Goal: Task Accomplishment & Management: Manage account settings

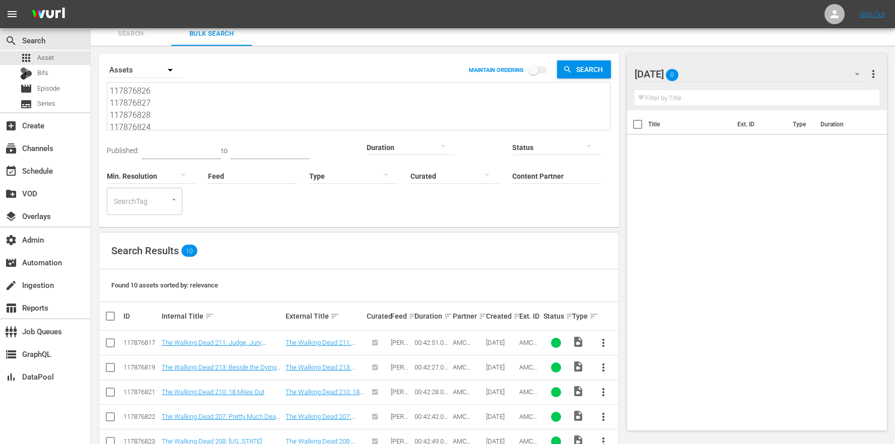
scroll to position [1, 0]
click at [257, 339] on link "The Walking Dead 211: Judge, Jury, Executioner" at bounding box center [212, 346] width 101 height 15
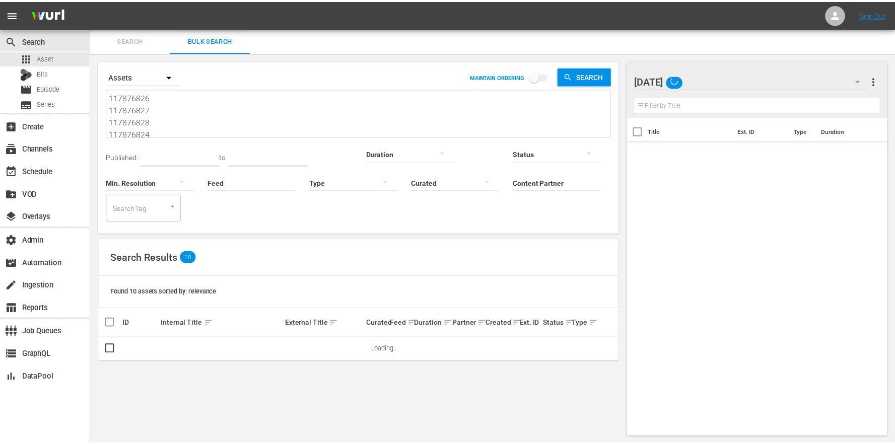
scroll to position [1, 0]
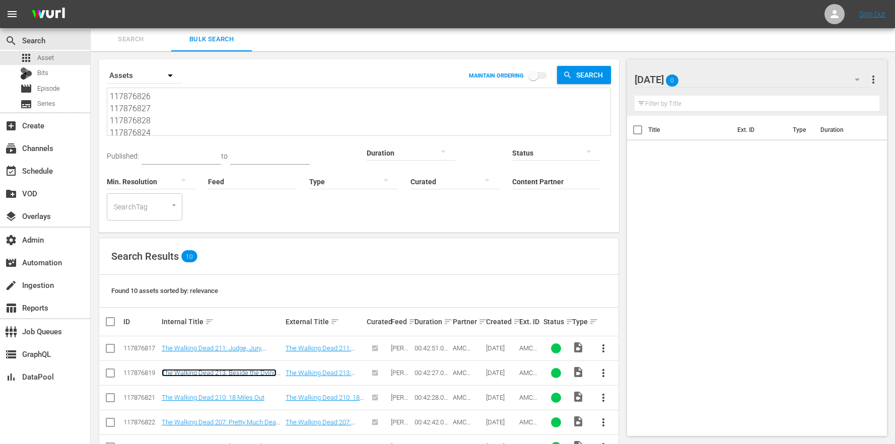
click at [218, 369] on link "The Walking Dead 213: Beside the Dying Fire" at bounding box center [219, 376] width 115 height 15
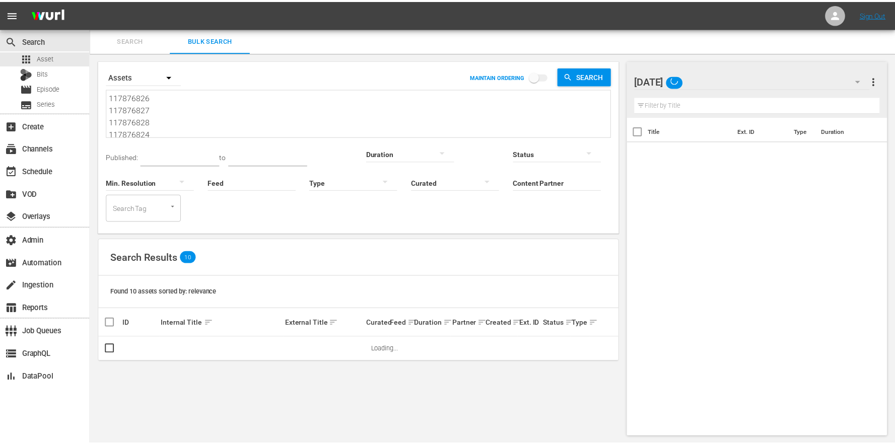
scroll to position [1, 0]
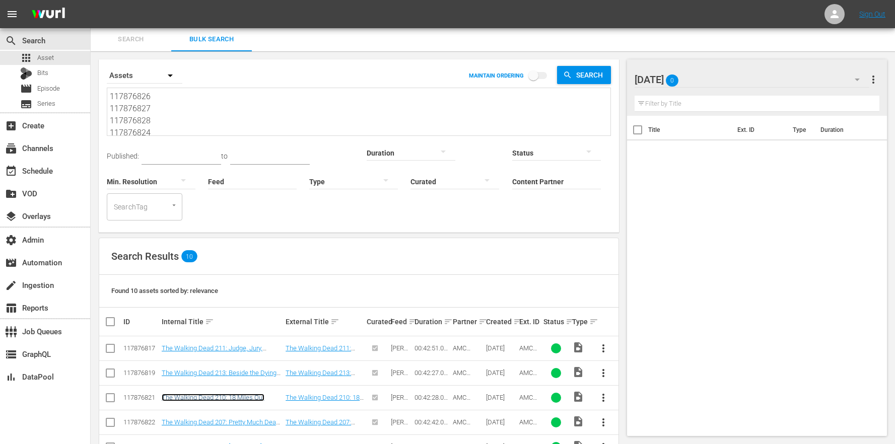
click at [223, 394] on link "The Walking Dead 210: 18 Miles Out" at bounding box center [213, 398] width 103 height 8
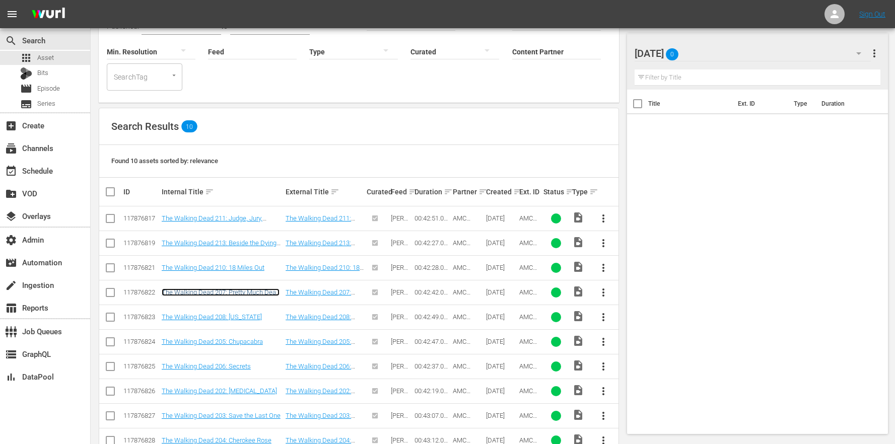
click at [245, 289] on link "The Walking Dead 207: Pretty Much Dead Already" at bounding box center [221, 296] width 118 height 15
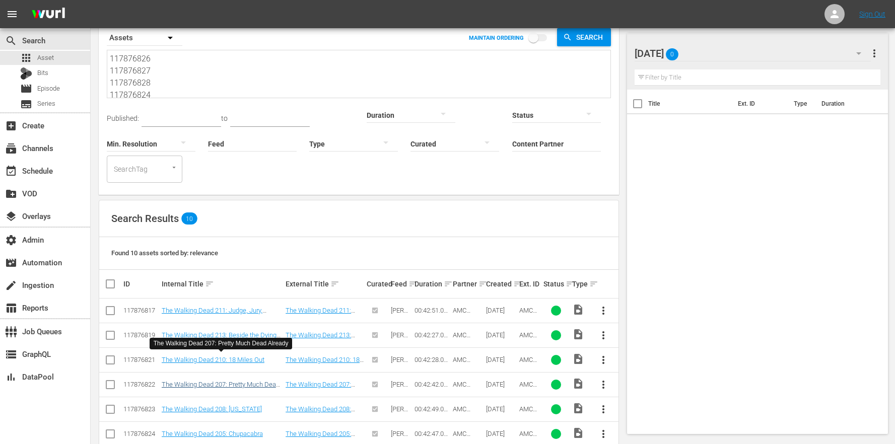
scroll to position [78, 0]
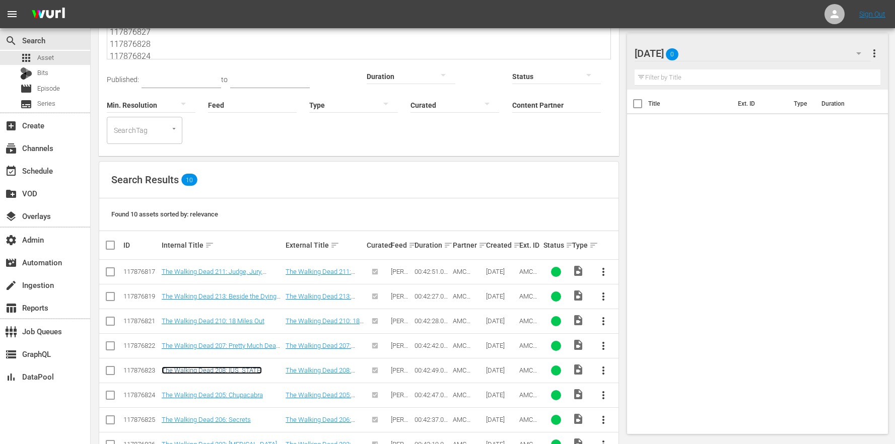
click at [236, 367] on link "The Walking Dead 208: [US_STATE]" at bounding box center [212, 371] width 100 height 8
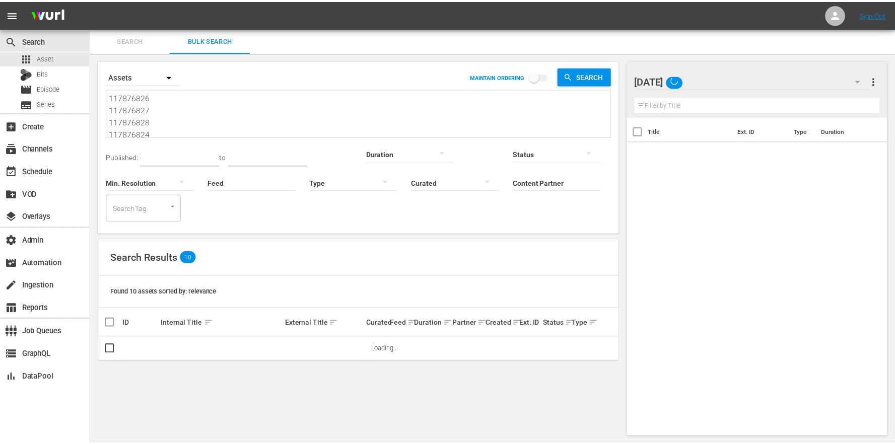
scroll to position [1, 0]
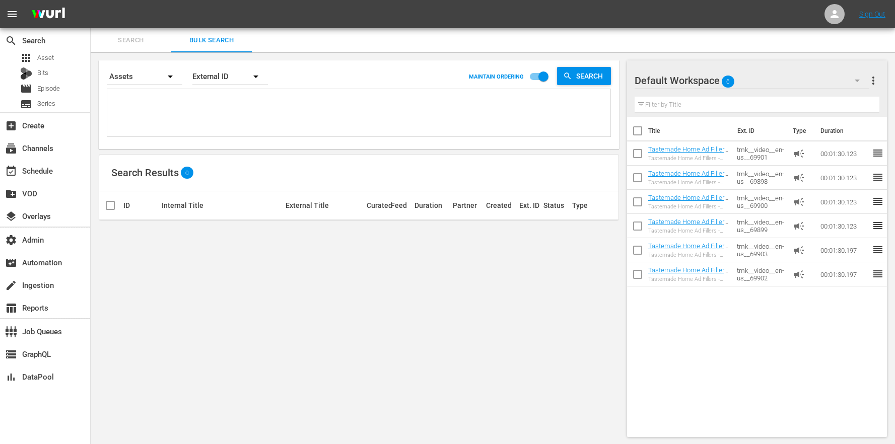
click at [184, 100] on textarea at bounding box center [360, 115] width 501 height 46
paste textarea "117876826 117876827 117876828 117876824 117876825 117876822 117876823 117876823…"
type textarea "117876826 117876827 117876828 117876824 117876825 117876822 117876823 117876823…"
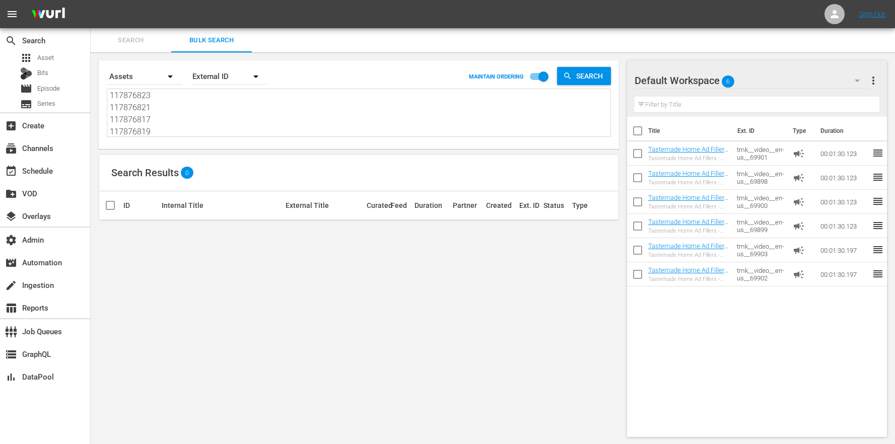
click at [240, 76] on div "External ID" at bounding box center [231, 76] width 76 height 28
click at [252, 125] on div "Wurl ID" at bounding box center [225, 121] width 65 height 16
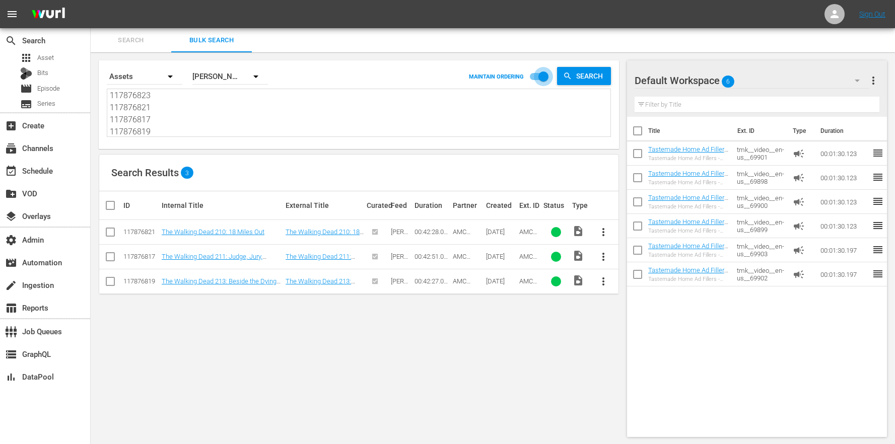
click at [534, 76] on input "checkbox" at bounding box center [543, 78] width 57 height 19
checkbox input "false"
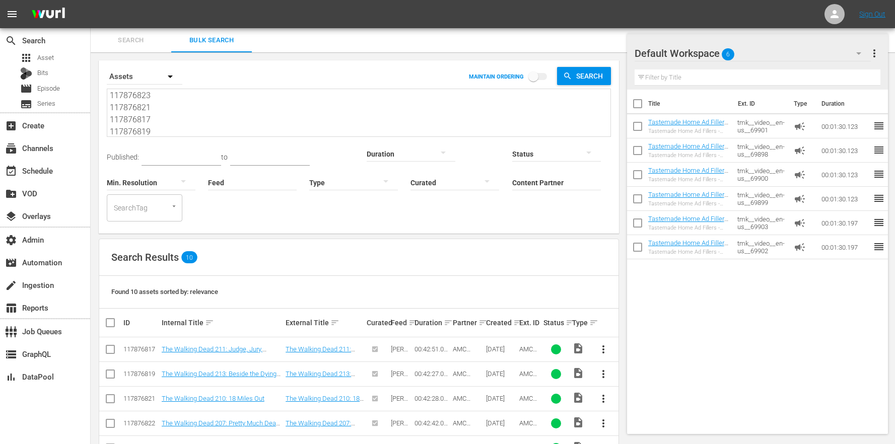
scroll to position [131, 0]
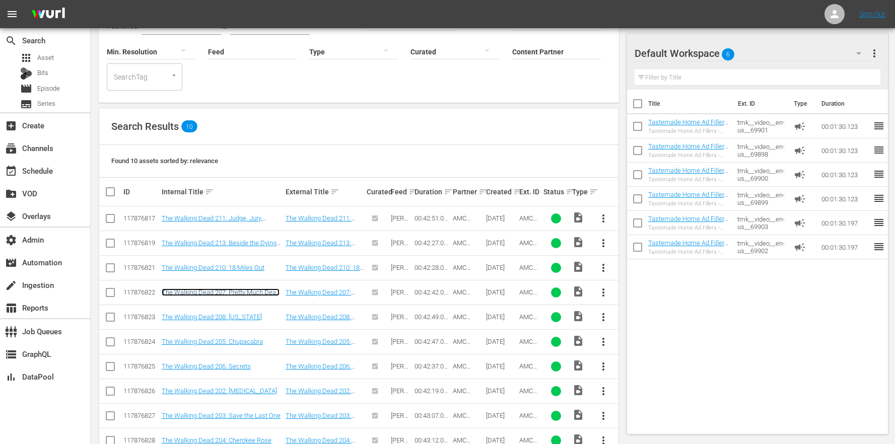
click at [238, 289] on link "The Walking Dead 207: Pretty Much Dead Already" at bounding box center [221, 296] width 118 height 15
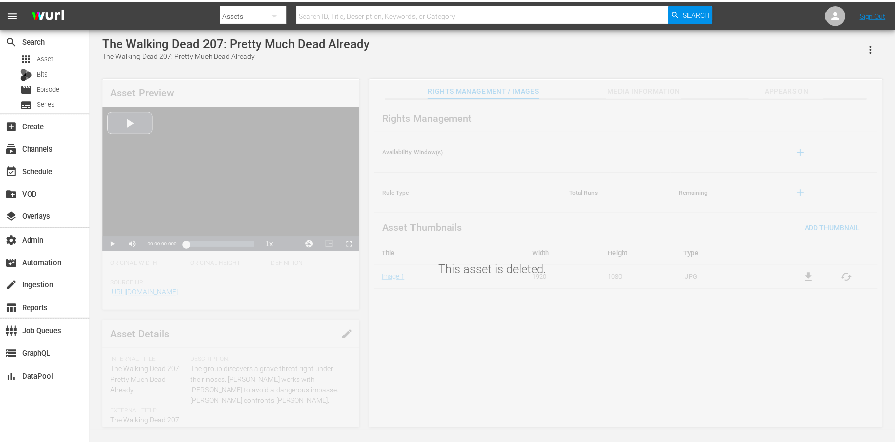
scroll to position [1, 0]
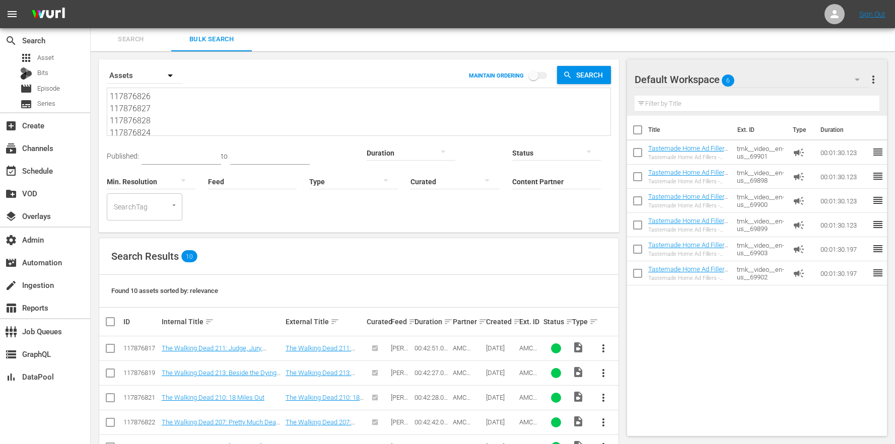
click at [823, 19] on nav "menu Sign Out" at bounding box center [447, 14] width 895 height 28
click at [835, 15] on icon at bounding box center [835, 14] width 8 height 8
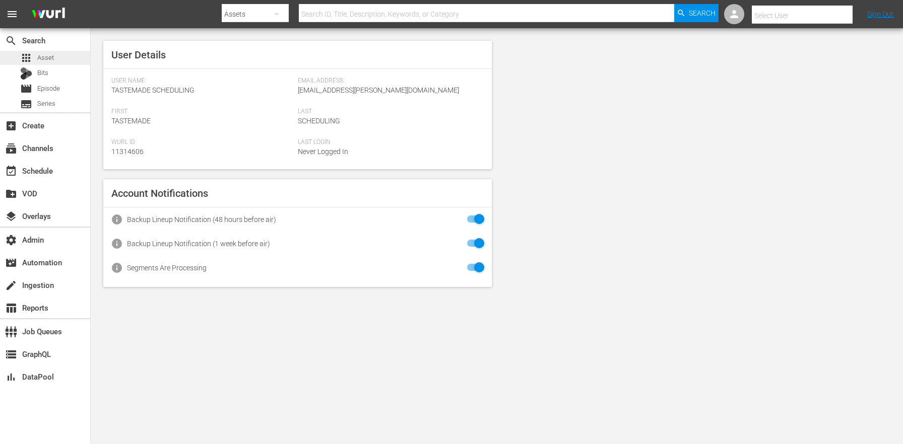
click at [74, 58] on div "apps Asset" at bounding box center [45, 58] width 90 height 14
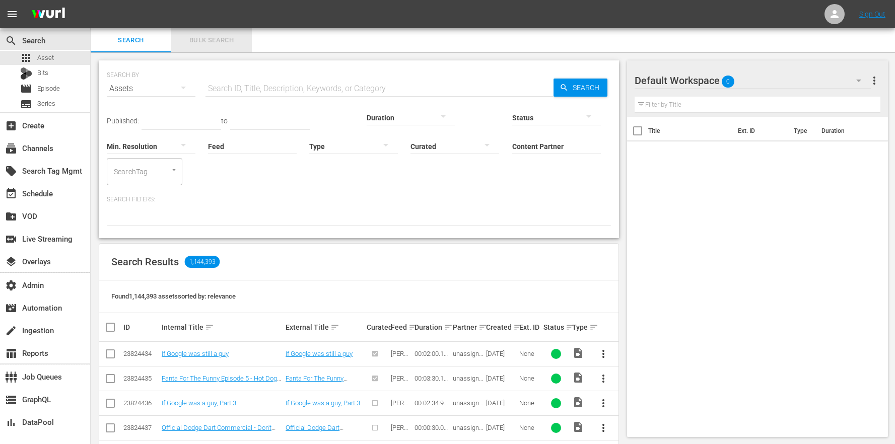
click at [242, 29] on button "Bulk Search" at bounding box center [211, 40] width 81 height 24
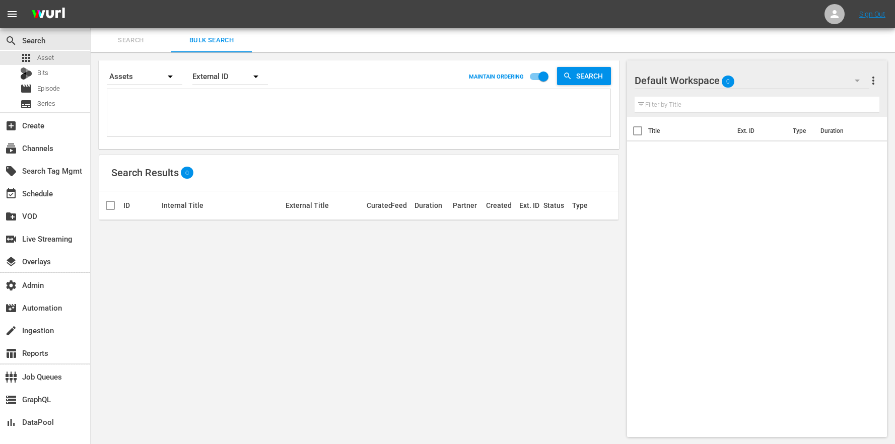
click at [229, 79] on div "External ID" at bounding box center [231, 76] width 76 height 28
click at [256, 129] on div "Title" at bounding box center [225, 137] width 65 height 16
click at [223, 77] on div "Title" at bounding box center [231, 76] width 76 height 28
click at [229, 121] on div "Wurl ID" at bounding box center [225, 121] width 40 height 16
click at [532, 76] on input "checkbox" at bounding box center [543, 78] width 57 height 19
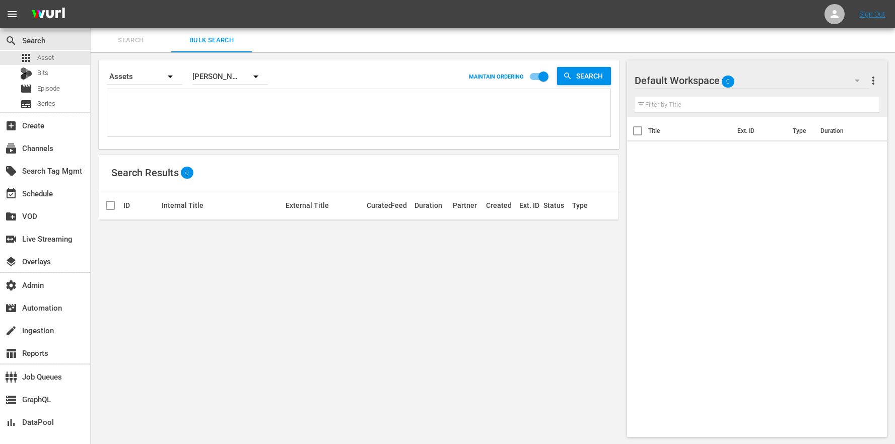
checkbox input "false"
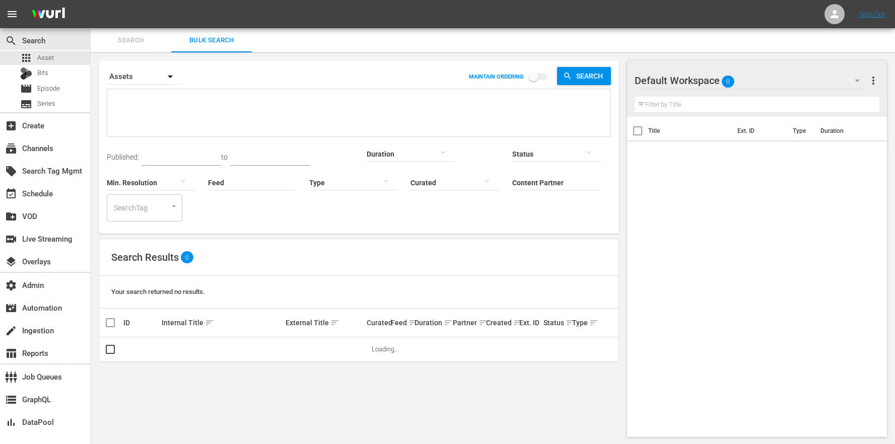
click at [244, 100] on textarea at bounding box center [360, 115] width 501 height 46
paste textarea "117876826 117876827 117876828 117876824 117876825 117876822 117876823 117876823…"
type textarea "117876826 117876827 117876828 117876824 117876825 117876822 117876823 117876823…"
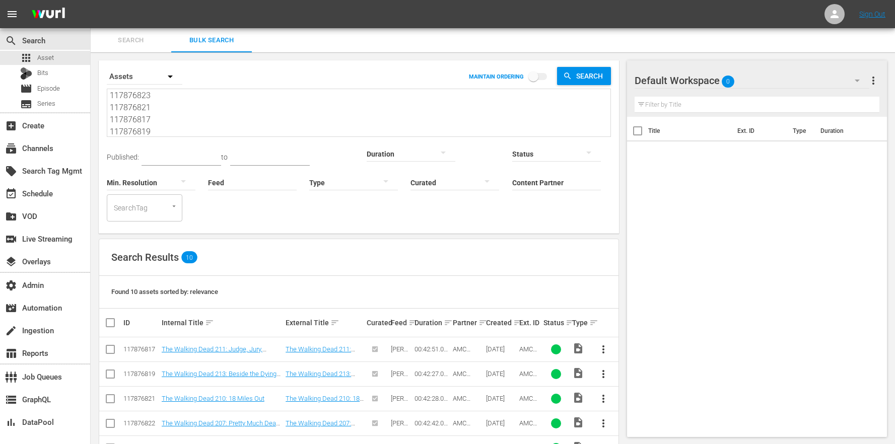
scroll to position [131, 0]
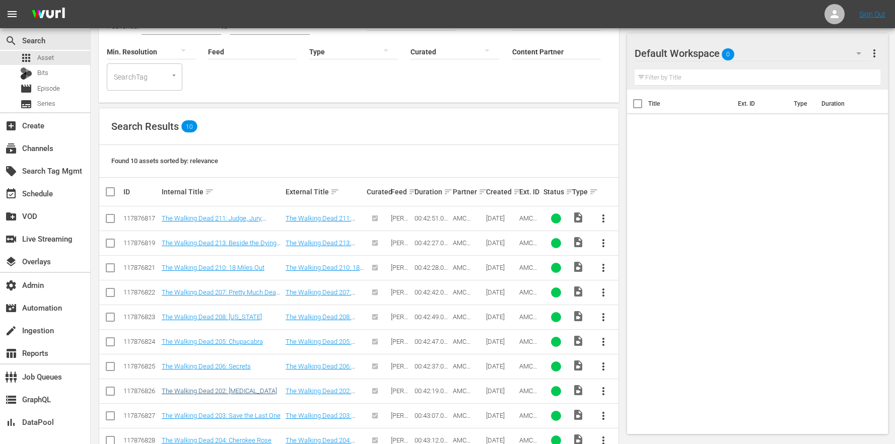
type textarea "117876826 117876827 117876828 117876824 117876825 117876822 117876823 117876823…"
click at [233, 388] on link "The Walking Dead 202: Bloodletting" at bounding box center [219, 392] width 115 height 8
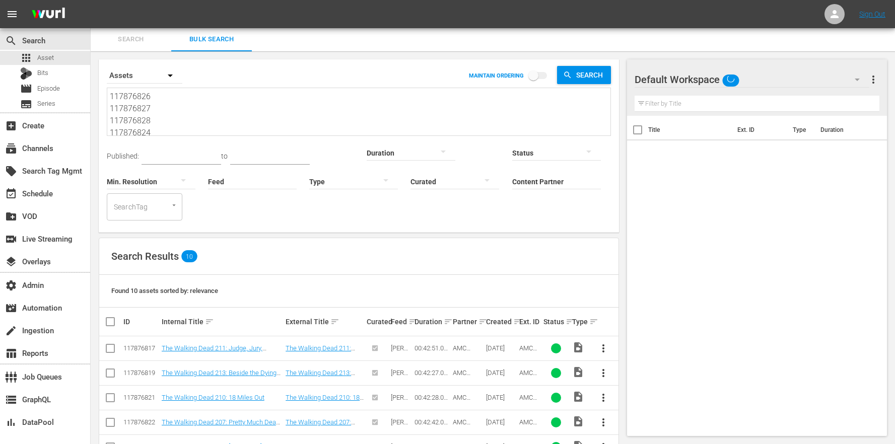
scroll to position [131, 0]
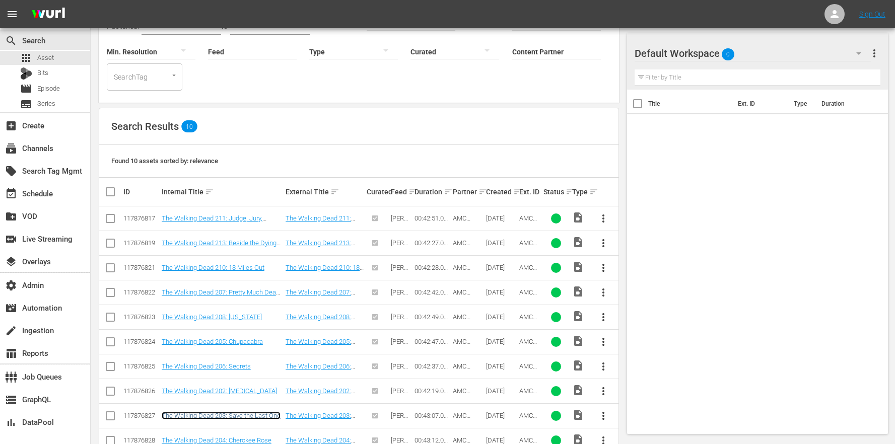
click at [244, 412] on link "The Walking Dead 203: Save the Last One" at bounding box center [221, 416] width 119 height 8
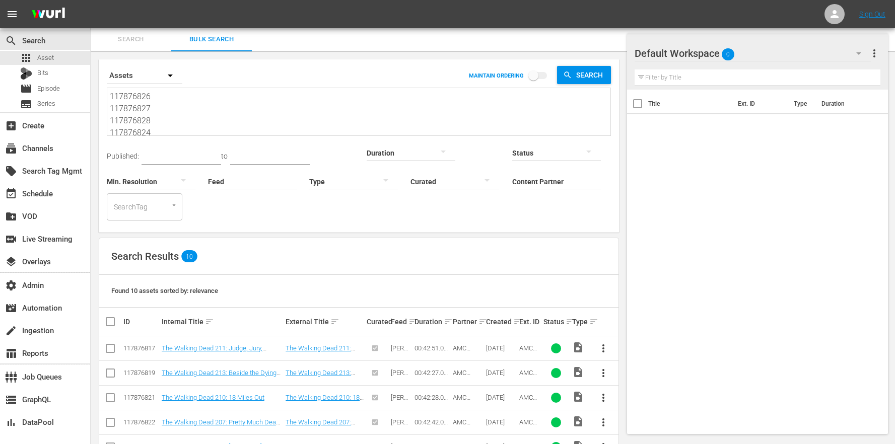
scroll to position [131, 0]
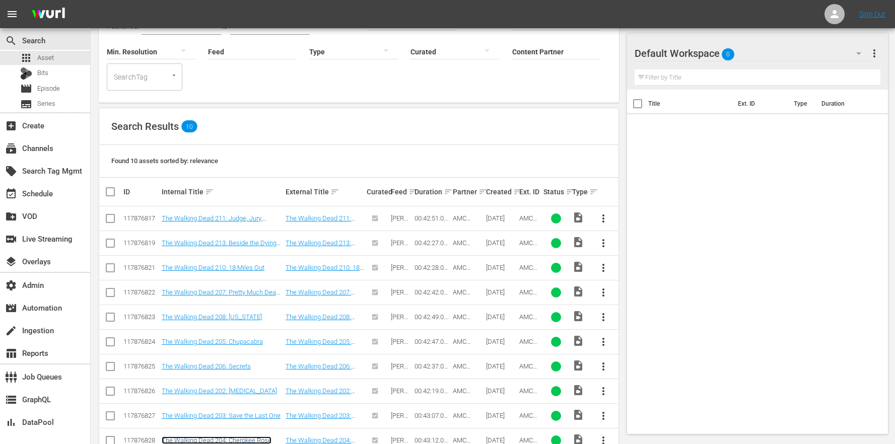
click at [254, 437] on link "The Walking Dead 204: Cherokee Rose" at bounding box center [217, 441] width 110 height 8
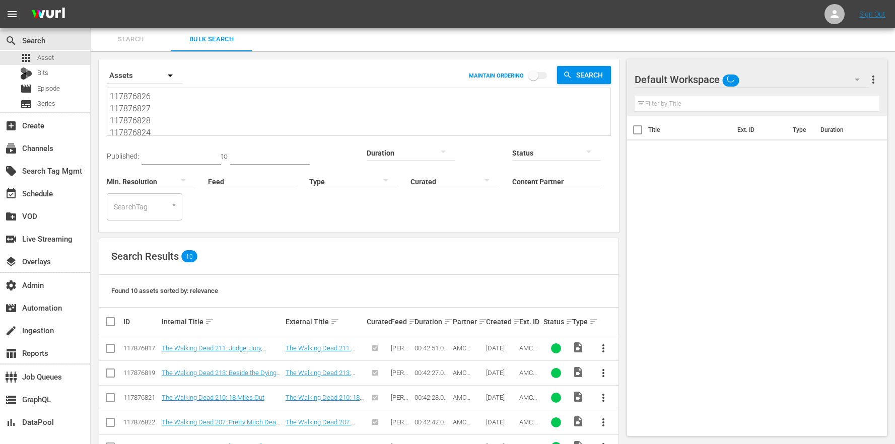
scroll to position [131, 0]
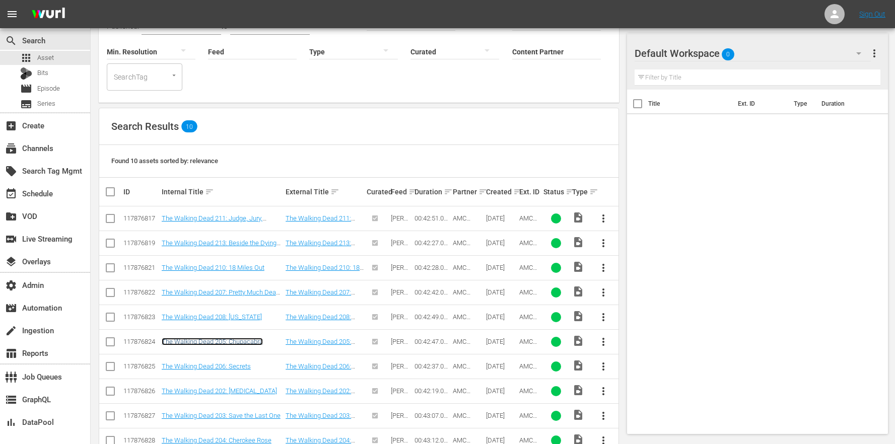
click at [236, 338] on link "The Walking Dead 205: Chupacabra" at bounding box center [212, 342] width 101 height 8
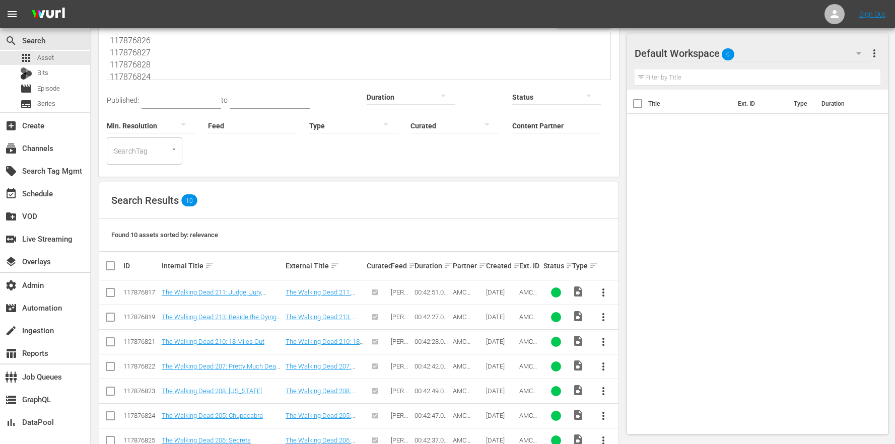
scroll to position [131, 0]
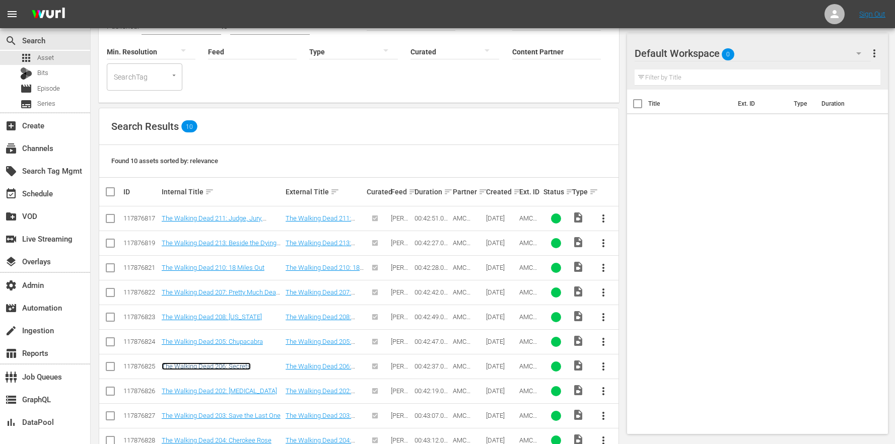
click at [236, 363] on link "The Walking Dead 206: Secrets" at bounding box center [206, 367] width 89 height 8
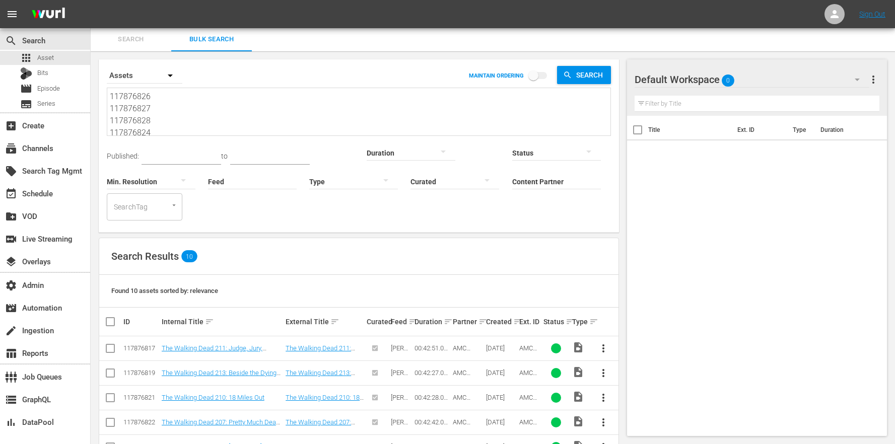
scroll to position [131, 0]
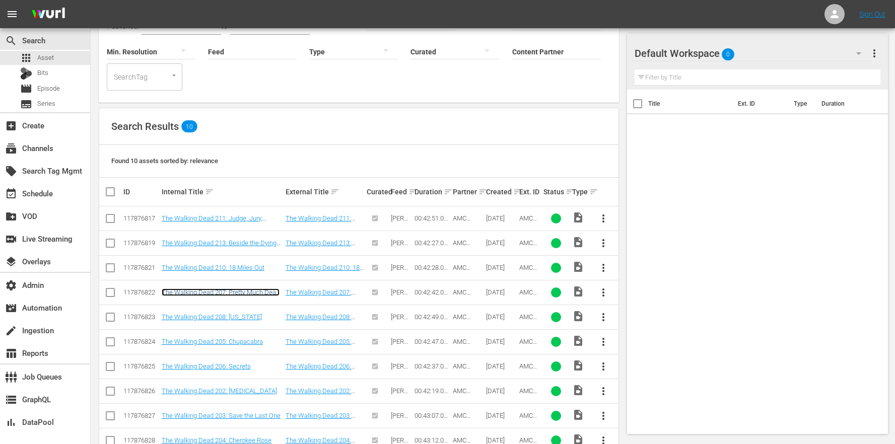
click at [235, 289] on link "The Walking Dead 207: Pretty Much Dead Already" at bounding box center [221, 296] width 118 height 15
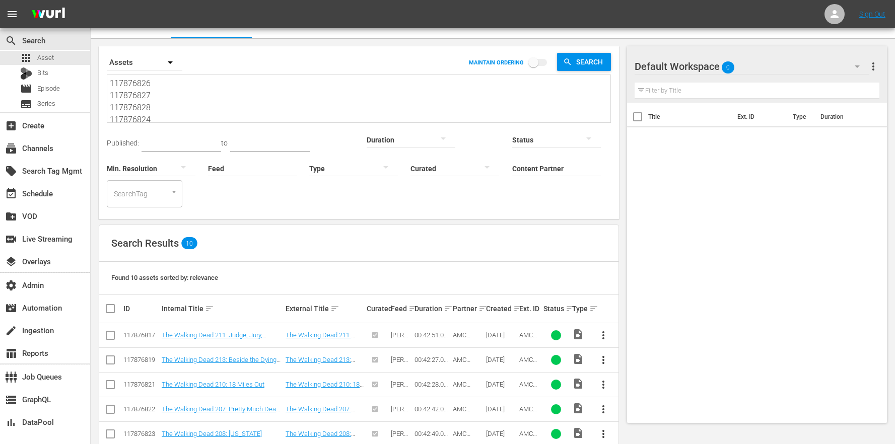
scroll to position [131, 0]
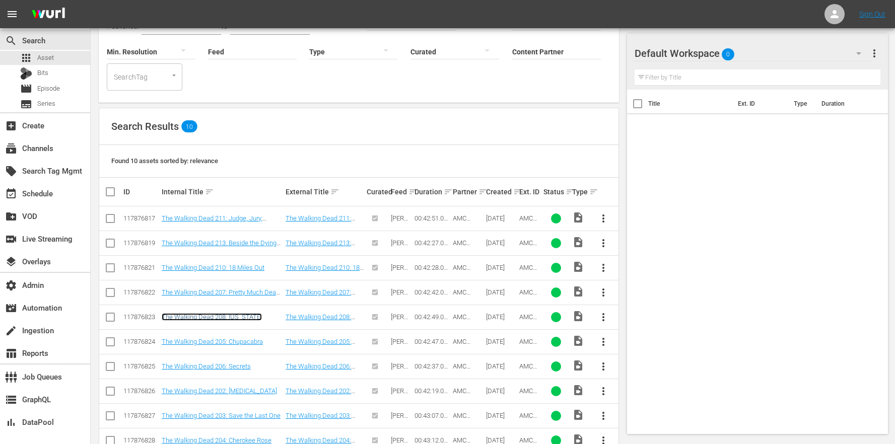
click at [242, 313] on link "The Walking Dead 208: Nebraska" at bounding box center [212, 317] width 100 height 8
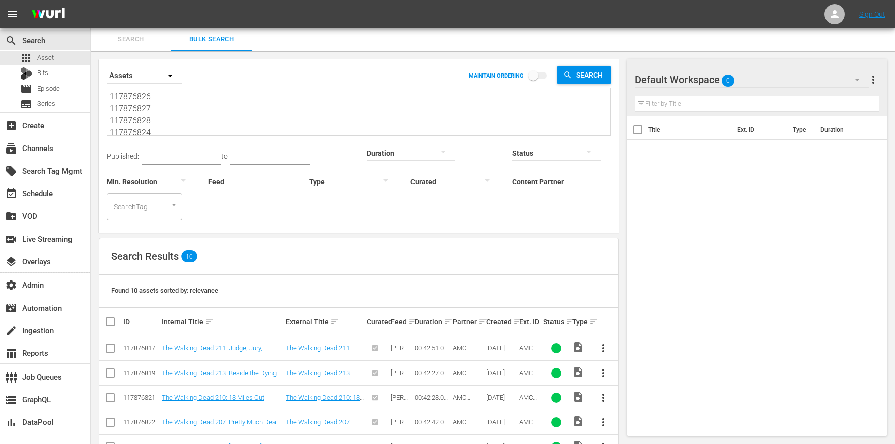
scroll to position [131, 0]
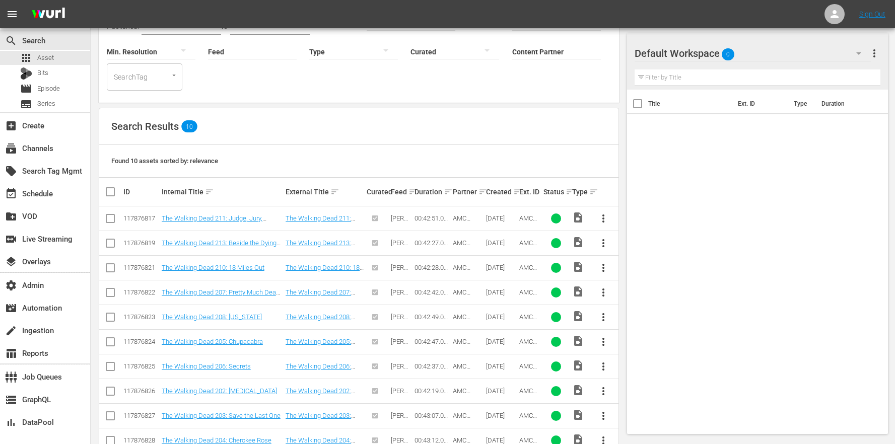
click at [239, 255] on td "The Walking Dead 210: 18 Miles Out" at bounding box center [222, 267] width 124 height 25
click at [239, 264] on link "The Walking Dead 210: 18 Miles Out" at bounding box center [213, 268] width 103 height 8
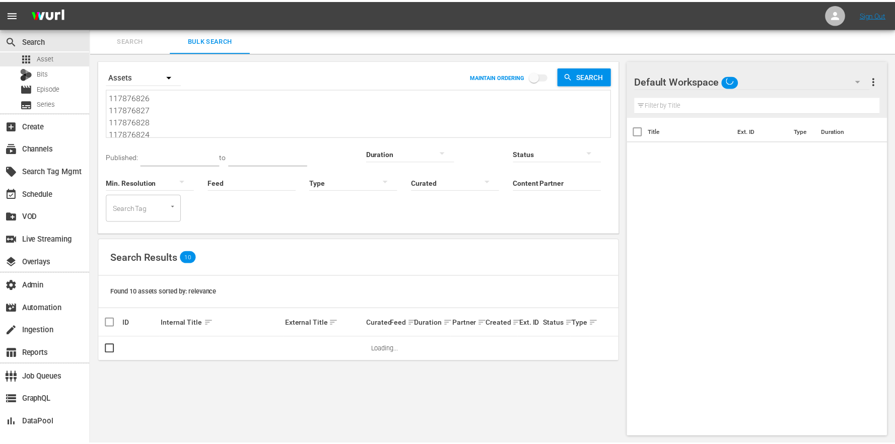
scroll to position [1, 0]
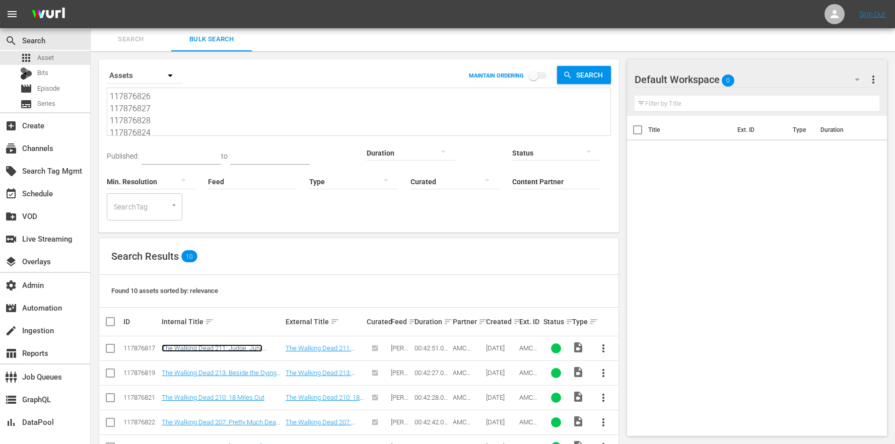
click at [233, 345] on link "The Walking Dead 211: Judge, Jury, Executioner" at bounding box center [212, 352] width 101 height 15
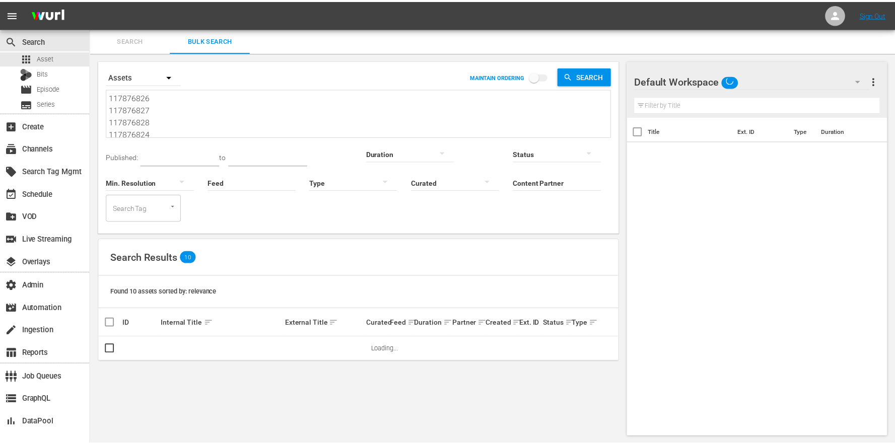
scroll to position [1, 0]
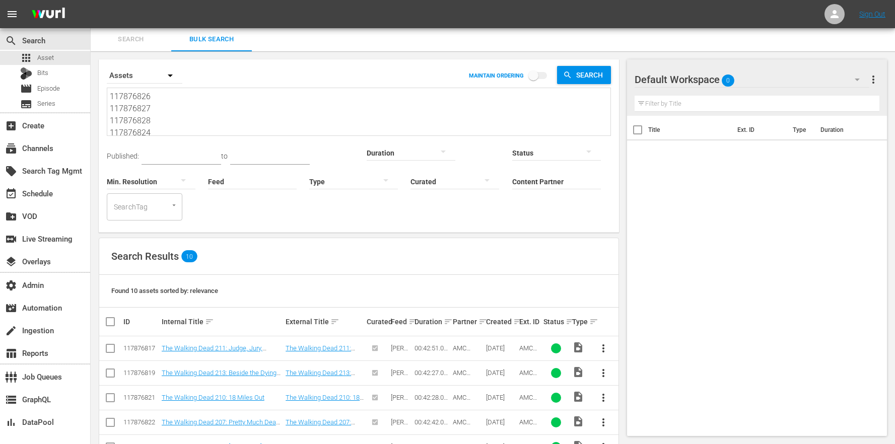
click at [227, 361] on td "The Walking Dead 213: Beside the Dying Fire" at bounding box center [222, 373] width 124 height 25
click at [225, 369] on link "The Walking Dead 213: Beside the Dying Fire" at bounding box center [219, 376] width 115 height 15
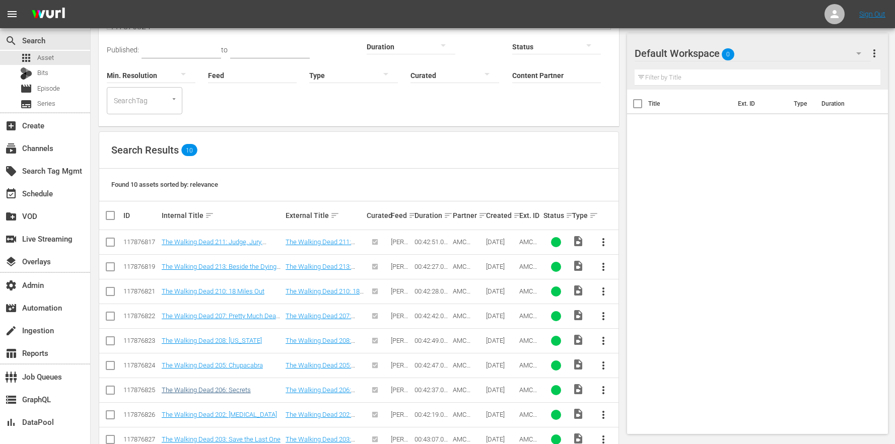
scroll to position [131, 0]
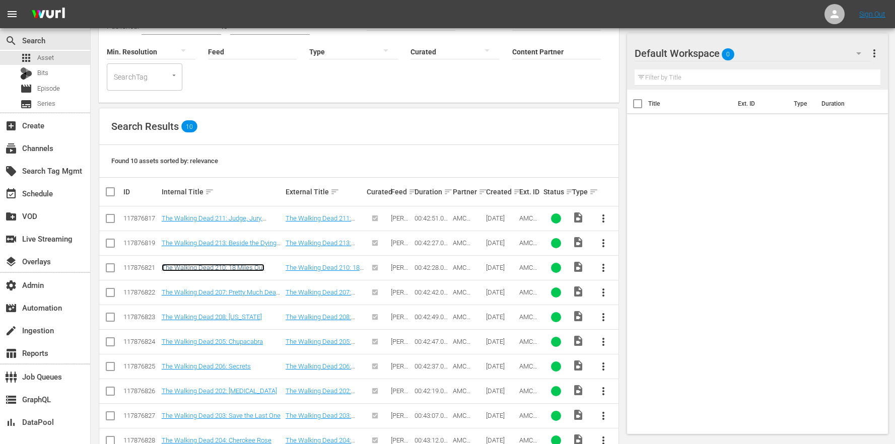
click at [216, 264] on link "The Walking Dead 210: 18 Miles Out" at bounding box center [213, 268] width 103 height 8
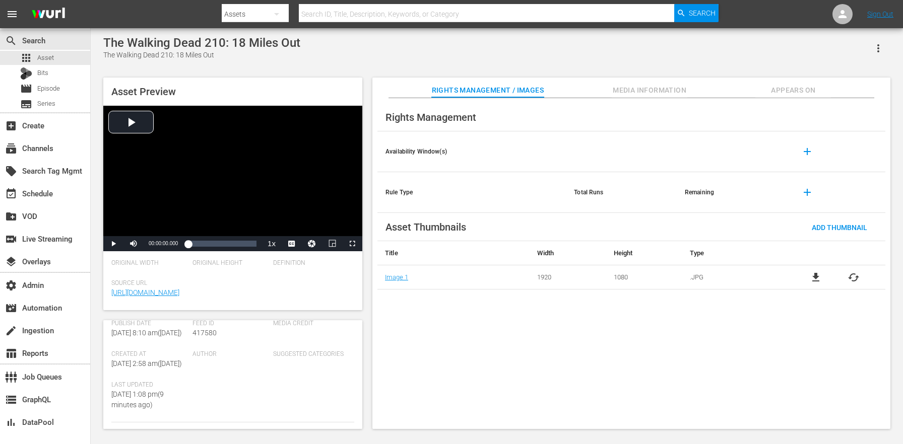
scroll to position [207, 0]
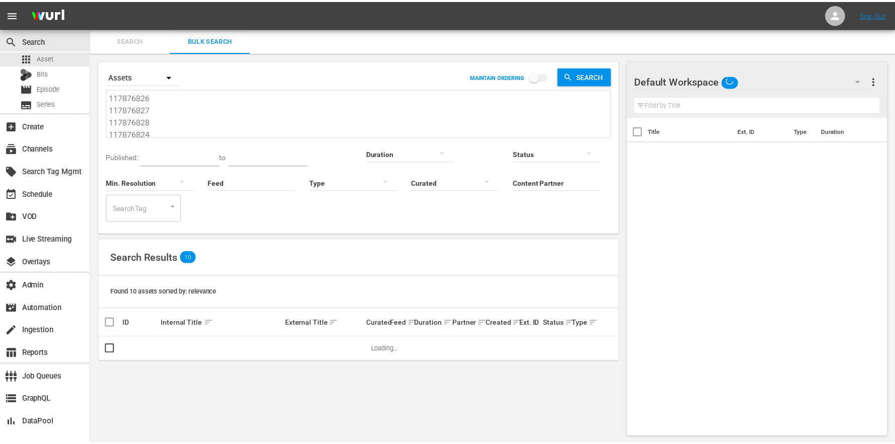
scroll to position [1, 0]
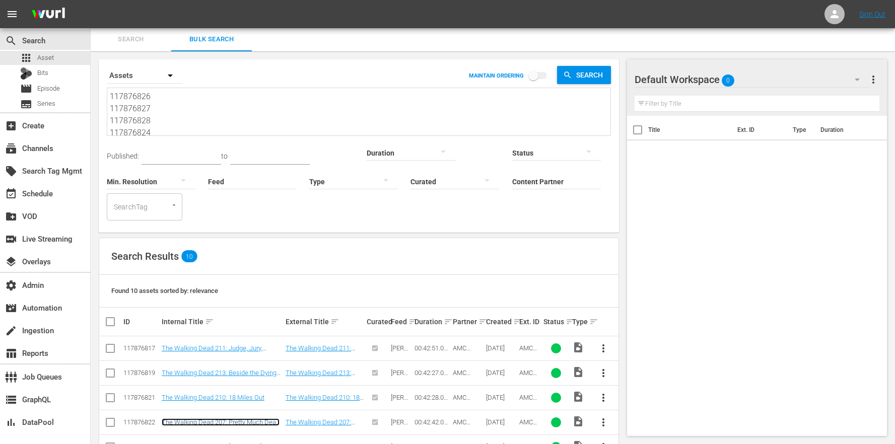
click at [240, 419] on link "The Walking Dead 207: Pretty Much Dead Already" at bounding box center [221, 426] width 118 height 15
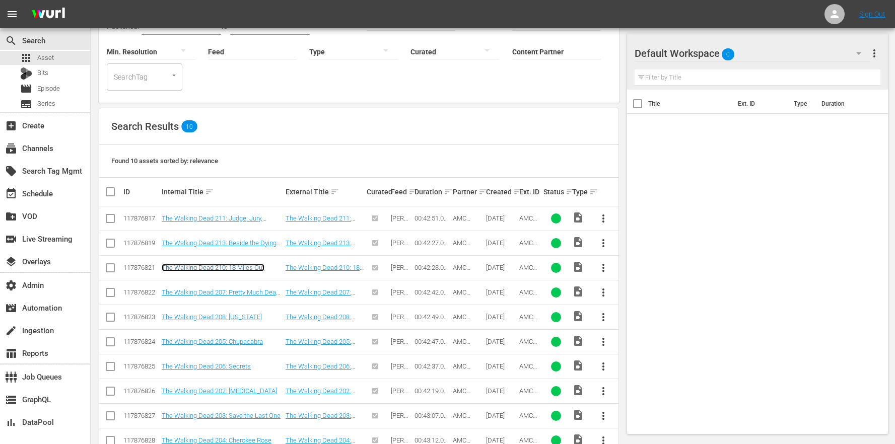
click at [243, 264] on link "The Walking Dead 210: 18 Miles Out" at bounding box center [213, 268] width 103 height 8
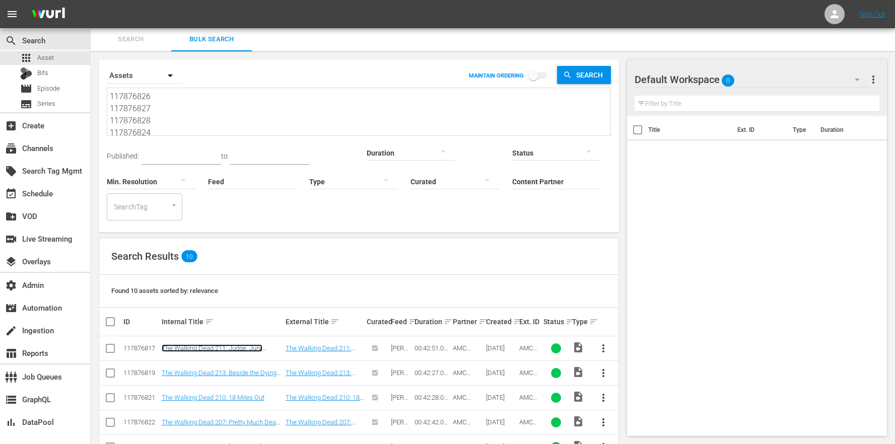
click at [217, 345] on link "The Walking Dead 211: Judge, Jury, Executioner" at bounding box center [212, 352] width 101 height 15
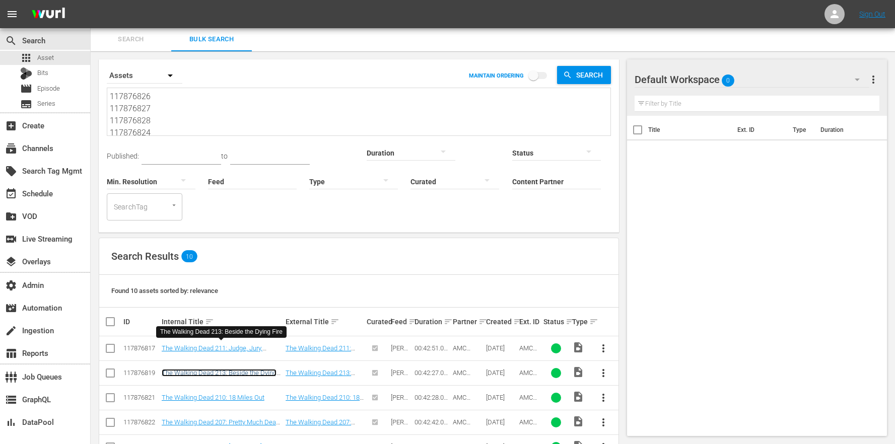
click at [200, 369] on link "The Walking Dead 213: Beside the Dying Fire" at bounding box center [219, 376] width 115 height 15
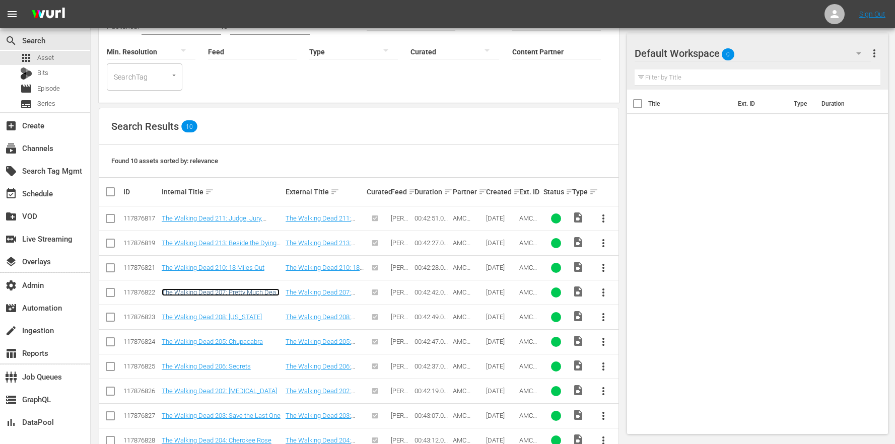
click at [264, 289] on link "The Walking Dead 207: Pretty Much Dead Already" at bounding box center [221, 296] width 118 height 15
click at [235, 313] on link "The Walking Dead 208: Nebraska" at bounding box center [212, 317] width 100 height 8
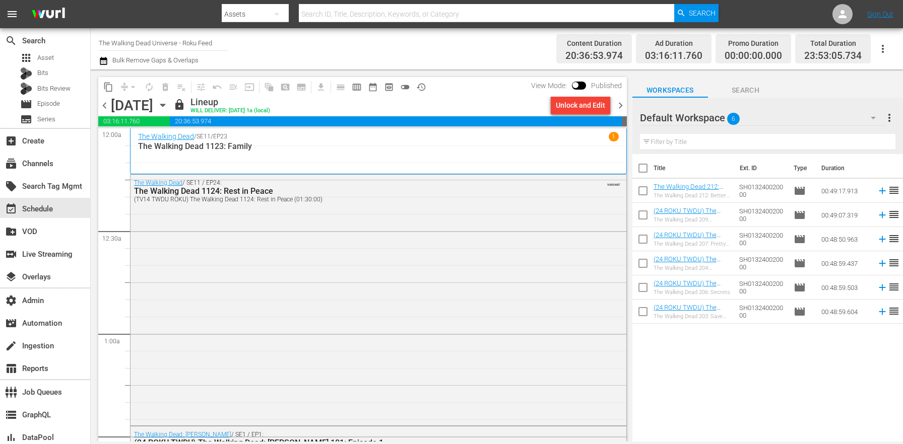
click at [168, 106] on icon "button" at bounding box center [162, 105] width 11 height 11
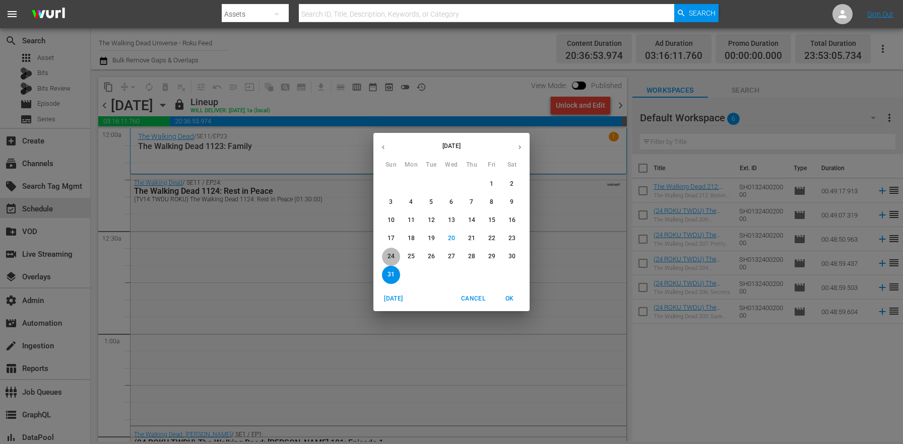
click at [398, 255] on span "24" at bounding box center [391, 256] width 18 height 9
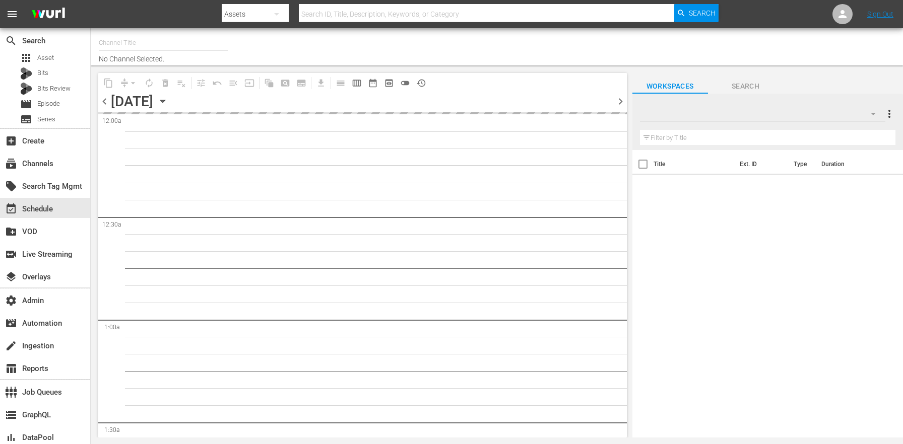
type input "The Walking Dead Universe - Roku Feed (1215)"
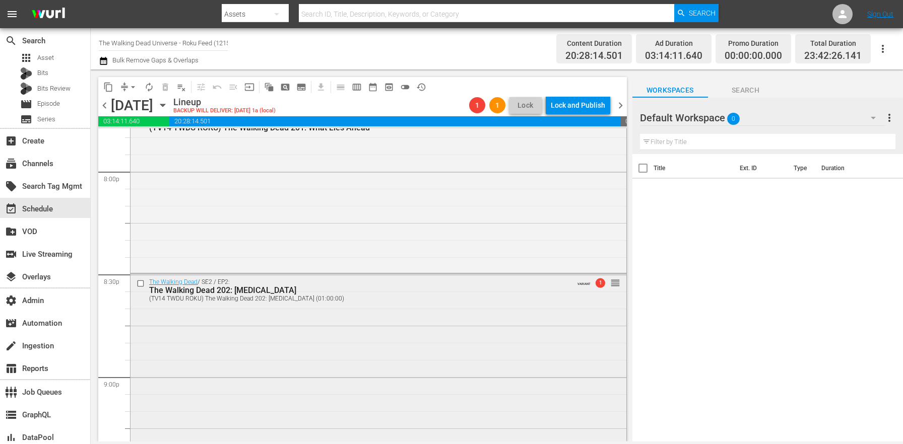
scroll to position [4041, 0]
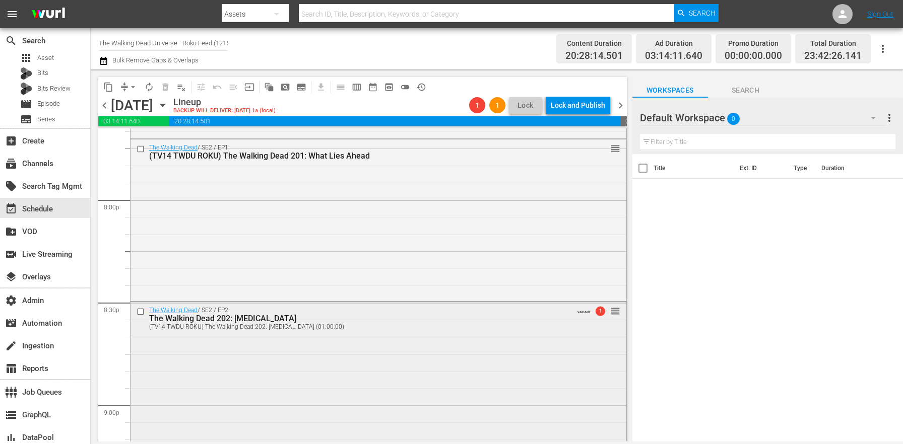
click at [404, 379] on div "The Walking Dead / SE2 / EP2: The Walking Dead 202: Bloodletting (TV14 TWDU ROK…" at bounding box center [379, 386] width 496 height 169
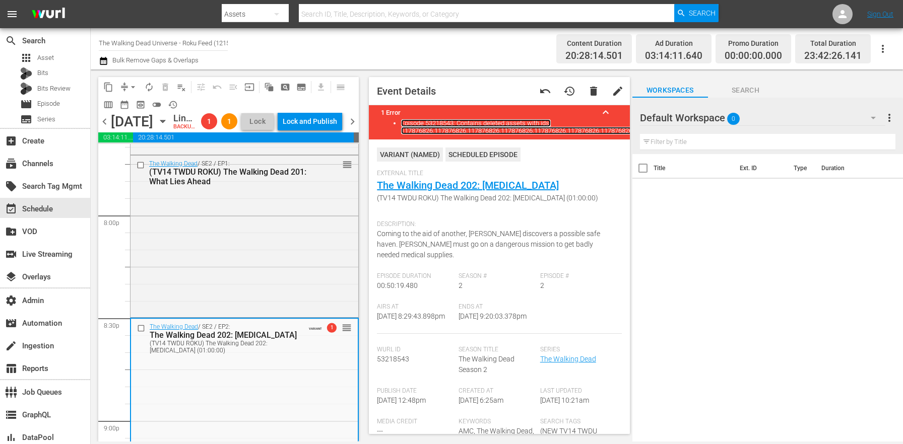
click at [476, 123] on link "Episode 53218543: Contains deleted assets with ids: 117876826,117876826,1178768…" at bounding box center [516, 126] width 231 height 15
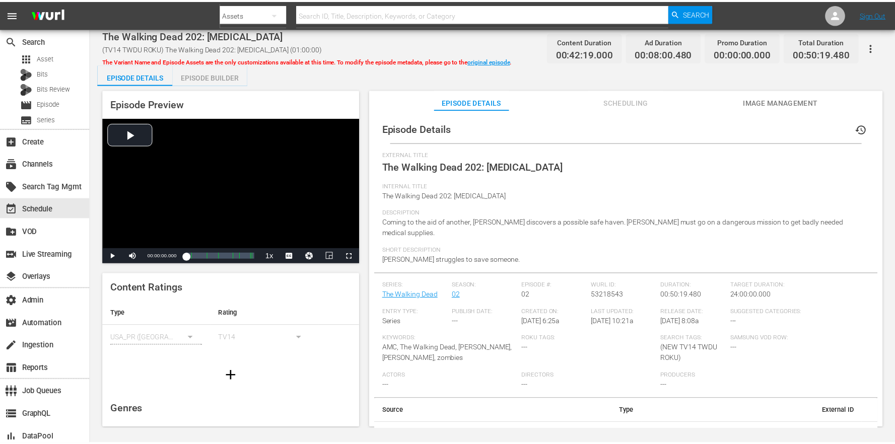
scroll to position [32, 0]
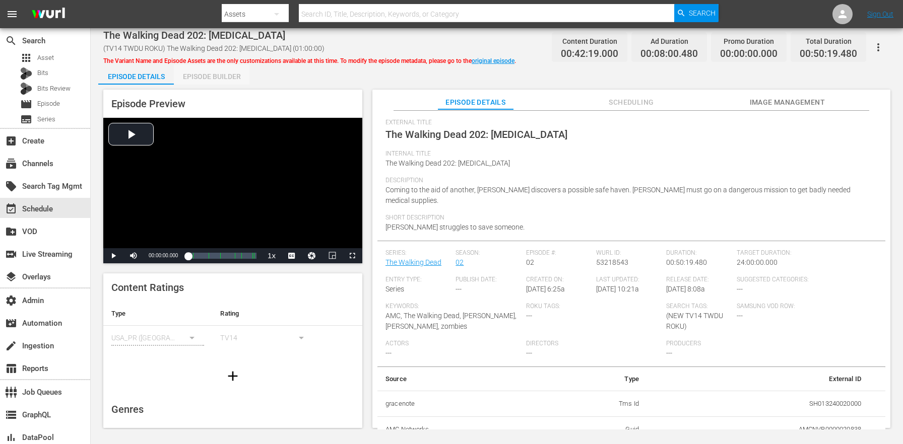
click at [234, 75] on div "Episode Builder" at bounding box center [212, 77] width 76 height 24
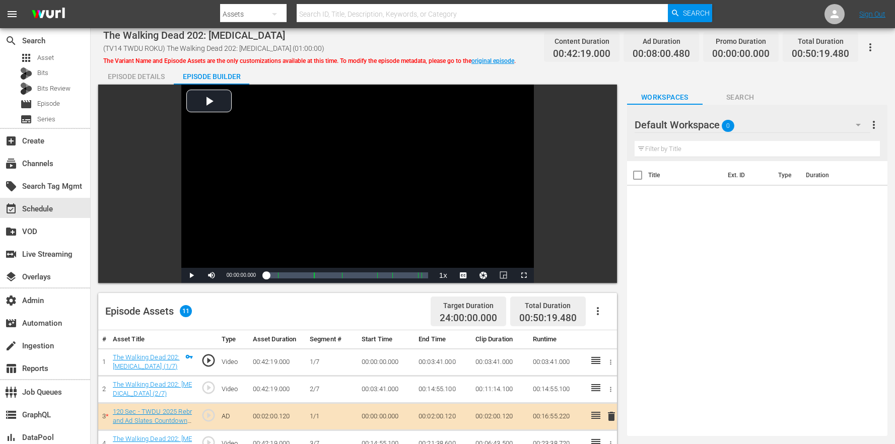
click at [164, 363] on div "The Walking Dead 202: Bloodletting (1/7)" at bounding box center [148, 362] width 70 height 19
click at [162, 359] on link "The Walking Dead 202: Bloodletting (1/7)" at bounding box center [146, 362] width 67 height 17
click at [80, 53] on div "apps Asset" at bounding box center [45, 58] width 90 height 14
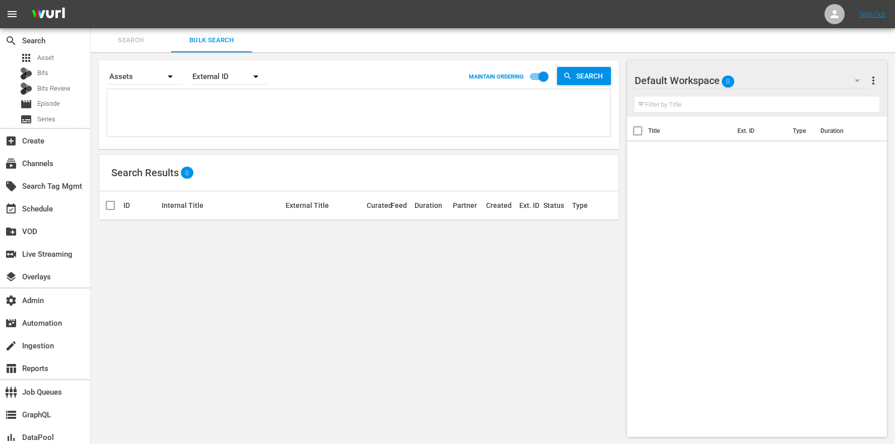
click at [460, 344] on div "Search By Assets Order By External ID MAINTAIN ORDERING Search Search Results 0…" at bounding box center [359, 248] width 537 height 393
click at [313, 285] on div "Search By Assets Order By External ID MAINTAIN ORDERING Search Search Results 0…" at bounding box center [359, 248] width 537 height 393
click at [841, 16] on div at bounding box center [835, 14] width 20 height 20
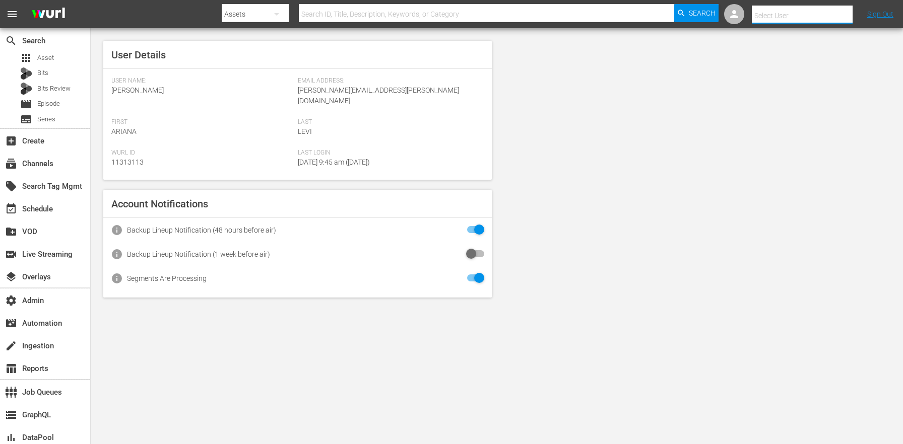
click at [813, 20] on input "text" at bounding box center [816, 16] width 129 height 24
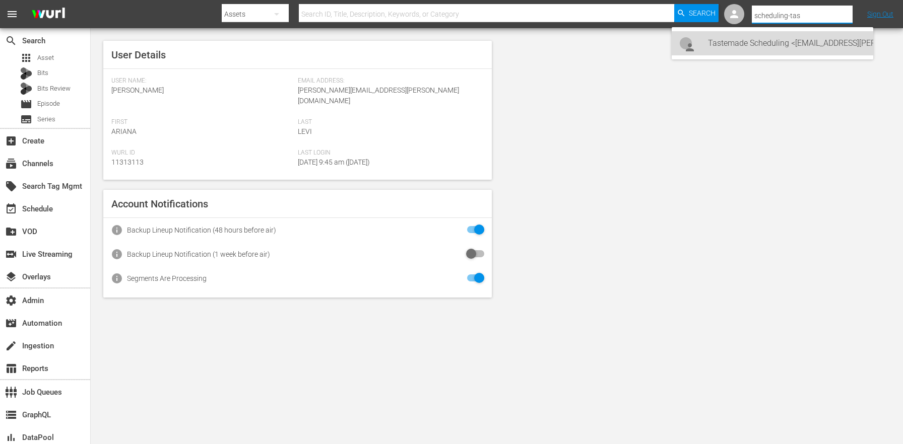
click at [804, 52] on div "Tastemade Scheduling <[EMAIL_ADDRESS][PERSON_NAME][DOMAIN_NAME]>" at bounding box center [786, 43] width 157 height 24
type input "Tastemade Scheduling (11314606)"
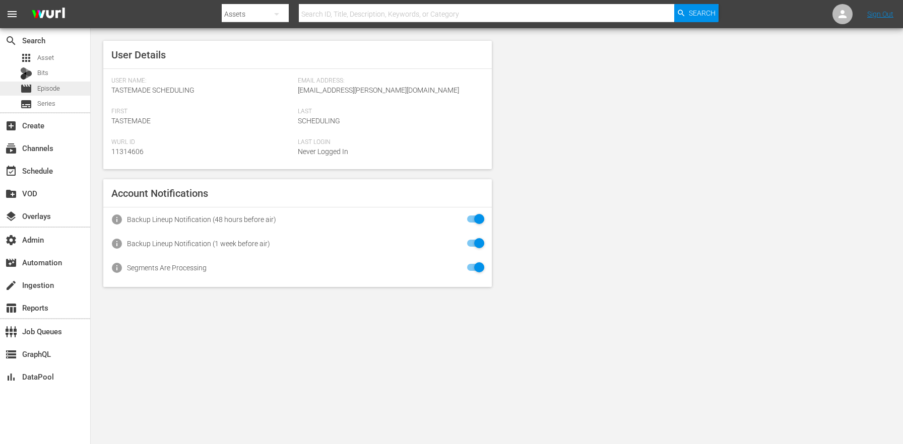
click at [86, 92] on div "movie Episode" at bounding box center [45, 89] width 90 height 14
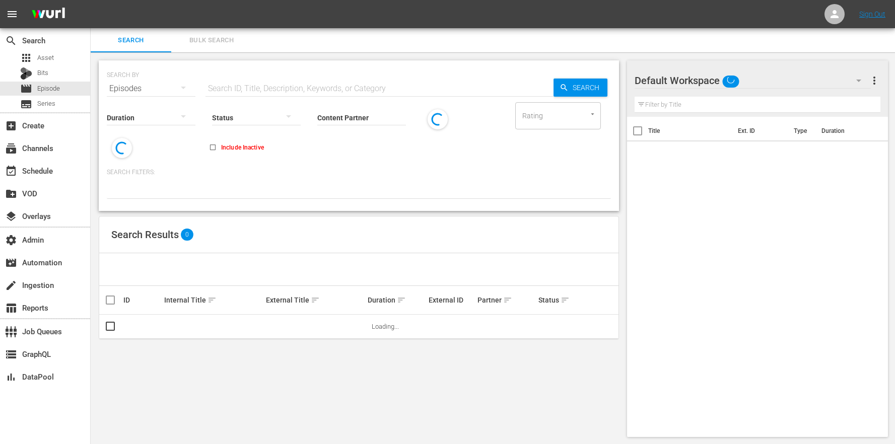
scroll to position [1, 0]
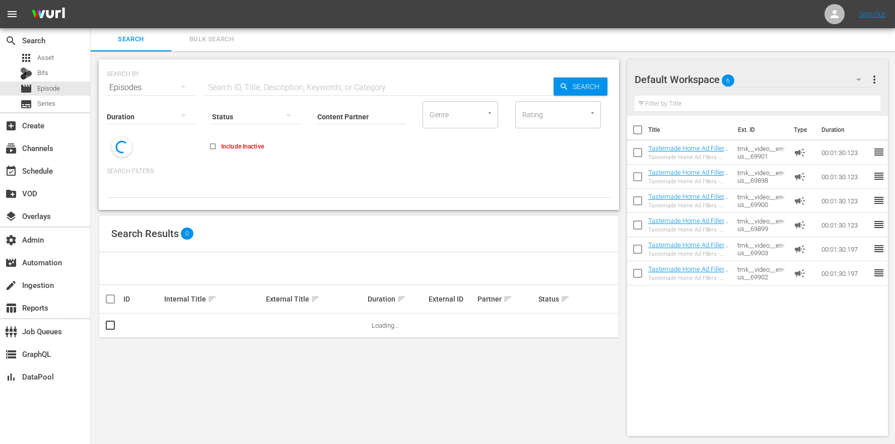
click at [785, 74] on div "Default Workspace 6" at bounding box center [753, 80] width 236 height 28
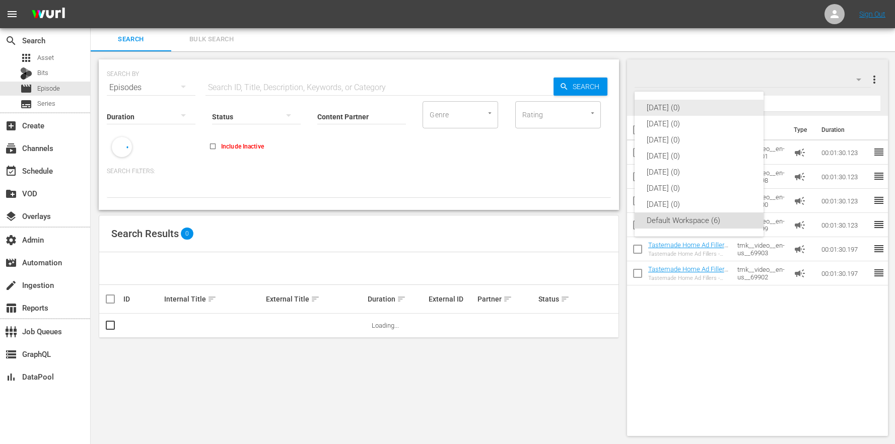
click at [697, 109] on div "[DATE] (0)" at bounding box center [699, 108] width 105 height 16
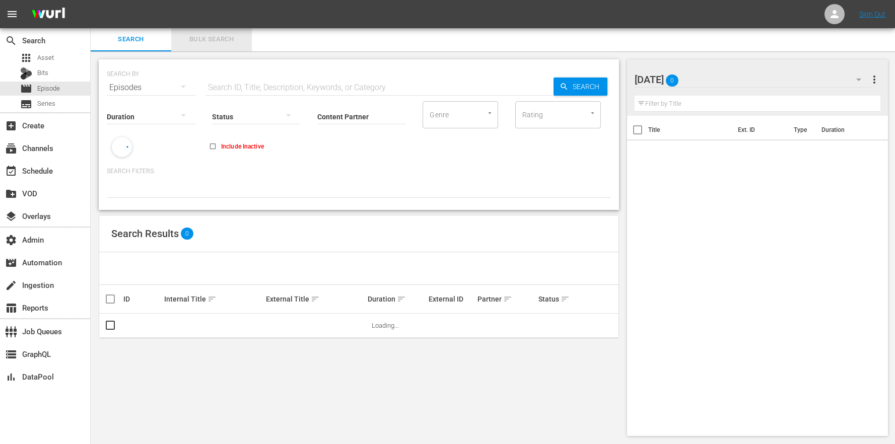
click at [188, 35] on span "Bulk Search" at bounding box center [211, 40] width 69 height 12
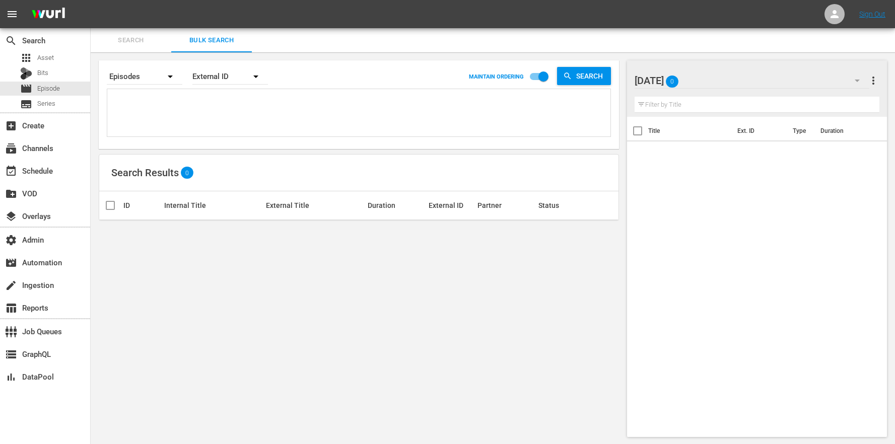
click at [205, 96] on textarea at bounding box center [360, 115] width 501 height 46
paste textarea "tmk__video__en-us__57715 tmk__video__en-us__57716 tmk__video__en-us__57717 tmk_…"
type textarea "tmk__video__en-us__57715 tmk__video__en-us__57716 tmk__video__en-us__57717 tmk_…"
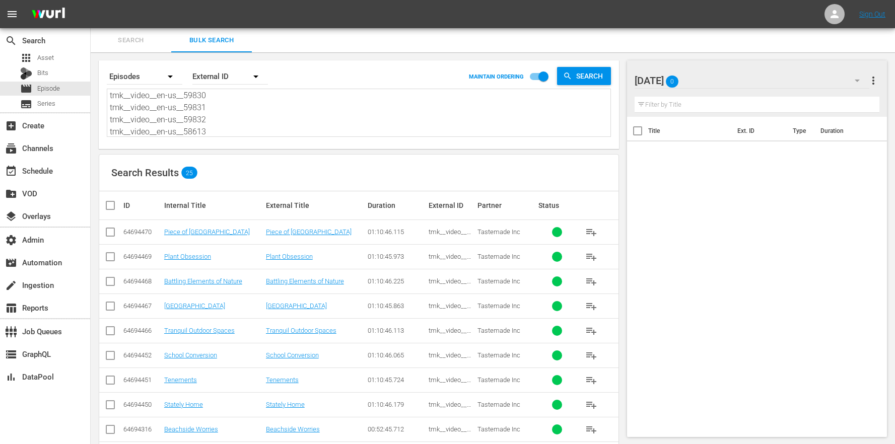
type textarea "tmk__video__en-us__57715 tmk__video__en-us__57716 tmk__video__en-us__57717 tmk_…"
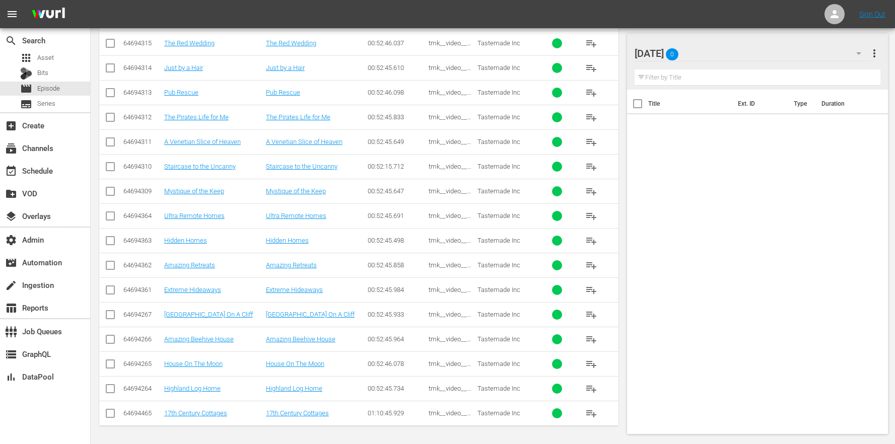
scroll to position [0, 0]
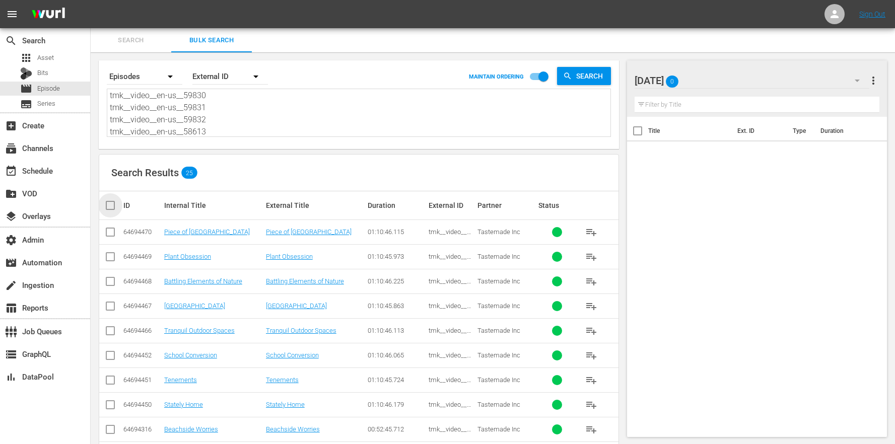
click at [115, 201] on input "checkbox" at bounding box center [114, 206] width 20 height 12
checkbox input "true"
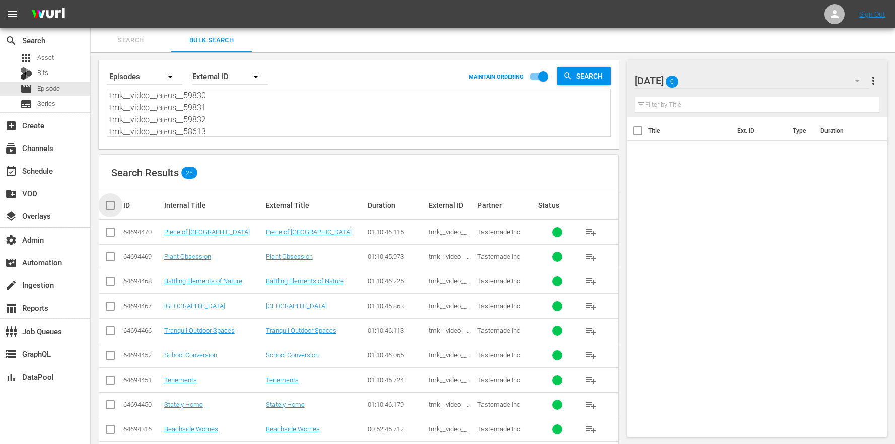
checkbox input "true"
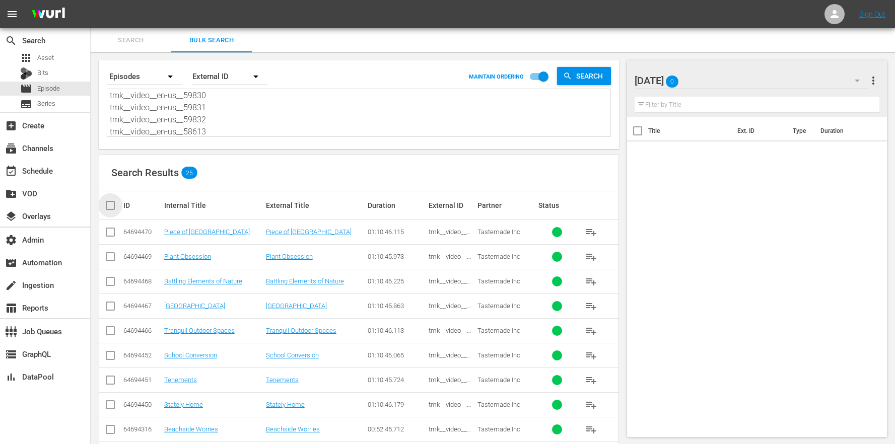
checkbox input "true"
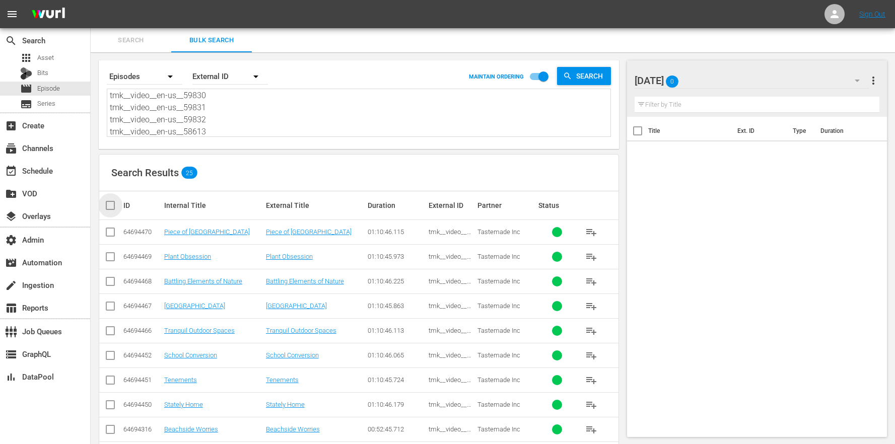
checkbox input "true"
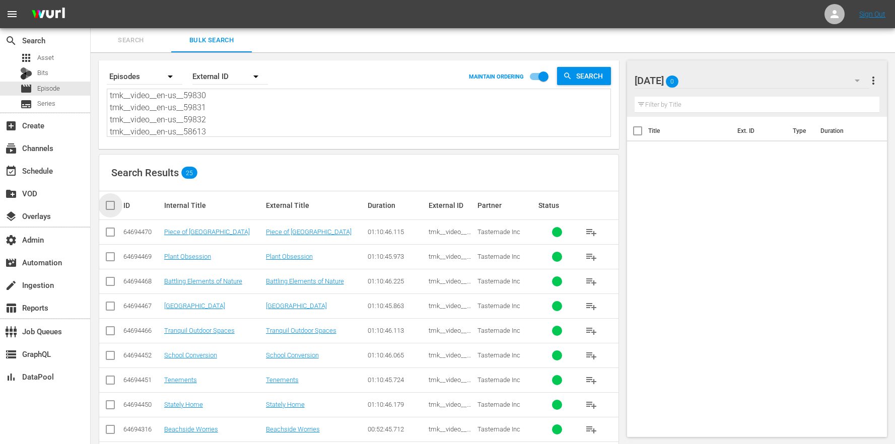
checkbox input "true"
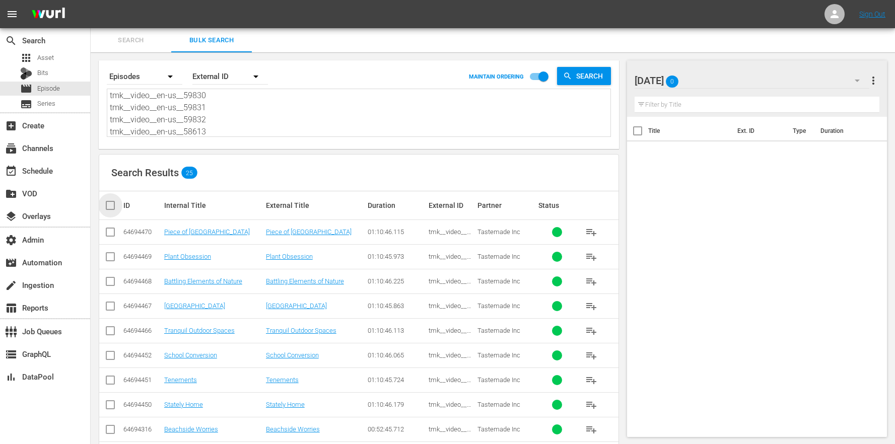
checkbox input "true"
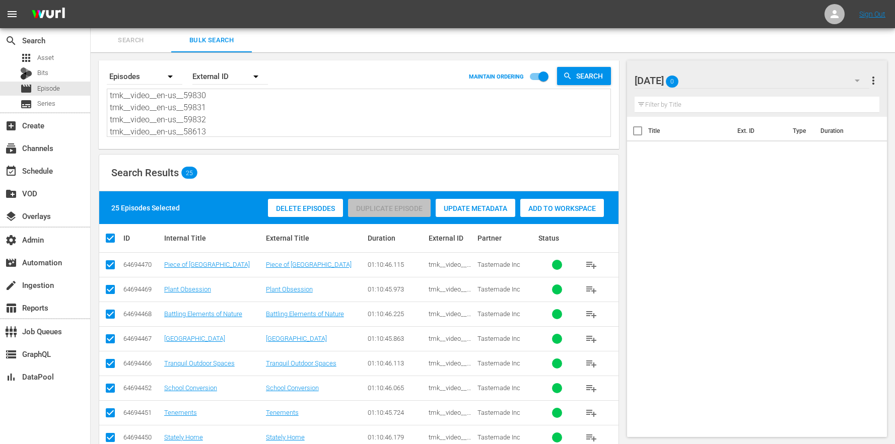
click at [553, 212] on span "Add to Workspace" at bounding box center [563, 209] width 84 height 8
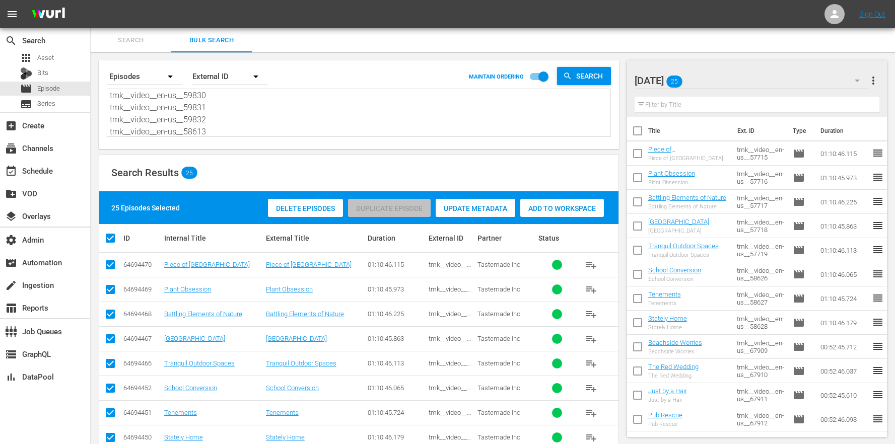
click at [741, 82] on div "[DATE] 25" at bounding box center [752, 81] width 235 height 28
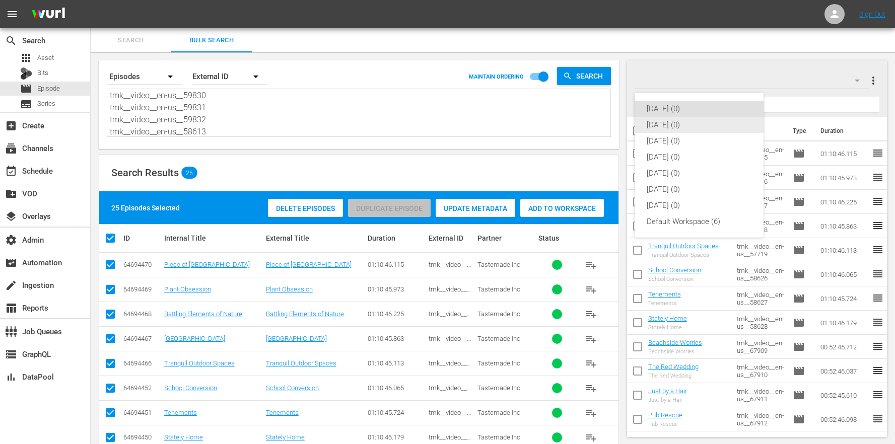
click at [689, 124] on div "[DATE] (0)" at bounding box center [699, 125] width 105 height 16
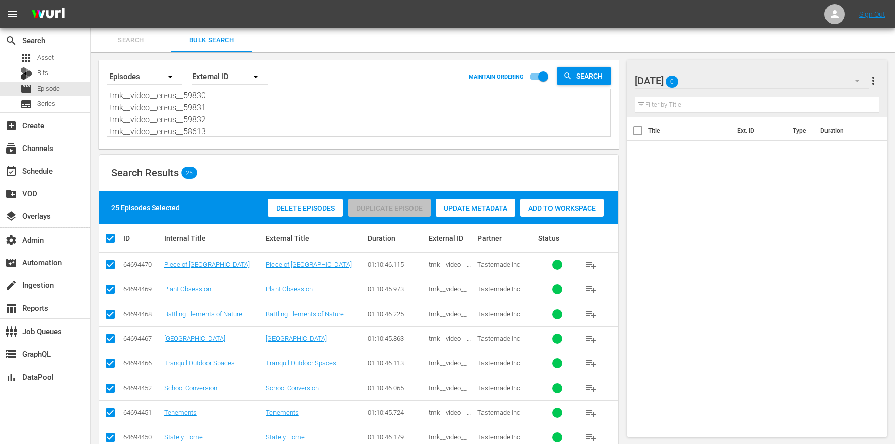
click at [222, 112] on textarea "tmk__video__en-us__57715 tmk__video__en-us__57716 tmk__video__en-us__57717 tmk_…" at bounding box center [360, 114] width 501 height 46
click at [216, 121] on textarea "tmk__video__en-us__57715 tmk__video__en-us__57716 tmk__video__en-us__57717 tmk_…" at bounding box center [360, 114] width 501 height 46
drag, startPoint x: 215, startPoint y: 130, endPoint x: 133, endPoint y: 18, distance: 139.1
click at [133, 19] on div "menu Sign Out search Search apps Asset Bits movie Episode subtitles Series add_…" at bounding box center [447, 444] width 895 height 889
paste textarea "8614 tmk__video__en-us__58615 tmk__video__en-us__58616 tmk__video__en-us__57722…"
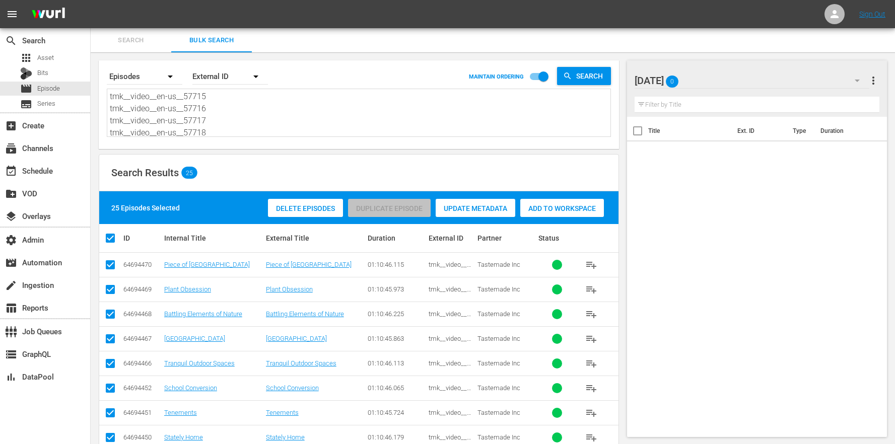
type textarea "tmk__video__en-us__58614 tmk__video__en-us__58615 tmk__video__en-us__58616 tmk_…"
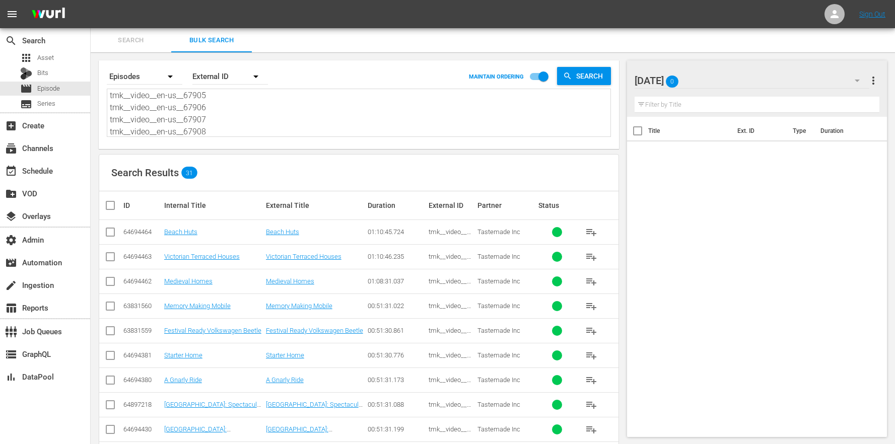
type textarea "tmk__video__en-us__58614 tmk__video__en-us__58615 tmk__video__en-us__58616 tmk_…"
click at [113, 203] on input "checkbox" at bounding box center [114, 206] width 20 height 12
checkbox input "true"
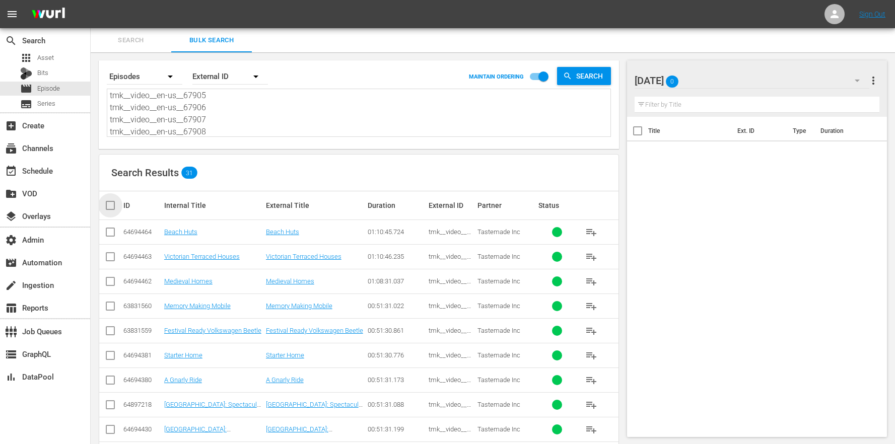
checkbox input "true"
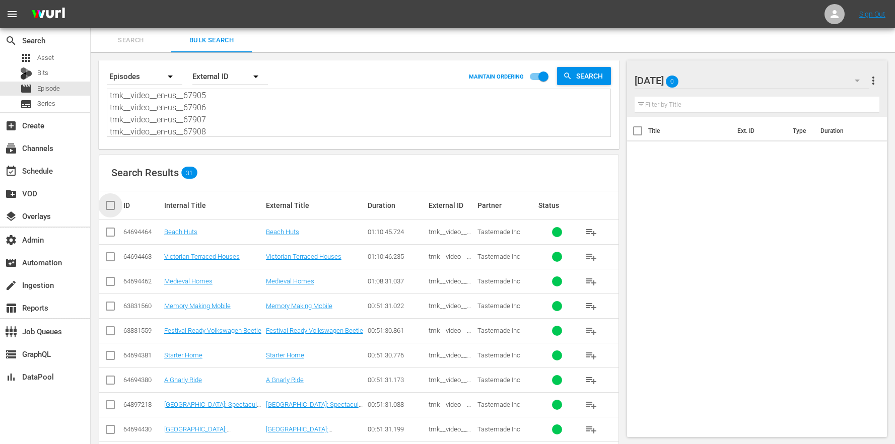
checkbox input "true"
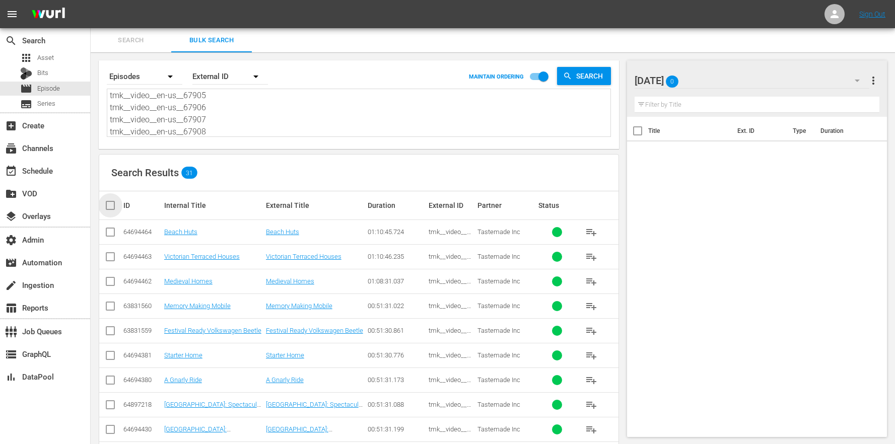
checkbox input "true"
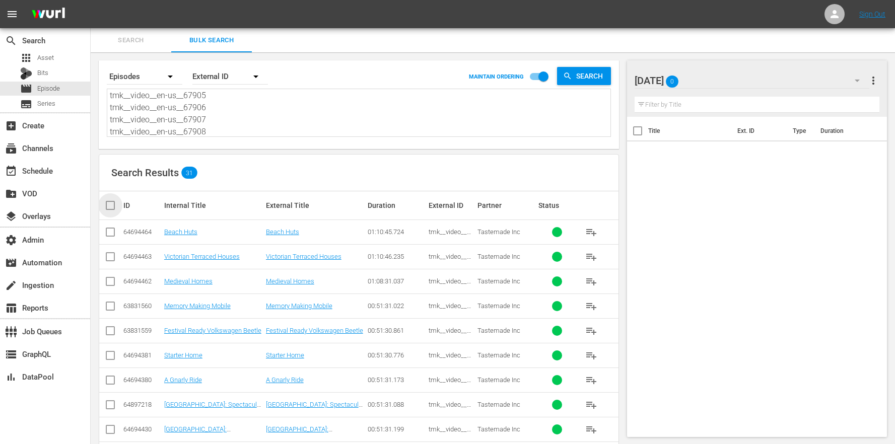
checkbox input "true"
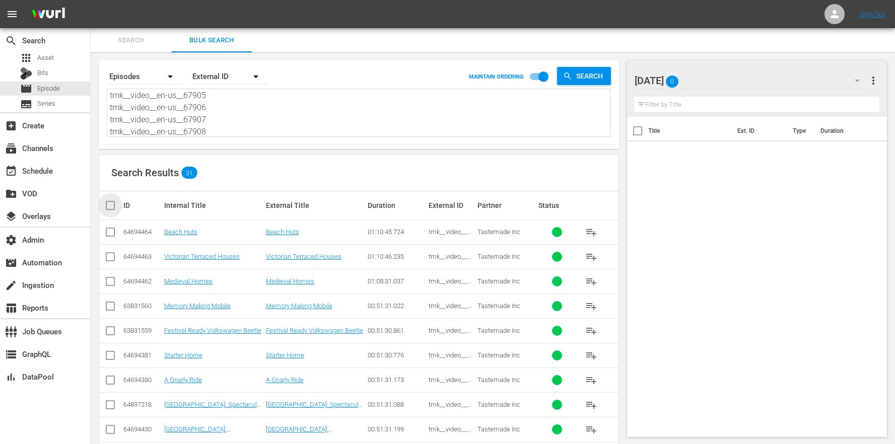
checkbox input "true"
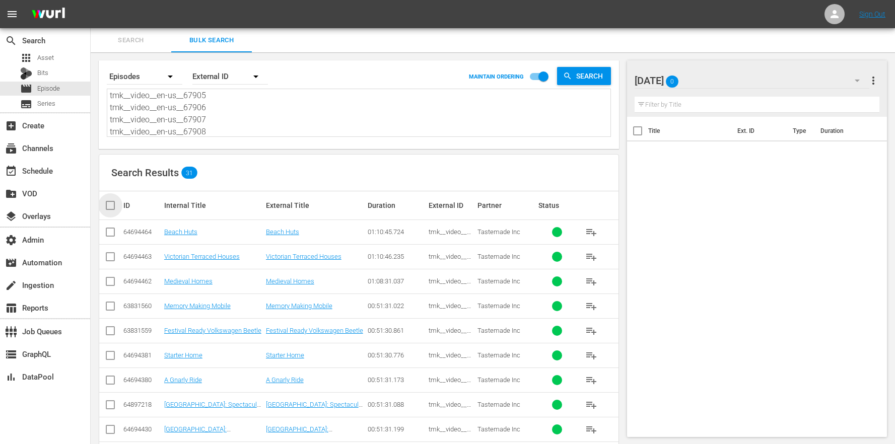
checkbox input "true"
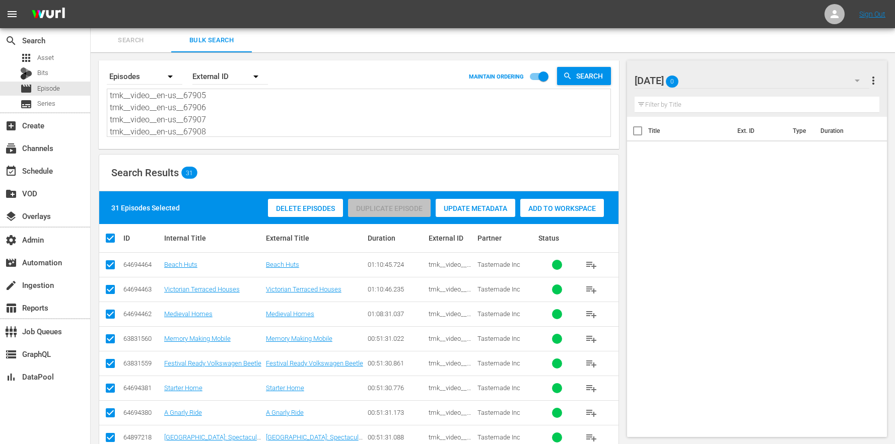
click at [553, 204] on div "Add to Workspace" at bounding box center [563, 208] width 84 height 19
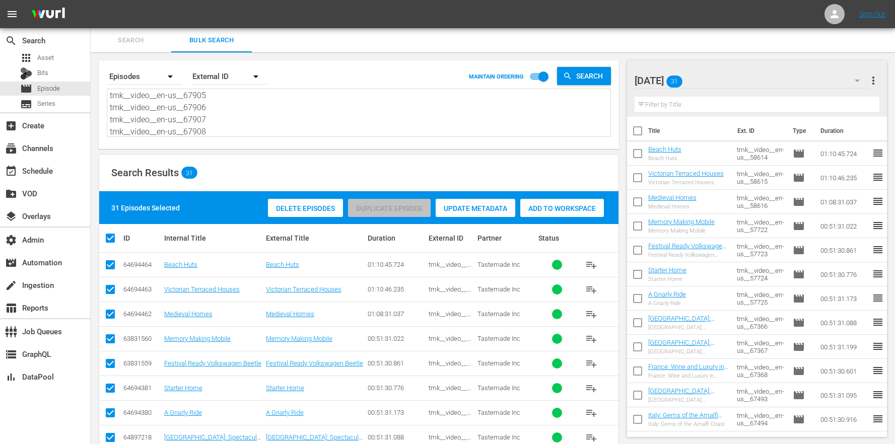
click at [732, 81] on div "Tuesday 31" at bounding box center [752, 81] width 235 height 28
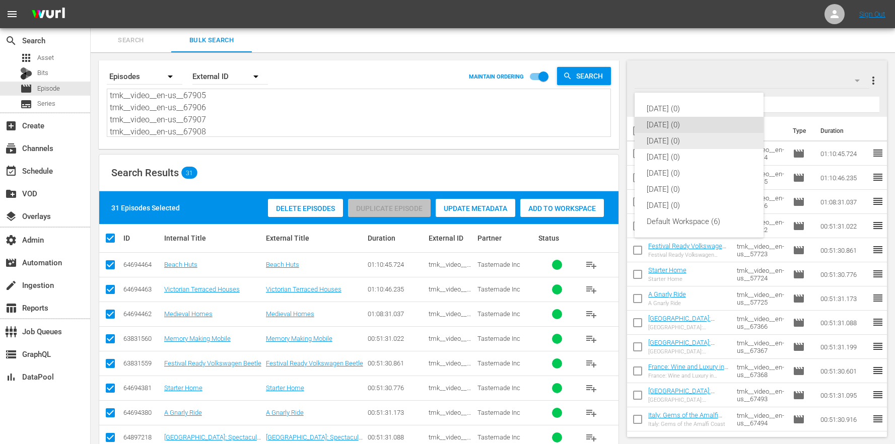
click at [688, 145] on div "[DATE] (0)" at bounding box center [699, 141] width 105 height 16
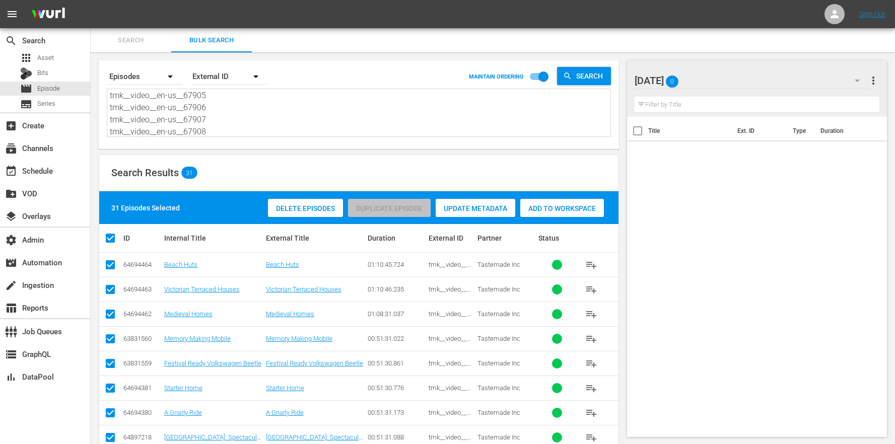
click at [329, 119] on textarea "tmk__video__en-us__58614 tmk__video__en-us__58615 tmk__video__en-us__58616 tmk_…" at bounding box center [360, 114] width 501 height 46
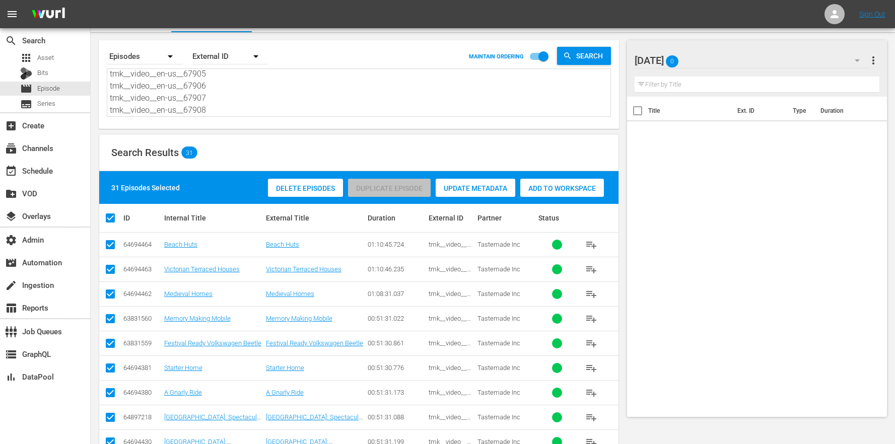
scroll to position [0, 0]
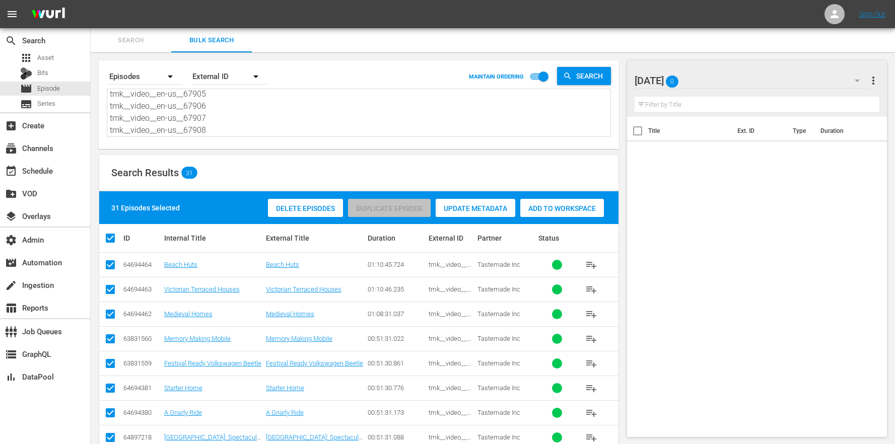
click at [316, 123] on textarea "tmk__video__en-us__58614 tmk__video__en-us__58615 tmk__video__en-us__58616 tmk_…" at bounding box center [360, 114] width 501 height 46
drag, startPoint x: 212, startPoint y: 123, endPoint x: 156, endPoint y: -7, distance: 141.5
click at [156, 0] on html "menu Sign Out search Search apps Asset Bits movie Episode subtitles Series add_…" at bounding box center [447, 222] width 895 height 444
paste textarea "67496 tmk__video__en-us__67497 tmk__video__en-us__67498 tmk__video__en-us__6749…"
type textarea "tmk__video__en-us__67496 tmk__video__en-us__67497 tmk__video__en-us__67498 tmk_…"
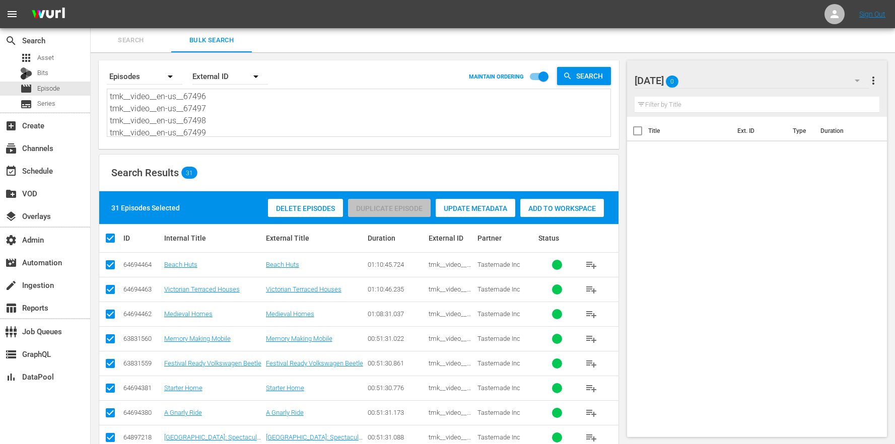
scroll to position [376, 0]
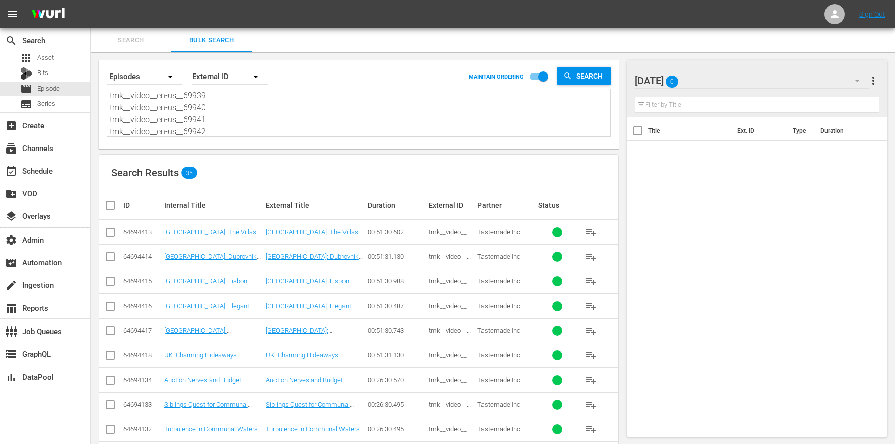
type textarea "tmk__video__en-us__67496 tmk__video__en-us__67497 tmk__video__en-us__67498 tmk_…"
click at [118, 206] on input "checkbox" at bounding box center [114, 206] width 20 height 12
checkbox input "true"
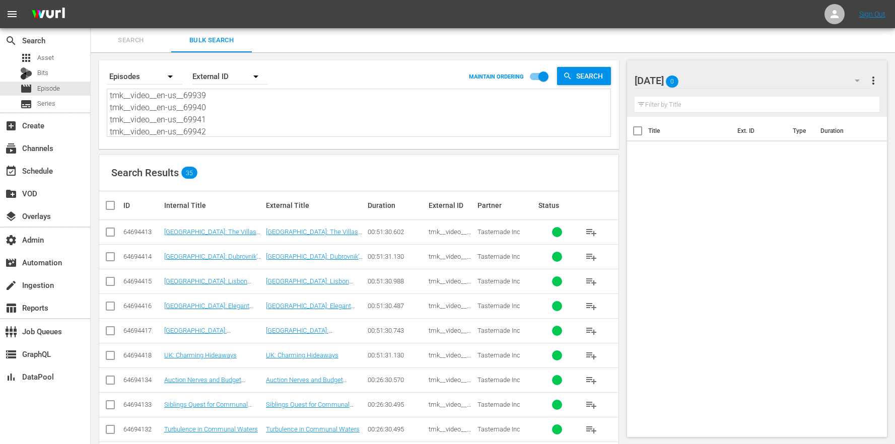
checkbox input "true"
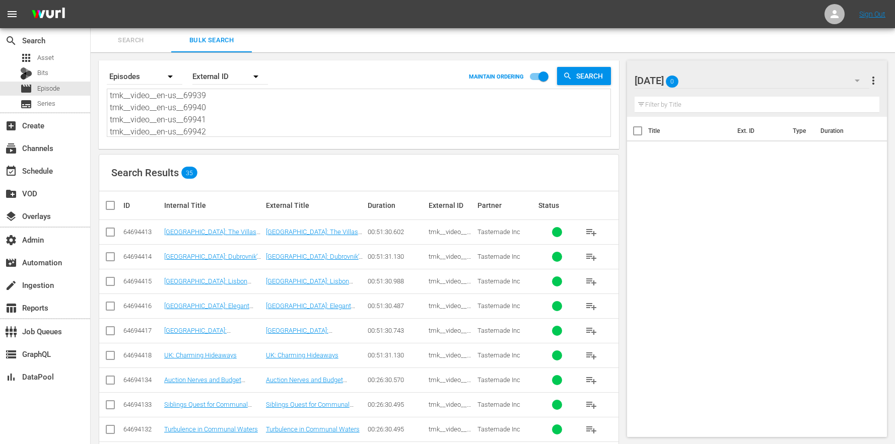
checkbox input "true"
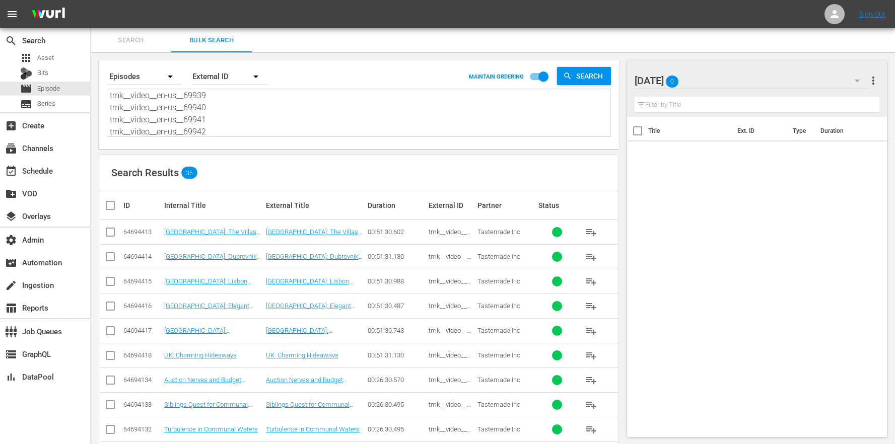
checkbox input "true"
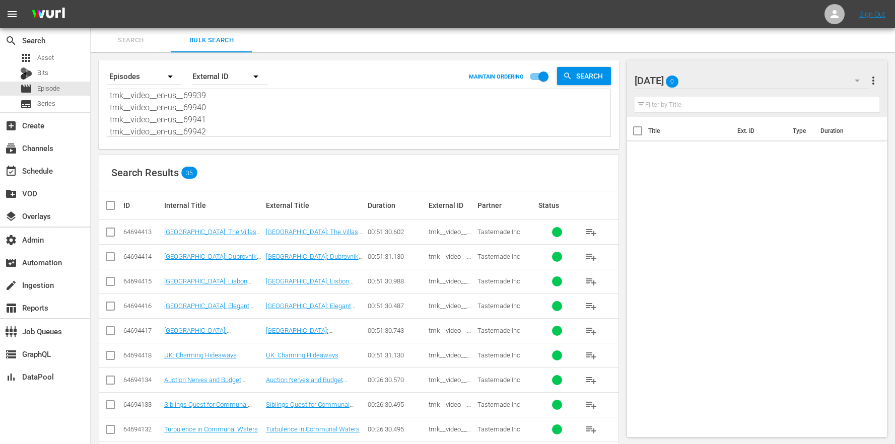
checkbox input "true"
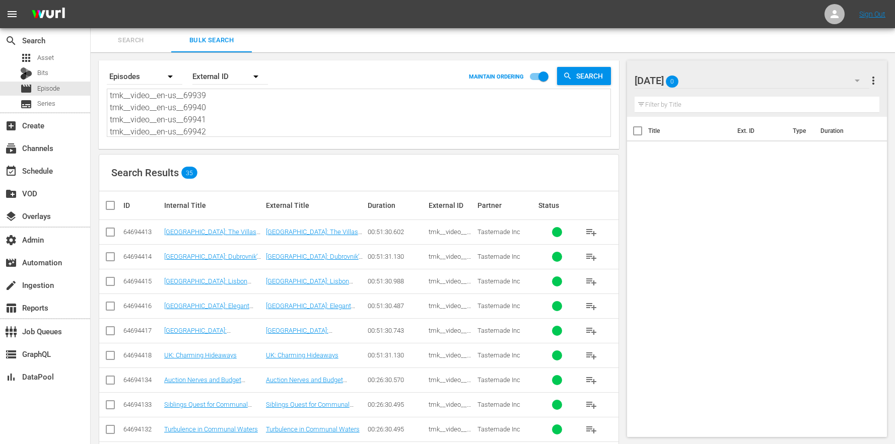
checkbox input "true"
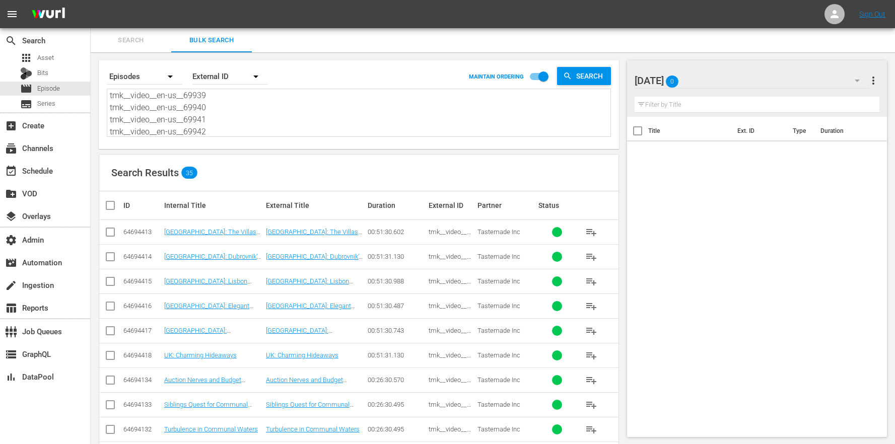
checkbox input "true"
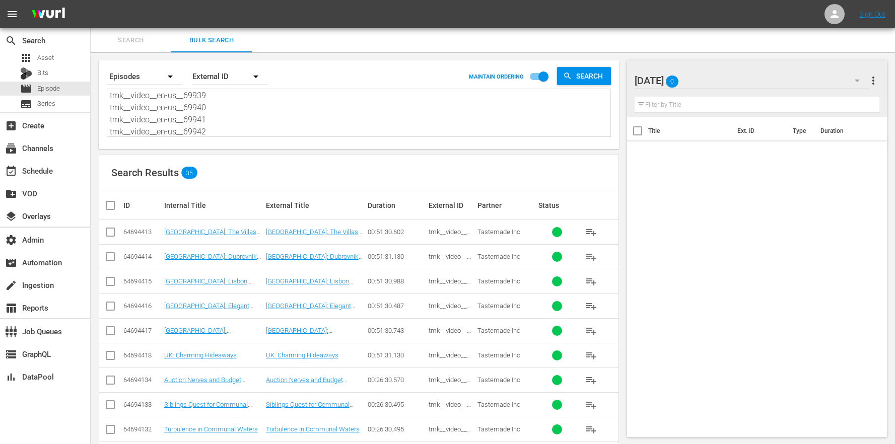
checkbox input "true"
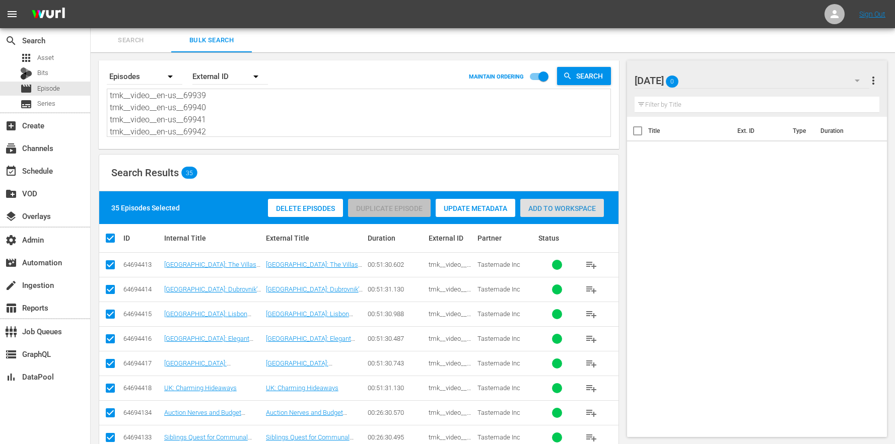
click at [581, 207] on span "Add to Workspace" at bounding box center [563, 209] width 84 height 8
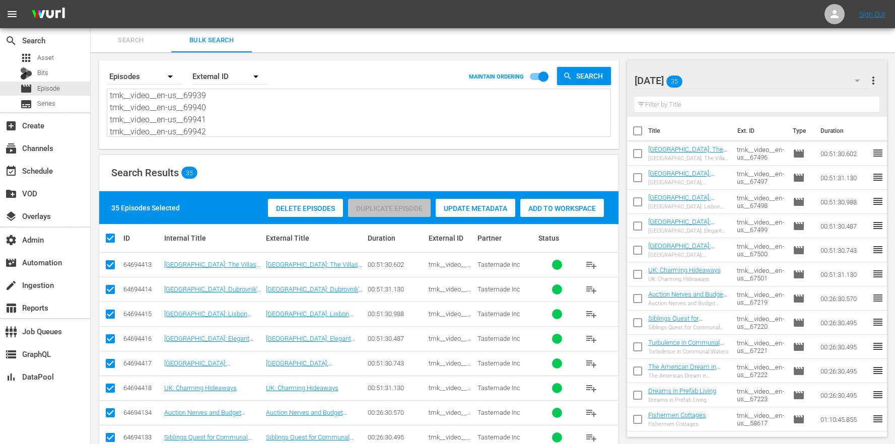
click at [726, 82] on div "Wednesday 35" at bounding box center [752, 81] width 235 height 28
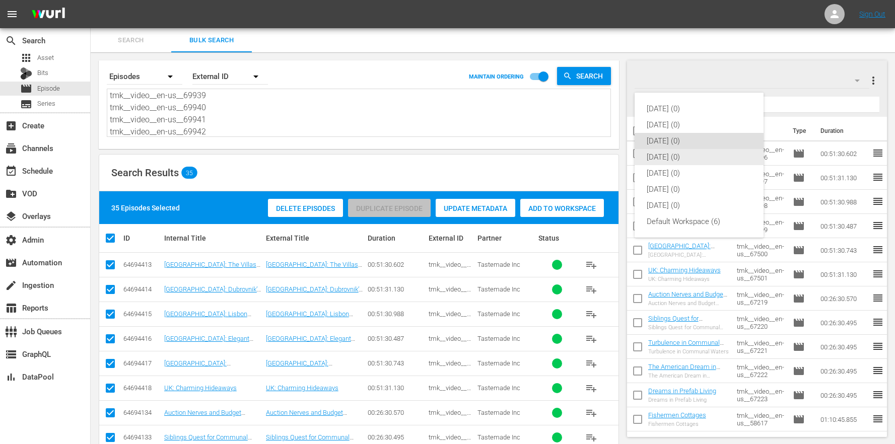
click at [689, 156] on div "[DATE] (0)" at bounding box center [699, 157] width 105 height 16
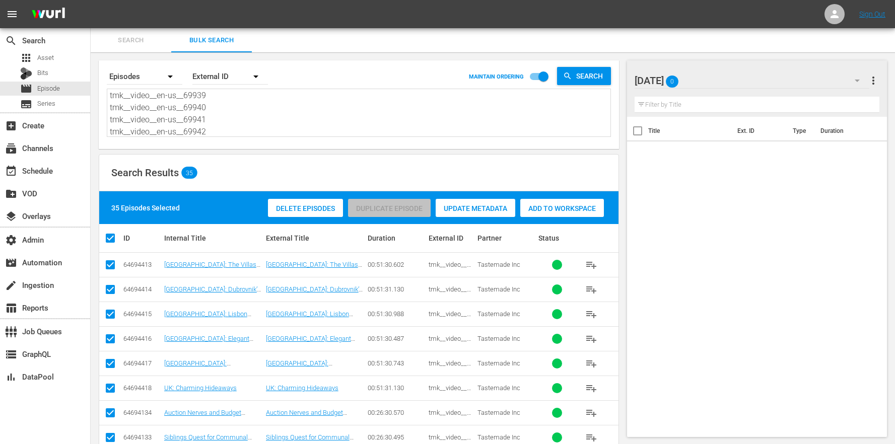
click at [233, 122] on textarea "tmk__video__en-us__67496 tmk__video__en-us__67497 tmk__video__en-us__67498 tmk_…" at bounding box center [360, 114] width 501 height 46
drag, startPoint x: 226, startPoint y: 129, endPoint x: 209, endPoint y: 33, distance: 97.3
paste textarea "58621 tmk__video__en-us__58622 tmk__video__en-us__58623 tmk__video__en-us__5862…"
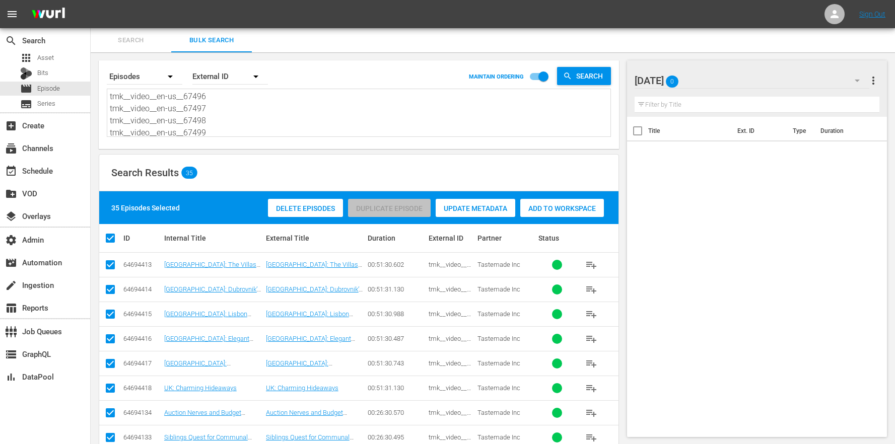
type textarea "tmk__video__en-us__58621 tmk__video__en-us__58622 tmk__video__en-us__58623 tmk_…"
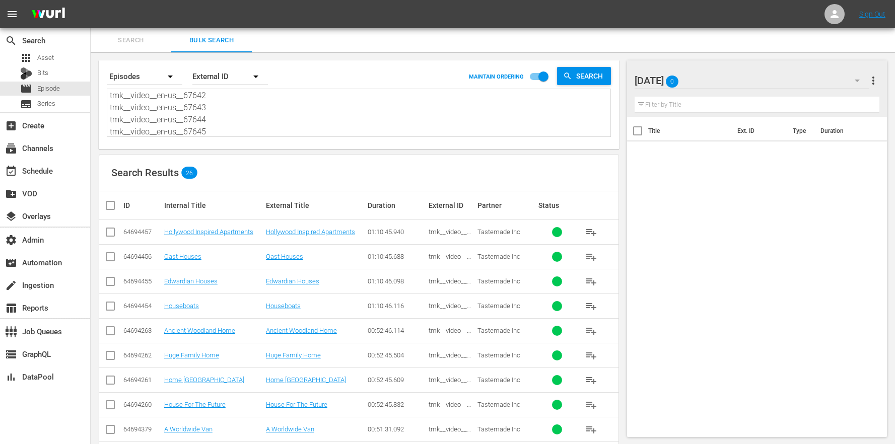
type textarea "tmk__video__en-us__58621 tmk__video__en-us__58622 tmk__video__en-us__58623 tmk_…"
click at [121, 206] on input "checkbox" at bounding box center [114, 206] width 20 height 12
checkbox input "true"
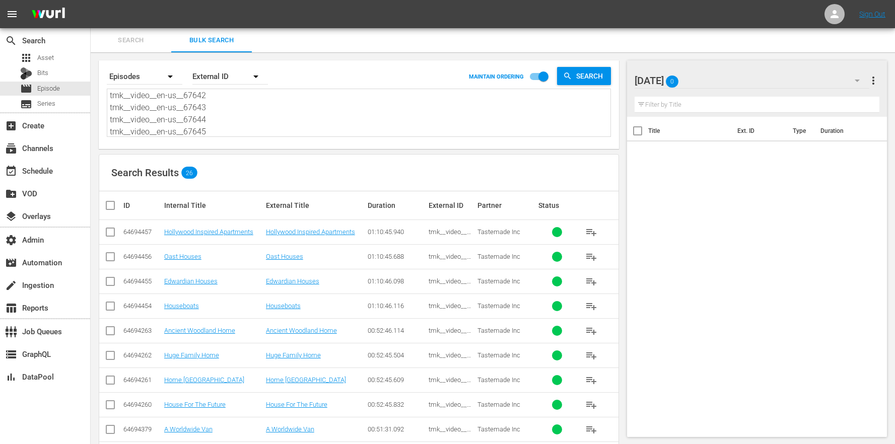
checkbox input "true"
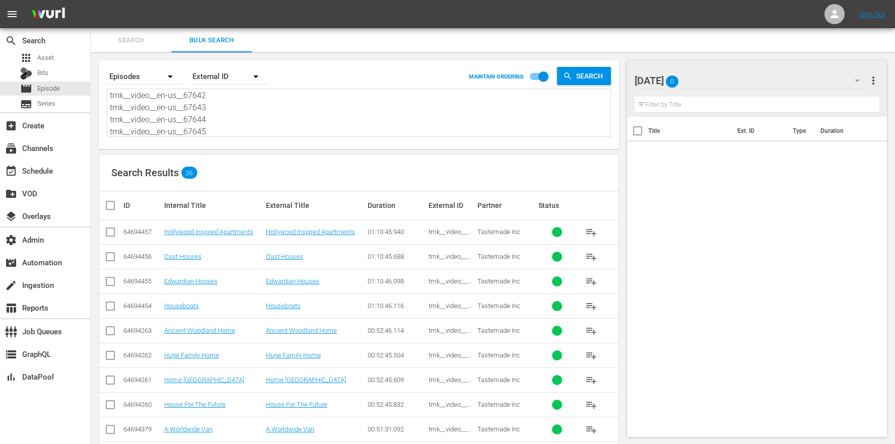
checkbox input "true"
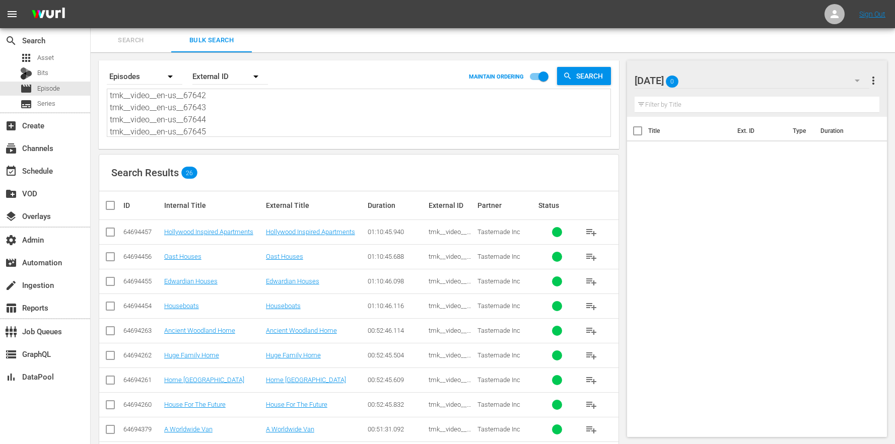
checkbox input "true"
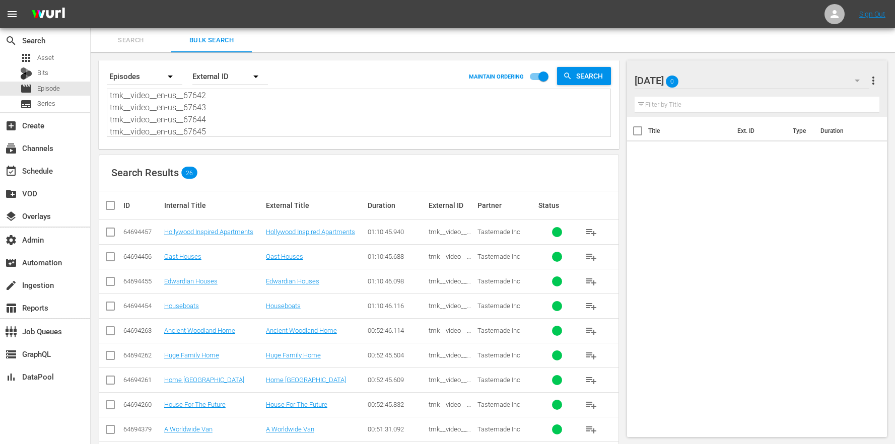
checkbox input "true"
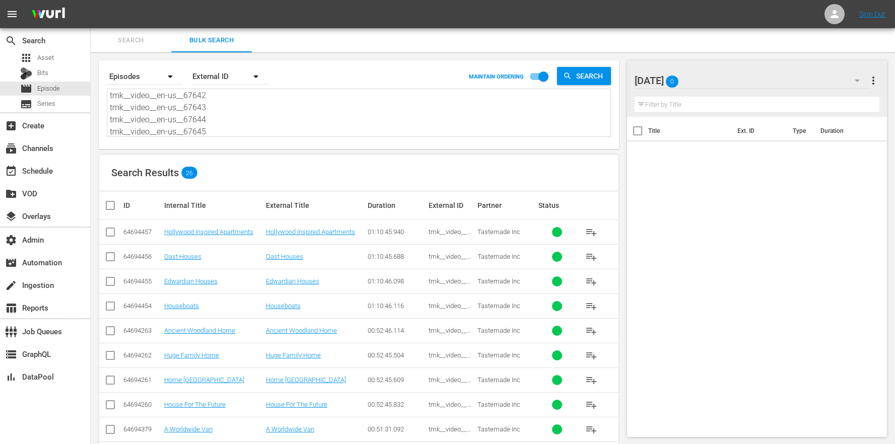
checkbox input "true"
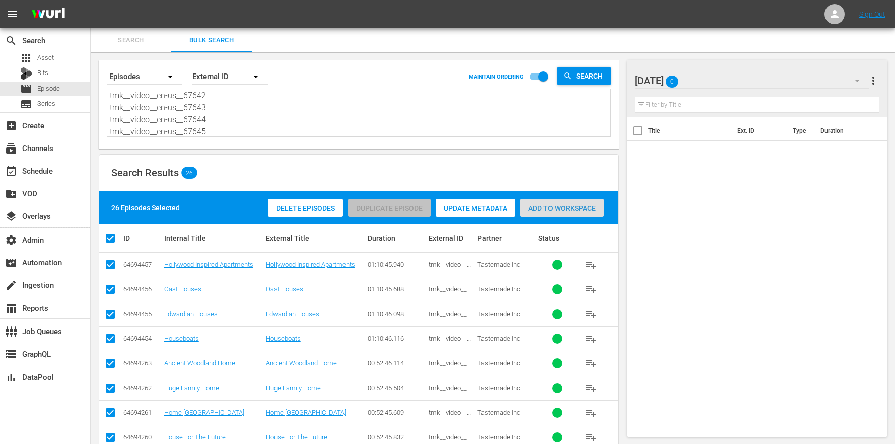
click at [550, 204] on div "Add to Workspace" at bounding box center [563, 208] width 84 height 19
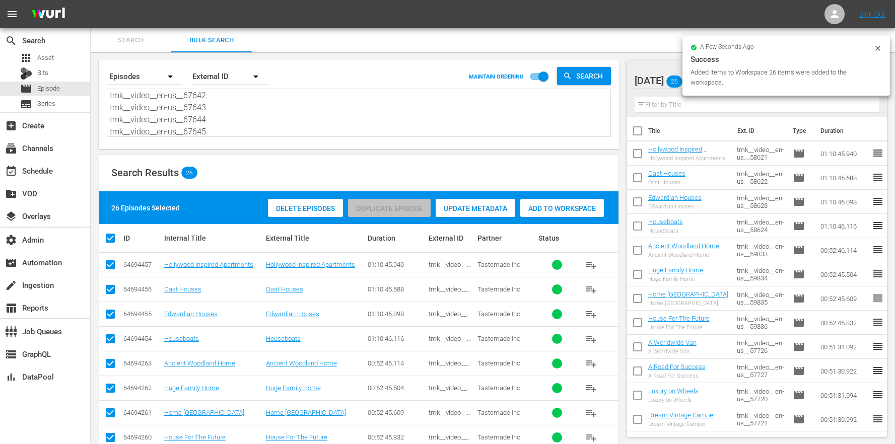
click at [871, 51] on div "a few seconds ago Success Added Items to Workspace 26 items were added to the w…" at bounding box center [786, 65] width 191 height 43
click at [877, 49] on icon at bounding box center [878, 48] width 8 height 8
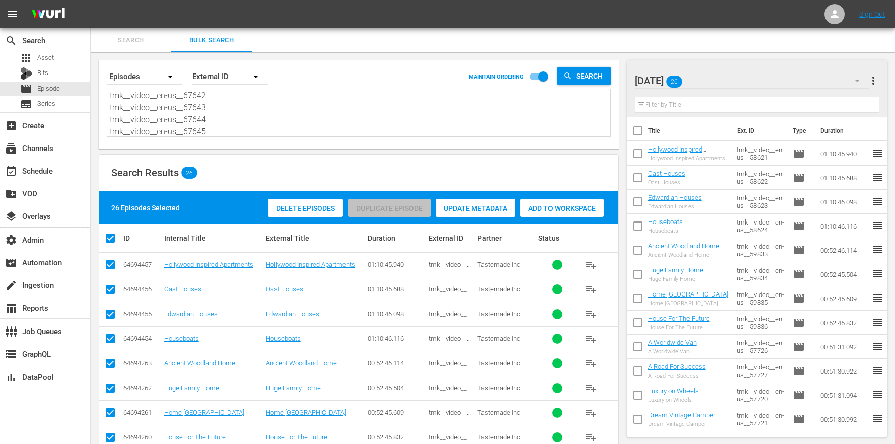
click at [829, 81] on div "Thursday 26" at bounding box center [752, 81] width 235 height 28
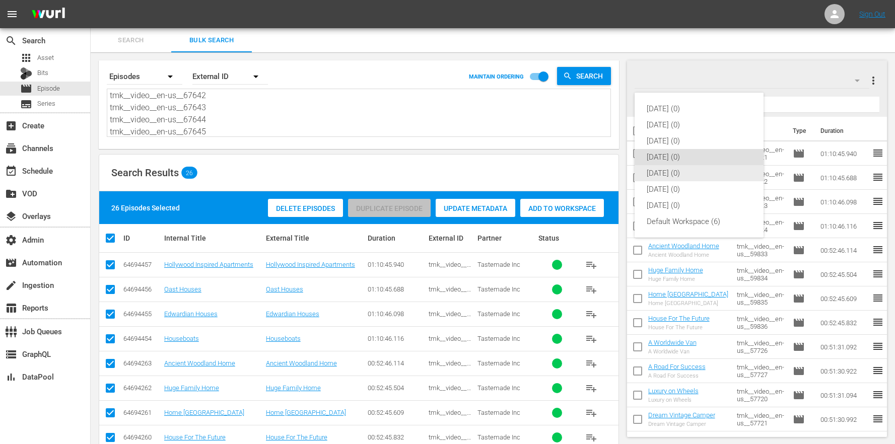
click at [686, 177] on div "[DATE] (0)" at bounding box center [699, 173] width 105 height 16
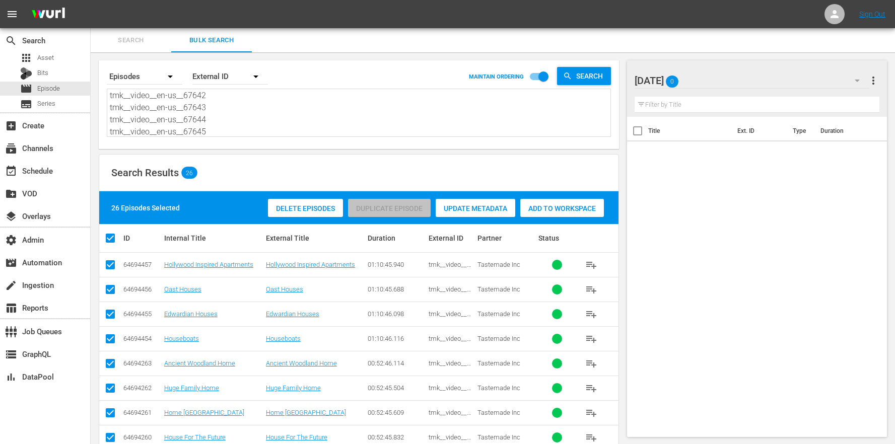
click at [304, 120] on textarea "tmk__video__en-us__58621 tmk__video__en-us__58622 tmk__video__en-us__58623 tmk_…" at bounding box center [360, 114] width 501 height 46
drag, startPoint x: 255, startPoint y: 127, endPoint x: 172, endPoint y: 5, distance: 148.0
paste textarea "67507 tmk__video__en-us__67508 tmk__video__en-us__67509 tmk__video__en-us__6751…"
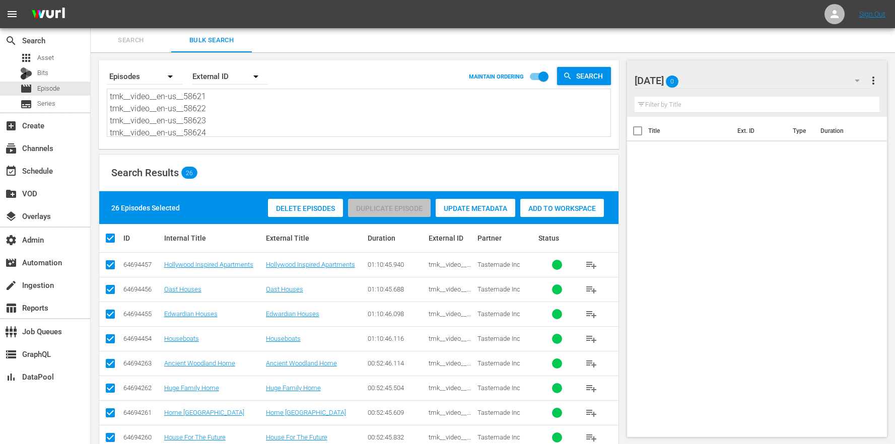
type textarea "tmk__video__en-us__67507 tmk__video__en-us__67508 tmk__video__en-us__67509 tmk_…"
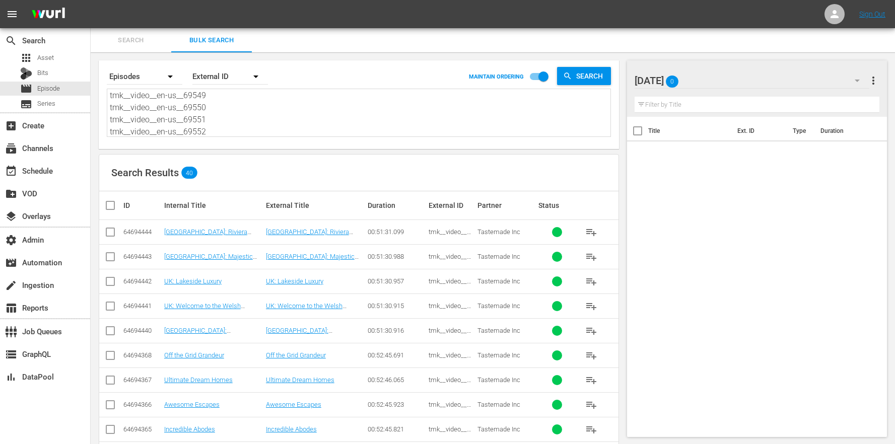
type textarea "tmk__video__en-us__67507 tmk__video__en-us__67508 tmk__video__en-us__67509 tmk_…"
click at [123, 205] on input "checkbox" at bounding box center [114, 206] width 20 height 12
checkbox input "true"
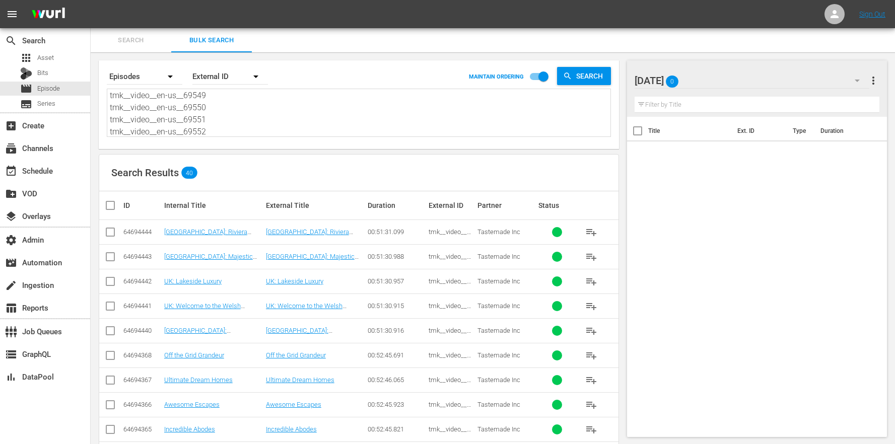
checkbox input "true"
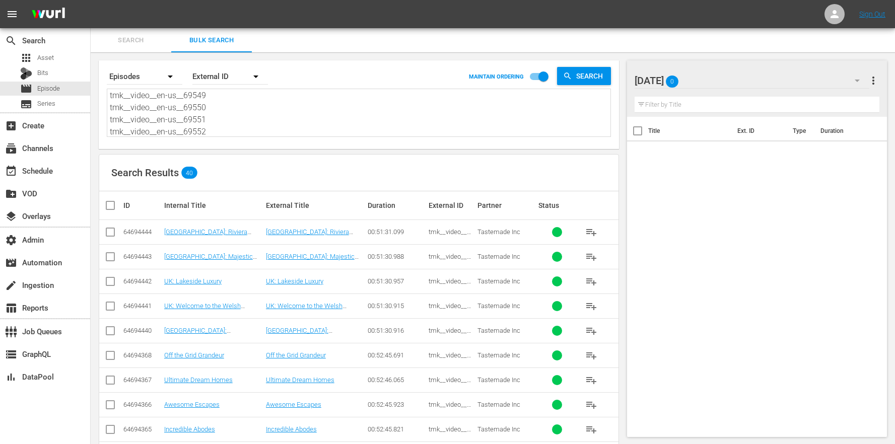
checkbox input "true"
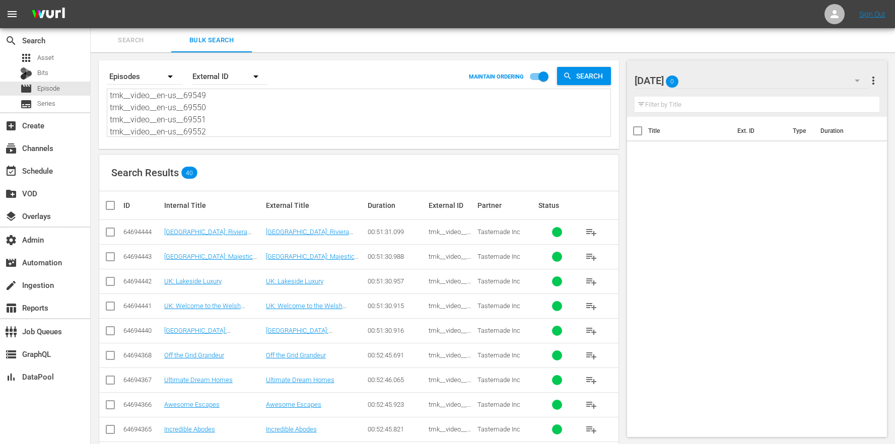
checkbox input "true"
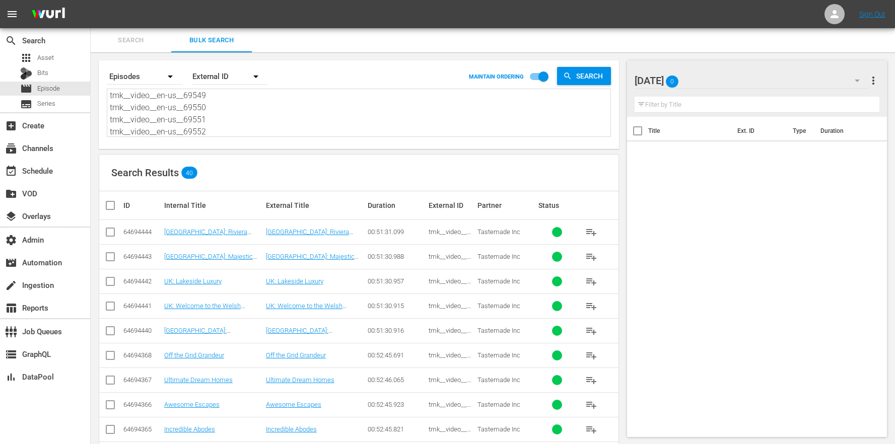
checkbox input "true"
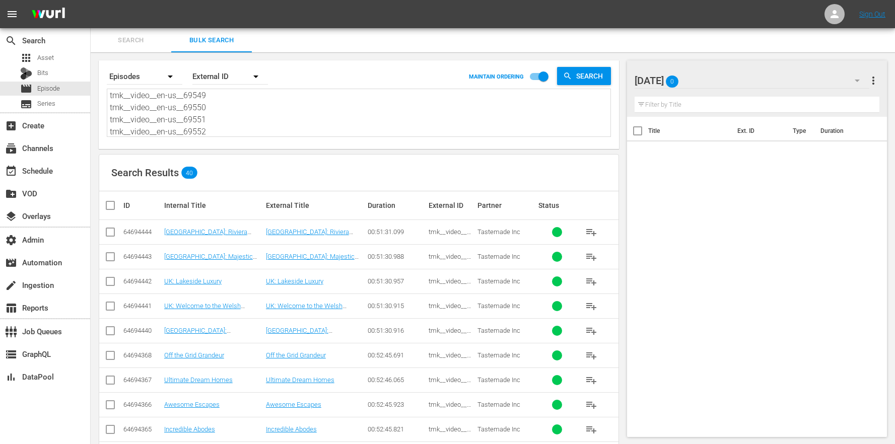
checkbox input "true"
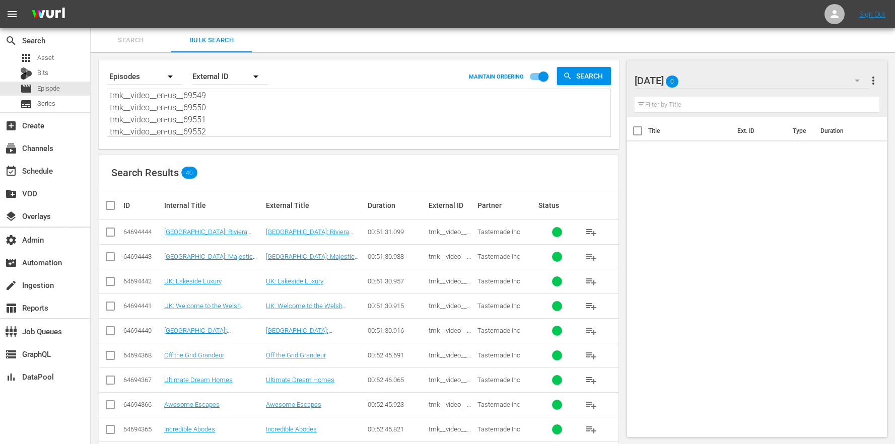
checkbox input "true"
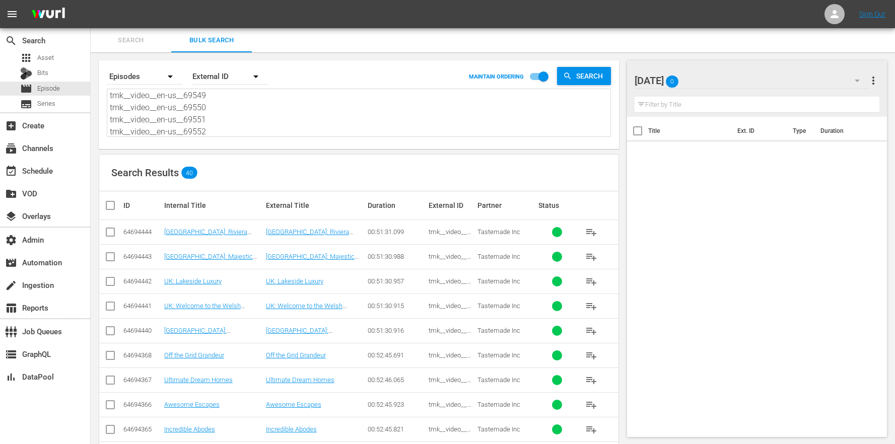
checkbox input "true"
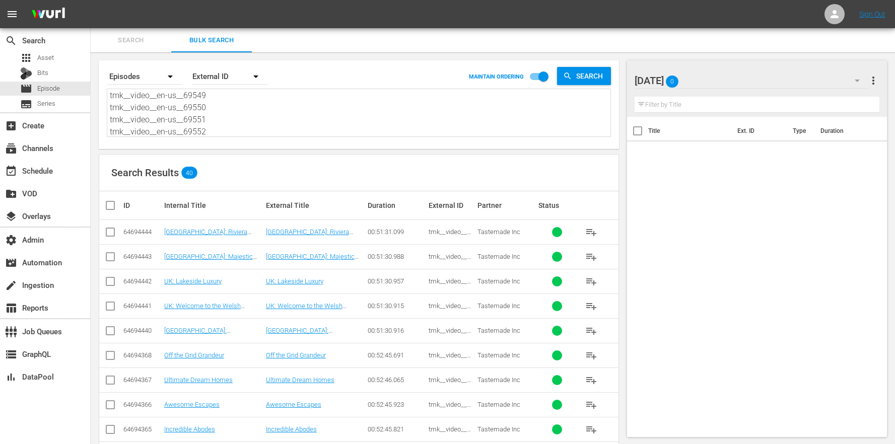
checkbox input "true"
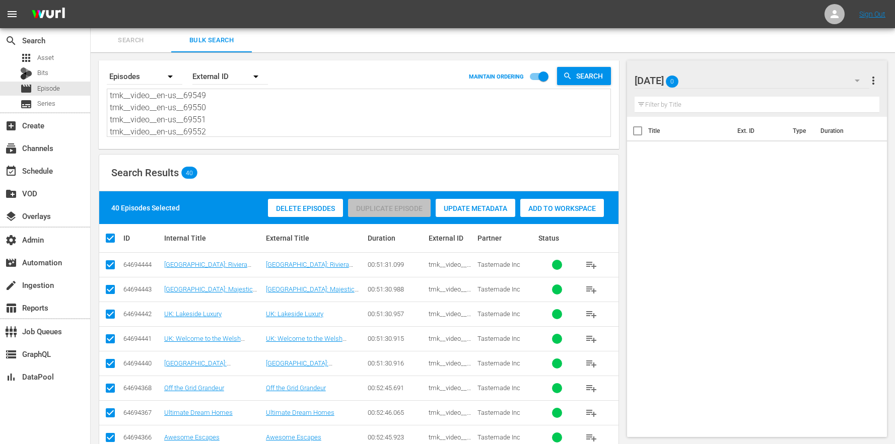
click at [542, 205] on span "Add to Workspace" at bounding box center [563, 209] width 84 height 8
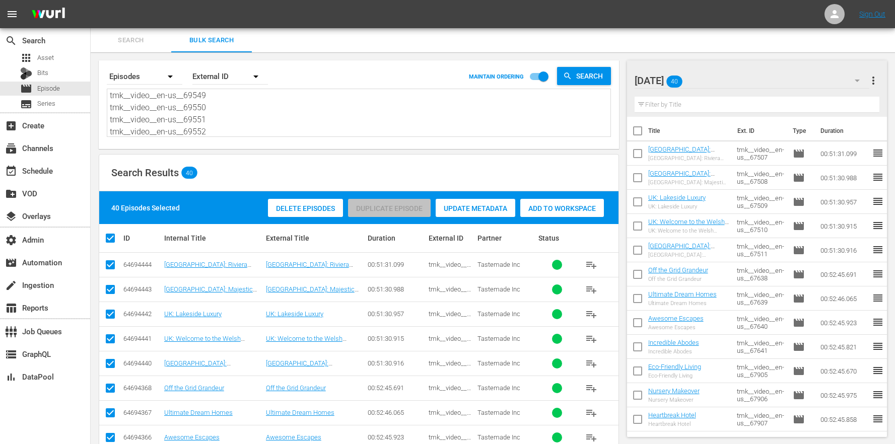
click at [780, 85] on div "Friday 40" at bounding box center [752, 81] width 235 height 28
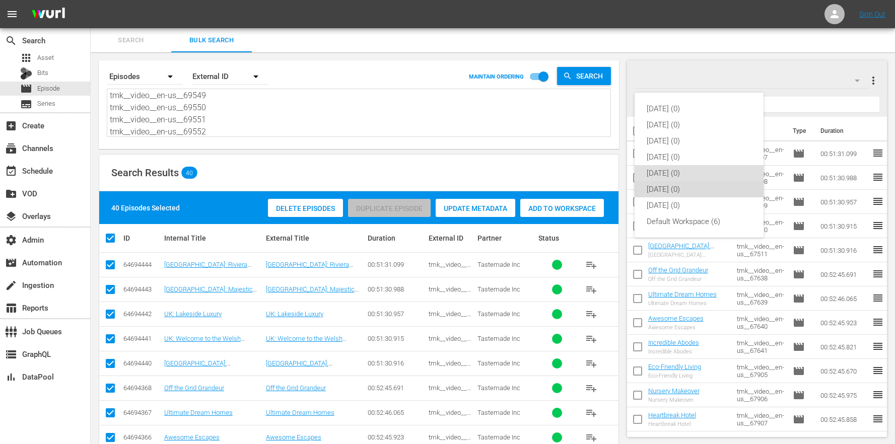
click at [696, 190] on div "[DATE] (0)" at bounding box center [699, 189] width 105 height 16
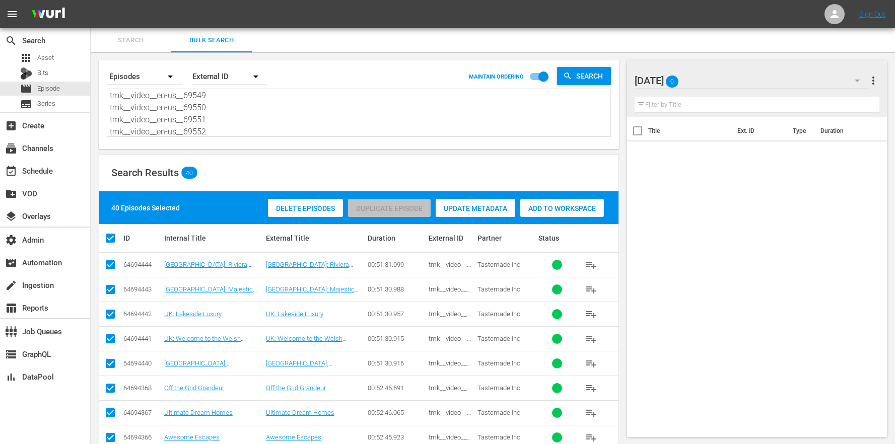
click at [277, 124] on textarea "tmk__video__en-us__67507 tmk__video__en-us__67508 tmk__video__en-us__67509 tmk_…" at bounding box center [360, 114] width 501 height 46
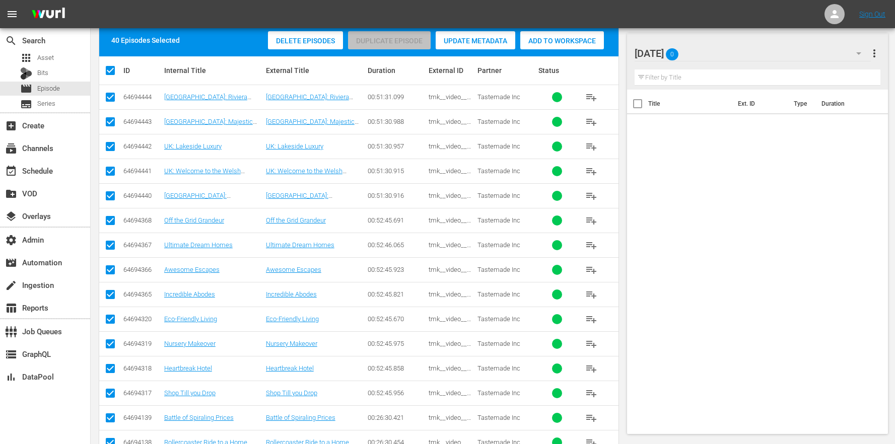
scroll to position [0, 0]
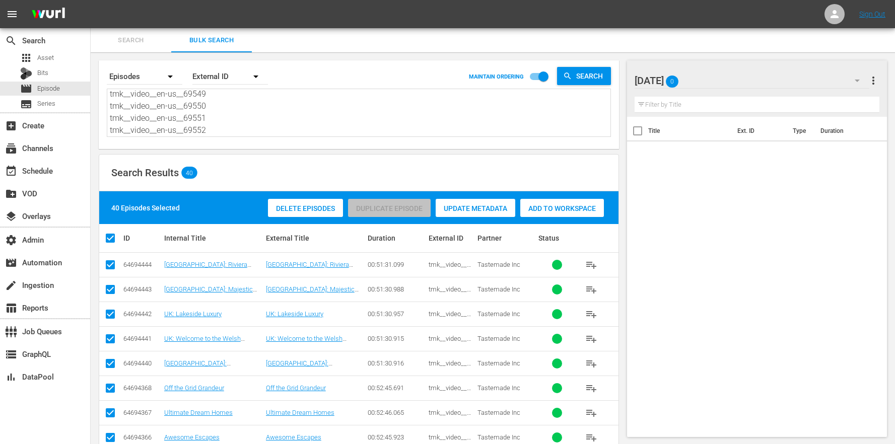
click at [279, 127] on textarea "tmk__video__en-us__67507 tmk__video__en-us__67508 tmk__video__en-us__67509 tmk_…" at bounding box center [360, 114] width 501 height 46
drag, startPoint x: 245, startPoint y: 134, endPoint x: 139, endPoint y: 8, distance: 164.9
paste textarea "57722 tmk__video__en-us__57723 tmk__video__en-us__57724 S00 E00 tmk__video__en-…"
type textarea "tmk__video__en-us__57722 tmk__video__en-us__57723 tmk__video__en-us__57724 S00 …"
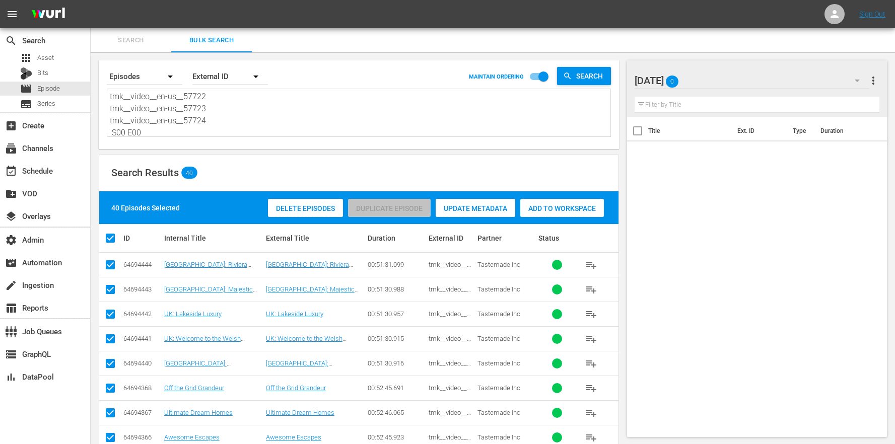
scroll to position [376, 0]
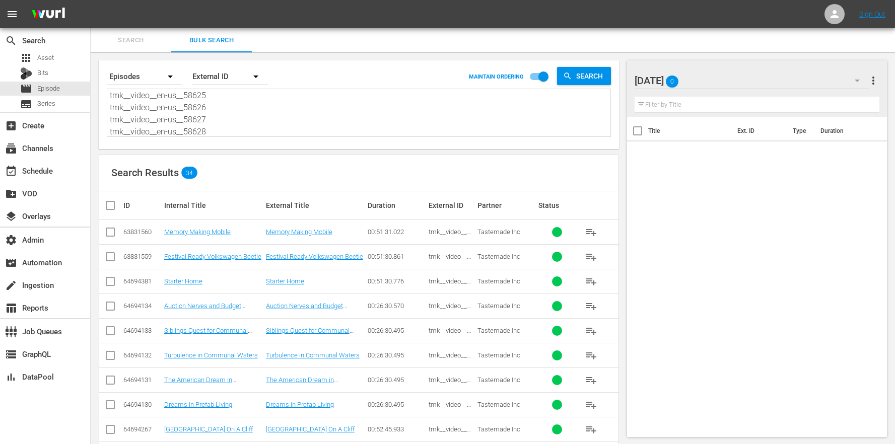
type textarea "tmk__video__en-us__57722 tmk__video__en-us__57723 tmk__video__en-us__57724 S00 …"
click at [115, 211] on input "checkbox" at bounding box center [114, 206] width 20 height 12
checkbox input "true"
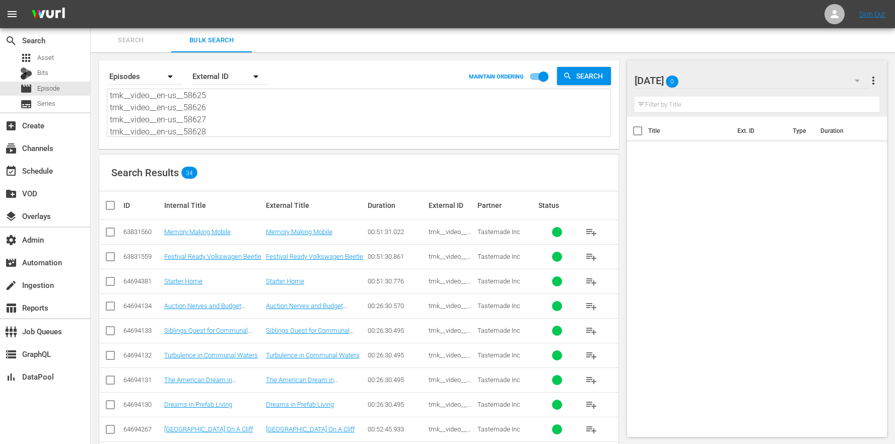
checkbox input "true"
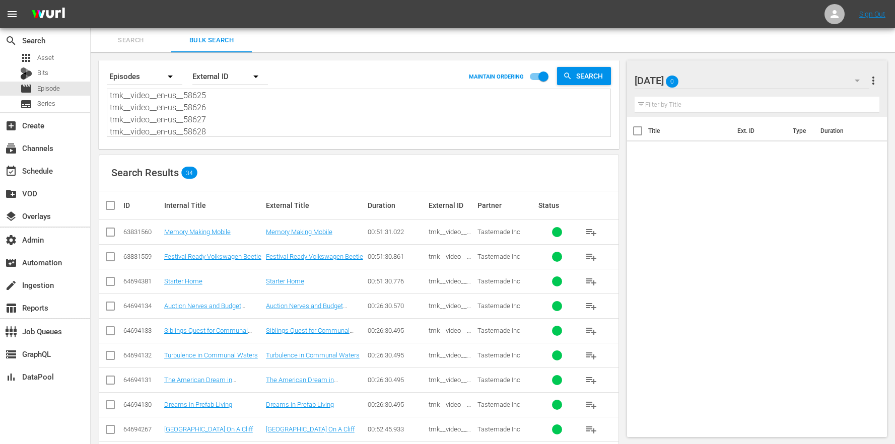
checkbox input "true"
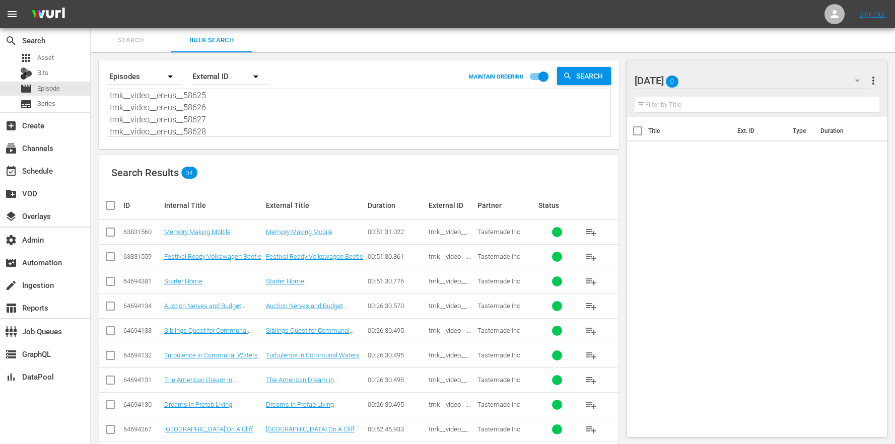
checkbox input "true"
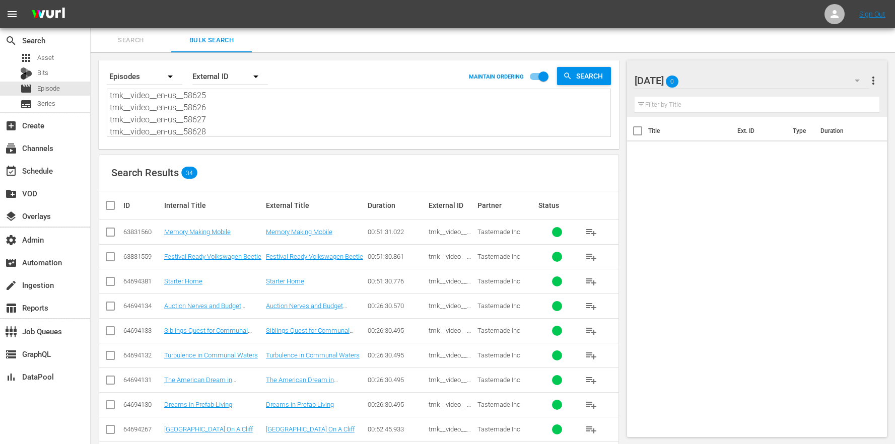
checkbox input "true"
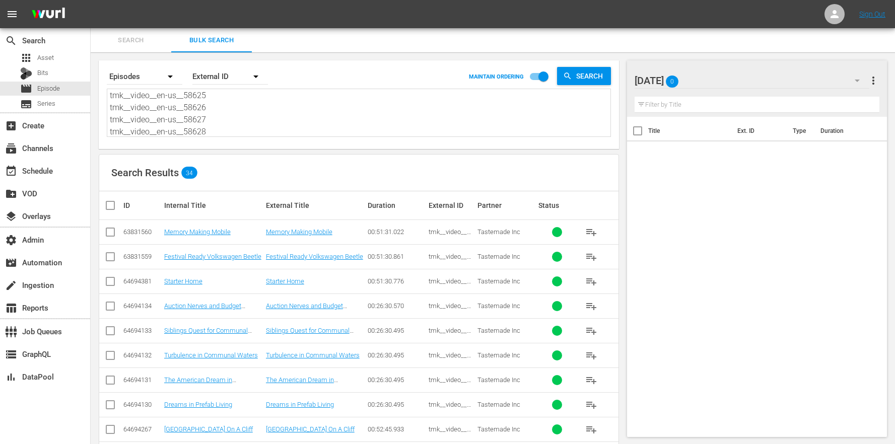
checkbox input "true"
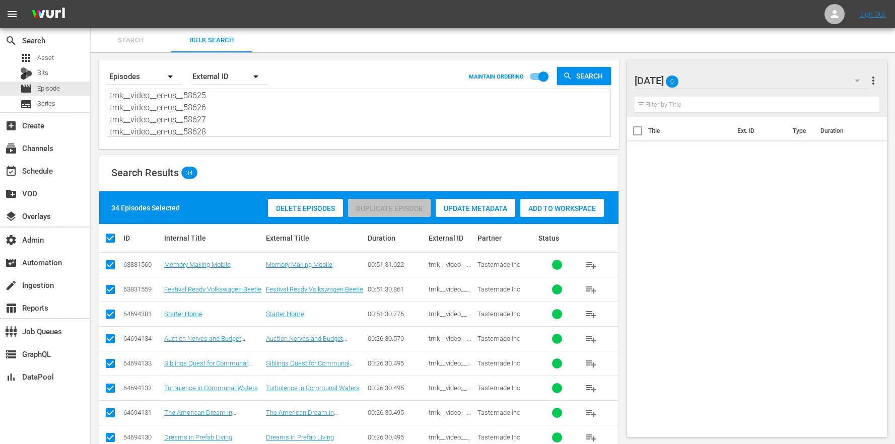
click at [553, 200] on div "Add to Workspace" at bounding box center [563, 208] width 84 height 19
click at [772, 87] on div "Saturday 0" at bounding box center [752, 81] width 235 height 28
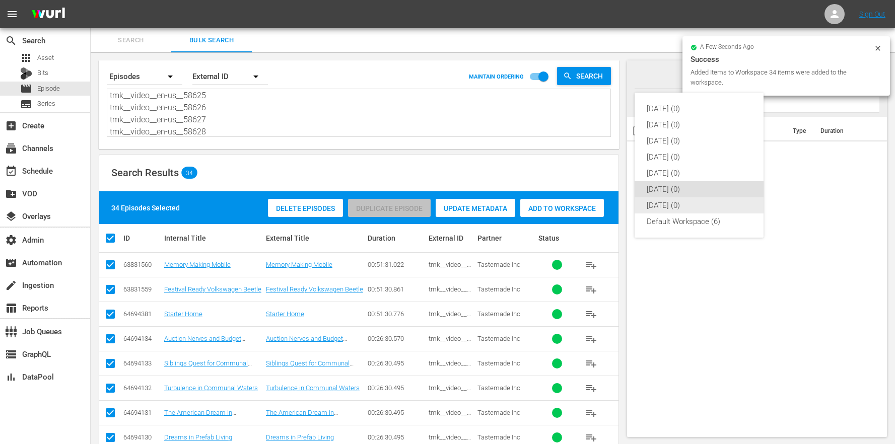
click at [690, 204] on div "[DATE] (0)" at bounding box center [699, 206] width 105 height 16
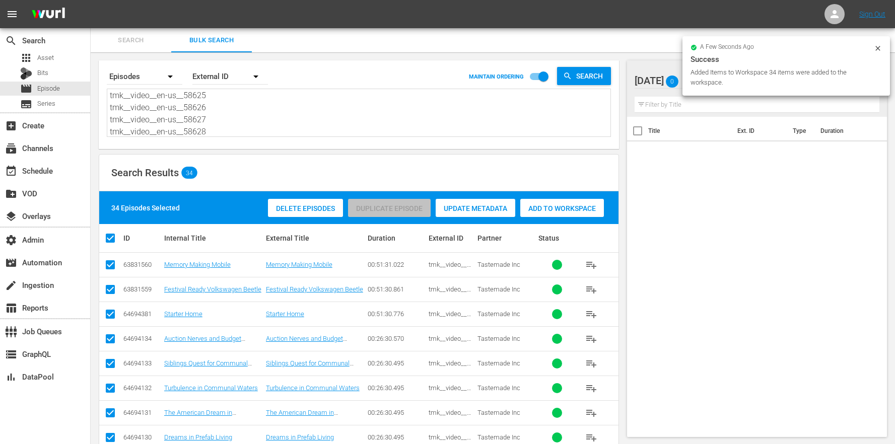
click at [202, 125] on textarea "tmk__video__en-us__57722 tmk__video__en-us__57723 tmk__video__en-us__57724 S00 …" at bounding box center [360, 114] width 501 height 46
drag, startPoint x: 225, startPoint y: 132, endPoint x: 150, endPoint y: -12, distance: 162.5
click at [150, 0] on html "menu Sign Out search Search apps Asset Bits movie Episode subtitles Series add_…" at bounding box center [447, 222] width 895 height 444
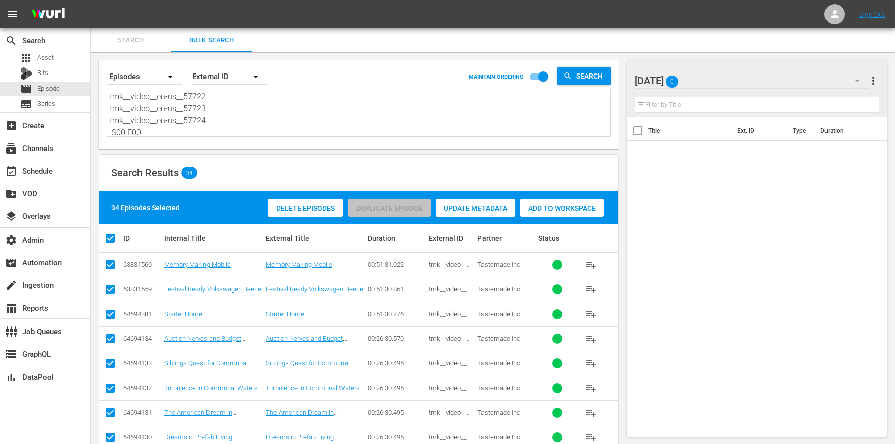
paste textarea "15 tmk__video__en-us__57716 tmk__video__en-us__57717 tmk__video__en-us__57718 t…"
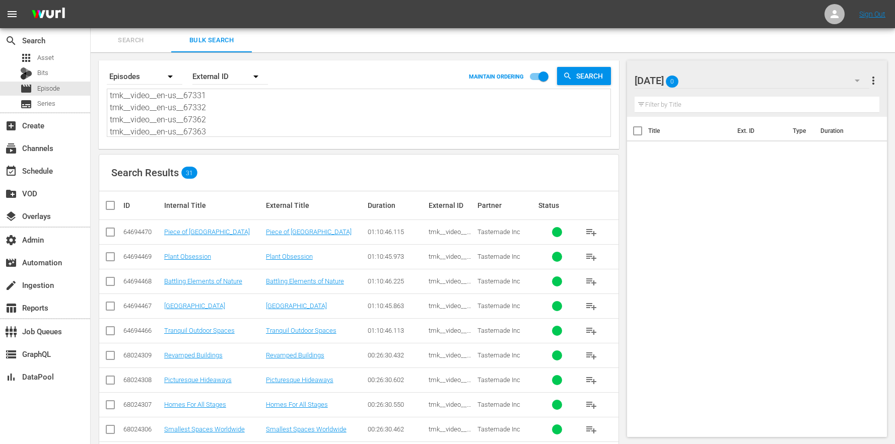
click at [127, 210] on th "ID" at bounding box center [142, 205] width 41 height 28
click at [118, 206] on input "checkbox" at bounding box center [114, 206] width 20 height 12
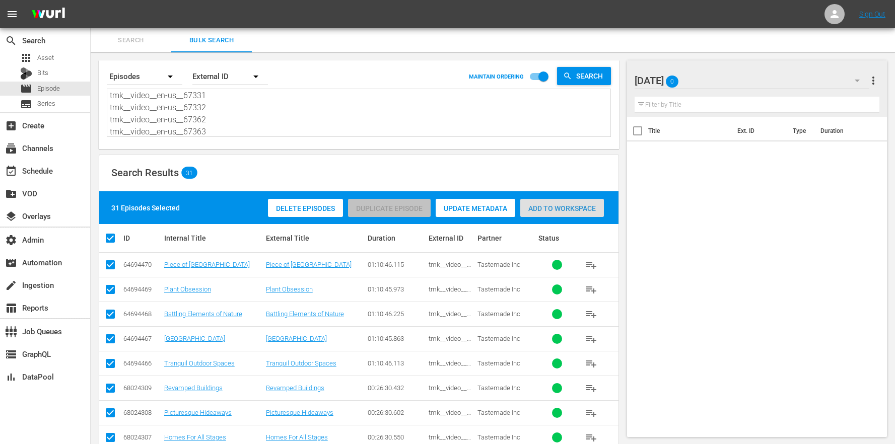
click at [574, 209] on span "Add to Workspace" at bounding box center [563, 209] width 84 height 8
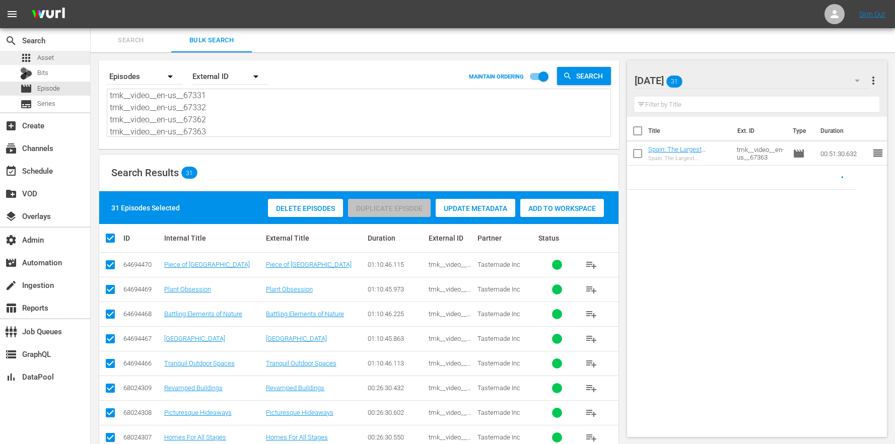
click at [49, 55] on span "Asset" at bounding box center [45, 58] width 17 height 10
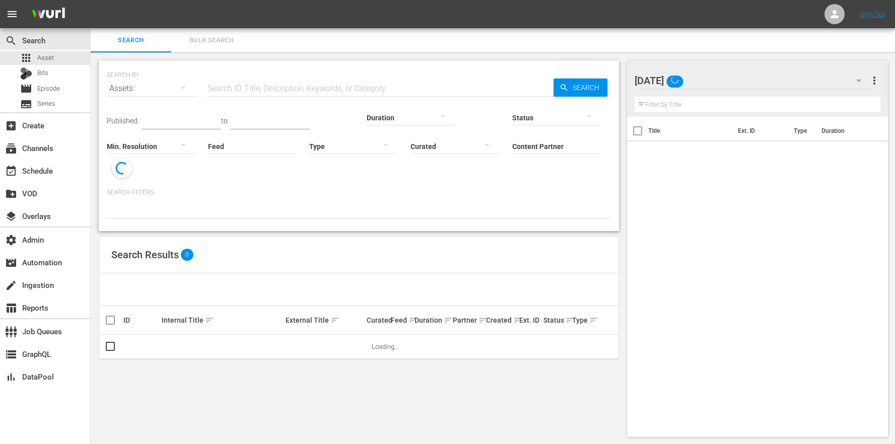
click at [215, 44] on span "Bulk Search" at bounding box center [211, 41] width 69 height 12
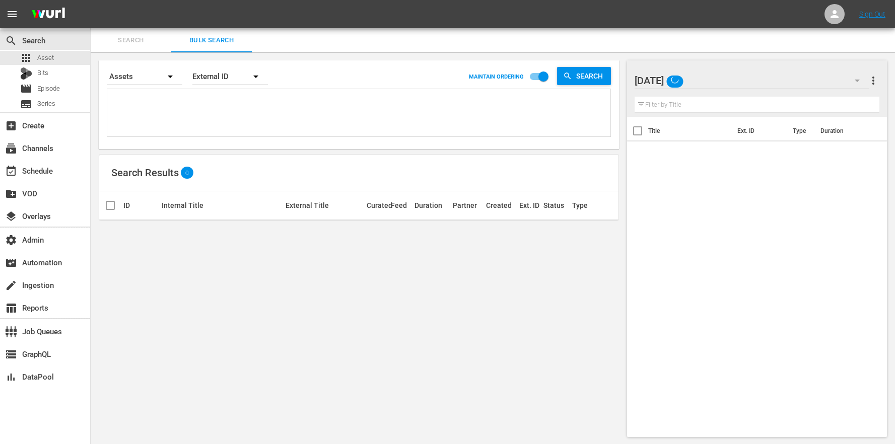
click at [202, 88] on div "External ID" at bounding box center [231, 76] width 76 height 28
drag, startPoint x: 165, startPoint y: 102, endPoint x: 162, endPoint y: 109, distance: 7.4
click at [166, 102] on div "External ID Wurl ID Title" at bounding box center [447, 222] width 895 height 444
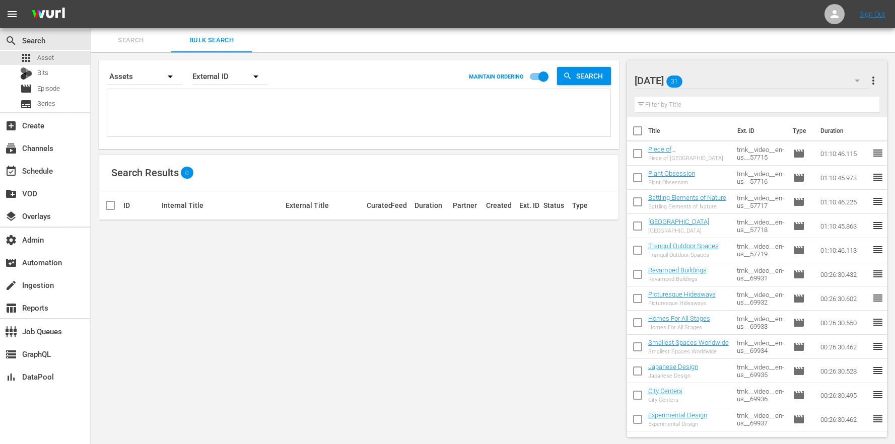
click at [189, 110] on div "External ID Wurl ID Title" at bounding box center [447, 222] width 895 height 444
click at [140, 105] on textarea at bounding box center [360, 115] width 501 height 46
paste textarea "tmk__video__en-us__59829 tmk__video__en-us__59830 tmk__video__en-us__59831 tmk_…"
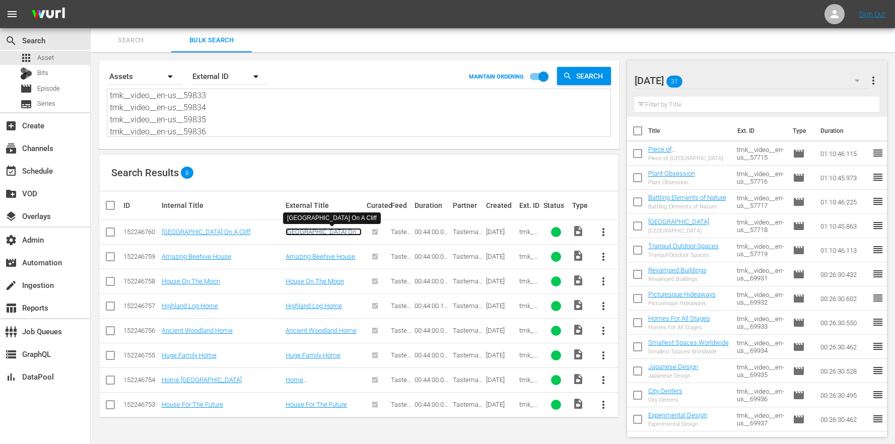
click at [315, 235] on link "[GEOGRAPHIC_DATA] On A Cliff" at bounding box center [324, 235] width 76 height 15
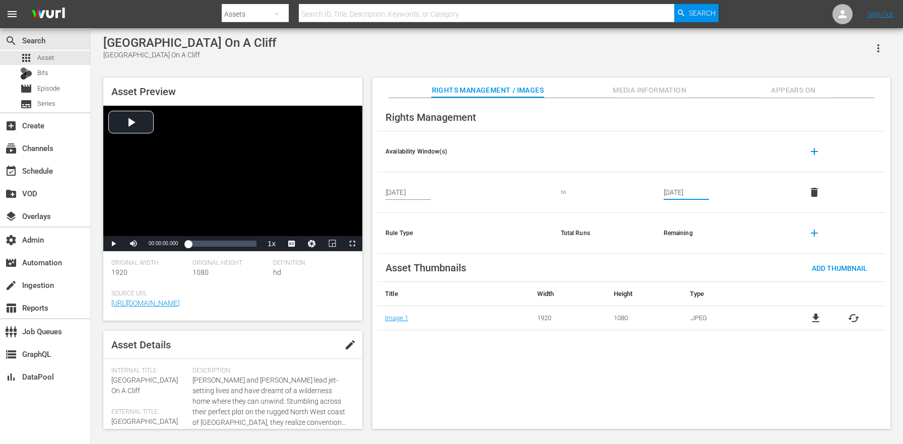
click at [680, 193] on input "Sep 1, 2025" at bounding box center [686, 192] width 45 height 15
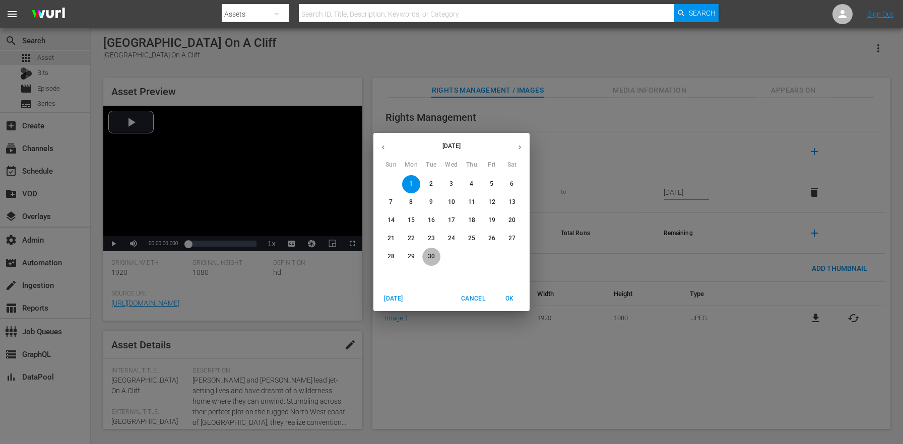
click at [435, 260] on span "30" at bounding box center [431, 256] width 18 height 9
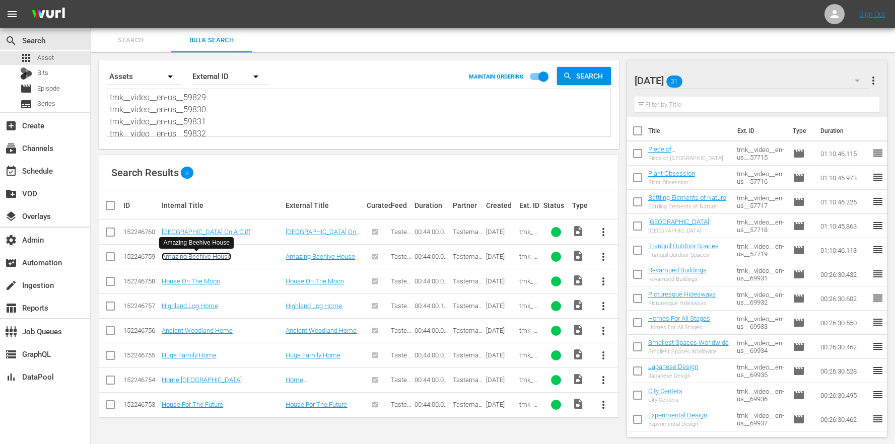
click at [195, 259] on link "Amazing Beehive House" at bounding box center [197, 257] width 70 height 8
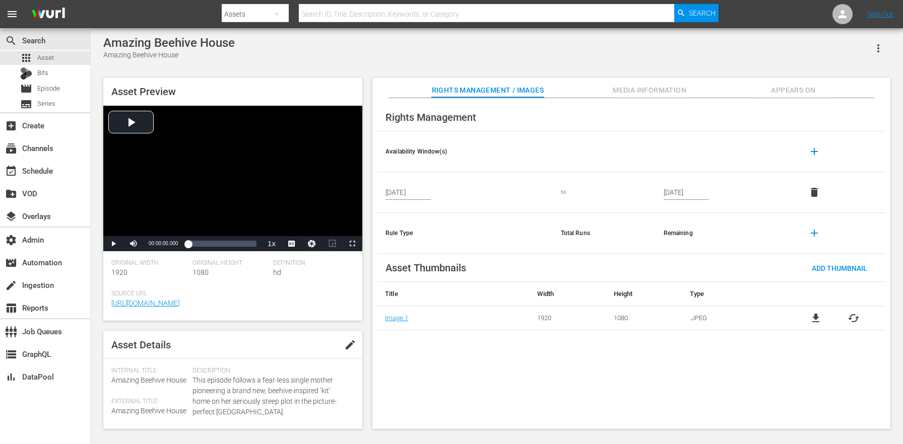
click at [674, 196] on input "Sep 1, 2025" at bounding box center [686, 192] width 45 height 15
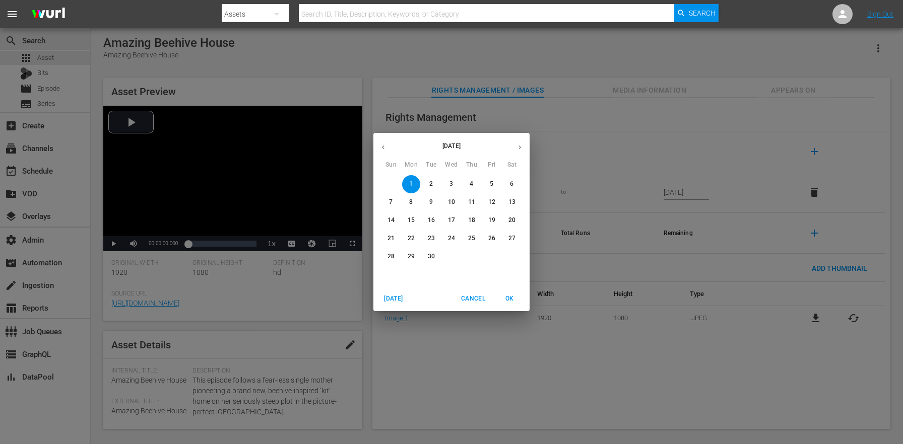
click at [442, 255] on div "1" at bounding box center [451, 257] width 20 height 18
click at [437, 256] on span "30" at bounding box center [431, 256] width 18 height 9
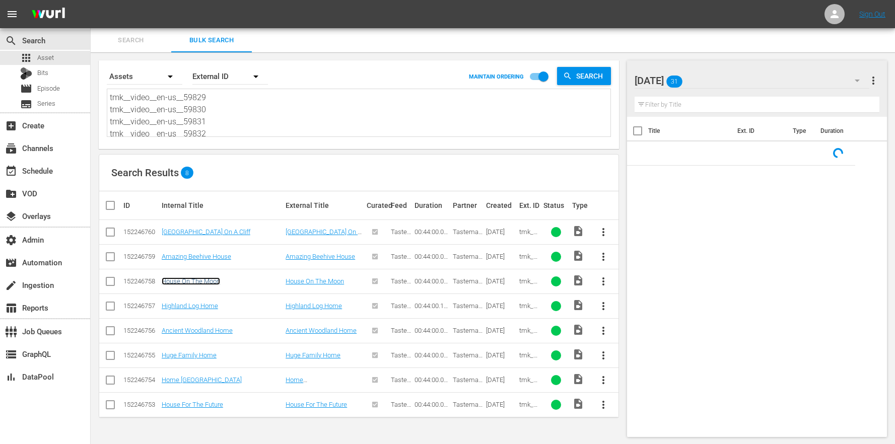
click at [217, 283] on link "House On The Moon" at bounding box center [191, 282] width 58 height 8
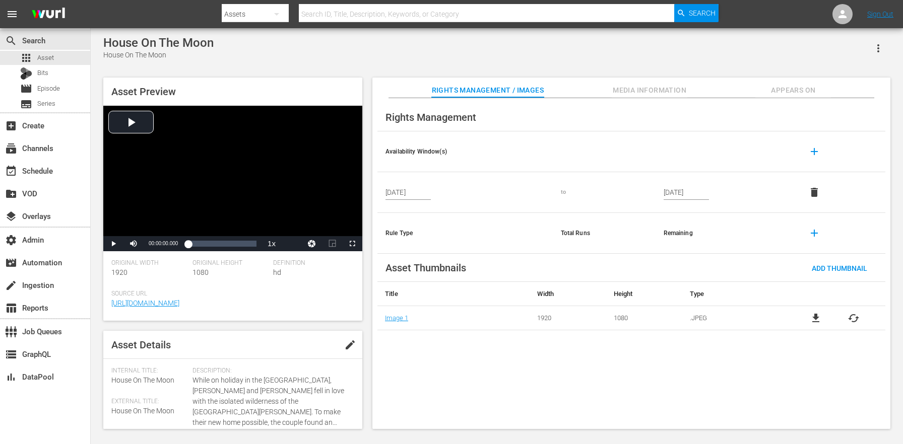
click at [662, 198] on td "Sep 1, 2025" at bounding box center [725, 192] width 139 height 41
click at [667, 193] on input "Sep 1, 2025" at bounding box center [686, 192] width 45 height 15
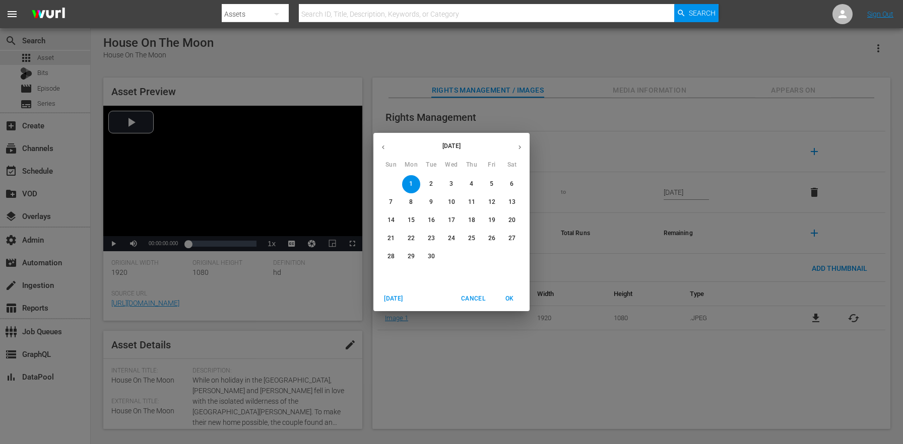
click at [427, 254] on span "30" at bounding box center [431, 256] width 18 height 9
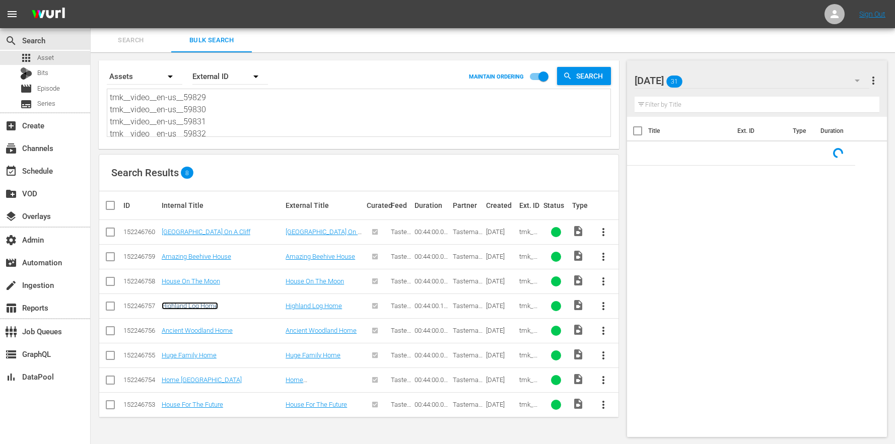
click at [196, 306] on link "Highland Log Home" at bounding box center [190, 306] width 56 height 8
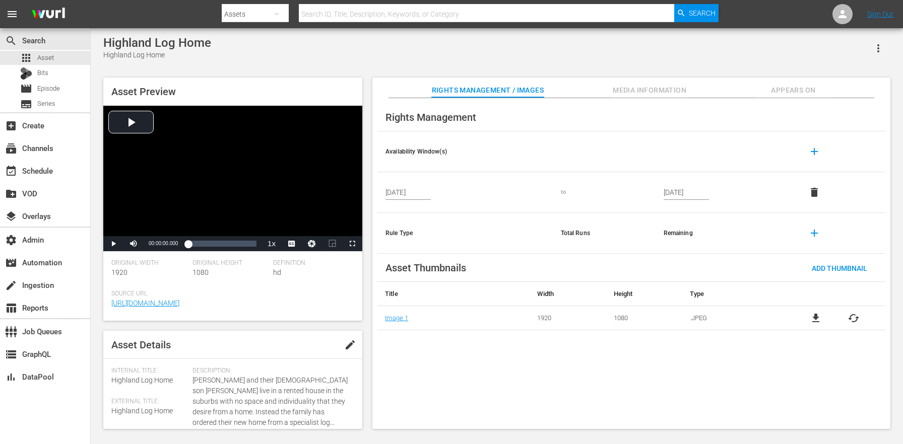
click at [679, 195] on input "Sep 1, 2025" at bounding box center [686, 192] width 45 height 15
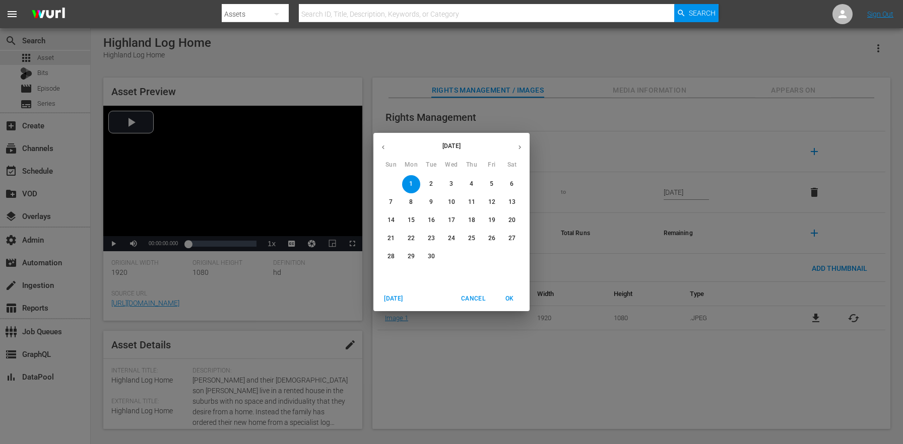
click at [428, 254] on p "30" at bounding box center [431, 256] width 7 height 9
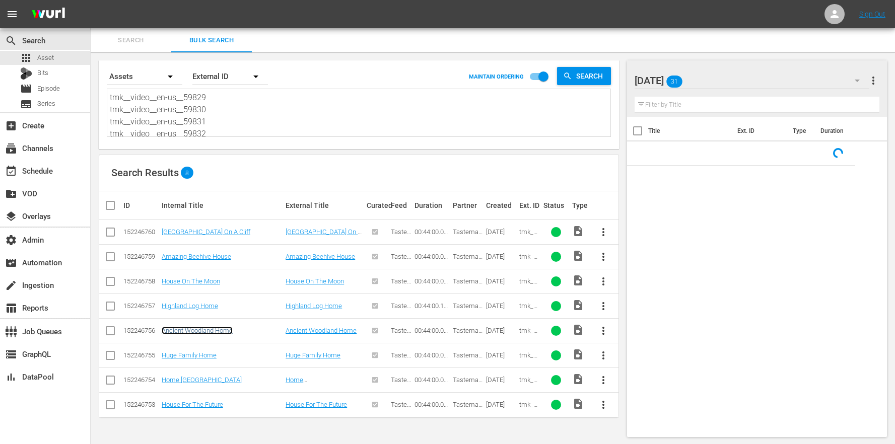
click at [209, 327] on link "Ancient Woodland Home" at bounding box center [197, 331] width 71 height 8
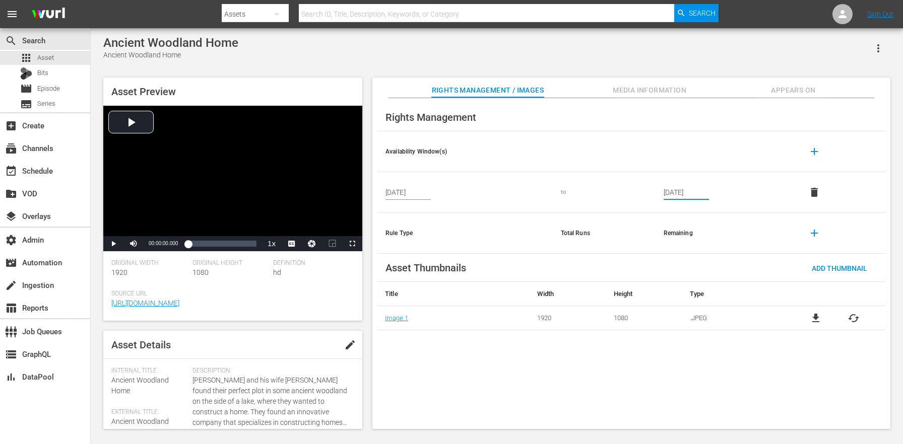
click at [686, 192] on input "Sep 1, 2025" at bounding box center [686, 192] width 45 height 15
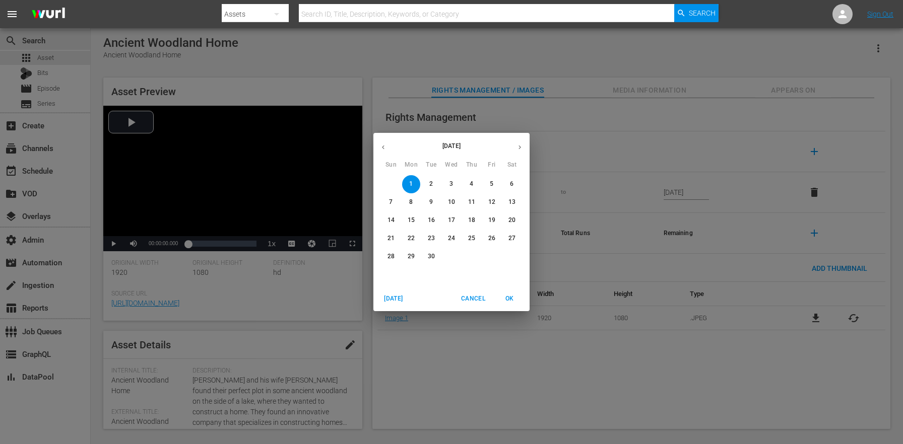
click at [439, 257] on span "30" at bounding box center [431, 256] width 18 height 9
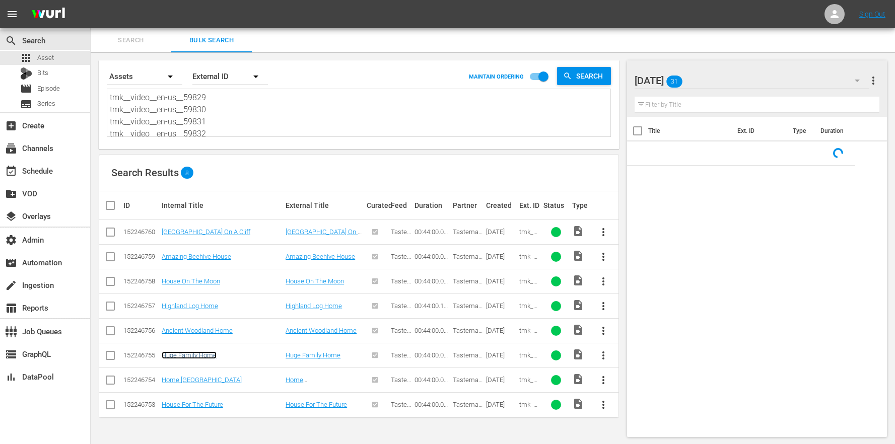
click at [203, 355] on link "Huge Family Home" at bounding box center [189, 356] width 55 height 8
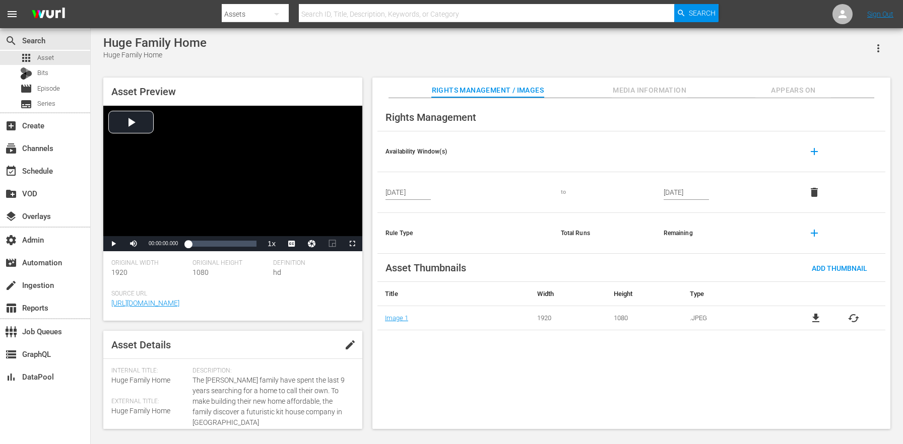
click at [688, 193] on input "Sep 1, 2025" at bounding box center [686, 192] width 45 height 15
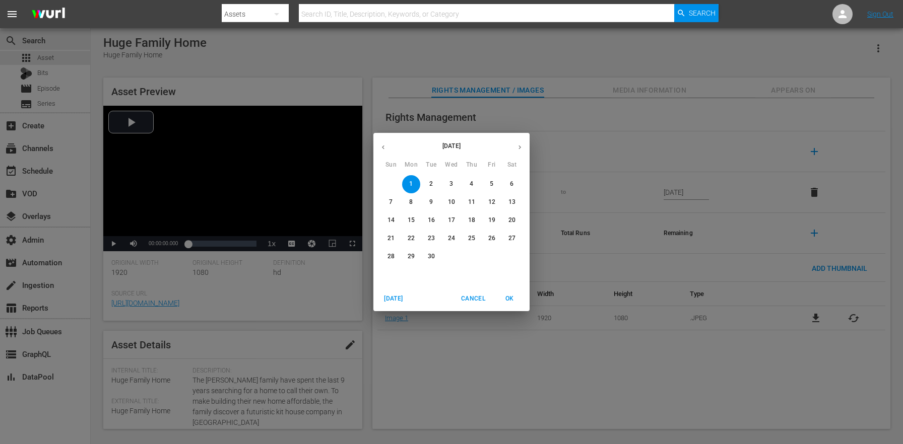
click at [430, 257] on p "30" at bounding box center [431, 256] width 7 height 9
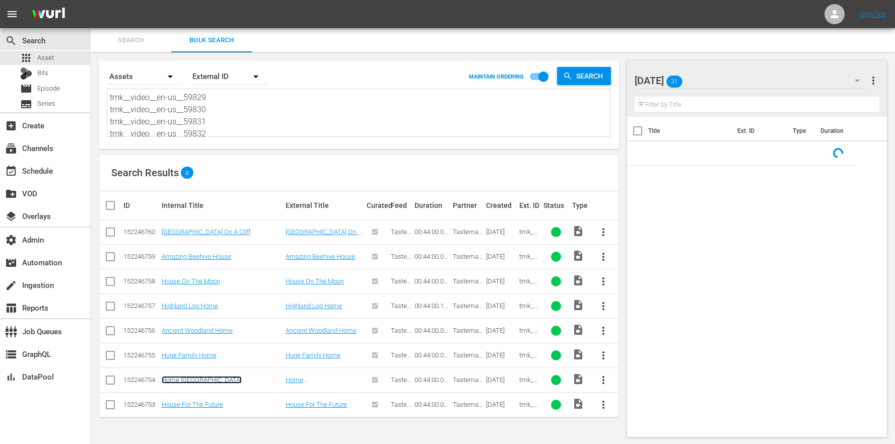
click at [205, 380] on link "Home [GEOGRAPHIC_DATA]" at bounding box center [202, 380] width 80 height 8
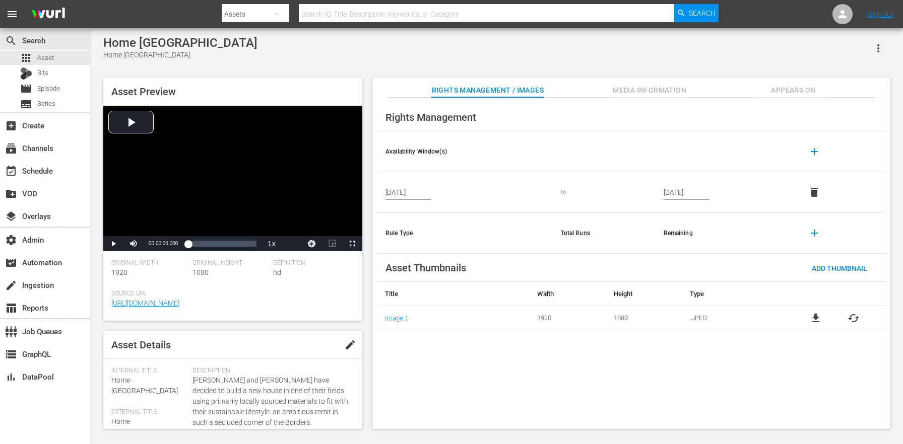
click at [694, 197] on input "Sep 1, 2025" at bounding box center [686, 192] width 45 height 15
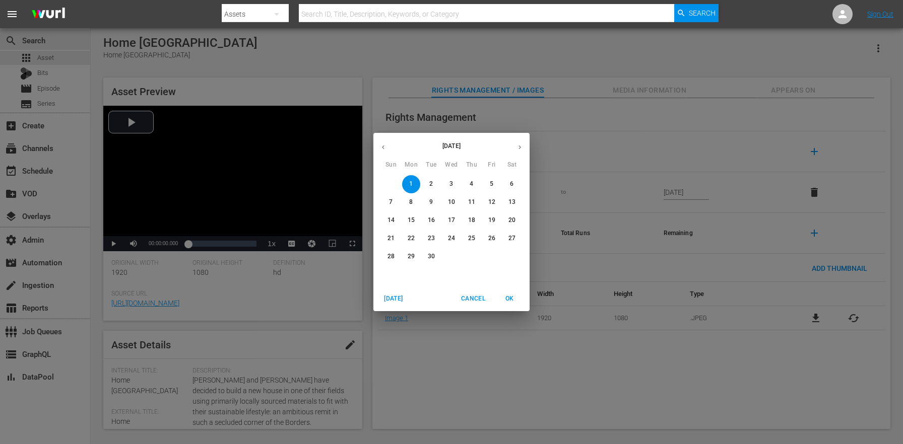
click at [427, 259] on span "30" at bounding box center [431, 256] width 18 height 9
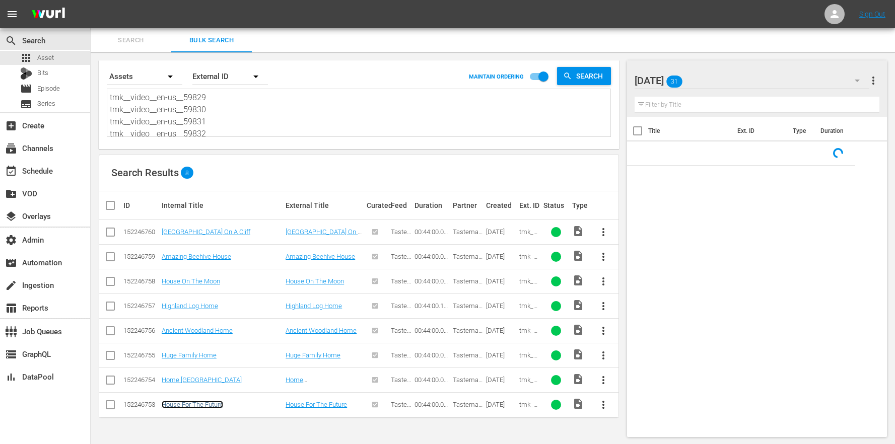
click at [201, 406] on link "House For The Future" at bounding box center [192, 405] width 61 height 8
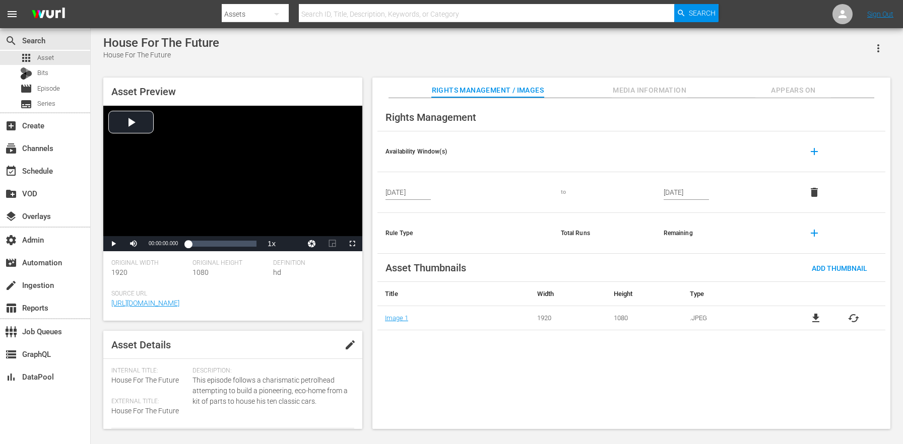
click at [675, 194] on input "Sep 1, 2025" at bounding box center [686, 192] width 45 height 15
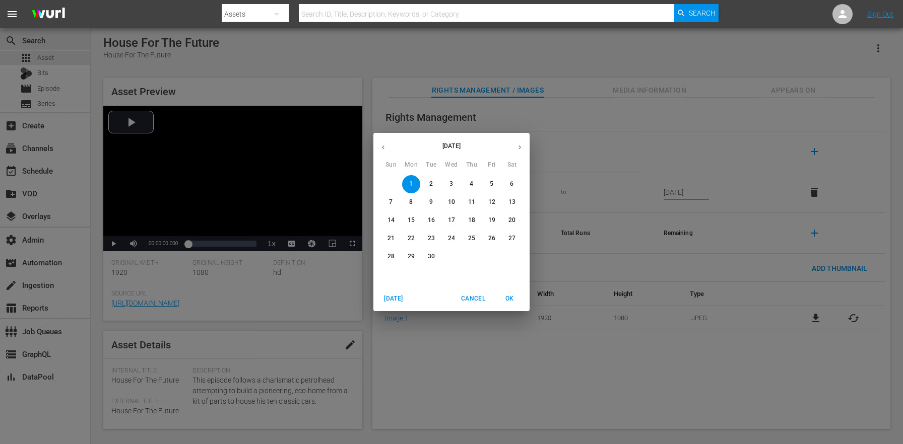
click at [432, 258] on p "30" at bounding box center [431, 256] width 7 height 9
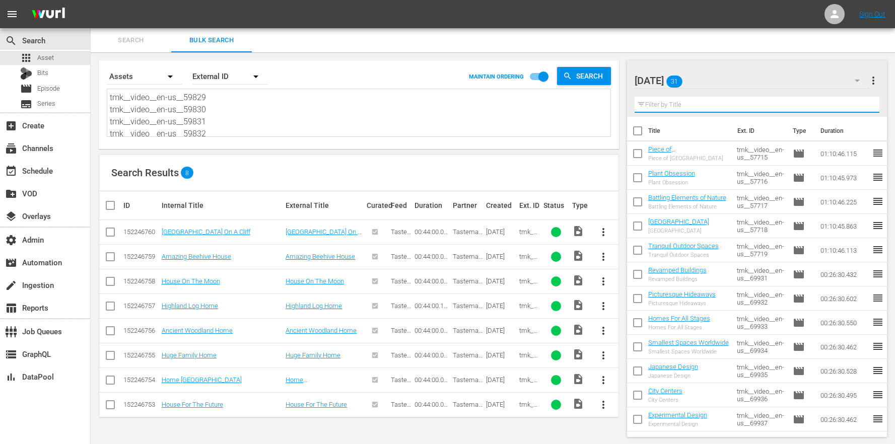
click at [783, 97] on input "text" at bounding box center [757, 105] width 245 height 16
click at [748, 86] on div "Sunday 31" at bounding box center [752, 81] width 235 height 28
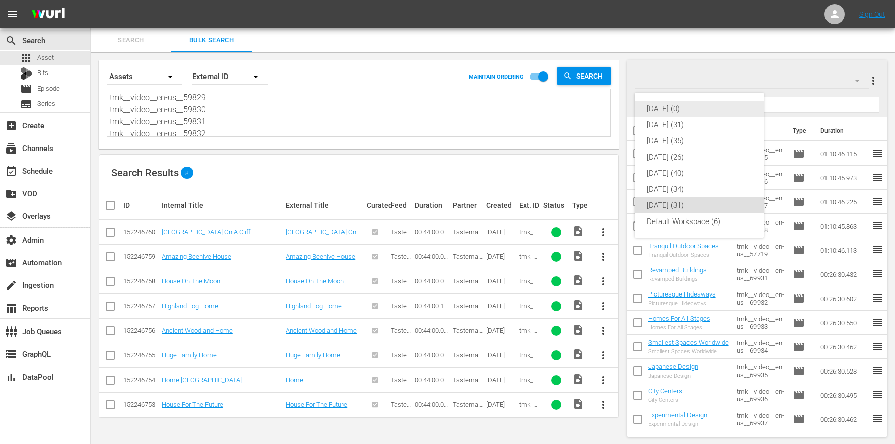
click at [677, 113] on div "[DATE] (0)" at bounding box center [699, 109] width 105 height 16
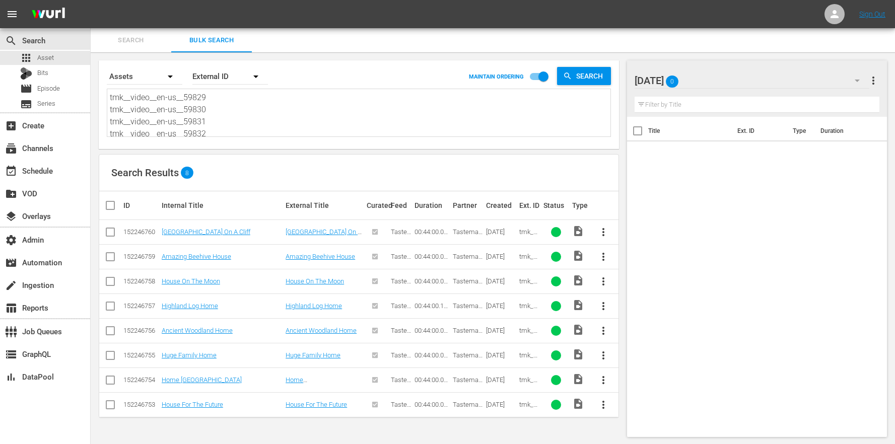
click at [258, 157] on div "Search Results 8" at bounding box center [359, 173] width 520 height 37
click at [44, 87] on span "Episode" at bounding box center [48, 89] width 23 height 10
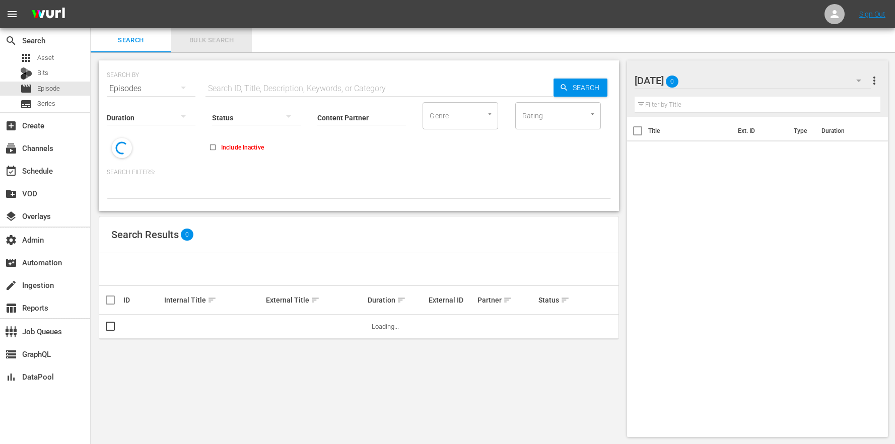
click at [212, 38] on span "Bulk Search" at bounding box center [211, 41] width 69 height 12
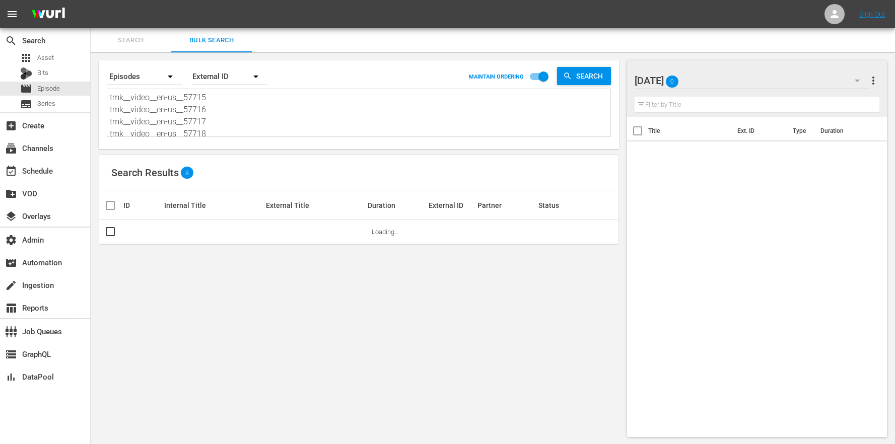
click at [244, 123] on textarea "tmk__video__en-us__57715 tmk__video__en-us__57716 tmk__video__en-us__57717 tmk_…" at bounding box center [360, 115] width 501 height 46
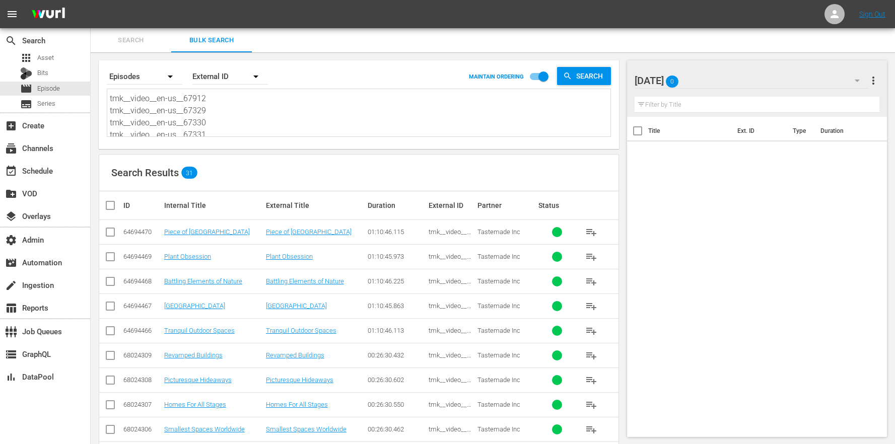
scroll to position [329, 0]
click at [244, 123] on textarea "tmk__video__en-us__57715 tmk__video__en-us__57716 tmk__video__en-us__57717 tmk_…" at bounding box center [360, 115] width 501 height 46
drag, startPoint x: 241, startPoint y: 129, endPoint x: 158, endPoint y: -10, distance: 161.4
click at [158, 0] on html "menu Sign Out search Search apps Asset Bits movie Episode subtitles Series add_…" at bounding box center [447, 222] width 895 height 444
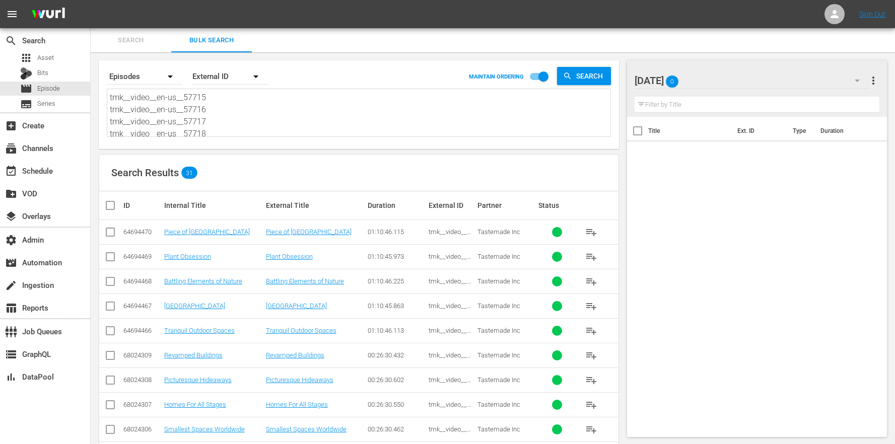
paste textarea "8617 tmk__video__en-us__58618 tmk__video__en-us__58619 tmk__video__en-us__58620…"
click at [112, 206] on input "checkbox" at bounding box center [114, 206] width 20 height 12
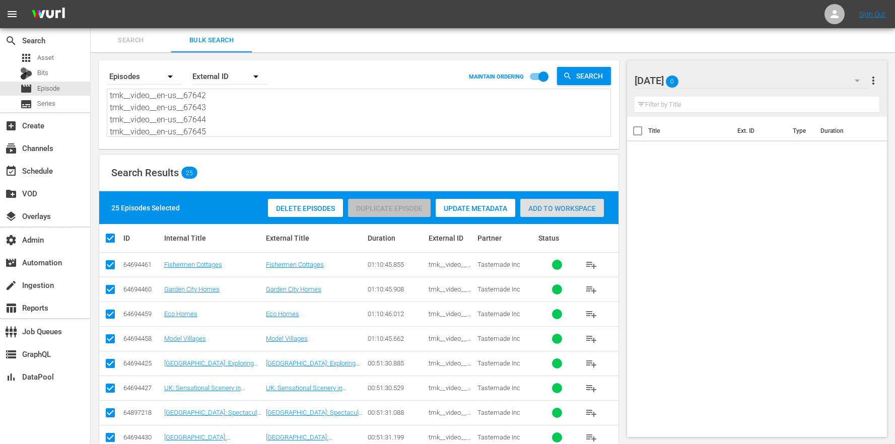
click at [554, 211] on span "Add to Workspace" at bounding box center [563, 209] width 84 height 8
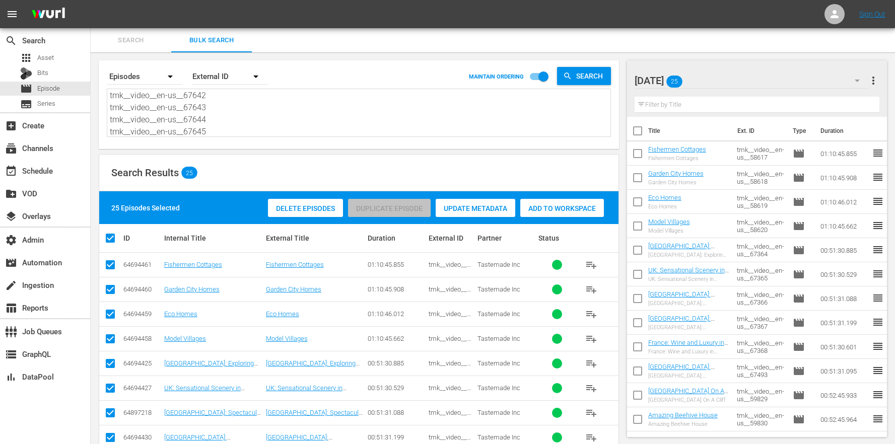
click at [720, 86] on div "Monday 25" at bounding box center [752, 81] width 235 height 28
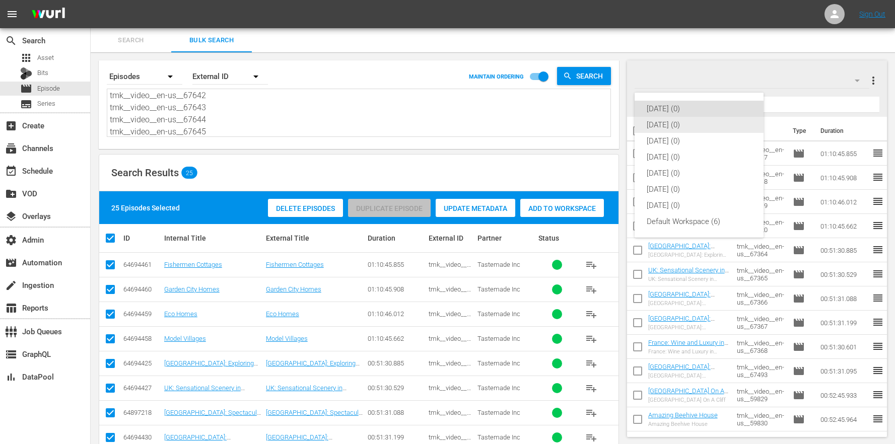
click at [688, 129] on div "[DATE] (0)" at bounding box center [699, 125] width 105 height 16
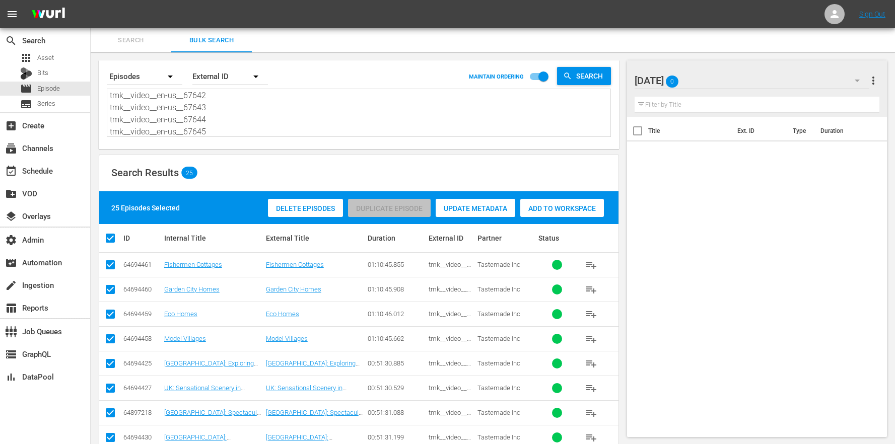
click at [240, 106] on textarea "tmk__video__en-us__58617 tmk__video__en-us__58618 tmk__video__en-us__58619 tmk_…" at bounding box center [360, 114] width 501 height 46
click at [232, 117] on textarea "tmk__video__en-us__58617 tmk__video__en-us__58618 tmk__video__en-us__58619 tmk_…" at bounding box center [360, 114] width 501 height 46
drag, startPoint x: 227, startPoint y: 132, endPoint x: 193, endPoint y: 19, distance: 118.0
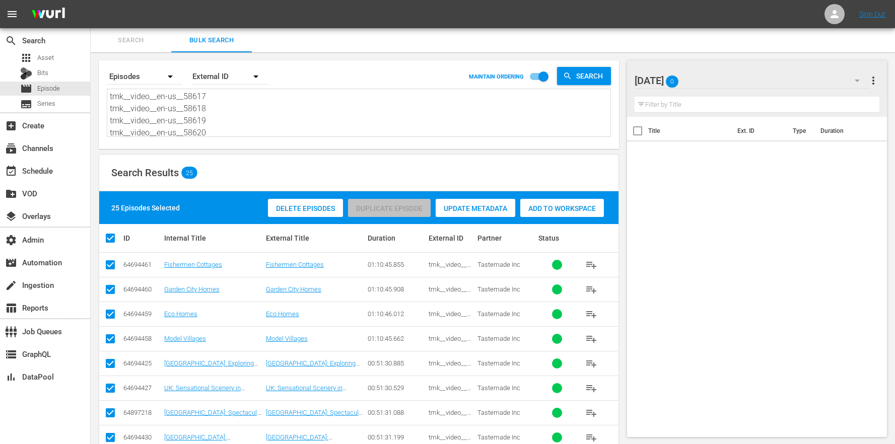
click at [193, 19] on div "menu Sign Out search Search apps Asset Bits movie Episode subtitles Series add_…" at bounding box center [447, 444] width 895 height 889
paste textarea "67909 tmk__video__en-us__67910 tmk__video__en-us__67911 tmk__video__en-us__6791…"
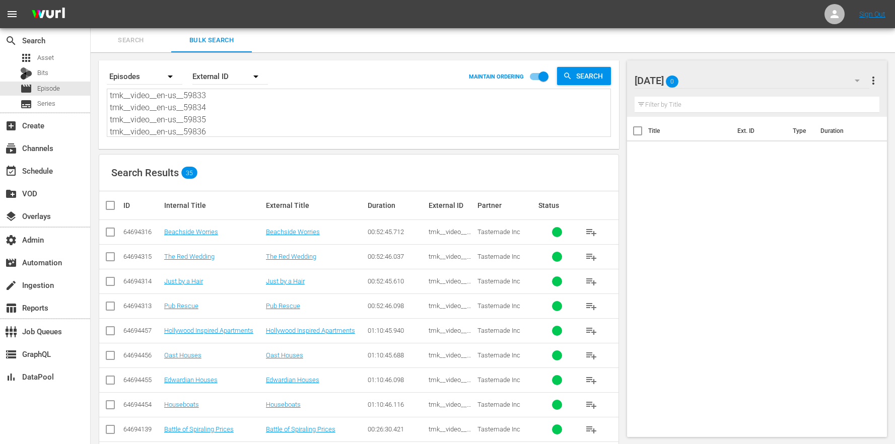
click at [114, 205] on input "checkbox" at bounding box center [114, 206] width 20 height 12
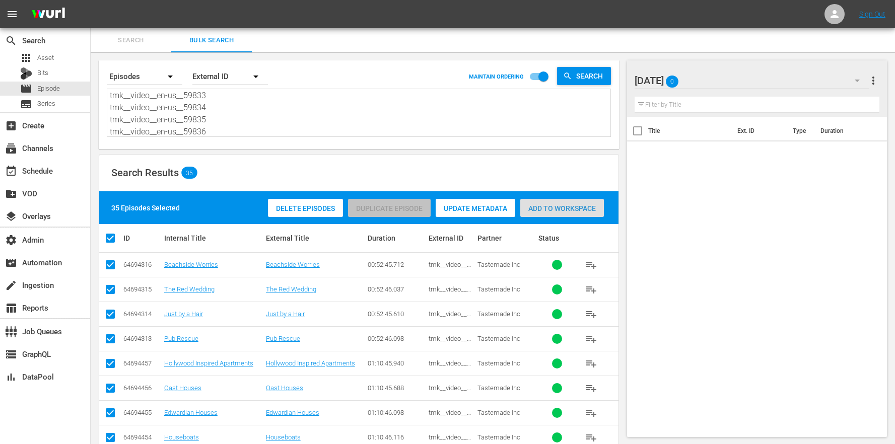
click at [565, 206] on span "Add to Workspace" at bounding box center [563, 209] width 84 height 8
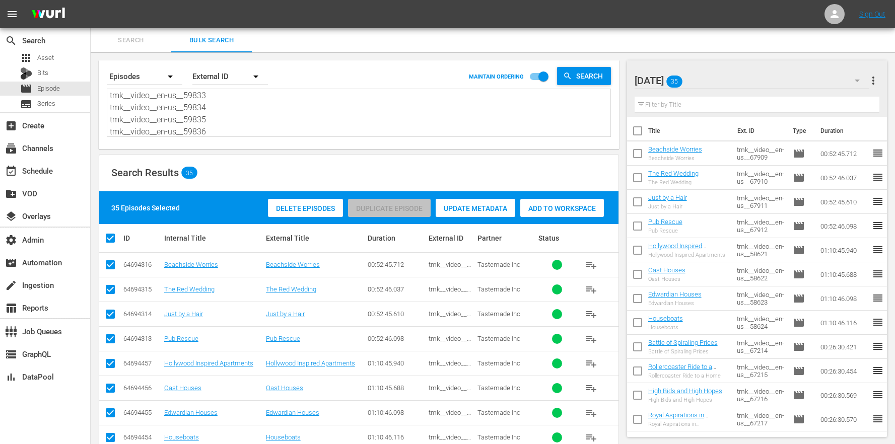
click at [698, 87] on div at bounding box center [673, 81] width 77 height 25
click at [740, 86] on input "[DATE]" at bounding box center [753, 81] width 236 height 24
click at [735, 101] on input "text" at bounding box center [757, 105] width 245 height 16
click at [748, 80] on div "[DATE] 35" at bounding box center [752, 81] width 235 height 28
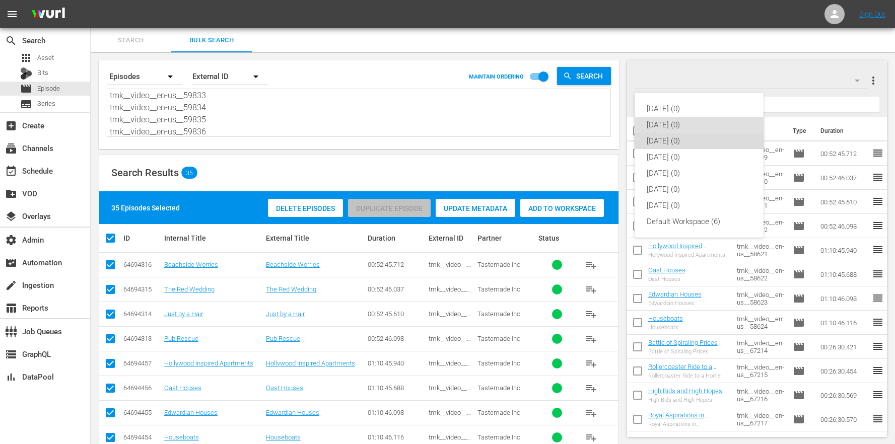
click at [699, 148] on div "[DATE] (0)" at bounding box center [699, 141] width 105 height 16
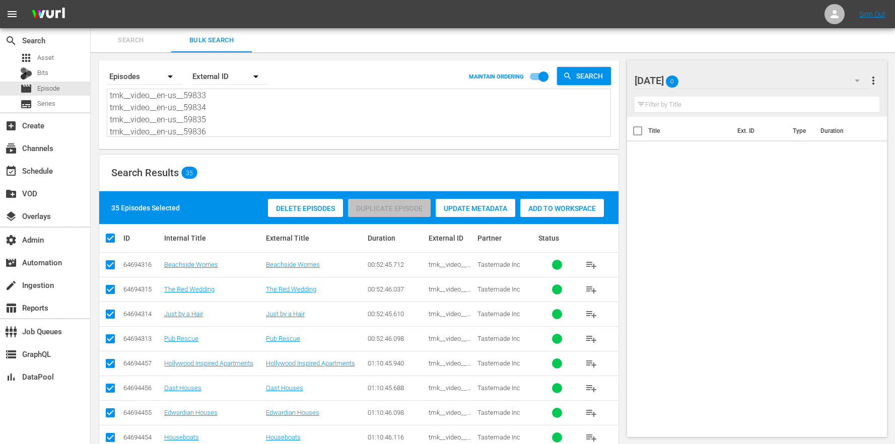
click at [217, 111] on textarea "tmk__video__en-us__67909 tmk__video__en-us__67910 tmk__video__en-us__67911 tmk_…" at bounding box center [360, 114] width 501 height 46
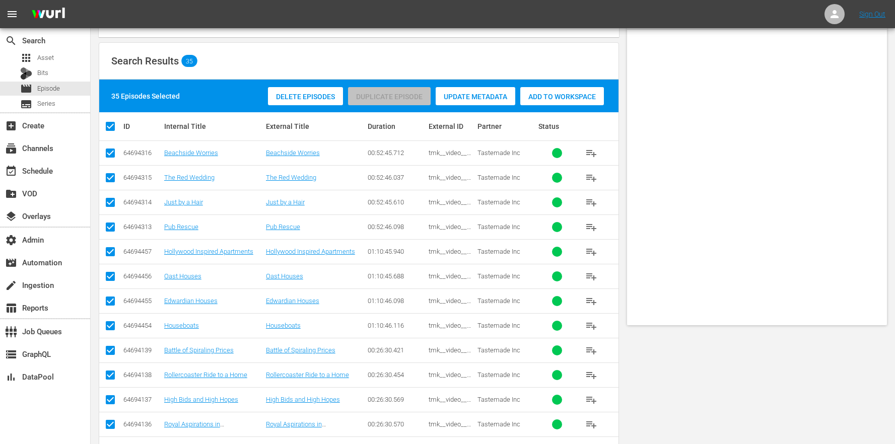
click at [210, 123] on div "Internal Title" at bounding box center [213, 126] width 99 height 8
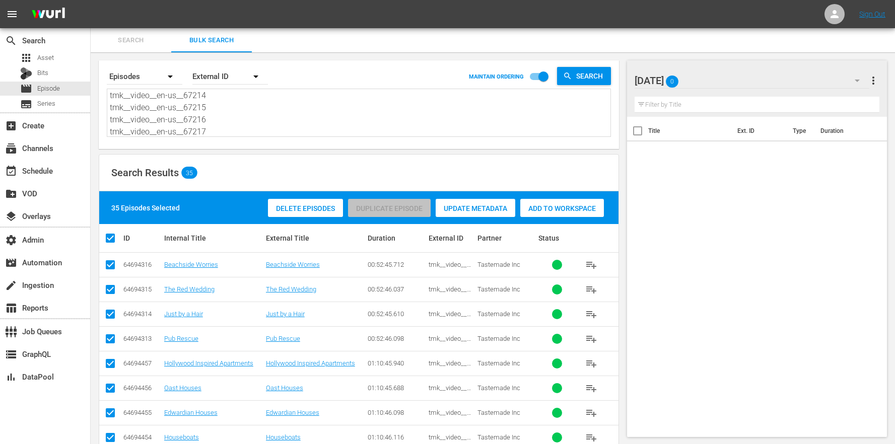
scroll to position [0, 0]
click at [267, 126] on textarea "tmk__video__en-us__67909 tmk__video__en-us__67910 tmk__video__en-us__67911 tmk_…" at bounding box center [360, 114] width 501 height 46
drag, startPoint x: 207, startPoint y: 129, endPoint x: 81, endPoint y: -26, distance: 199.5
click at [81, 0] on html "menu Sign Out search Search apps Asset Bits movie Episode subtitles Series add_…" at bounding box center [447, 222] width 895 height 444
paste textarea "219 tmk__video__en-us__67220 tmk__video__en-us__67221 tmk__video__en-us__67222 …"
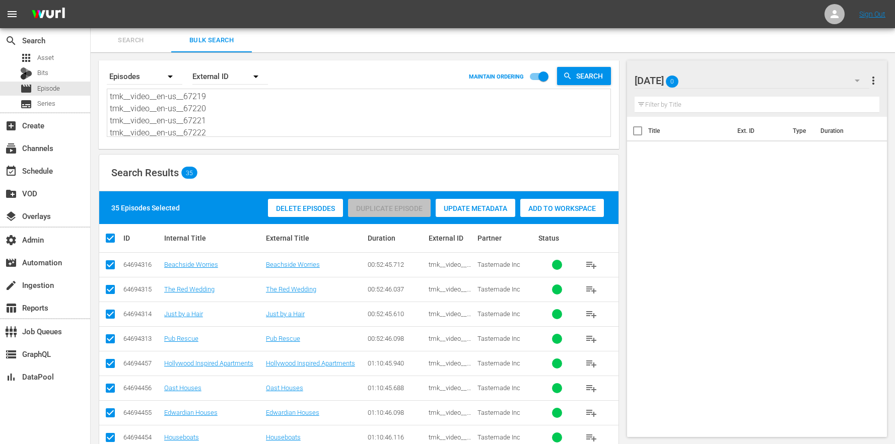
scroll to position [340, 0]
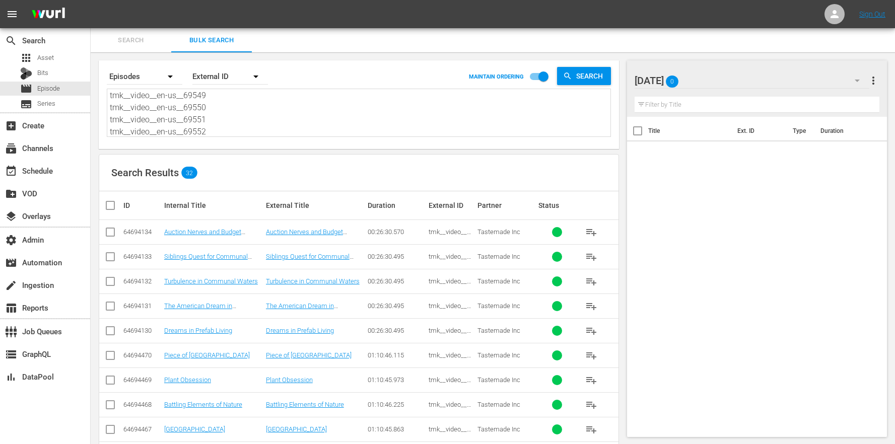
click at [136, 212] on th "ID" at bounding box center [142, 205] width 41 height 28
click at [127, 208] on div "ID" at bounding box center [142, 206] width 38 height 8
click at [109, 214] on th at bounding box center [110, 205] width 23 height 28
click at [110, 211] on input "checkbox" at bounding box center [114, 206] width 20 height 12
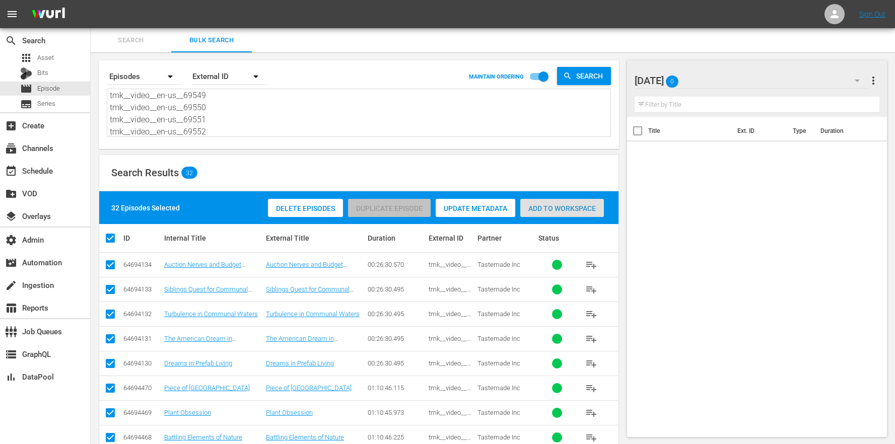
click at [587, 214] on div "Add to Workspace" at bounding box center [563, 208] width 84 height 19
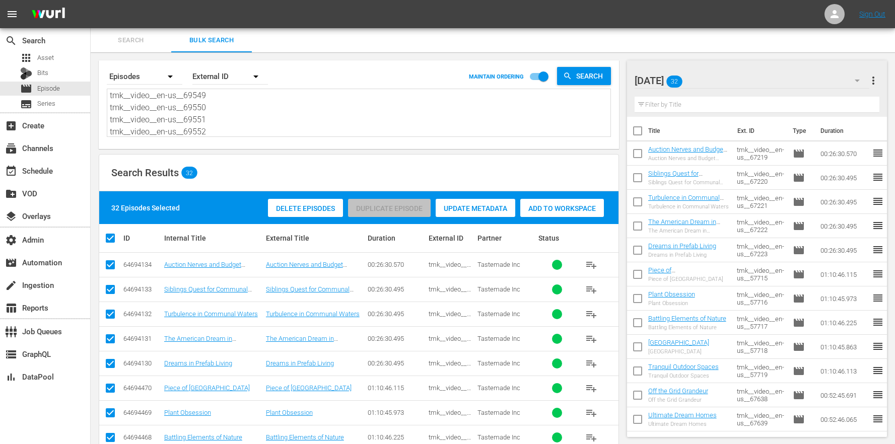
click at [722, 83] on div "[DATE] 32" at bounding box center [752, 81] width 235 height 28
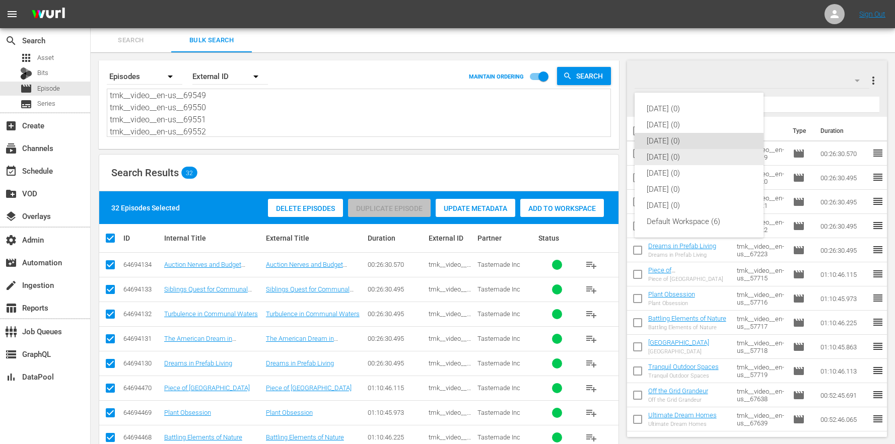
click at [705, 158] on div "[DATE] (0)" at bounding box center [699, 157] width 105 height 16
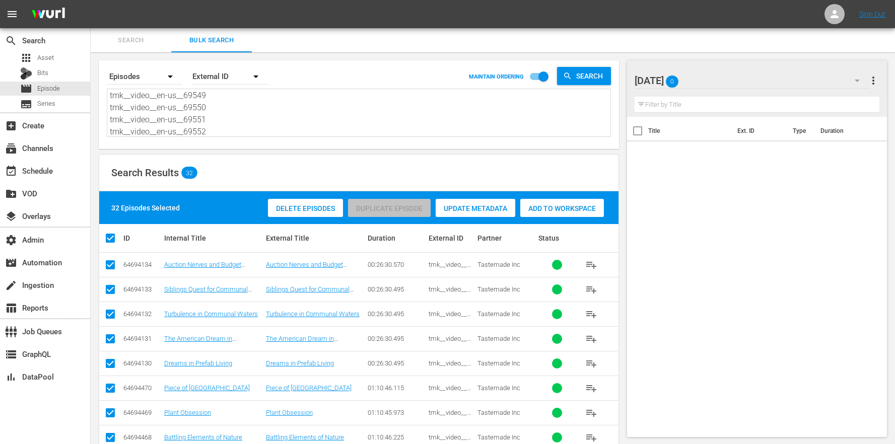
drag, startPoint x: 288, startPoint y: 124, endPoint x: 282, endPoint y: 123, distance: 6.6
click at [288, 123] on textarea "tmk__video__en-us__67219 tmk__video__en-us__67220 tmk__video__en-us__67221 tmk_…" at bounding box center [360, 114] width 501 height 46
drag, startPoint x: 244, startPoint y: 131, endPoint x: 183, endPoint y: -13, distance: 156.0
click at [183, 0] on html "menu Sign Out search Search apps Asset Bits movie Episode subtitles Series add_…" at bounding box center [447, 222] width 895 height 444
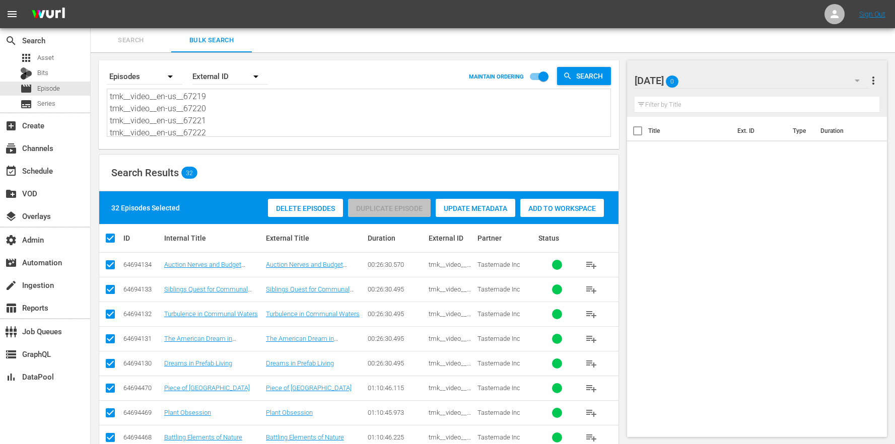
paste textarea "500 tmk__video__en-us__67501 tmk__video__en-us__67502 tmk__video__en-us__67503 …"
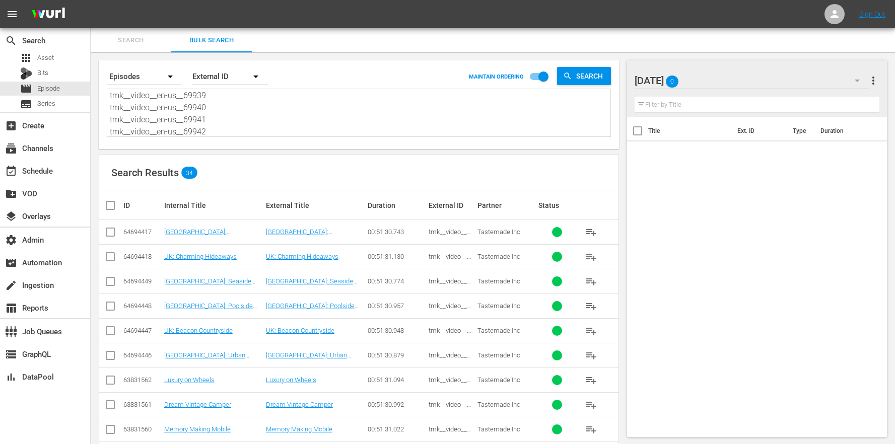
click at [120, 202] on input "checkbox" at bounding box center [114, 206] width 20 height 12
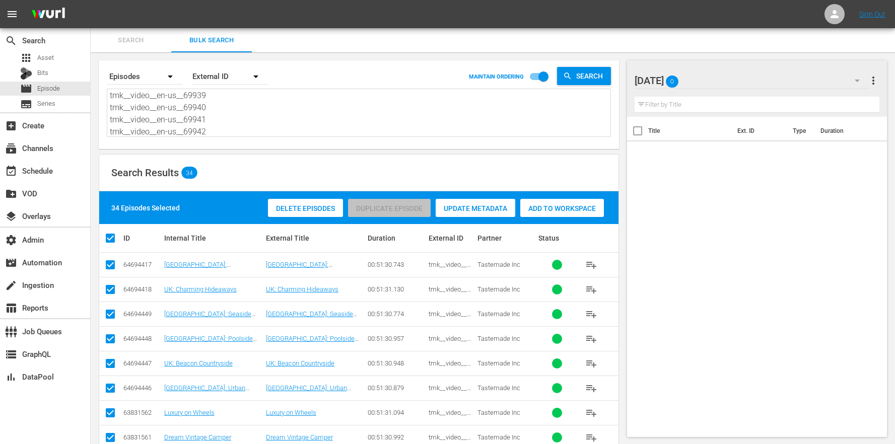
click at [551, 205] on span "Add to Workspace" at bounding box center [563, 209] width 84 height 8
click at [721, 91] on div "[DATE] 0" at bounding box center [752, 81] width 235 height 28
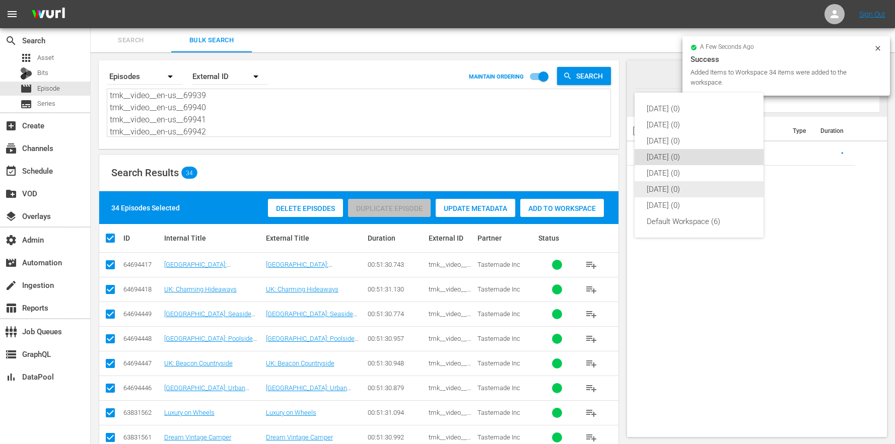
click at [697, 179] on div "[DATE] (0)" at bounding box center [699, 173] width 105 height 16
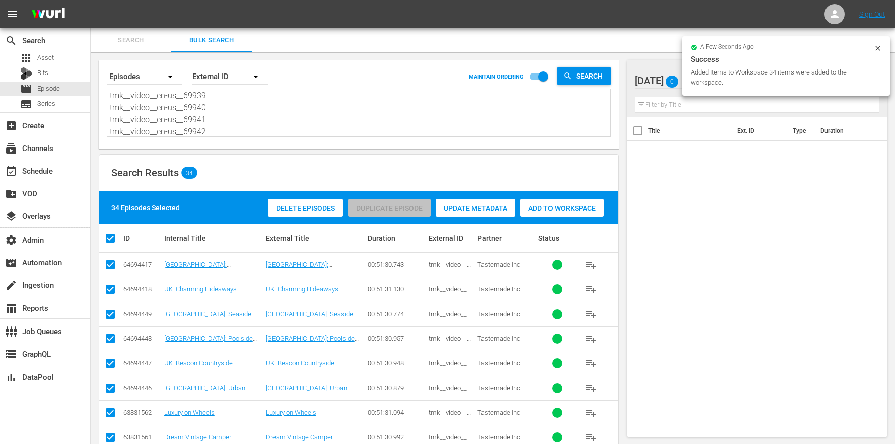
click at [375, 134] on textarea "tmk__video__en-us__67500 tmk__video__en-us__67501 tmk__video__en-us__67502 tmk_…" at bounding box center [360, 114] width 501 height 46
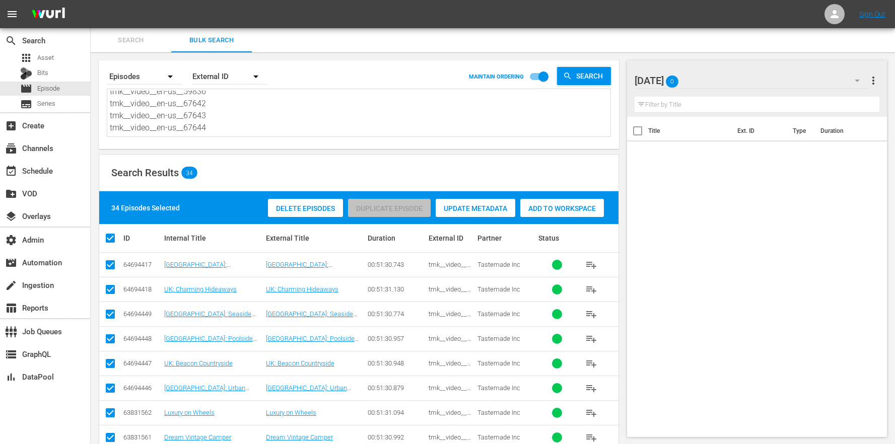
scroll to position [0, 0]
drag, startPoint x: 229, startPoint y: 132, endPoint x: 165, endPoint y: 3, distance: 144.0
paste textarea "638 tmk__video__en-us__67639 tmk__video__en-us__67640 tmk__video__en-us__67641 …"
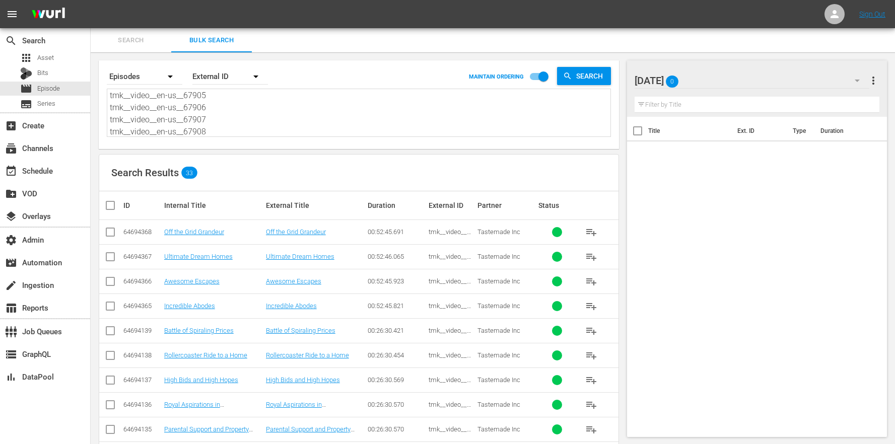
click at [110, 204] on input "checkbox" at bounding box center [114, 206] width 20 height 12
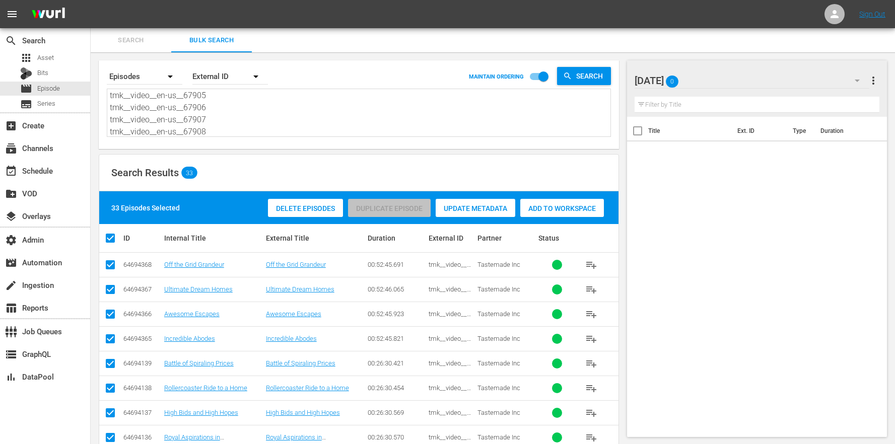
click at [551, 210] on span "Add to Workspace" at bounding box center [563, 209] width 84 height 8
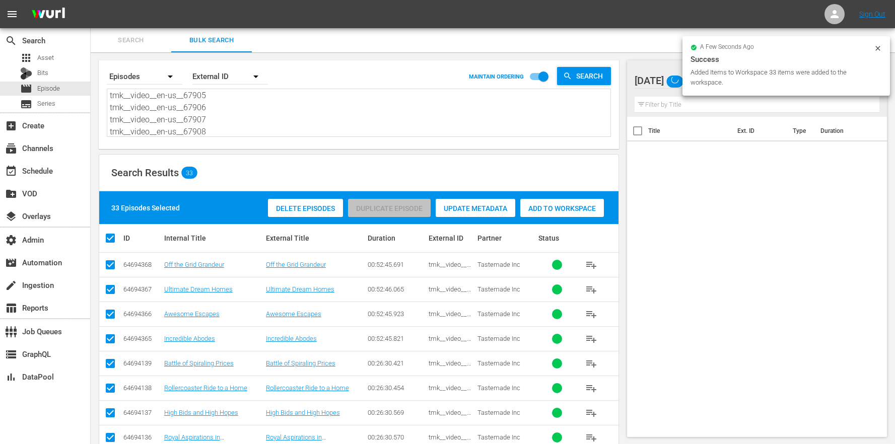
click at [738, 82] on div "Added Items to Workspace 33 items were added to the workspace." at bounding box center [781, 78] width 181 height 20
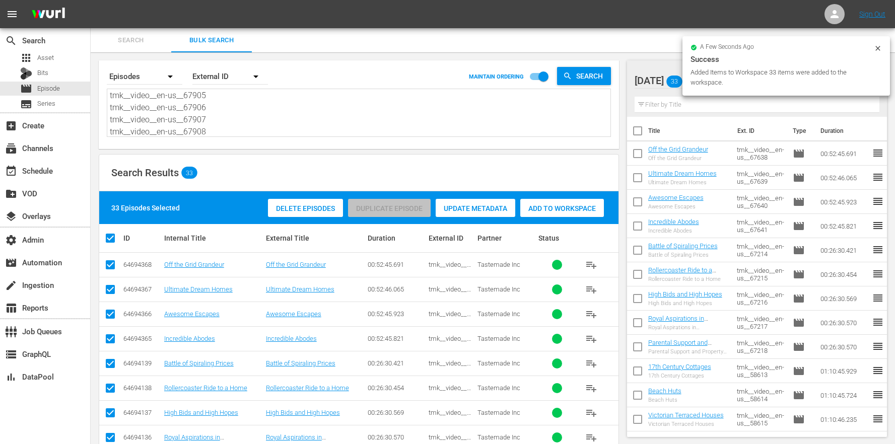
click at [880, 50] on icon at bounding box center [878, 48] width 5 height 5
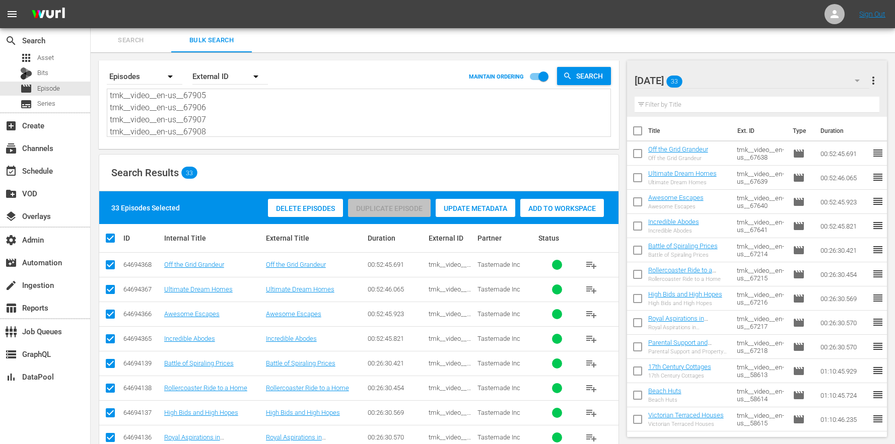
click at [838, 80] on div "Friday 33" at bounding box center [752, 81] width 235 height 28
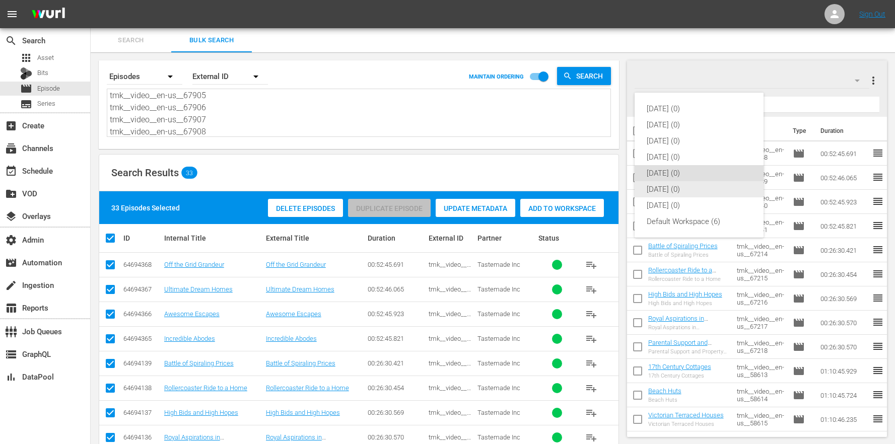
click at [673, 191] on div "[DATE] (0)" at bounding box center [699, 189] width 105 height 16
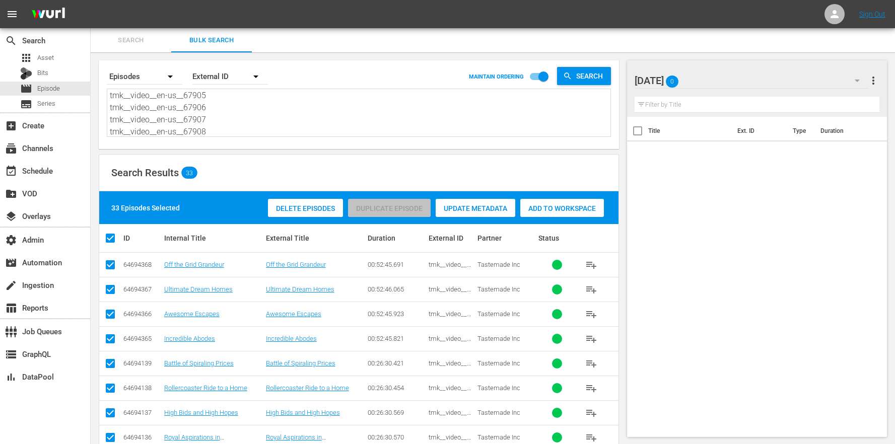
click at [283, 124] on textarea "tmk__video__en-us__67638 tmk__video__en-us__67639 tmk__video__en-us__67640 tmk_…" at bounding box center [360, 114] width 501 height 46
drag, startPoint x: 282, startPoint y: 130, endPoint x: 203, endPoint y: -3, distance: 155.0
click at [203, 0] on html "menu Sign Out search Search apps Asset Bits movie Episode subtitles Series add_…" at bounding box center [447, 222] width 895 height 444
paste textarea "333 tmk__video__en-us__67334 tmk__video__en-us__67335 tmk__video__en-us__67336 …"
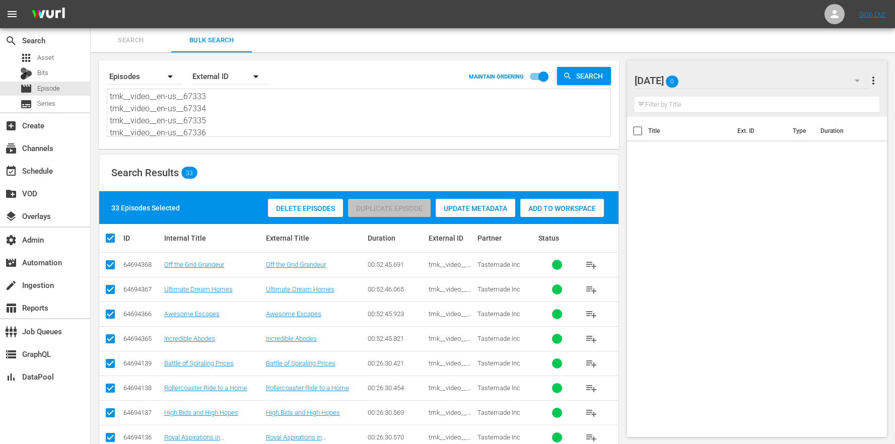
scroll to position [231, 0]
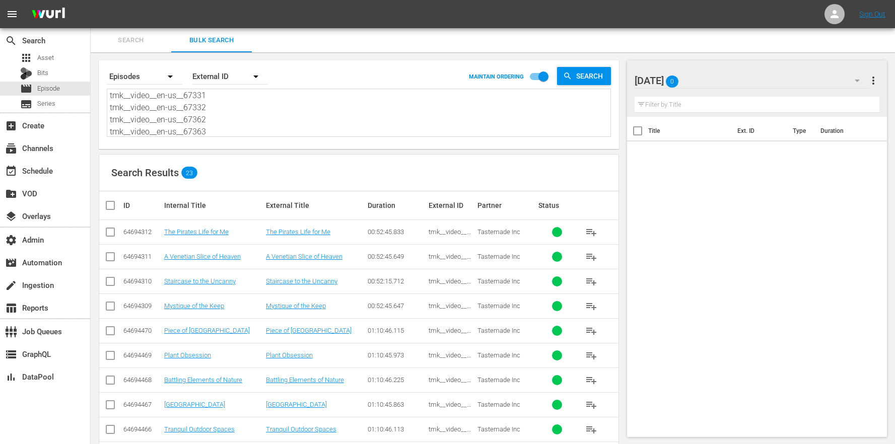
click at [126, 199] on th "ID" at bounding box center [142, 205] width 41 height 28
click at [112, 208] on input "checkbox" at bounding box center [114, 206] width 20 height 12
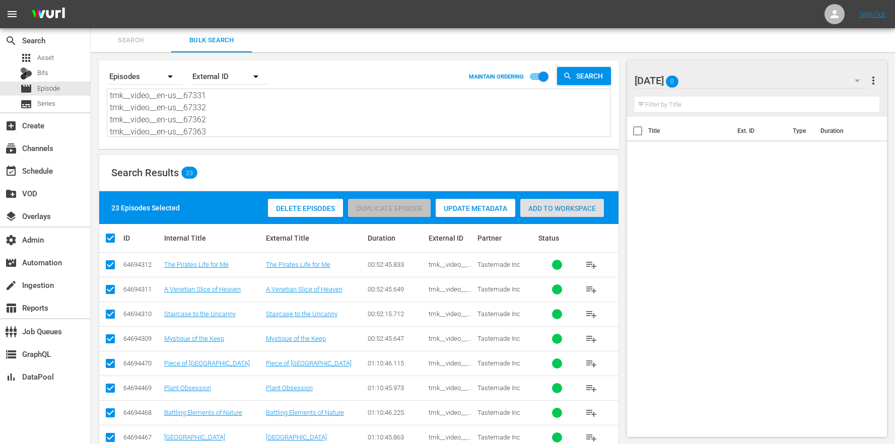
click at [554, 211] on span "Add to Workspace" at bounding box center [563, 209] width 84 height 8
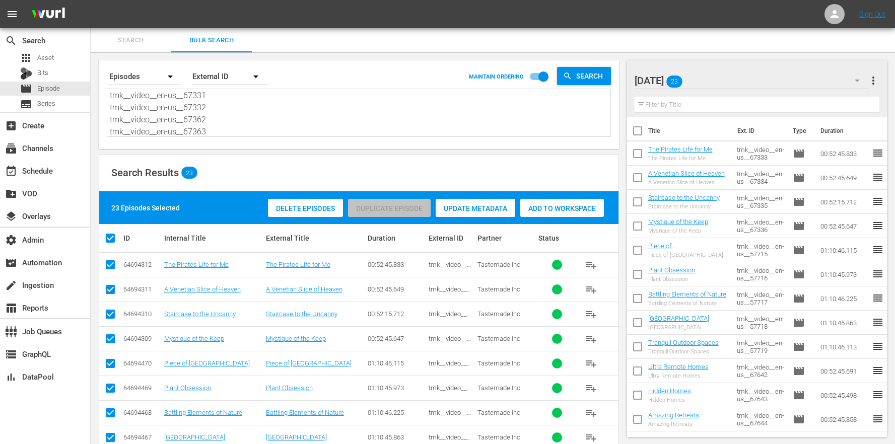
click at [731, 78] on div "Saturday 23" at bounding box center [752, 81] width 235 height 28
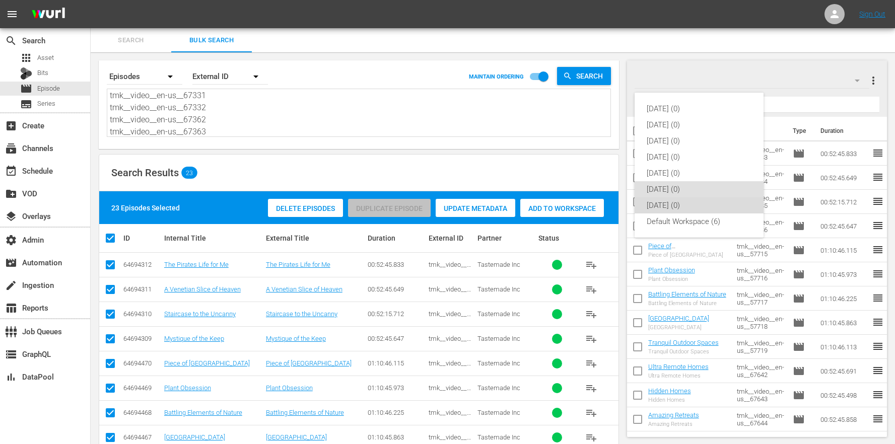
click at [692, 205] on div "[DATE] (0)" at bounding box center [699, 206] width 105 height 16
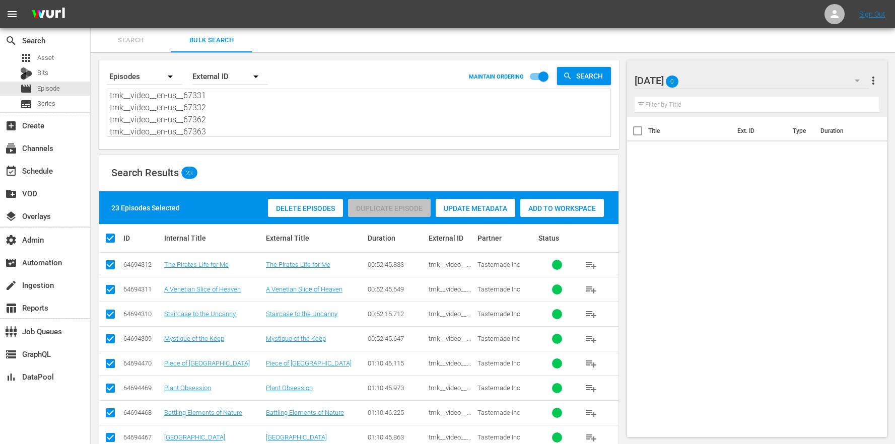
click at [251, 114] on textarea "tmk__video__en-us__67333 tmk__video__en-us__67334 tmk__video__en-us__67335 tmk_…" at bounding box center [360, 114] width 501 height 46
drag, startPoint x: 225, startPoint y: 129, endPoint x: 139, endPoint y: -7, distance: 160.6
click at [139, 0] on html "menu Sign Out search Search apps Asset Bits movie Episode subtitles Series add_…" at bounding box center [447, 222] width 895 height 444
paste textarea "9543 tmk__video__en-us__69544 tmk__video__en-us__69545 tmk__video__en-us__69546…"
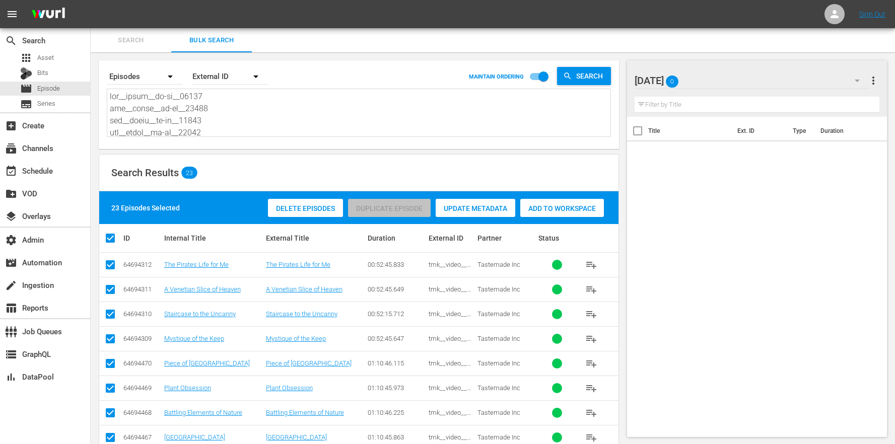
scroll to position [473, 0]
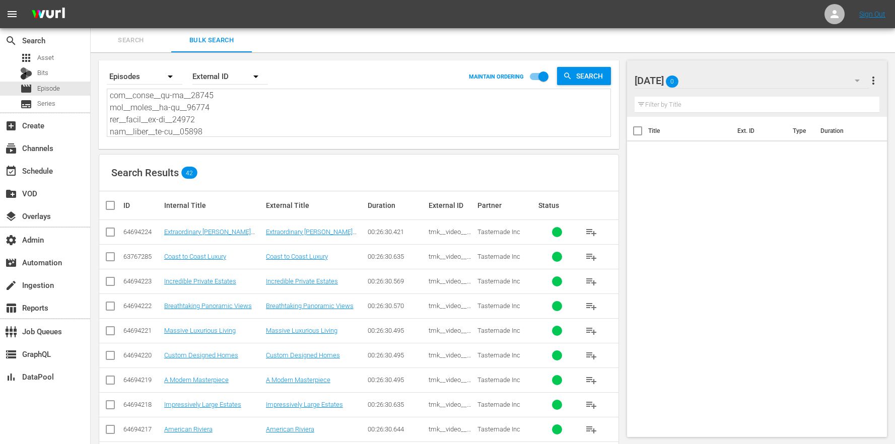
click at [118, 212] on th at bounding box center [110, 205] width 23 height 28
click at [115, 211] on input "checkbox" at bounding box center [114, 206] width 20 height 12
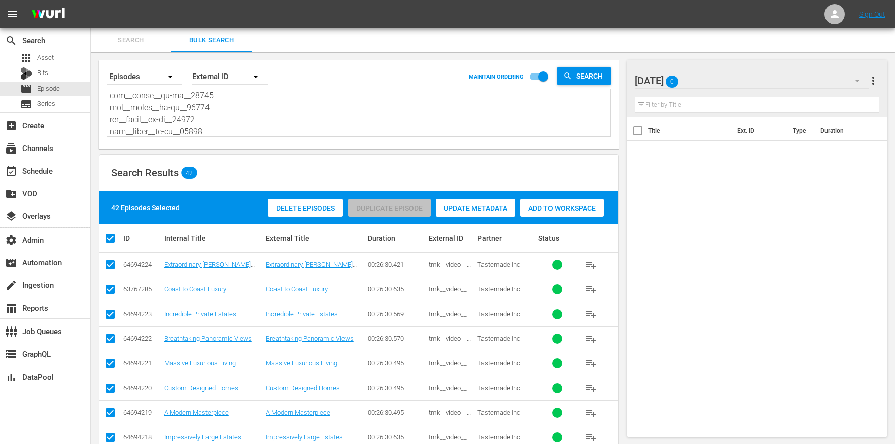
click at [559, 206] on span "Add to Workspace" at bounding box center [563, 209] width 84 height 8
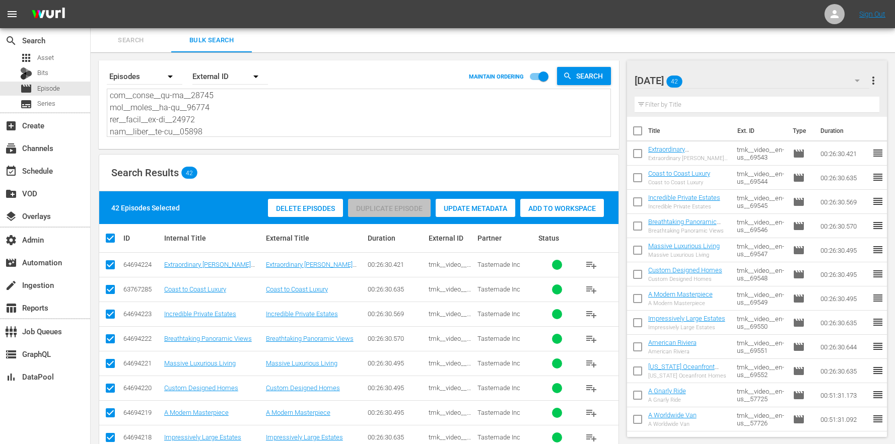
click at [733, 93] on div "Filter by Title" at bounding box center [757, 105] width 245 height 24
click at [762, 81] on div "Sunday 42" at bounding box center [752, 81] width 235 height 28
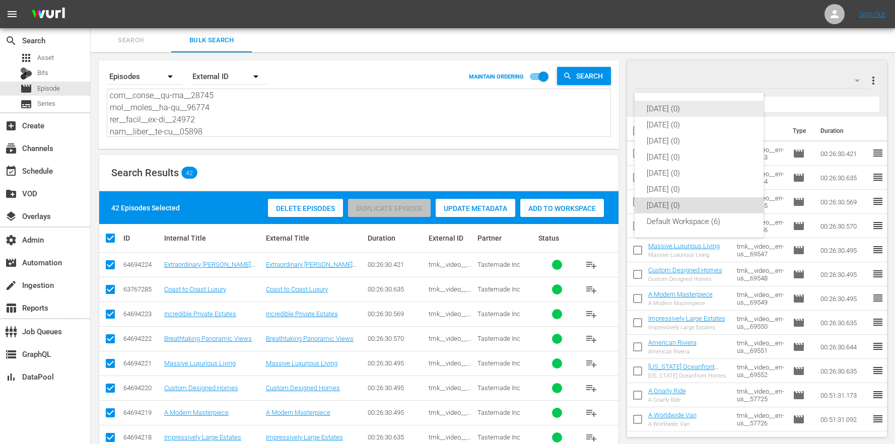
click at [701, 114] on div "[DATE] (0)" at bounding box center [699, 109] width 105 height 16
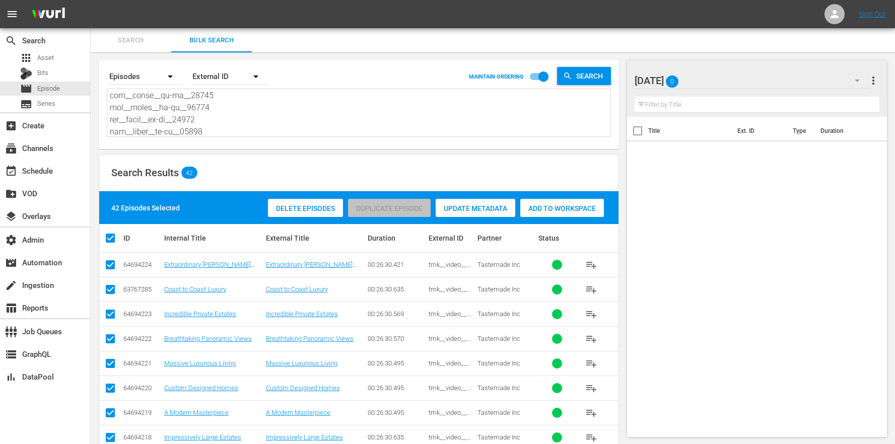
click at [219, 123] on textarea at bounding box center [360, 114] width 501 height 46
drag, startPoint x: 222, startPoint y: 133, endPoint x: 144, endPoint y: -15, distance: 167.2
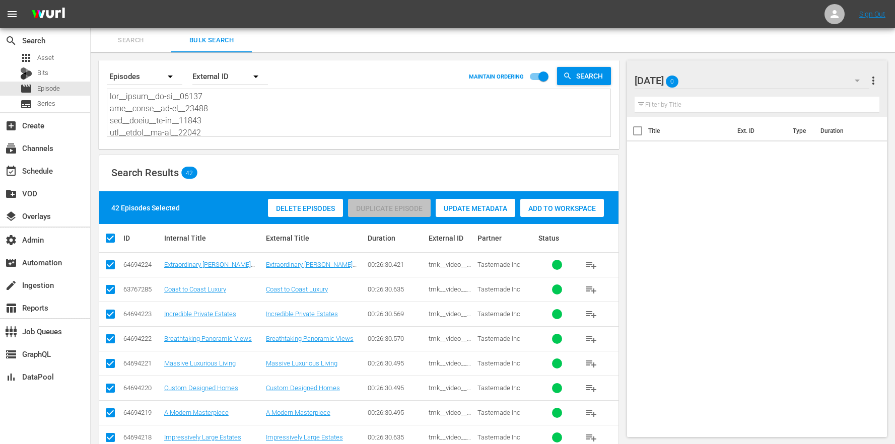
click at [144, 0] on html "menu Sign Out search Search apps Asset Bits movie Episode subtitles Series add_…" at bounding box center [447, 222] width 895 height 444
paste textarea "57715 tmk__video__en-us__57716 tmk__video__en-us__57717 tmk__video__en-us__5771…"
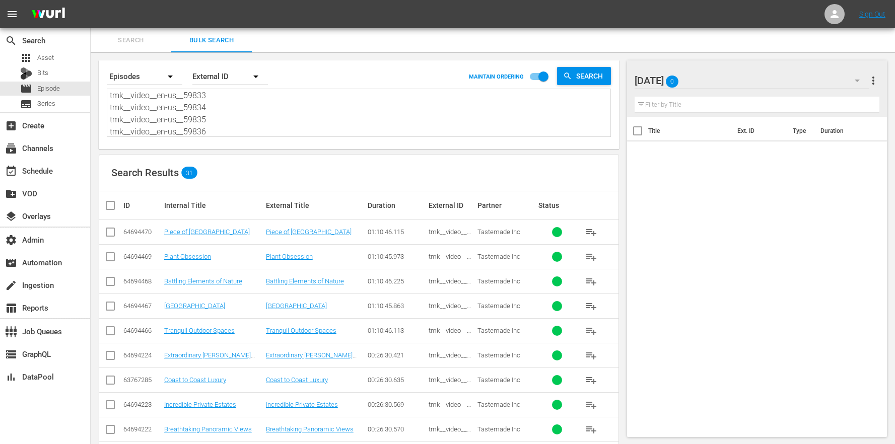
click at [113, 208] on input "checkbox" at bounding box center [114, 206] width 20 height 12
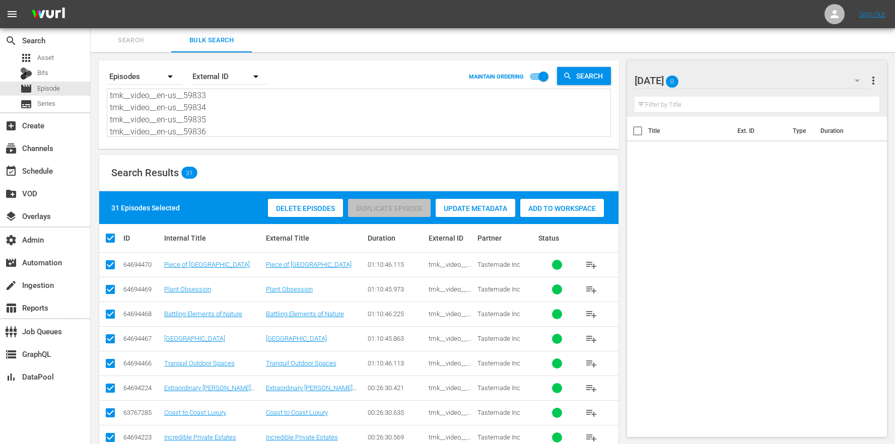
click at [566, 207] on span "Add to Workspace" at bounding box center [563, 209] width 84 height 8
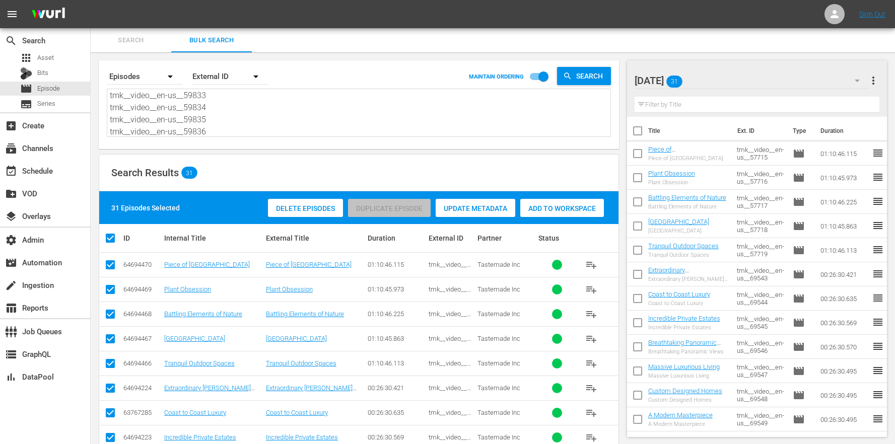
click at [760, 86] on div "Monday 31" at bounding box center [752, 81] width 235 height 28
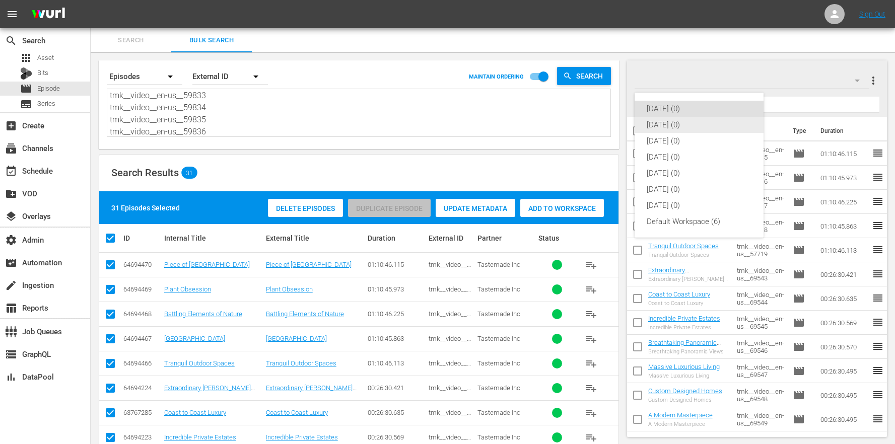
click at [673, 121] on div "[DATE] (0)" at bounding box center [699, 125] width 105 height 16
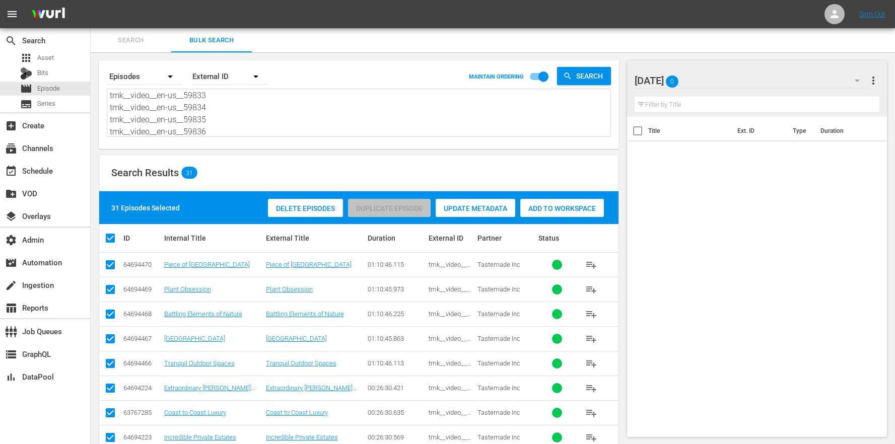
click at [253, 107] on textarea "tmk__video__en-us__57715 tmk__video__en-us__57716 tmk__video__en-us__57717 tmk_…" at bounding box center [360, 114] width 501 height 46
drag, startPoint x: 211, startPoint y: 131, endPoint x: 145, endPoint y: -11, distance: 156.0
click at [145, 0] on html "menu Sign Out search Search apps Asset Bits movie Episode subtitles Series add_…" at bounding box center [447, 222] width 895 height 444
paste textarea "8621 tmk__video__en-us__58622 tmk__video__en-us__58623 tmk__video__en-us__58624…"
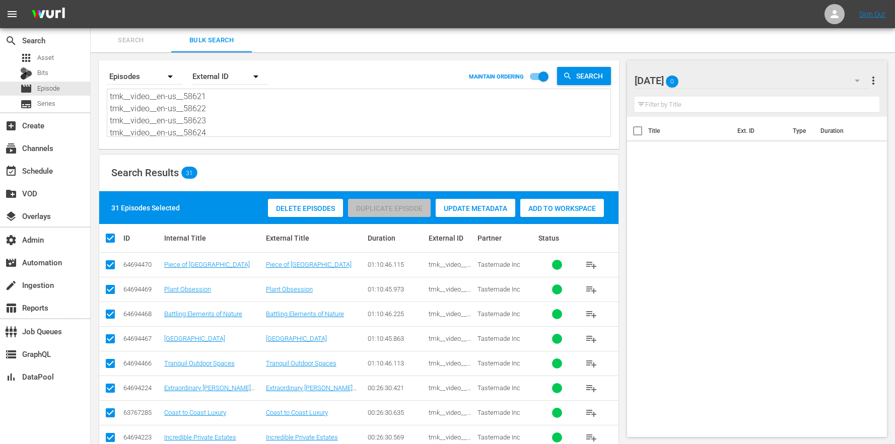
scroll to position [340, 0]
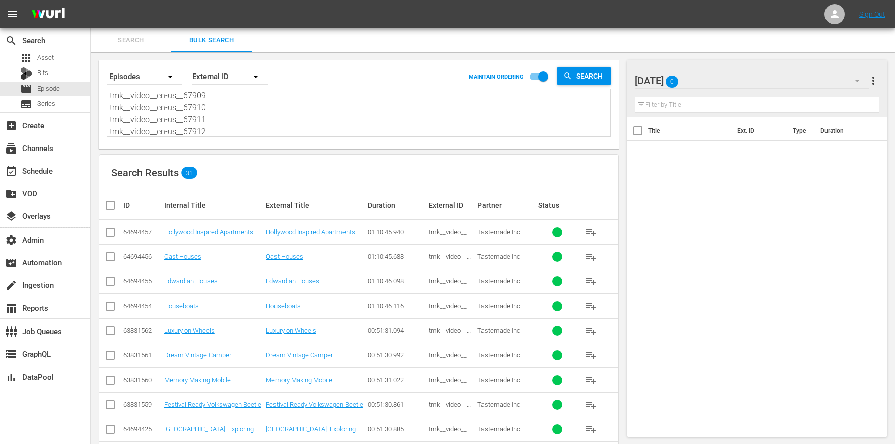
click at [119, 206] on input "checkbox" at bounding box center [114, 206] width 20 height 12
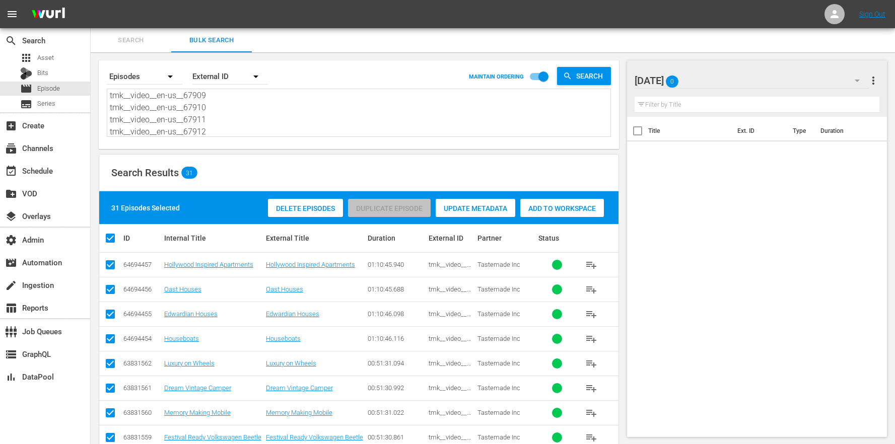
click at [598, 206] on span "Add to Workspace" at bounding box center [563, 209] width 84 height 8
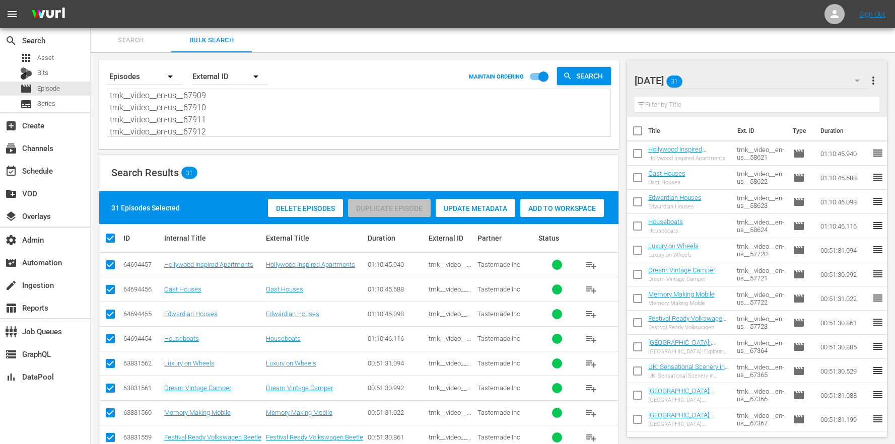
click at [780, 83] on div "Tuesday 31" at bounding box center [752, 81] width 235 height 28
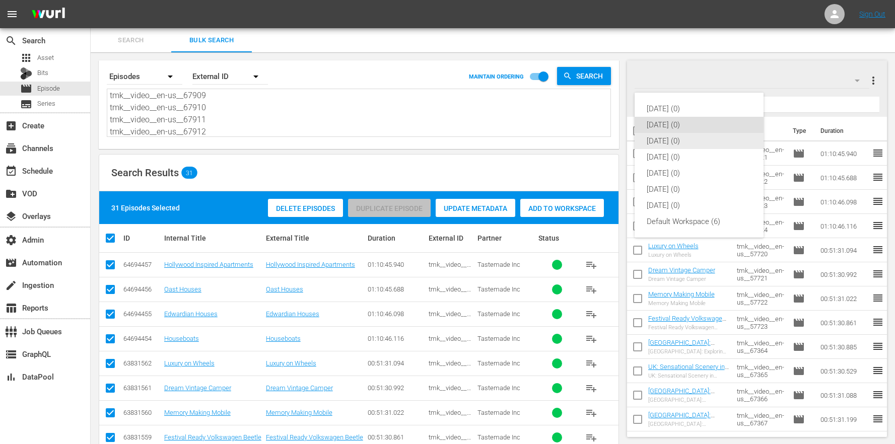
click at [722, 146] on div "[DATE] (0)" at bounding box center [699, 141] width 105 height 16
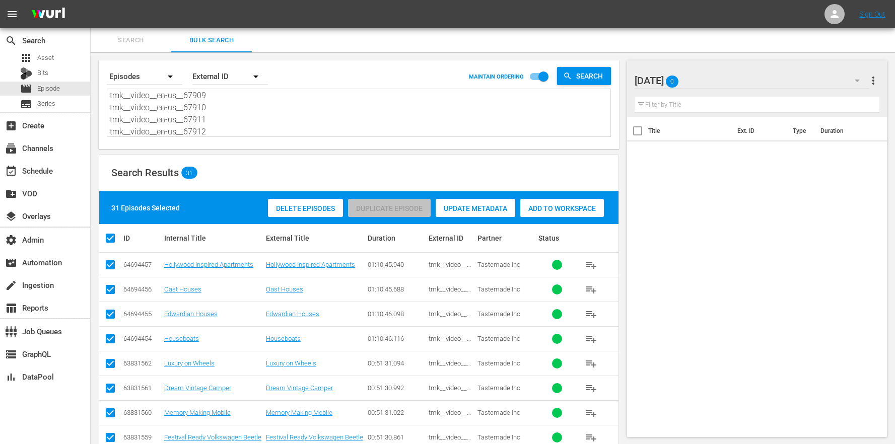
click at [309, 115] on textarea "tmk__video__en-us__58621 tmk__video__en-us__58622 tmk__video__en-us__58623 tmk_…" at bounding box center [360, 114] width 501 height 46
drag, startPoint x: 277, startPoint y: 127, endPoint x: 236, endPoint y: -2, distance: 135.2
click at [236, 0] on html "menu Sign Out search Search apps Asset Bits movie Episode subtitles Series add_…" at bounding box center [447, 222] width 895 height 444
paste textarea "67493 tmk__video__en-us__67494 tmk__video__en-us__67495 tmk__video__en-us__6749…"
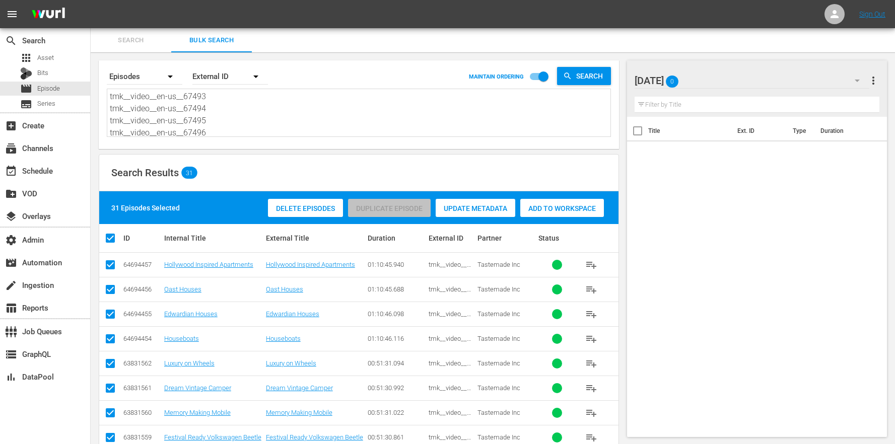
scroll to position [364, 0]
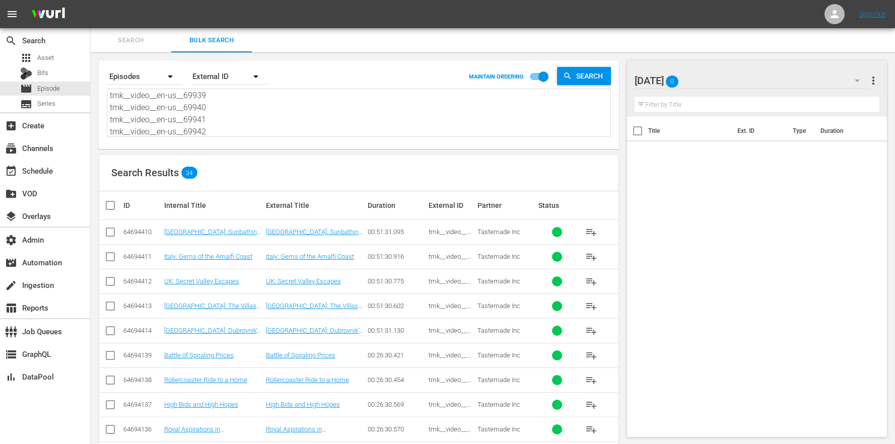
click at [114, 197] on th at bounding box center [110, 205] width 23 height 28
click at [112, 204] on input "checkbox" at bounding box center [114, 206] width 20 height 12
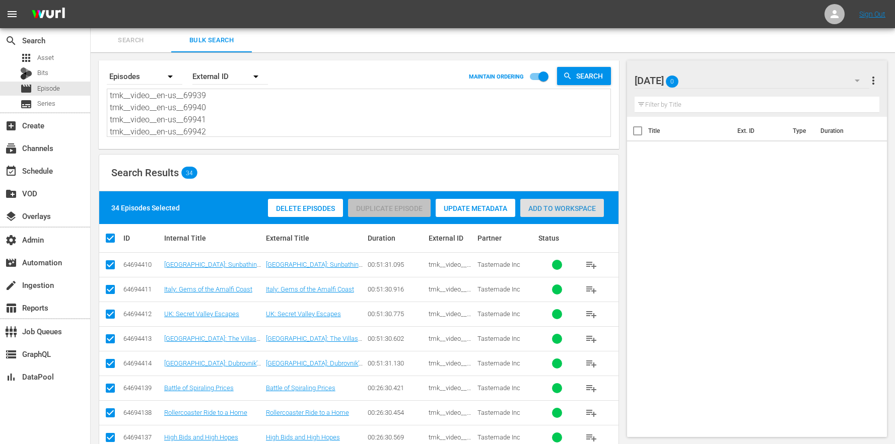
click at [556, 209] on span "Add to Workspace" at bounding box center [563, 209] width 84 height 8
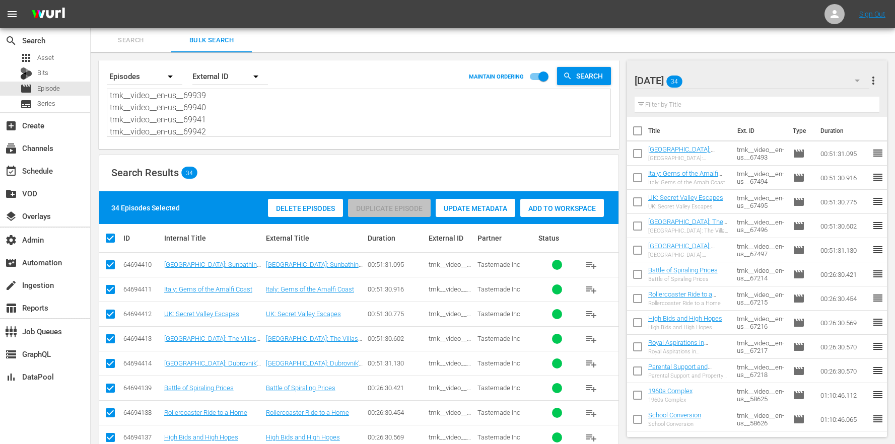
click at [775, 82] on div "Wednesday 34" at bounding box center [752, 81] width 235 height 28
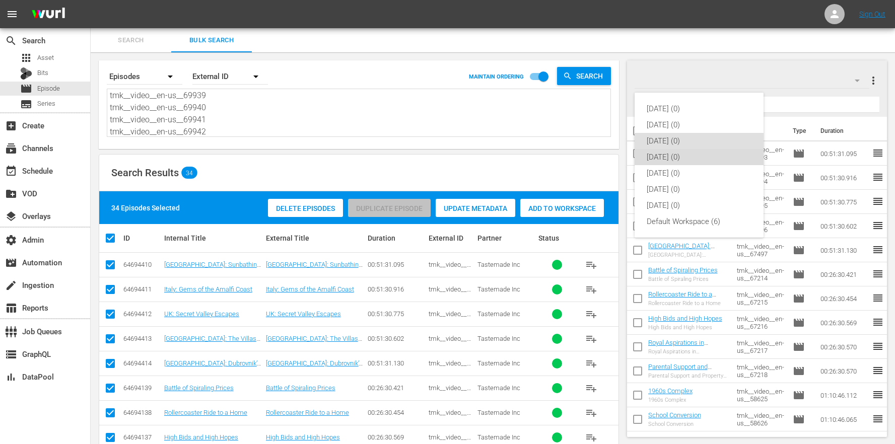
click at [686, 160] on div "[DATE] (0)" at bounding box center [699, 157] width 105 height 16
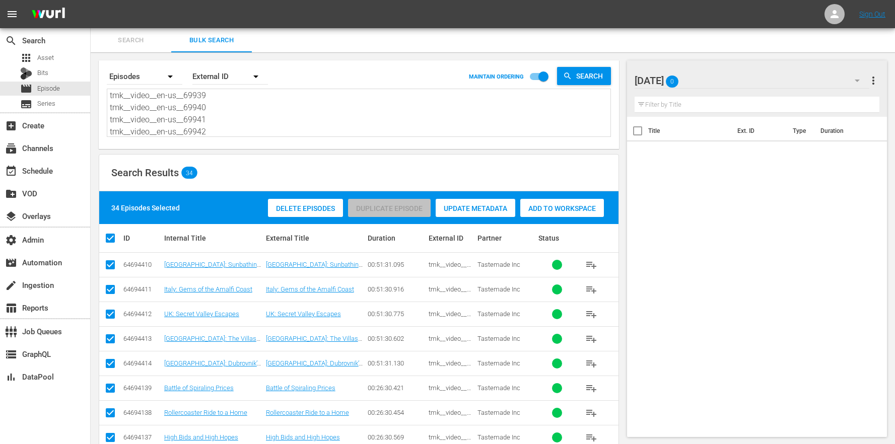
click at [245, 119] on textarea "tmk__video__en-us__67493 tmk__video__en-us__67494 tmk__video__en-us__67495 tmk_…" at bounding box center [360, 114] width 501 height 46
click at [258, 147] on div "Search By Episodes Order By External ID MAINTAIN ORDERING Search tmk__video__en…" at bounding box center [359, 104] width 521 height 89
drag, startPoint x: 238, startPoint y: 134, endPoint x: 124, endPoint y: -2, distance: 176.7
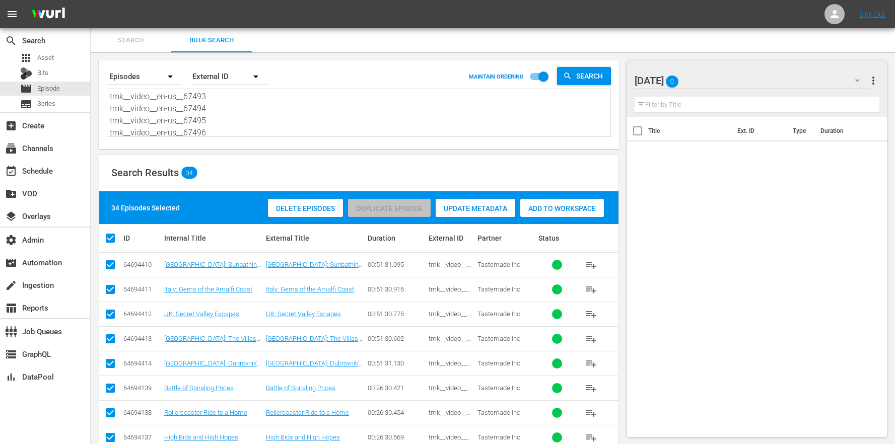
click at [124, 0] on html "menu Sign Out search Search apps Asset Bits movie Episode subtitles Series add_…" at bounding box center [447, 222] width 895 height 444
paste textarea "58613 tmk__video__en-us__58614 tmk__video__en-us__58615 tmk__video__en-us__5861…"
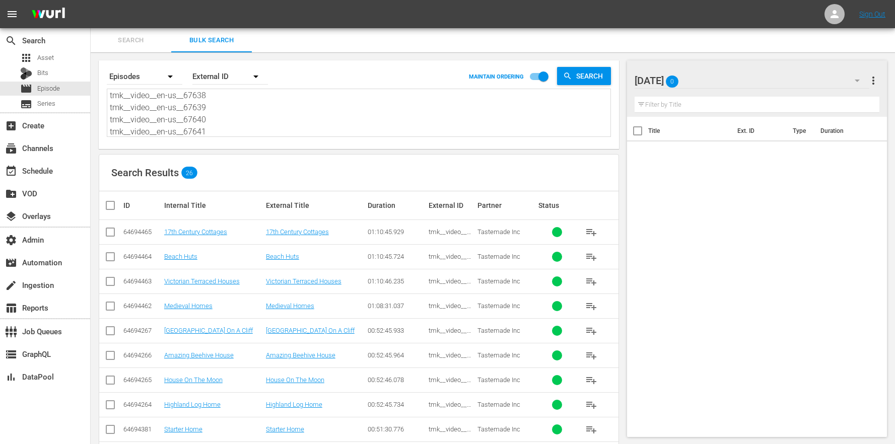
click at [132, 203] on div "ID" at bounding box center [142, 206] width 38 height 8
click at [112, 206] on input "checkbox" at bounding box center [114, 206] width 20 height 12
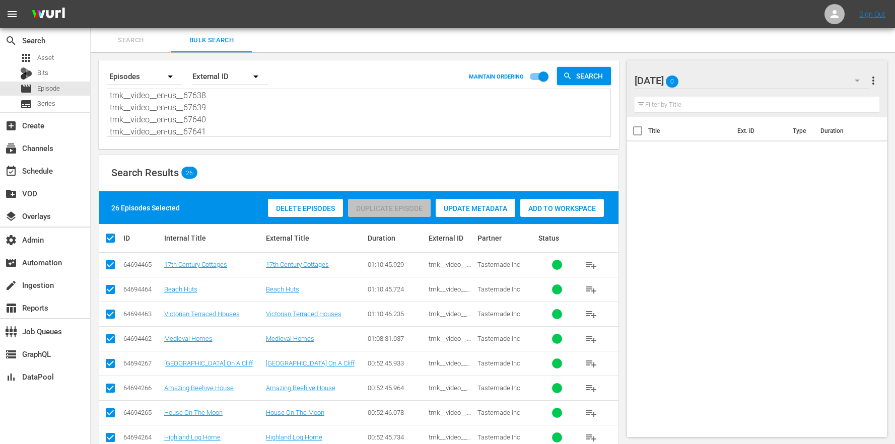
click at [586, 210] on span "Add to Workspace" at bounding box center [563, 209] width 84 height 8
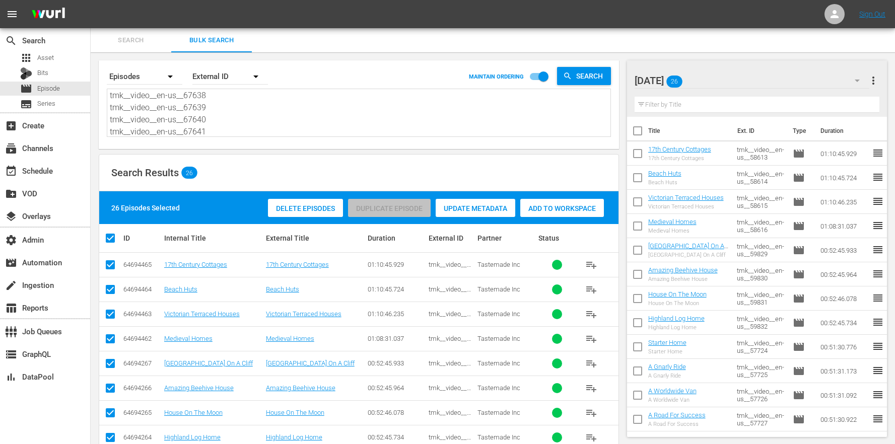
click at [774, 87] on div "Thursday 26" at bounding box center [752, 81] width 235 height 28
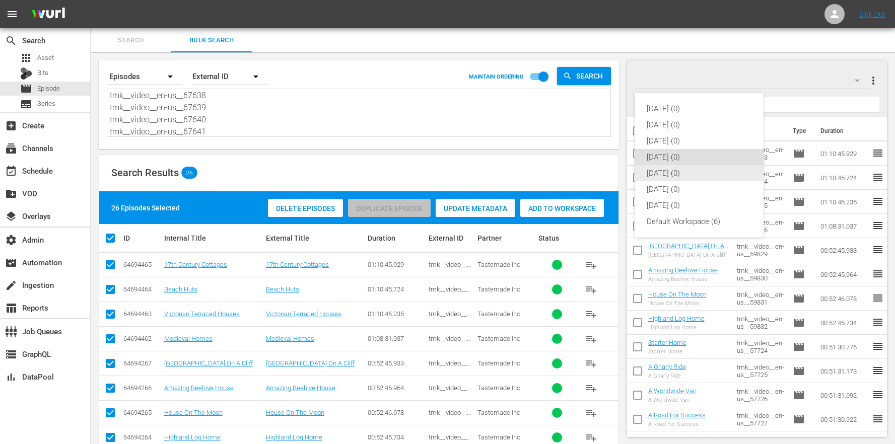
click at [709, 169] on div "[DATE] (0)" at bounding box center [699, 173] width 105 height 16
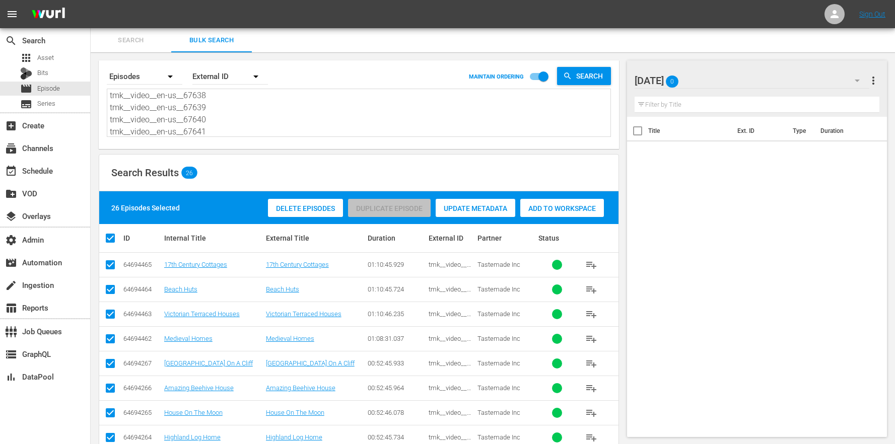
click at [225, 120] on textarea "tmk__video__en-us__58613 tmk__video__en-us__58614 tmk__video__en-us__58615 tmk_…" at bounding box center [360, 114] width 501 height 46
drag, startPoint x: 218, startPoint y: 128, endPoint x: 180, endPoint y: 23, distance: 111.9
paste textarea "67504 tmk__video__en-us__67505 tmk__video__en-us__67506 tmk__video__en-us__6750…"
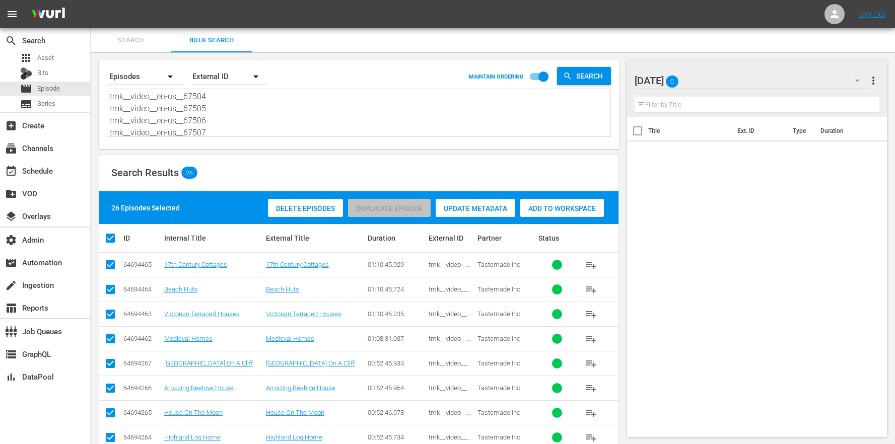
scroll to position [448, 0]
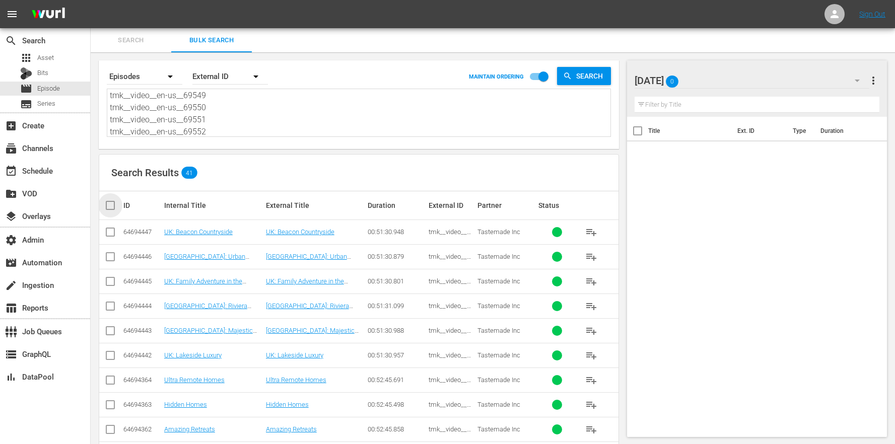
click at [122, 210] on input "checkbox" at bounding box center [114, 206] width 20 height 12
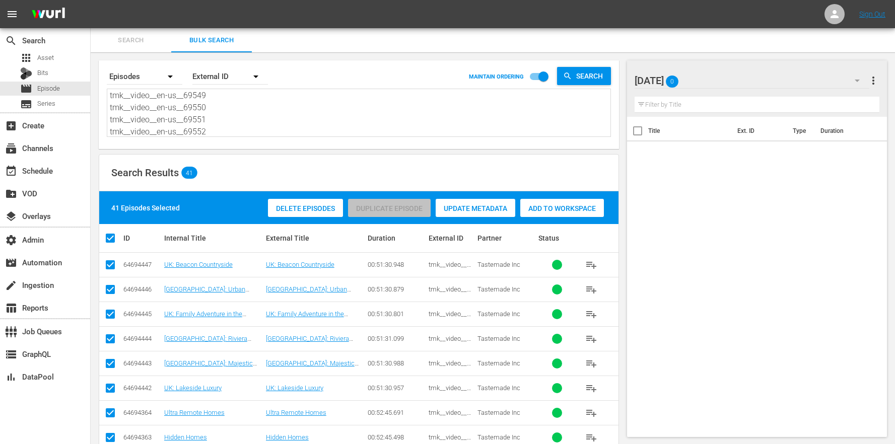
click at [562, 211] on span "Add to Workspace" at bounding box center [563, 209] width 84 height 8
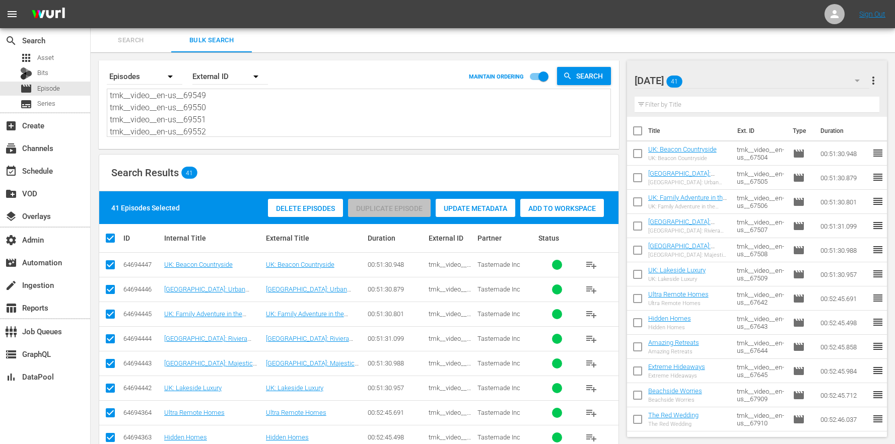
click at [764, 81] on div "Friday 41" at bounding box center [752, 81] width 235 height 28
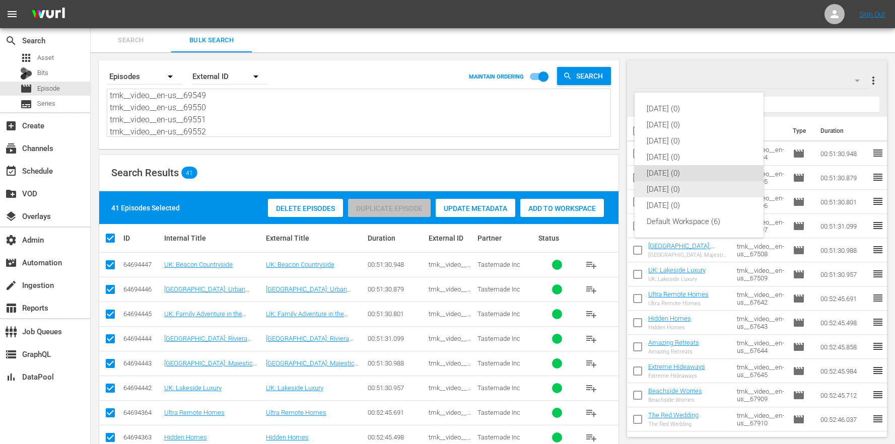
click at [680, 193] on div "[DATE] (0)" at bounding box center [699, 189] width 105 height 16
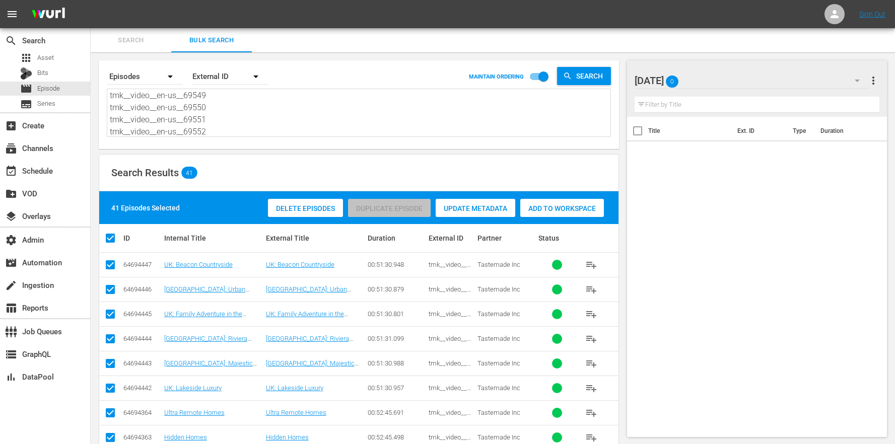
click at [281, 134] on textarea at bounding box center [360, 114] width 501 height 46
drag, startPoint x: 237, startPoint y: 128, endPoint x: 152, endPoint y: 12, distance: 143.8
paste textarea "214 tmk__video__en-us__67215 tmk__video__en-us__67216 tmk__video__en-us__67217 …"
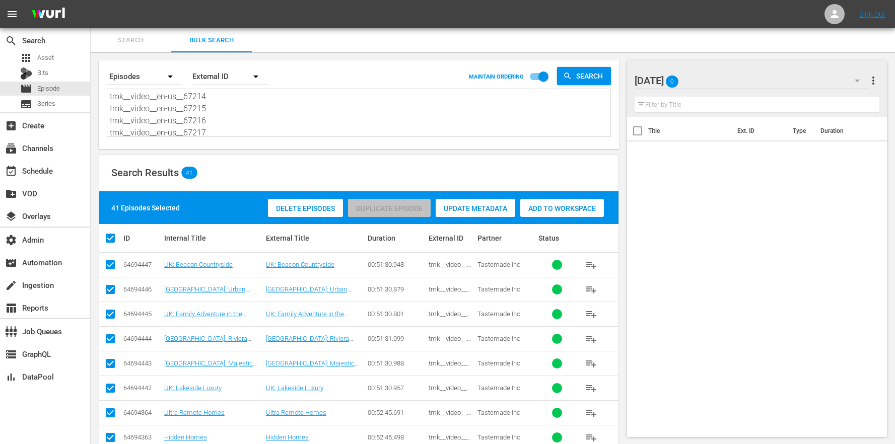
scroll to position [352, 0]
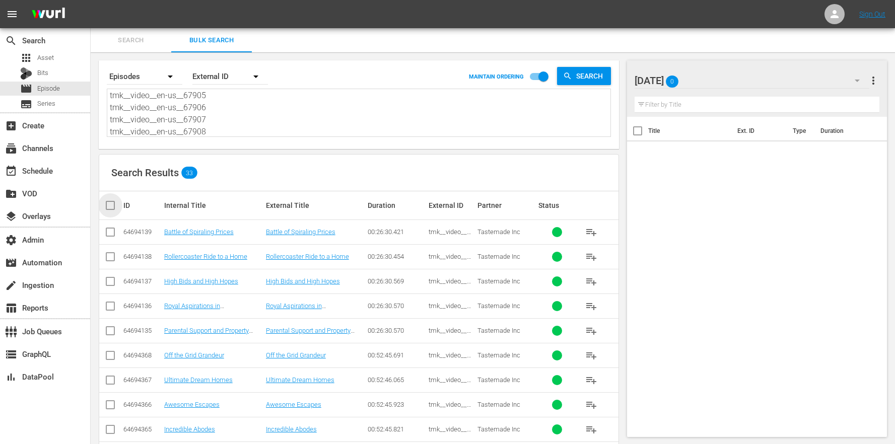
click at [120, 206] on input "checkbox" at bounding box center [114, 206] width 20 height 12
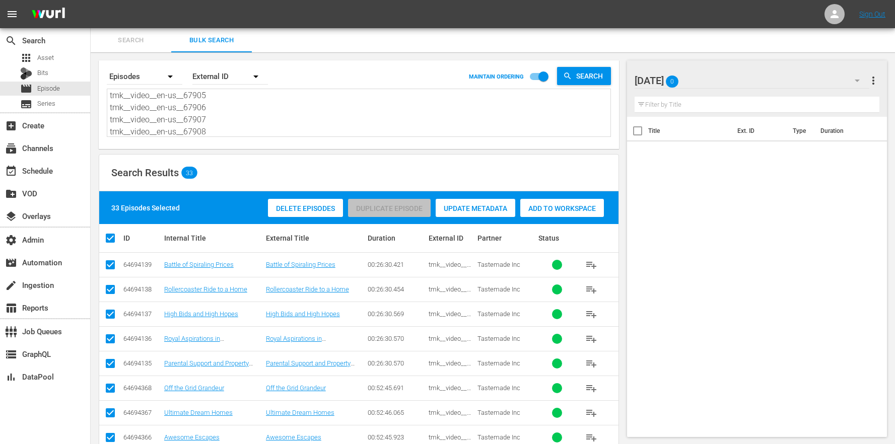
click at [537, 209] on span "Add to Workspace" at bounding box center [563, 209] width 84 height 8
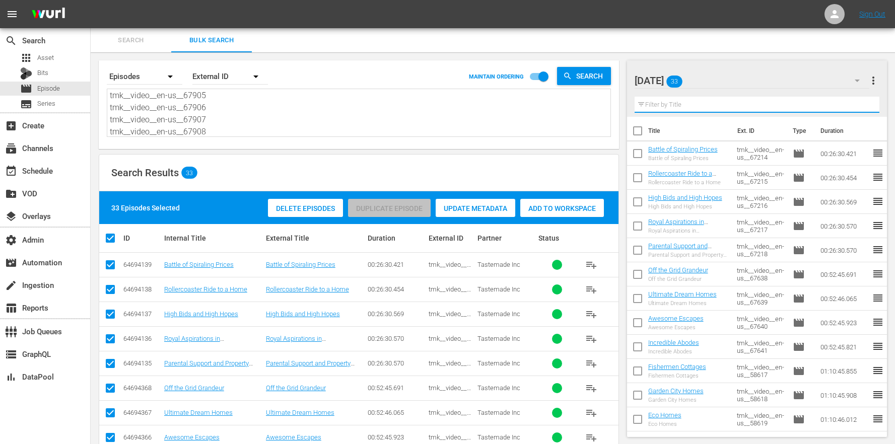
click at [784, 97] on input "text" at bounding box center [757, 105] width 245 height 16
click at [785, 85] on div "Saturday 33" at bounding box center [752, 81] width 235 height 28
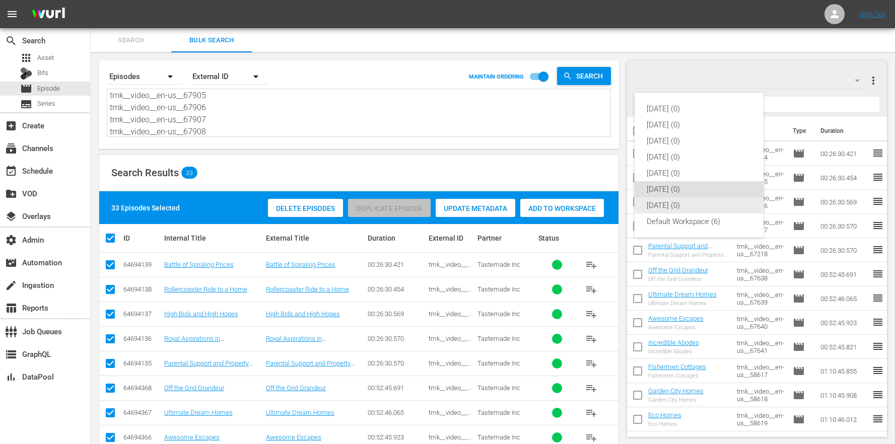
click at [696, 208] on div "[DATE] (0)" at bounding box center [699, 206] width 105 height 16
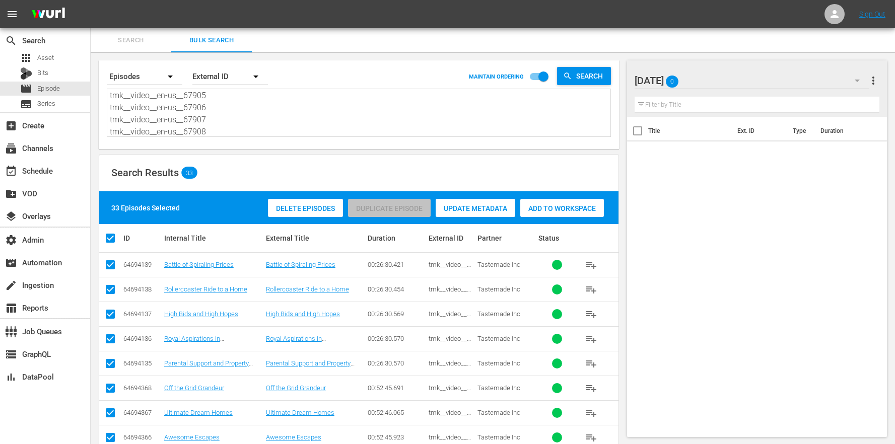
click at [291, 127] on textarea "tmk__video__en-us__67214 tmk__video__en-us__67215 tmk__video__en-us__67216 tmk_…" at bounding box center [360, 114] width 501 height 46
drag, startPoint x: 268, startPoint y: 127, endPoint x: 158, endPoint y: -27, distance: 189.6
click at [158, 0] on html "menu Sign Out search Search apps Asset Bits movie Episode subtitles Series add_…" at bounding box center [447, 222] width 895 height 444
paste textarea "9931 tmk__video__en-us__69932 tmk__video__en-us__69933 tmk__video__en-us__69934…"
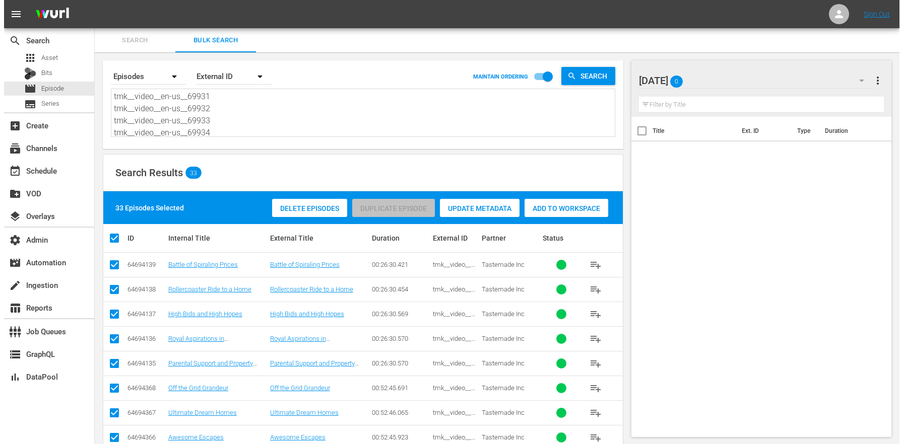
scroll to position [352, 0]
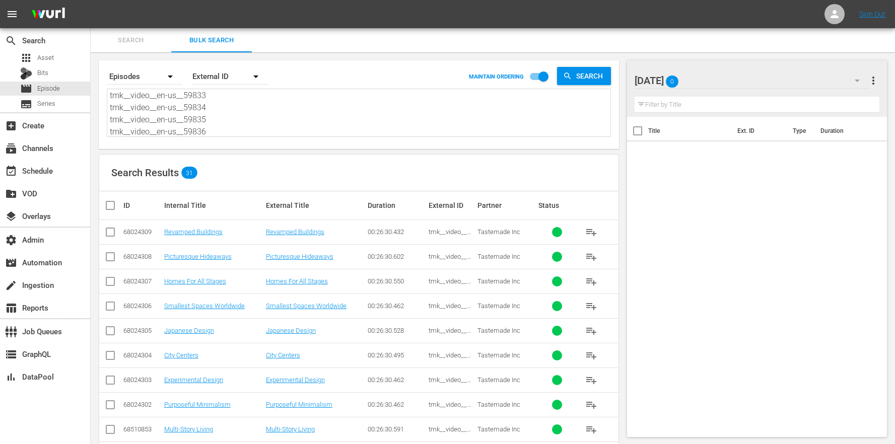
click at [134, 204] on div "ID" at bounding box center [142, 206] width 38 height 8
click at [128, 205] on div "ID" at bounding box center [142, 206] width 38 height 8
click at [125, 205] on div "ID" at bounding box center [142, 206] width 38 height 8
click at [120, 203] on input "checkbox" at bounding box center [114, 206] width 20 height 12
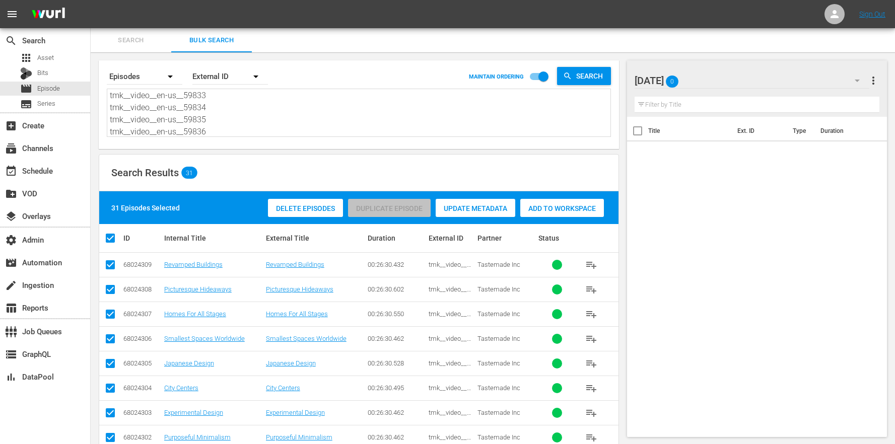
click at [559, 212] on span "Add to Workspace" at bounding box center [563, 209] width 84 height 8
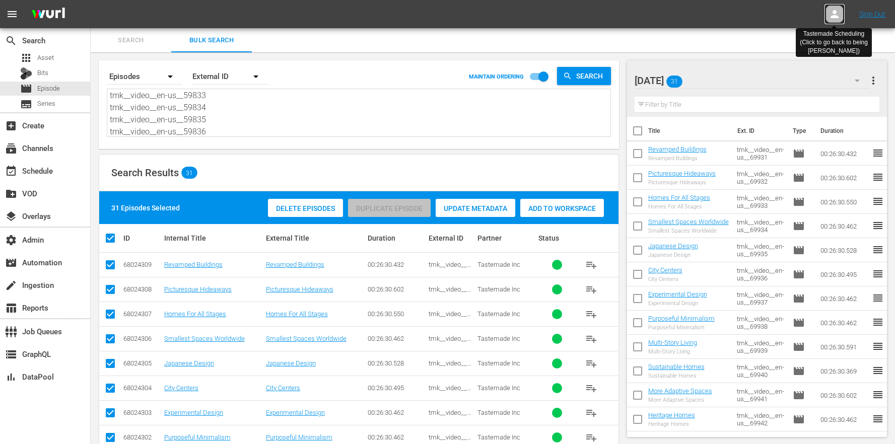
click at [838, 17] on icon at bounding box center [835, 14] width 8 height 8
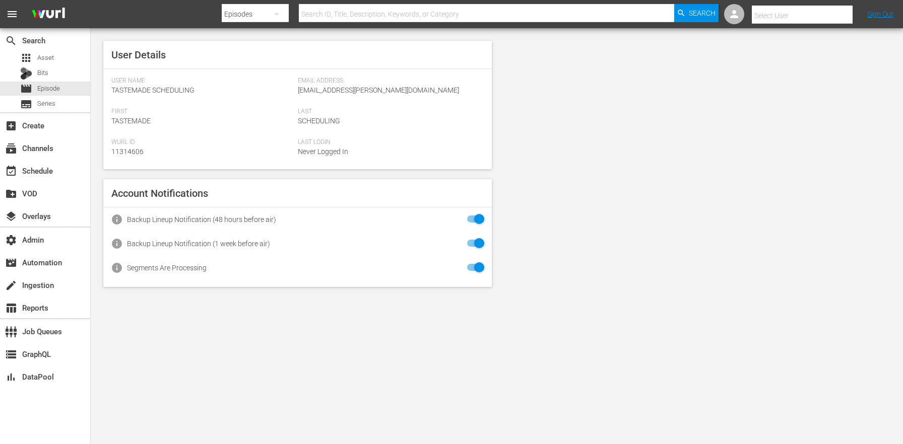
click at [660, 154] on div "User Details User Name: Tastemade Scheduling Email Address: Scheduling-tastemad…" at bounding box center [497, 164] width 812 height 272
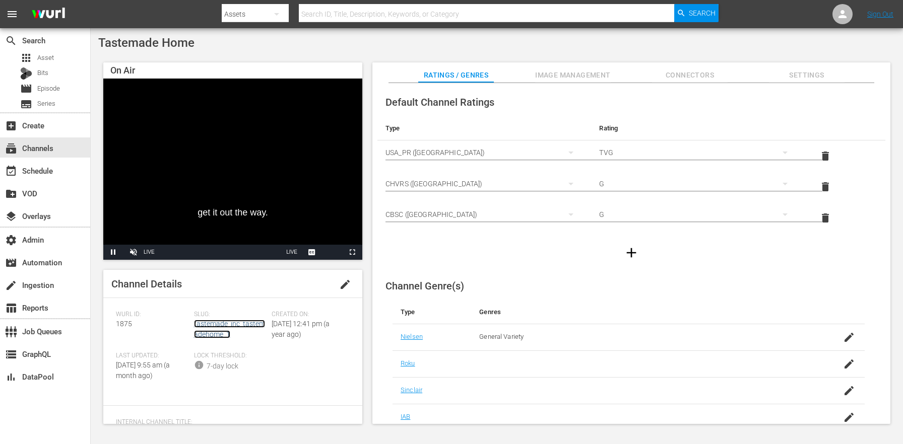
click at [228, 327] on link "tastemade_inc_tastemadehome_1" at bounding box center [229, 329] width 71 height 19
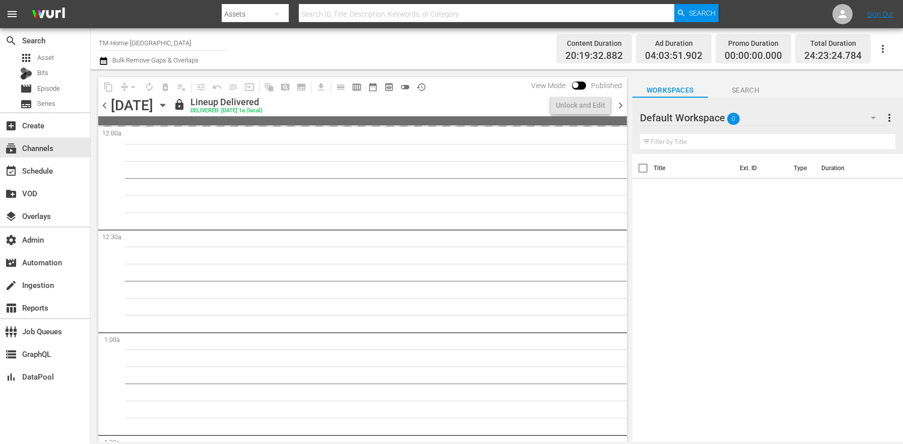
click at [165, 106] on icon "button" at bounding box center [162, 105] width 5 height 3
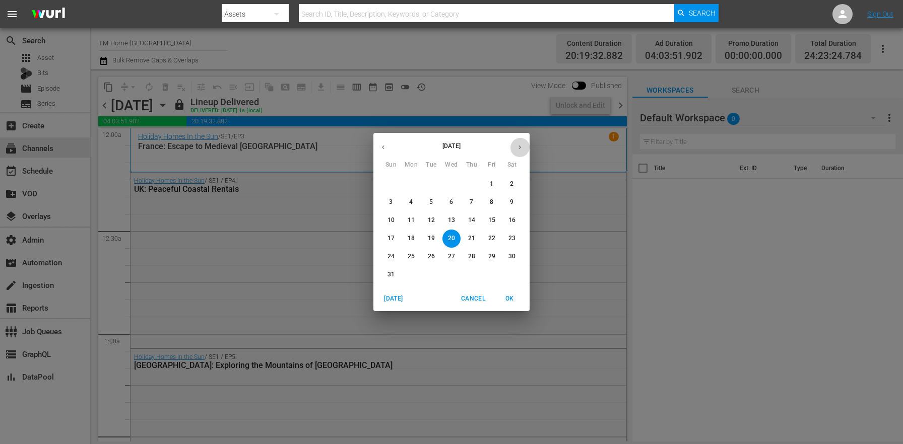
click at [516, 148] on icon "button" at bounding box center [520, 148] width 8 height 8
click at [410, 184] on p "1" at bounding box center [411, 184] width 4 height 9
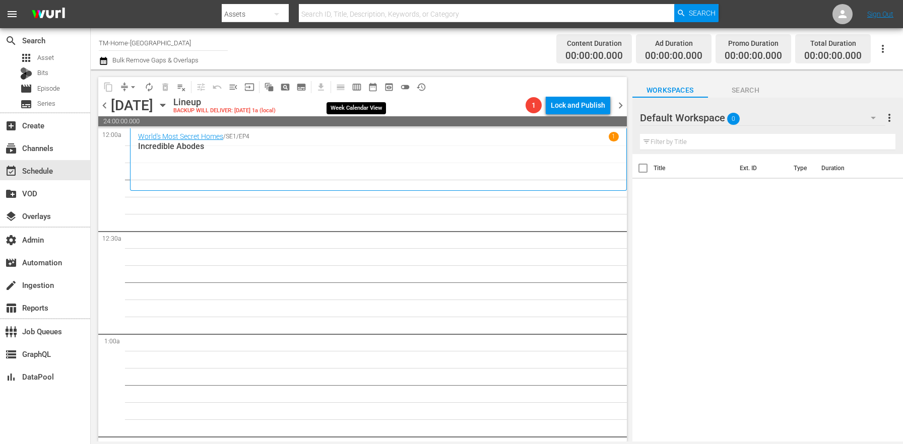
click at [356, 86] on span "calendar_view_week_outlined" at bounding box center [357, 87] width 10 height 10
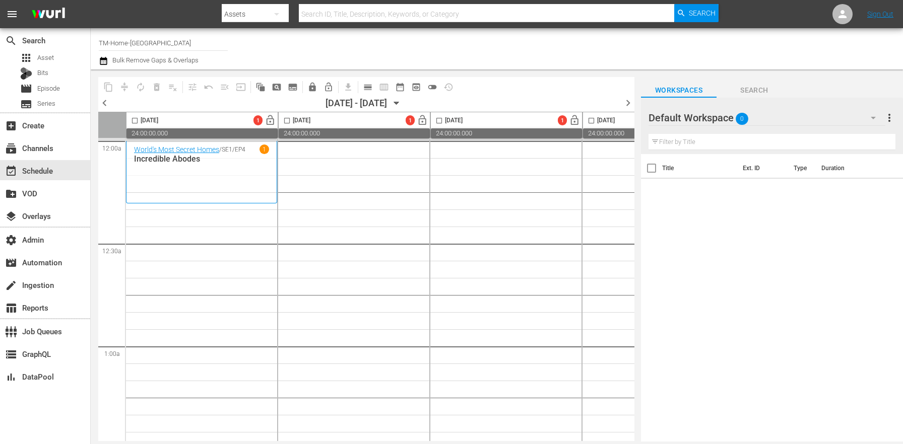
click at [777, 121] on div "Default Workspace 0" at bounding box center [767, 118] width 237 height 28
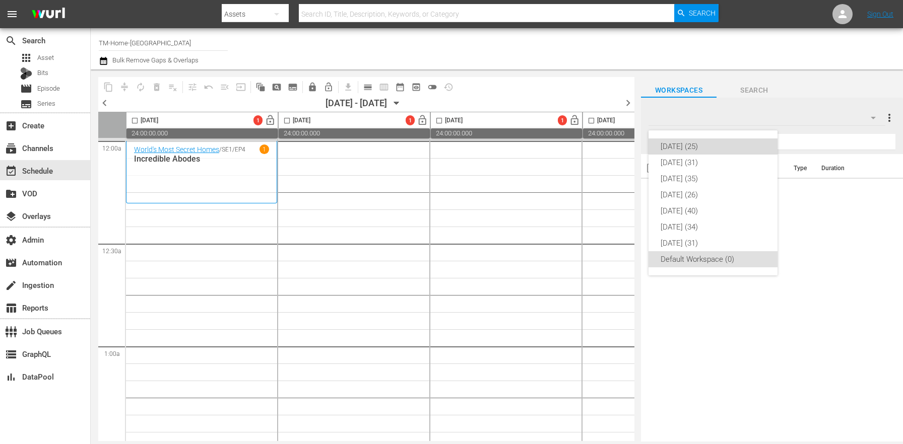
click at [718, 143] on div "Monday (25)" at bounding box center [713, 147] width 105 height 16
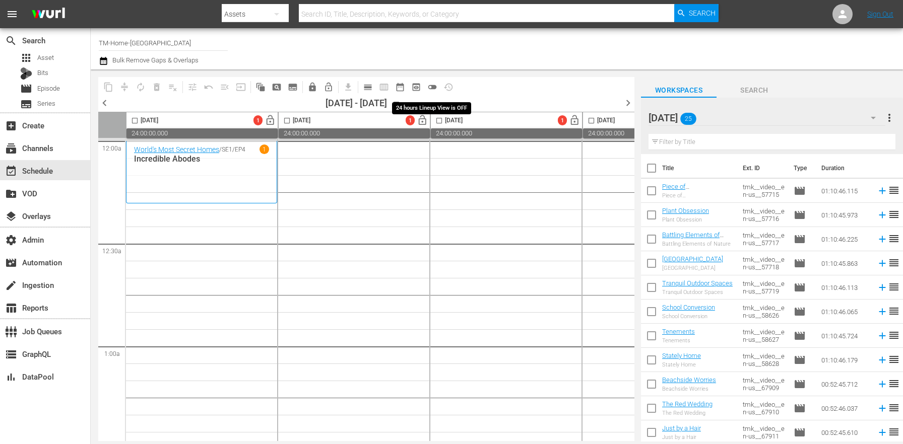
click at [438, 84] on button "toggle_off" at bounding box center [432, 87] width 16 height 16
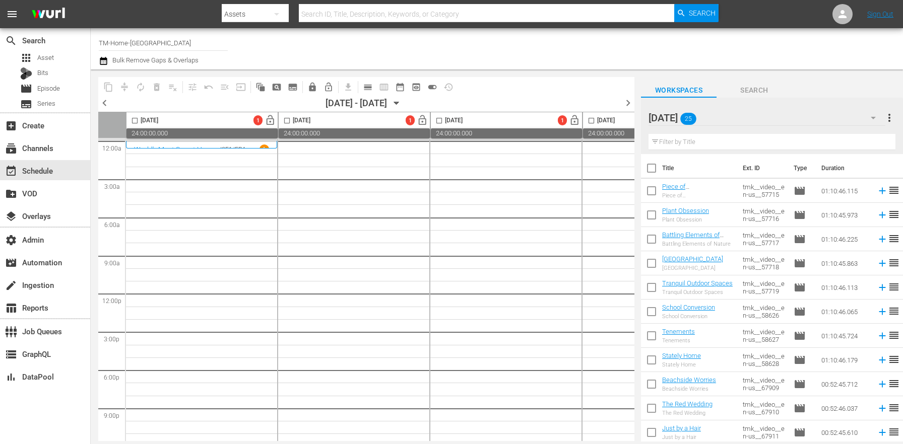
click at [639, 163] on div "content_copy compress autorenew_outlined delete_forever_outlined playlist_remov…" at bounding box center [497, 256] width 812 height 372
click at [653, 169] on input "checkbox" at bounding box center [651, 170] width 21 height 21
checkbox input "true"
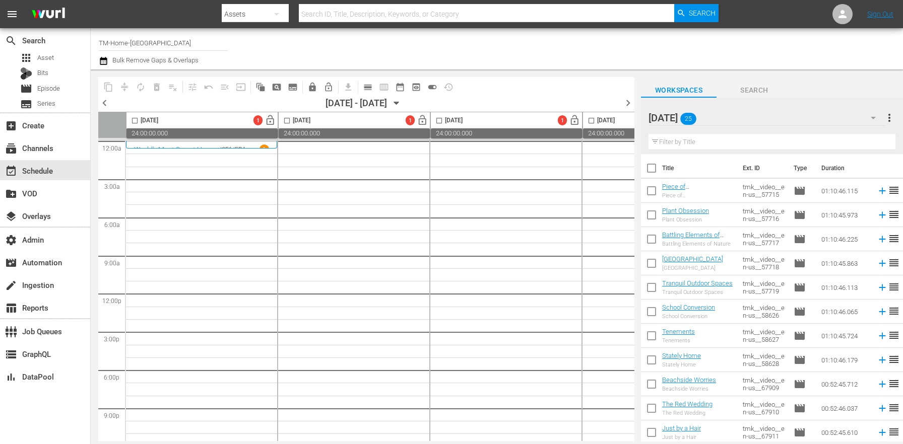
checkbox input "true"
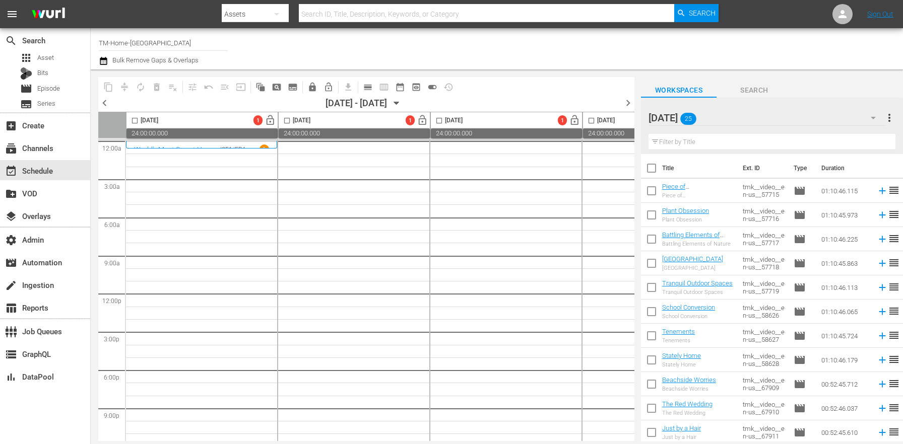
checkbox input "true"
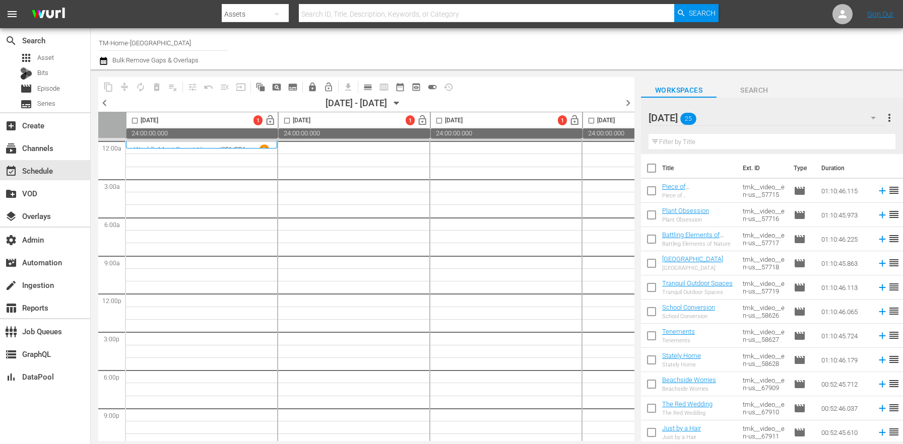
checkbox input "true"
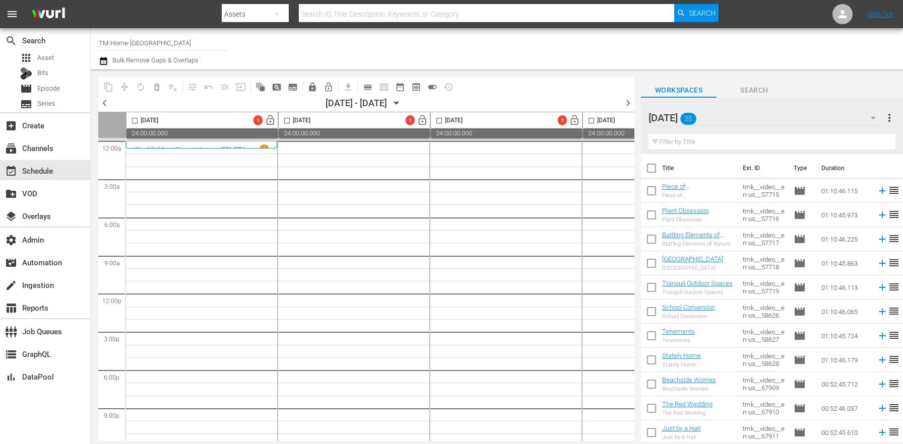
checkbox input "true"
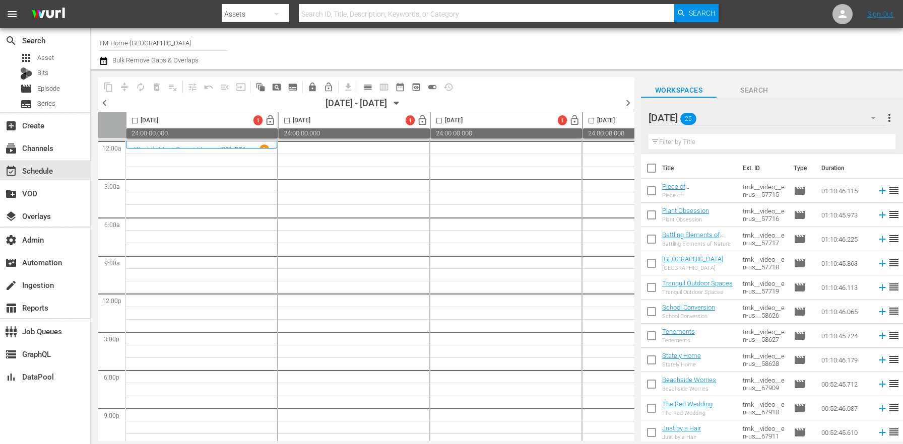
checkbox input "true"
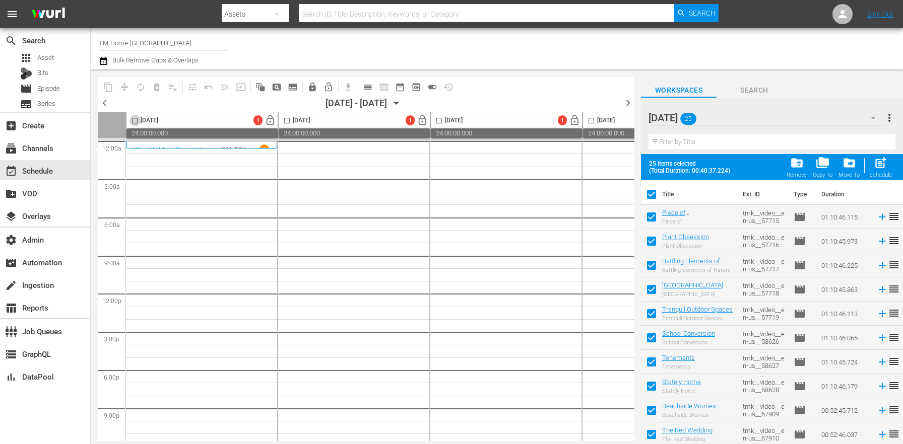
click at [139, 121] on input "checkbox" at bounding box center [135, 123] width 12 height 12
checkbox input "true"
click at [882, 167] on span "post_add" at bounding box center [881, 163] width 14 height 14
checkbox input "false"
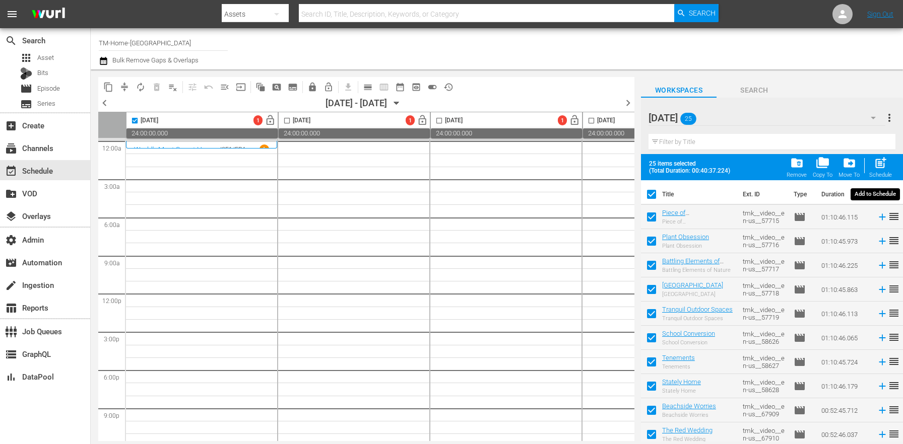
checkbox input "false"
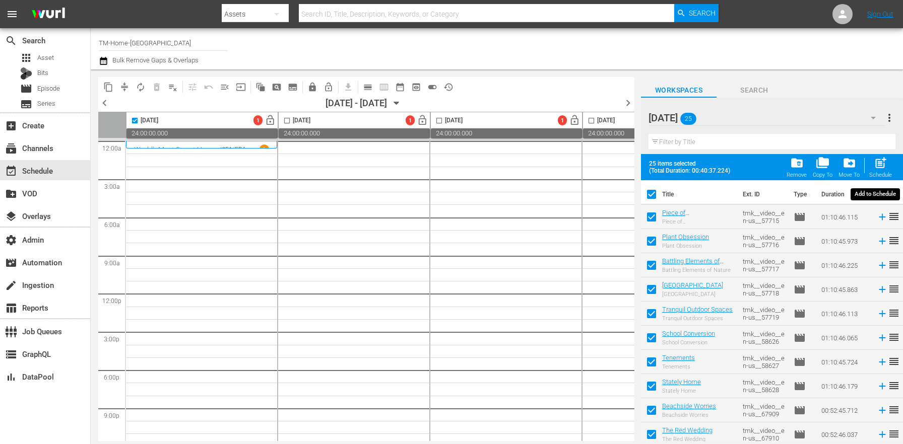
checkbox input "false"
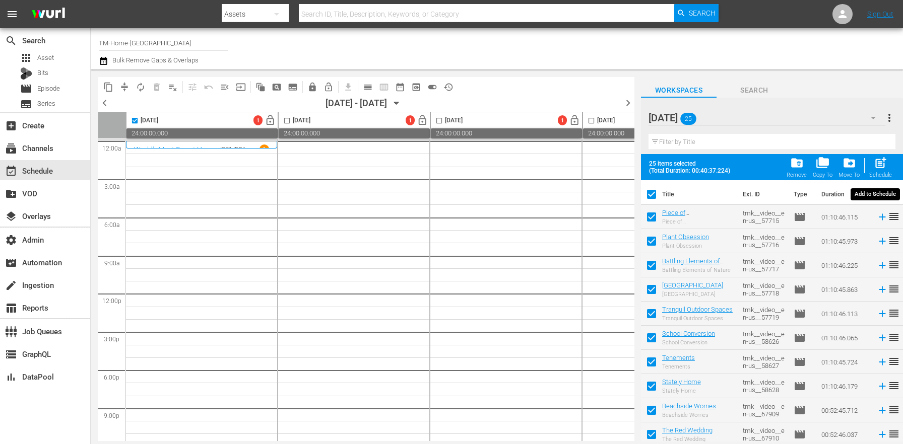
checkbox input "false"
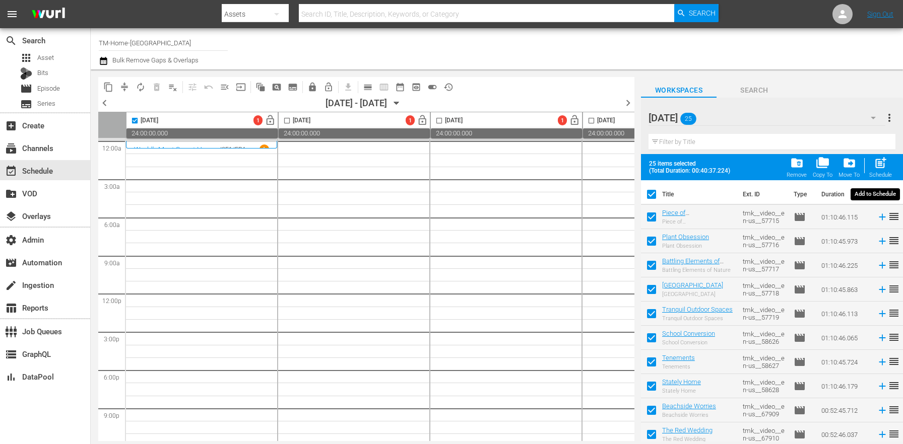
checkbox input "false"
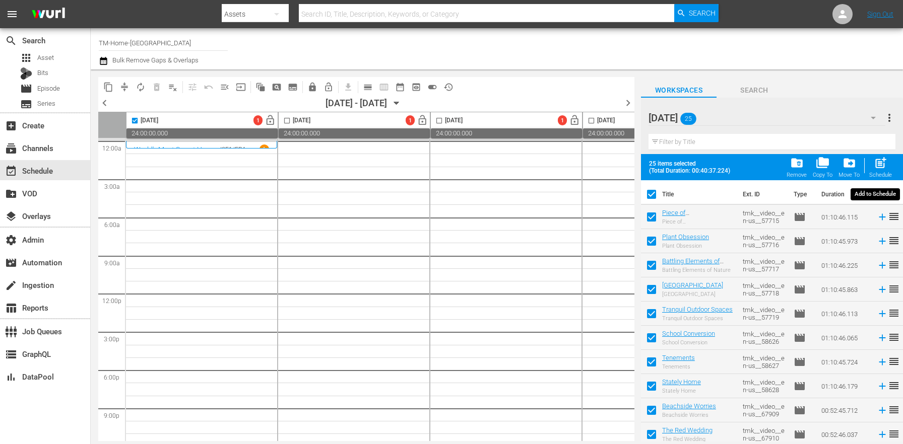
checkbox input "false"
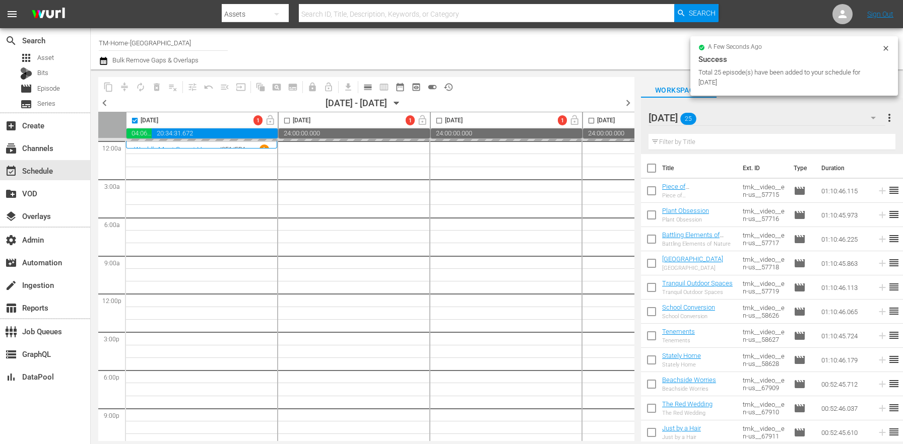
checkbox input "false"
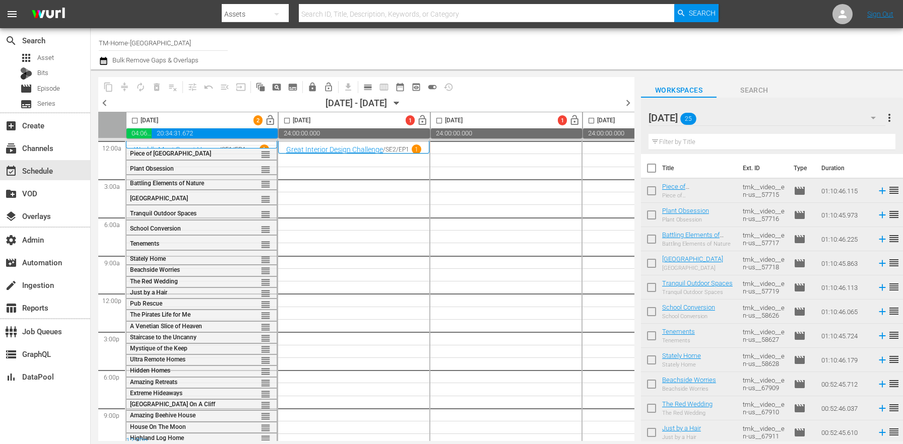
click at [891, 119] on span "more_vert" at bounding box center [889, 118] width 12 height 12
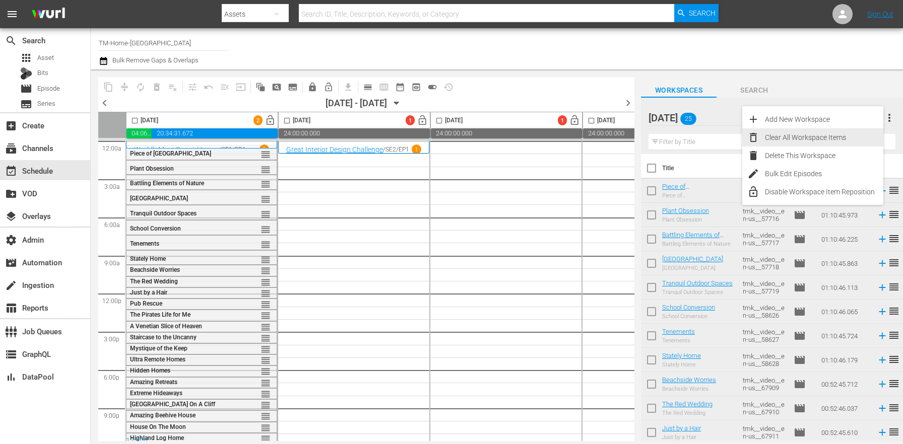
click at [846, 137] on div "Clear All Workspace Items" at bounding box center [824, 138] width 118 height 18
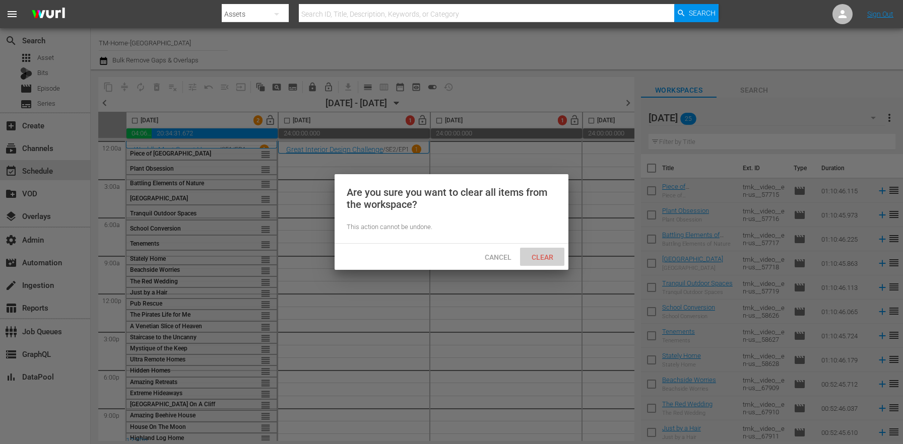
click at [532, 261] on span "Clear" at bounding box center [543, 257] width 38 height 8
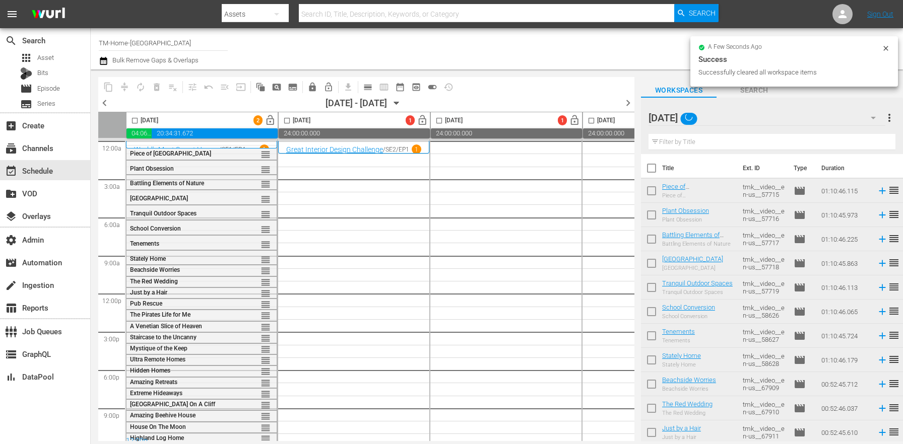
click at [743, 119] on div "Monday" at bounding box center [767, 118] width 237 height 28
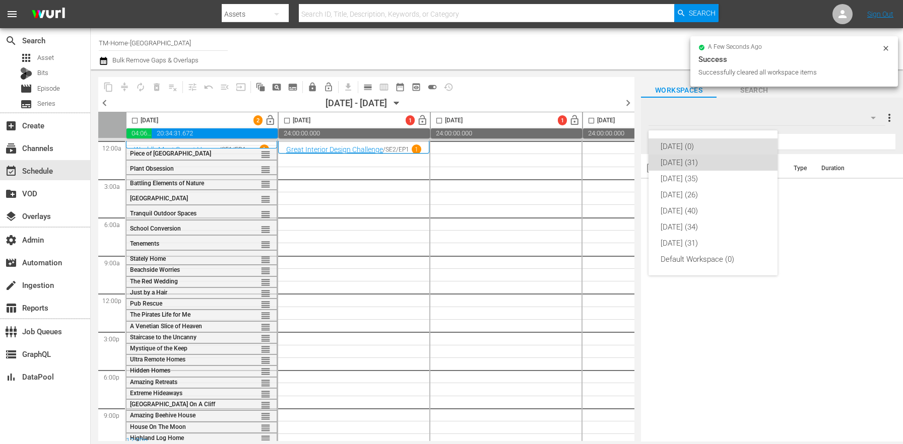
click at [693, 163] on div "Tuesday (31)" at bounding box center [713, 163] width 105 height 16
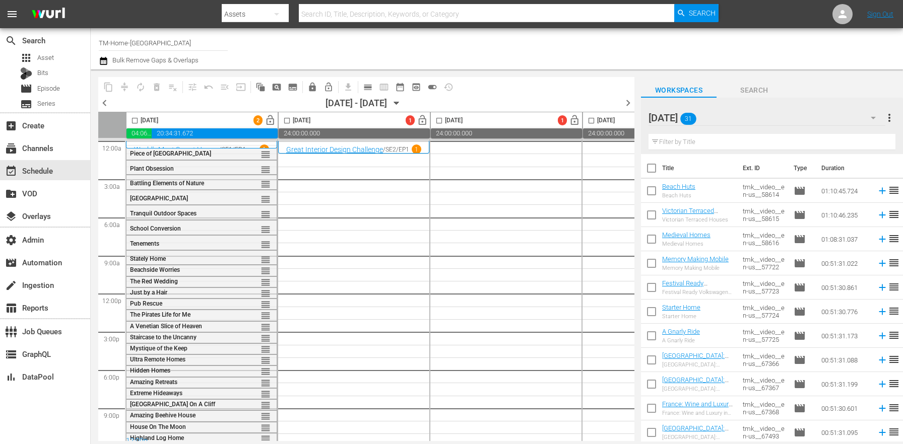
click at [664, 178] on th "Title" at bounding box center [699, 168] width 75 height 28
click at [654, 170] on input "checkbox" at bounding box center [651, 170] width 21 height 21
checkbox input "true"
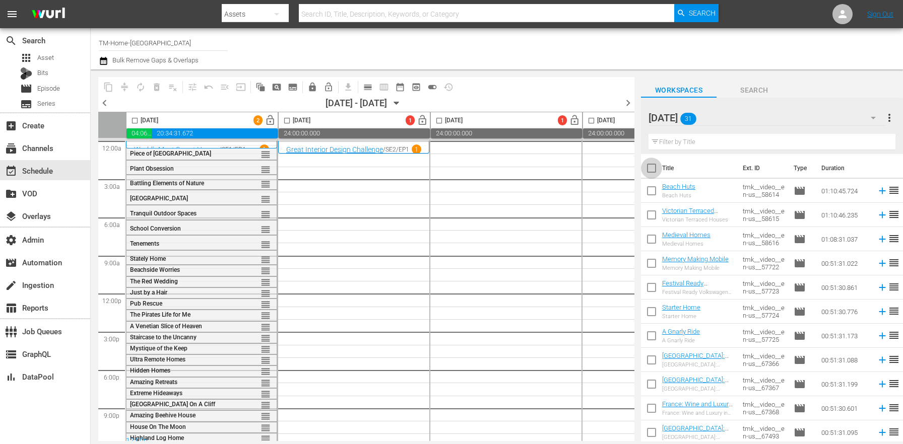
checkbox input "true"
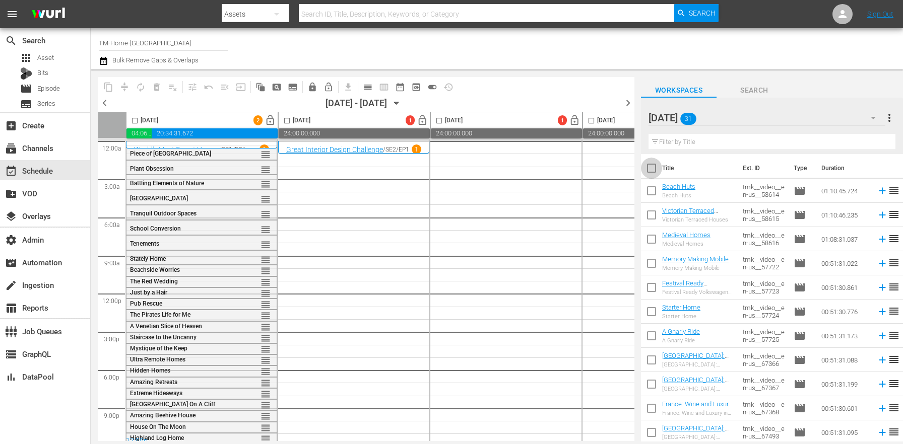
checkbox input "true"
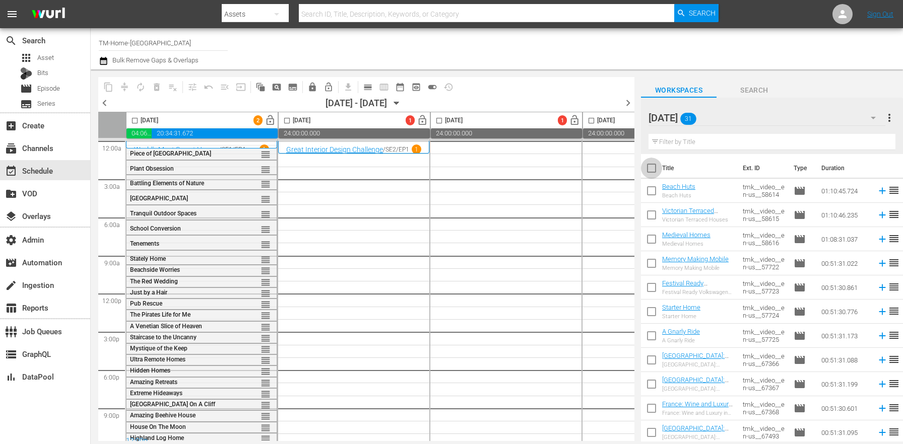
checkbox input "true"
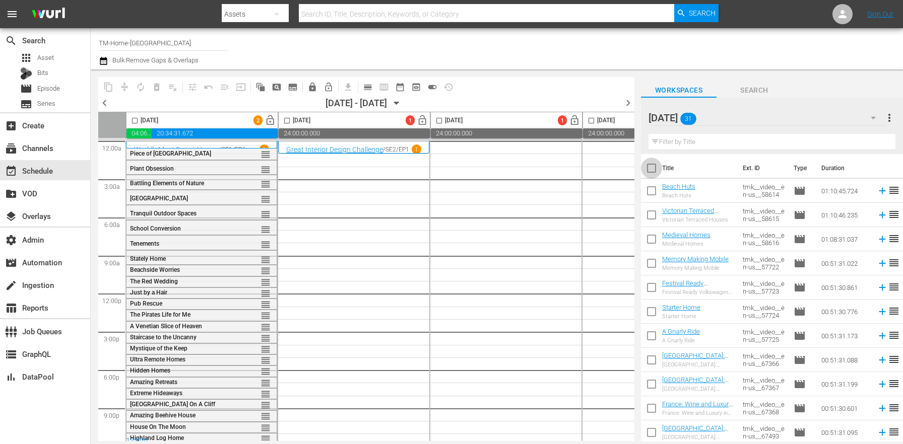
checkbox input "true"
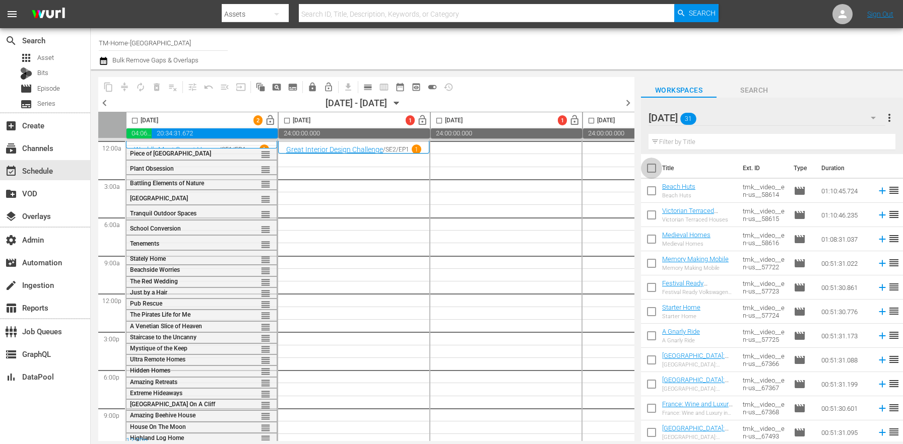
checkbox input "true"
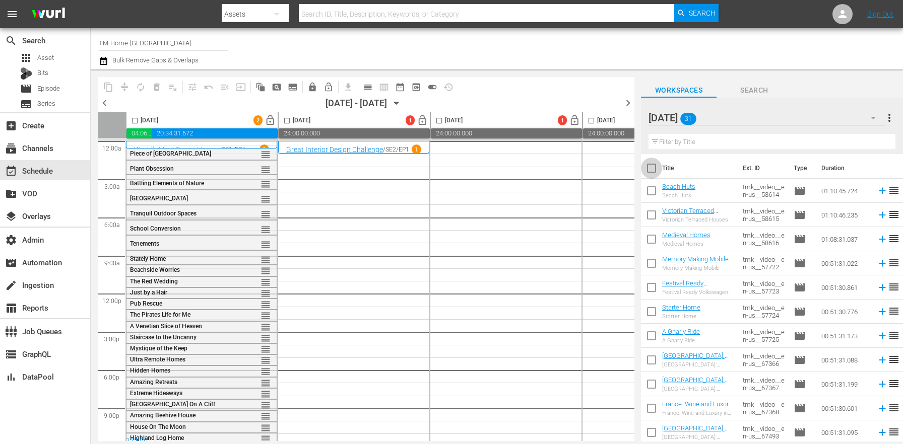
checkbox input "true"
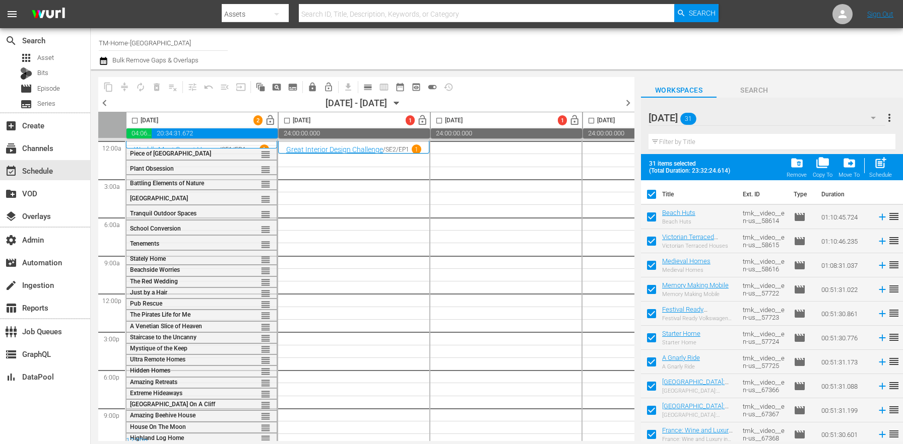
click at [292, 123] on input "checkbox" at bounding box center [287, 123] width 12 height 12
checkbox input "true"
drag, startPoint x: 885, startPoint y: 168, endPoint x: 880, endPoint y: 165, distance: 5.5
click at [885, 169] on span "post_add" at bounding box center [881, 163] width 14 height 14
checkbox input "false"
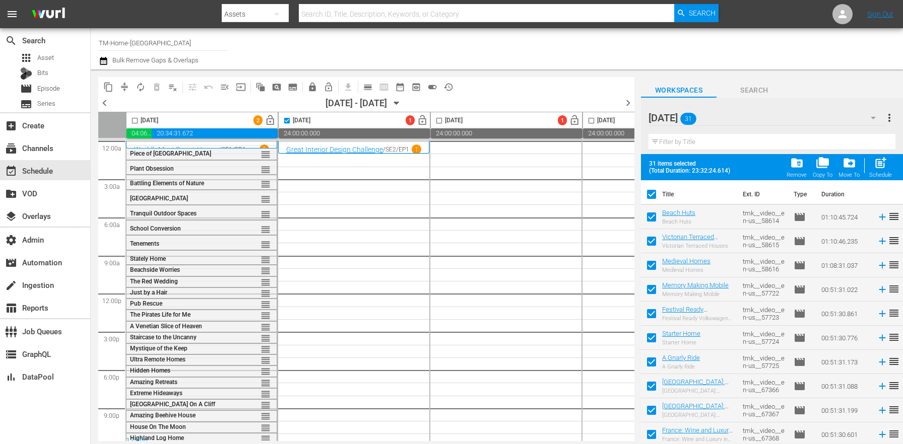
checkbox input "false"
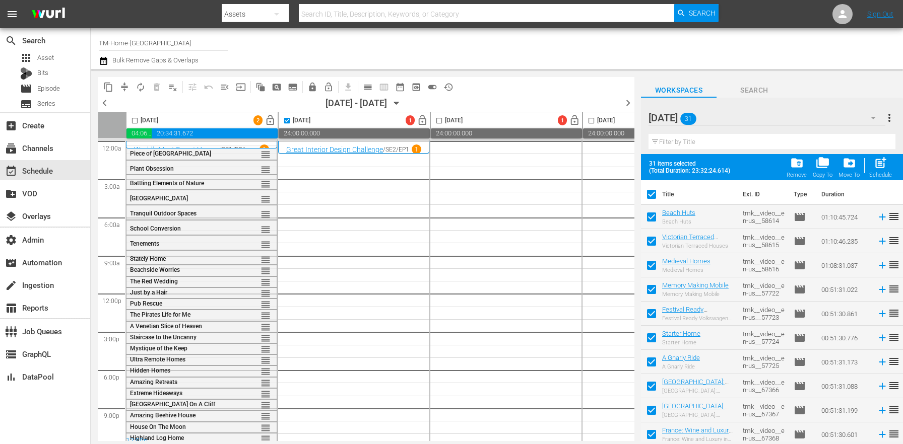
checkbox input "false"
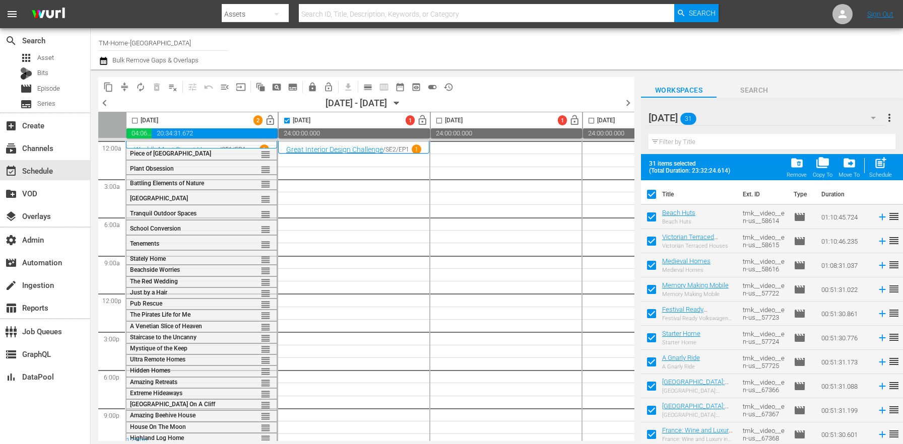
checkbox input "false"
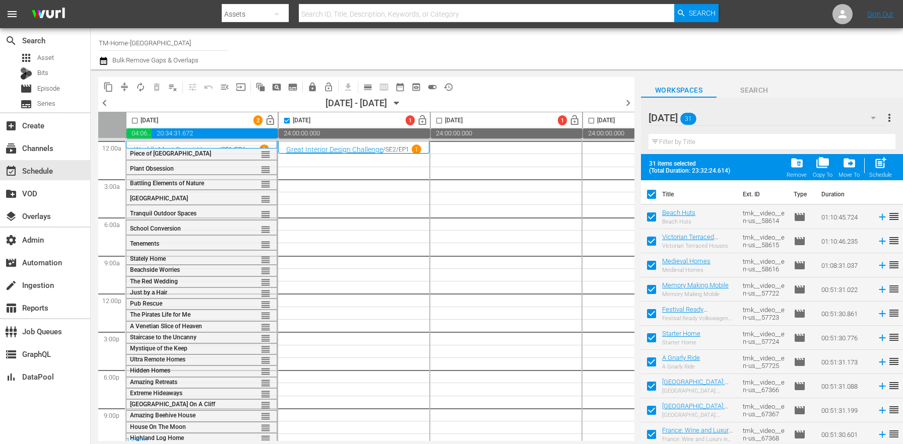
checkbox input "false"
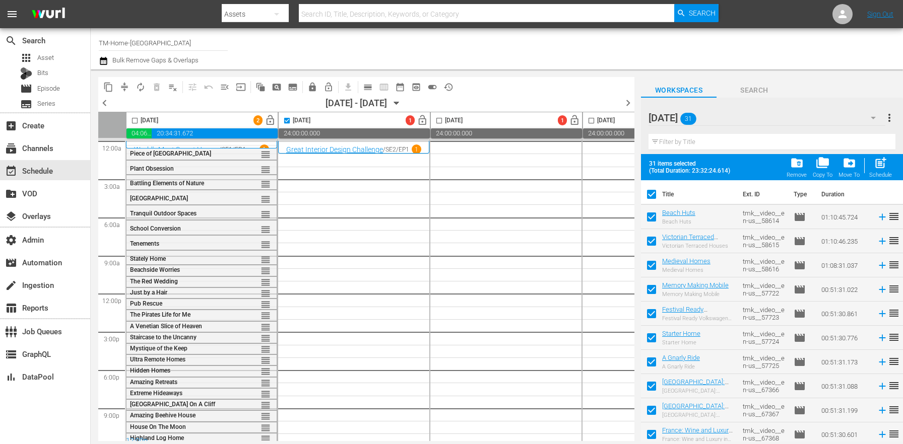
checkbox input "false"
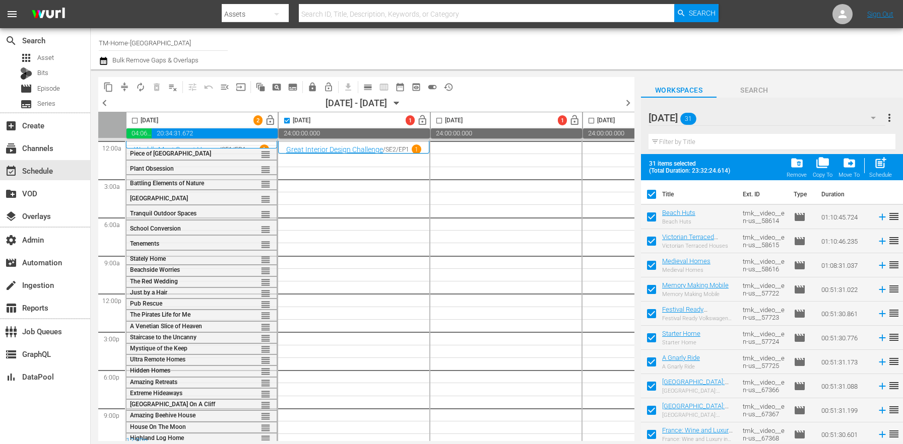
checkbox input "false"
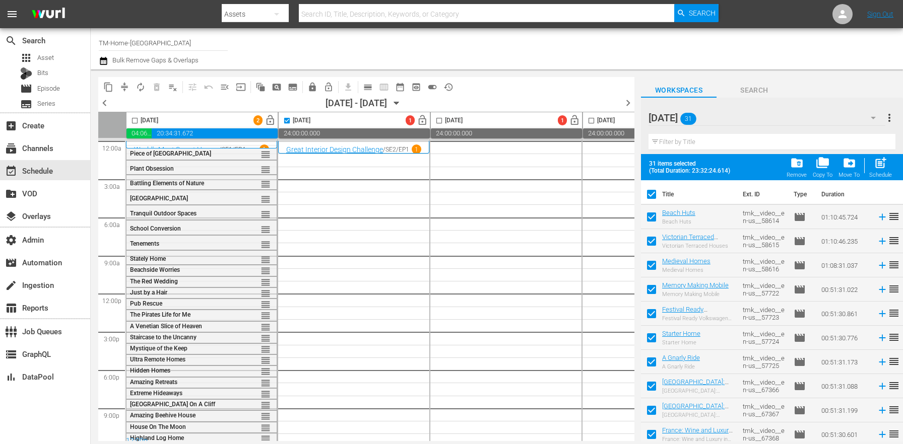
checkbox input "false"
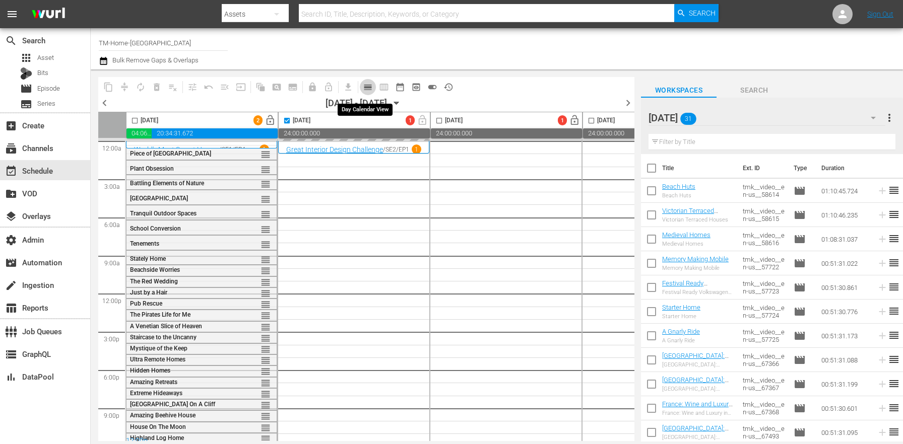
click at [363, 82] on span "calendar_view_day_outlined" at bounding box center [368, 87] width 10 height 10
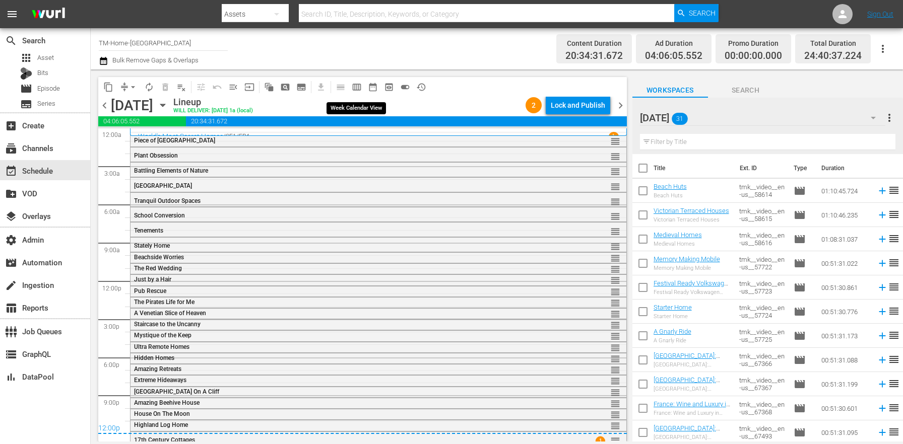
click at [361, 87] on span "calendar_view_week_outlined" at bounding box center [357, 87] width 10 height 10
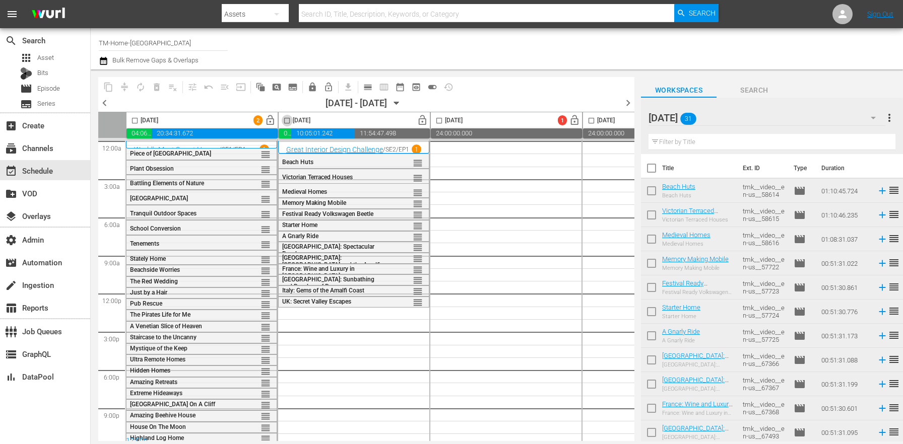
click at [283, 123] on input "checkbox" at bounding box center [287, 123] width 12 height 12
click at [173, 91] on span "playlist_remove_outlined" at bounding box center [173, 87] width 10 height 10
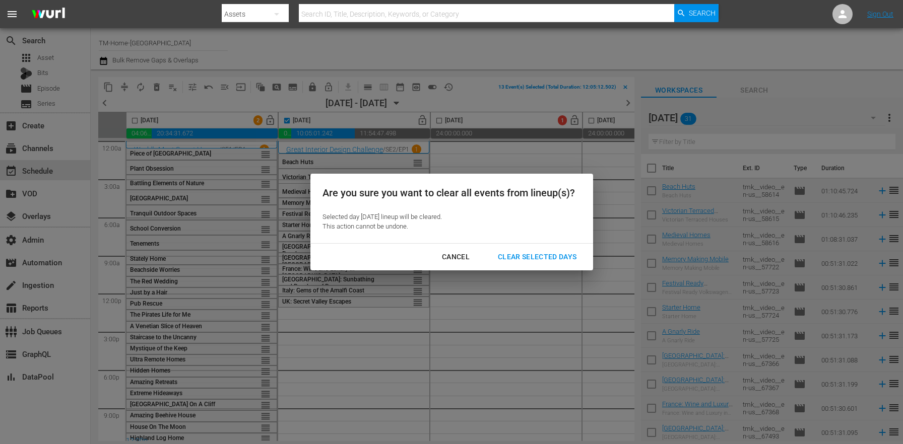
click at [548, 261] on div "Clear Selected Days" at bounding box center [537, 257] width 95 height 13
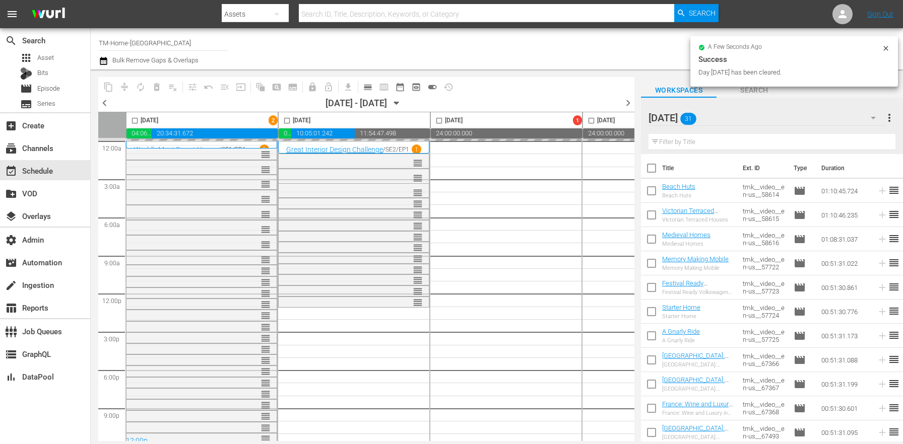
checkbox input "false"
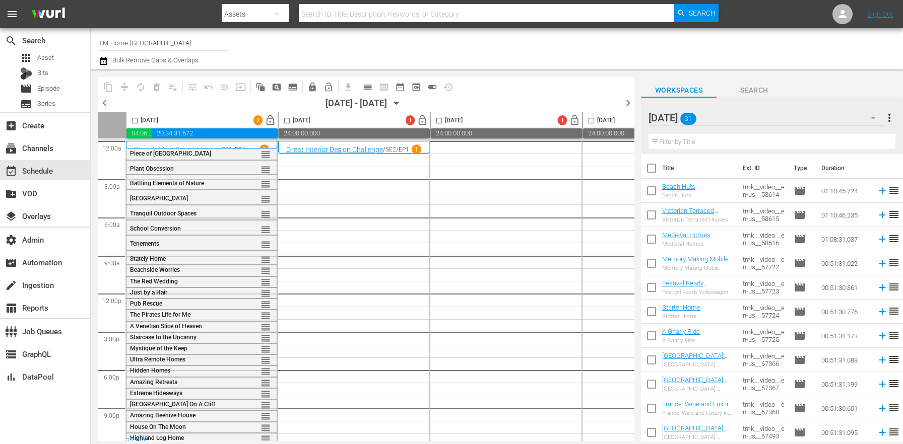
click at [656, 164] on input "checkbox" at bounding box center [651, 170] width 21 height 21
checkbox input "true"
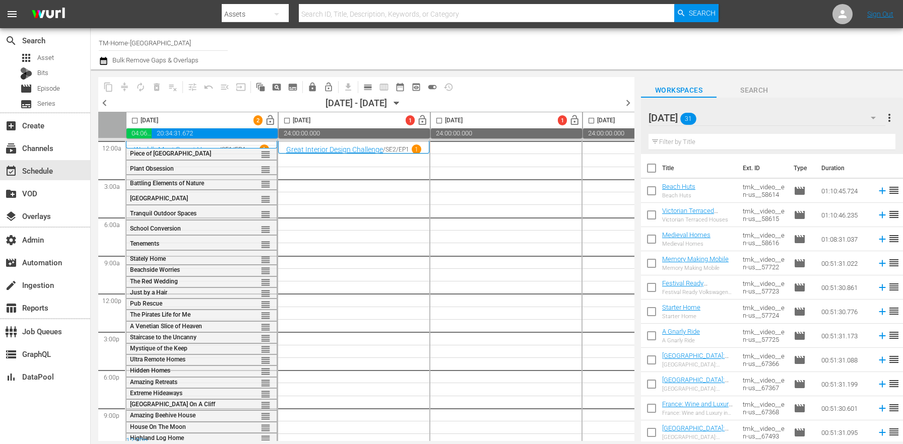
checkbox input "true"
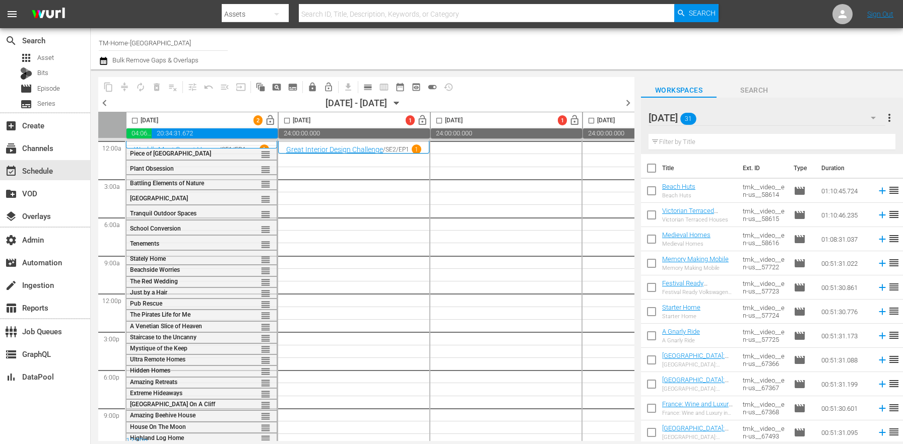
checkbox input "true"
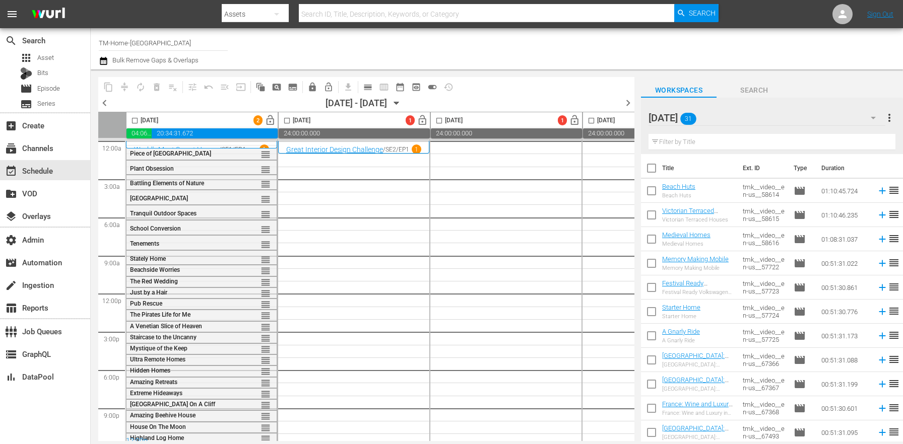
checkbox input "true"
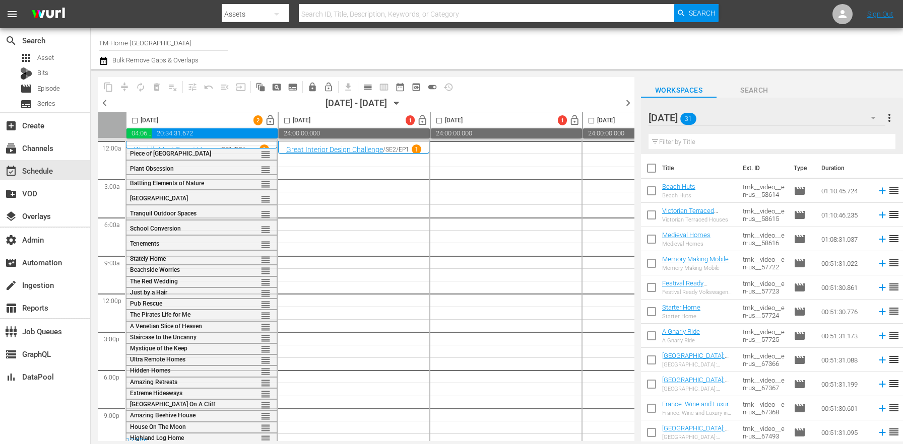
checkbox input "true"
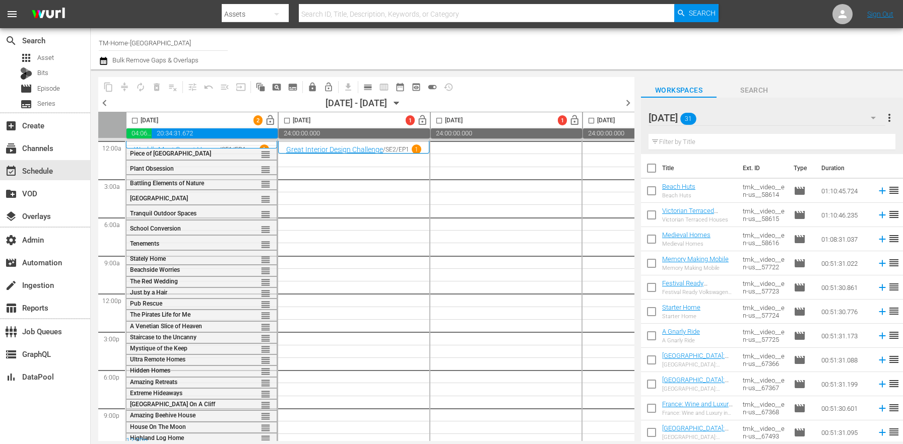
checkbox input "true"
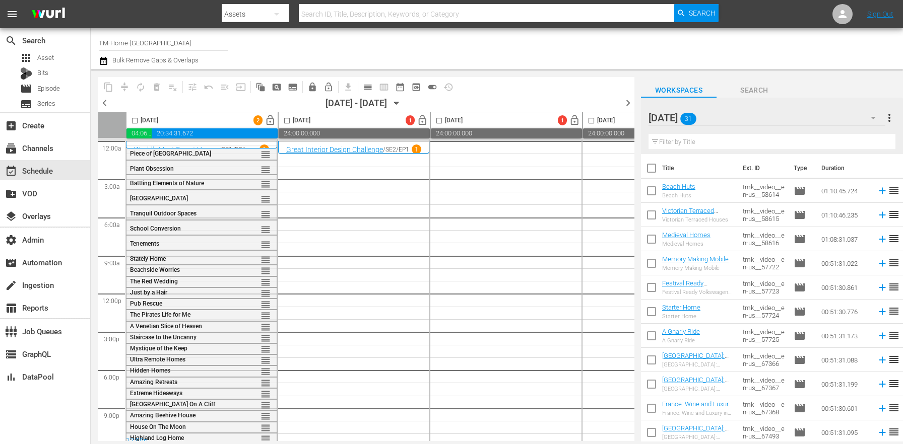
checkbox input "true"
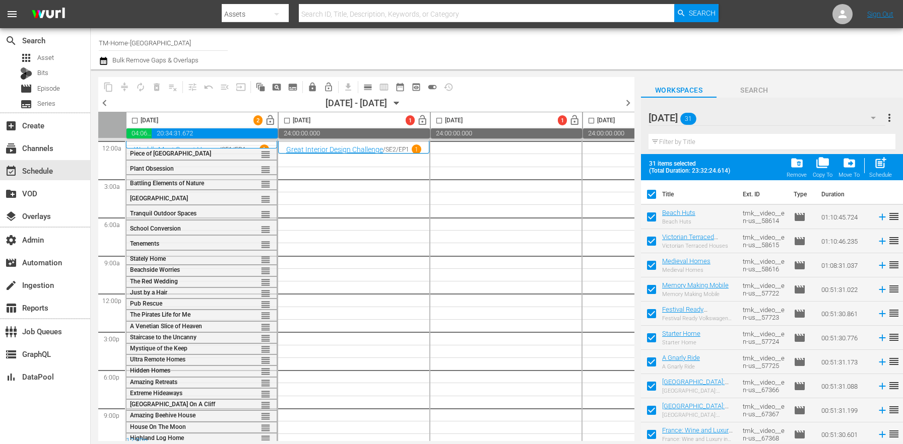
click at [287, 120] on input "checkbox" at bounding box center [287, 123] width 12 height 12
checkbox input "true"
click at [885, 166] on span "post_add" at bounding box center [881, 163] width 14 height 14
checkbox input "false"
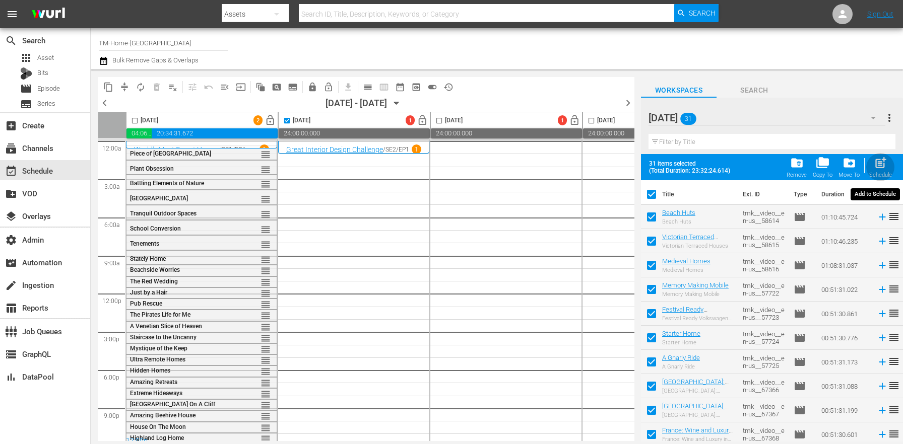
checkbox input "false"
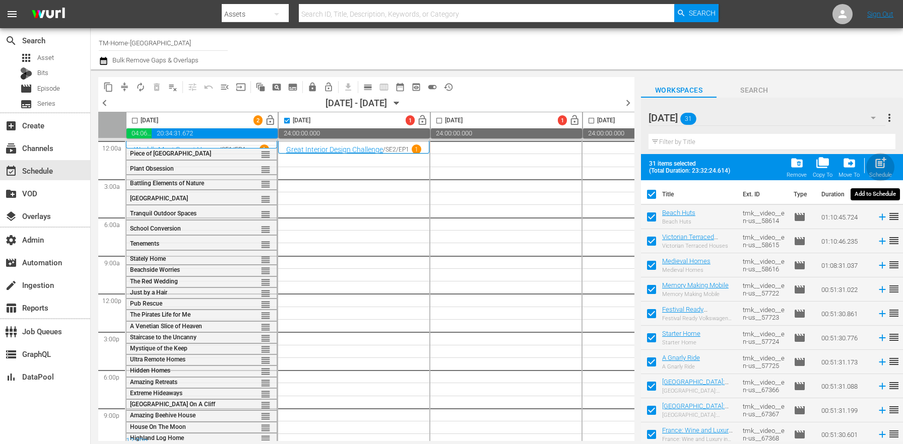
checkbox input "false"
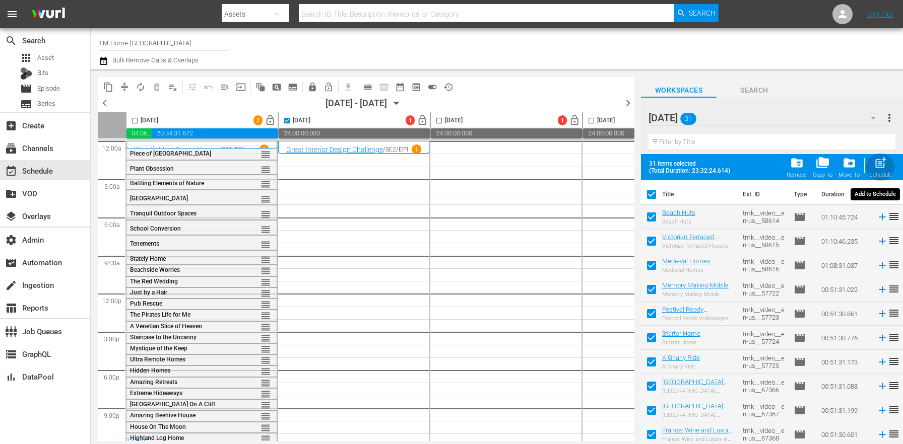
checkbox input "false"
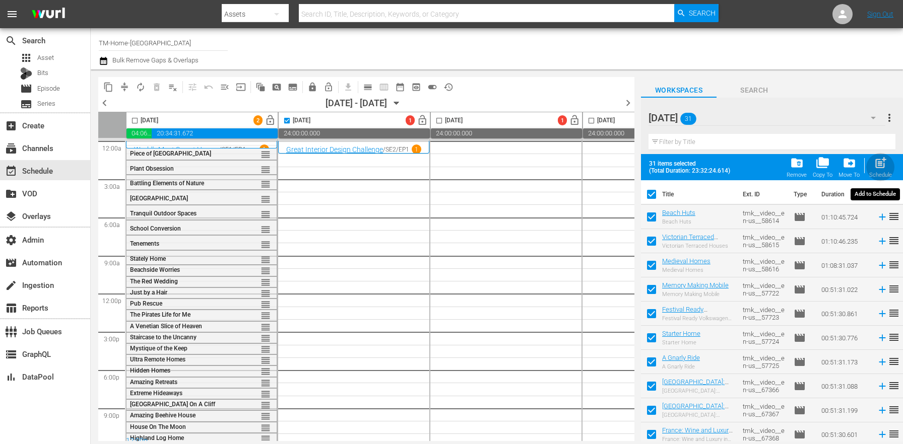
checkbox input "false"
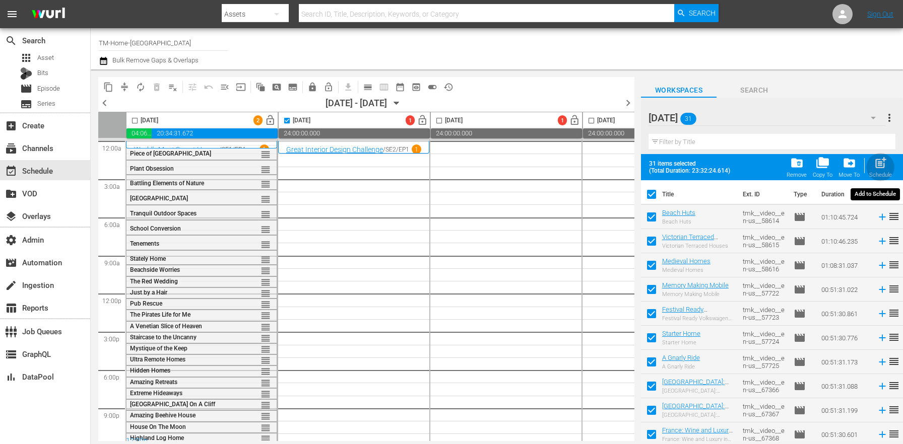
checkbox input "false"
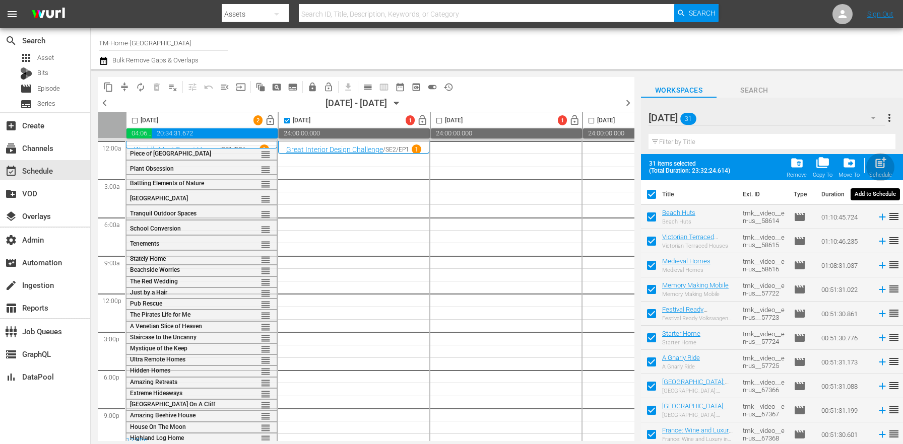
checkbox input "false"
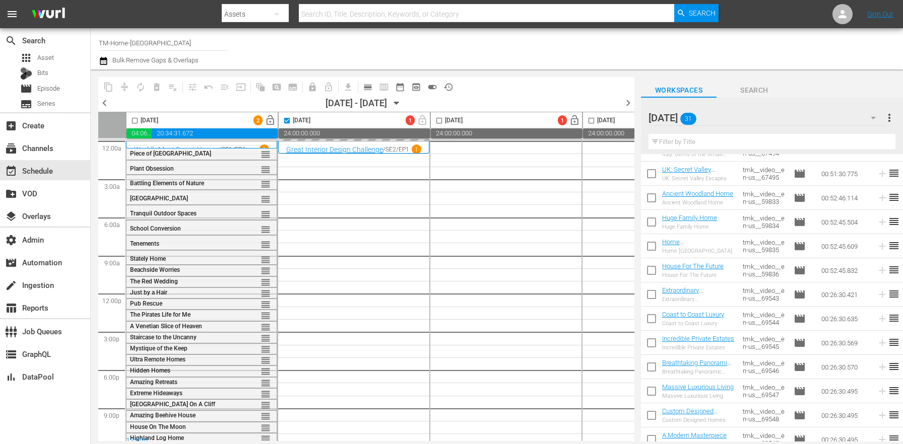
scroll to position [419, 0]
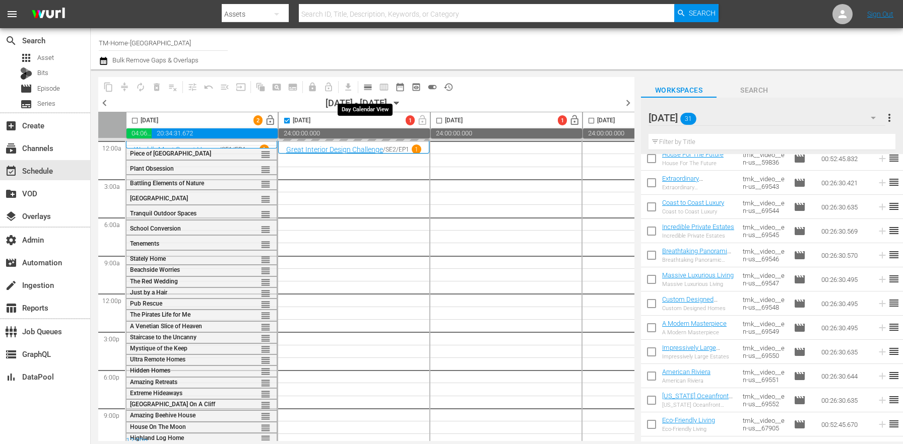
click at [364, 90] on span "calendar_view_day_outlined" at bounding box center [368, 87] width 10 height 10
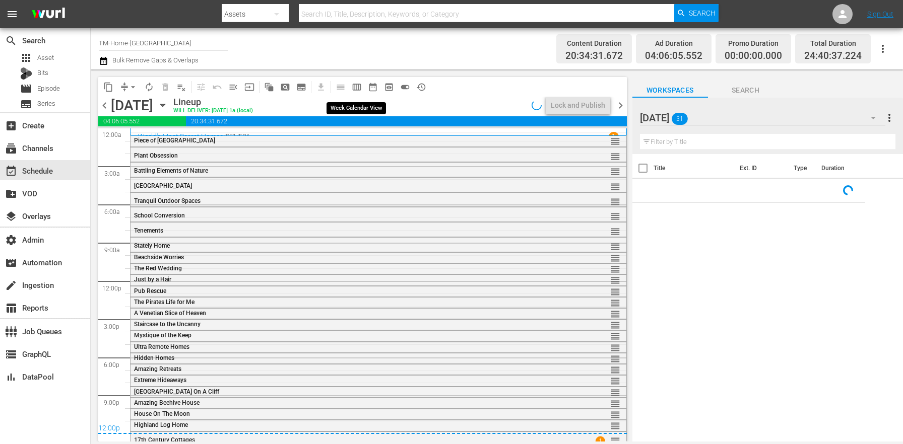
click at [359, 86] on span "calendar_view_week_outlined" at bounding box center [357, 87] width 10 height 10
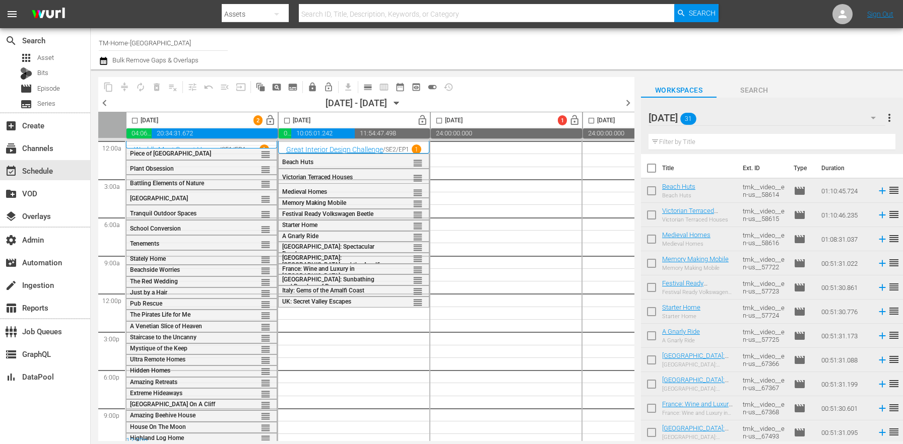
click at [289, 122] on input "checkbox" at bounding box center [287, 123] width 12 height 12
click at [168, 87] on span "playlist_remove_outlined" at bounding box center [173, 87] width 10 height 10
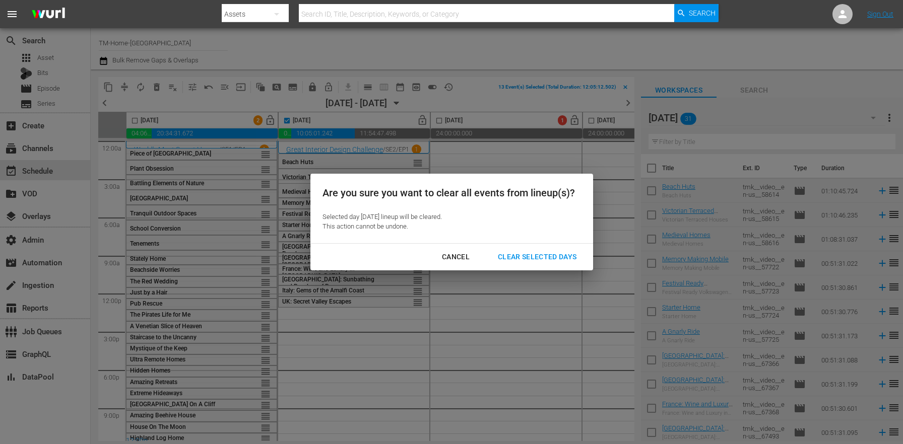
click at [550, 259] on div "Clear Selected Days" at bounding box center [537, 257] width 95 height 13
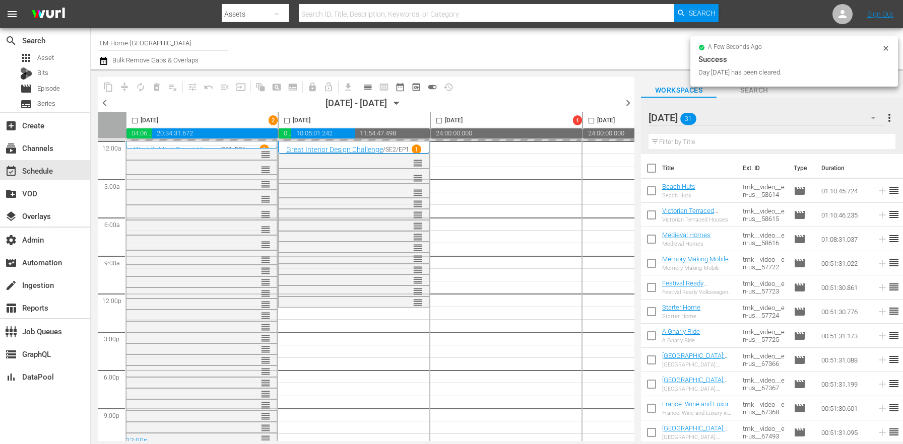
checkbox input "false"
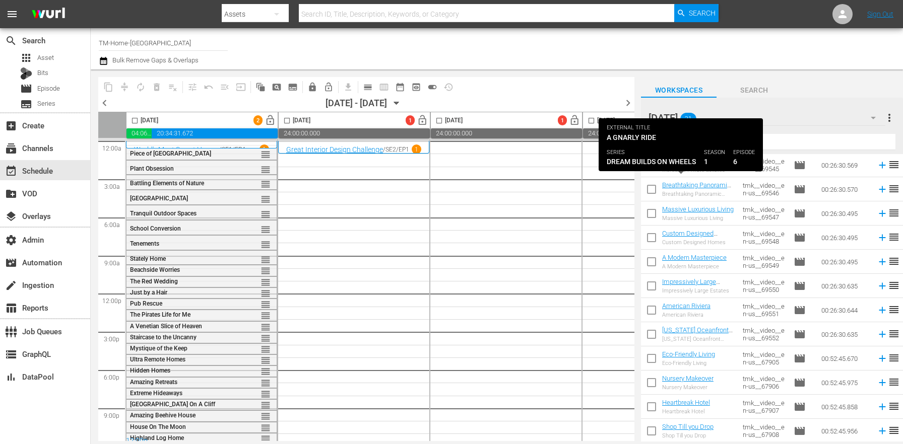
scroll to position [0, 0]
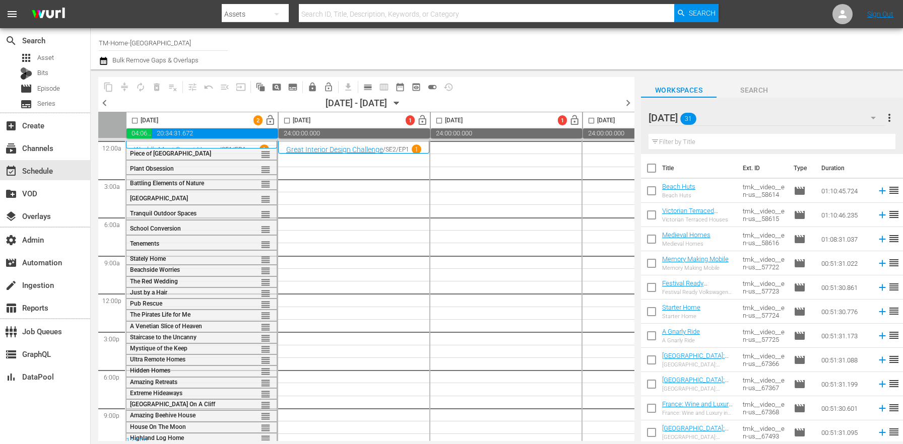
drag, startPoint x: 667, startPoint y: 164, endPoint x: 655, endPoint y: 168, distance: 12.6
click at [665, 165] on th "Title" at bounding box center [699, 168] width 75 height 28
click at [655, 168] on input "checkbox" at bounding box center [651, 170] width 21 height 21
checkbox input "true"
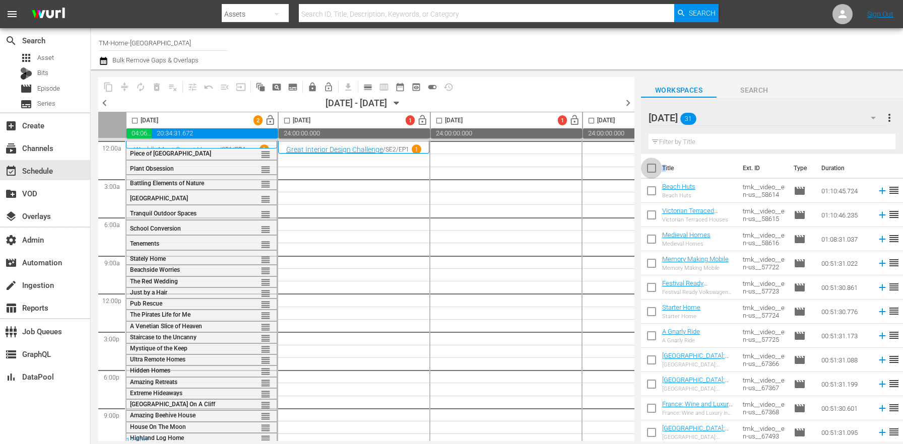
checkbox input "true"
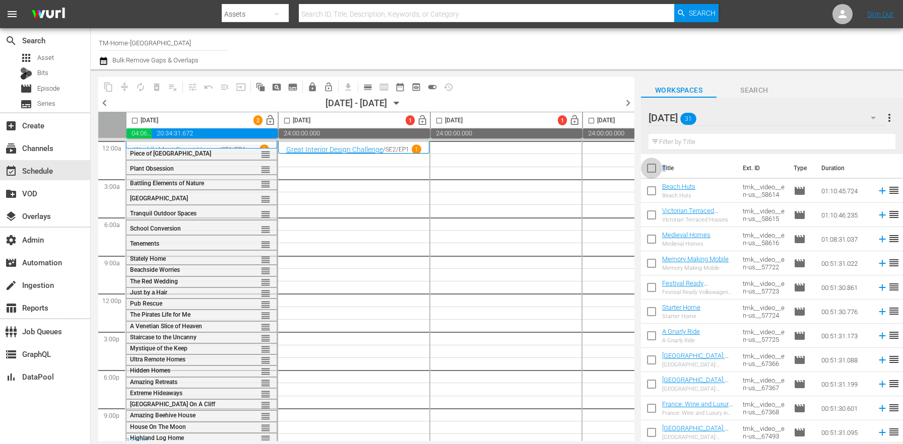
checkbox input "true"
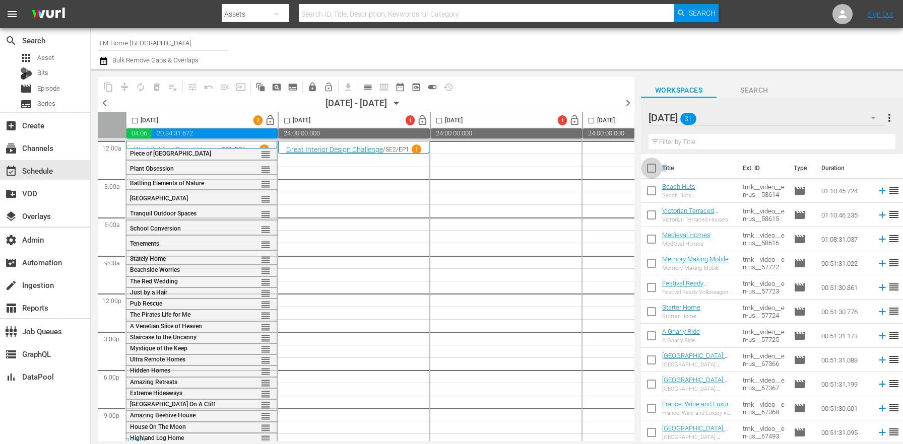
checkbox input "true"
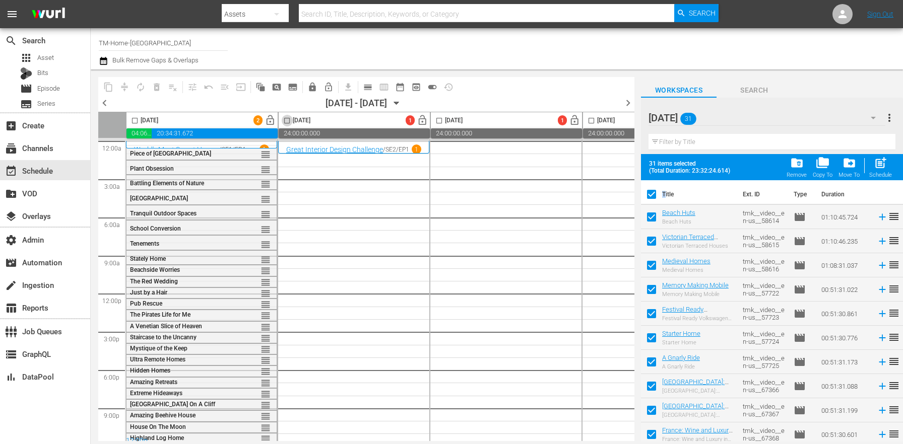
click at [282, 123] on input "checkbox" at bounding box center [287, 123] width 12 height 12
click at [872, 168] on div "post_add Schedule" at bounding box center [880, 167] width 23 height 22
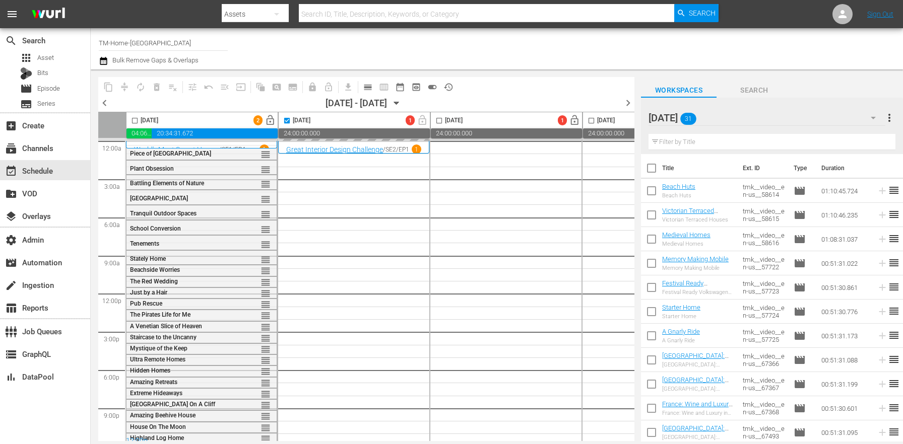
click at [335, 237] on div "2" at bounding box center [353, 294] width 151 height 306
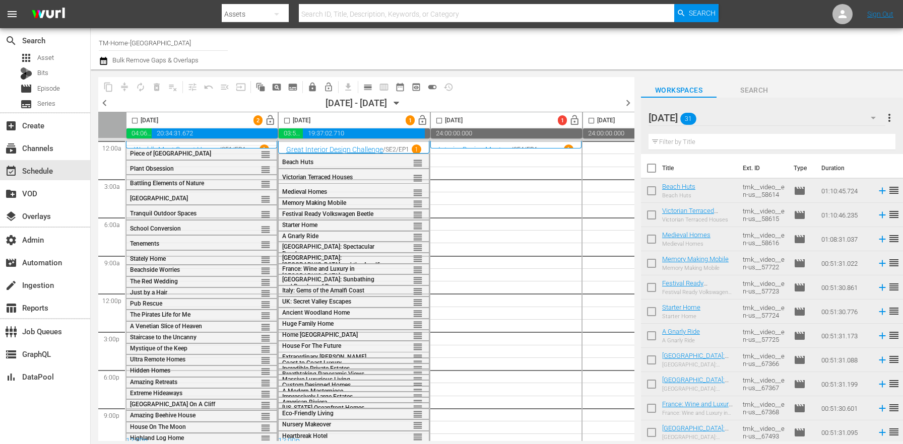
click at [891, 122] on span "more_vert" at bounding box center [889, 118] width 12 height 12
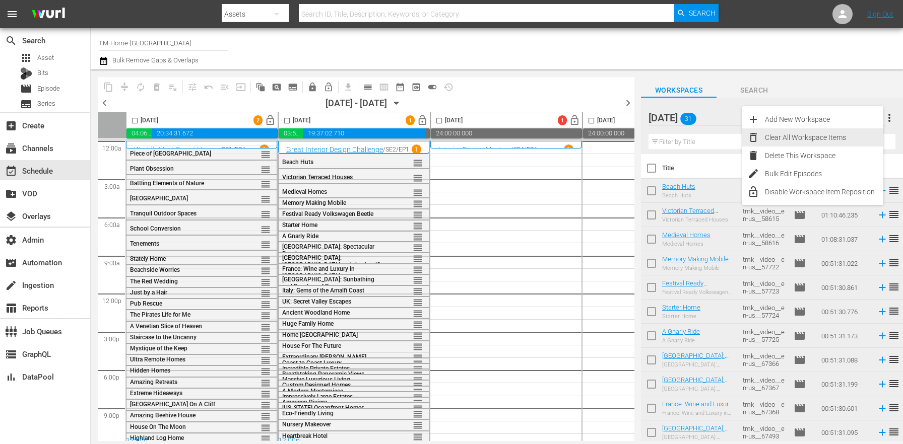
click at [820, 130] on div "Clear All Workspace Items" at bounding box center [824, 138] width 118 height 18
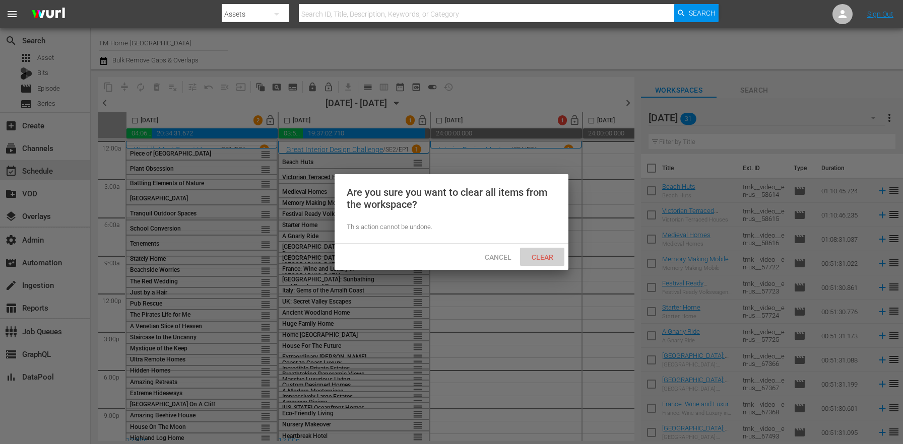
click at [535, 258] on span "Clear" at bounding box center [543, 257] width 38 height 8
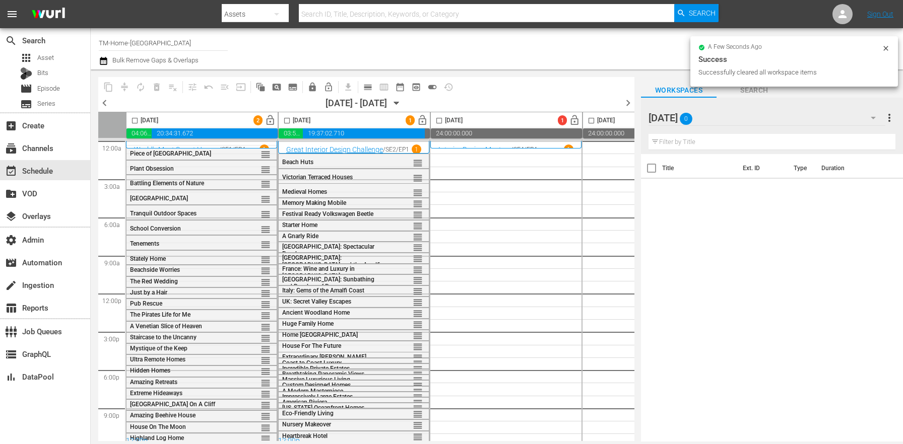
click at [750, 123] on div "Tuesday 0" at bounding box center [767, 118] width 237 height 28
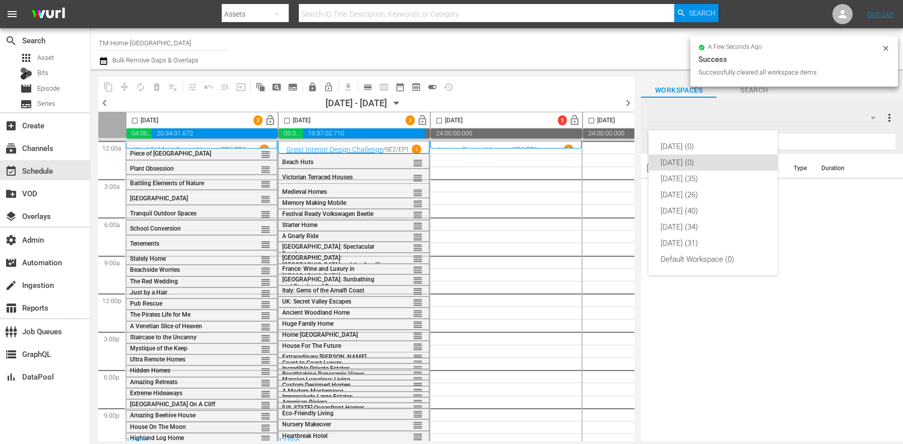
click at [689, 179] on div "Wednesday (35)" at bounding box center [713, 179] width 105 height 16
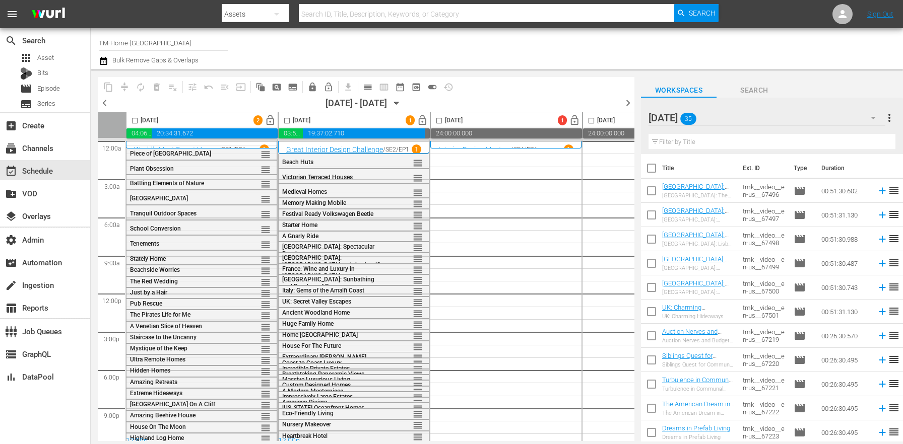
click at [653, 178] on input "checkbox" at bounding box center [651, 170] width 21 height 21
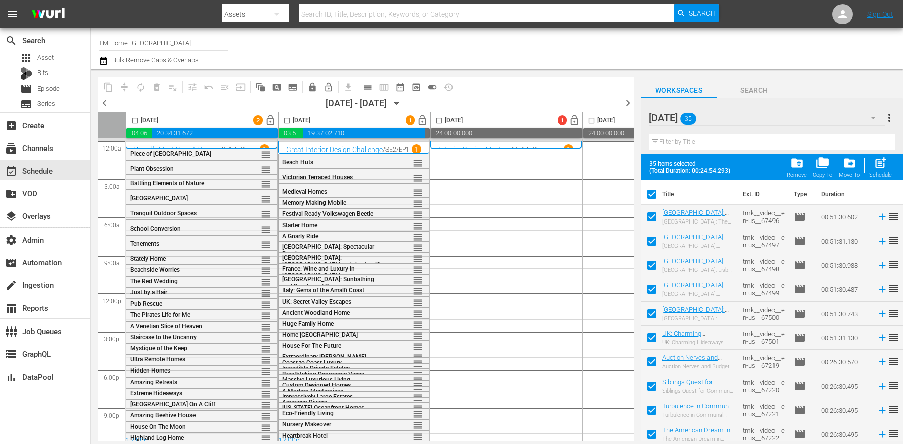
click at [437, 119] on input "checkbox" at bounding box center [439, 123] width 12 height 12
click at [889, 165] on div "post_add Schedule" at bounding box center [880, 167] width 23 height 22
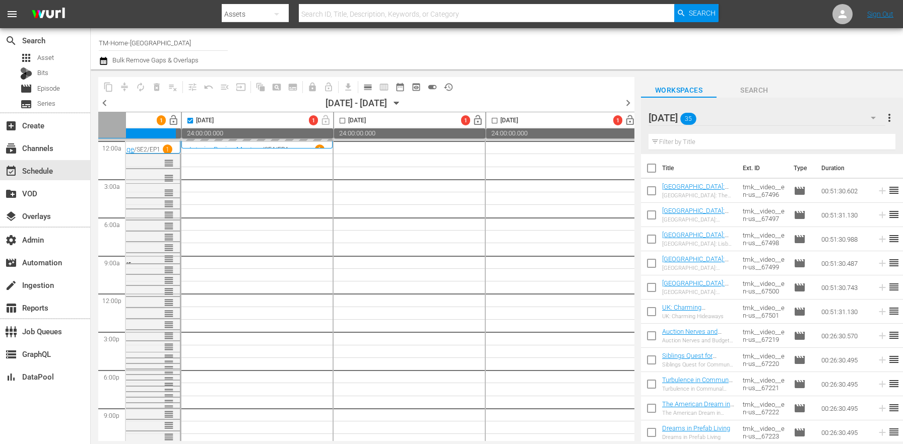
scroll to position [0, 279]
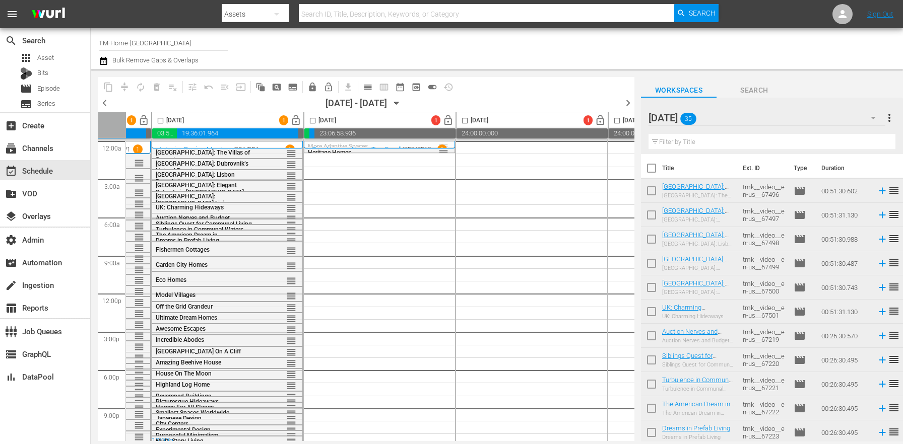
click at [891, 117] on span "more_vert" at bounding box center [889, 118] width 12 height 12
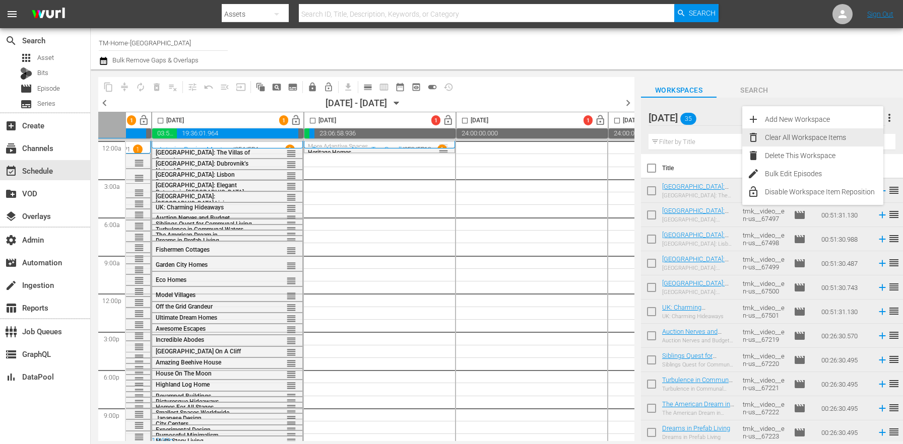
click at [816, 139] on div "Clear All Workspace Items" at bounding box center [824, 138] width 118 height 18
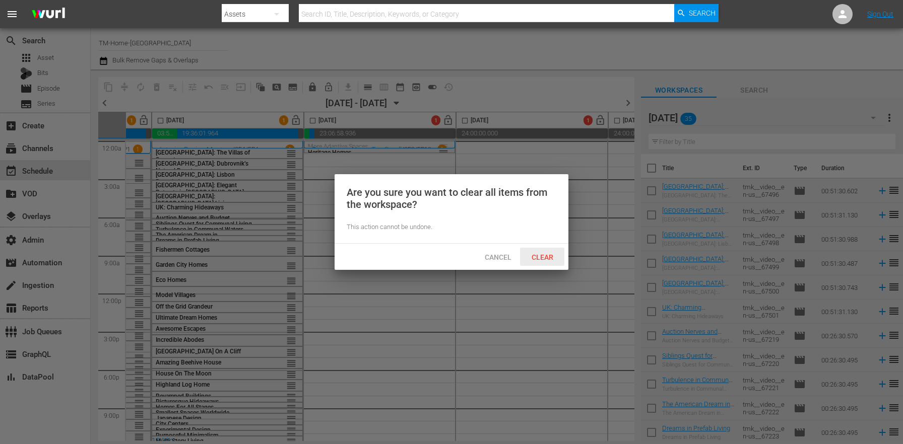
click at [545, 264] on div "Clear" at bounding box center [542, 257] width 44 height 19
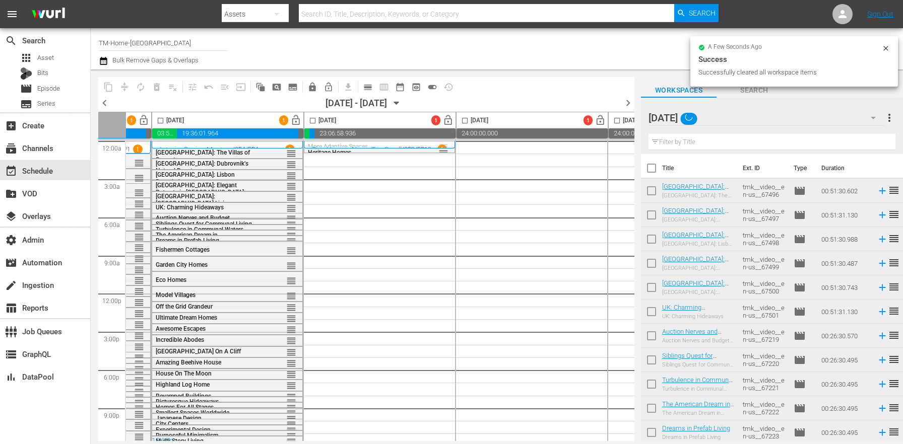
click at [802, 121] on div "Wednesday" at bounding box center [767, 118] width 237 height 28
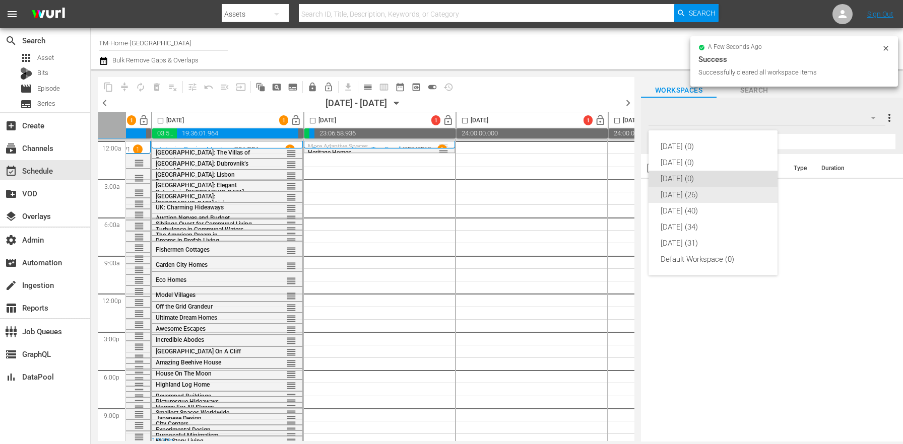
click at [702, 193] on div "Thursday (26)" at bounding box center [713, 195] width 105 height 16
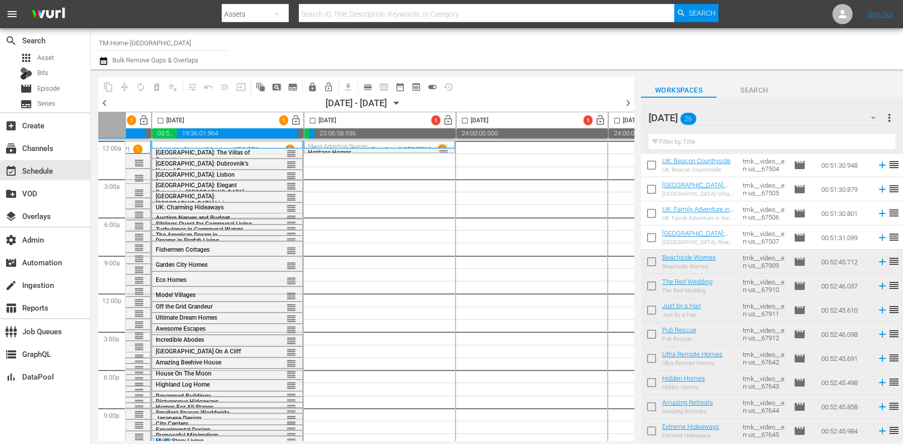
scroll to position [0, 0]
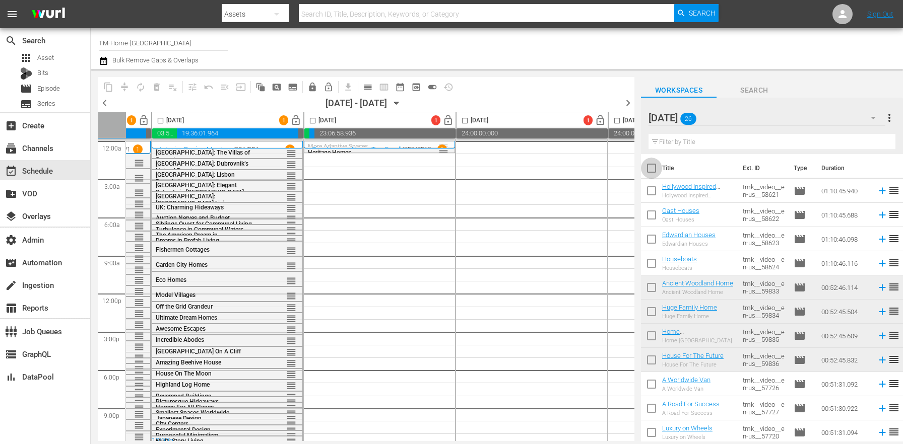
click at [661, 163] on input "checkbox" at bounding box center [651, 170] width 21 height 21
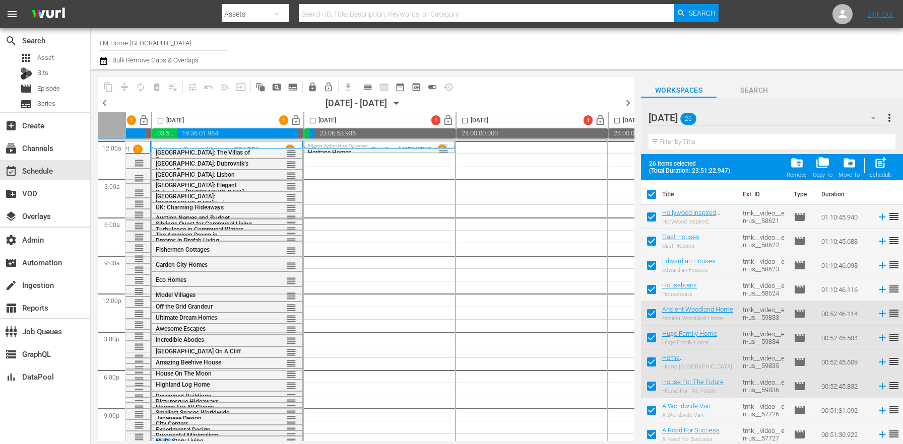
click at [312, 121] on input "checkbox" at bounding box center [313, 123] width 12 height 12
click at [883, 162] on span "post_add" at bounding box center [881, 163] width 14 height 14
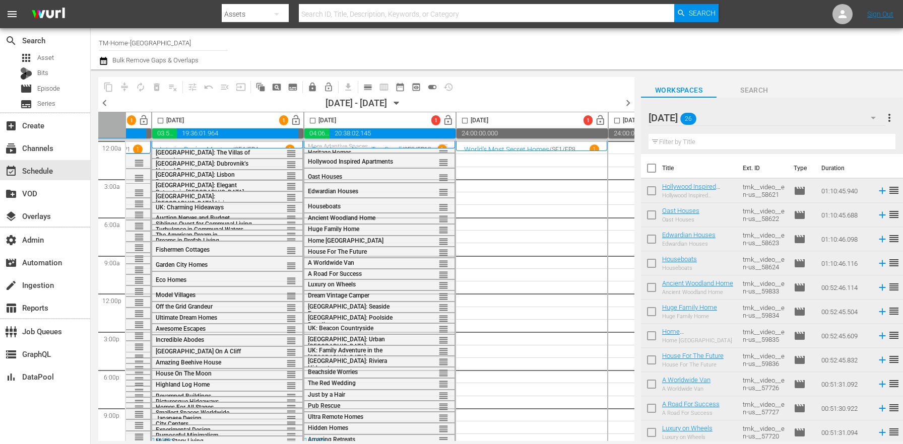
scroll to position [10, 279]
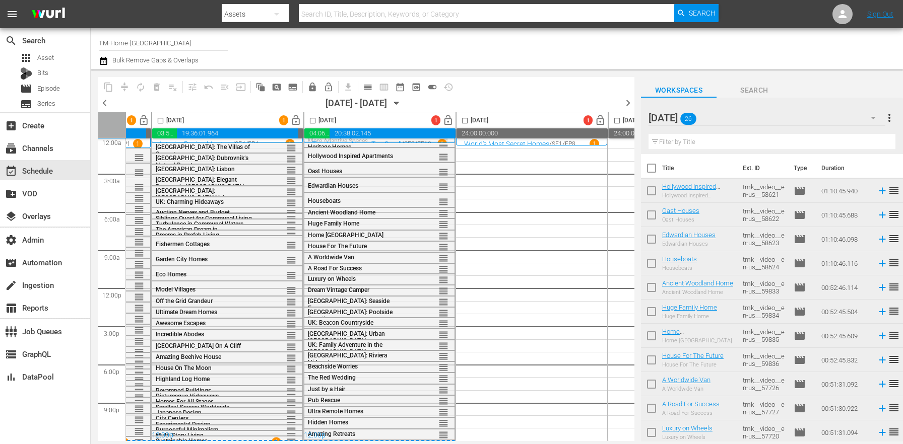
click at [891, 119] on span "more_vert" at bounding box center [889, 118] width 12 height 12
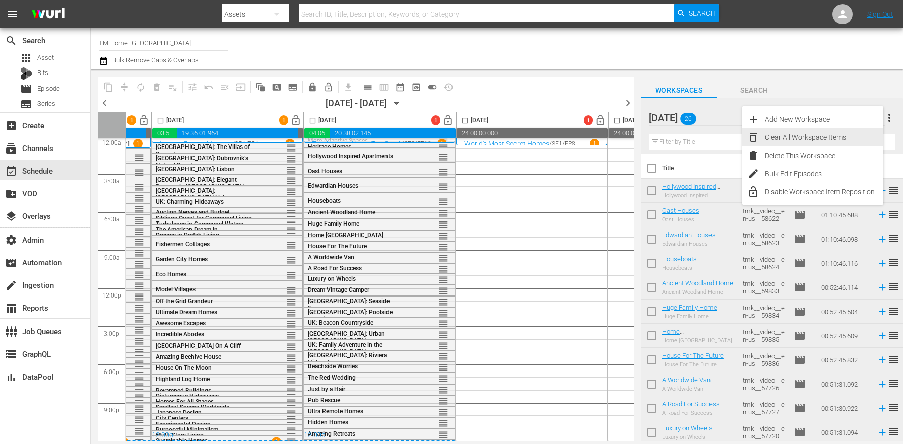
drag, startPoint x: 838, startPoint y: 137, endPoint x: 829, endPoint y: 138, distance: 8.7
click at [838, 137] on div "Clear All Workspace Items" at bounding box center [824, 138] width 118 height 18
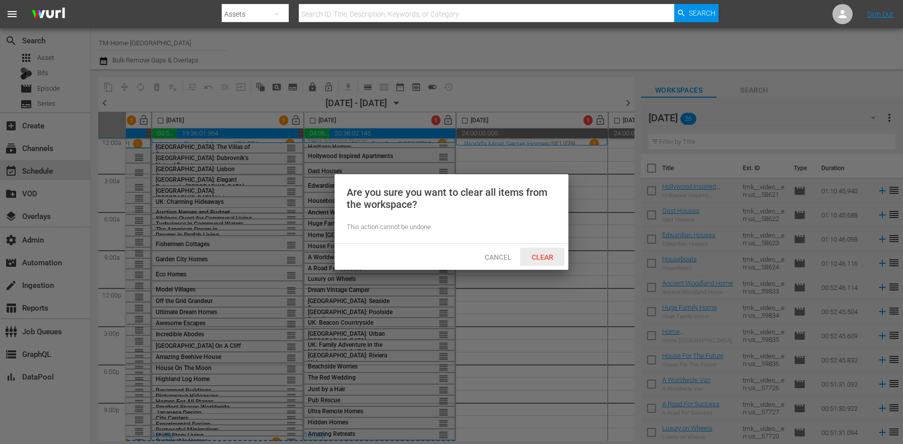
click at [548, 253] on span "Clear" at bounding box center [543, 257] width 38 height 8
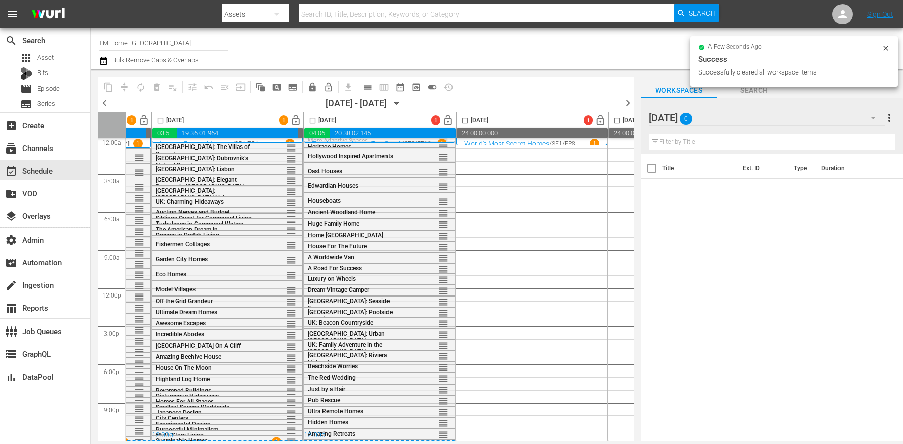
click at [781, 121] on div "Thursday 0" at bounding box center [767, 118] width 237 height 28
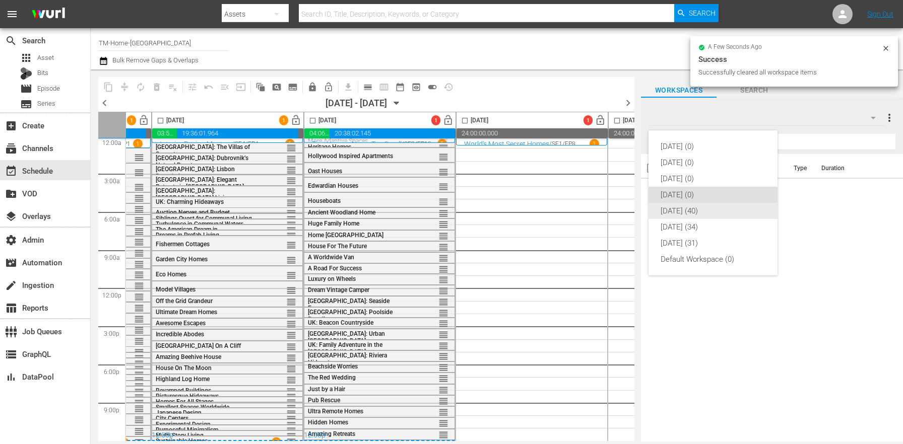
click at [698, 209] on div "Friday (40)" at bounding box center [713, 211] width 105 height 16
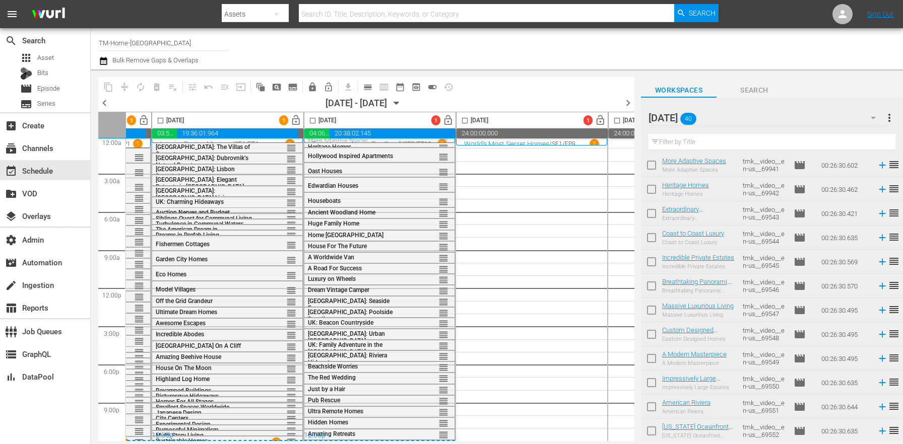
scroll to position [0, 0]
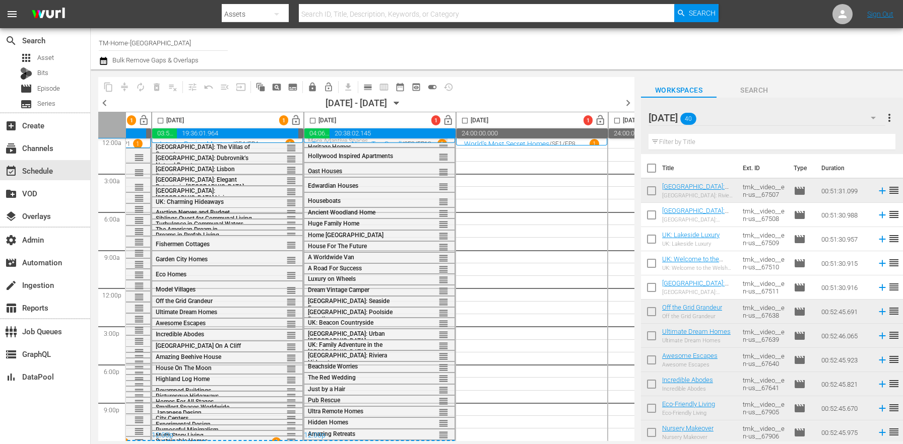
click at [659, 168] on input "checkbox" at bounding box center [651, 170] width 21 height 21
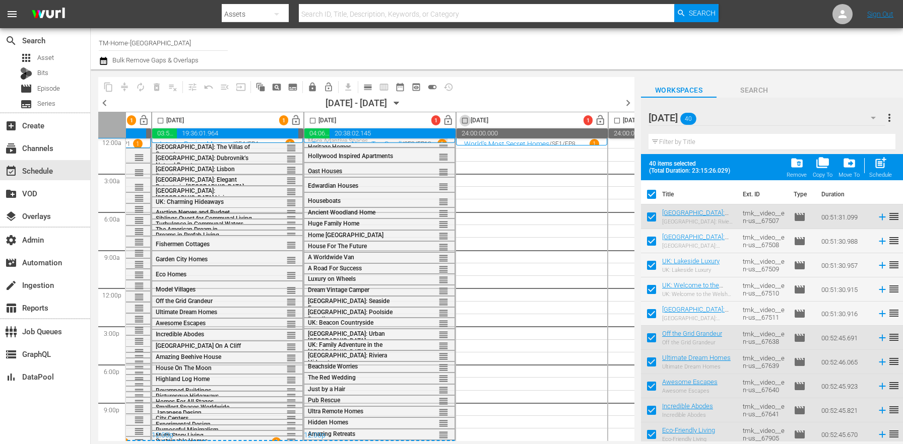
click at [464, 117] on input "checkbox" at bounding box center [465, 123] width 12 height 12
click at [884, 166] on span "post_add" at bounding box center [881, 163] width 14 height 14
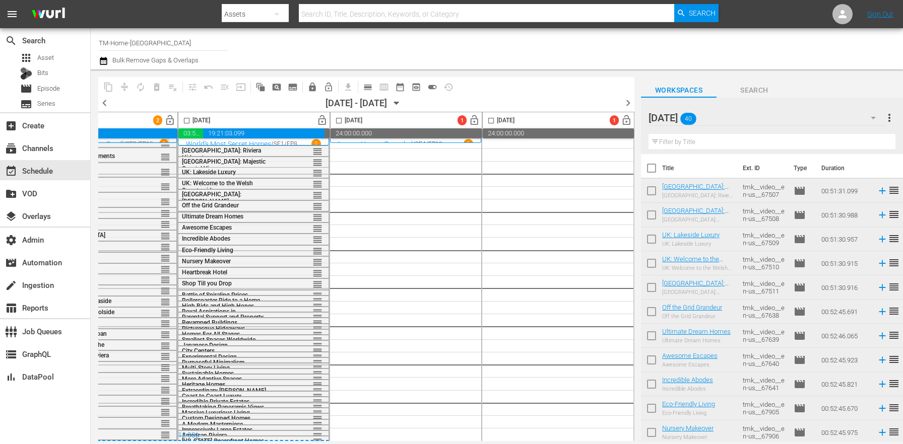
scroll to position [0, 560]
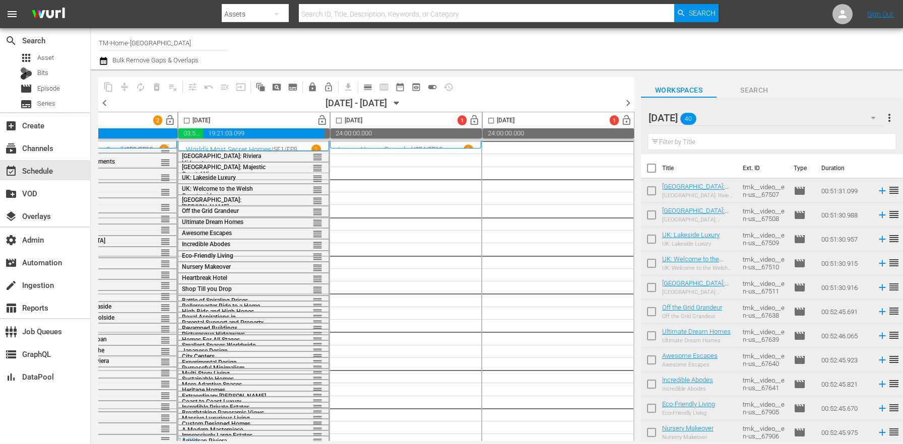
click at [892, 119] on span "more_vert" at bounding box center [889, 118] width 12 height 12
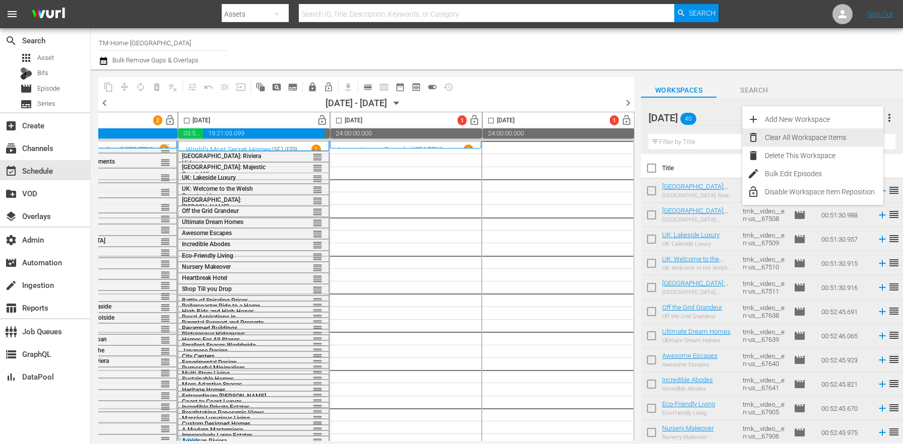
click at [825, 137] on div "Clear All Workspace Items" at bounding box center [824, 138] width 118 height 18
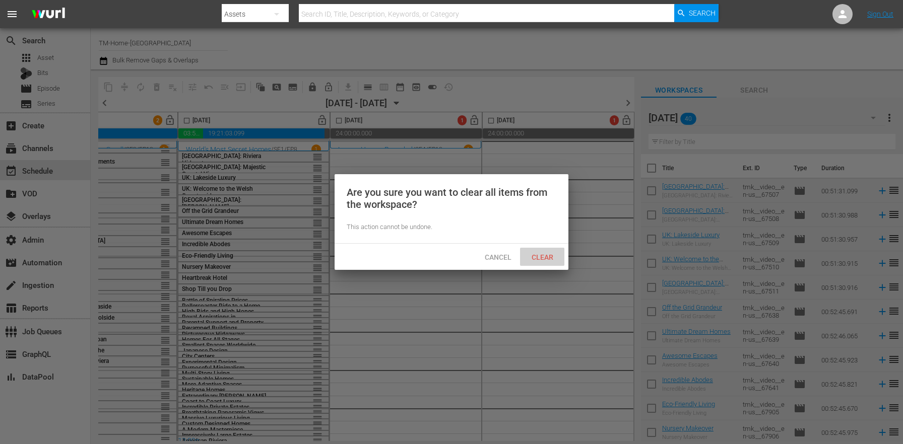
click at [544, 254] on span "Clear" at bounding box center [543, 257] width 38 height 8
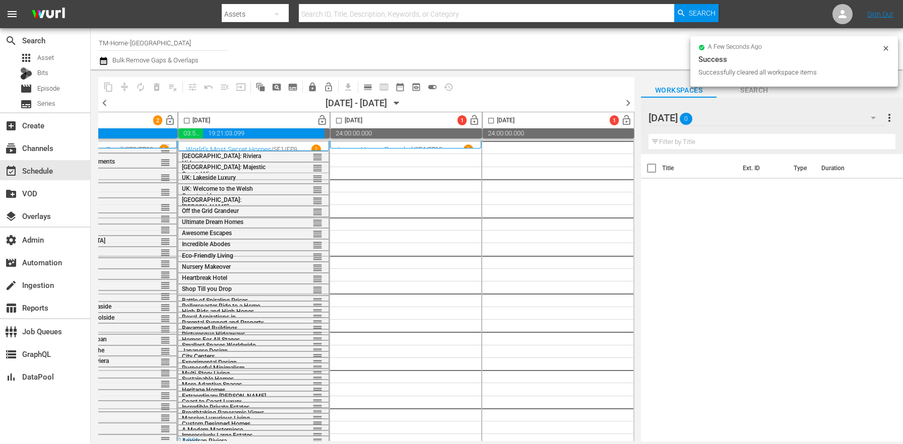
click at [815, 123] on div "Friday 0" at bounding box center [767, 118] width 237 height 28
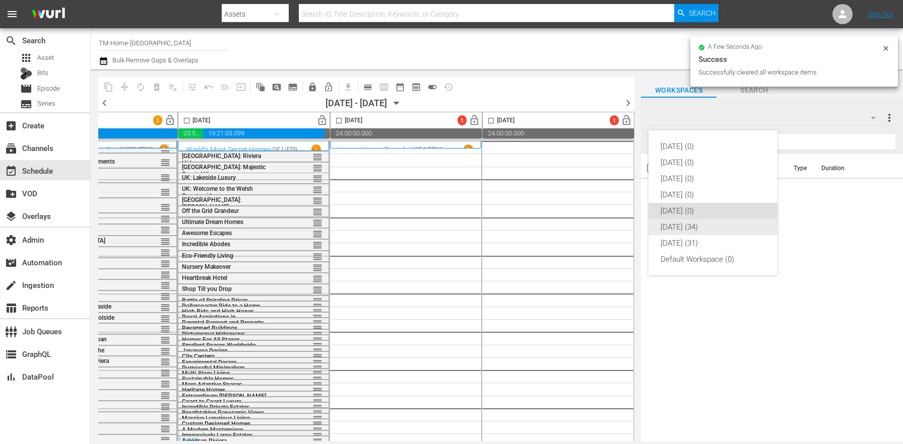
click at [710, 226] on div "Saturday (34)" at bounding box center [713, 227] width 105 height 16
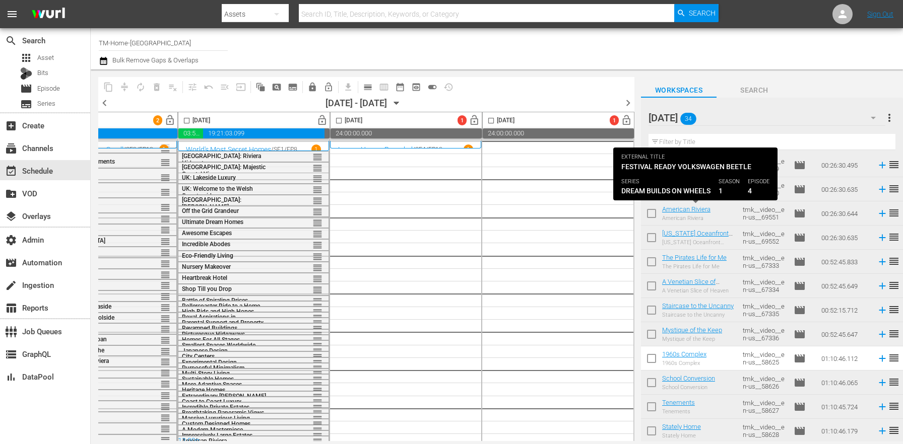
scroll to position [0, 0]
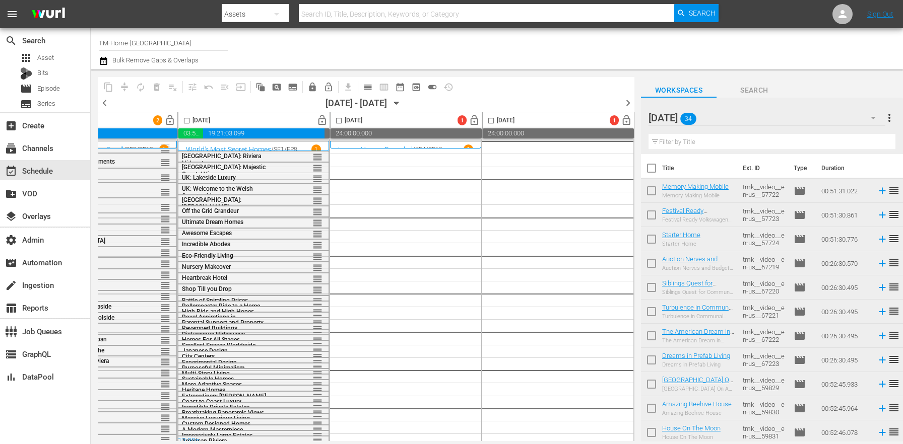
click at [647, 172] on input "checkbox" at bounding box center [651, 170] width 21 height 21
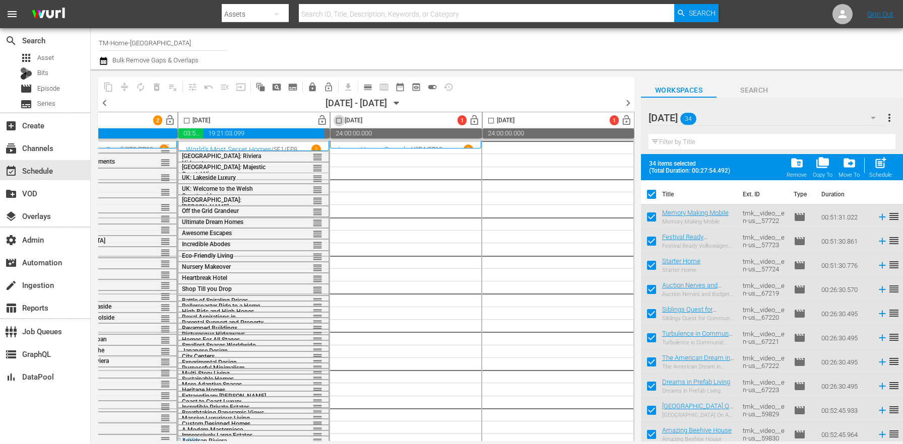
click at [340, 122] on input "checkbox" at bounding box center [339, 123] width 12 height 12
click at [883, 168] on span "post_add" at bounding box center [881, 163] width 14 height 14
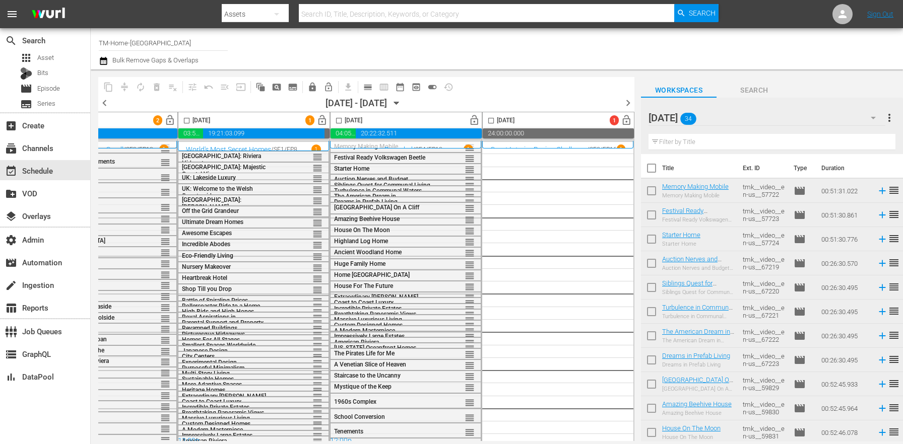
click at [884, 122] on span "more_vert" at bounding box center [889, 118] width 12 height 12
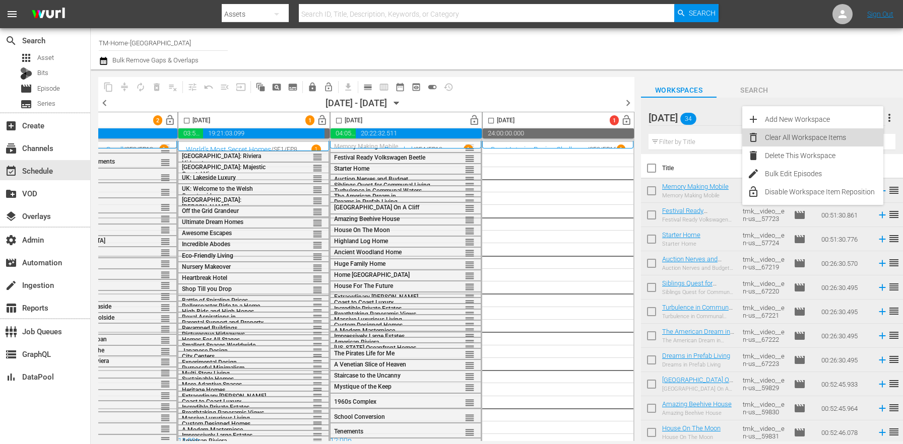
click at [761, 134] on div "Clear All Workspace Items" at bounding box center [812, 138] width 141 height 18
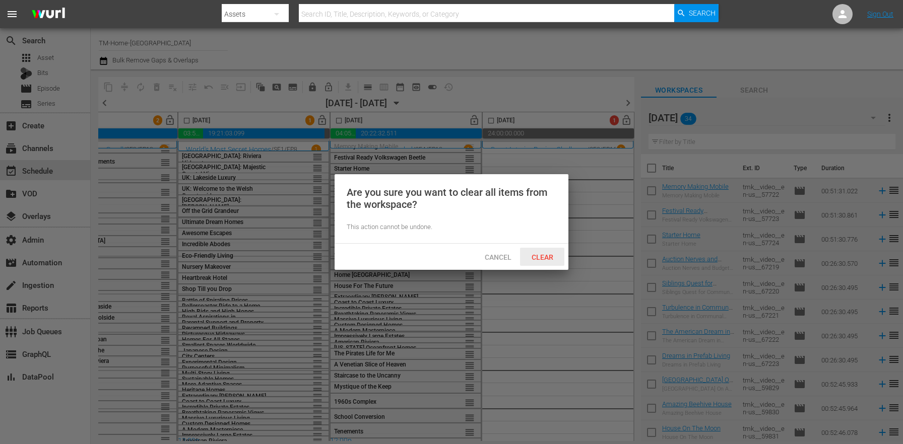
click at [541, 255] on span "Clear" at bounding box center [543, 257] width 38 height 8
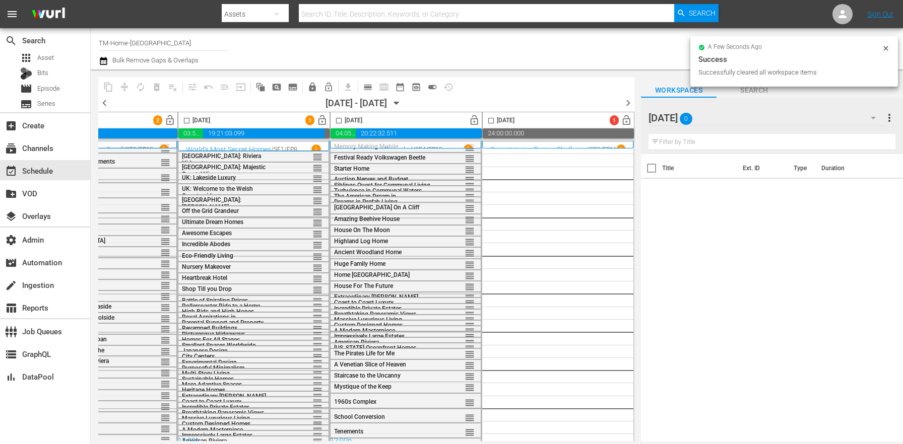
click at [748, 117] on div "Saturday 0" at bounding box center [767, 118] width 237 height 28
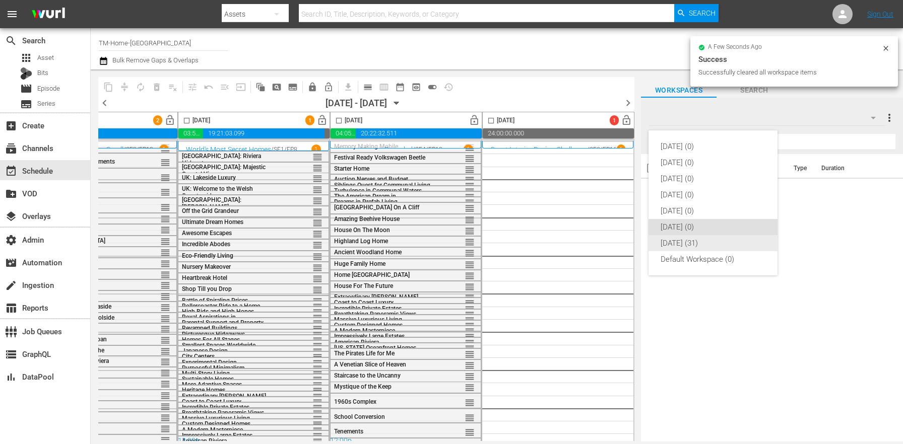
click at [679, 247] on div "Sunday (31)" at bounding box center [713, 243] width 105 height 16
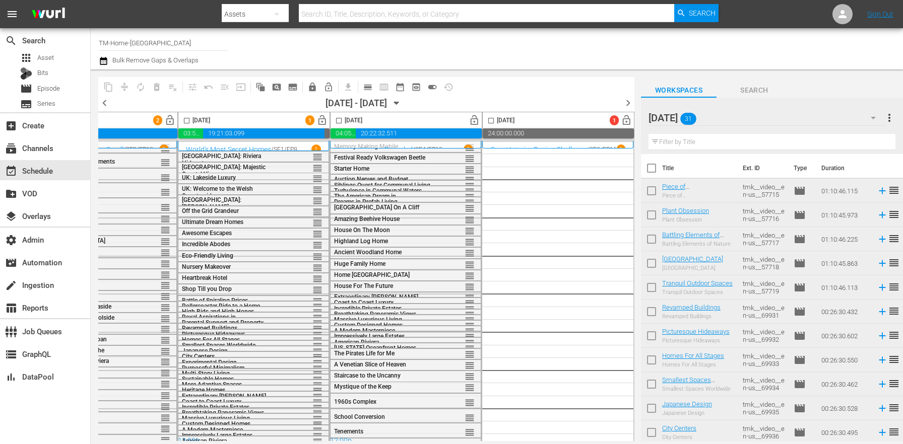
click at [656, 170] on input "checkbox" at bounding box center [651, 170] width 21 height 21
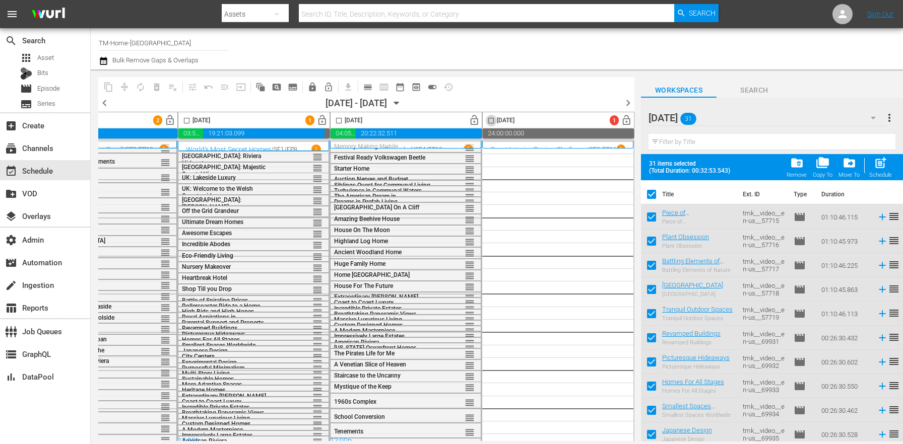
click at [485, 124] on input "checkbox" at bounding box center [491, 123] width 12 height 12
click at [882, 162] on span "post_add" at bounding box center [881, 163] width 14 height 14
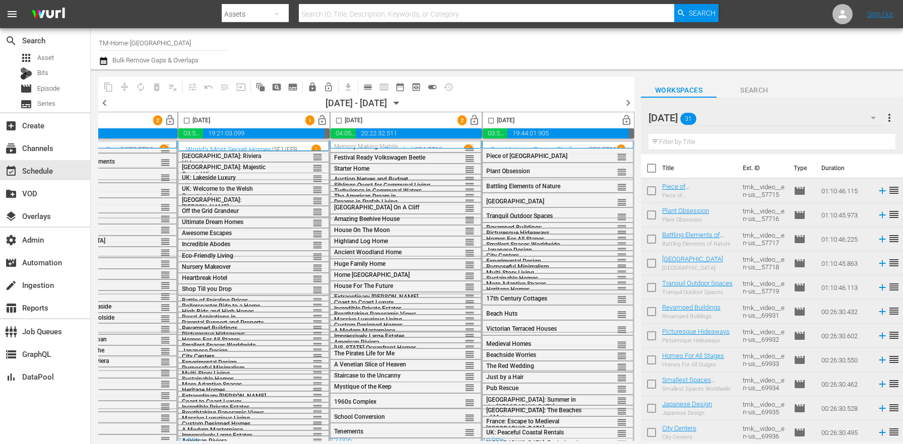
scroll to position [10, 560]
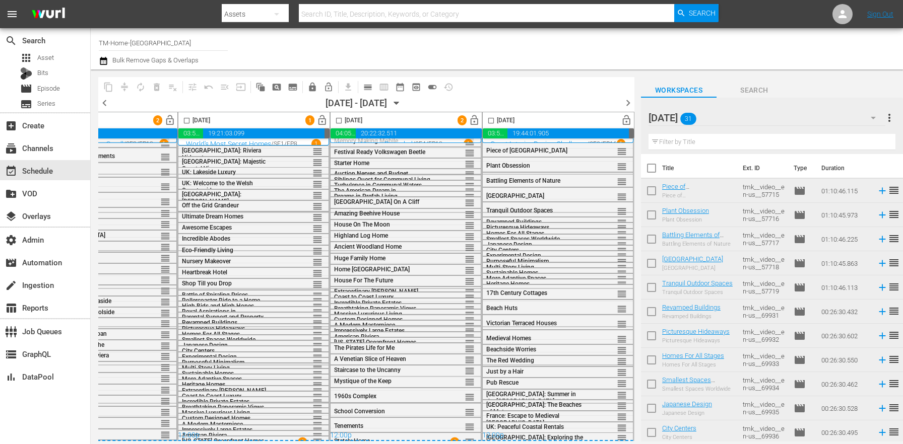
click at [624, 103] on span "chevron_right" at bounding box center [628, 103] width 13 height 13
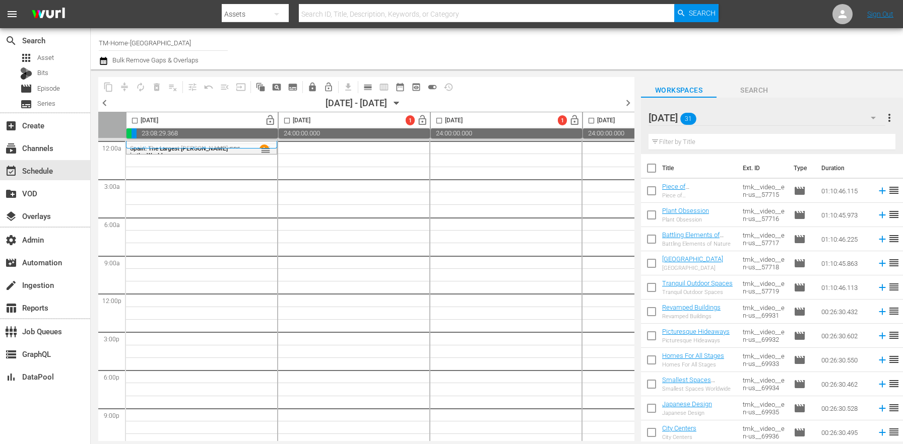
click at [892, 120] on span "more_vert" at bounding box center [889, 118] width 12 height 12
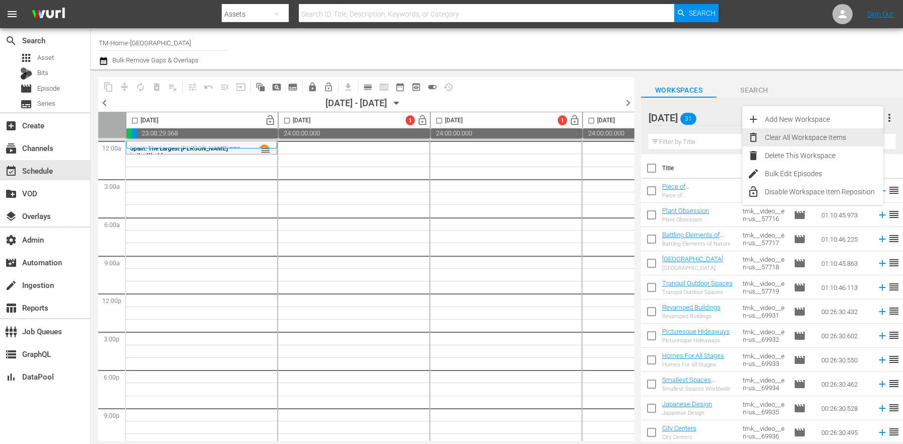
click at [832, 133] on div "Clear All Workspace Items" at bounding box center [824, 138] width 118 height 18
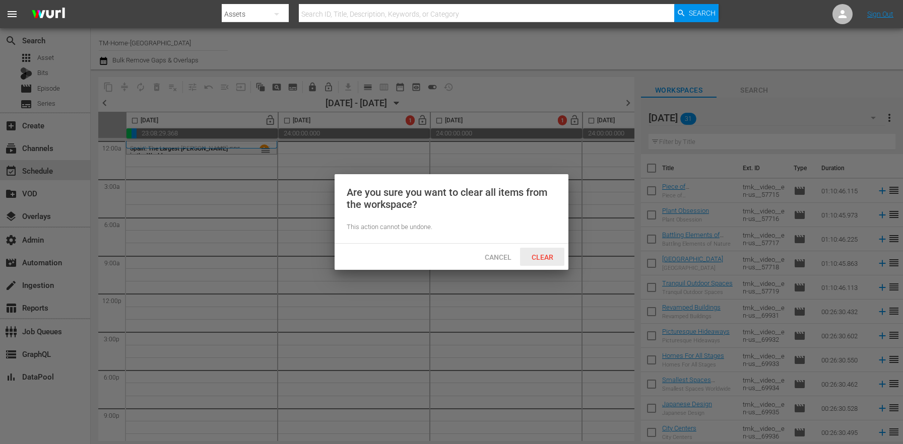
click at [552, 260] on span "Clear" at bounding box center [543, 257] width 38 height 8
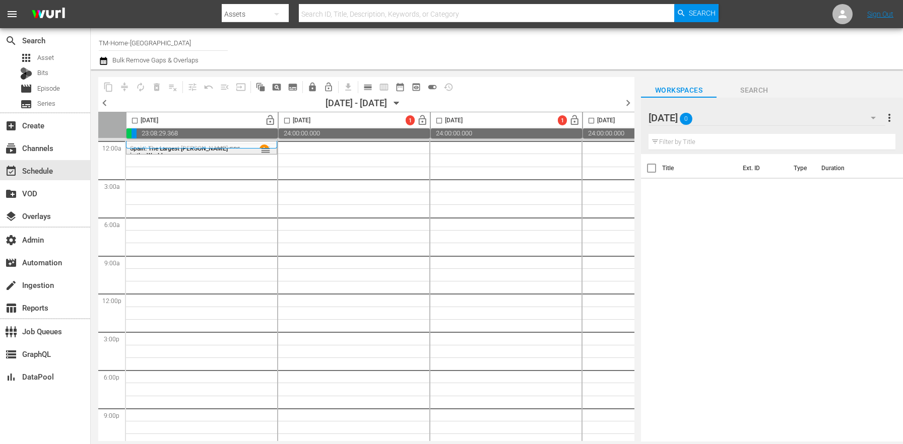
click at [204, 152] on span "Spain: The Largest Marina in the World" at bounding box center [179, 152] width 98 height 14
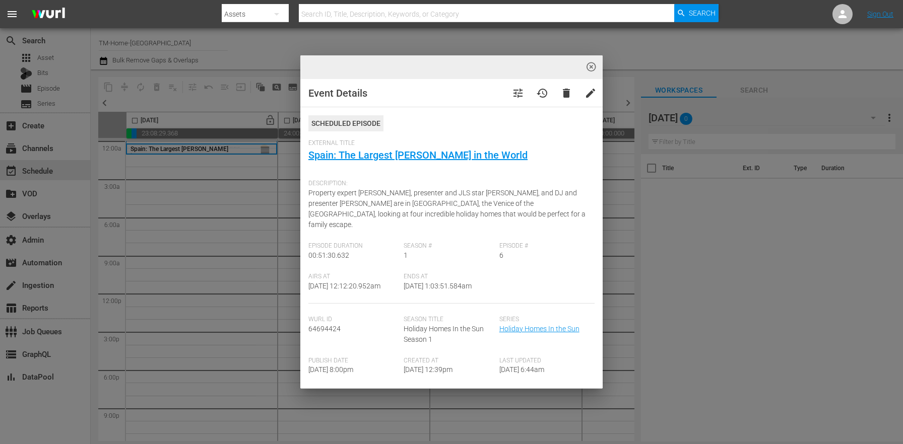
click at [589, 70] on span "highlight_off_icon" at bounding box center [592, 67] width 12 height 12
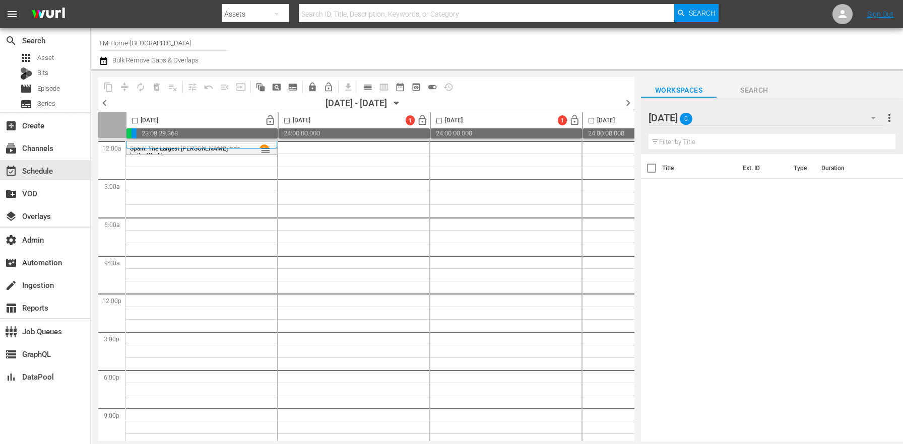
click at [753, 123] on div "[DATE] 0" at bounding box center [767, 118] width 237 height 28
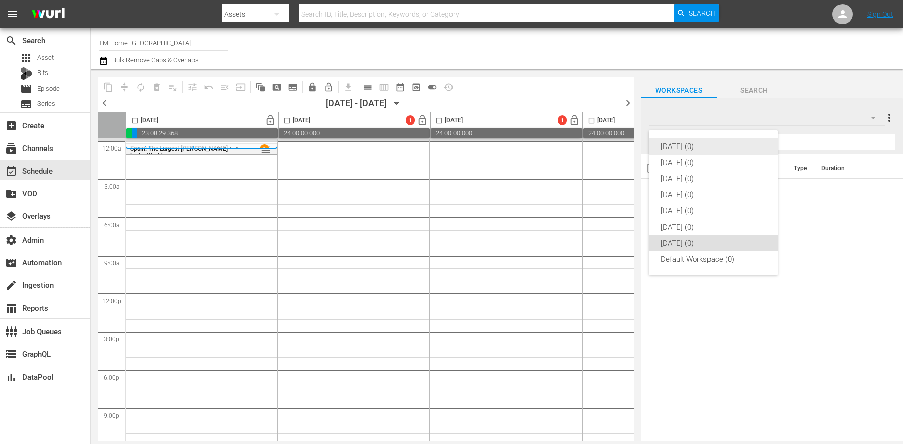
click at [708, 148] on div "[DATE] (0)" at bounding box center [713, 147] width 105 height 16
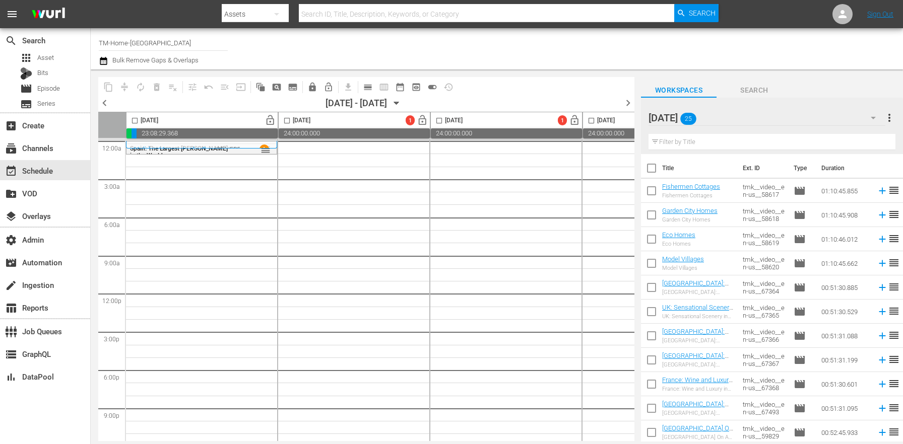
click at [662, 170] on th "Title" at bounding box center [699, 168] width 75 height 28
click at [658, 169] on input "checkbox" at bounding box center [651, 170] width 21 height 21
checkbox input "true"
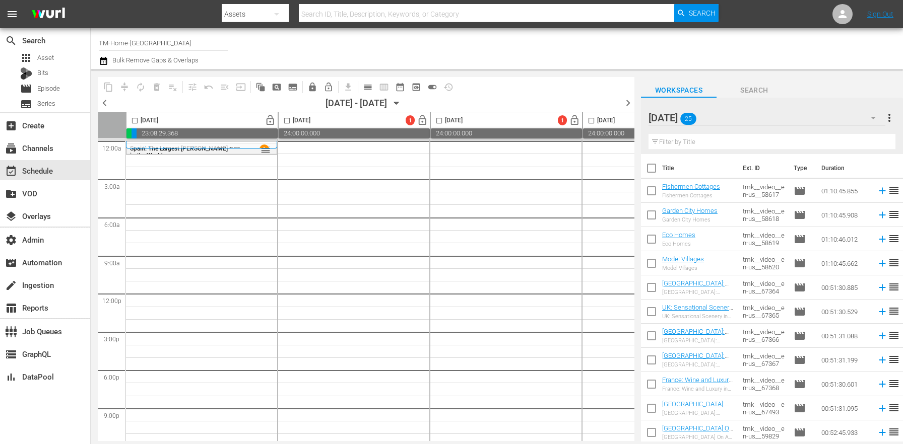
checkbox input "true"
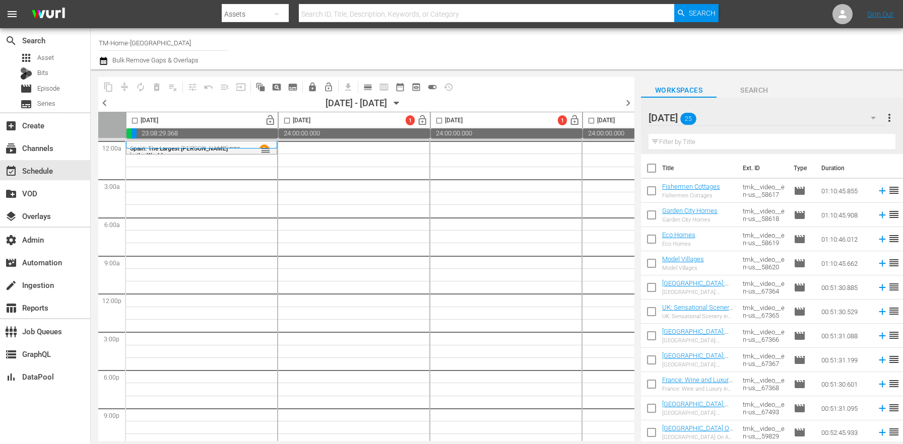
checkbox input "true"
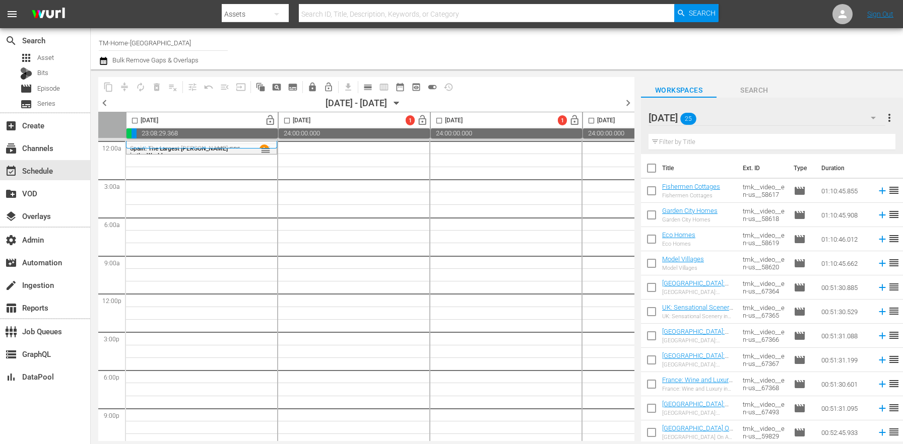
checkbox input "true"
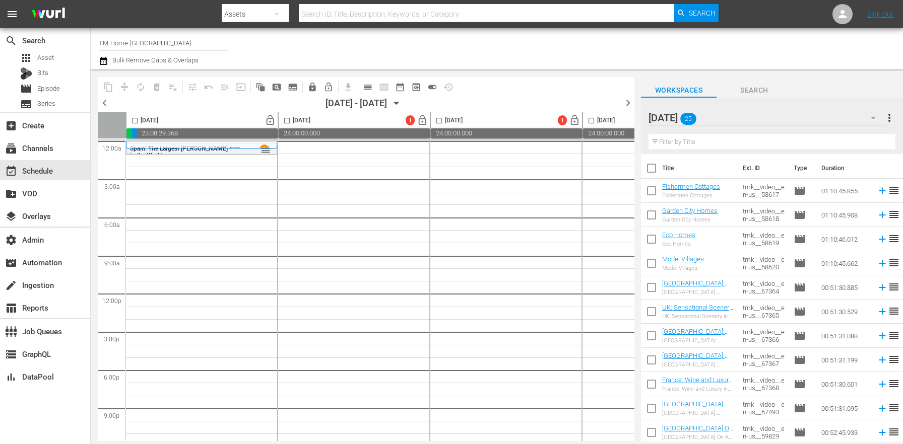
checkbox input "true"
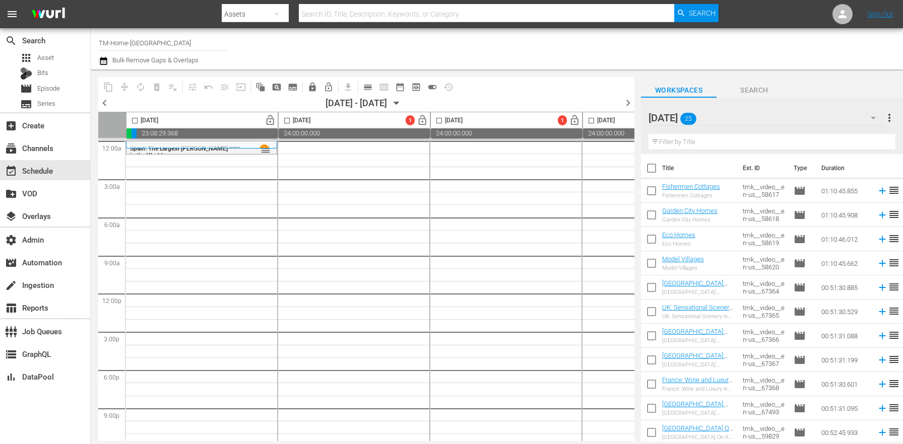
checkbox input "true"
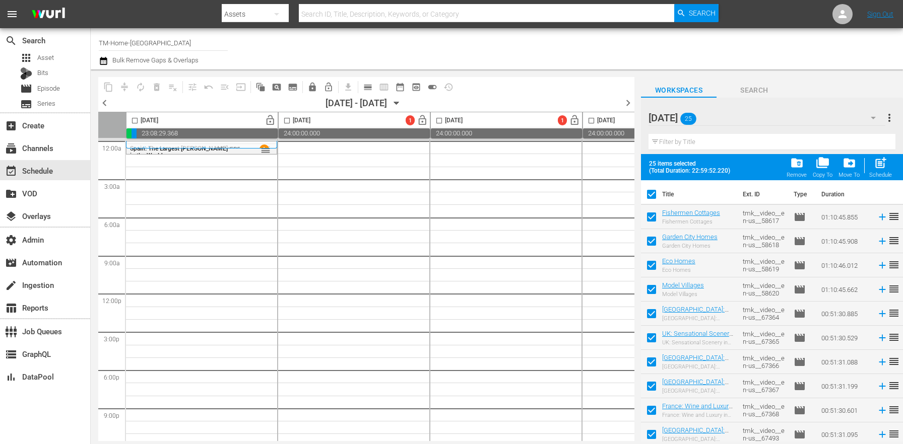
click at [137, 118] on input "checkbox" at bounding box center [135, 123] width 12 height 12
checkbox input "true"
click at [883, 169] on span "post_add" at bounding box center [881, 163] width 14 height 14
checkbox input "false"
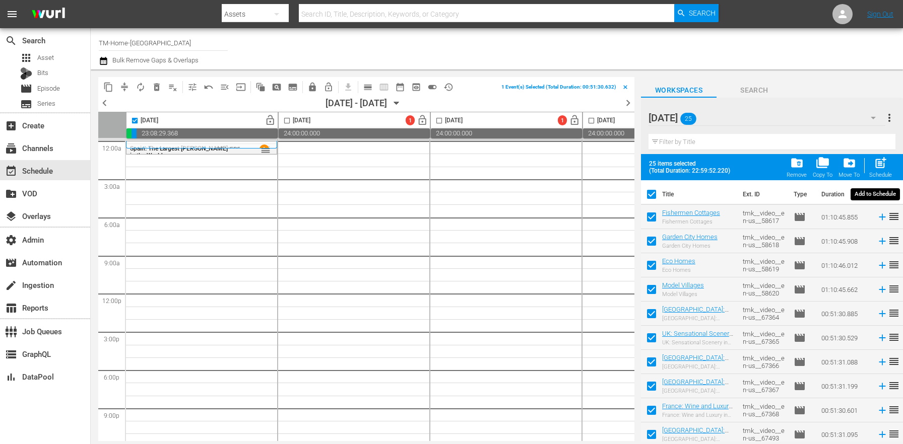
checkbox input "false"
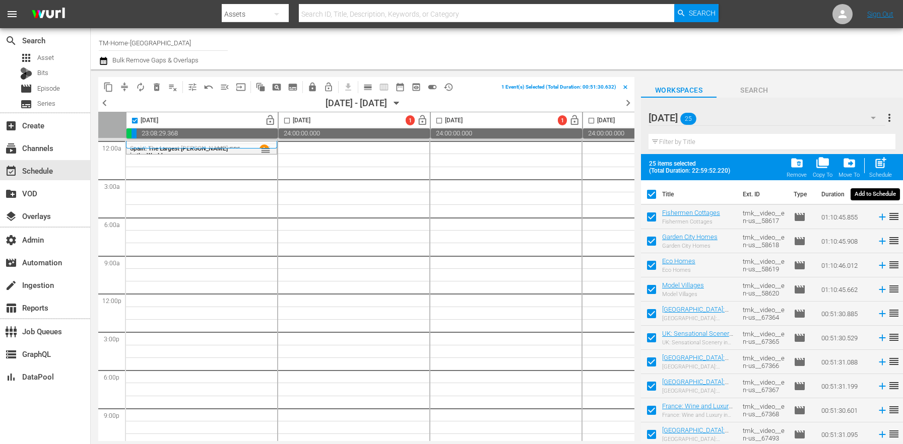
checkbox input "false"
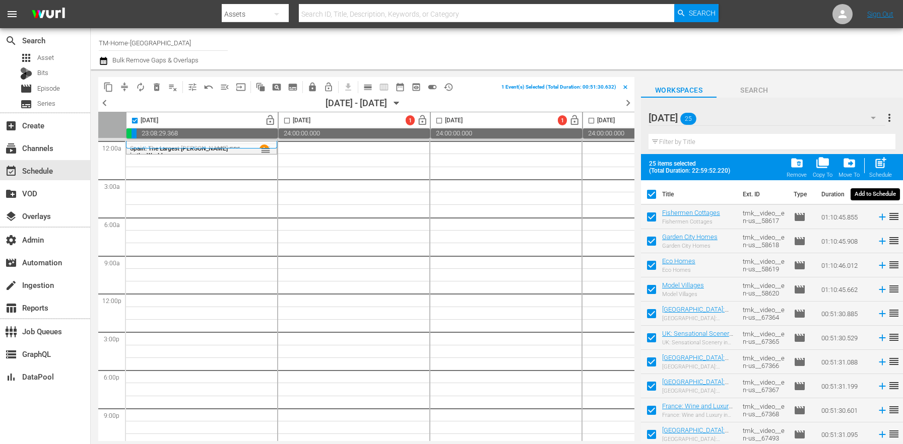
checkbox input "false"
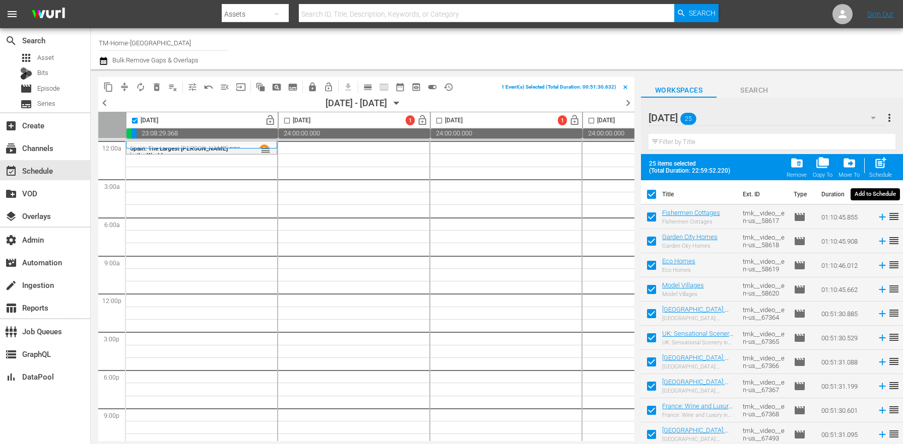
checkbox input "false"
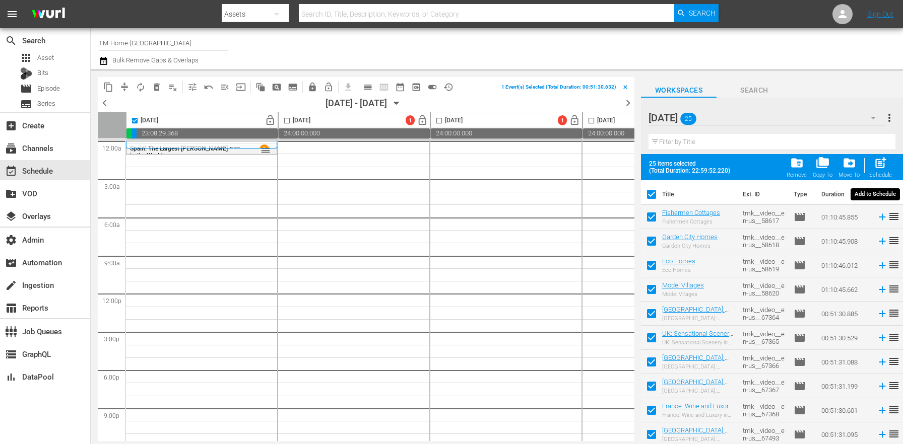
checkbox input "false"
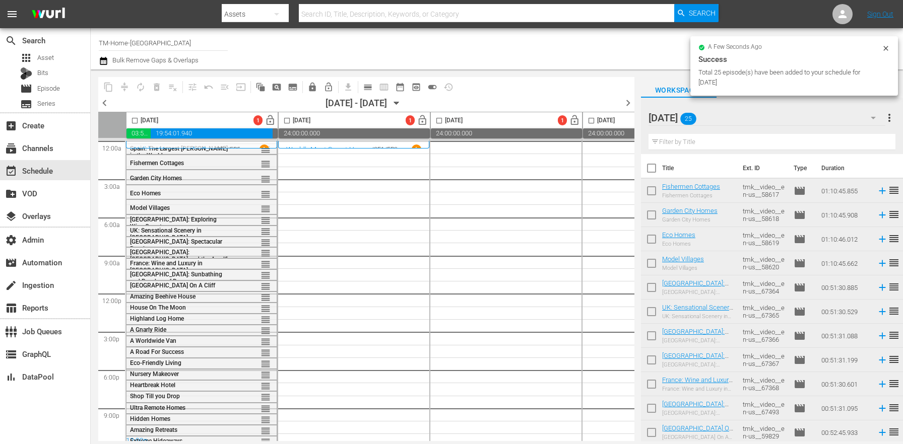
checkbox input "false"
click at [886, 119] on span "more_vert" at bounding box center [889, 118] width 12 height 12
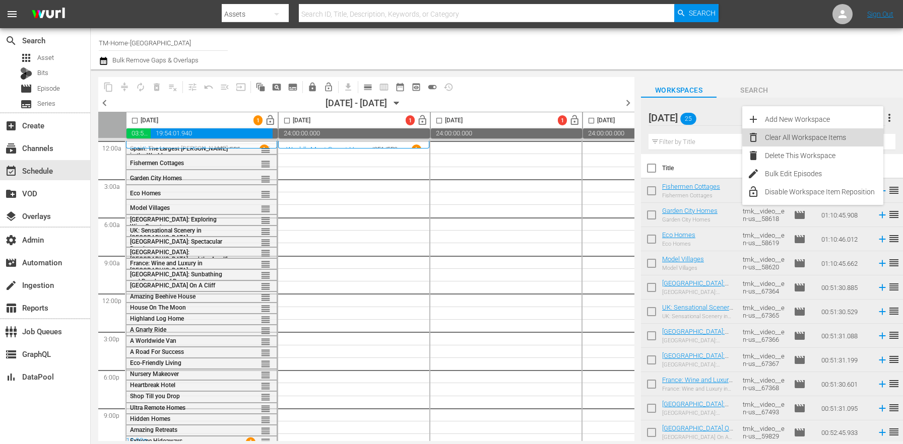
click at [816, 136] on div "Clear All Workspace Items" at bounding box center [824, 138] width 118 height 18
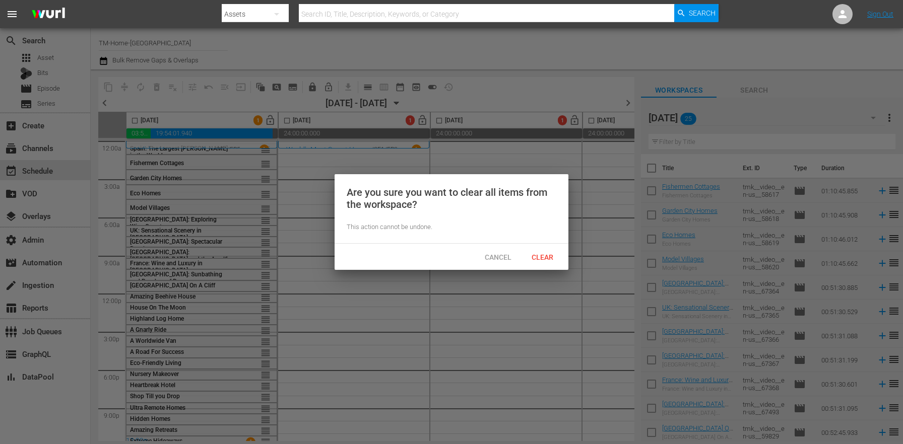
click at [551, 254] on span "Clear" at bounding box center [543, 257] width 38 height 8
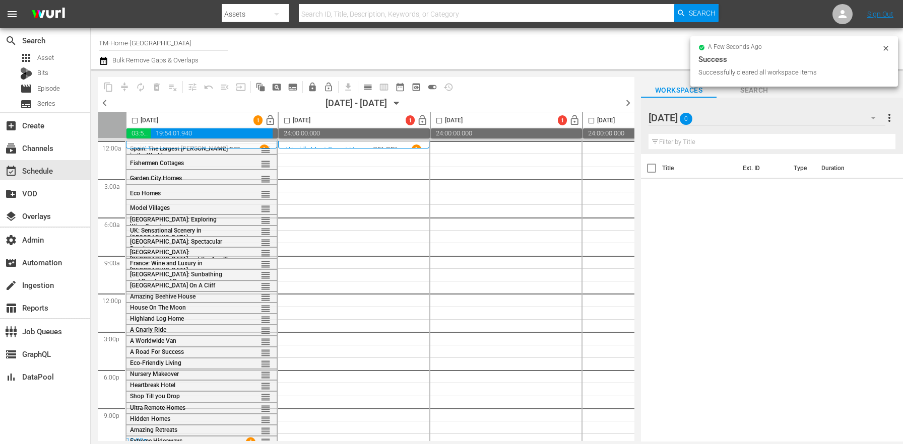
click at [829, 118] on div "Monday 0" at bounding box center [767, 118] width 237 height 28
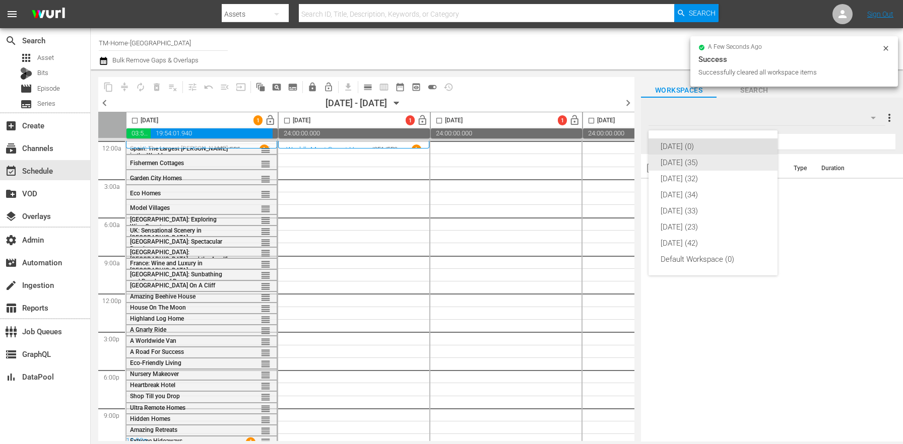
click at [702, 160] on div "Tuesday (35)" at bounding box center [713, 163] width 105 height 16
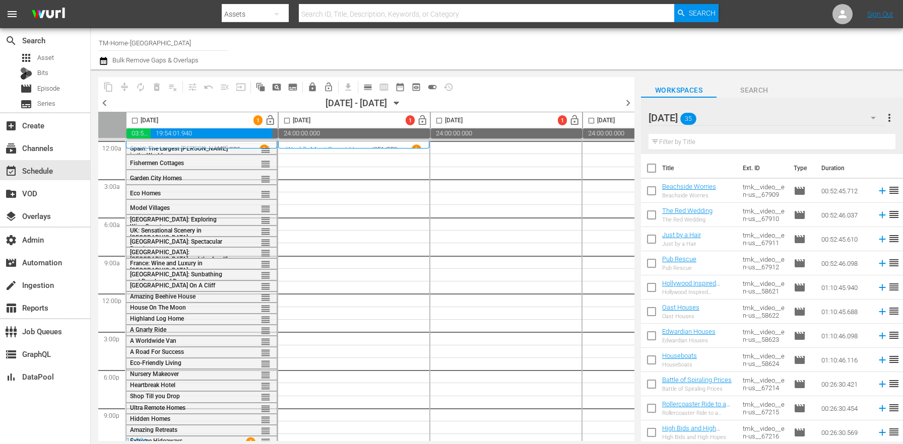
click at [658, 172] on input "checkbox" at bounding box center [651, 170] width 21 height 21
checkbox input "true"
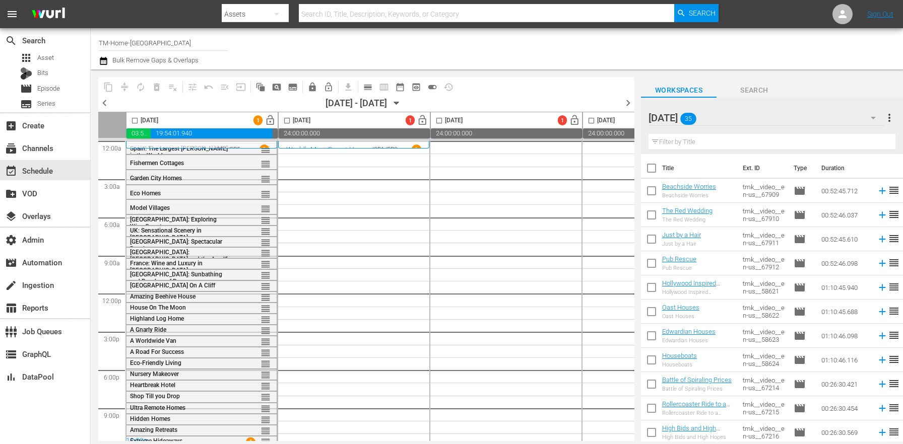
checkbox input "true"
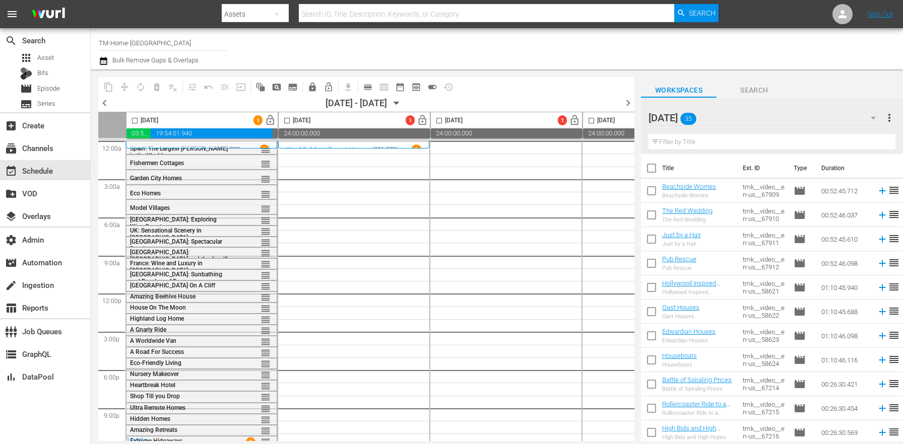
checkbox input "true"
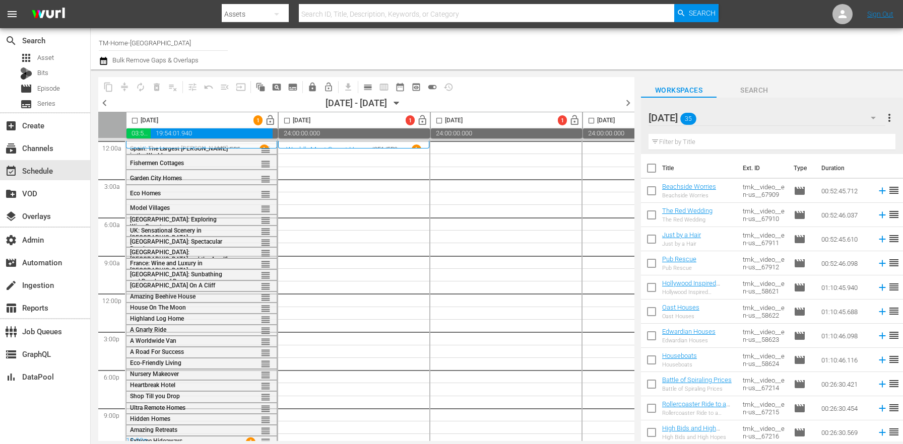
checkbox input "true"
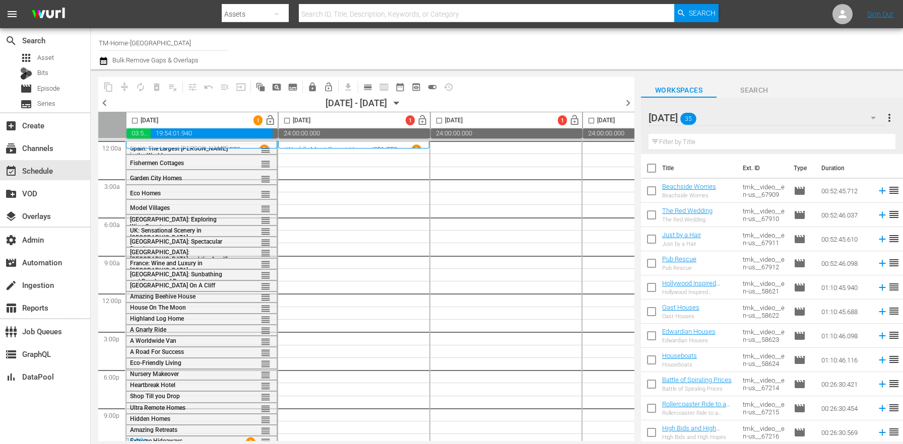
checkbox input "true"
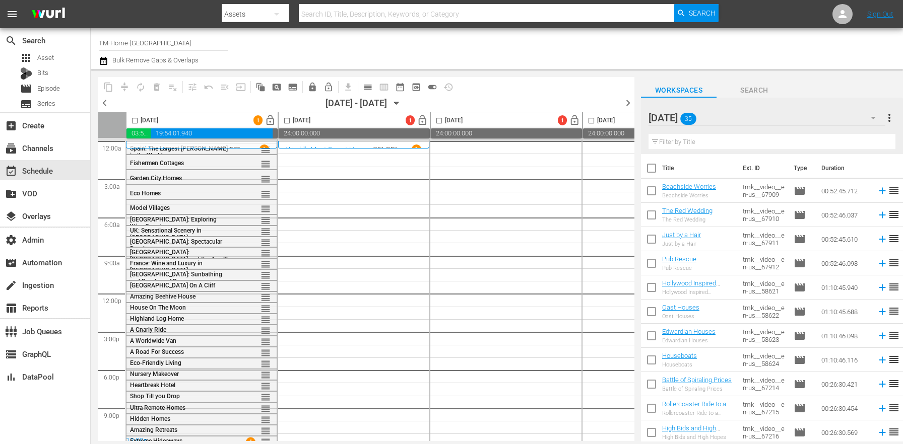
checkbox input "true"
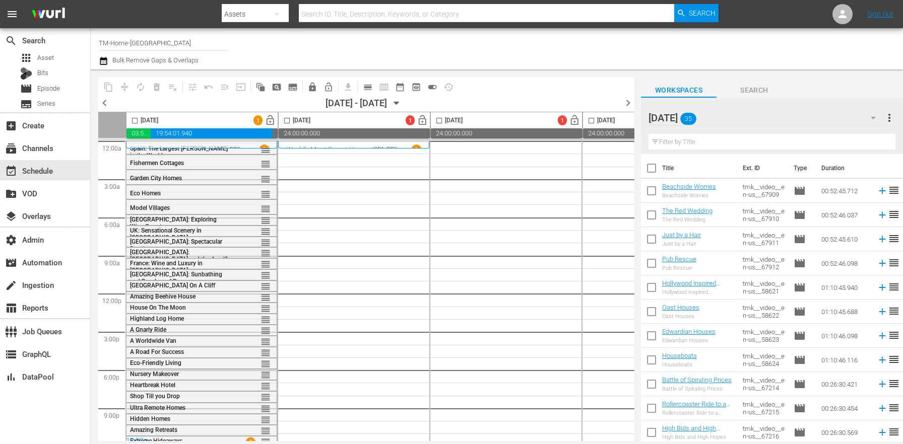
checkbox input "true"
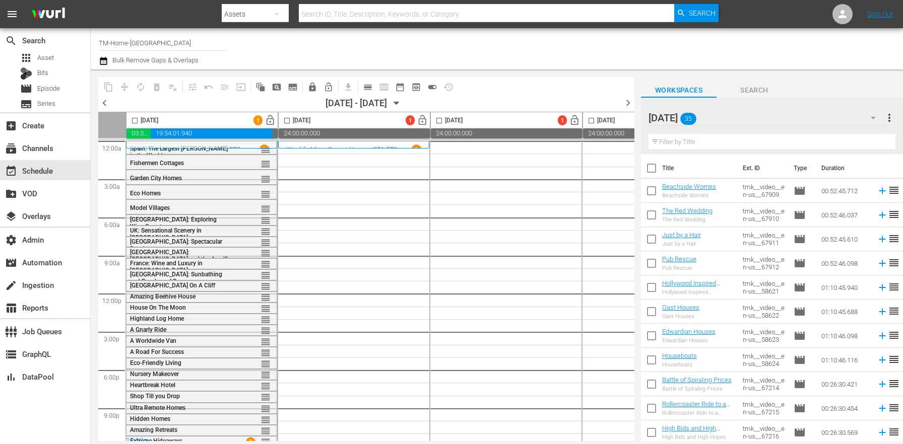
checkbox input "true"
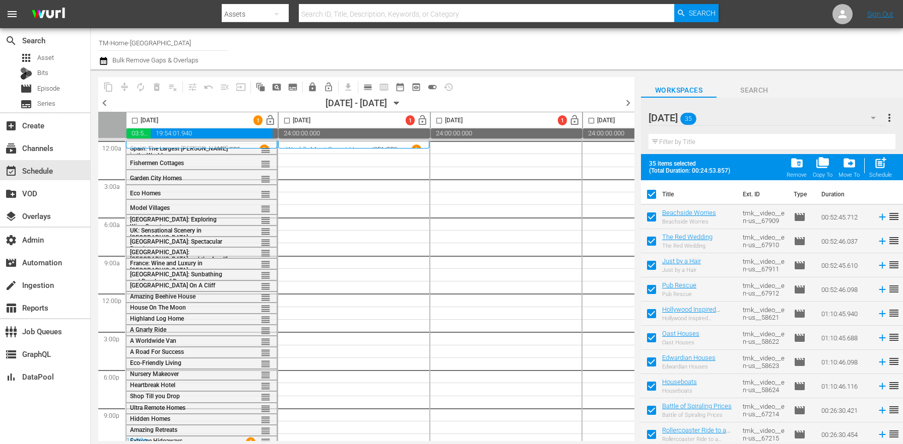
click at [286, 120] on input "checkbox" at bounding box center [287, 123] width 12 height 12
checkbox input "true"
click at [877, 164] on span "post_add" at bounding box center [881, 163] width 14 height 14
checkbox input "false"
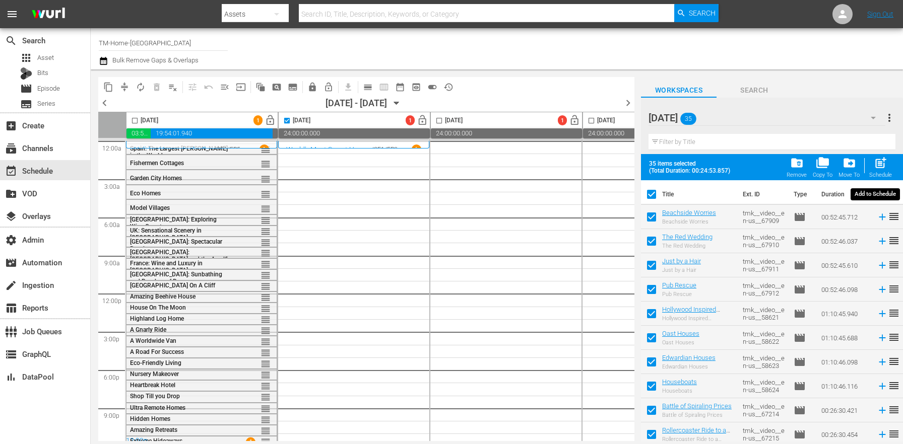
checkbox input "false"
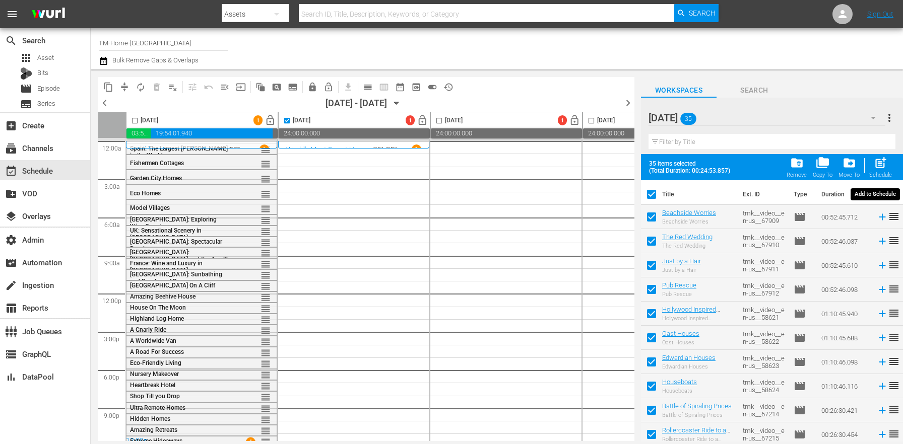
checkbox input "false"
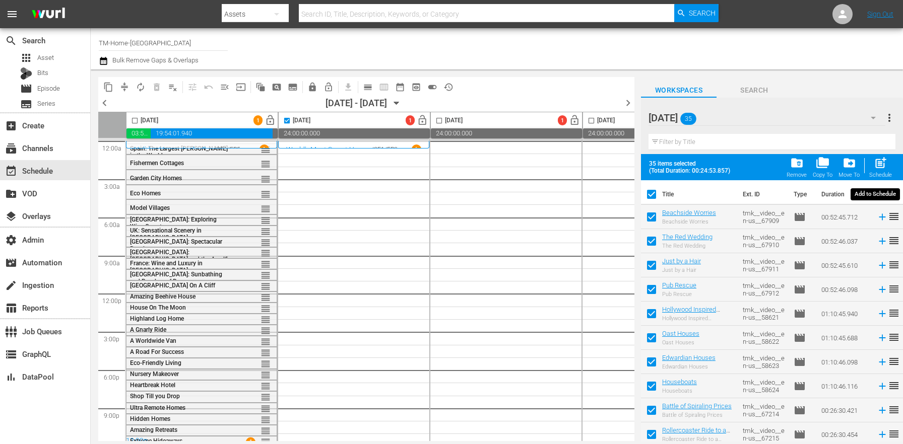
checkbox input "false"
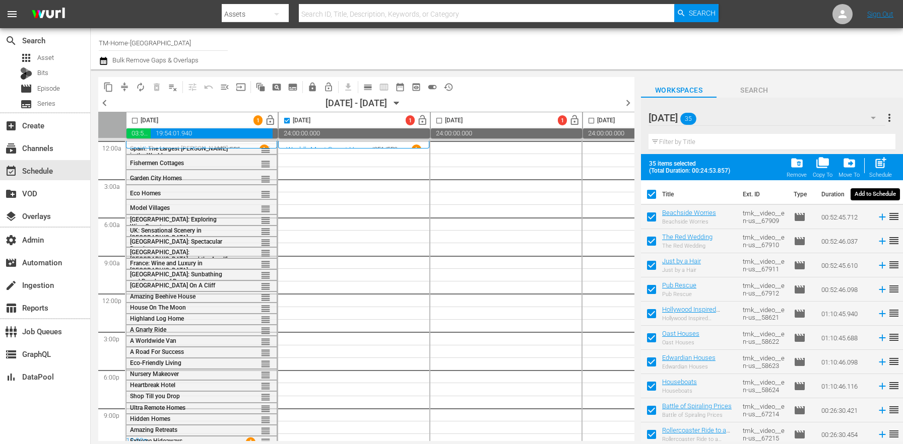
checkbox input "false"
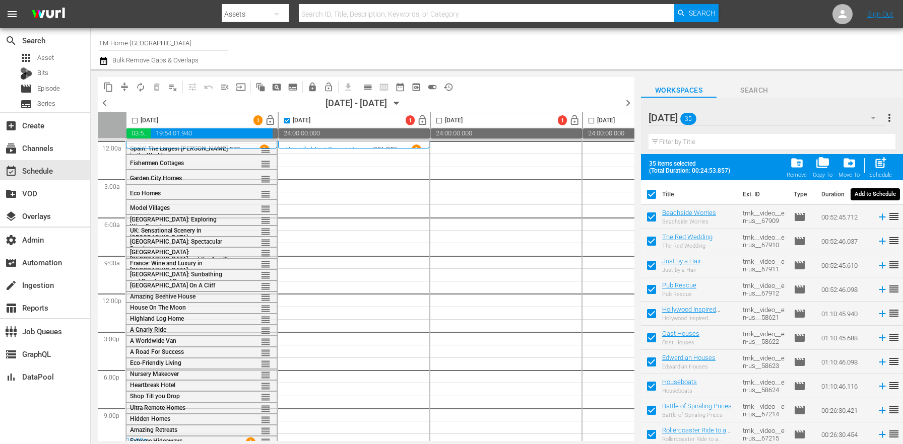
checkbox input "false"
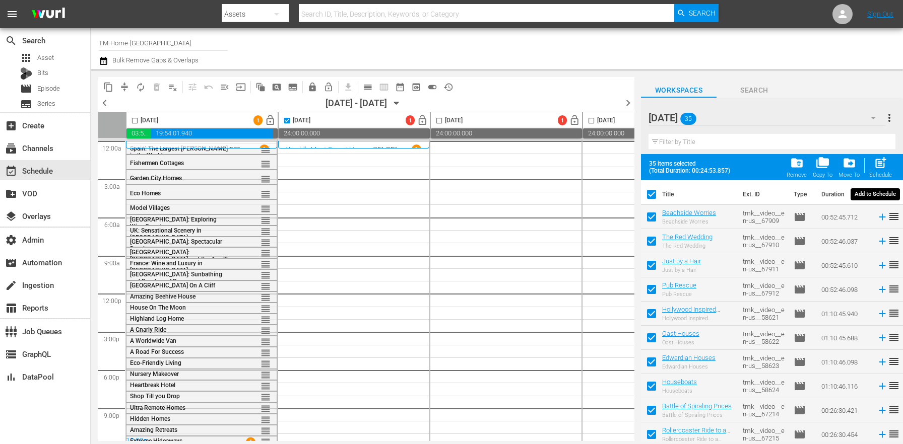
checkbox input "false"
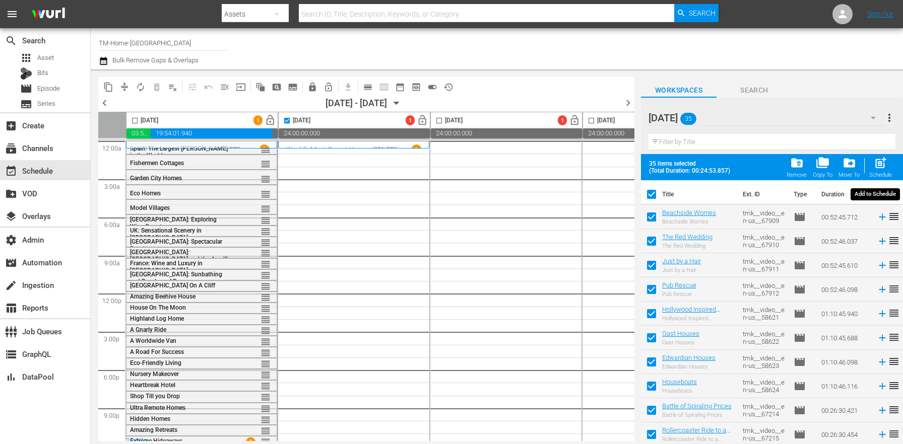
checkbox input "false"
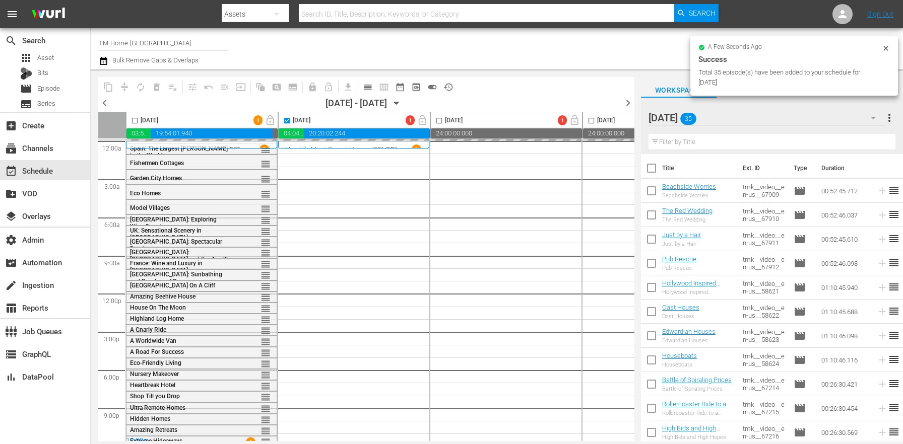
checkbox input "false"
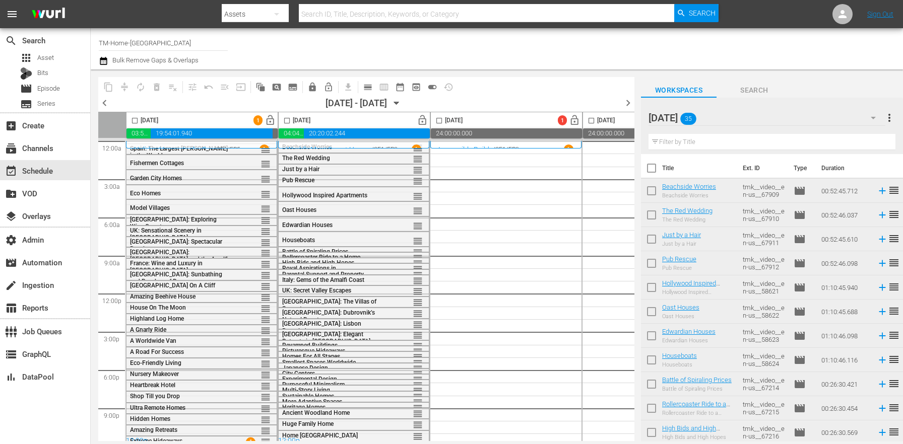
click at [892, 119] on span "more_vert" at bounding box center [889, 118] width 12 height 12
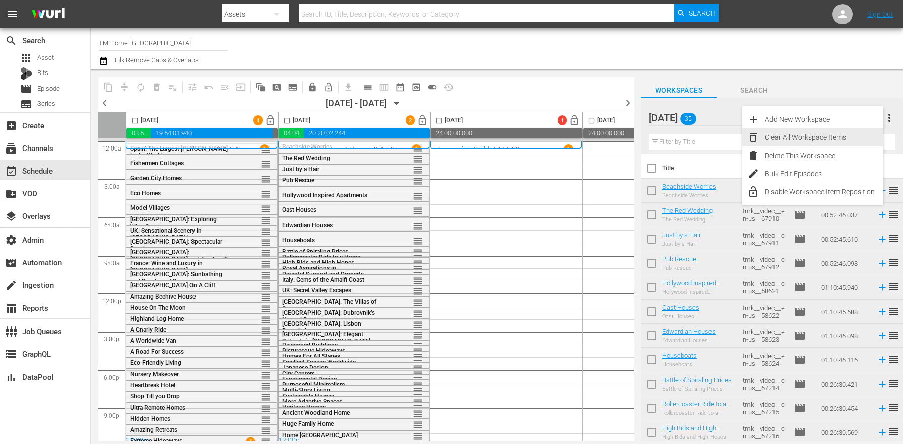
click at [806, 135] on div "Clear All Workspace Items" at bounding box center [824, 138] width 118 height 18
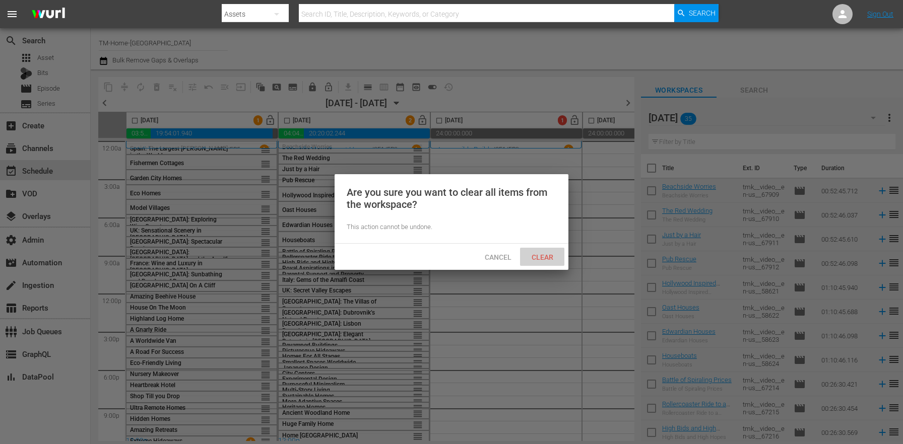
click at [544, 250] on div "Clear" at bounding box center [542, 257] width 44 height 19
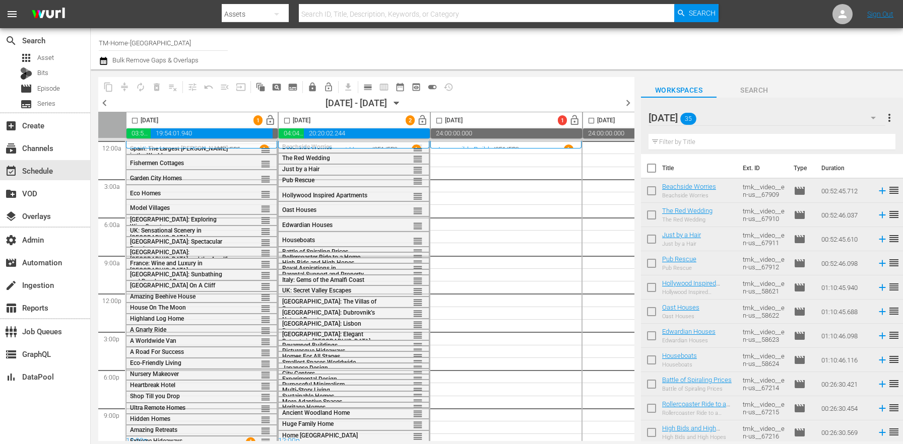
click at [780, 120] on div "Tuesday 35" at bounding box center [767, 118] width 237 height 28
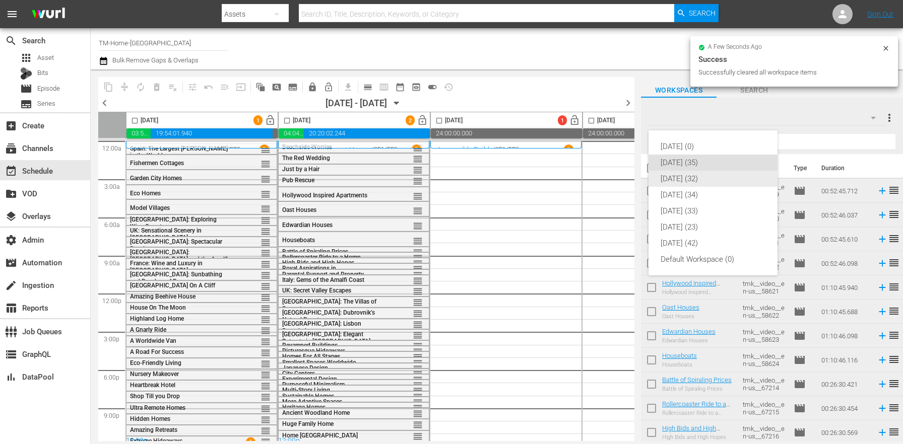
click at [717, 181] on div "Wednesday (32)" at bounding box center [713, 179] width 105 height 16
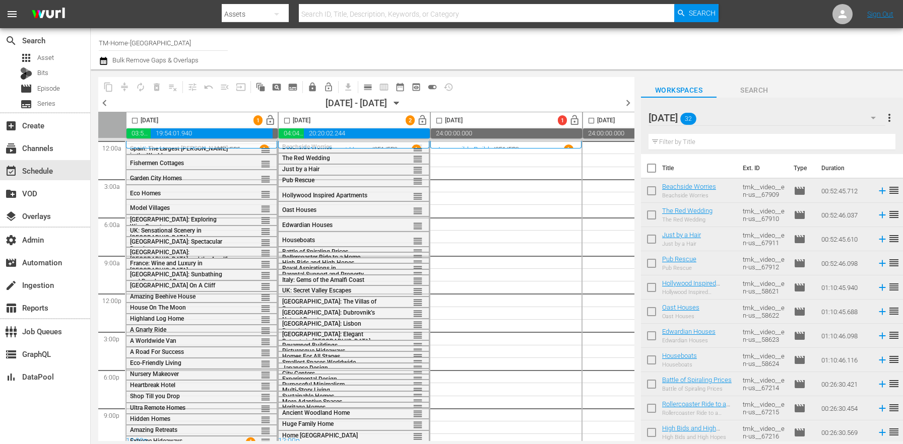
click at [653, 176] on input "checkbox" at bounding box center [651, 170] width 21 height 21
checkbox input "true"
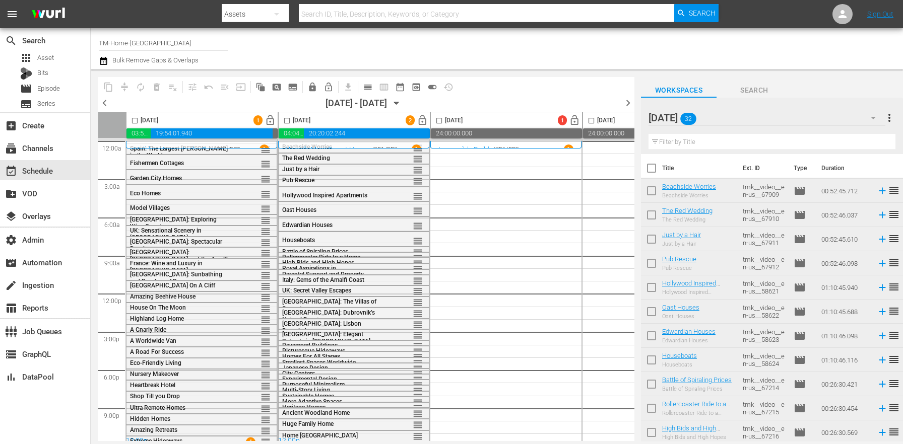
checkbox input "true"
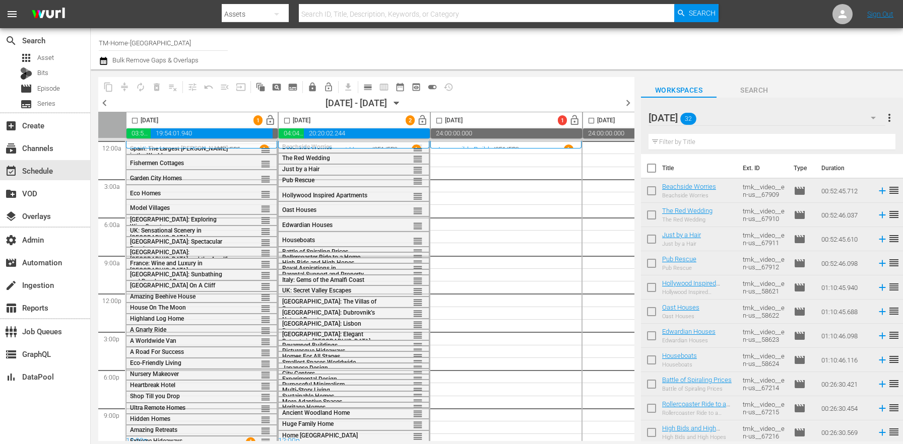
checkbox input "true"
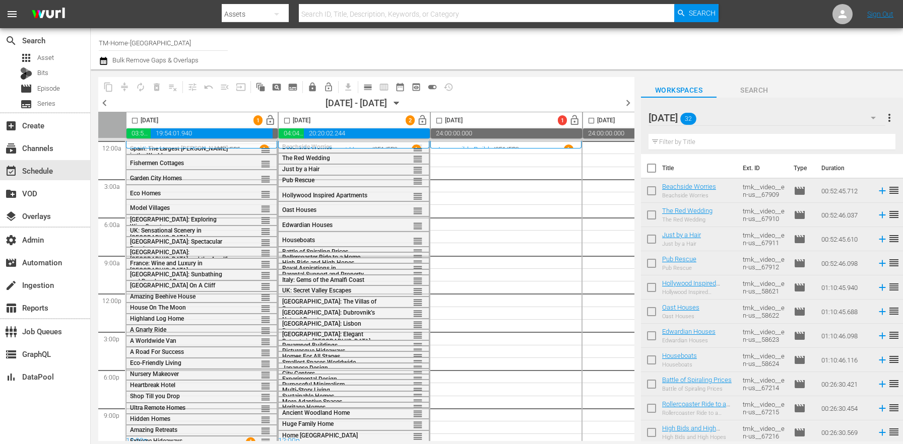
checkbox input "true"
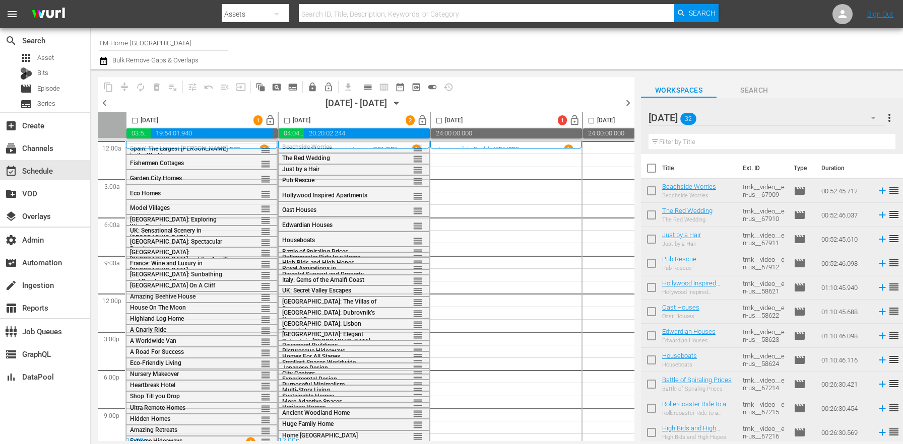
checkbox input "true"
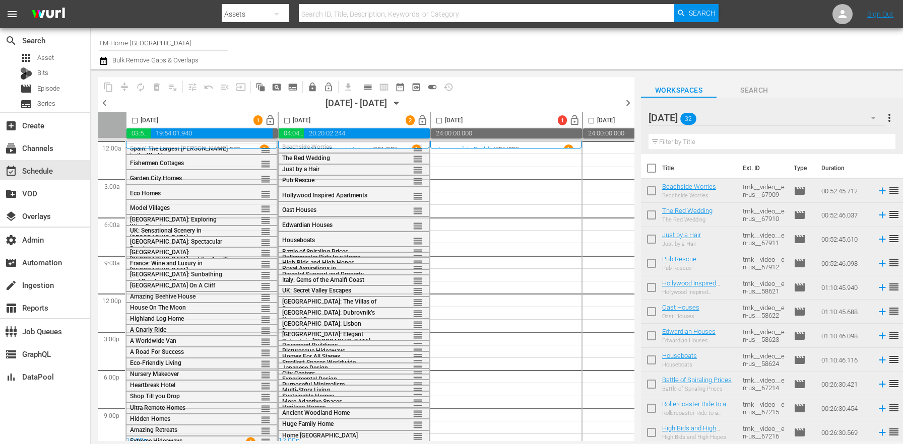
checkbox input "true"
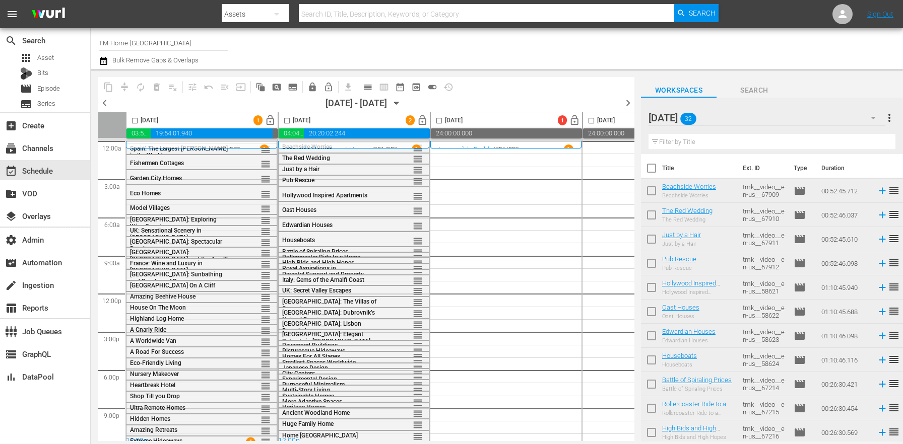
checkbox input "true"
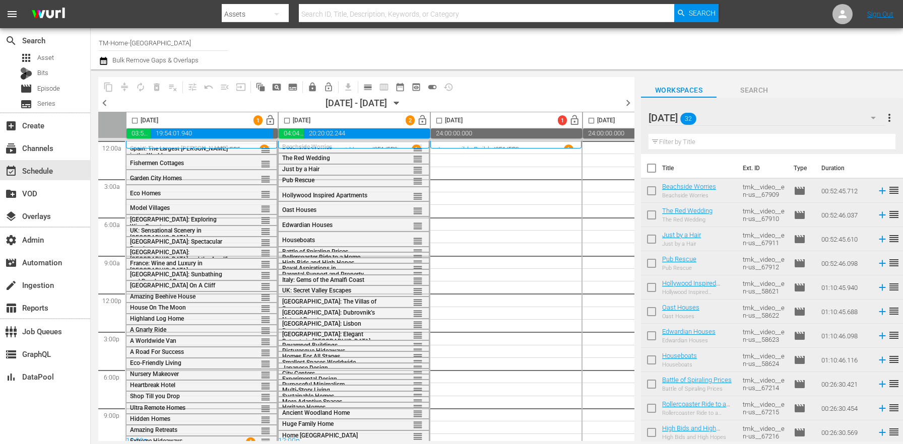
checkbox input "true"
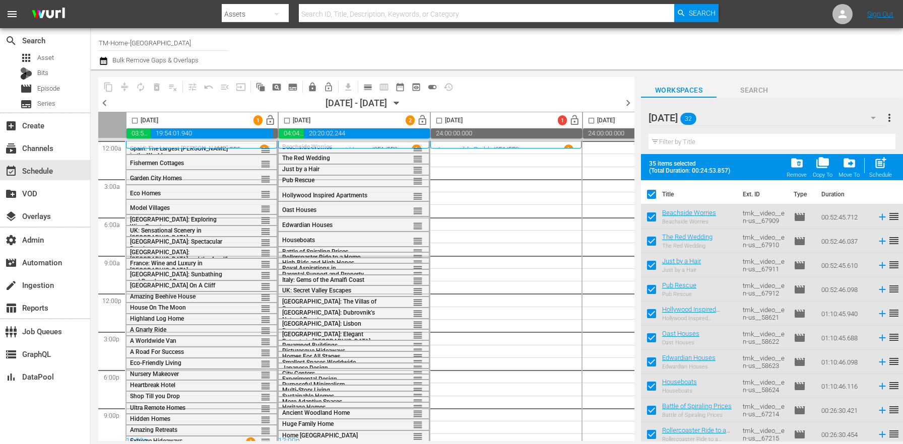
click at [658, 199] on input "checkbox" at bounding box center [651, 196] width 21 height 21
checkbox input "false"
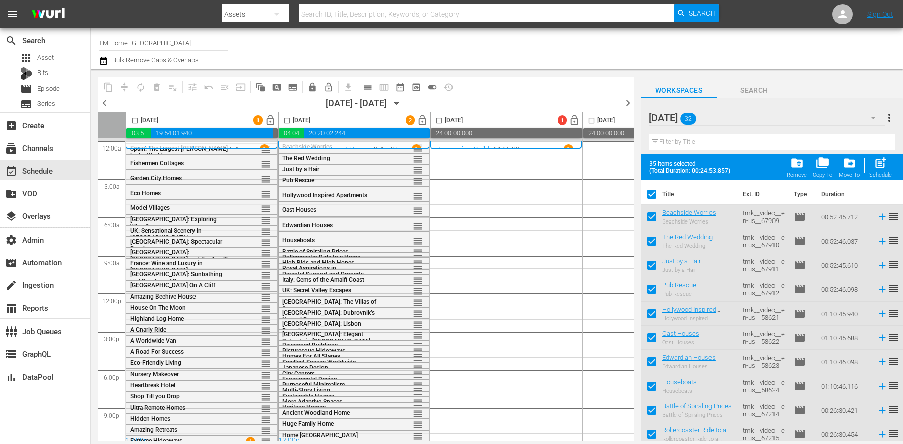
checkbox input "false"
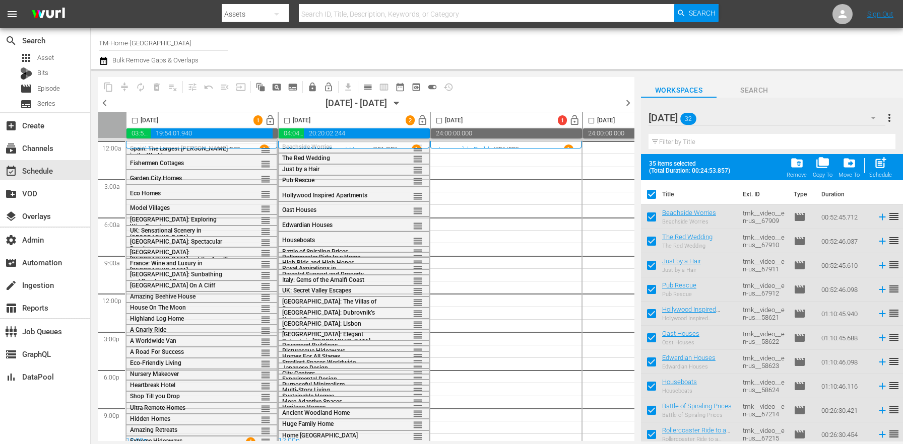
checkbox input "false"
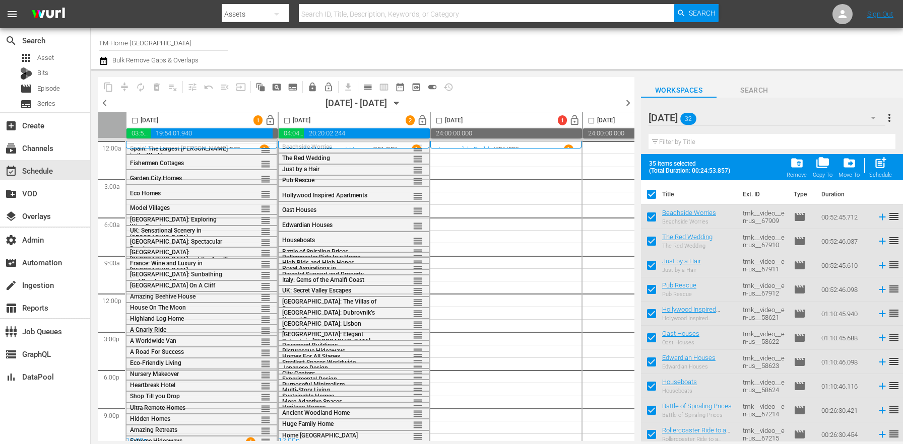
checkbox input "false"
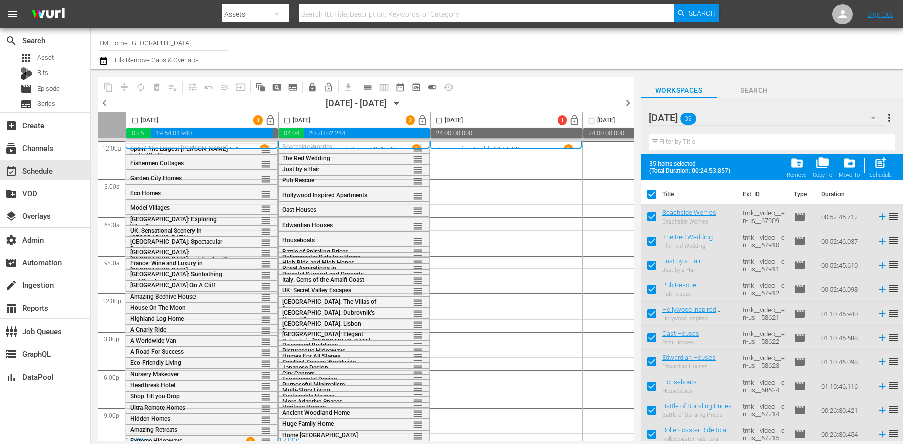
checkbox input "false"
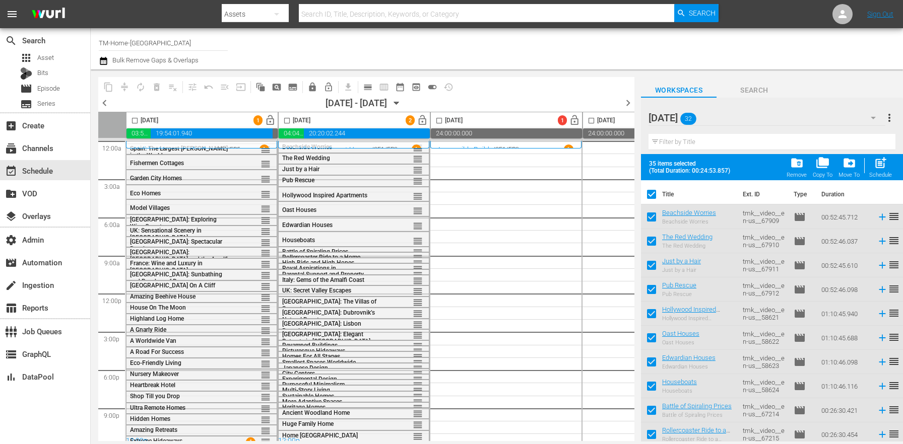
checkbox input "false"
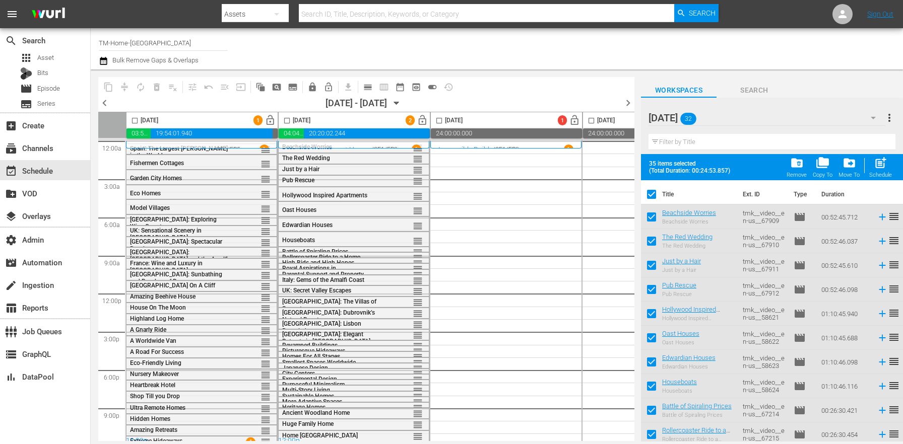
checkbox input "false"
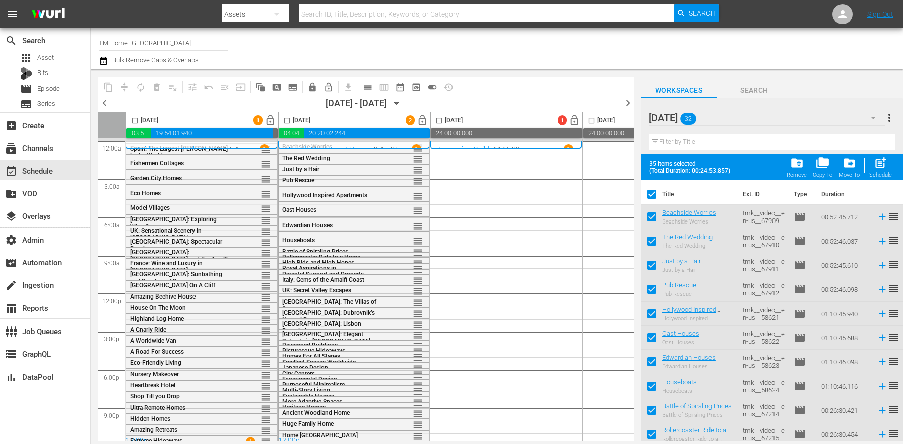
checkbox input "false"
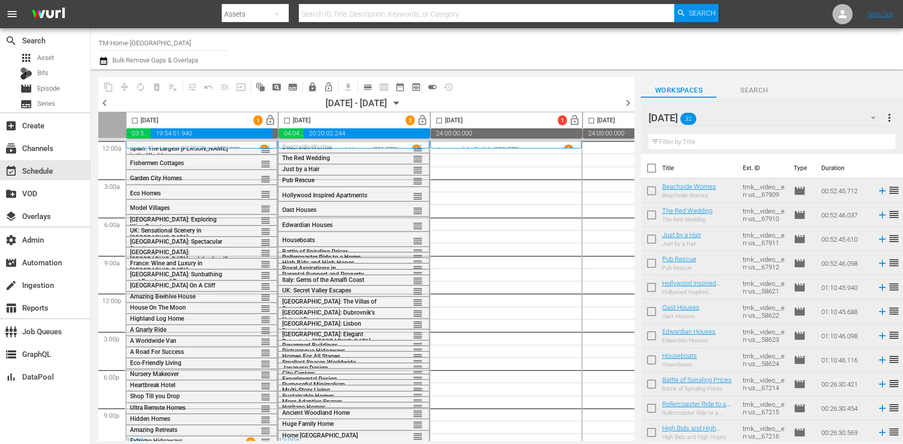
click at [653, 170] on input "checkbox" at bounding box center [651, 170] width 21 height 21
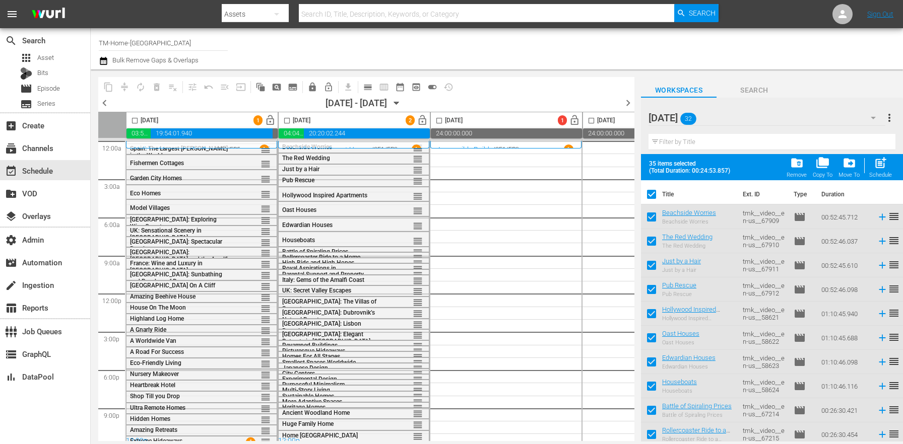
drag, startPoint x: 442, startPoint y: 122, endPoint x: 751, endPoint y: 117, distance: 308.9
click at [442, 122] on input "checkbox" at bounding box center [439, 123] width 12 height 12
click at [755, 120] on div "Wednesday 32" at bounding box center [767, 118] width 237 height 28
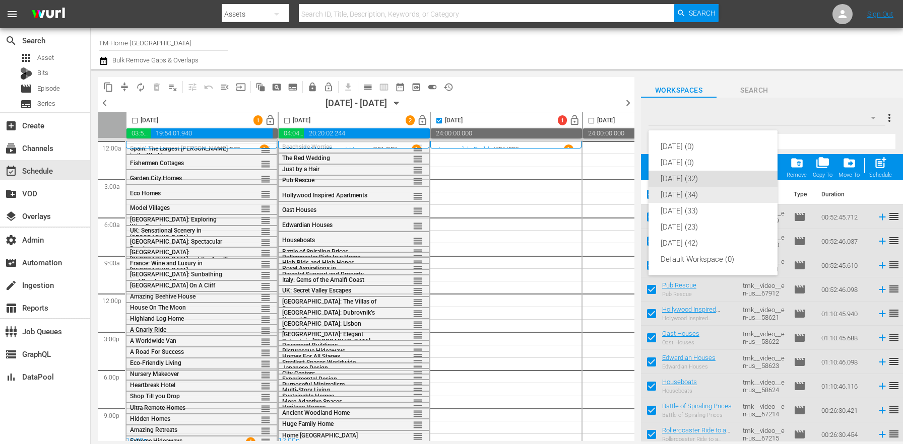
click at [738, 198] on div "Thursday (34)" at bounding box center [713, 195] width 105 height 16
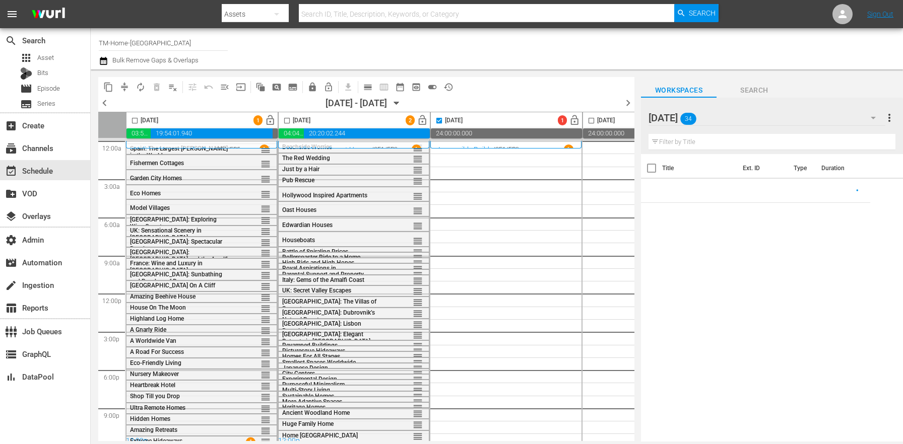
click at [793, 117] on div "Thursday 34" at bounding box center [767, 118] width 237 height 28
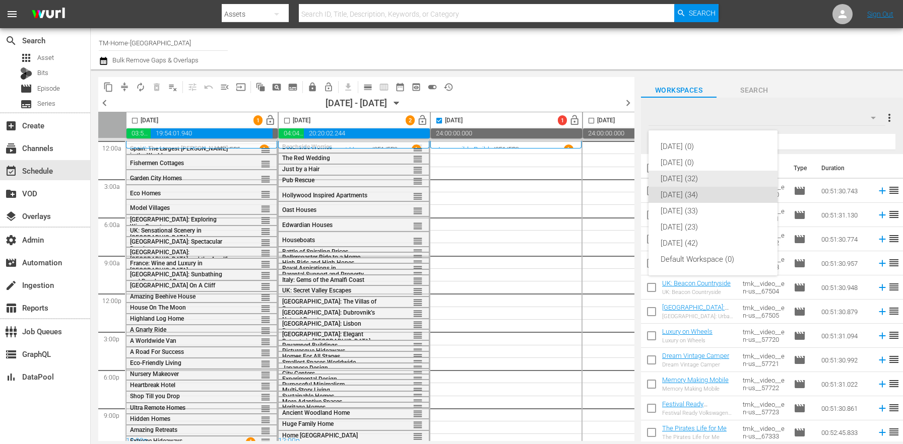
click at [730, 176] on div "Wednesday (32)" at bounding box center [713, 179] width 105 height 16
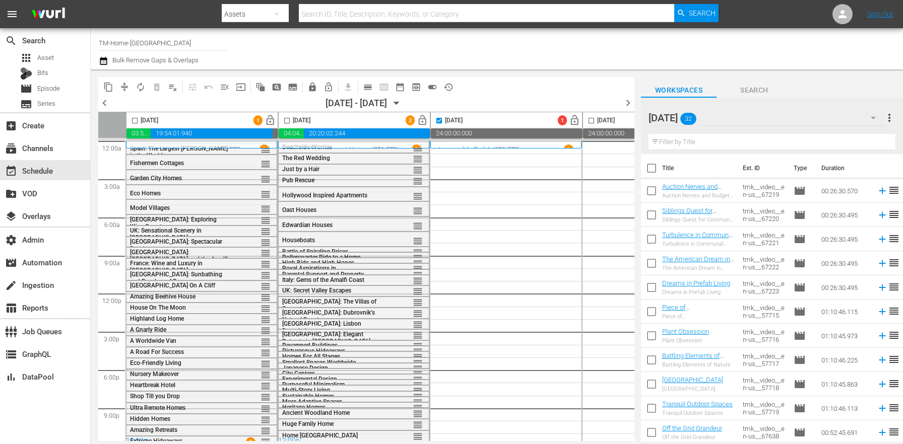
click at [656, 170] on input "checkbox" at bounding box center [651, 170] width 21 height 21
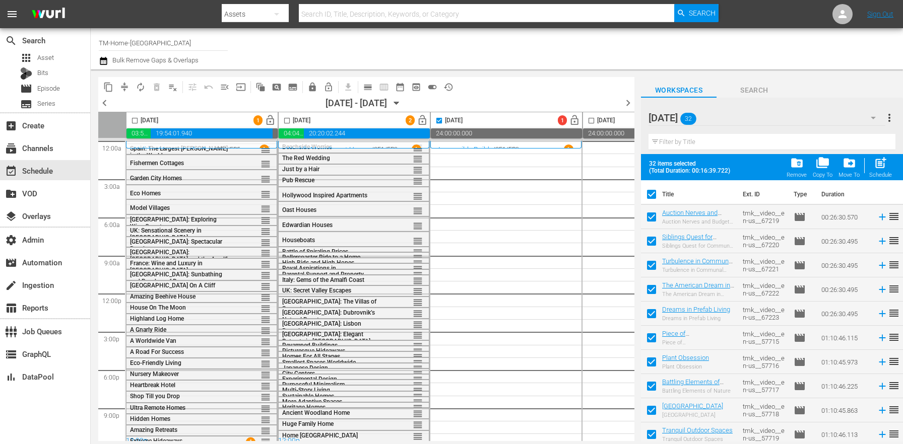
click at [892, 170] on button "post_add Schedule" at bounding box center [880, 167] width 29 height 28
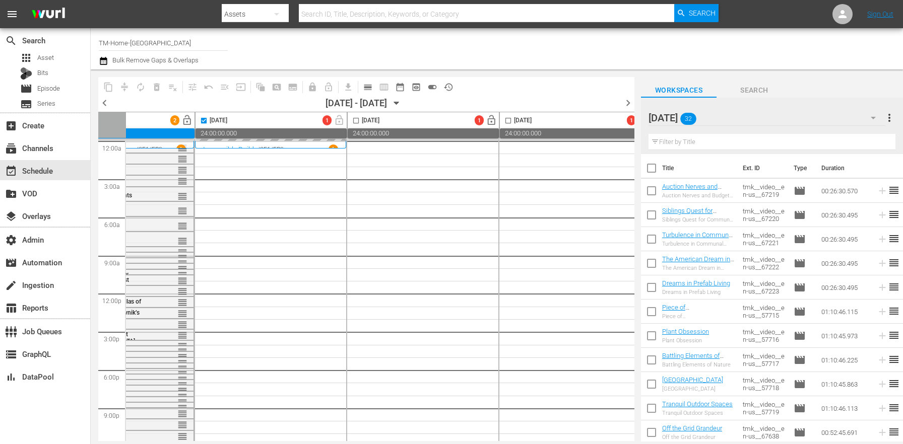
scroll to position [0, 250]
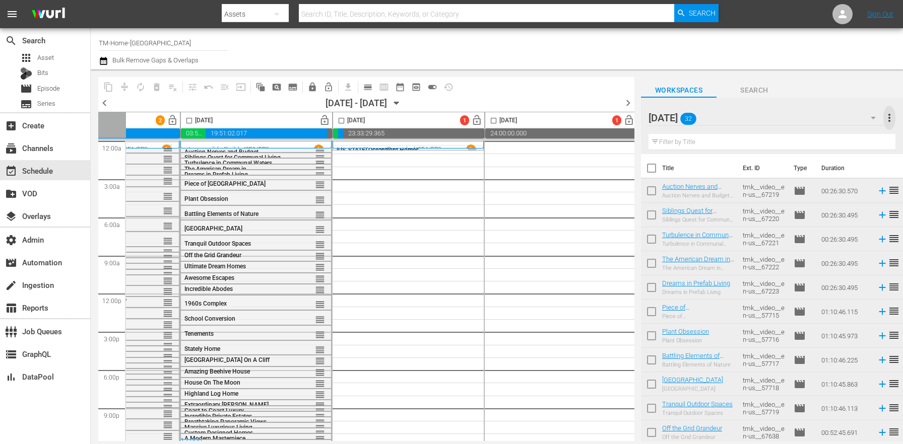
click at [892, 114] on span "more_vert" at bounding box center [889, 118] width 12 height 12
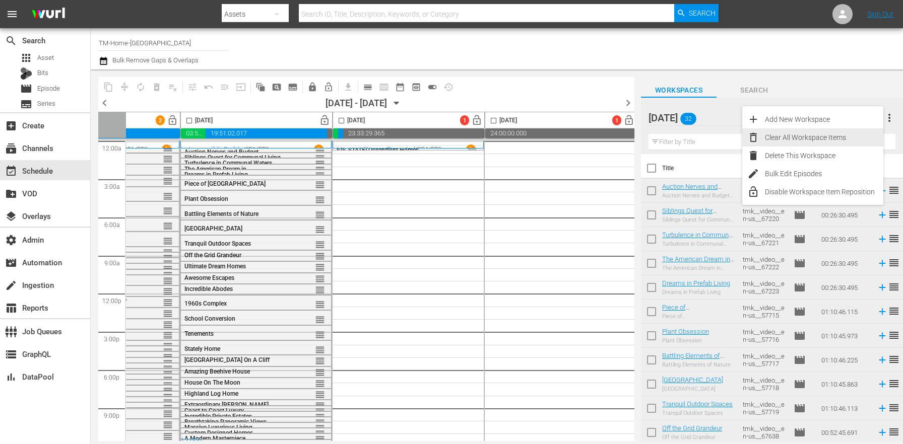
click at [829, 133] on div "Clear All Workspace Items" at bounding box center [824, 138] width 118 height 18
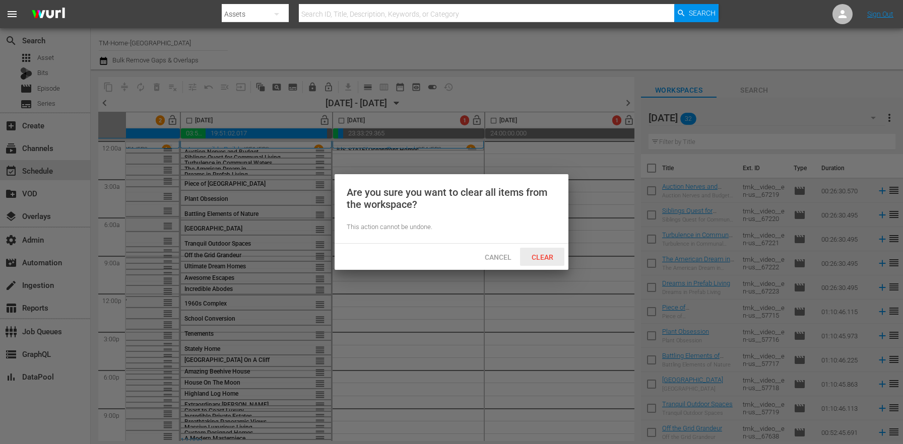
click at [556, 252] on div "Clear" at bounding box center [542, 257] width 44 height 19
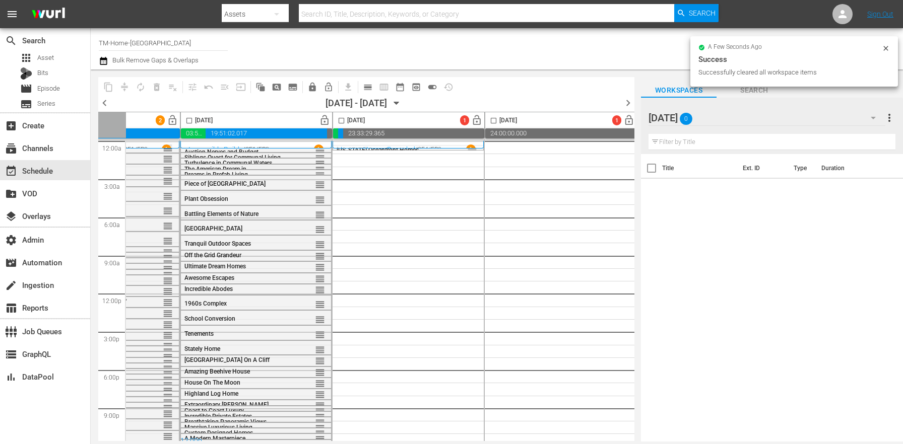
click at [803, 121] on div "Wednesday 0" at bounding box center [767, 118] width 237 height 28
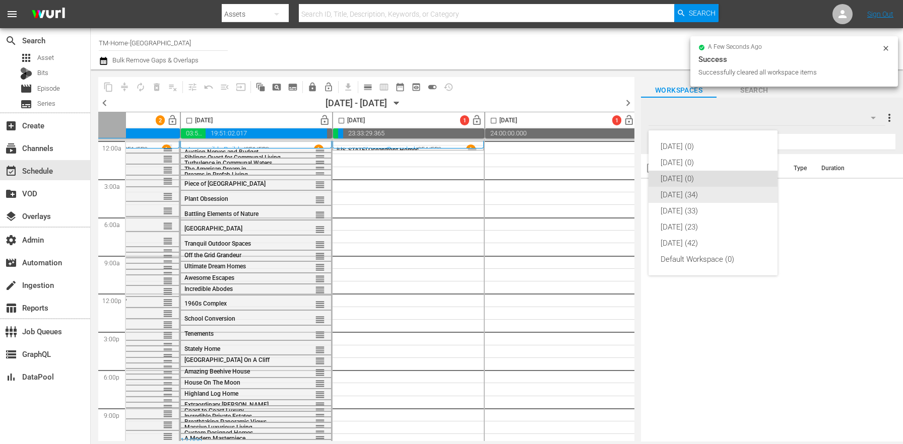
click at [695, 197] on div "Thursday (34)" at bounding box center [713, 195] width 105 height 16
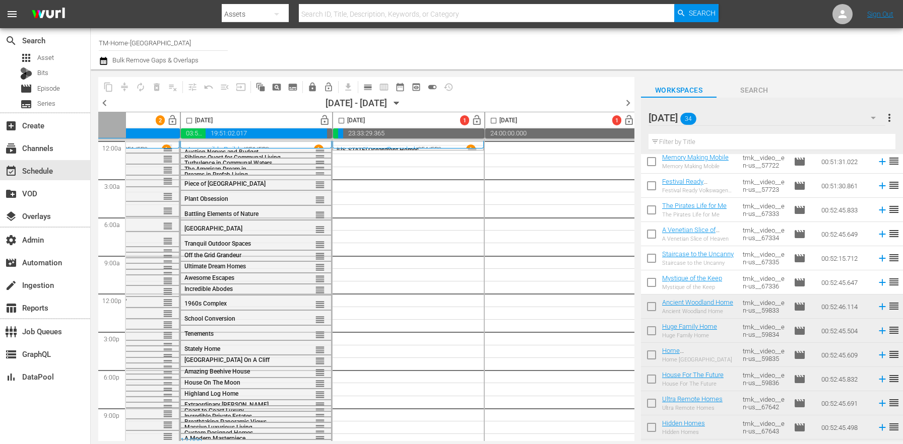
scroll to position [0, 0]
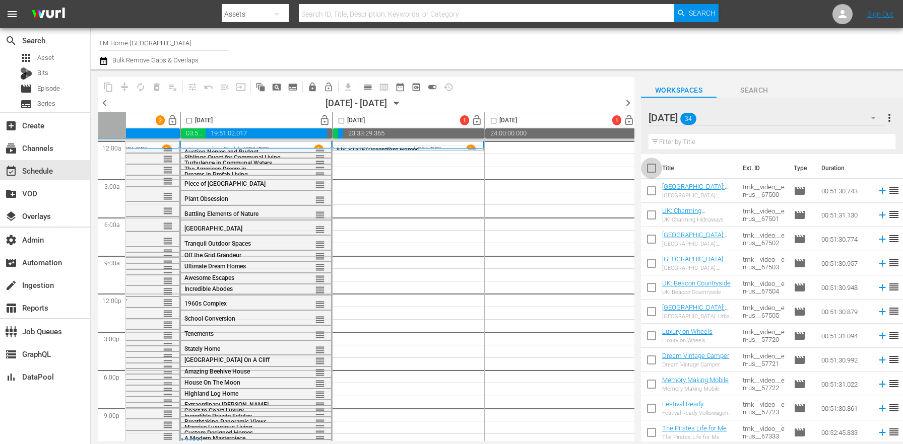
click at [658, 168] on input "checkbox" at bounding box center [651, 170] width 21 height 21
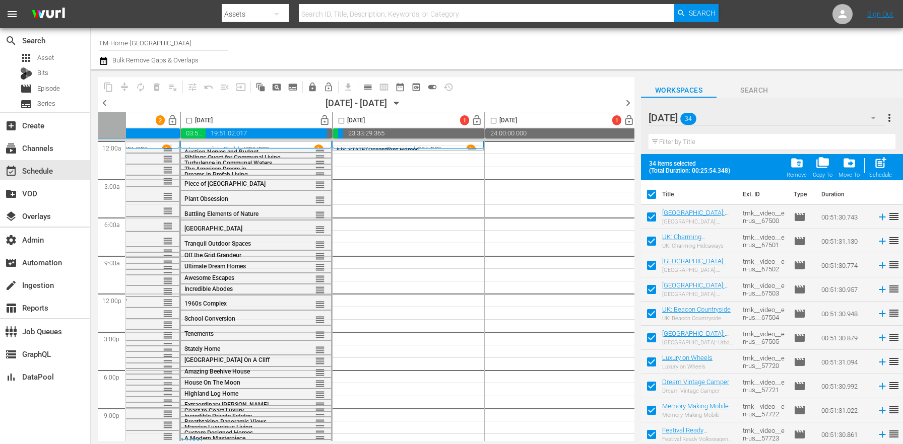
drag, startPoint x: 338, startPoint y: 121, endPoint x: 724, endPoint y: 131, distance: 386.1
click at [338, 120] on input "checkbox" at bounding box center [342, 123] width 12 height 12
click at [888, 162] on div "post_add Schedule" at bounding box center [880, 167] width 23 height 22
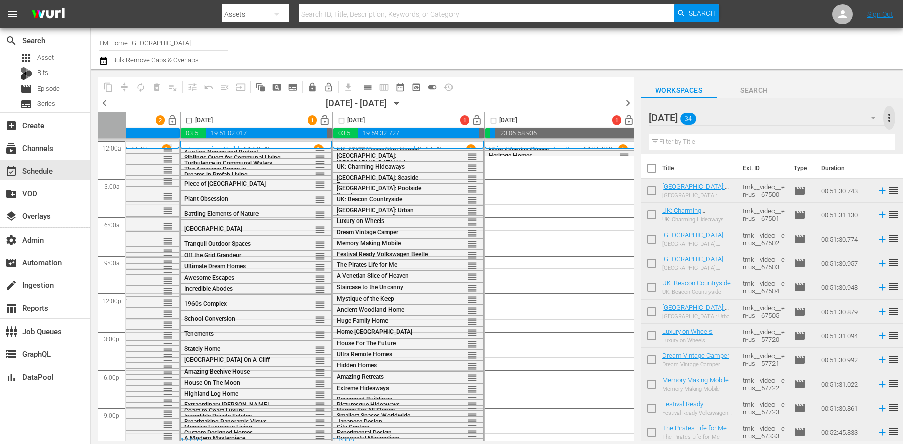
click at [888, 118] on span "more_vert" at bounding box center [889, 118] width 12 height 12
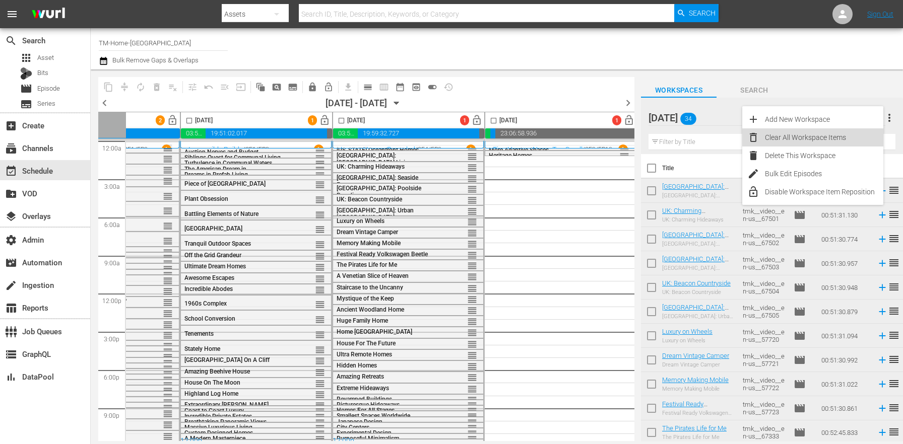
click at [838, 137] on div "Clear All Workspace Items" at bounding box center [824, 138] width 118 height 18
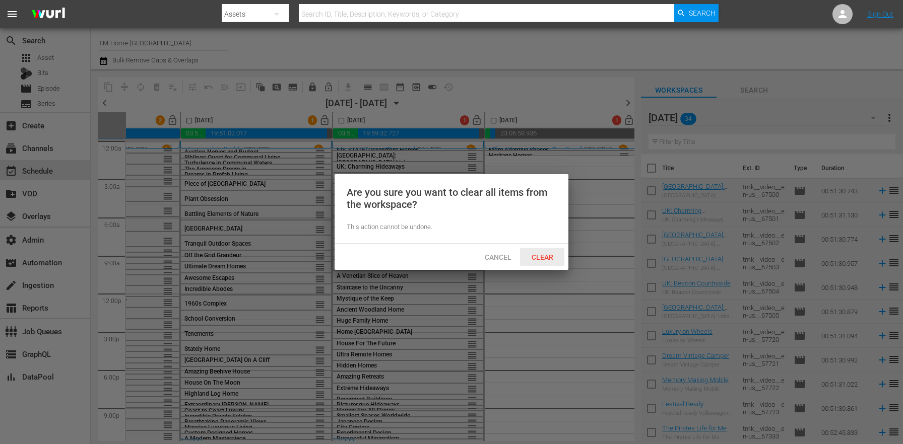
click at [530, 263] on div "Clear" at bounding box center [542, 257] width 44 height 19
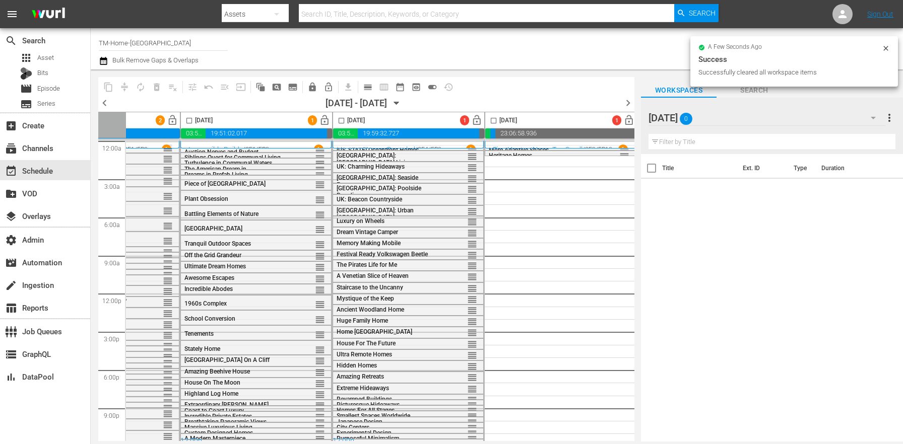
click at [746, 124] on div "Thursday 0" at bounding box center [767, 118] width 237 height 28
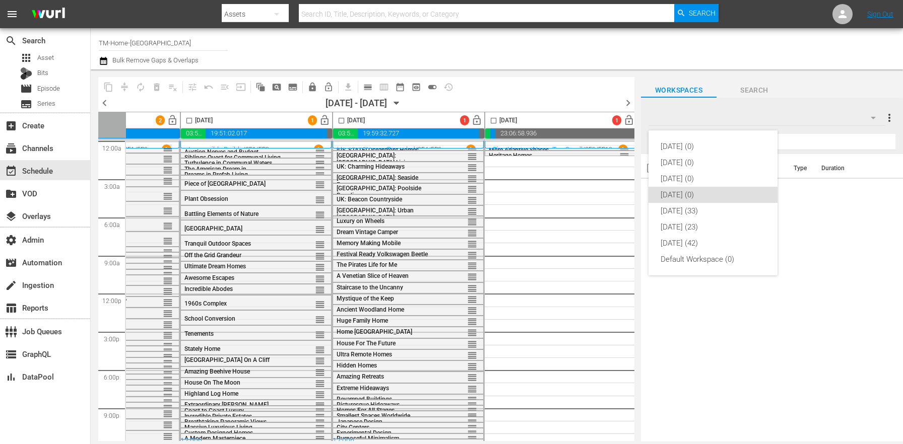
click at [764, 291] on div "Monday (0) Tuesday (0) Wednesday (0) Thursday (0) Friday (33) Saturday (23) Sun…" at bounding box center [451, 222] width 903 height 444
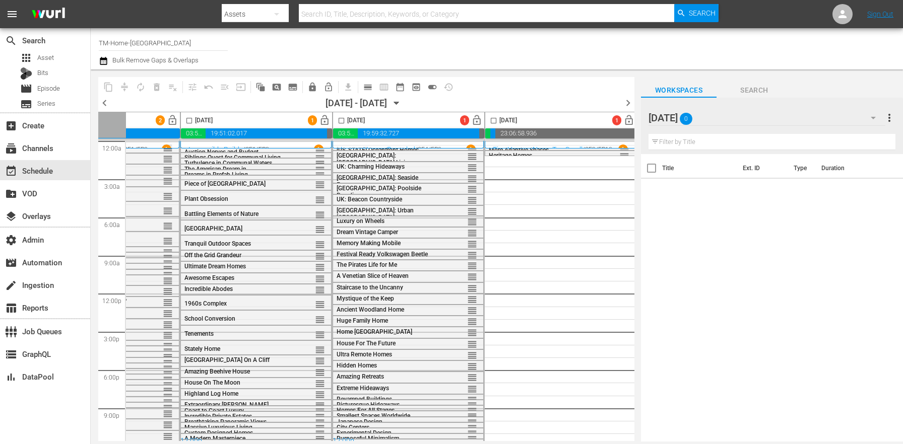
click at [837, 111] on div "Thursday 0" at bounding box center [767, 118] width 237 height 28
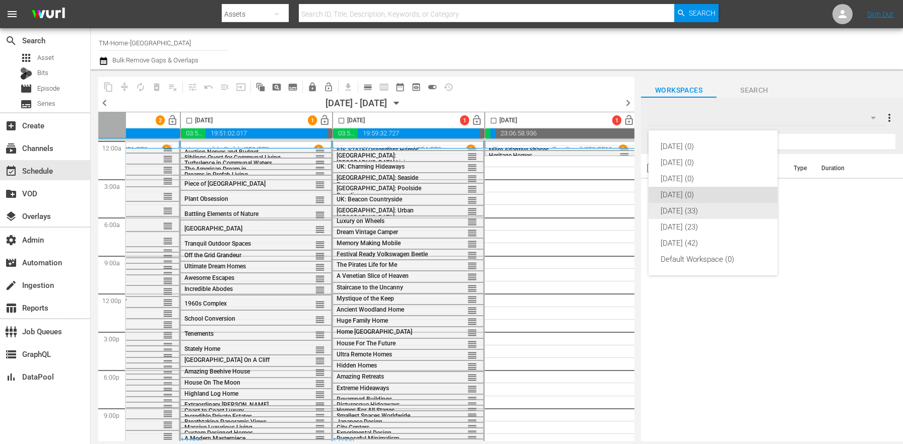
click at [714, 216] on div "Friday (33)" at bounding box center [713, 211] width 105 height 16
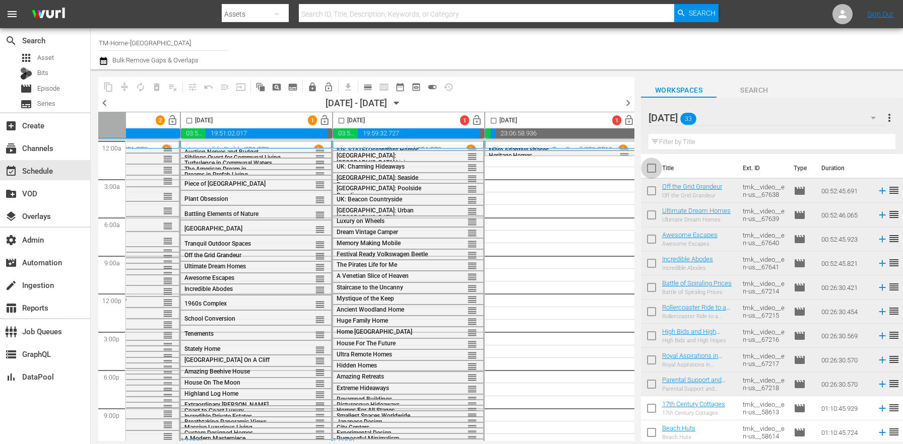
click at [654, 169] on input "checkbox" at bounding box center [651, 170] width 21 height 21
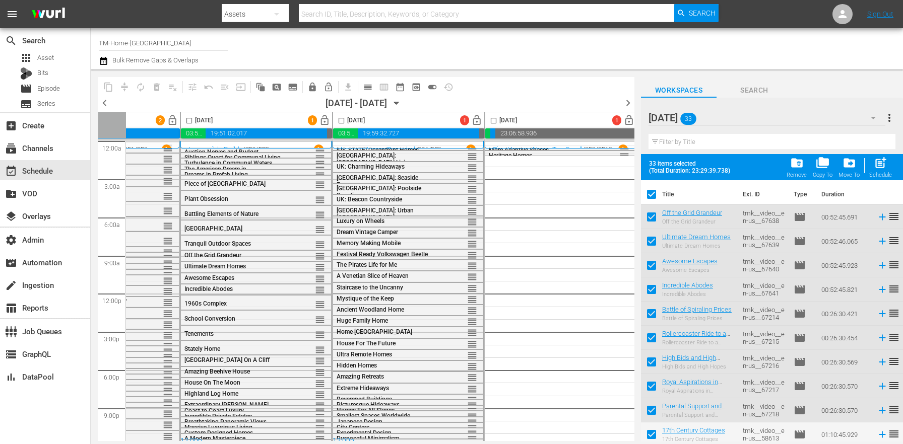
drag, startPoint x: 495, startPoint y: 119, endPoint x: 834, endPoint y: 136, distance: 339.6
click at [495, 119] on input "checkbox" at bounding box center [494, 123] width 12 height 12
click at [889, 162] on div "post_add Schedule" at bounding box center [880, 167] width 23 height 22
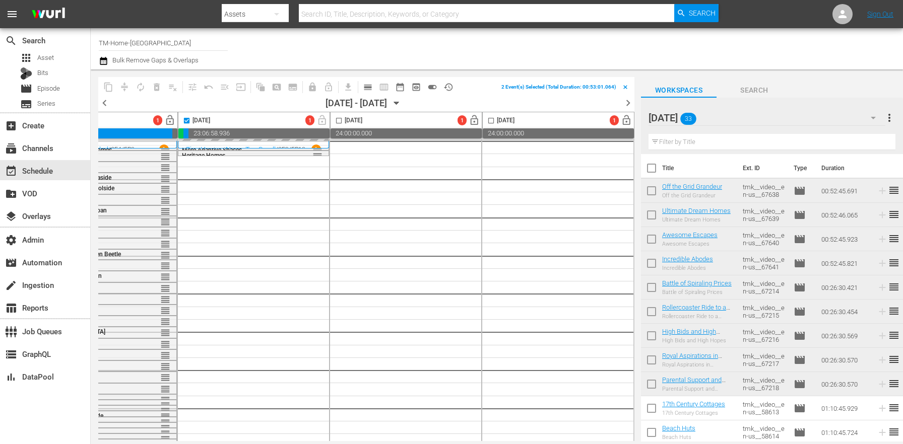
scroll to position [0, 561]
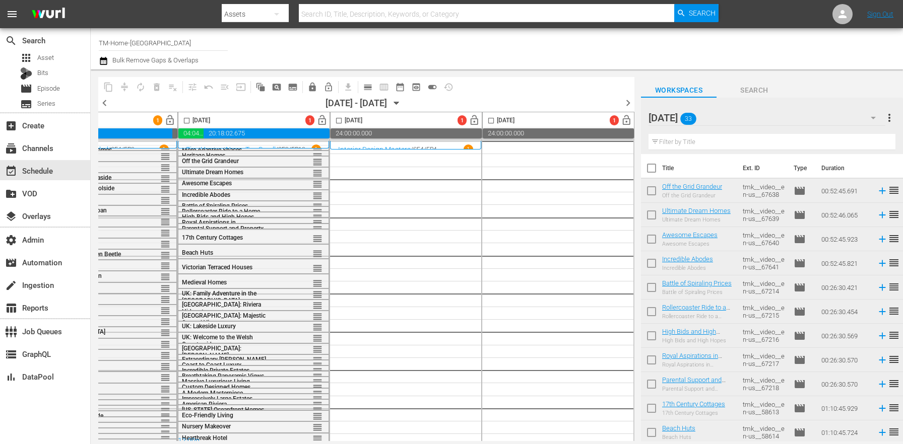
click at [888, 118] on span "more_vert" at bounding box center [889, 118] width 12 height 12
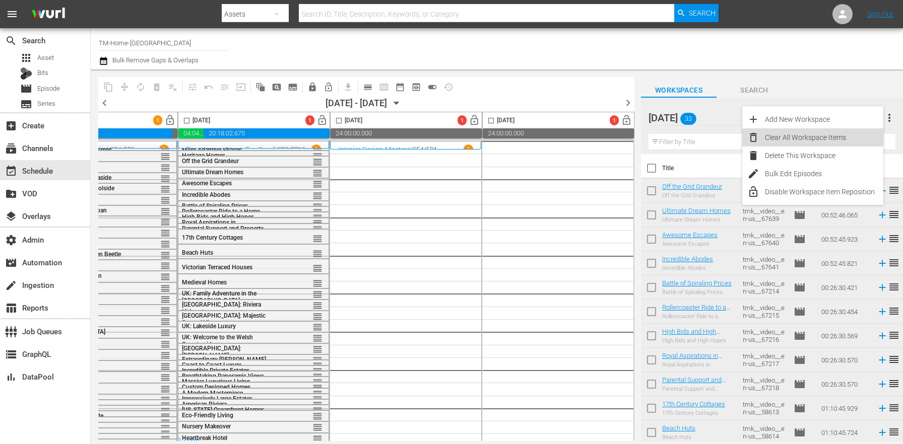
click at [829, 136] on div "Clear All Workspace Items" at bounding box center [824, 138] width 118 height 18
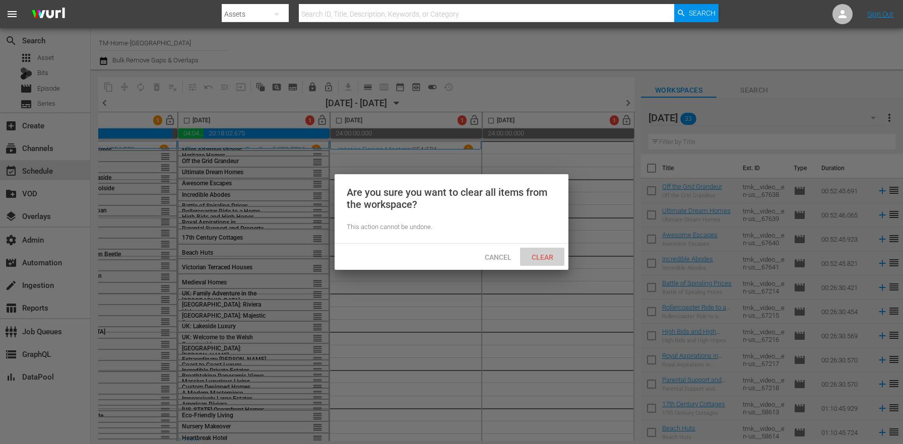
click at [542, 258] on span "Clear" at bounding box center [543, 257] width 38 height 8
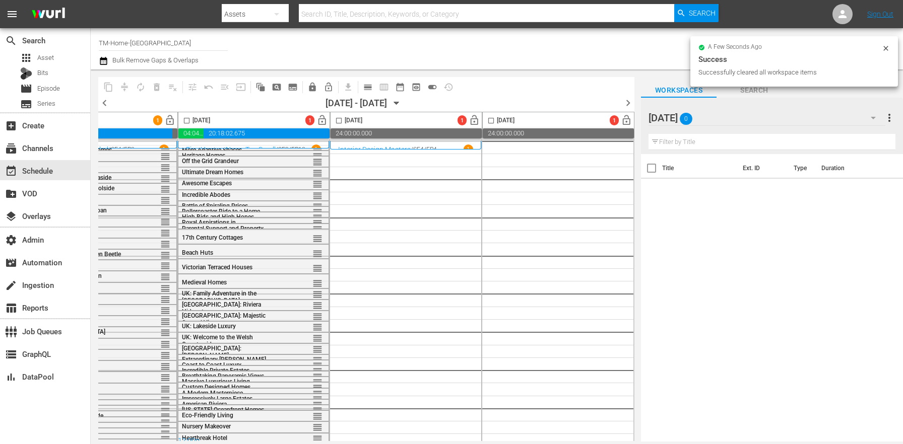
click at [840, 119] on div "Friday 0" at bounding box center [767, 118] width 237 height 28
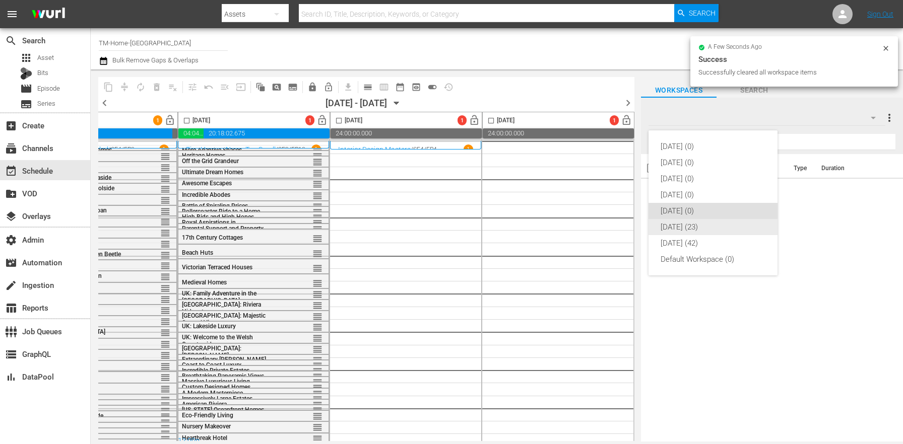
click at [683, 226] on div "Saturday (23)" at bounding box center [713, 227] width 105 height 16
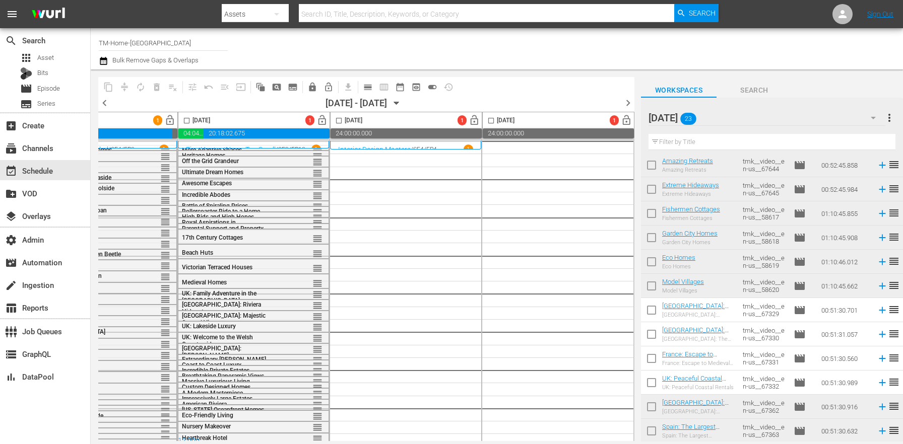
scroll to position [0, 0]
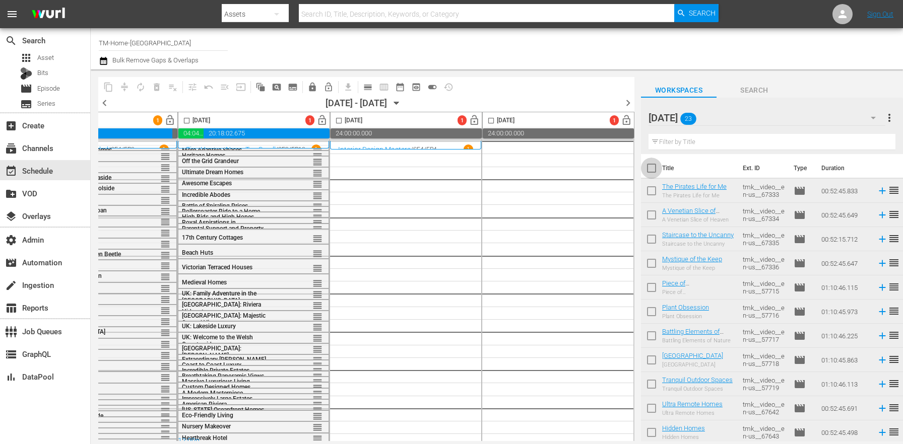
click at [647, 163] on input "checkbox" at bounding box center [651, 170] width 21 height 21
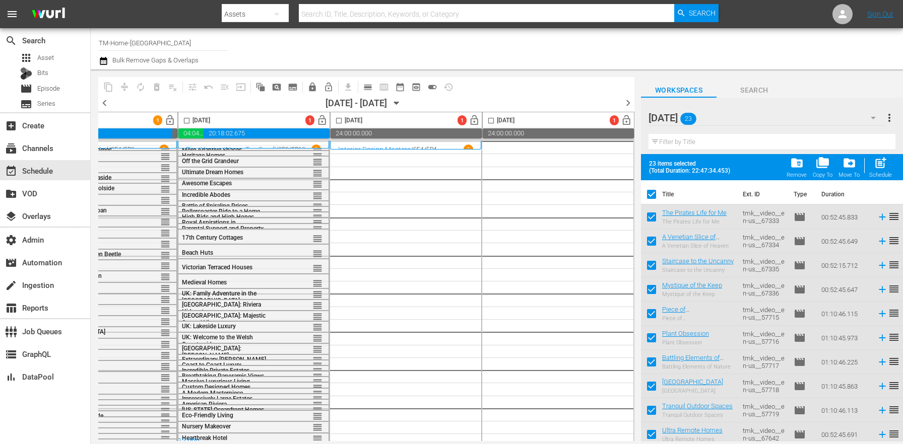
click at [339, 124] on input "checkbox" at bounding box center [339, 123] width 12 height 12
click at [878, 163] on span "post_add" at bounding box center [881, 163] width 14 height 14
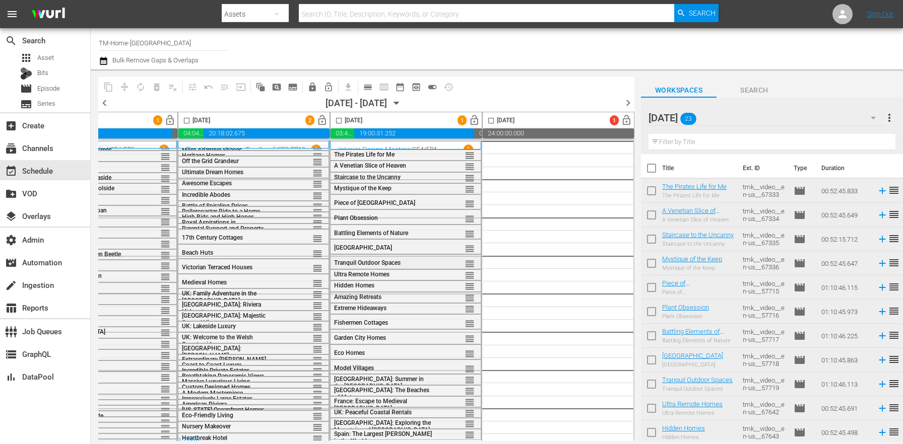
scroll to position [10, 561]
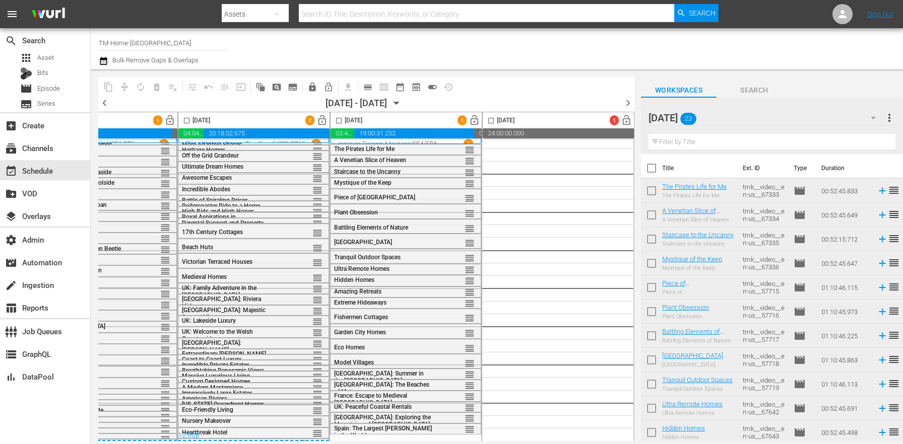
click at [897, 117] on div "Saturday 23 Saturday more_vert Filter by Title" at bounding box center [772, 126] width 262 height 56
click at [894, 117] on span "more_vert" at bounding box center [889, 118] width 12 height 12
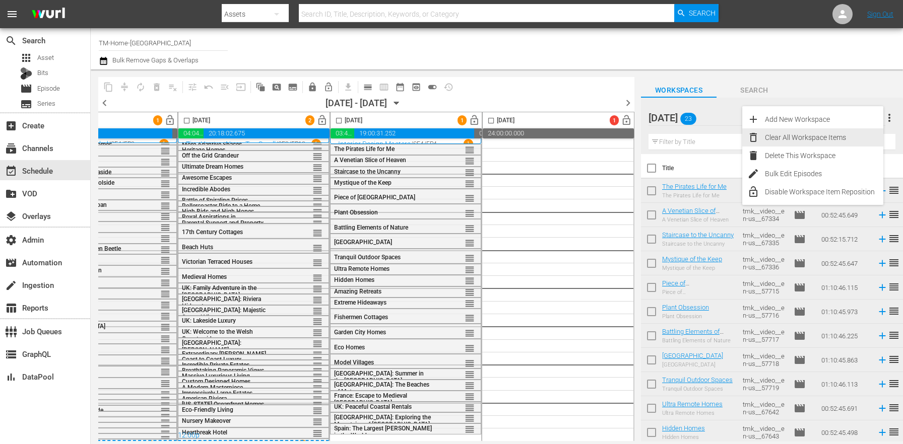
click at [846, 133] on div "Clear All Workspace Items" at bounding box center [824, 138] width 118 height 18
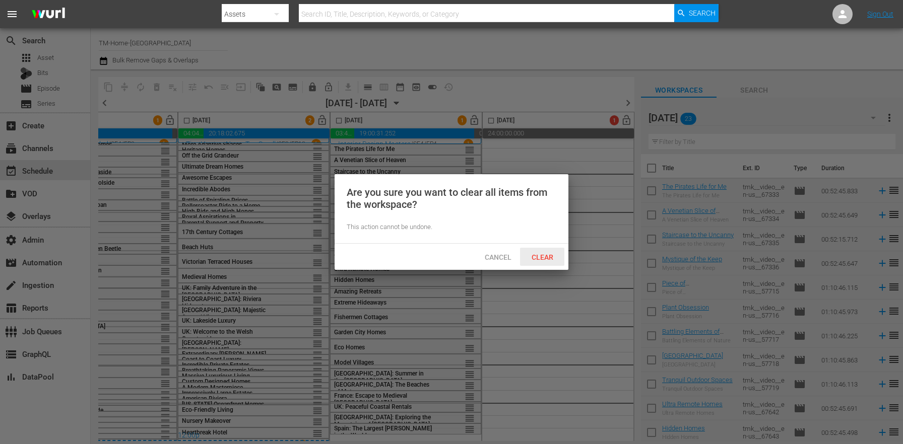
click at [537, 260] on span "Clear" at bounding box center [543, 257] width 38 height 8
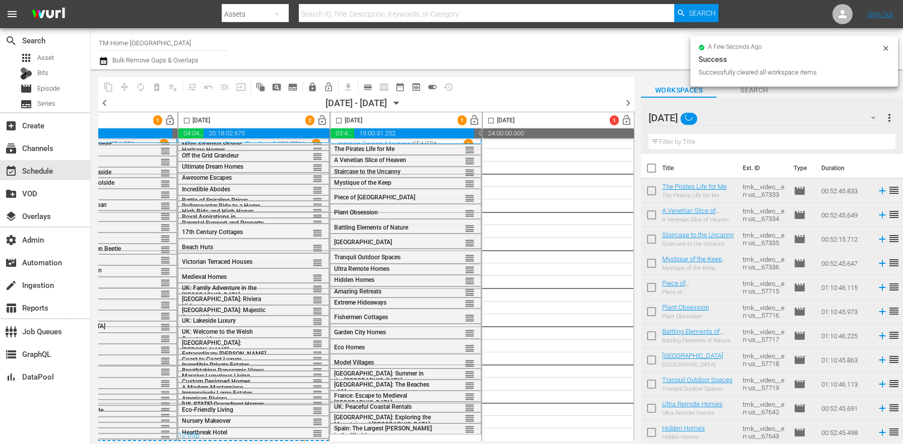
click at [862, 119] on button "button" at bounding box center [873, 118] width 24 height 24
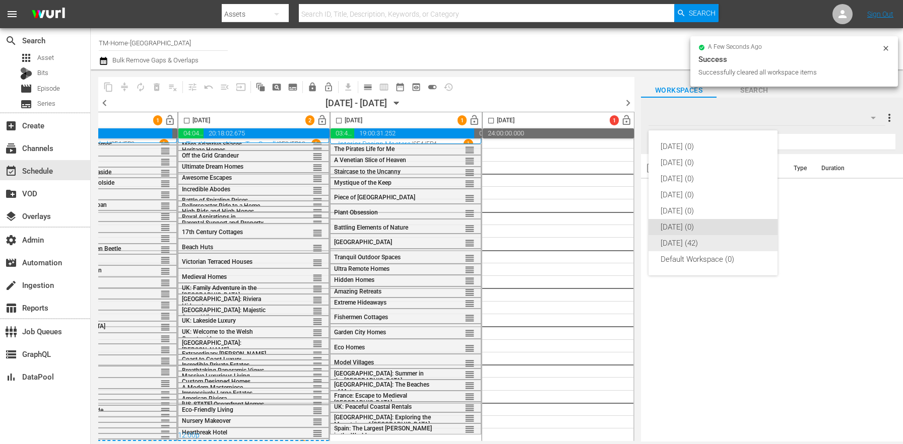
click at [714, 244] on div "Sunday (42)" at bounding box center [713, 243] width 105 height 16
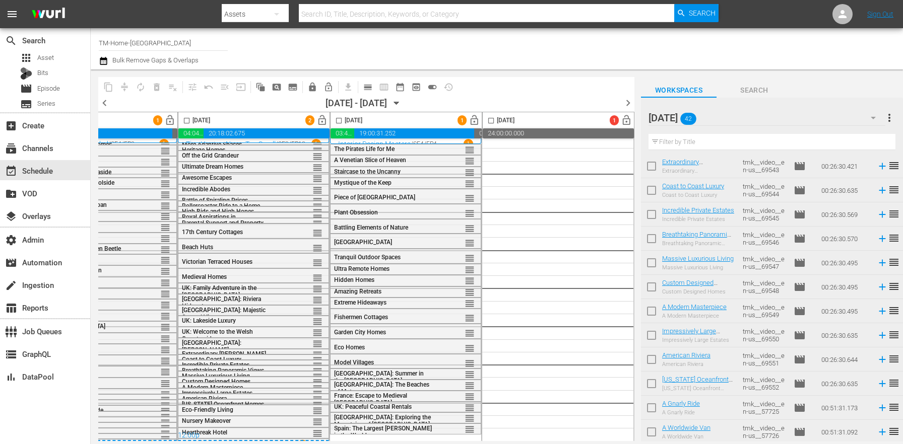
scroll to position [0, 0]
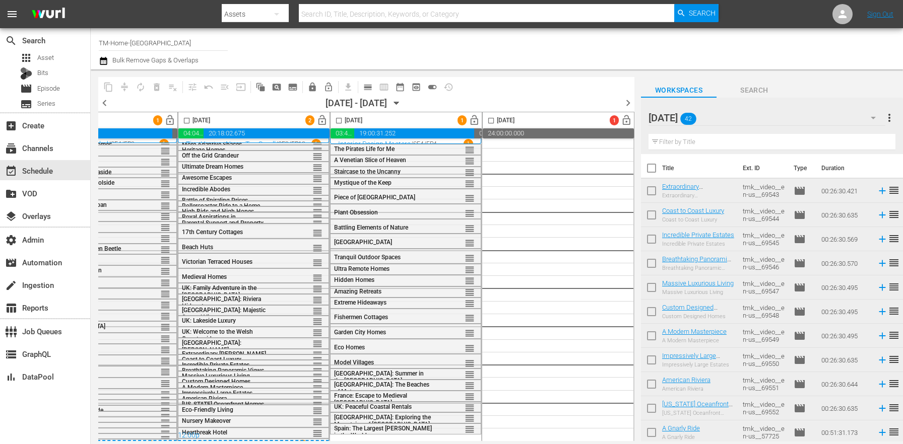
click at [657, 166] on input "checkbox" at bounding box center [651, 170] width 21 height 21
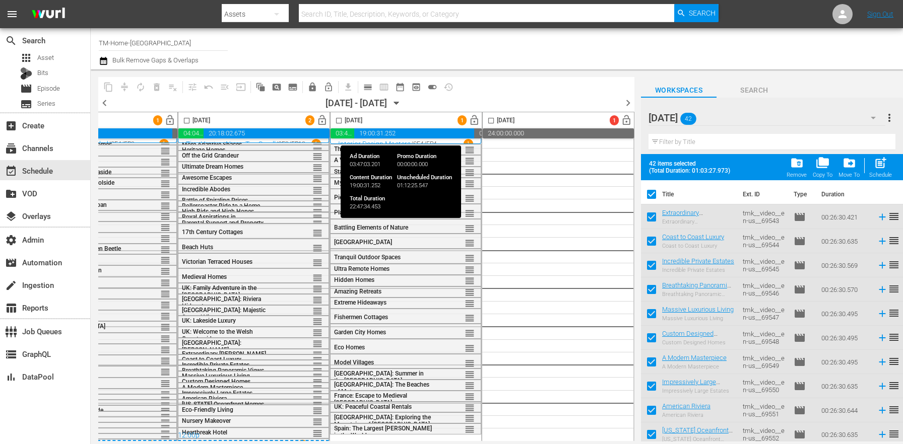
scroll to position [0, 561]
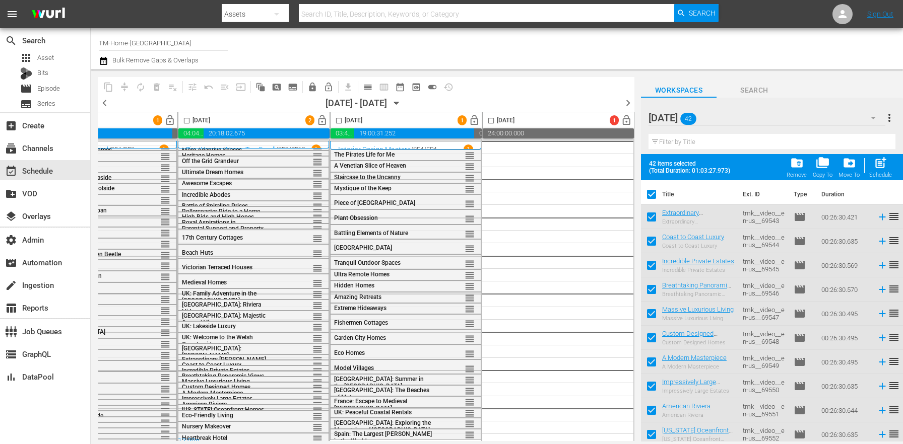
click at [338, 122] on input "checkbox" at bounding box center [339, 123] width 12 height 12
click at [878, 170] on div "post_add Schedule" at bounding box center [880, 167] width 23 height 22
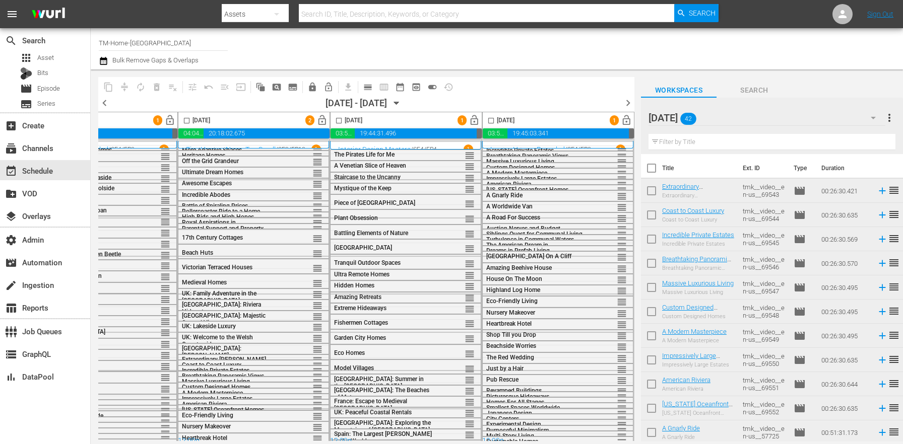
scroll to position [10, 561]
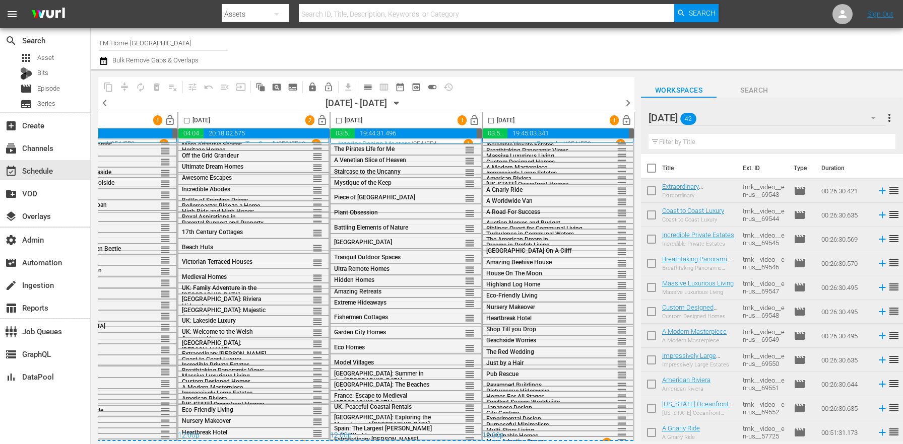
click at [892, 120] on span "more_vert" at bounding box center [889, 118] width 12 height 12
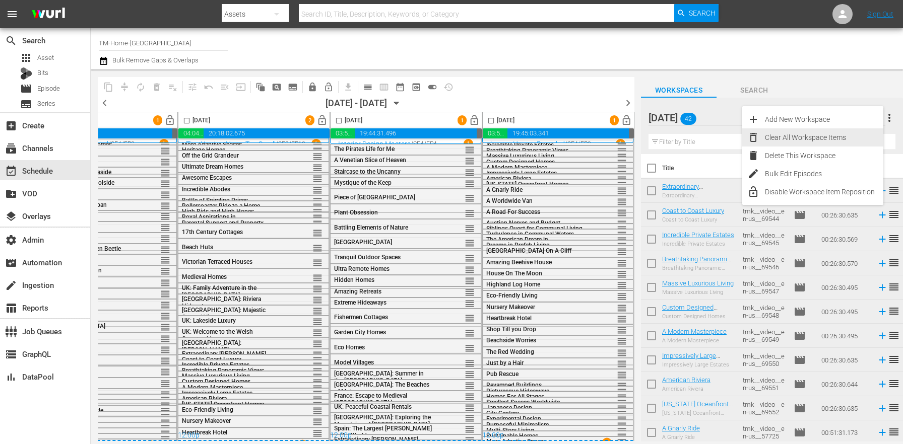
click at [816, 140] on div "Clear All Workspace Items" at bounding box center [824, 138] width 118 height 18
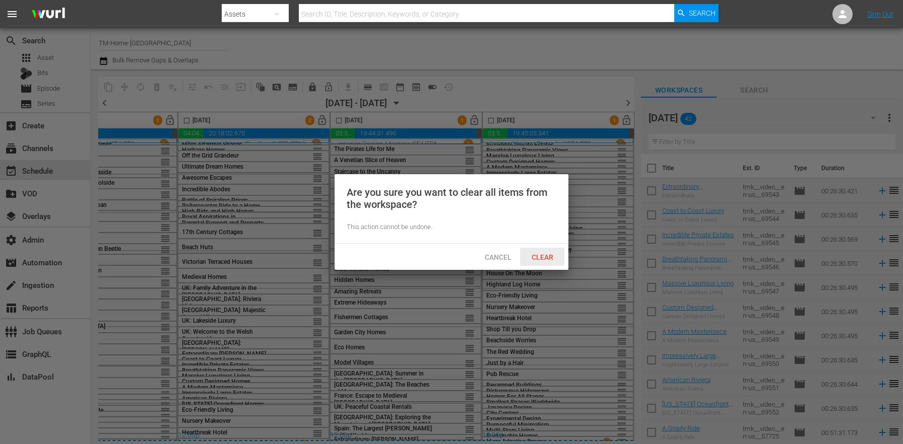
click at [550, 260] on span "Clear" at bounding box center [543, 257] width 38 height 8
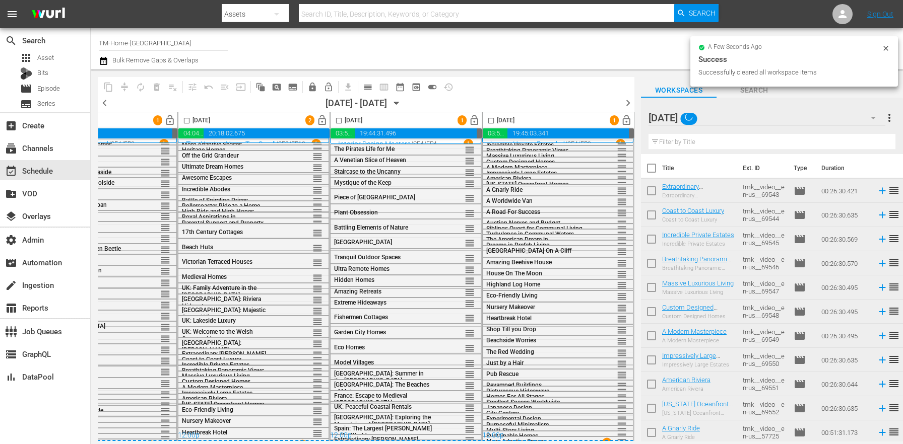
click at [587, 53] on div at bounding box center [714, 49] width 362 height 36
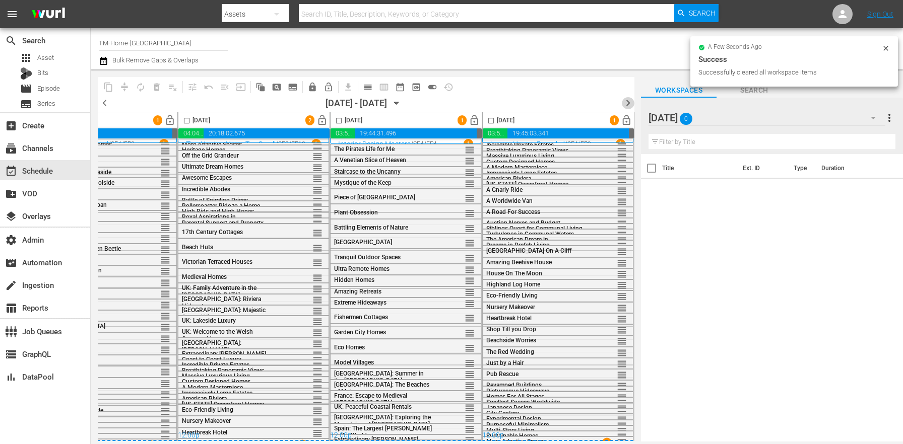
click at [626, 102] on span "chevron_right" at bounding box center [628, 103] width 13 height 13
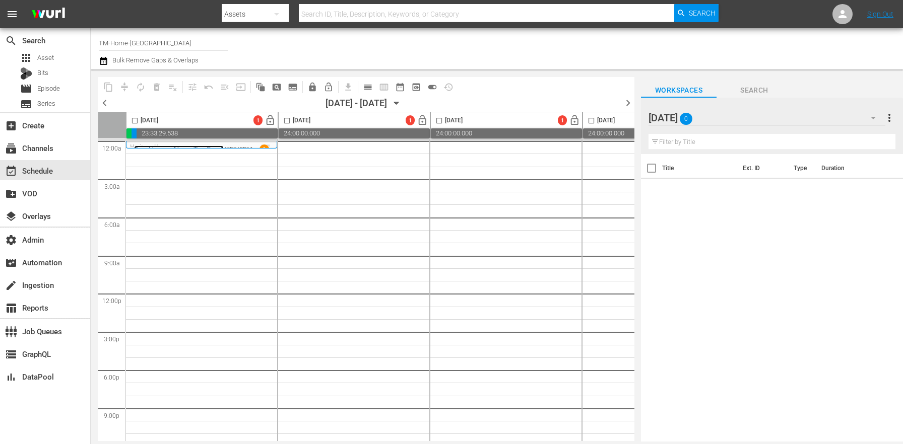
click at [172, 146] on link "Tiny Homes: Never Too Small" at bounding box center [179, 150] width 90 height 8
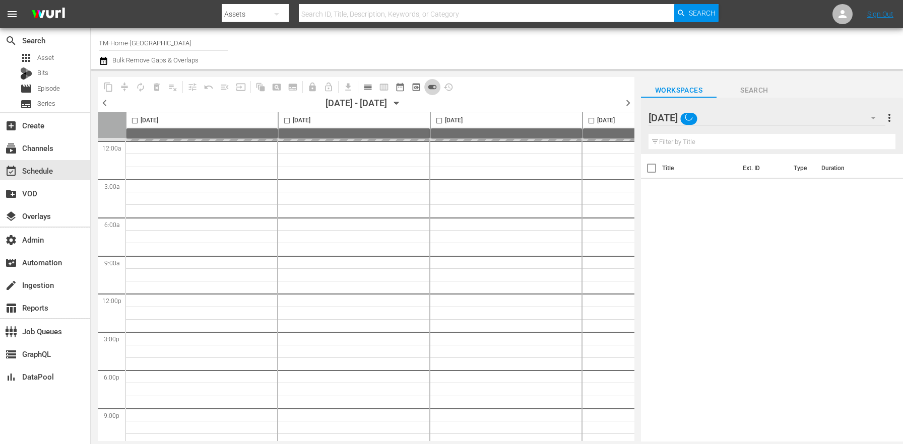
click at [435, 90] on span "toggle_on" at bounding box center [432, 87] width 10 height 10
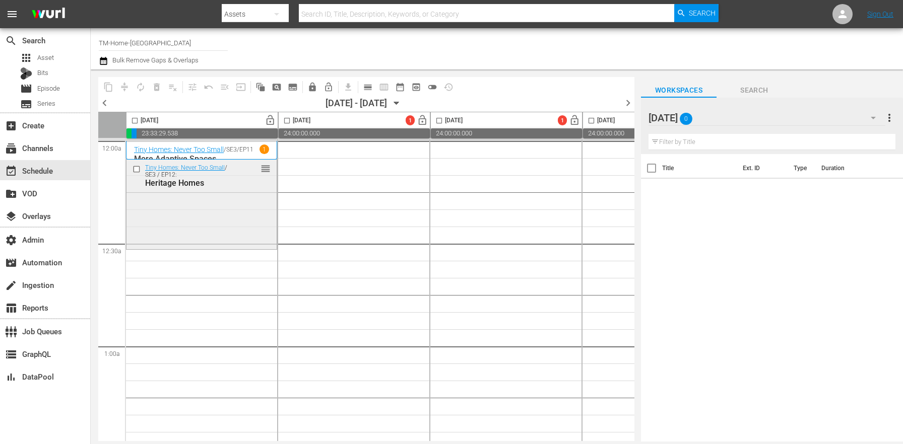
click at [232, 223] on div "Tiny Homes: Never Too Small / SE3 / EP12: Heritage Homes reorder" at bounding box center [201, 204] width 150 height 88
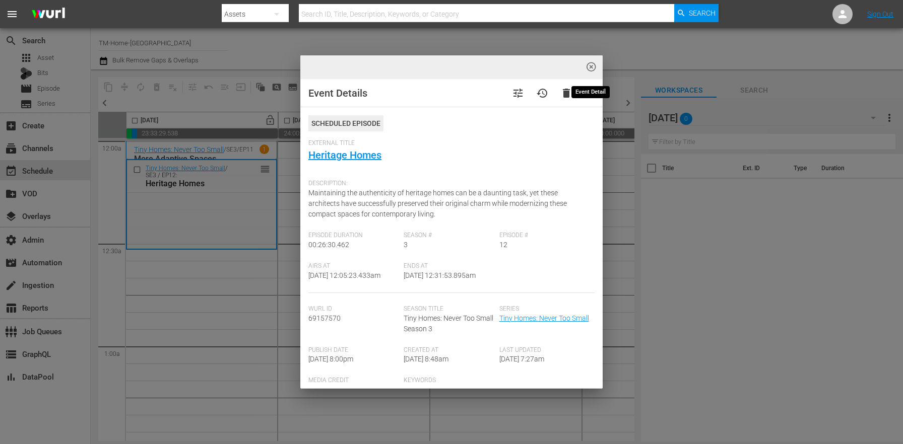
click at [594, 63] on span "highlight_off_icon" at bounding box center [592, 67] width 12 height 12
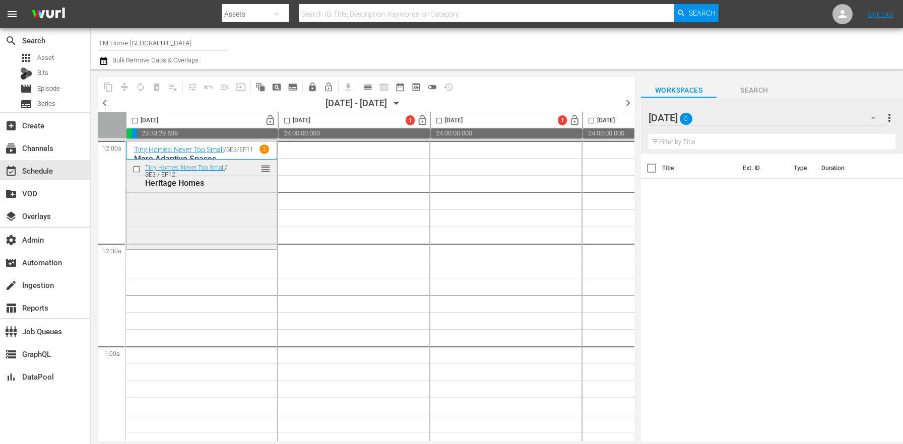
click at [180, 211] on div "Tiny Homes: Never Too Small / SE3 / EP12: Heritage Homes reorder" at bounding box center [201, 204] width 150 height 88
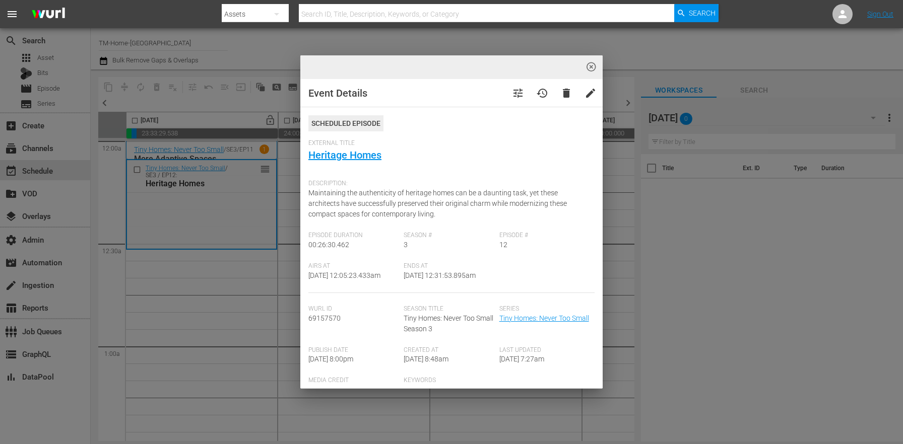
click at [181, 339] on div "highlight_off_icon Event Details tune history delete edit Scheduled Episode Ext…" at bounding box center [451, 222] width 903 height 444
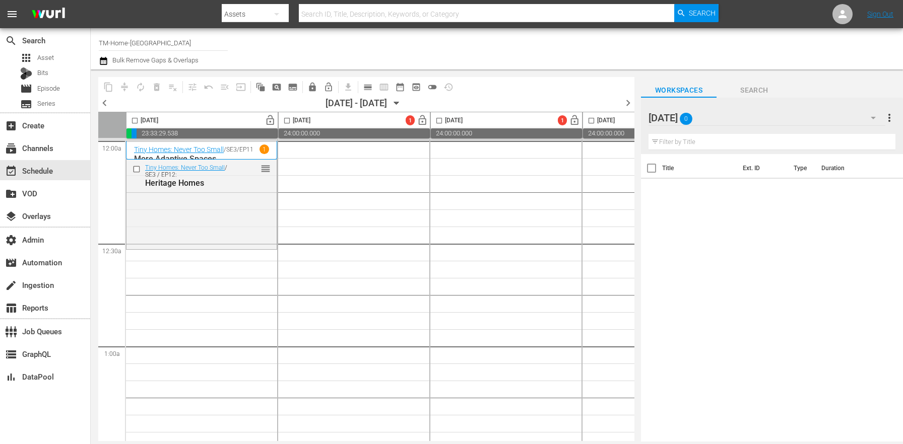
click at [749, 124] on div "Sunday 0" at bounding box center [767, 118] width 237 height 28
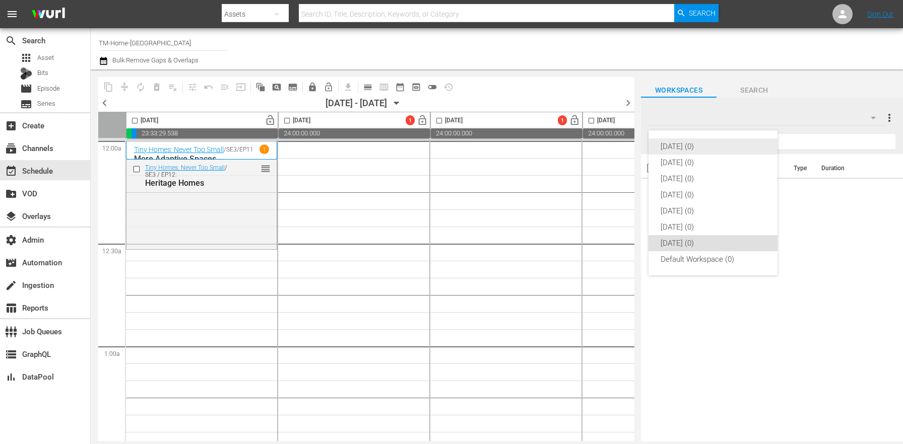
drag, startPoint x: 712, startPoint y: 141, endPoint x: 432, endPoint y: 70, distance: 288.2
click at [712, 141] on div "Monday (0)" at bounding box center [713, 147] width 105 height 16
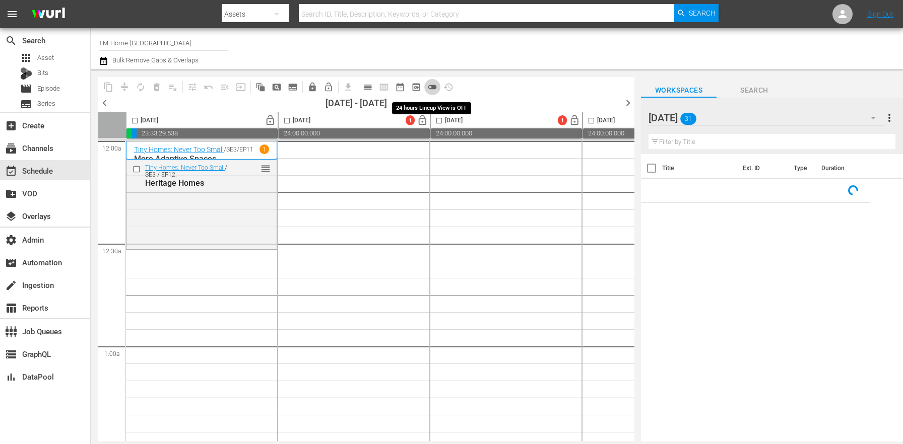
click at [434, 83] on span "toggle_off" at bounding box center [432, 87] width 10 height 10
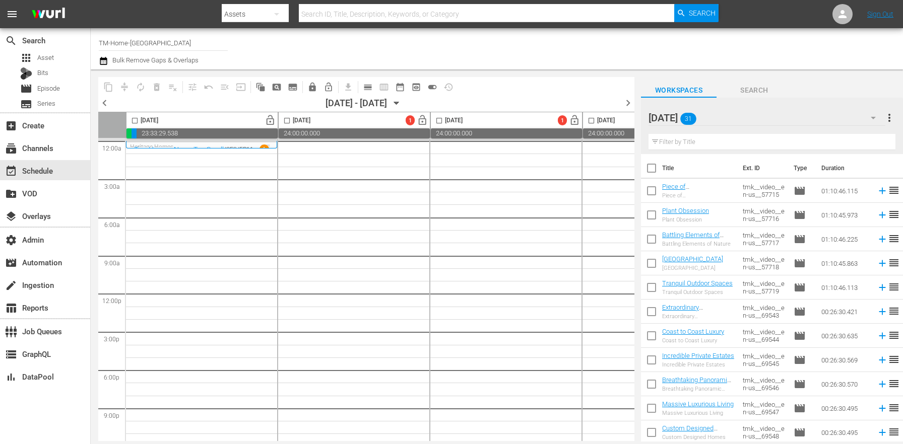
click at [661, 170] on input "checkbox" at bounding box center [651, 170] width 21 height 21
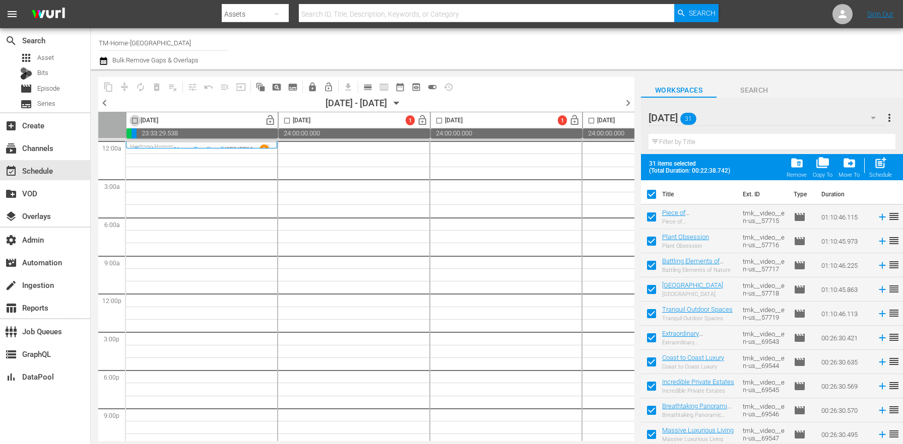
click at [135, 119] on input "checkbox" at bounding box center [135, 123] width 12 height 12
click at [880, 164] on span "post_add" at bounding box center [881, 163] width 14 height 14
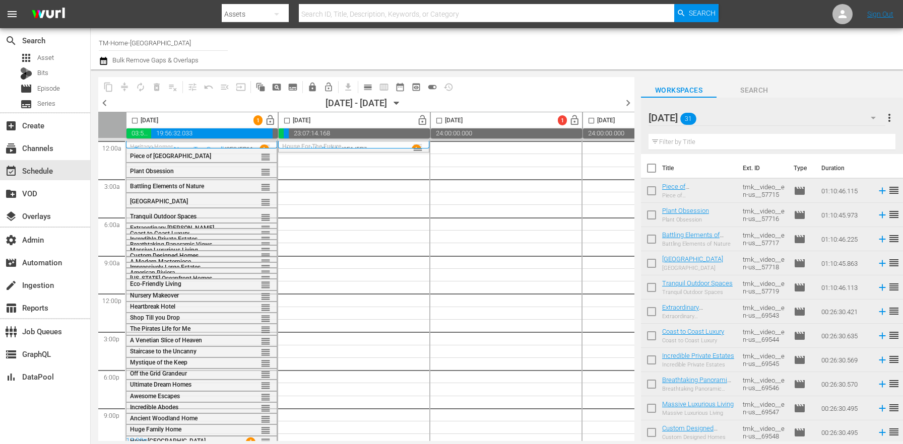
click at [890, 119] on span "more_vert" at bounding box center [889, 118] width 12 height 12
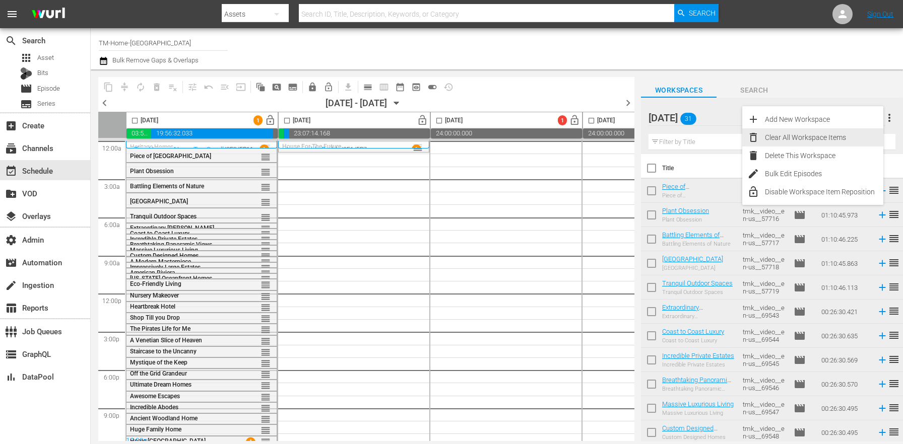
click at [803, 138] on div "Clear All Workspace Items" at bounding box center [824, 138] width 118 height 18
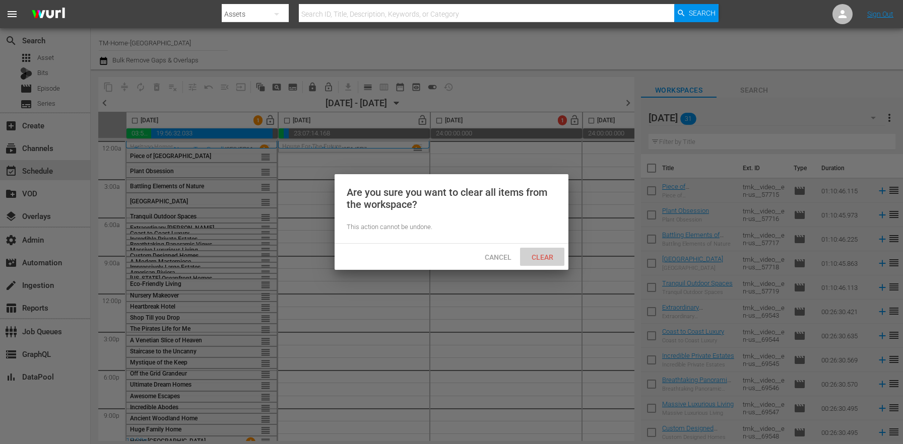
click at [533, 258] on span "Clear" at bounding box center [543, 257] width 38 height 8
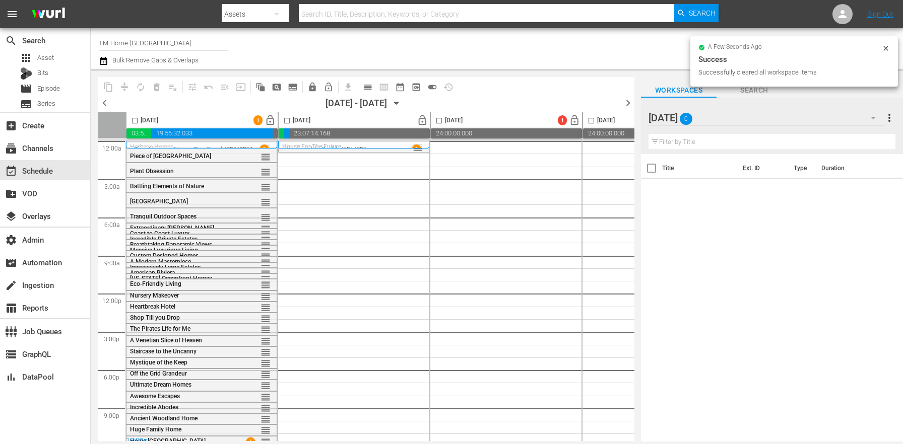
click at [730, 113] on div "Monday 0" at bounding box center [767, 118] width 237 height 28
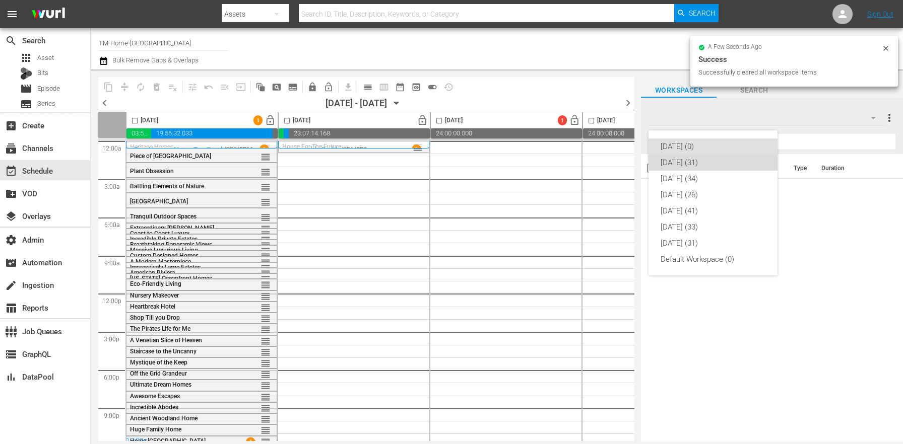
click at [702, 163] on div "Tuesday (31)" at bounding box center [713, 163] width 105 height 16
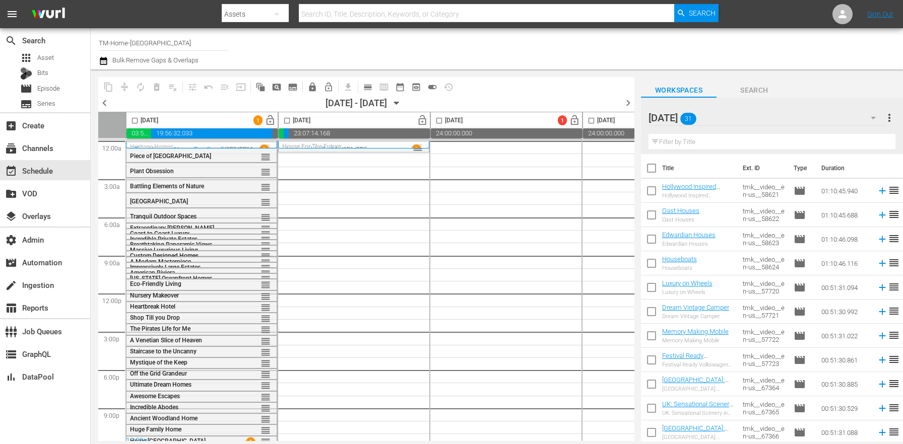
drag, startPoint x: 649, startPoint y: 172, endPoint x: 377, endPoint y: 84, distance: 285.6
click at [649, 172] on input "checkbox" at bounding box center [651, 170] width 21 height 21
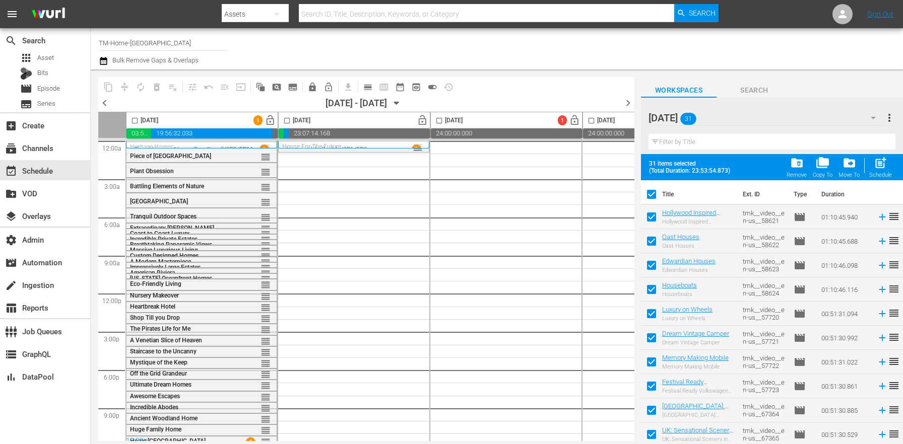
click at [281, 120] on input "checkbox" at bounding box center [287, 123] width 12 height 12
click at [882, 166] on span "post_add" at bounding box center [881, 163] width 14 height 14
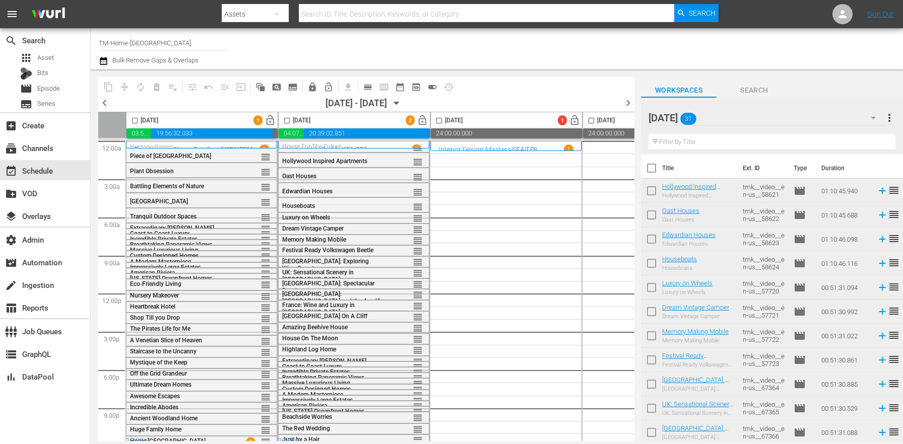
click at [888, 116] on span "more_vert" at bounding box center [889, 118] width 12 height 12
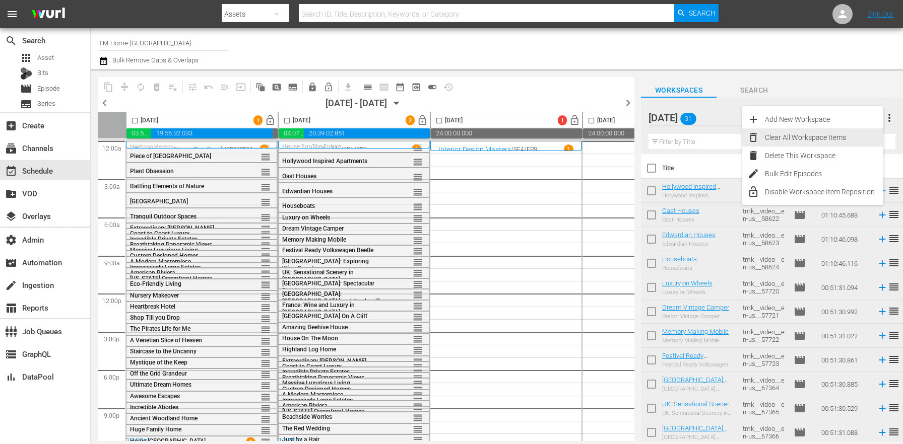
click at [844, 133] on div "Clear All Workspace Items" at bounding box center [824, 138] width 118 height 18
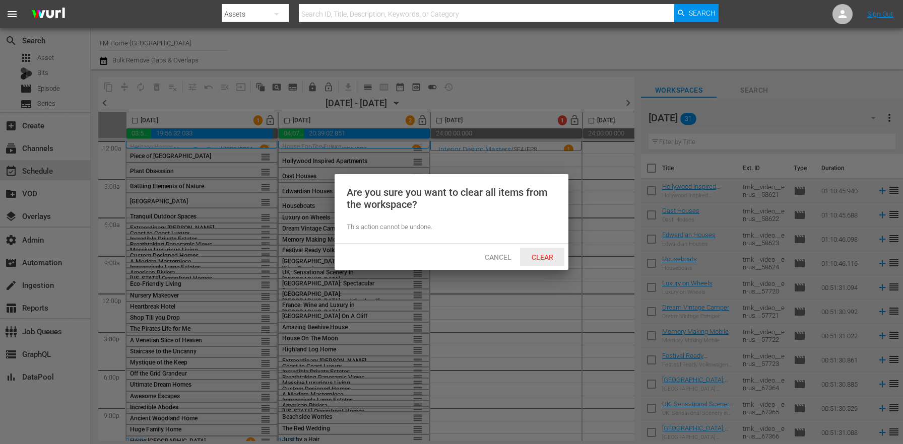
click at [558, 258] on span "Clear" at bounding box center [543, 257] width 38 height 8
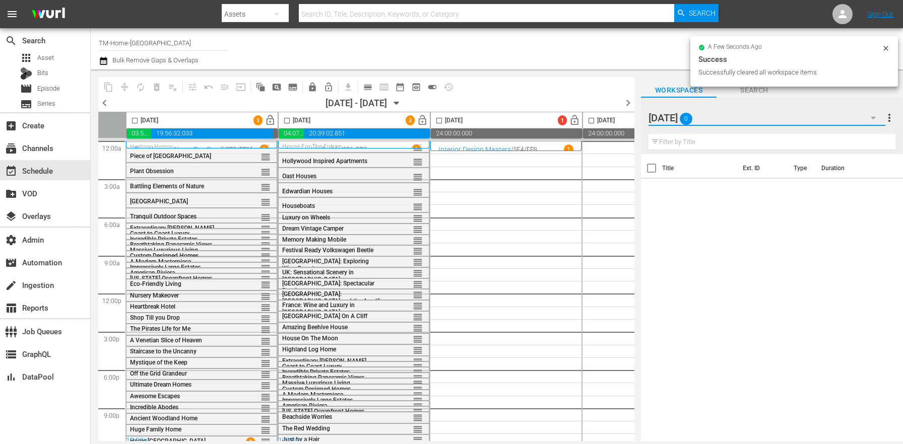
click at [865, 117] on button "button" at bounding box center [873, 118] width 24 height 24
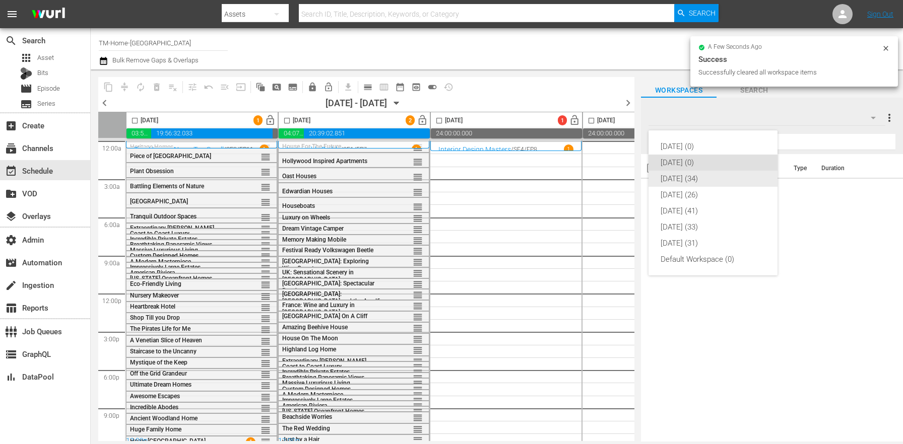
click at [713, 178] on div "Wednesday (34)" at bounding box center [713, 179] width 105 height 16
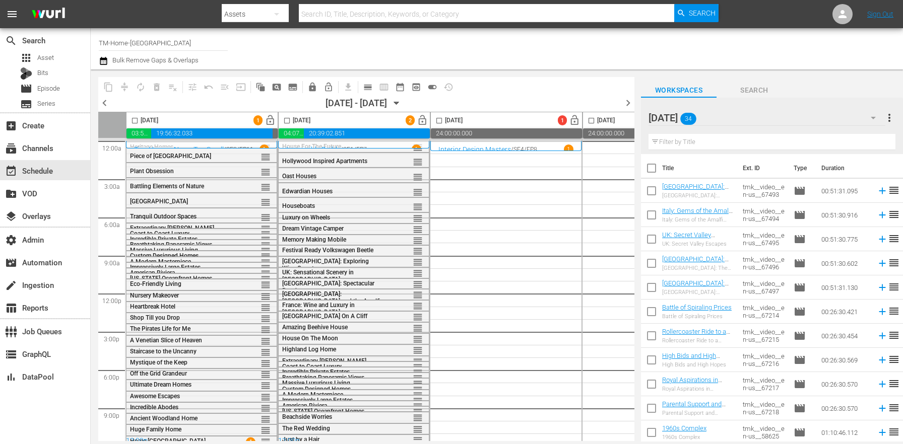
click at [666, 162] on th "Title" at bounding box center [699, 168] width 75 height 28
click at [645, 171] on input "checkbox" at bounding box center [651, 170] width 21 height 21
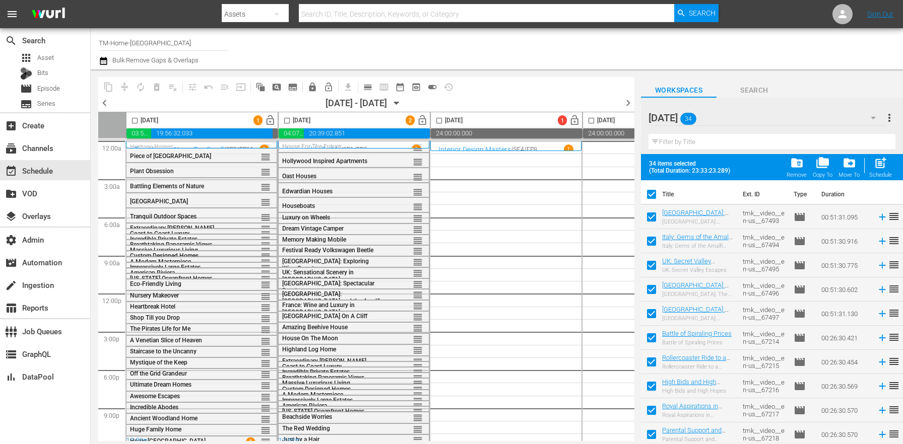
click at [441, 123] on input "checkbox" at bounding box center [439, 123] width 12 height 12
click at [885, 164] on span "post_add" at bounding box center [881, 163] width 14 height 14
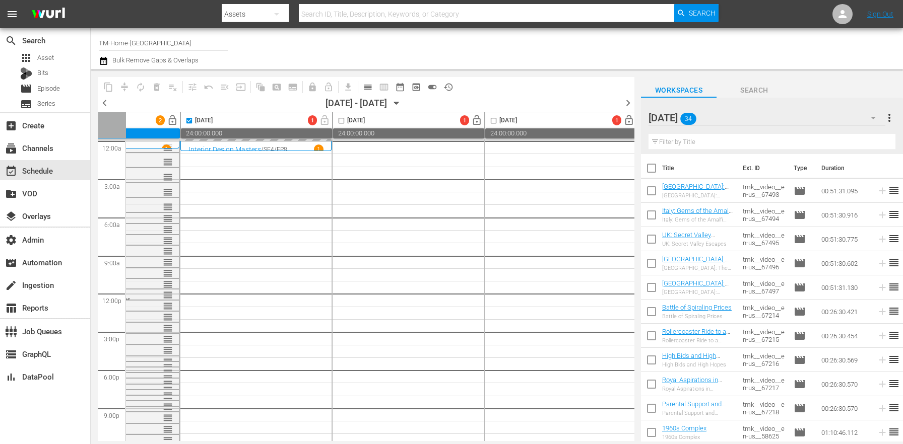
scroll to position [0, 268]
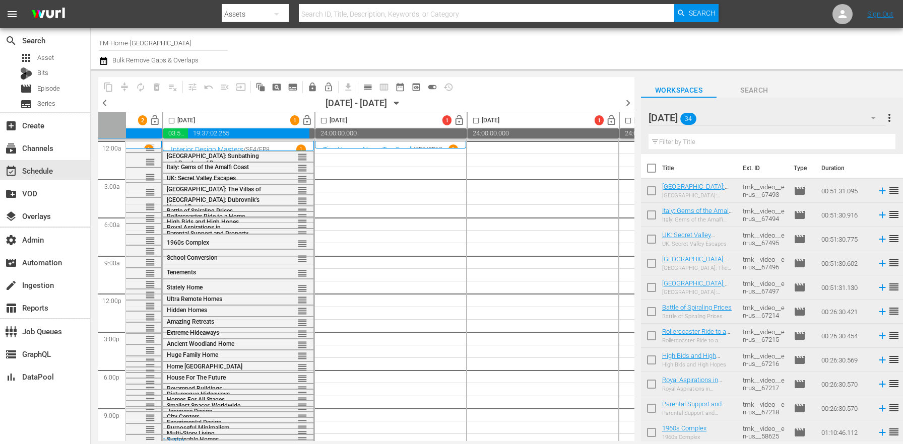
click at [889, 119] on span "more_vert" at bounding box center [889, 118] width 12 height 12
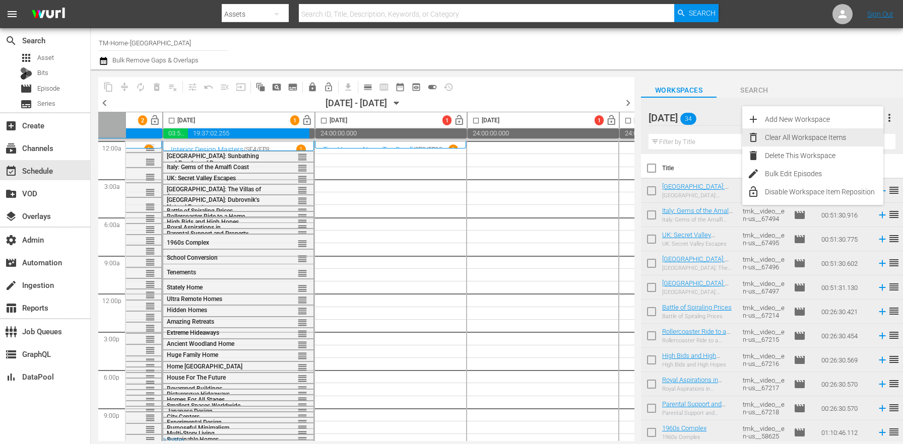
click at [822, 140] on div "Clear All Workspace Items" at bounding box center [824, 138] width 118 height 18
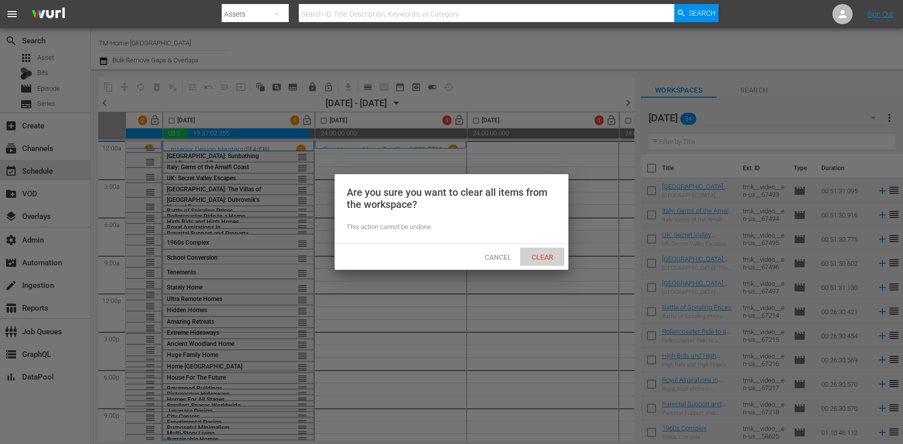
click at [547, 260] on span "Clear" at bounding box center [543, 257] width 38 height 8
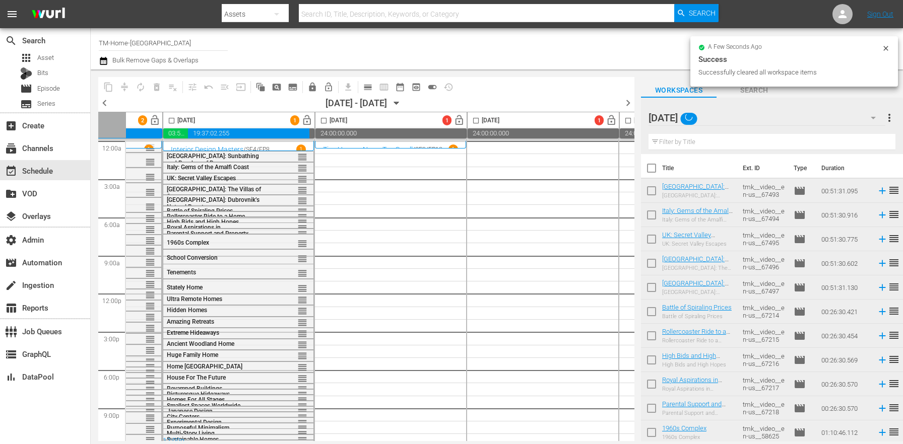
click at [825, 115] on div "Wednesday" at bounding box center [767, 118] width 237 height 28
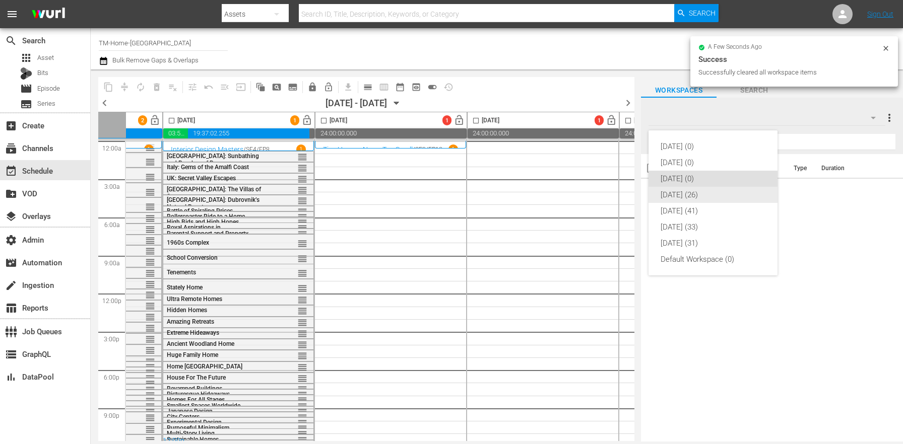
click at [680, 191] on div "Thursday (26)" at bounding box center [713, 195] width 105 height 16
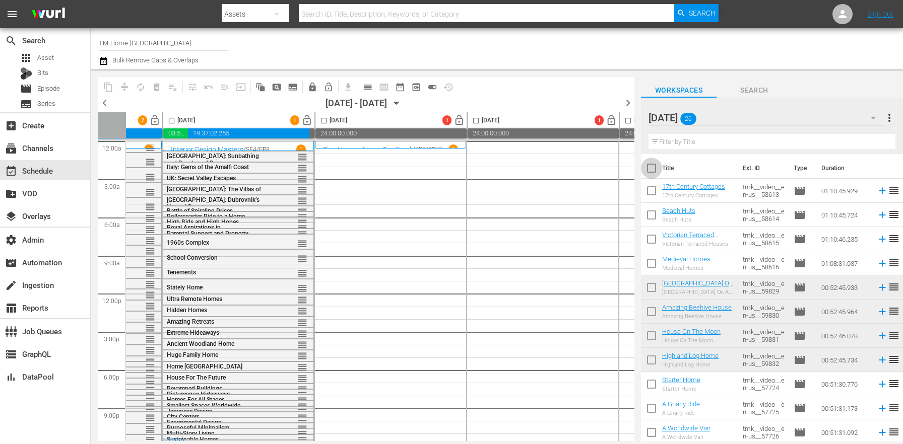
click at [645, 165] on input "checkbox" at bounding box center [651, 170] width 21 height 21
checkbox input "true"
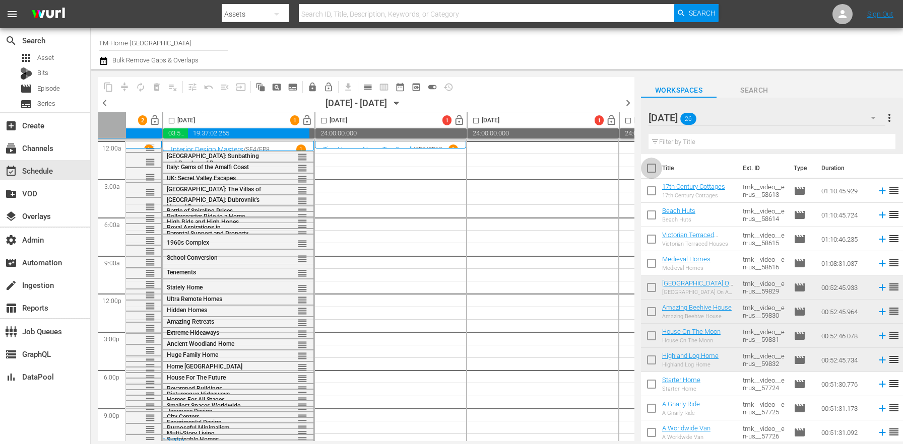
checkbox input "true"
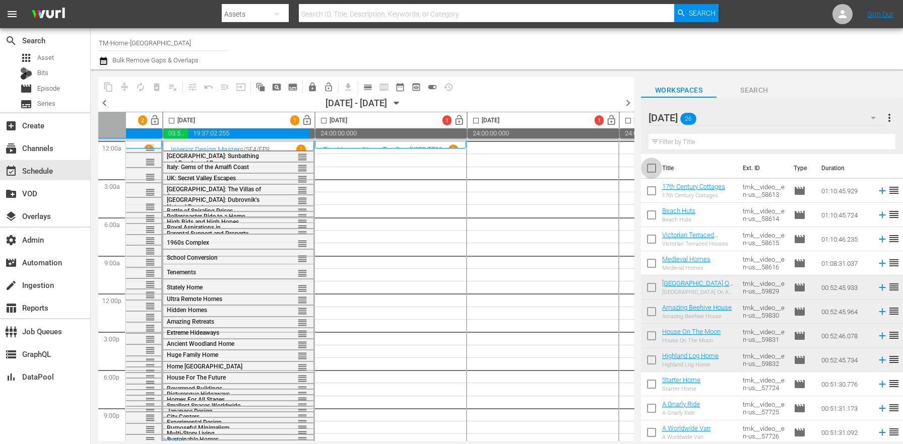
checkbox input "true"
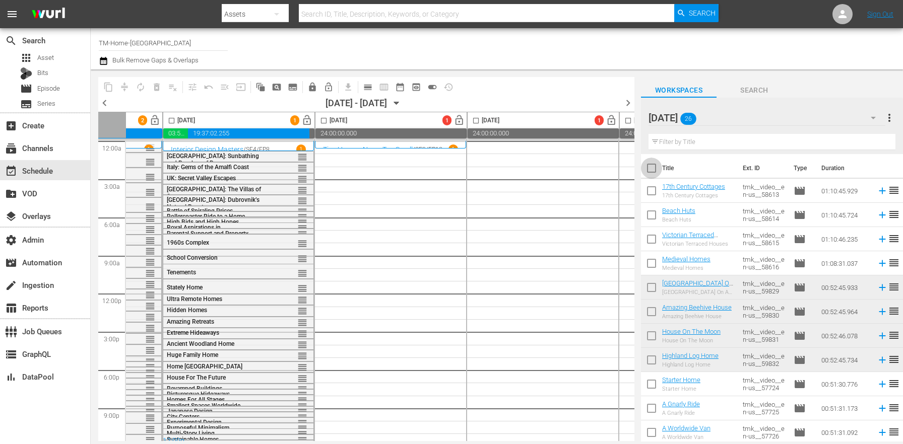
checkbox input "true"
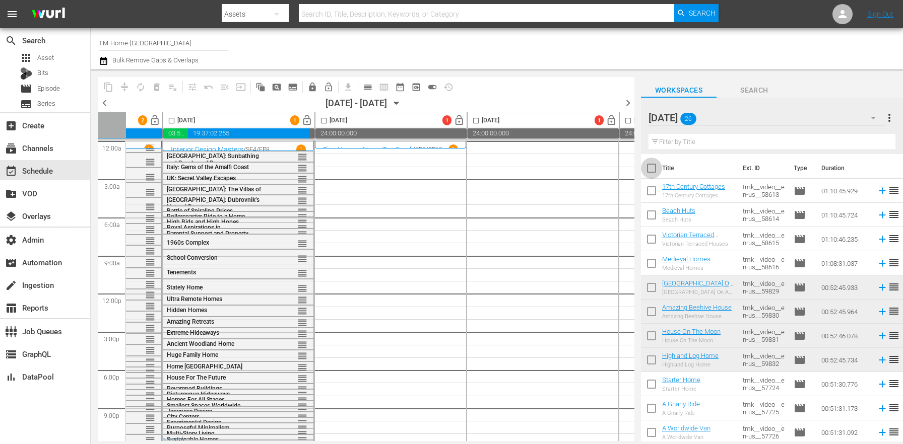
checkbox input "true"
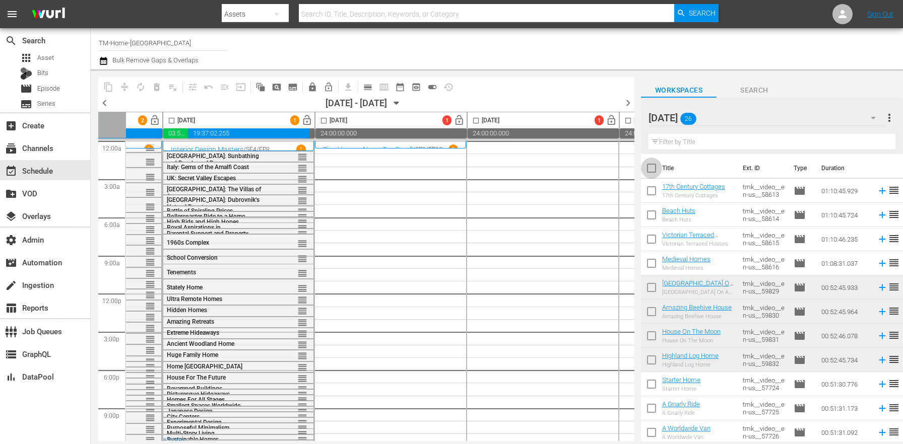
checkbox input "true"
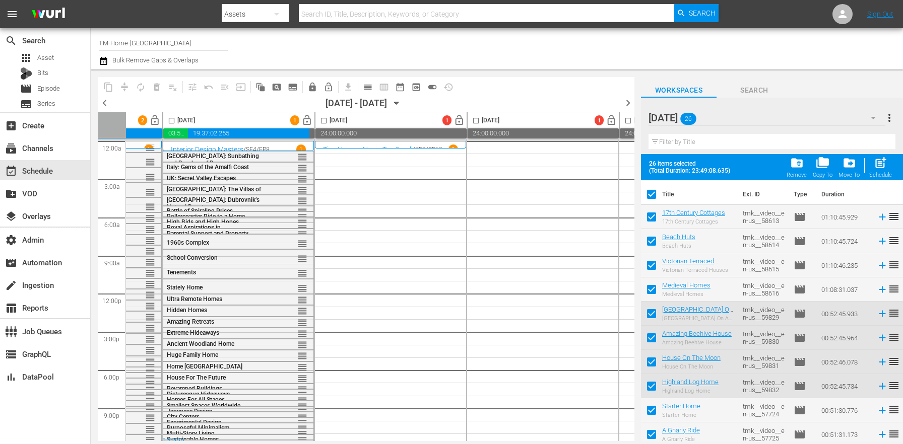
drag, startPoint x: 324, startPoint y: 119, endPoint x: 778, endPoint y: 144, distance: 455.2
click at [324, 119] on input "checkbox" at bounding box center [324, 123] width 12 height 12
checkbox input "true"
click at [882, 164] on span "post_add" at bounding box center [881, 163] width 14 height 14
checkbox input "false"
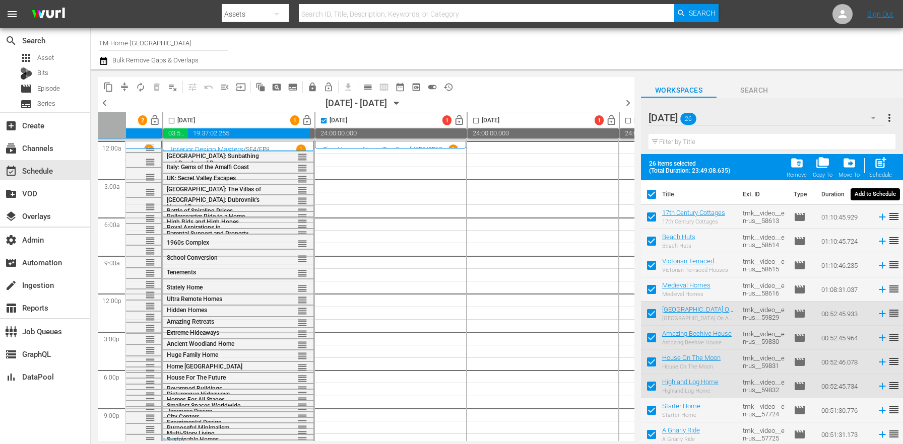
checkbox input "false"
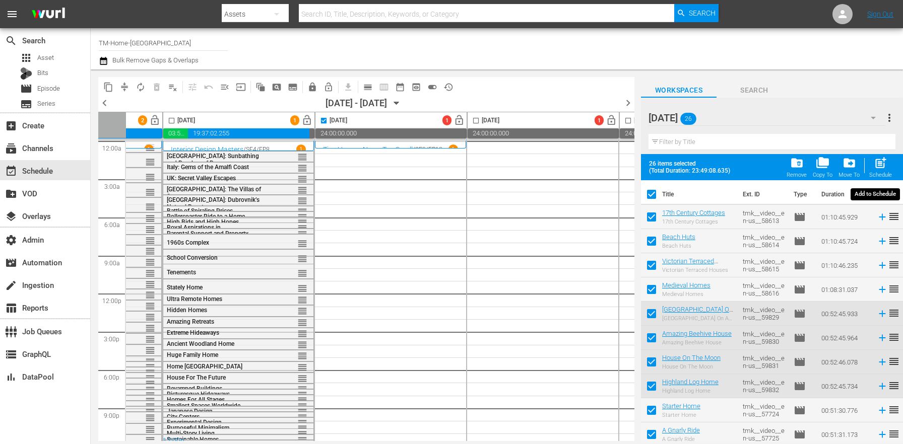
checkbox input "false"
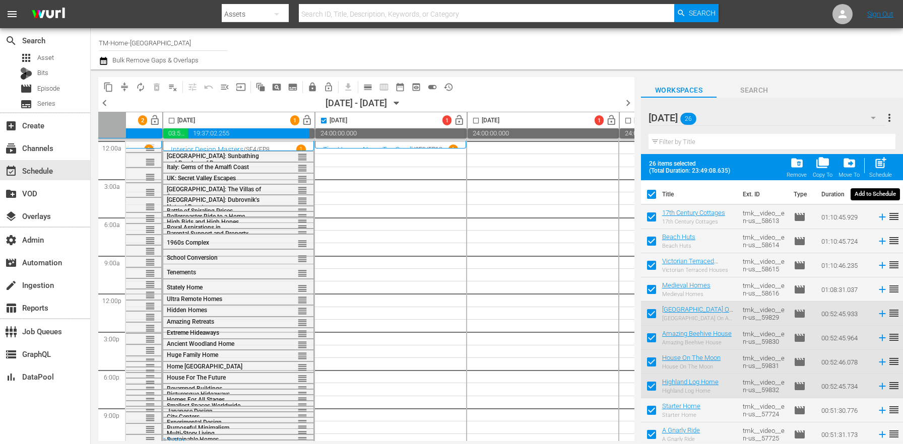
checkbox input "false"
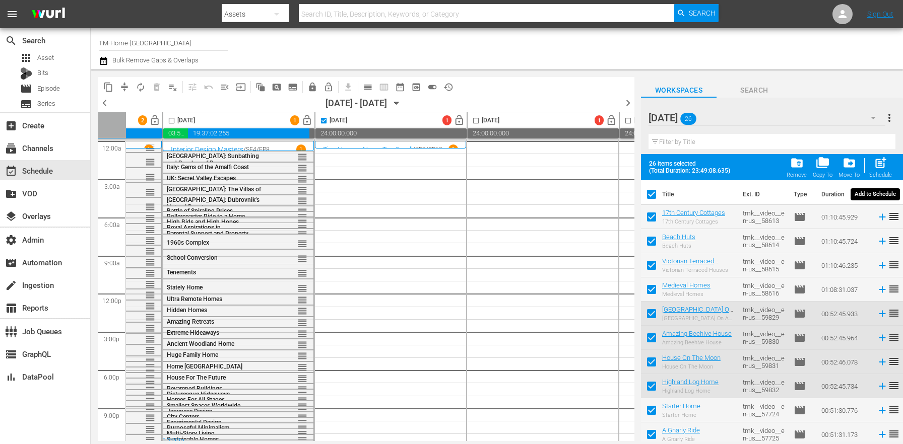
checkbox input "false"
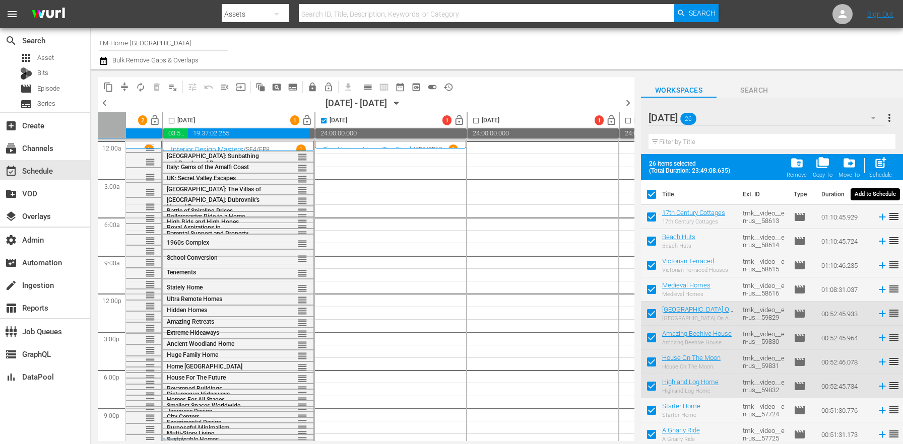
checkbox input "false"
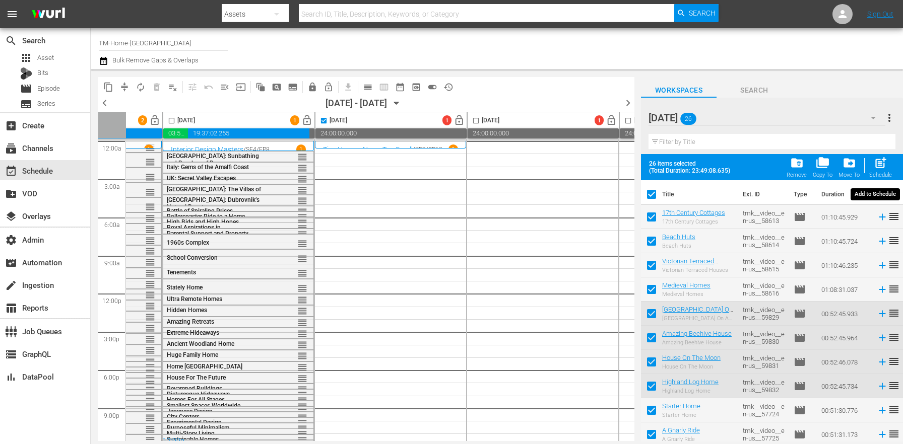
checkbox input "false"
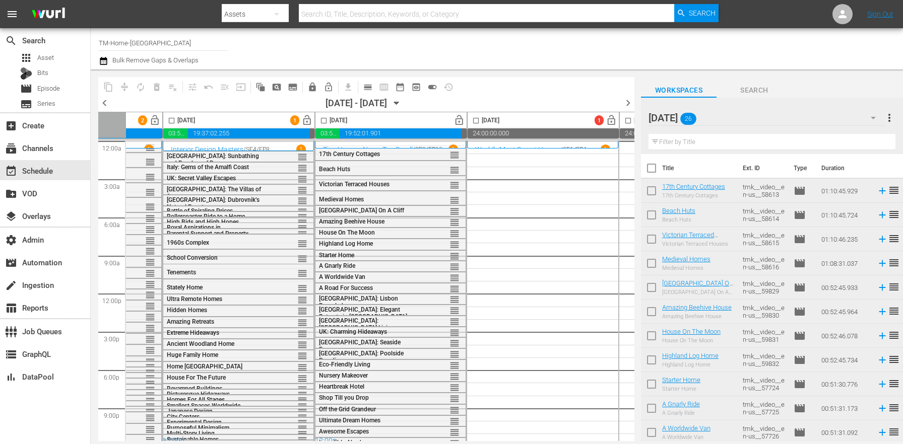
checkbox input "false"
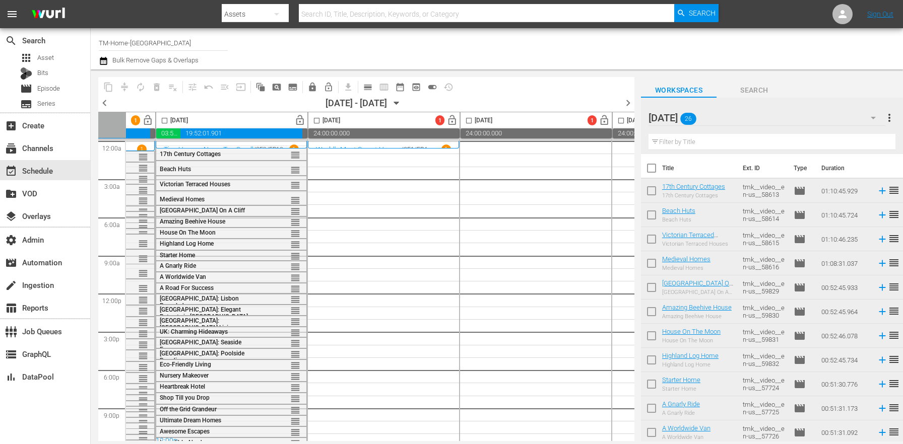
click at [894, 116] on span "more_vert" at bounding box center [889, 118] width 12 height 12
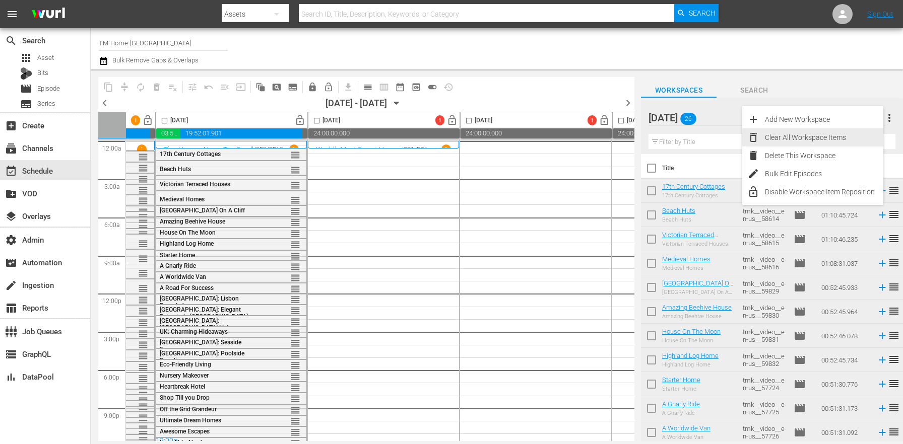
click at [853, 133] on div "Clear All Workspace Items" at bounding box center [824, 138] width 118 height 18
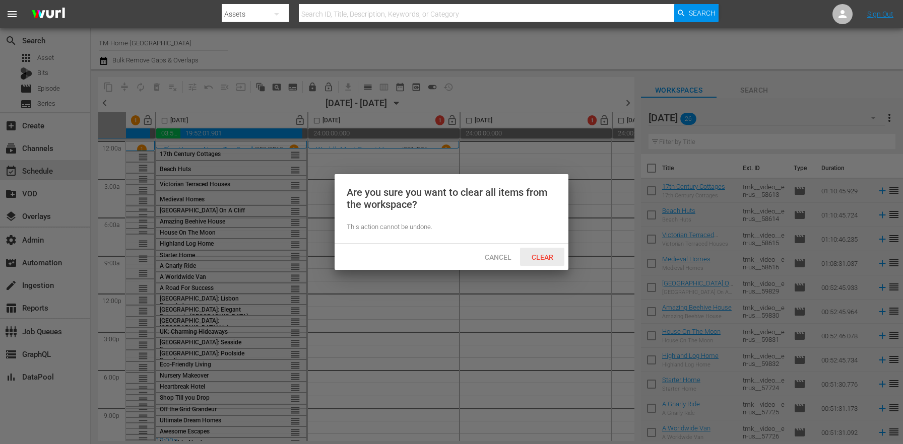
click at [547, 257] on span "Clear" at bounding box center [543, 257] width 38 height 8
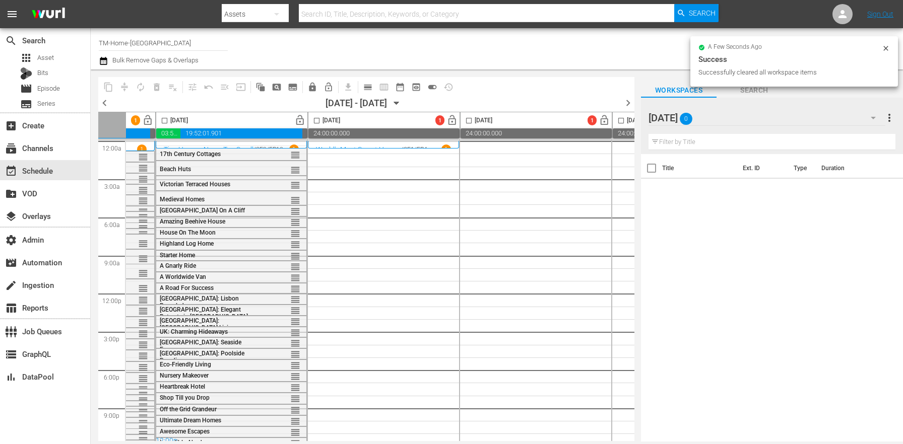
click at [818, 115] on div "Thursday 0" at bounding box center [767, 118] width 237 height 28
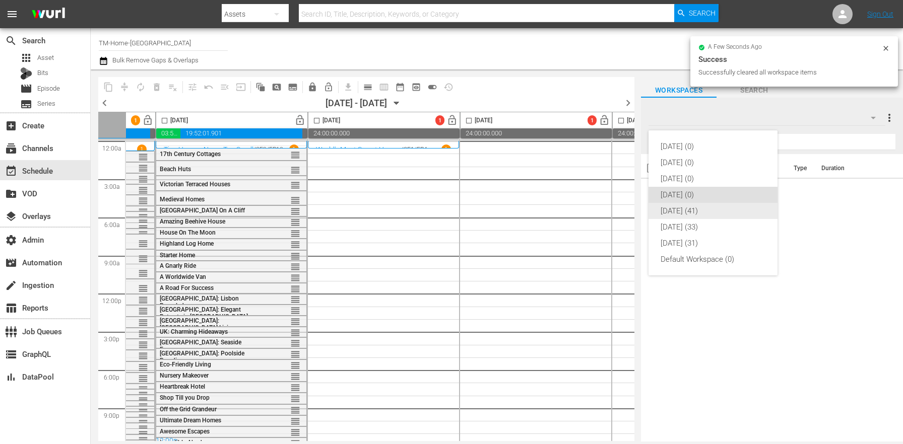
click at [692, 211] on div "Friday (41)" at bounding box center [713, 211] width 105 height 16
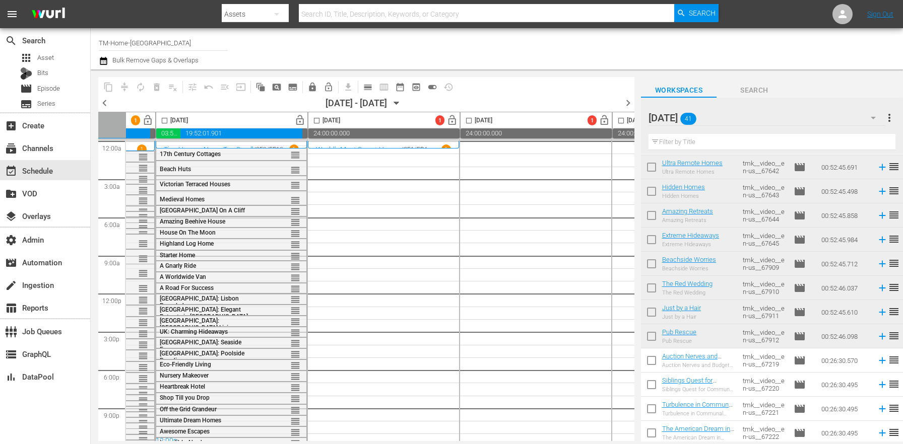
scroll to position [0, 0]
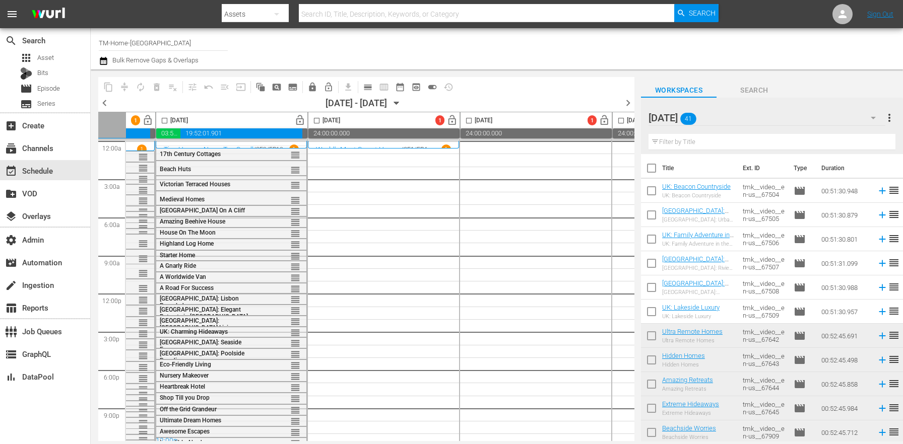
click at [646, 171] on input "checkbox" at bounding box center [651, 170] width 21 height 21
checkbox input "true"
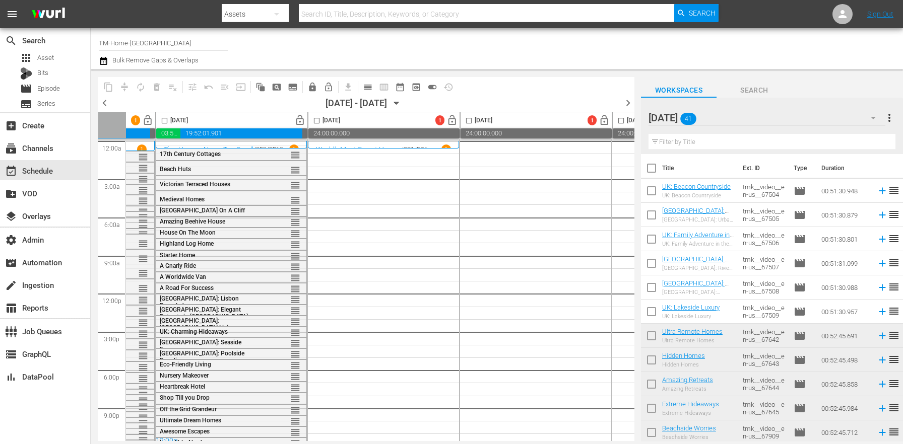
checkbox input "true"
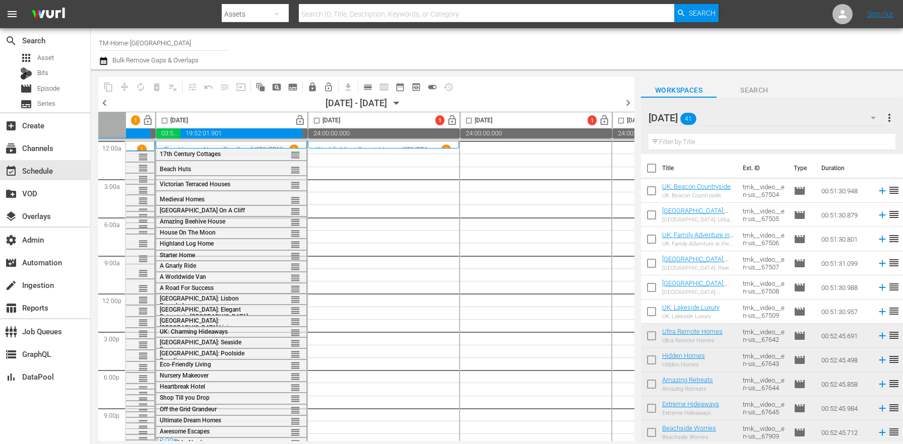
checkbox input "true"
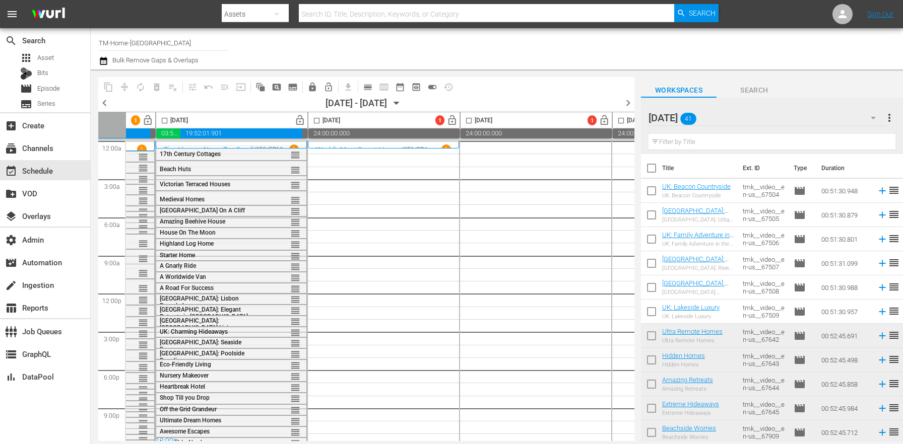
checkbox input "true"
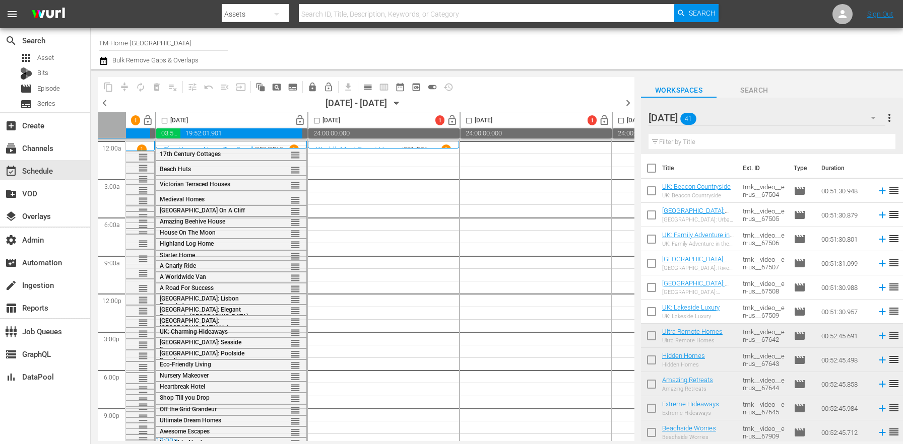
checkbox input "true"
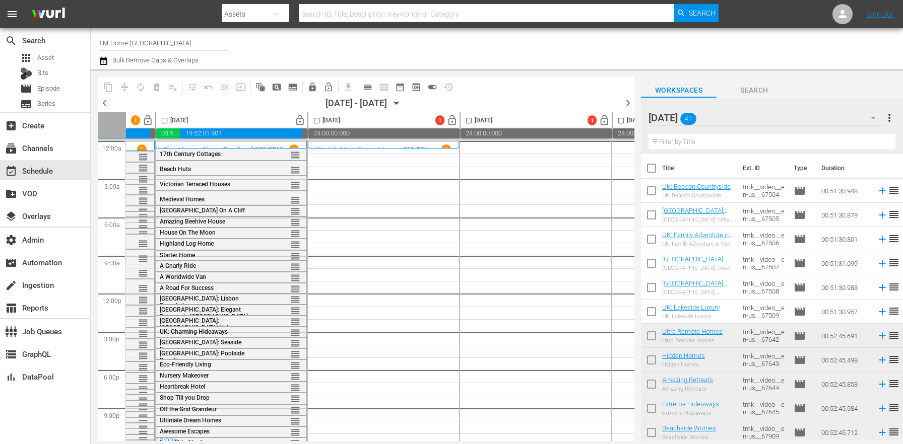
checkbox input "true"
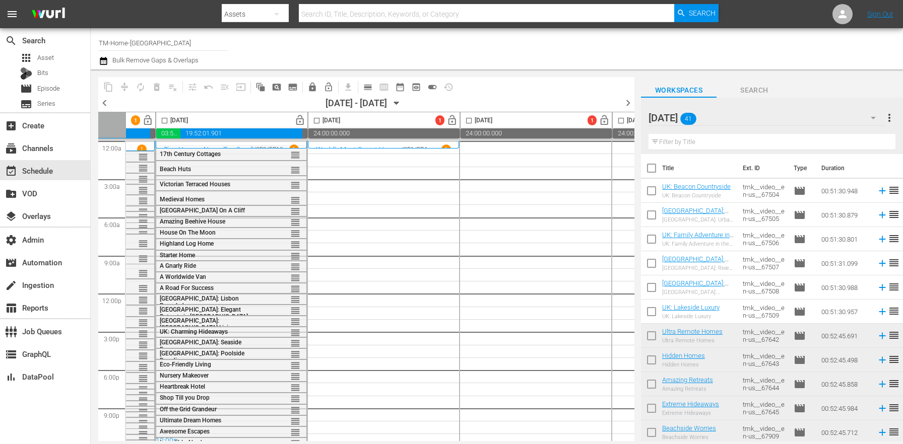
checkbox input "true"
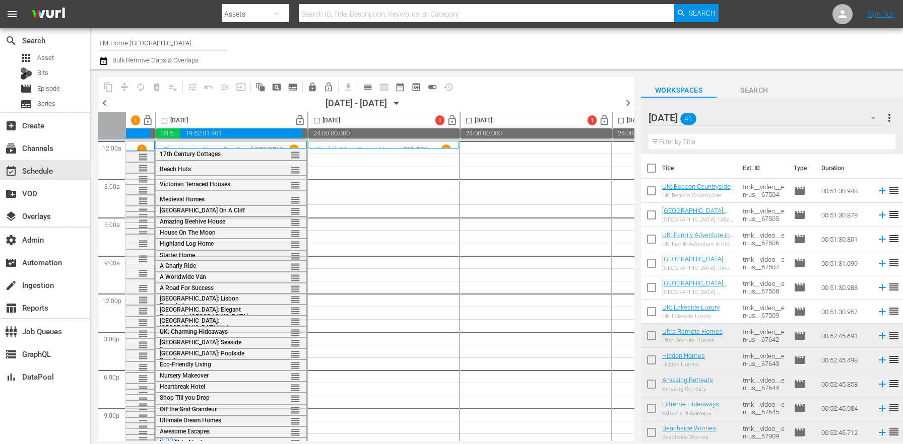
checkbox input "true"
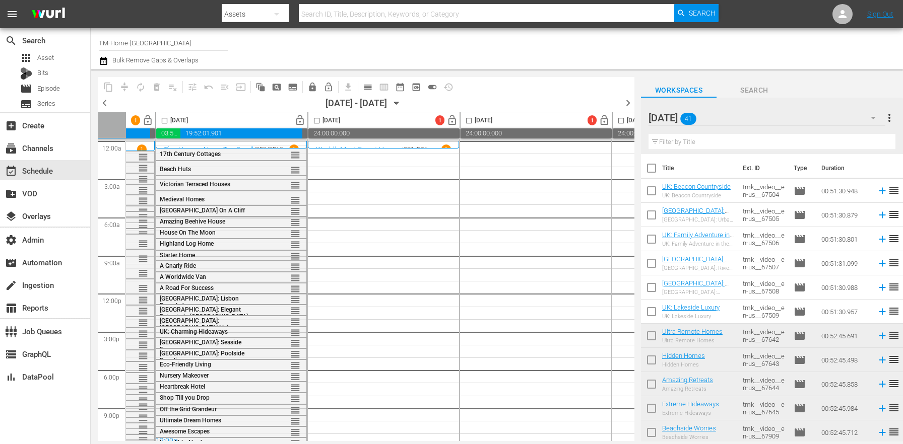
checkbox input "true"
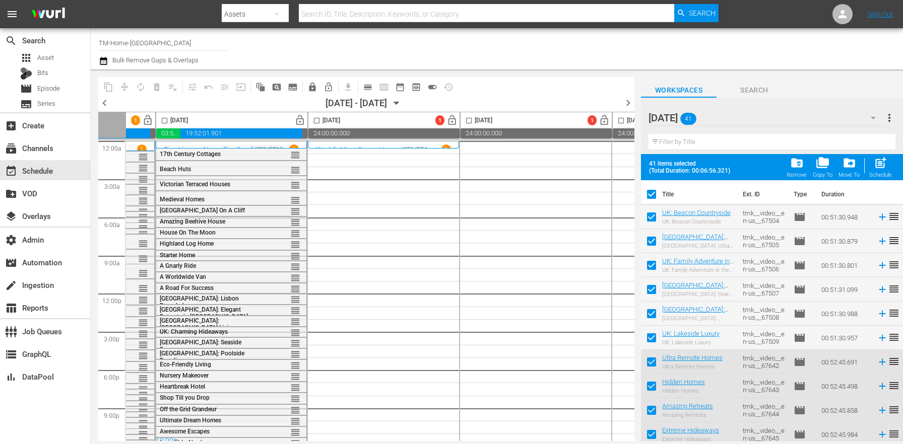
click at [312, 123] on input "checkbox" at bounding box center [317, 123] width 12 height 12
checkbox input "true"
click at [884, 167] on span "post_add" at bounding box center [881, 163] width 14 height 14
checkbox input "false"
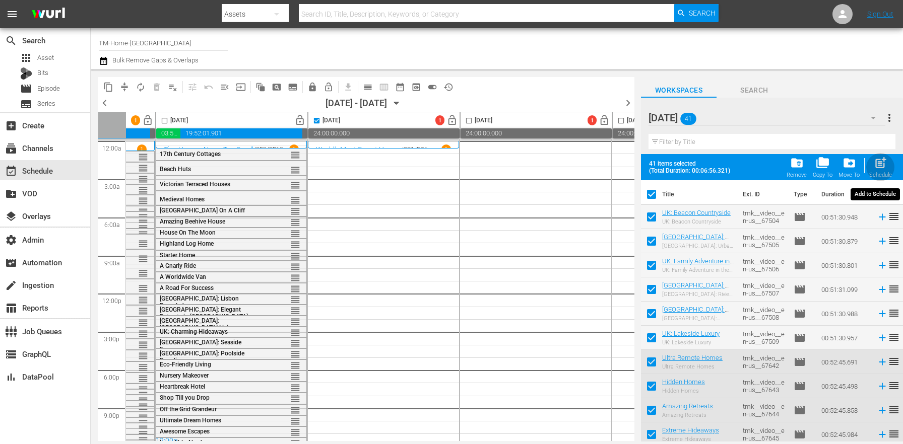
checkbox input "false"
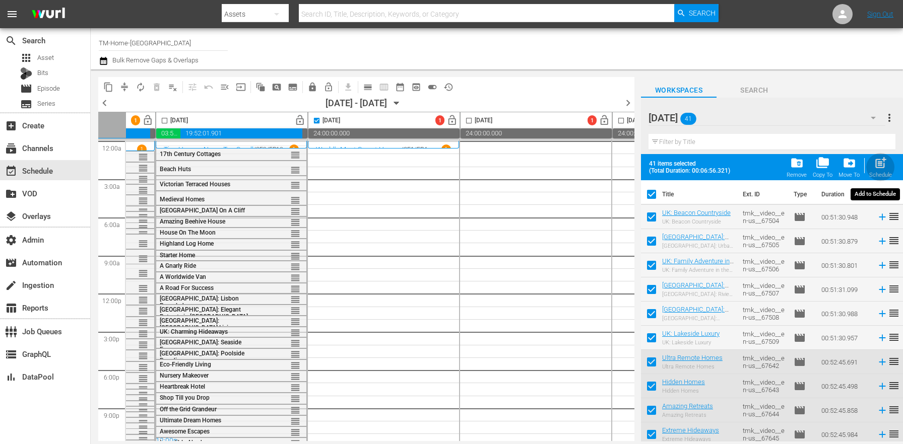
checkbox input "false"
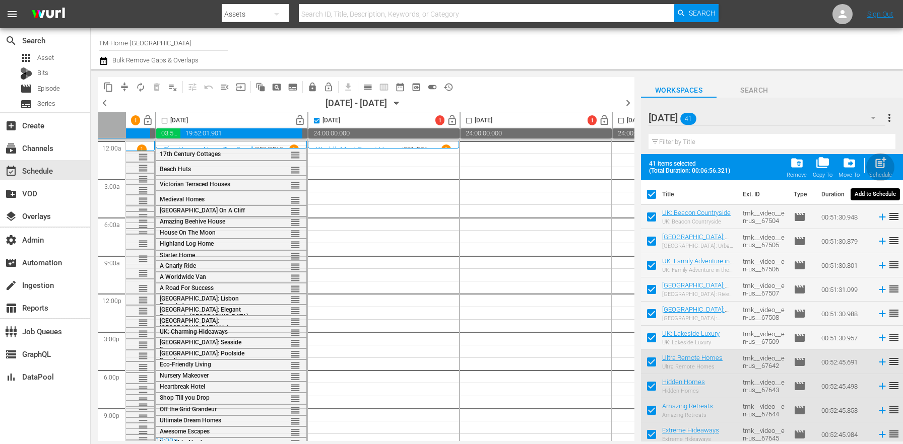
checkbox input "false"
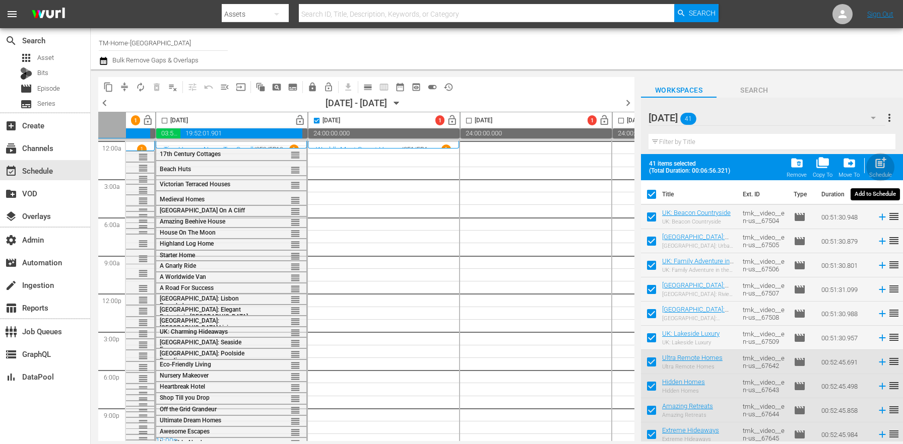
checkbox input "false"
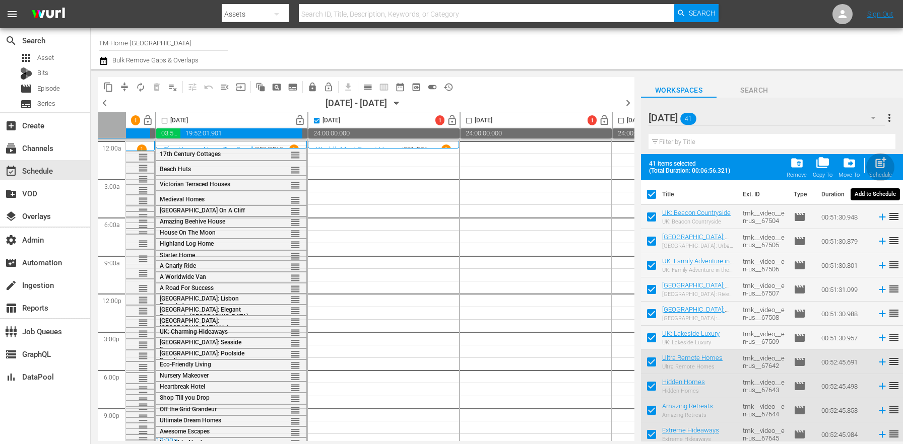
checkbox input "false"
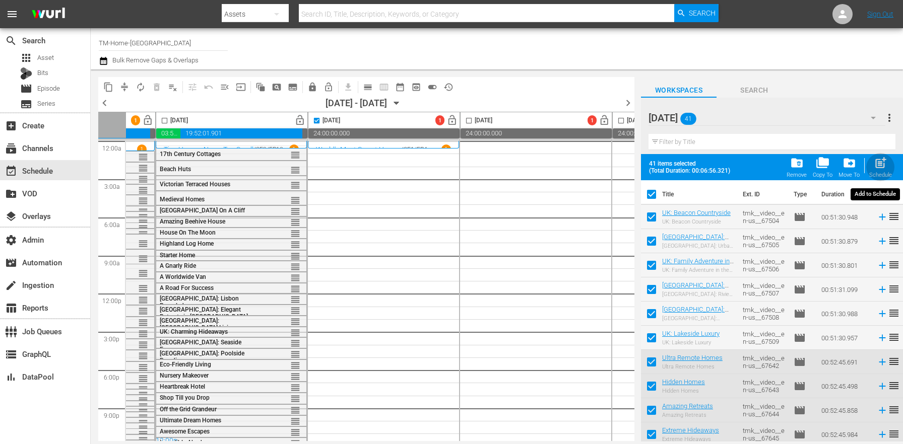
checkbox input "false"
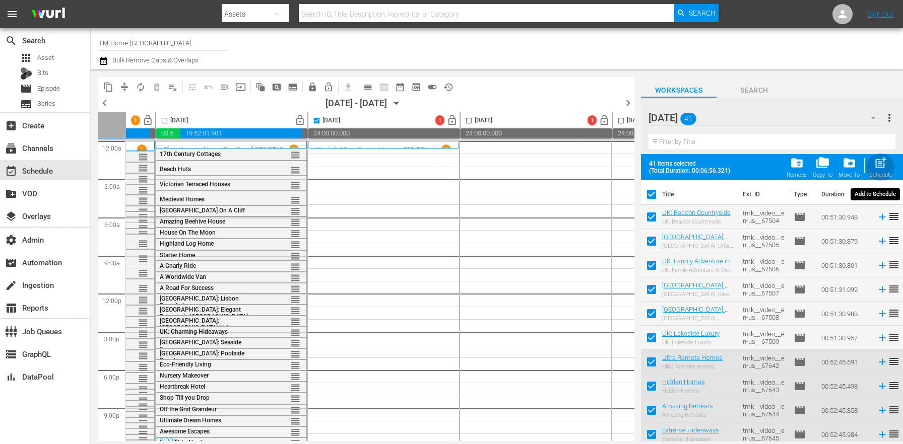
checkbox input "false"
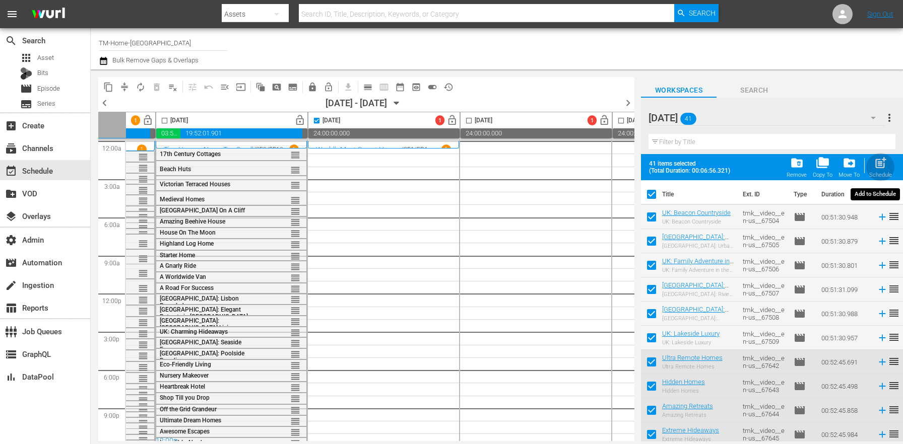
checkbox input "false"
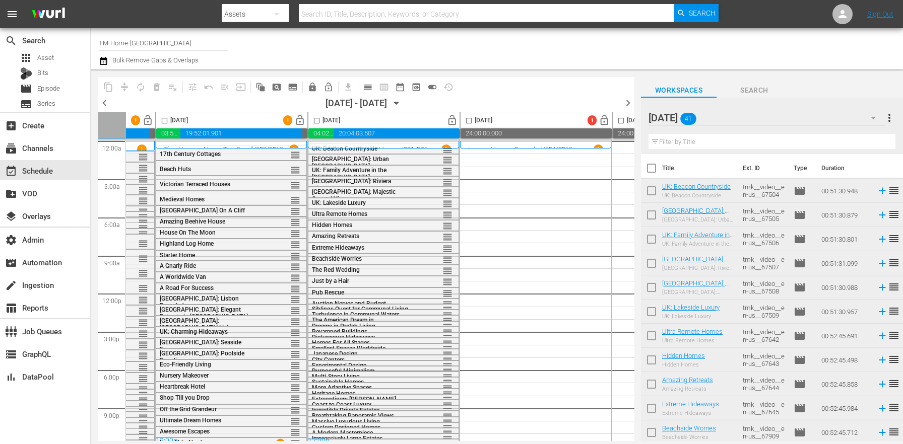
checkbox input "false"
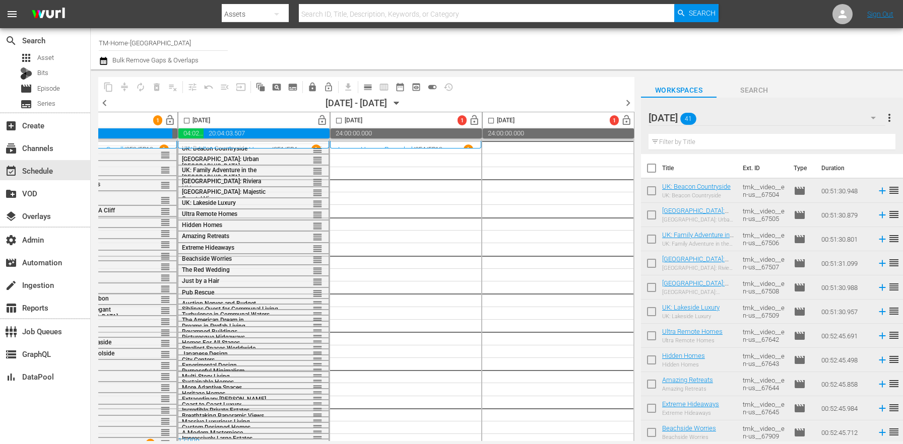
scroll to position [10, 561]
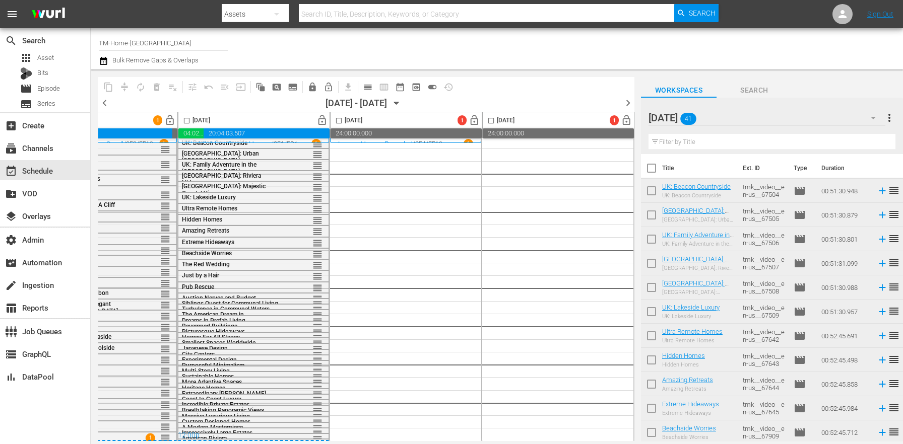
click at [892, 118] on span "more_vert" at bounding box center [889, 118] width 12 height 12
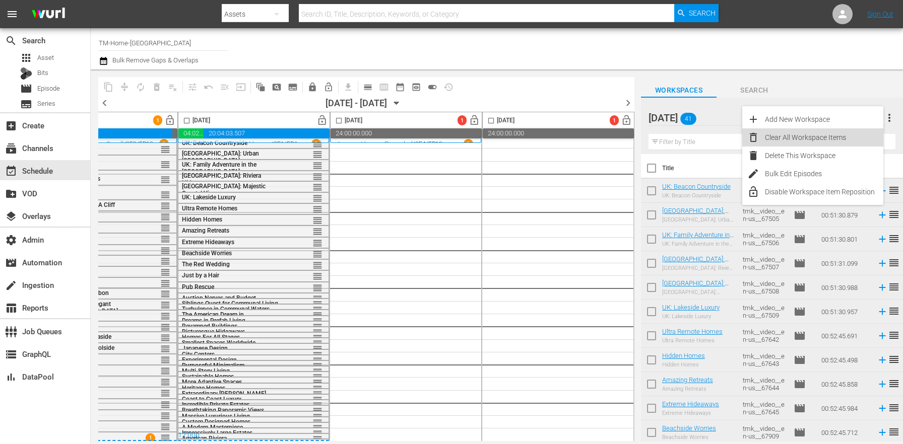
click at [819, 135] on div "Clear All Workspace Items" at bounding box center [824, 138] width 118 height 18
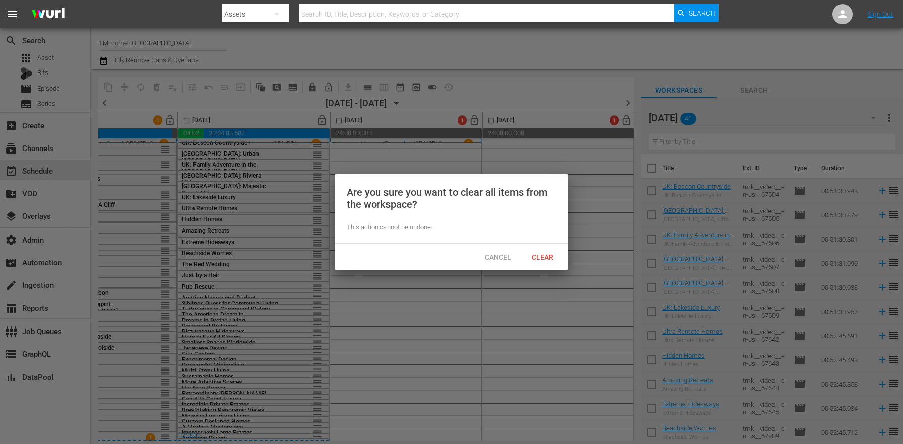
click at [550, 258] on span "Clear" at bounding box center [543, 257] width 38 height 8
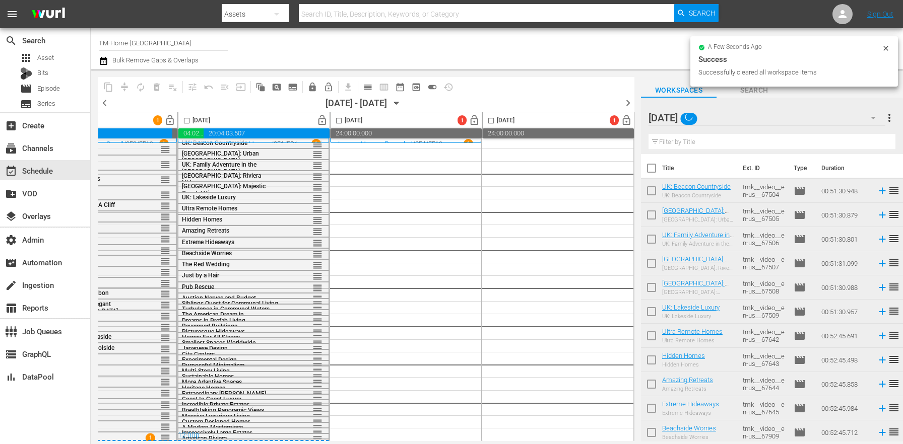
click at [787, 119] on div "Friday" at bounding box center [767, 118] width 237 height 28
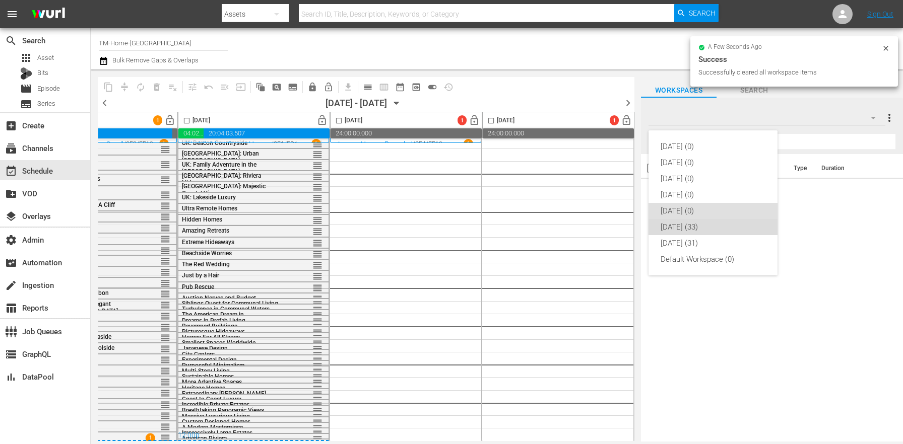
click at [695, 225] on div "Saturday (33)" at bounding box center [713, 227] width 105 height 16
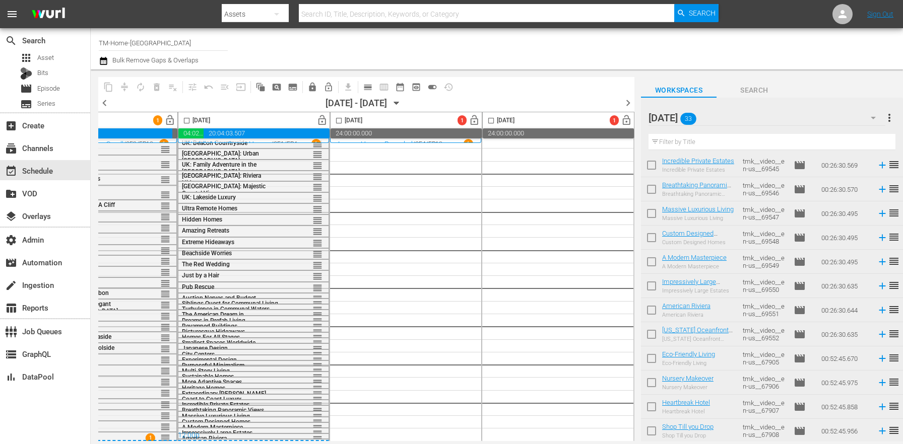
scroll to position [0, 0]
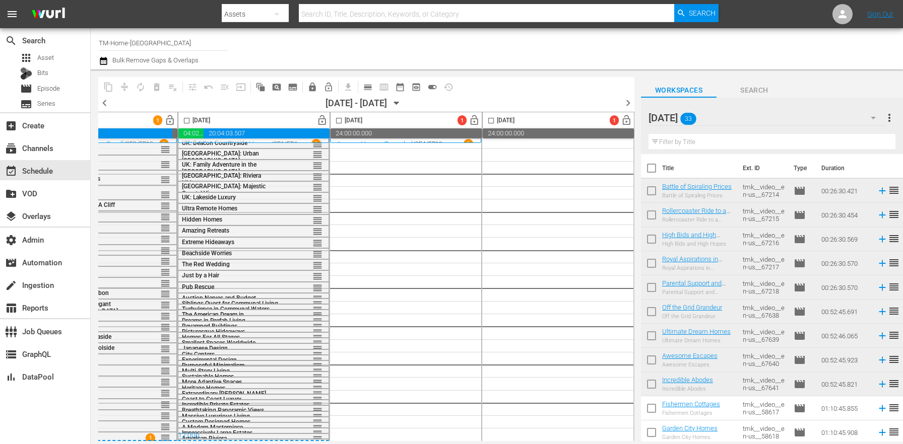
click at [653, 164] on input "checkbox" at bounding box center [651, 170] width 21 height 21
checkbox input "true"
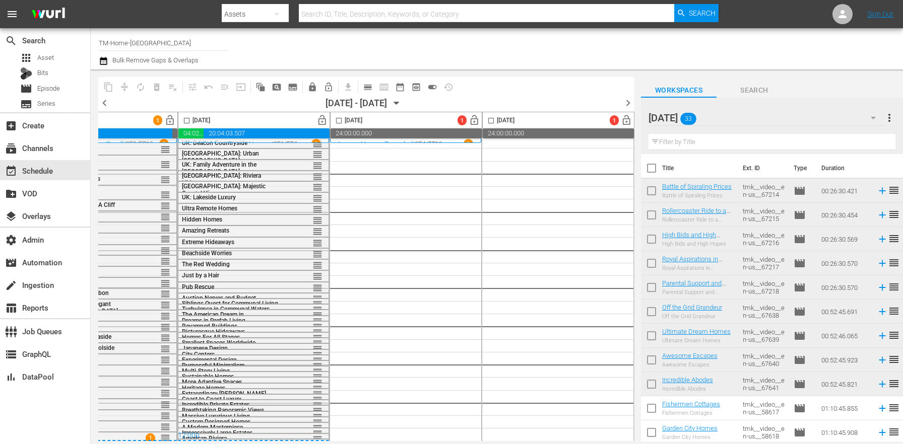
checkbox input "true"
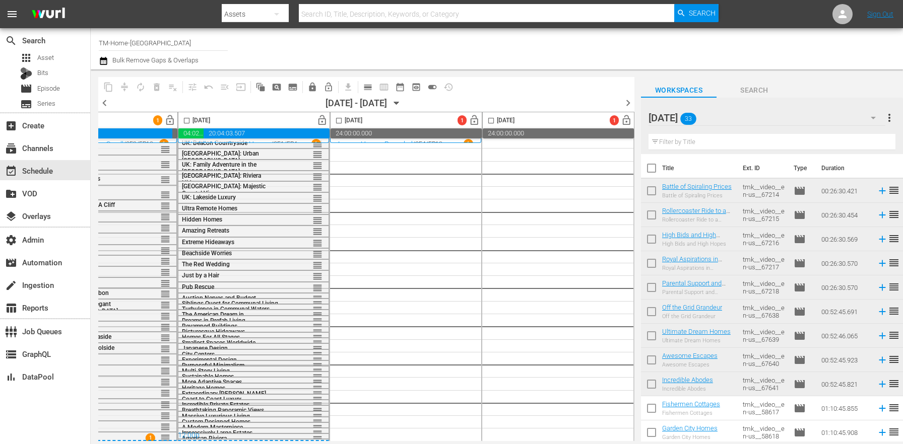
checkbox input "true"
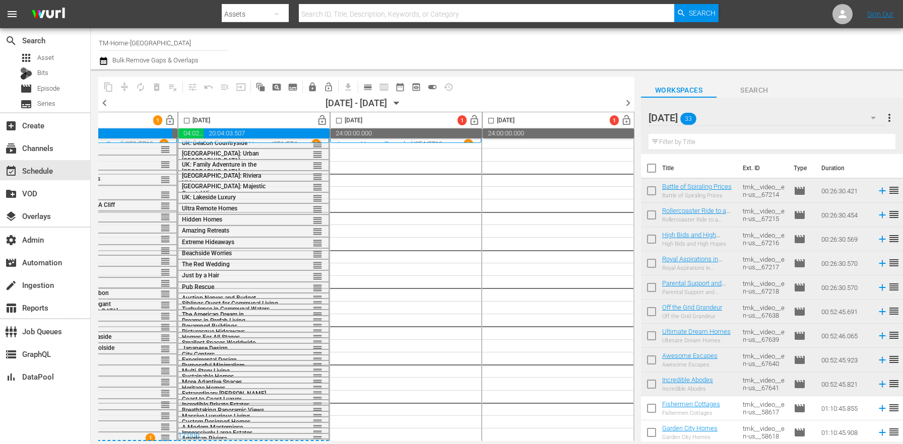
checkbox input "true"
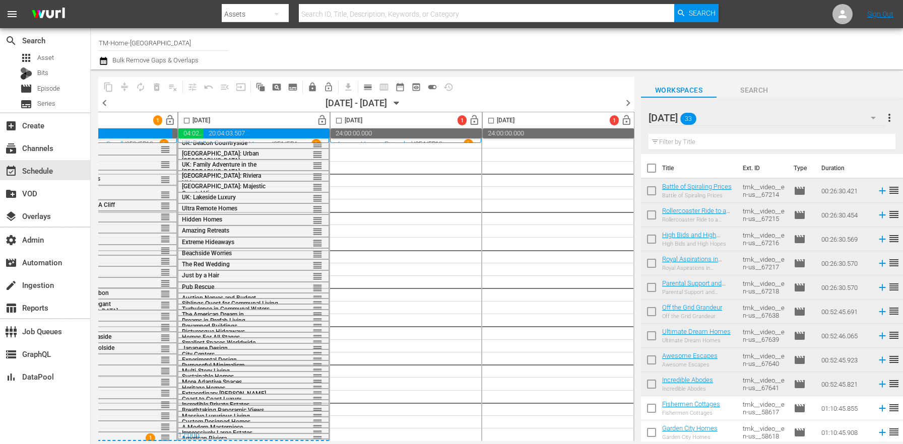
checkbox input "true"
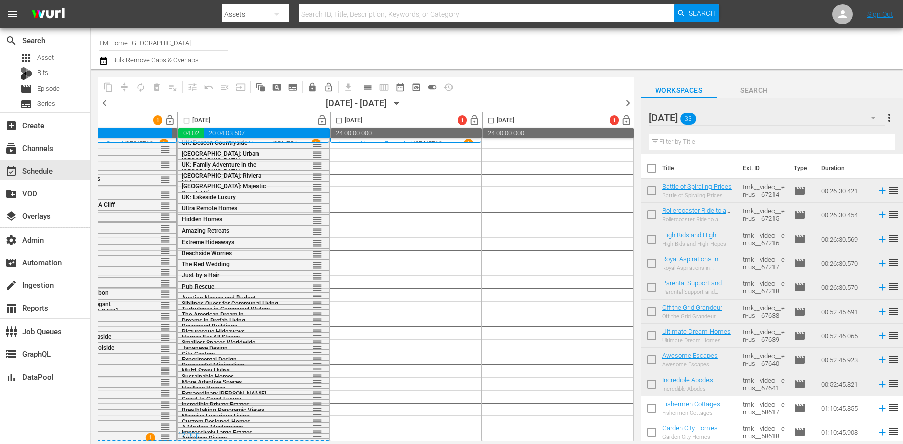
checkbox input "true"
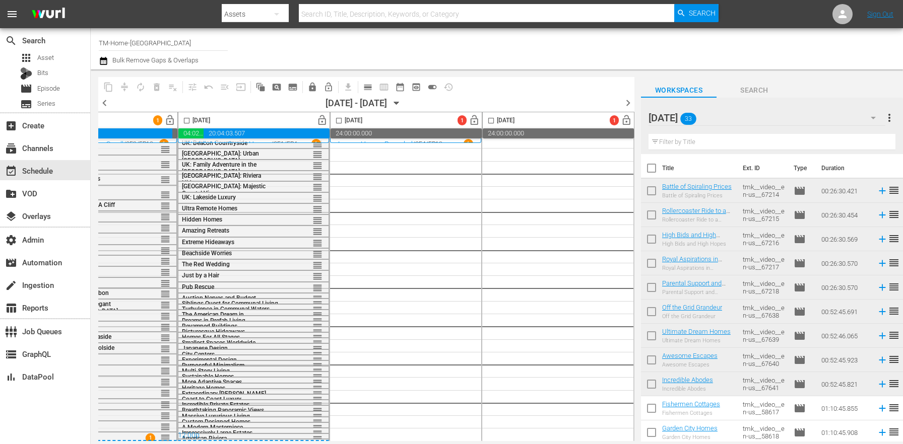
checkbox input "true"
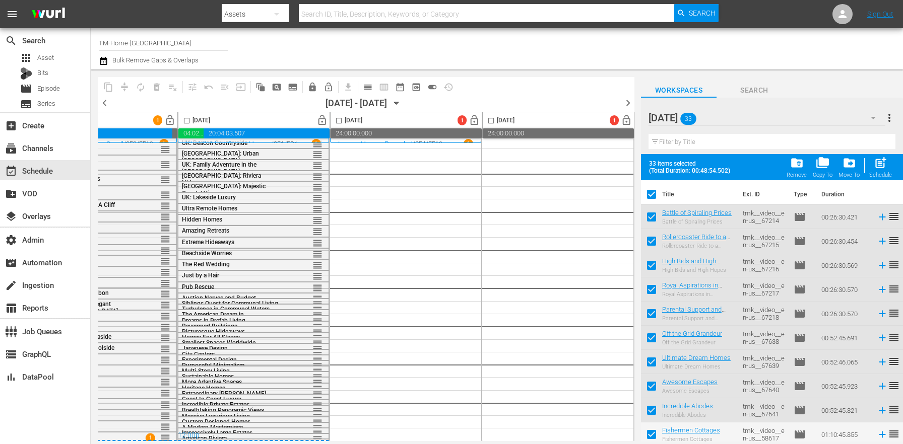
scroll to position [0, 561]
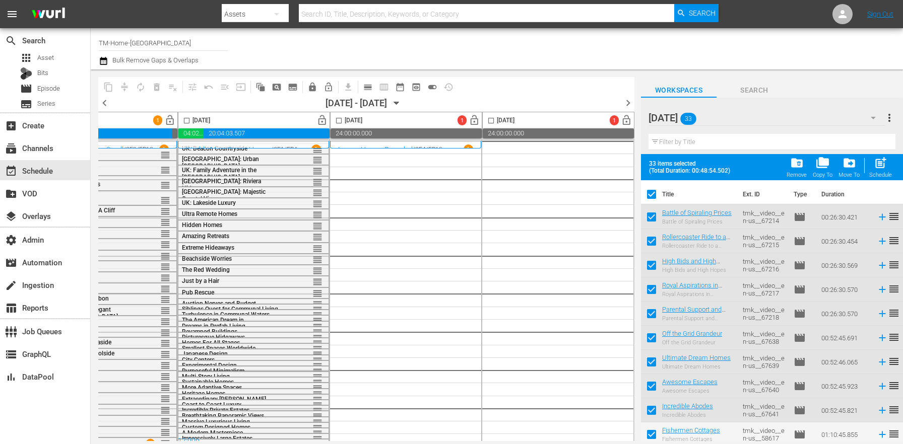
click at [337, 119] on input "checkbox" at bounding box center [339, 123] width 12 height 12
checkbox input "true"
click at [886, 164] on span "post_add" at bounding box center [881, 163] width 14 height 14
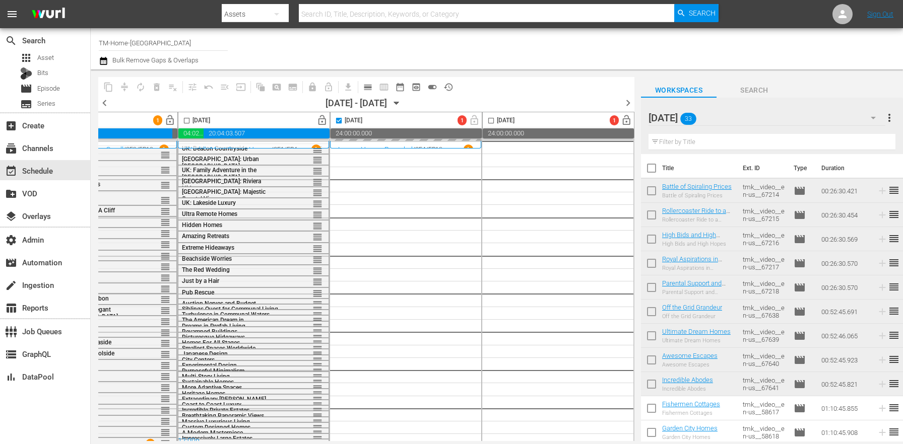
checkbox input "false"
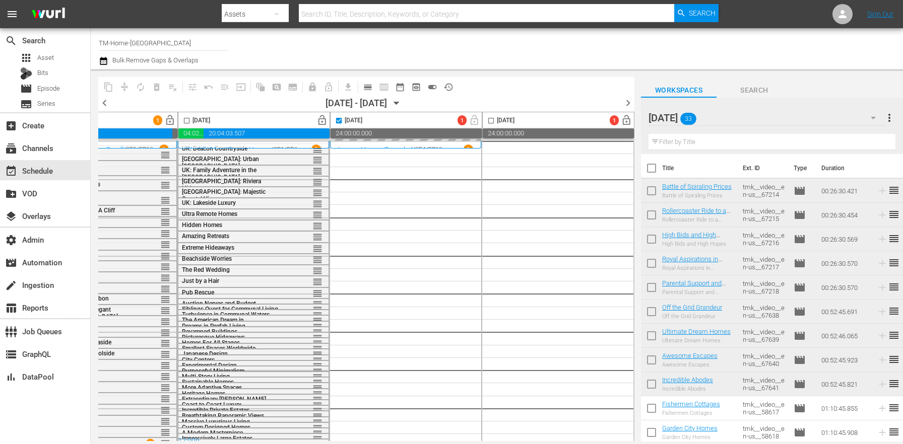
checkbox input "false"
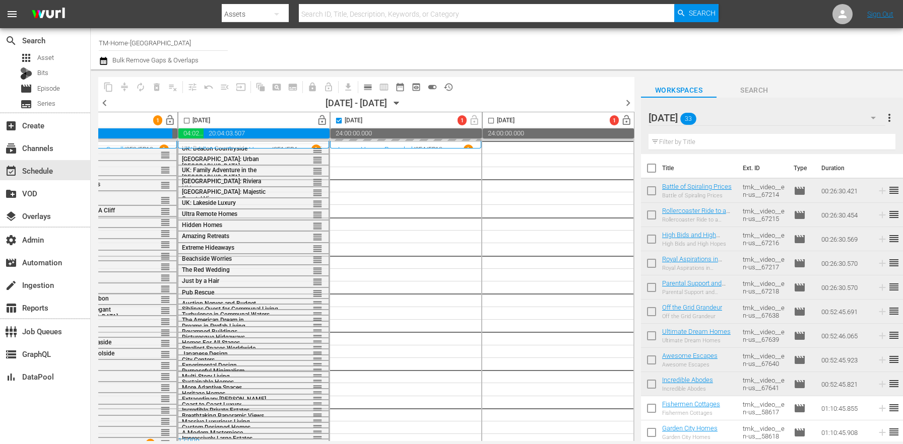
checkbox input "false"
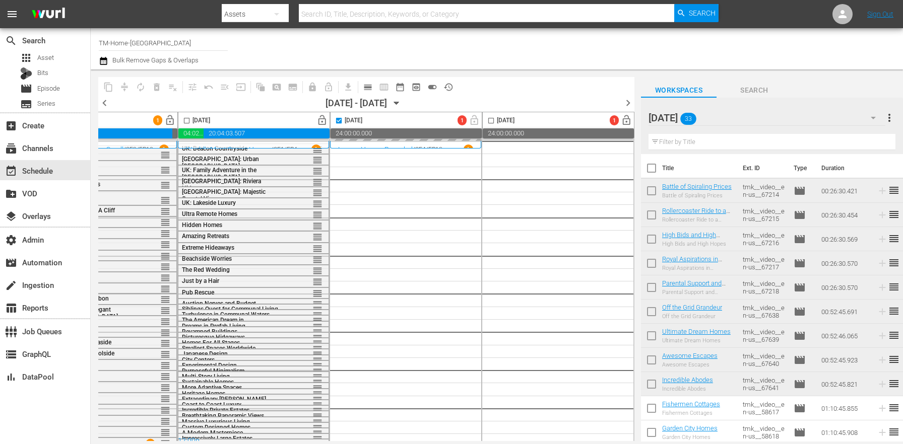
checkbox input "false"
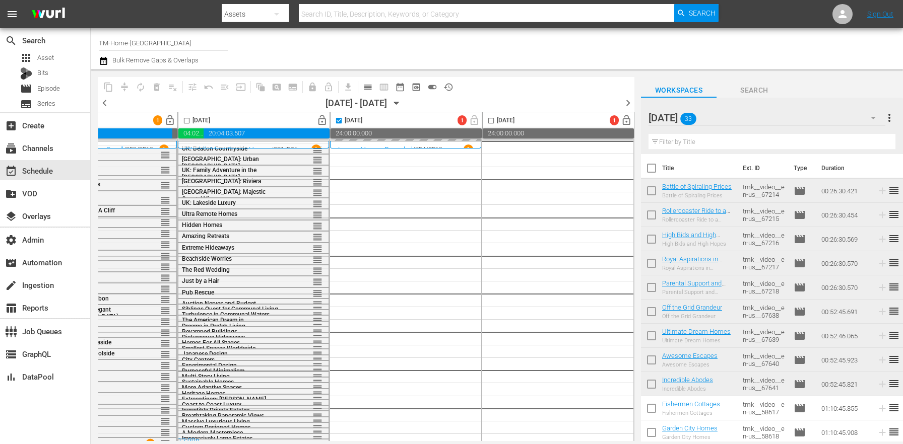
checkbox input "false"
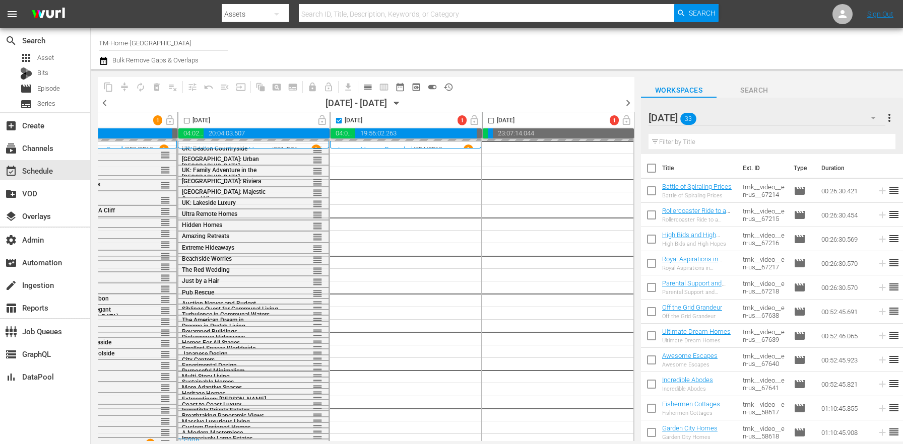
click at [888, 117] on span "more_vert" at bounding box center [889, 118] width 12 height 12
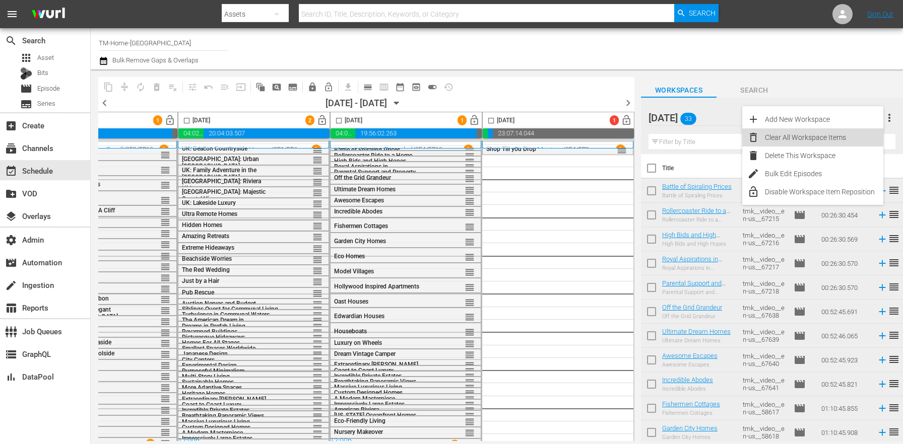
click at [798, 136] on div "Clear All Workspace Items" at bounding box center [824, 138] width 118 height 18
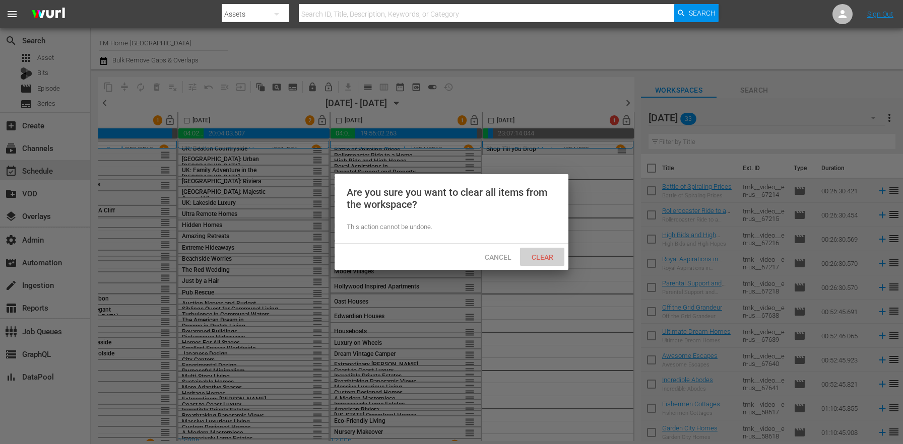
click at [545, 255] on span "Clear" at bounding box center [543, 257] width 38 height 8
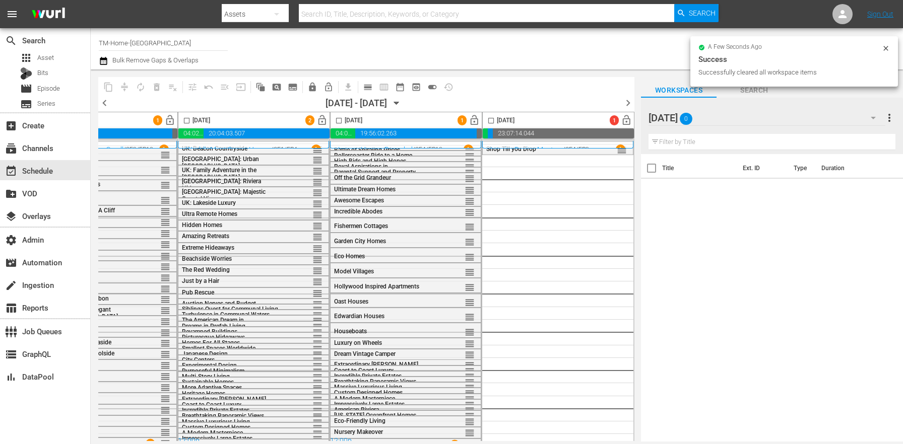
click at [794, 118] on div "Saturday 0" at bounding box center [767, 118] width 237 height 28
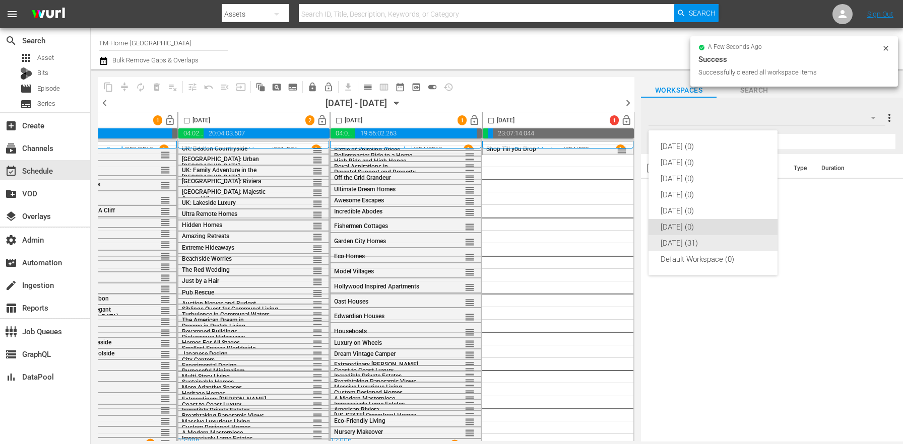
click at [688, 241] on div "Sunday (31)" at bounding box center [713, 243] width 105 height 16
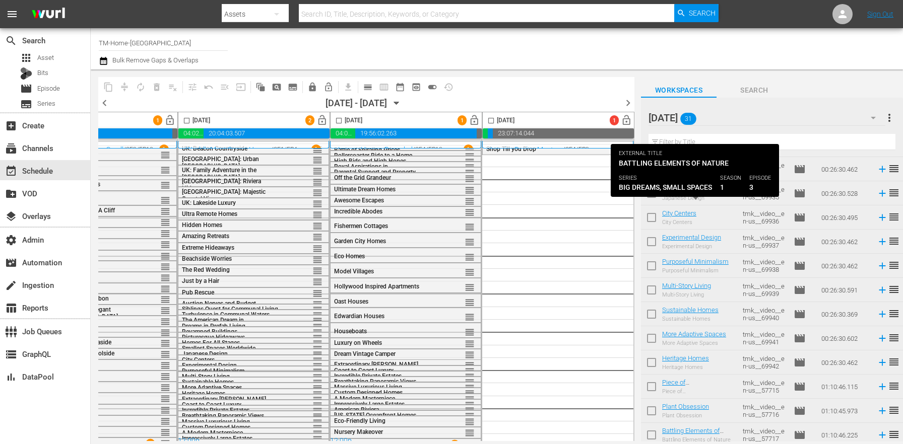
scroll to position [0, 0]
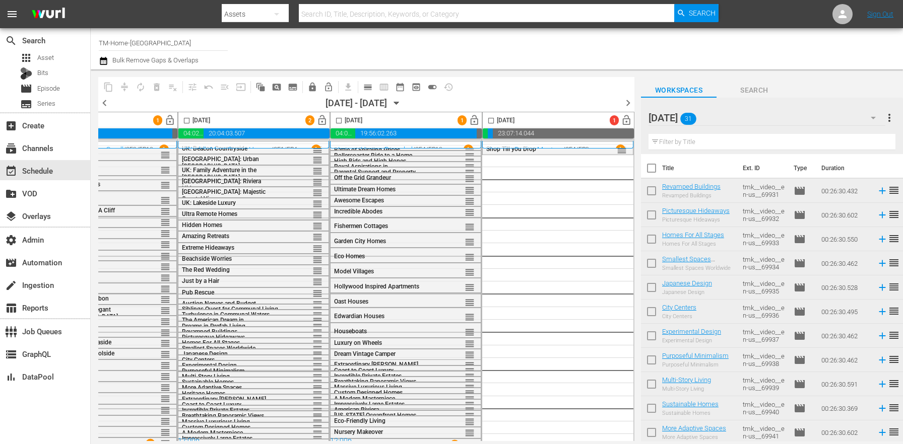
click at [653, 171] on input "checkbox" at bounding box center [651, 170] width 21 height 21
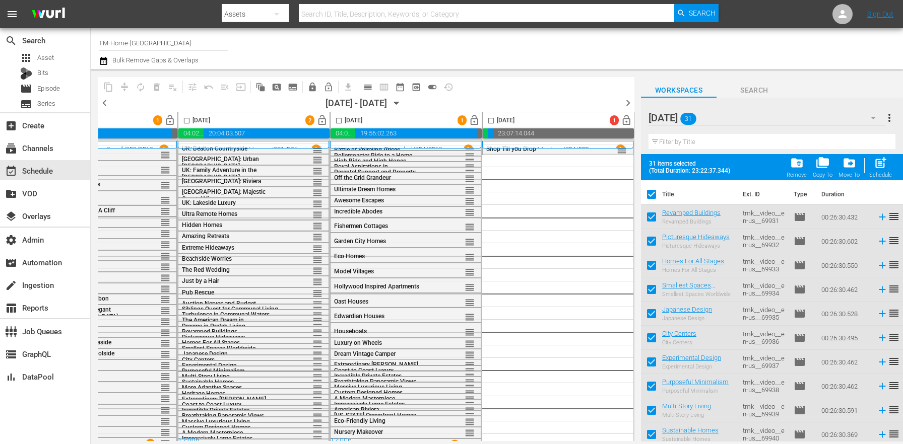
click at [491, 119] on input "checkbox" at bounding box center [491, 123] width 12 height 12
click at [881, 164] on span "post_add" at bounding box center [881, 163] width 14 height 14
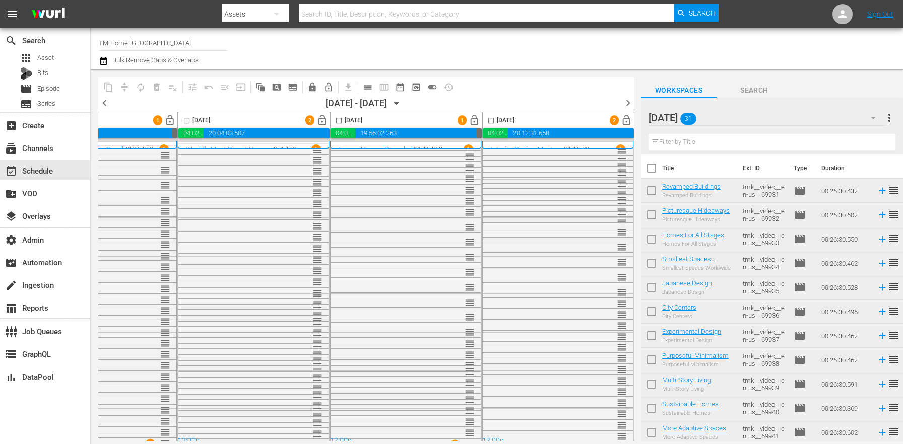
scroll to position [10, 561]
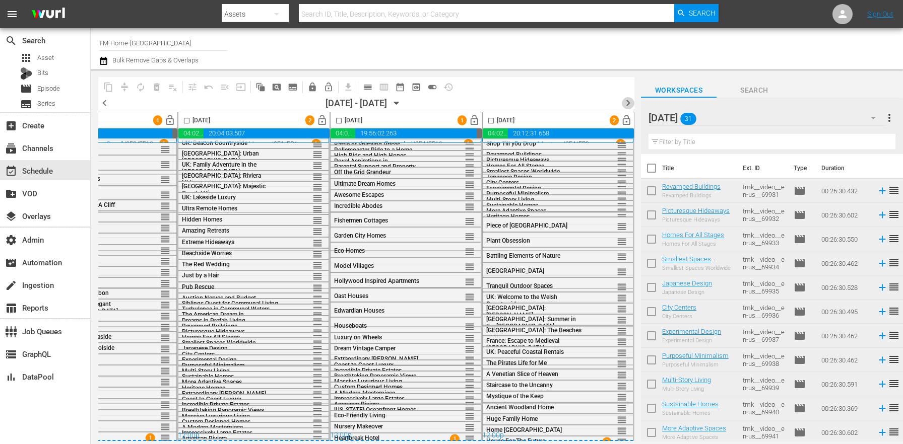
click at [627, 101] on span "chevron_right" at bounding box center [628, 103] width 13 height 13
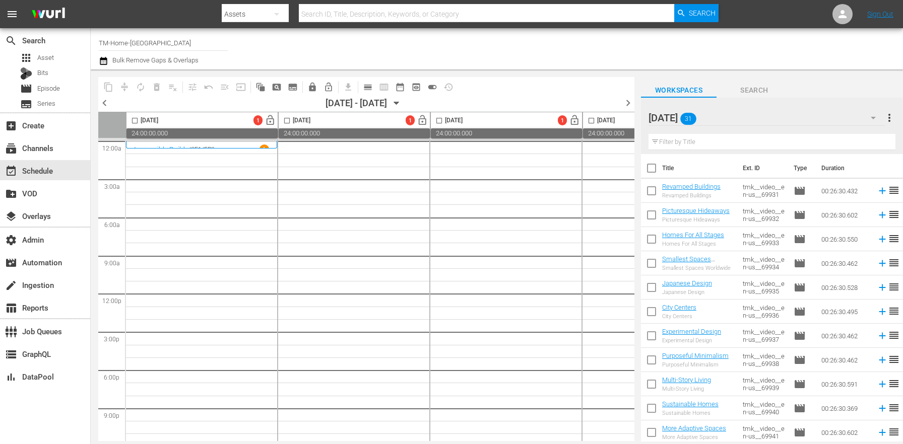
click at [229, 147] on div "Impossible Builds / SE1 / EP8 1" at bounding box center [201, 150] width 135 height 10
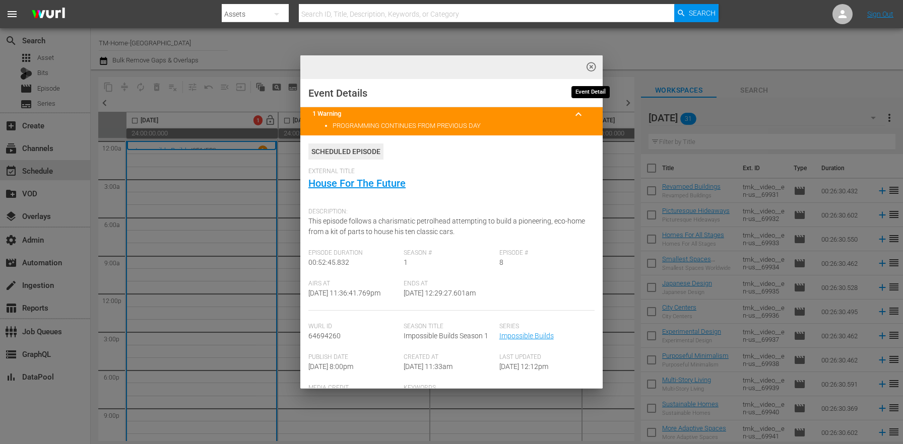
click at [592, 65] on span "highlight_off_icon" at bounding box center [592, 67] width 12 height 12
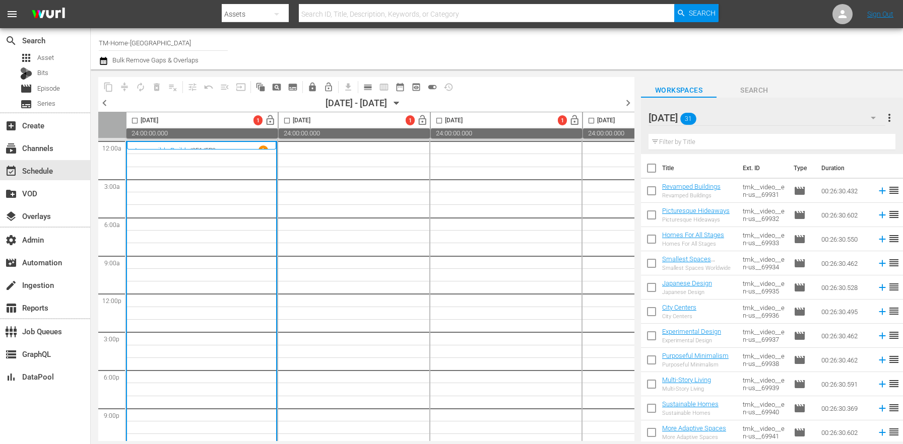
click at [892, 117] on span "more_vert" at bounding box center [889, 118] width 12 height 12
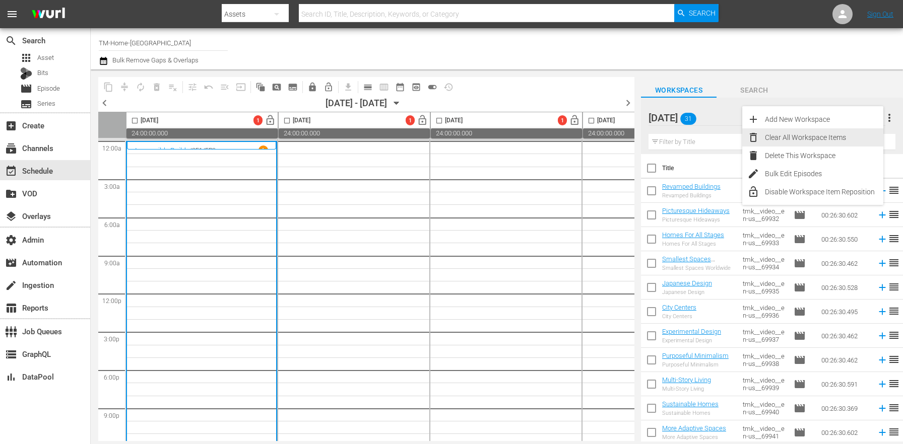
click at [813, 131] on div "Clear All Workspace Items" at bounding box center [824, 138] width 118 height 18
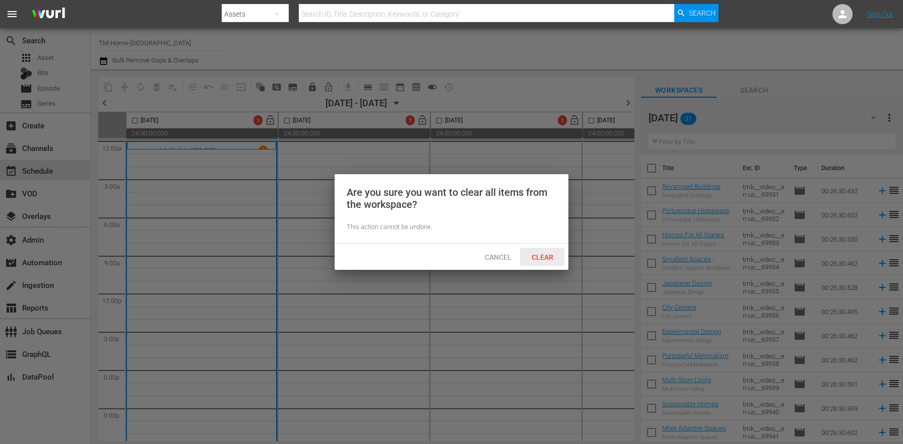
click at [557, 257] on span "Clear" at bounding box center [543, 257] width 38 height 8
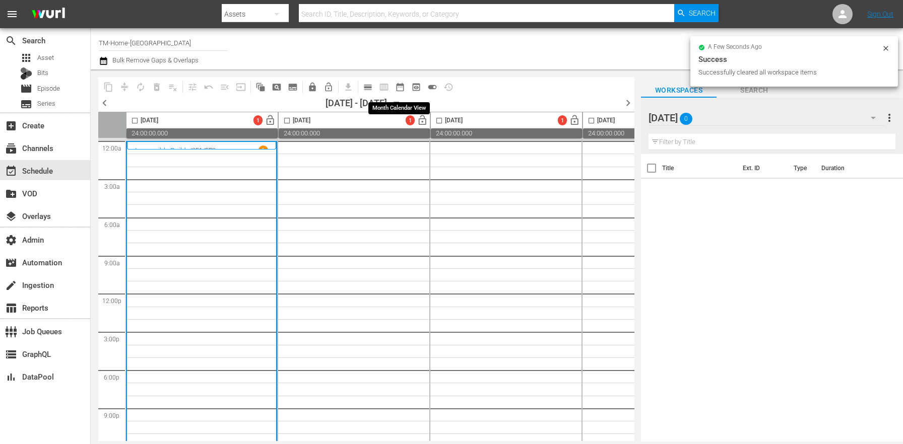
click at [399, 88] on span "date_range_outlined" at bounding box center [400, 87] width 10 height 10
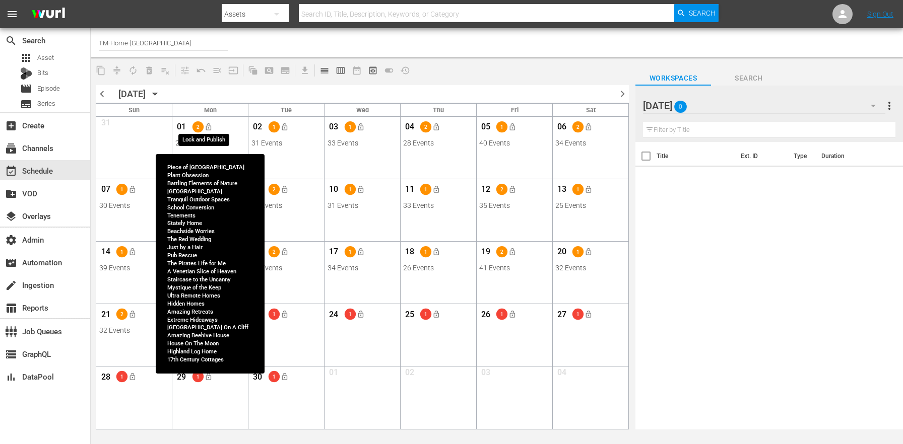
click at [209, 126] on span "lock_open" at bounding box center [208, 127] width 8 height 8
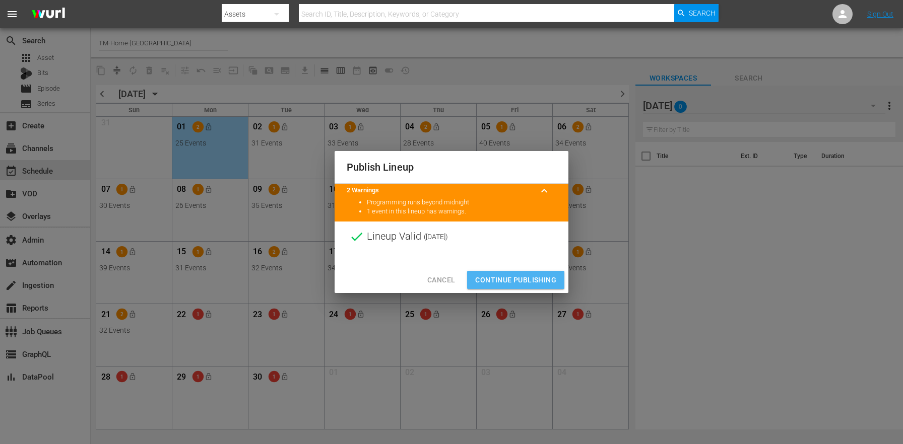
click at [497, 274] on span "Continue Publishing" at bounding box center [515, 280] width 81 height 13
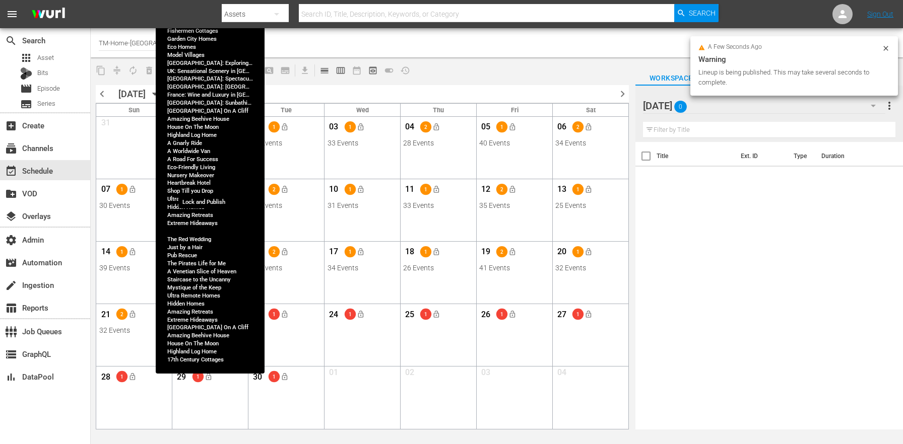
click at [209, 188] on span "lock_open" at bounding box center [208, 189] width 8 height 8
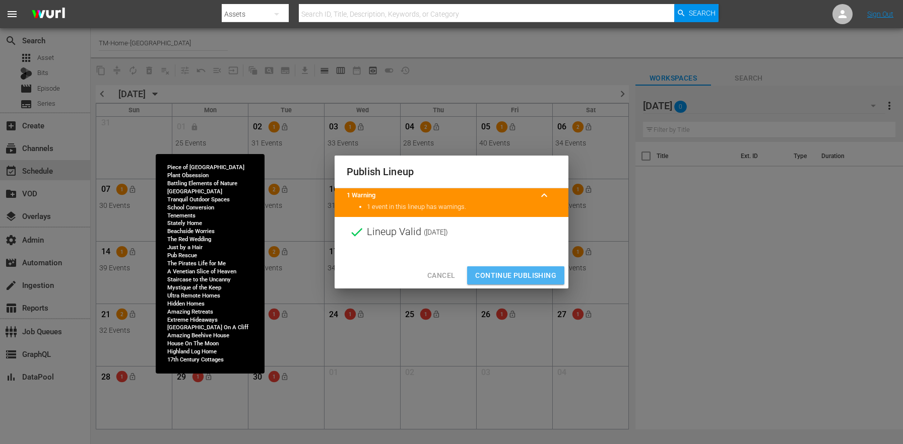
click at [502, 274] on span "Continue Publishing" at bounding box center [515, 276] width 81 height 13
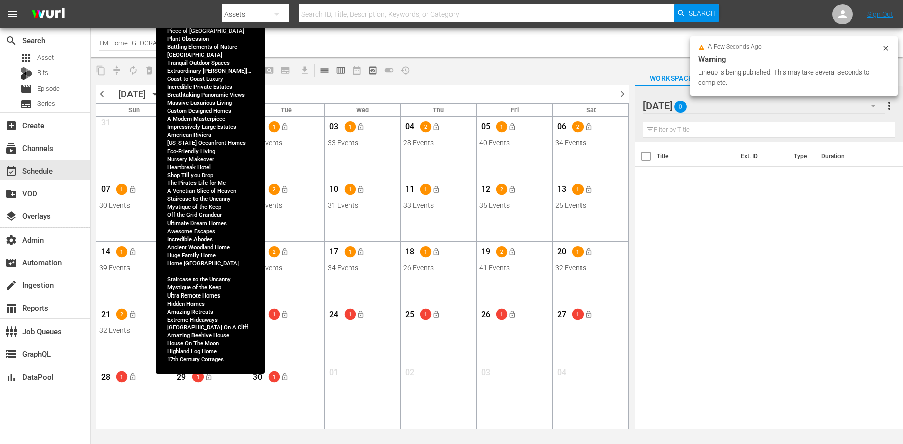
click at [206, 261] on div "15 1 lock_open" at bounding box center [210, 253] width 70 height 21
click at [204, 257] on button "lock_open" at bounding box center [208, 252] width 17 height 17
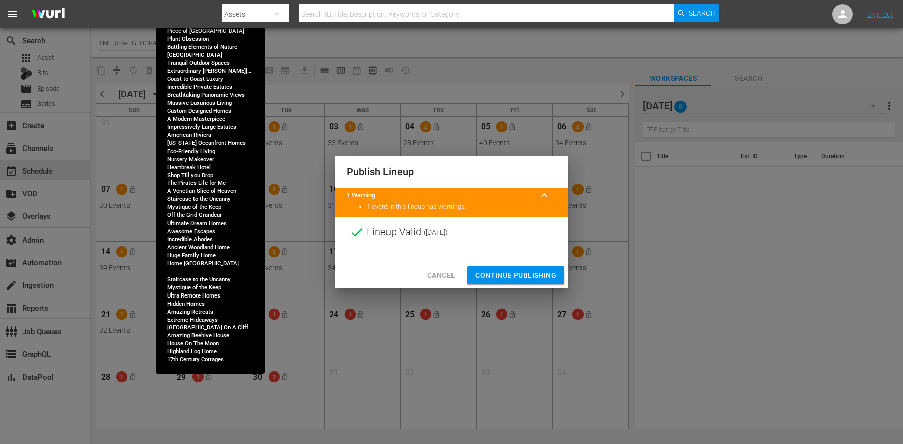
click at [511, 273] on span "Continue Publishing" at bounding box center [515, 276] width 81 height 13
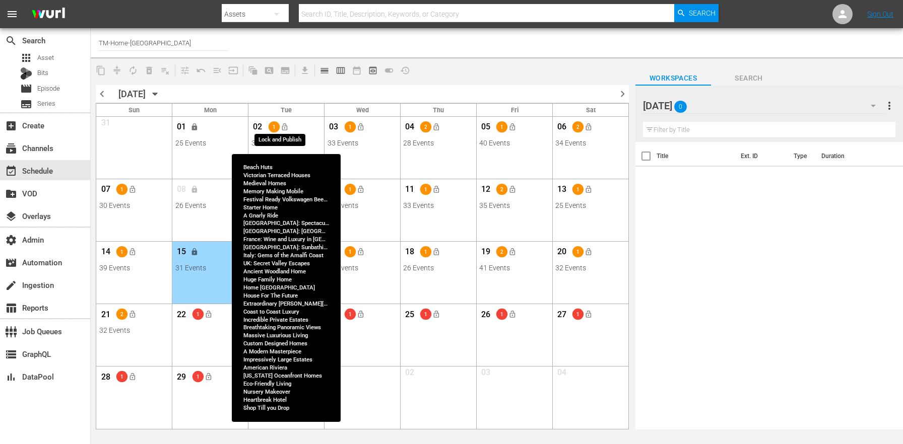
click at [283, 127] on span "lock_open" at bounding box center [284, 127] width 8 height 8
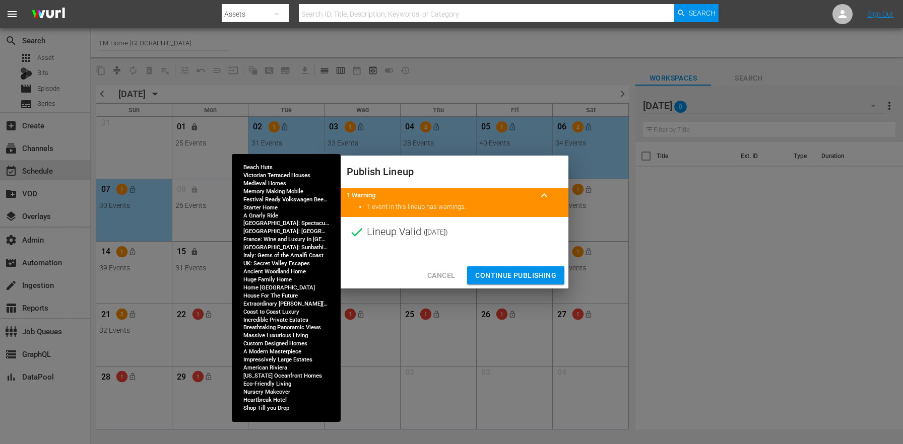
click at [516, 274] on span "Continue Publishing" at bounding box center [515, 276] width 81 height 13
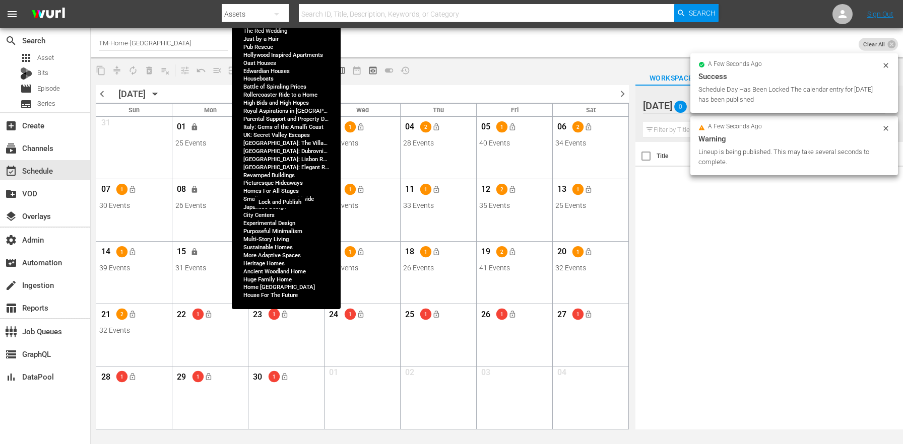
click at [282, 191] on span "lock_open" at bounding box center [284, 189] width 8 height 8
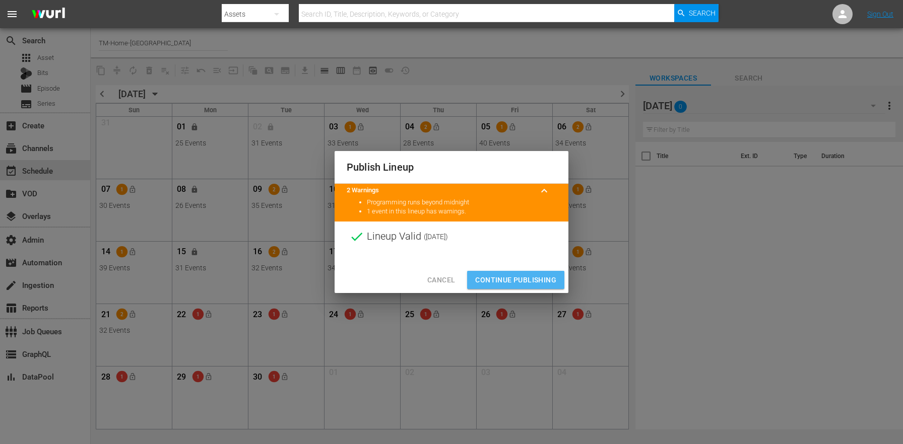
click at [506, 275] on span "Continue Publishing" at bounding box center [515, 280] width 81 height 13
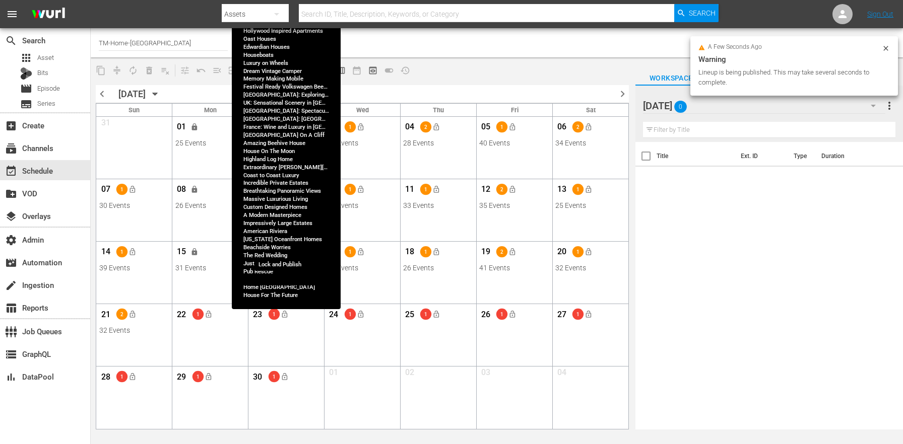
click at [288, 251] on span "lock_open" at bounding box center [284, 252] width 8 height 8
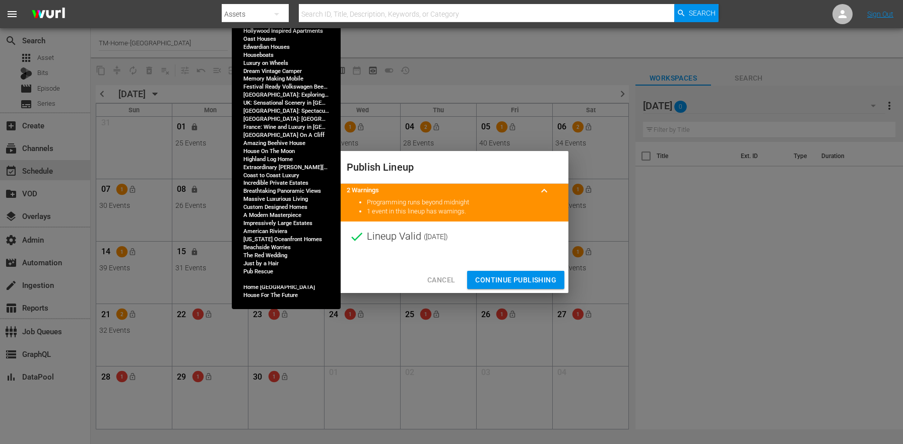
click at [490, 276] on span "Continue Publishing" at bounding box center [515, 280] width 81 height 13
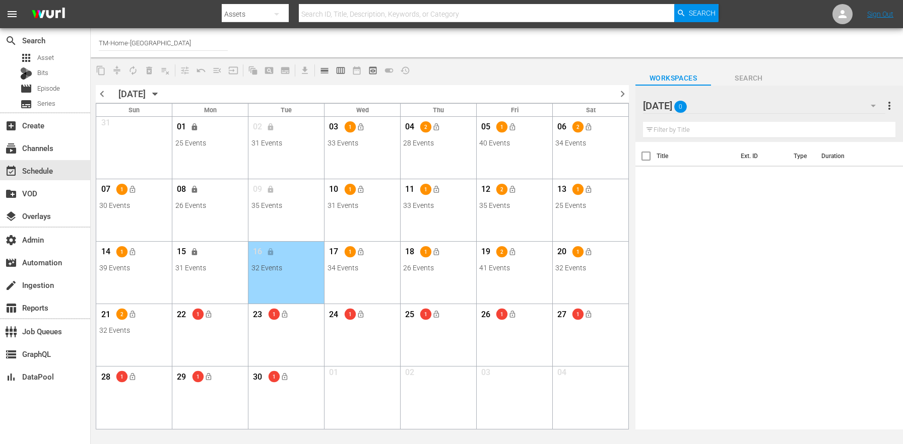
click at [730, 293] on div "Title Ext. ID Type Duration" at bounding box center [769, 286] width 268 height 289
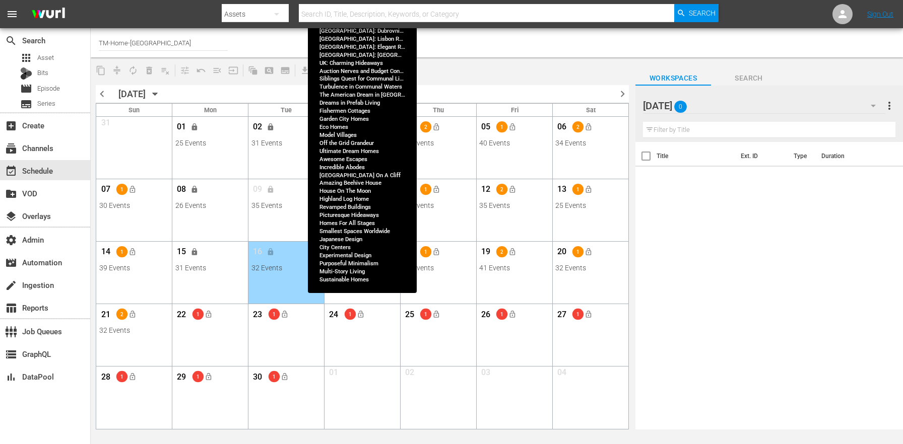
click at [359, 127] on span "lock_open" at bounding box center [360, 127] width 8 height 8
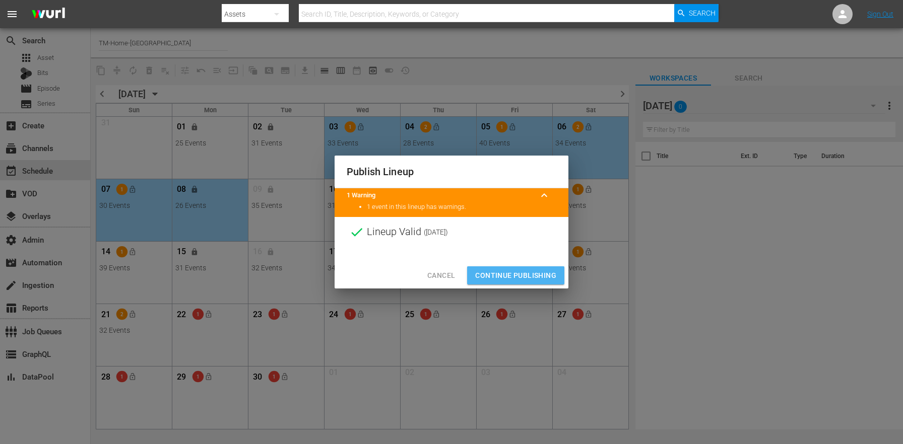
click at [529, 274] on span "Continue Publishing" at bounding box center [515, 276] width 81 height 13
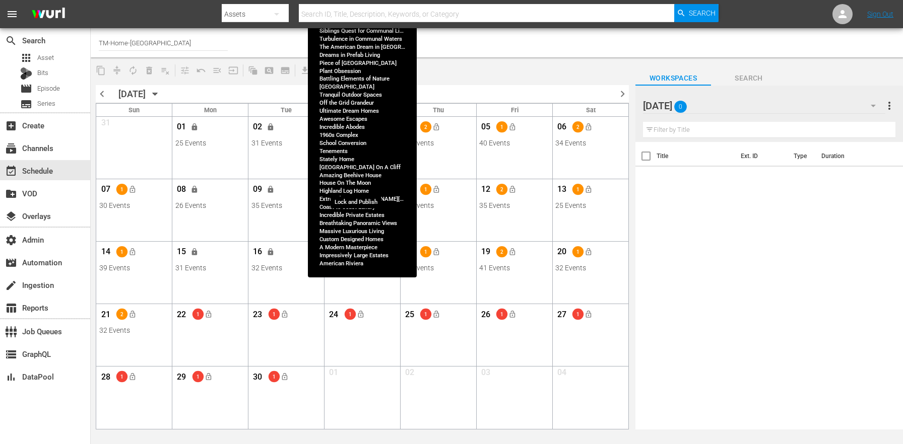
click at [355, 191] on button "lock_open" at bounding box center [360, 189] width 17 height 17
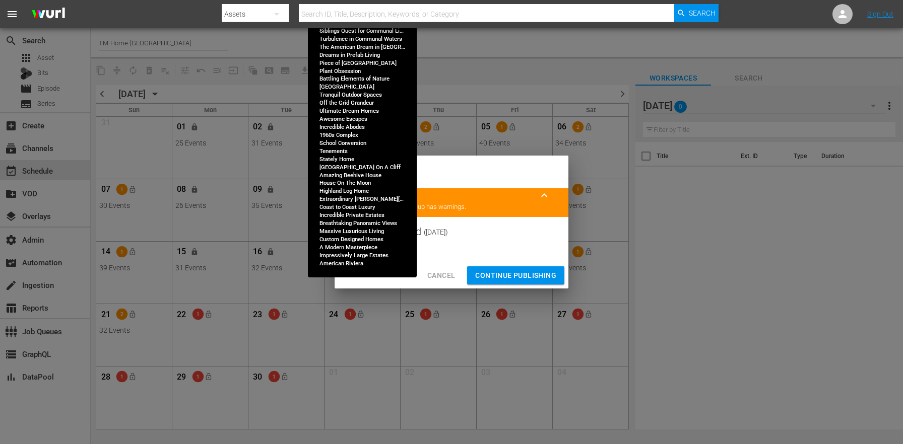
click at [499, 272] on span "Continue Publishing" at bounding box center [515, 276] width 81 height 13
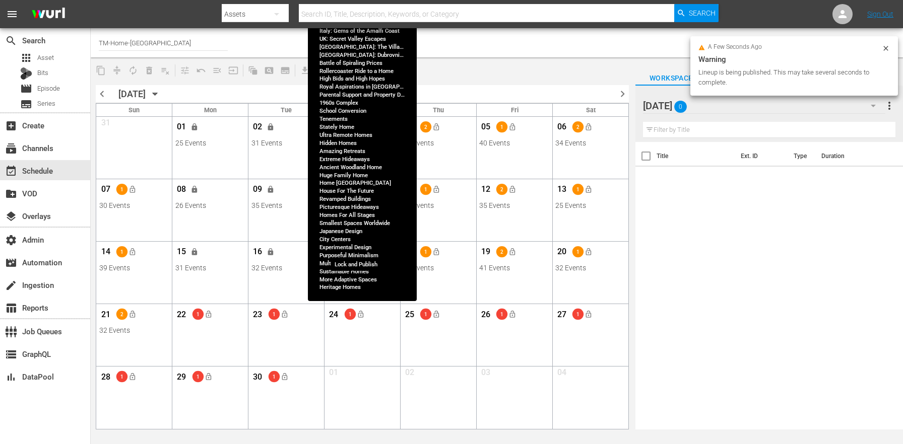
click at [362, 254] on span "lock_open" at bounding box center [360, 252] width 8 height 8
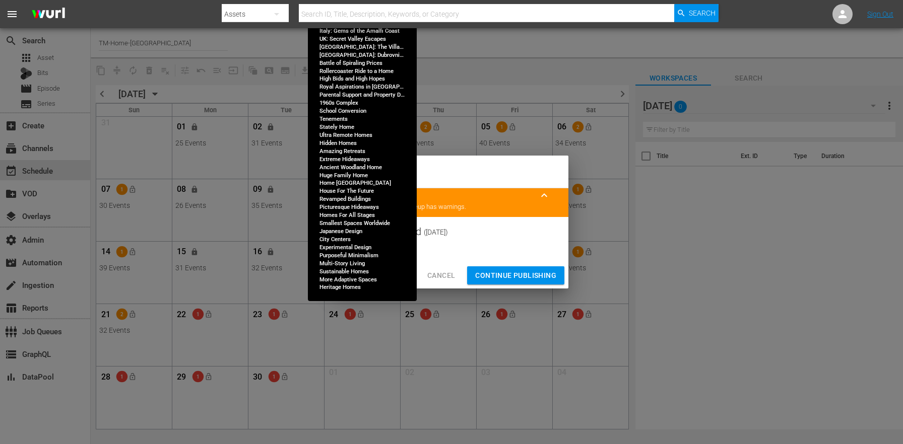
click at [532, 274] on span "Continue Publishing" at bounding box center [515, 276] width 81 height 13
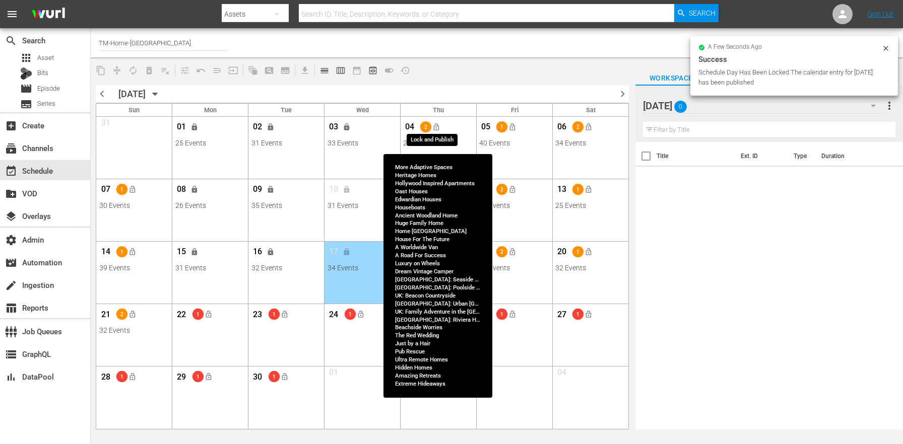
click at [437, 125] on span "lock_open" at bounding box center [436, 127] width 8 height 8
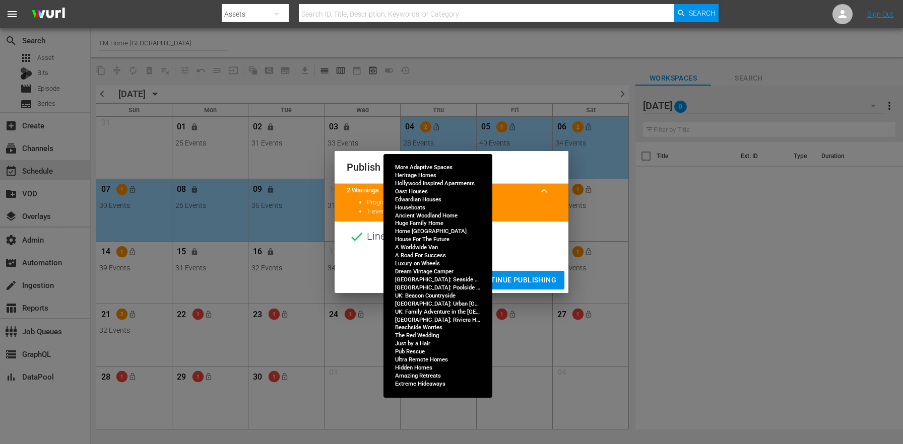
click at [520, 276] on span "Continue Publishing" at bounding box center [515, 280] width 81 height 13
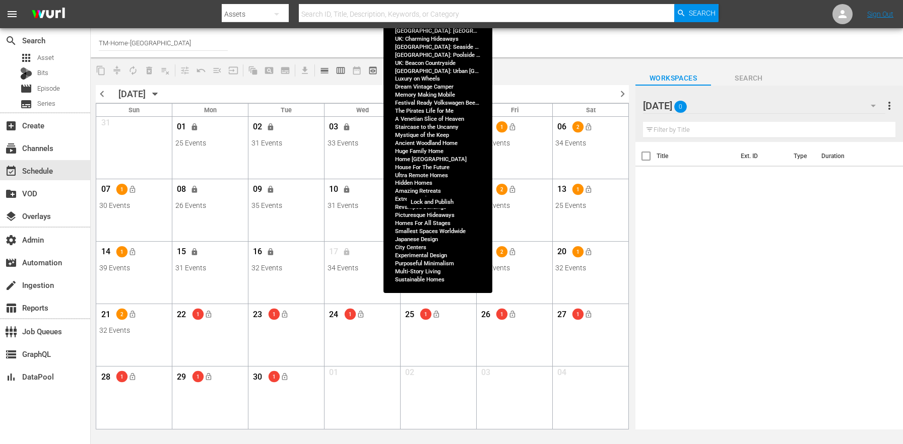
click at [432, 188] on button "lock_open" at bounding box center [436, 189] width 17 height 17
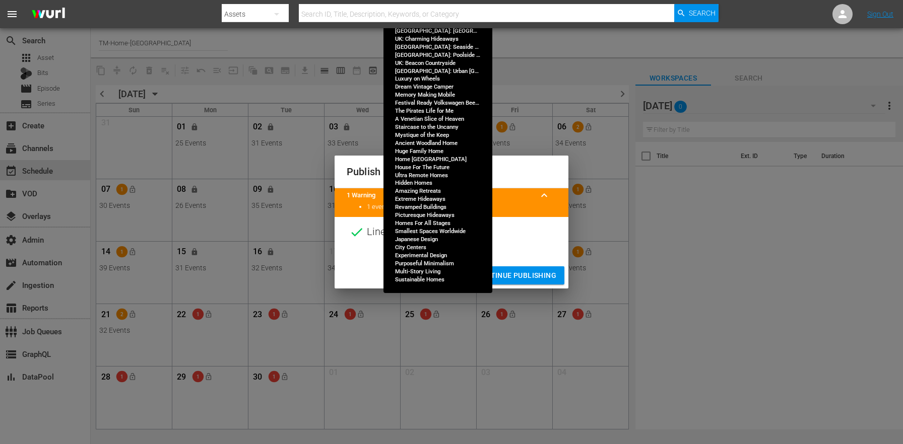
click at [510, 274] on span "Continue Publishing" at bounding box center [515, 276] width 81 height 13
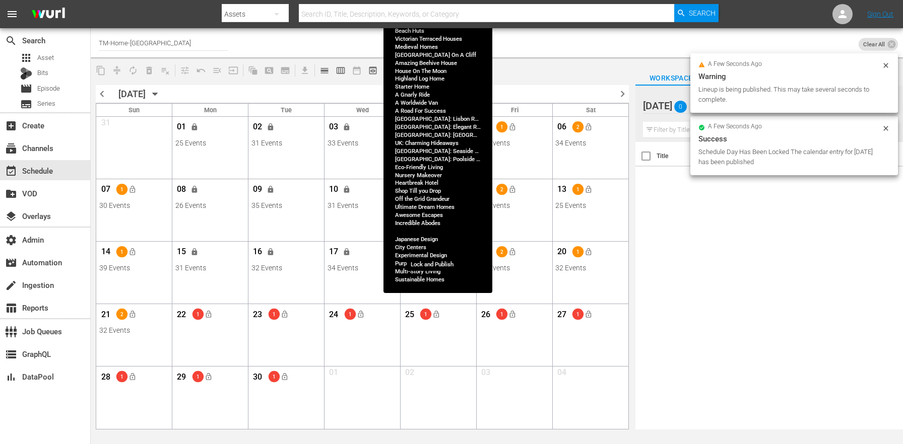
click at [430, 248] on button "lock_open" at bounding box center [436, 252] width 17 height 17
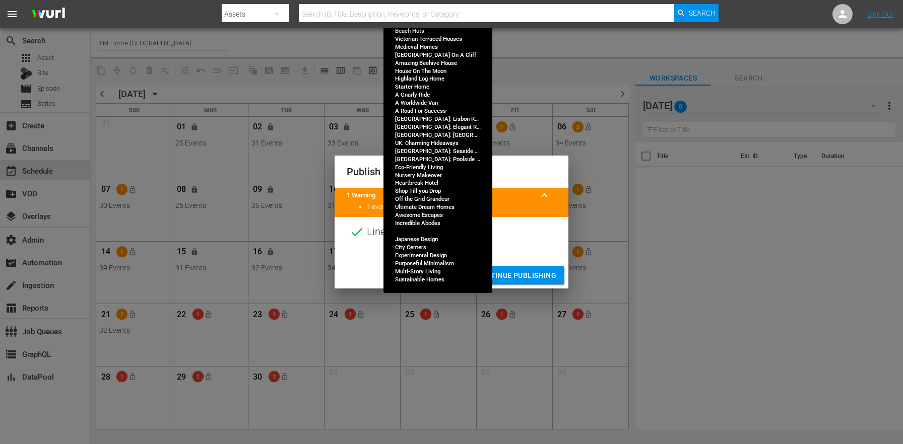
click at [527, 278] on span "Continue Publishing" at bounding box center [515, 276] width 81 height 13
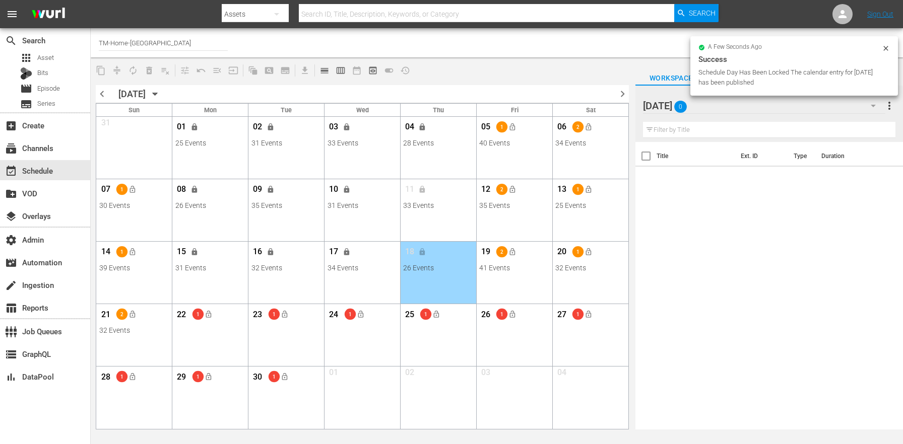
click at [199, 126] on span "lock_open" at bounding box center [194, 127] width 8 height 8
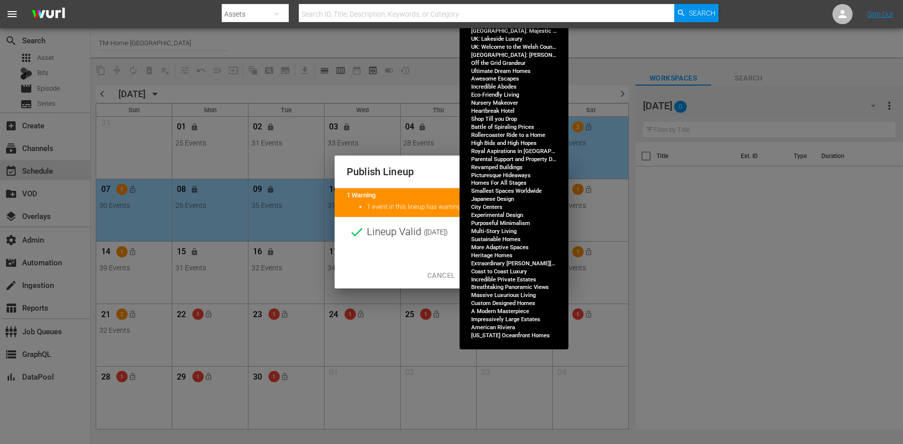
click at [514, 271] on span "Continue Publishing" at bounding box center [515, 276] width 81 height 13
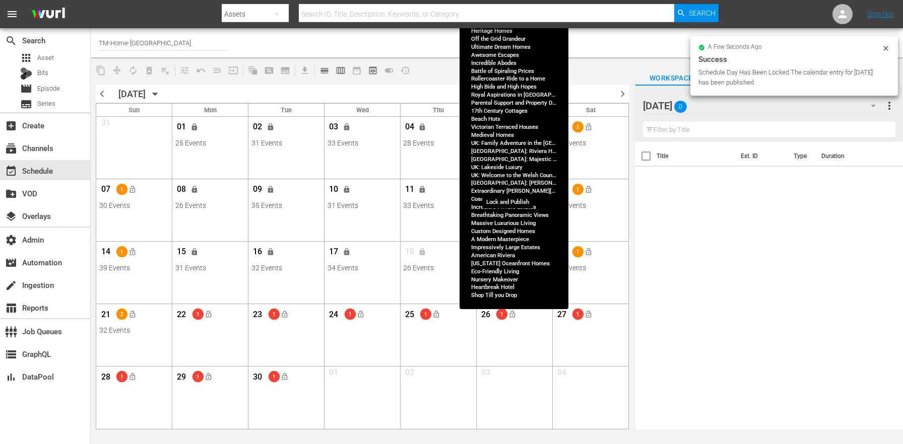
click at [512, 192] on span "lock_open" at bounding box center [512, 189] width 8 height 8
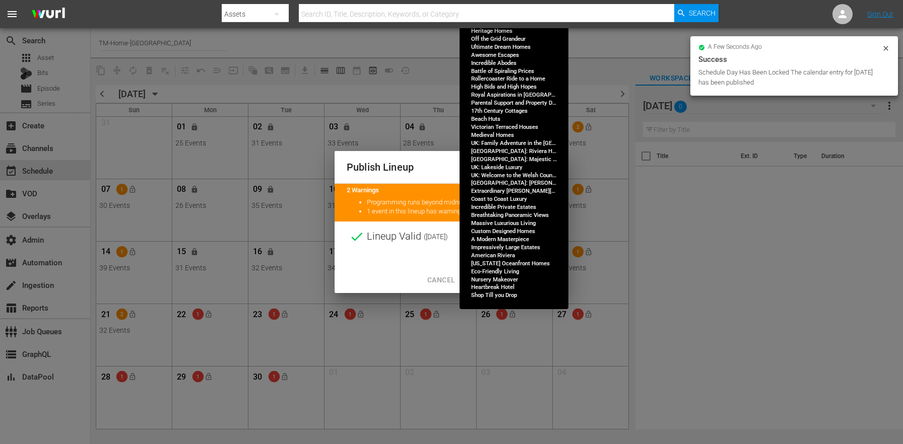
click at [506, 272] on button "Continue Publishing" at bounding box center [515, 280] width 97 height 19
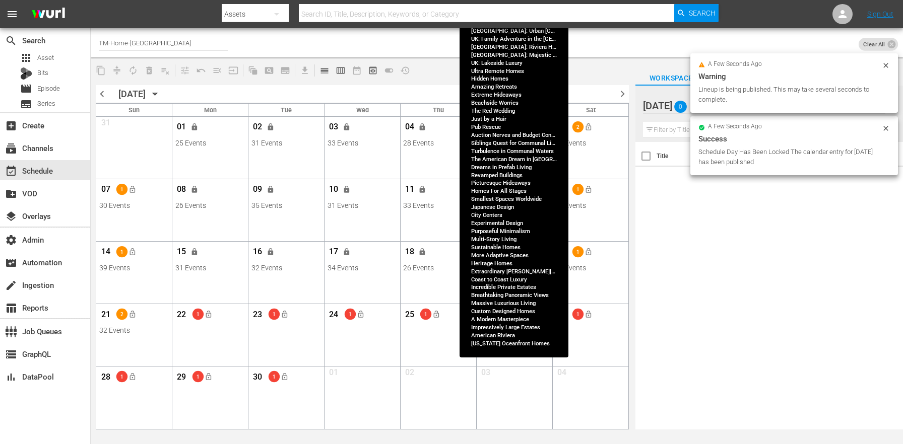
click at [508, 251] on span "lock_open" at bounding box center [512, 252] width 8 height 8
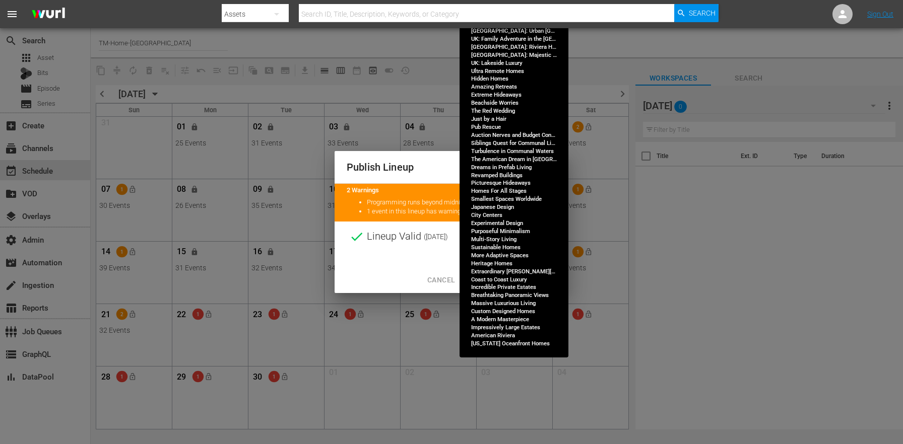
click at [501, 284] on span "Continue Publishing" at bounding box center [515, 280] width 81 height 13
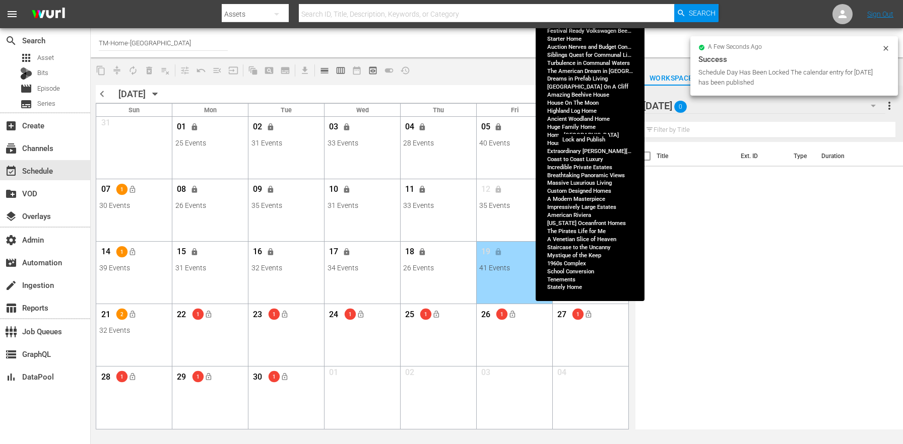
click at [587, 129] on span "lock_open" at bounding box center [589, 127] width 8 height 8
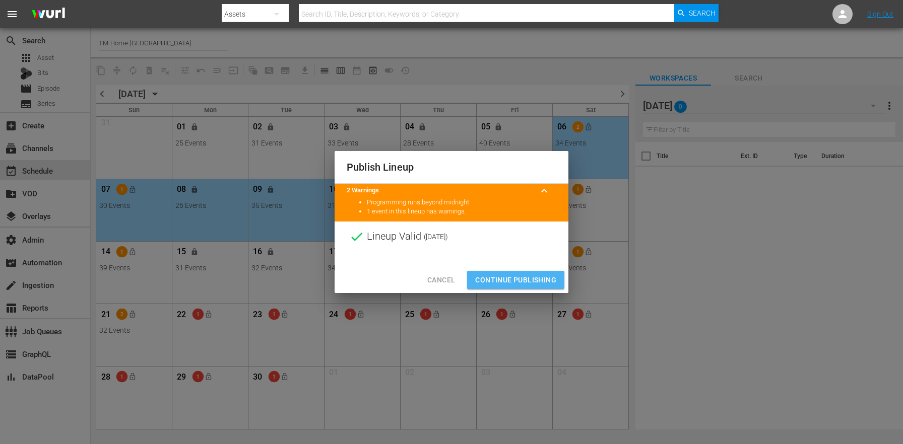
click at [496, 275] on span "Continue Publishing" at bounding box center [515, 280] width 81 height 13
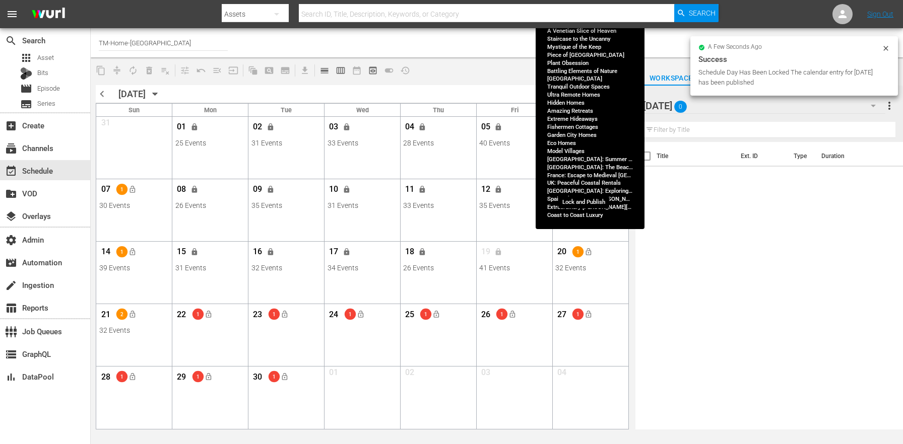
click at [586, 189] on span "lock_open" at bounding box center [589, 189] width 8 height 8
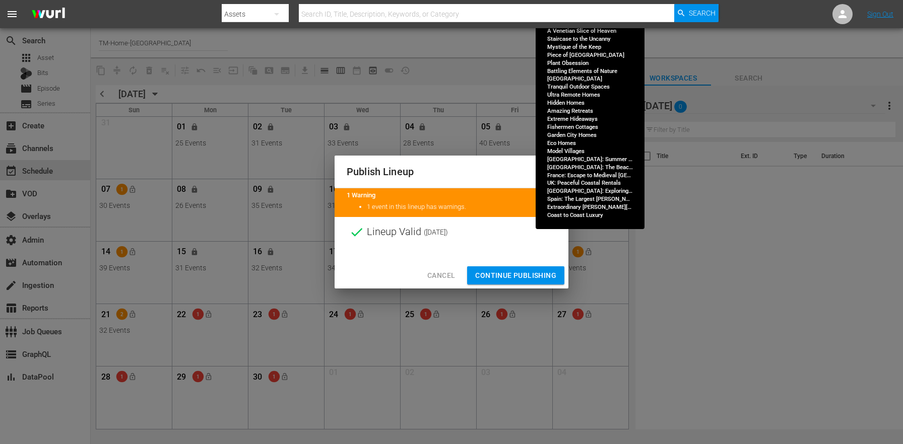
click at [497, 274] on span "Continue Publishing" at bounding box center [515, 276] width 81 height 13
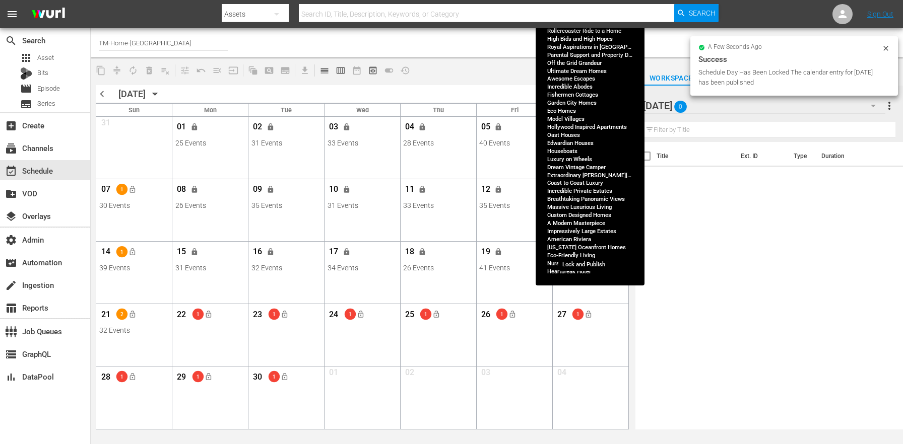
click at [590, 251] on span "lock_open" at bounding box center [589, 252] width 8 height 8
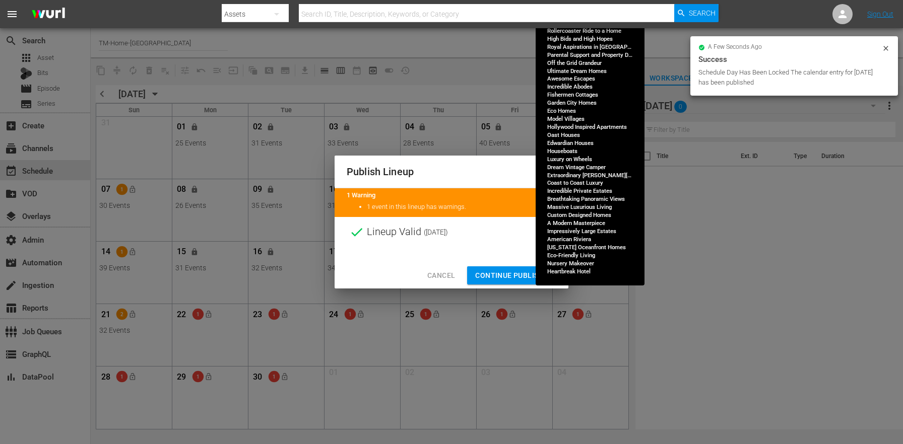
click at [518, 269] on button "Continue Publishing" at bounding box center [515, 276] width 97 height 19
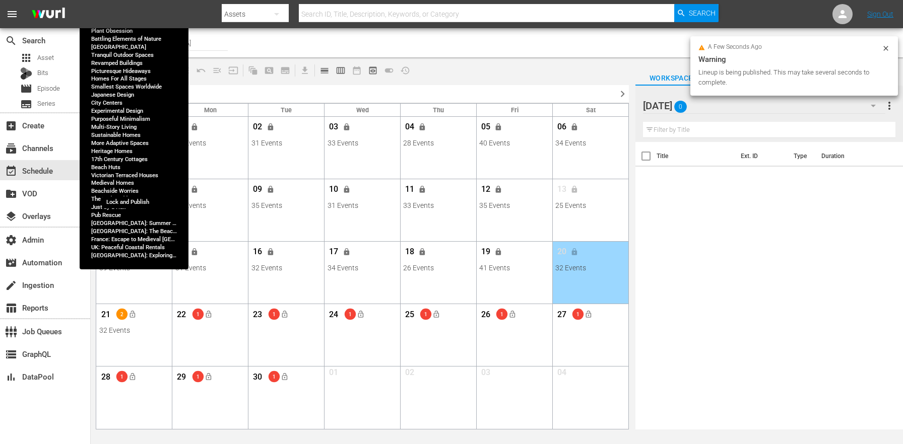
click at [131, 187] on span "lock_open" at bounding box center [133, 189] width 8 height 8
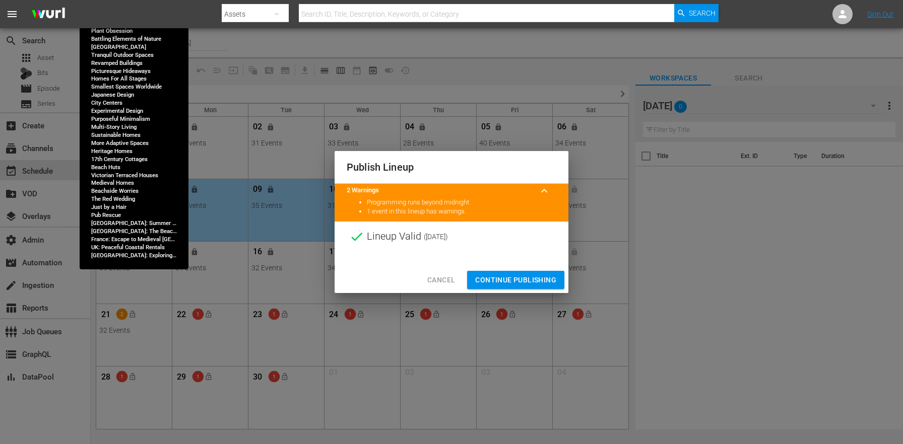
click at [503, 270] on div "Cancel Continue Publishing" at bounding box center [452, 280] width 234 height 27
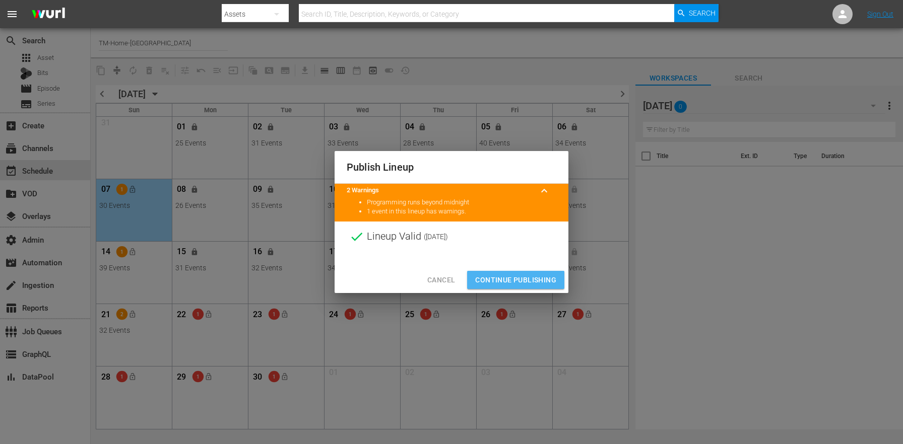
click at [503, 273] on button "Continue Publishing" at bounding box center [515, 280] width 97 height 19
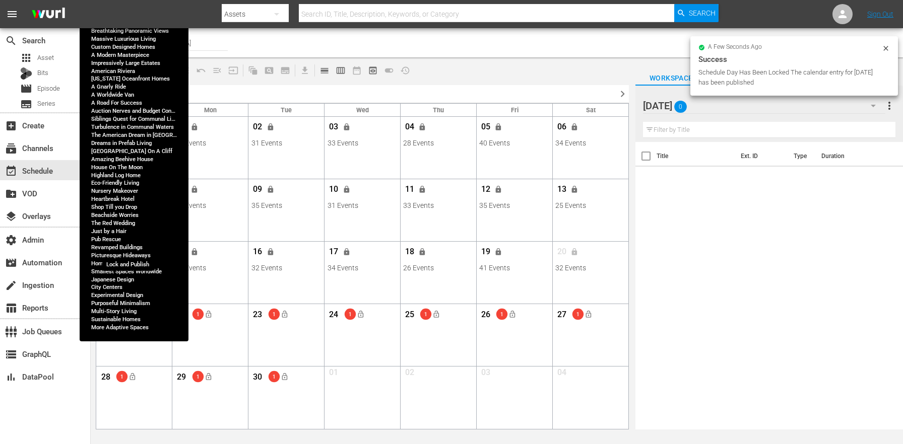
click at [135, 253] on span "lock_open" at bounding box center [133, 252] width 8 height 8
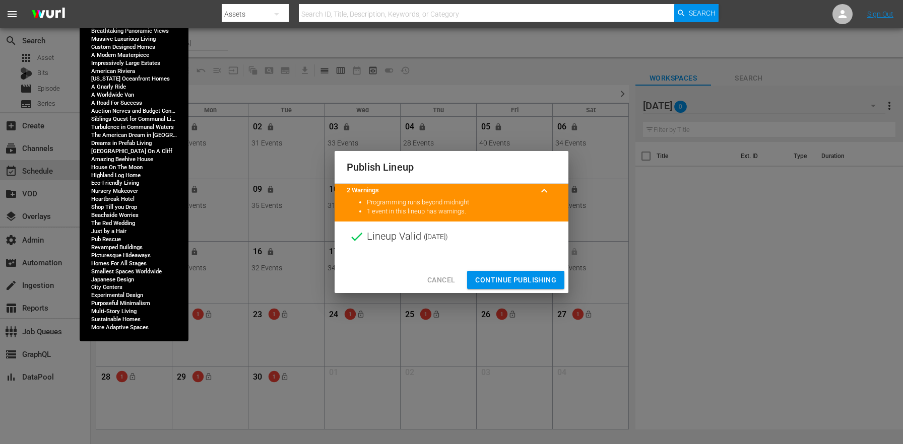
click at [503, 276] on span "Continue Publishing" at bounding box center [515, 280] width 81 height 13
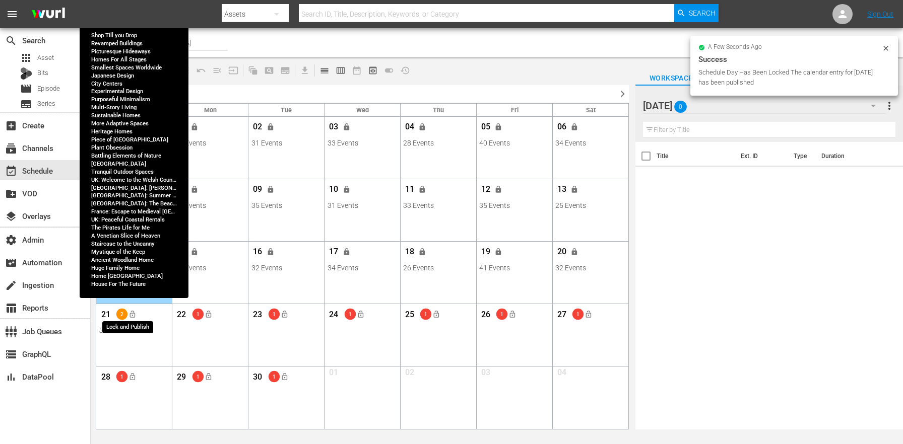
click at [135, 316] on span "lock_open" at bounding box center [133, 315] width 8 height 8
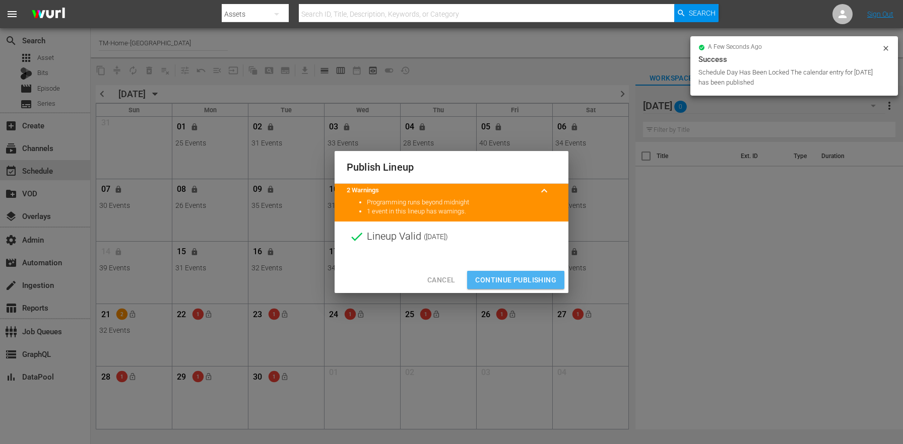
click at [523, 278] on span "Continue Publishing" at bounding box center [515, 280] width 81 height 13
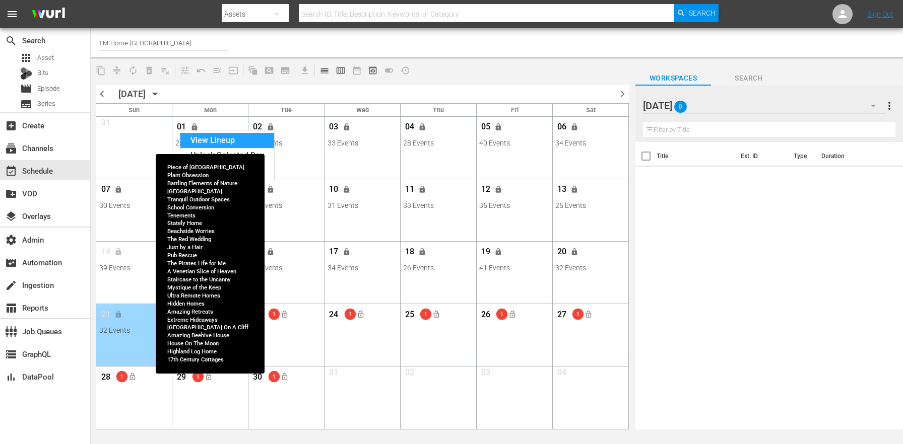
click at [204, 140] on div "View Lineup" at bounding box center [227, 140] width 94 height 15
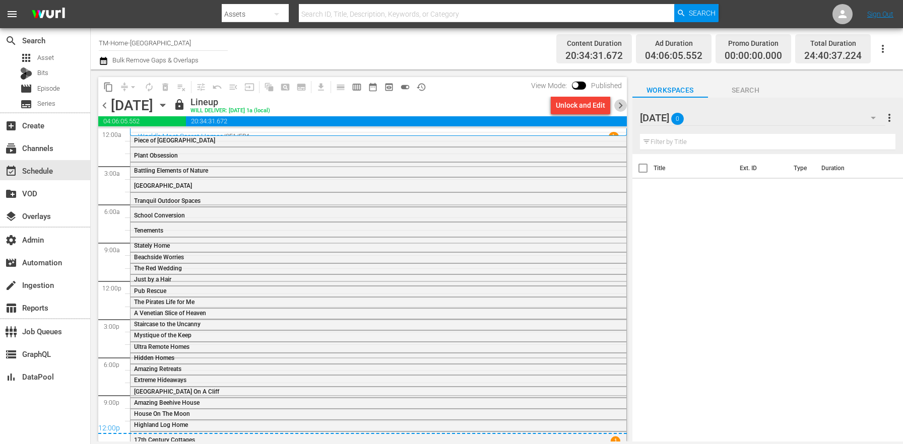
click at [617, 103] on span "chevron_right" at bounding box center [620, 105] width 13 height 13
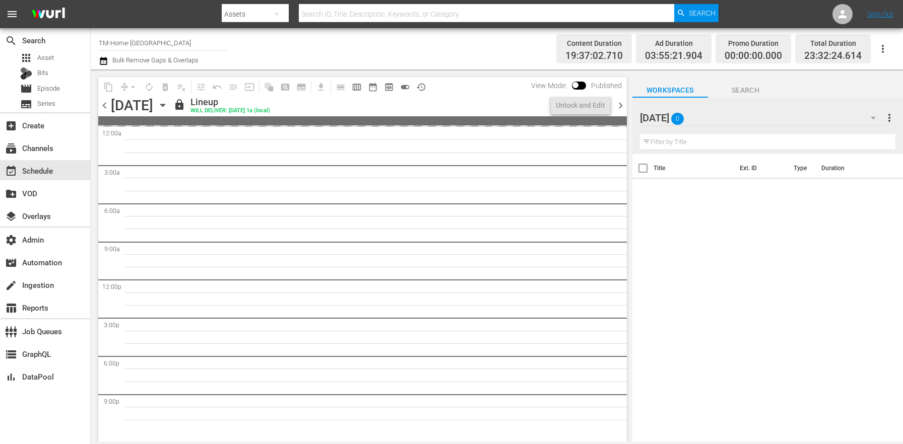
click at [616, 101] on span "chevron_right" at bounding box center [620, 105] width 13 height 13
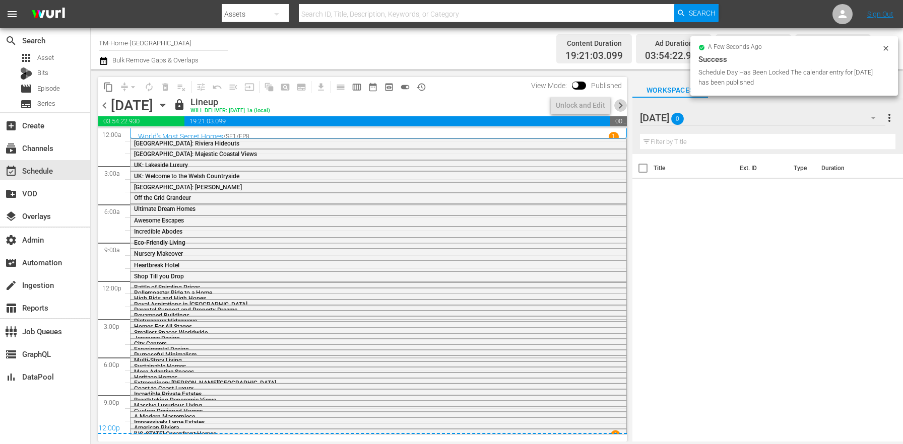
click at [616, 101] on span "chevron_right" at bounding box center [620, 105] width 13 height 13
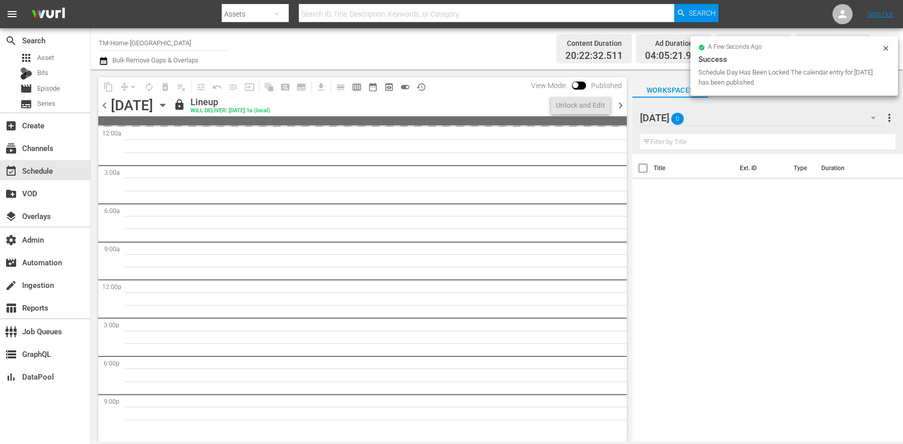
click at [616, 101] on span "chevron_right" at bounding box center [620, 105] width 13 height 13
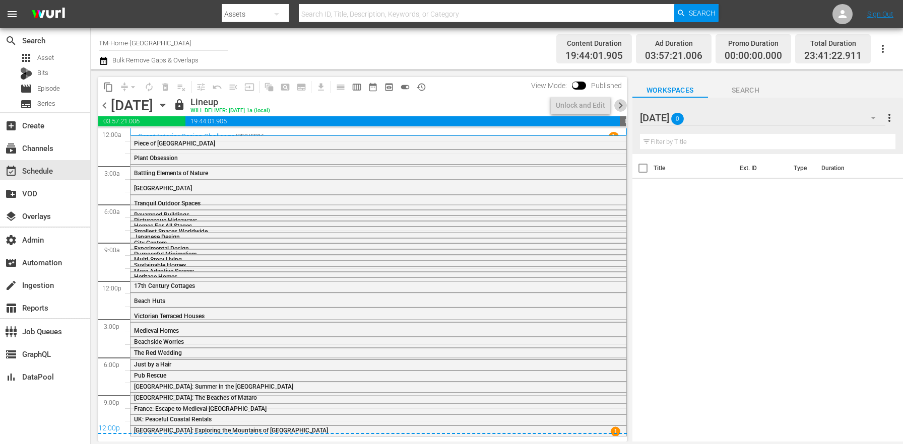
click at [616, 101] on span "chevron_right" at bounding box center [620, 105] width 13 height 13
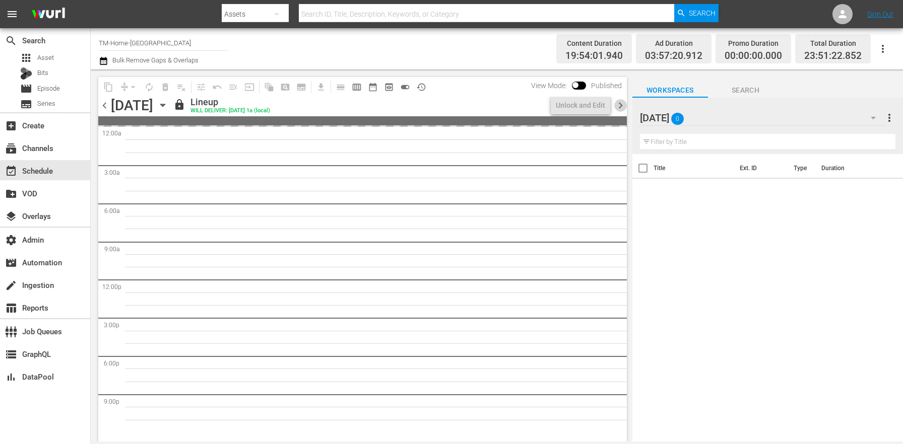
click at [616, 101] on span "chevron_right" at bounding box center [620, 105] width 13 height 13
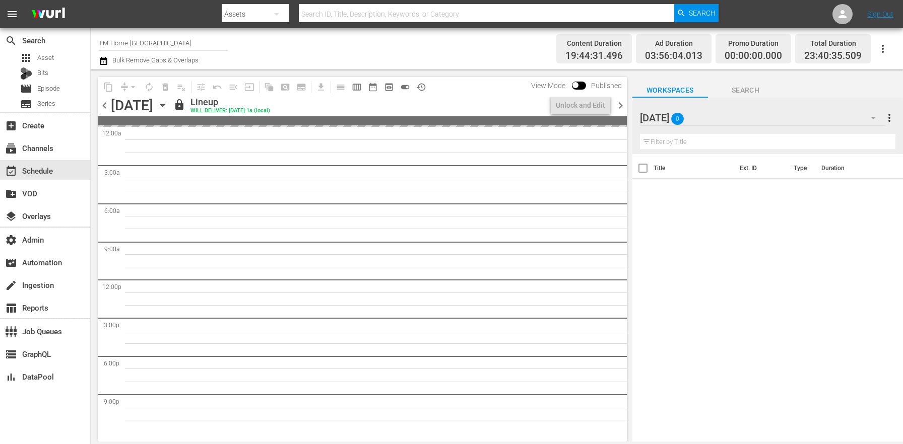
click at [616, 101] on span "chevron_right" at bounding box center [620, 105] width 13 height 13
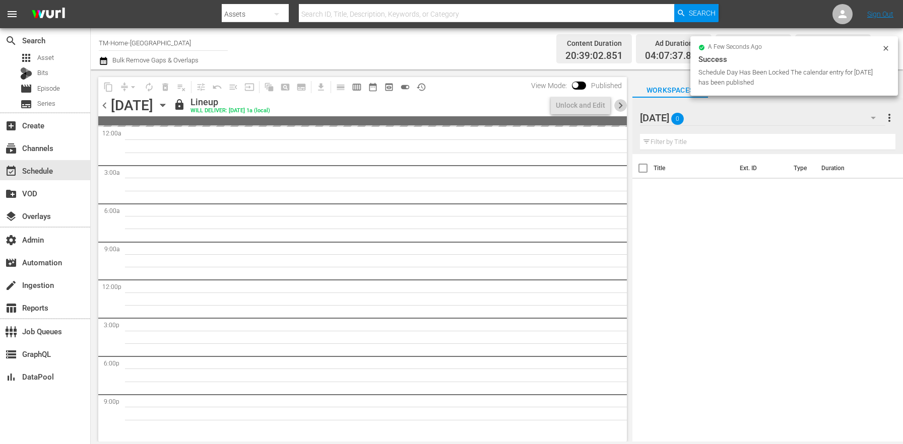
click at [616, 101] on span "chevron_right" at bounding box center [620, 105] width 13 height 13
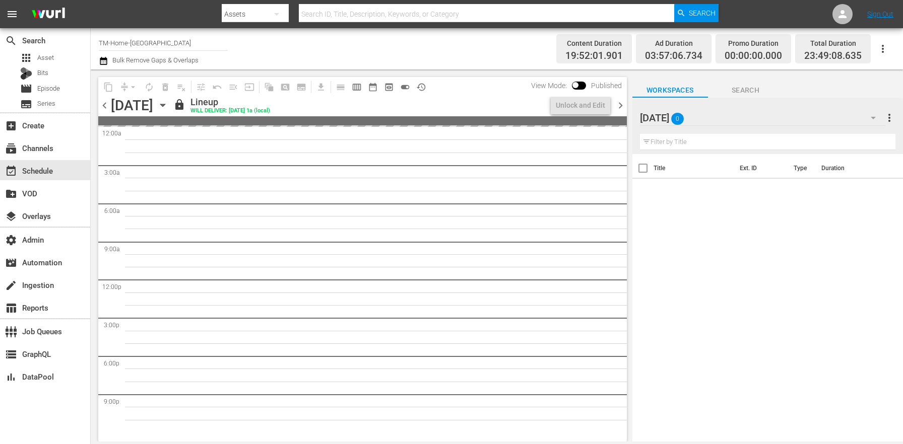
click at [616, 101] on span "chevron_right" at bounding box center [620, 105] width 13 height 13
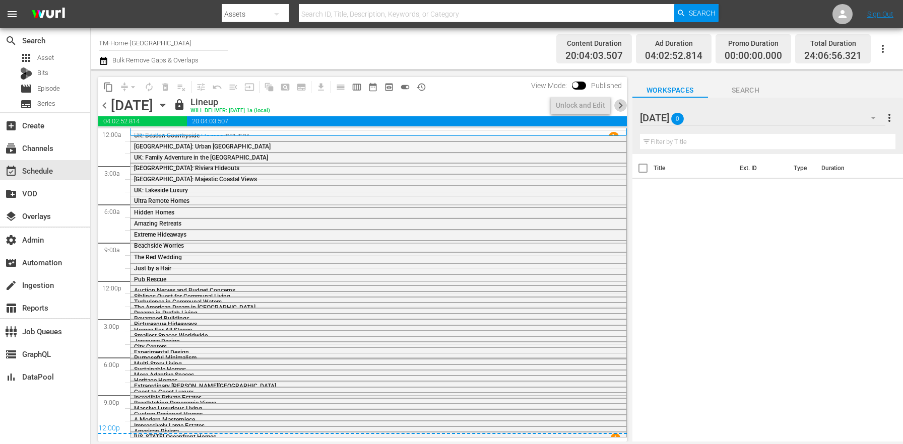
click at [616, 101] on span "chevron_right" at bounding box center [620, 105] width 13 height 13
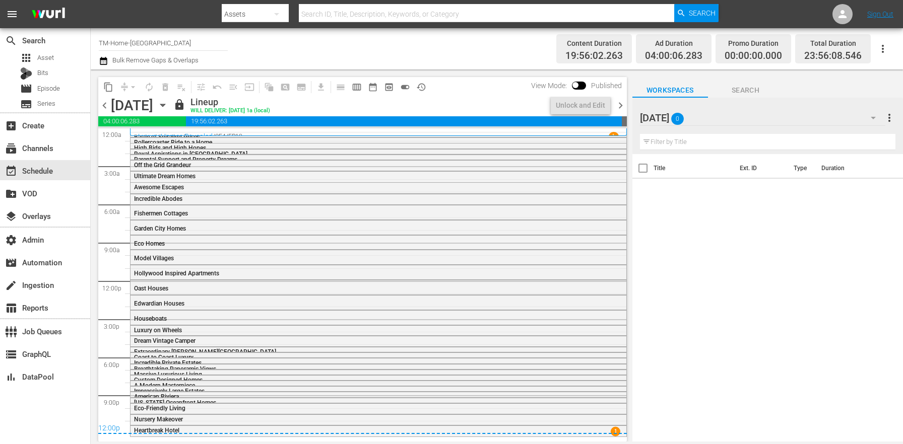
click at [616, 101] on span "chevron_right" at bounding box center [620, 105] width 13 height 13
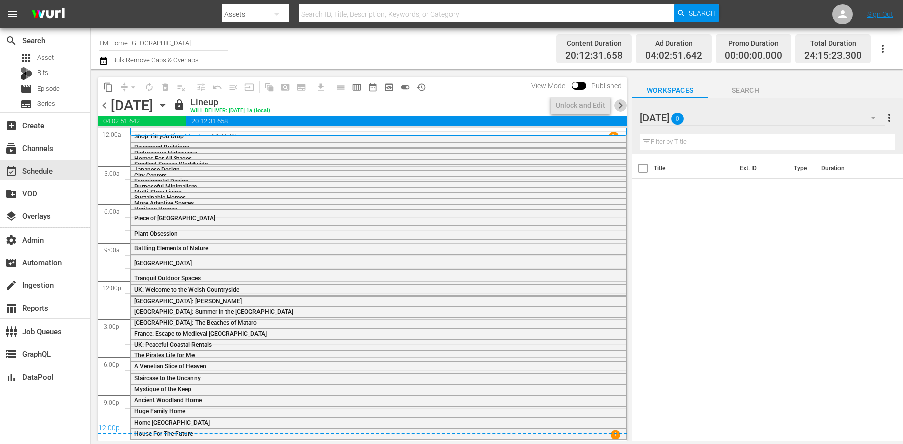
click at [616, 101] on span "chevron_right" at bounding box center [620, 105] width 13 height 13
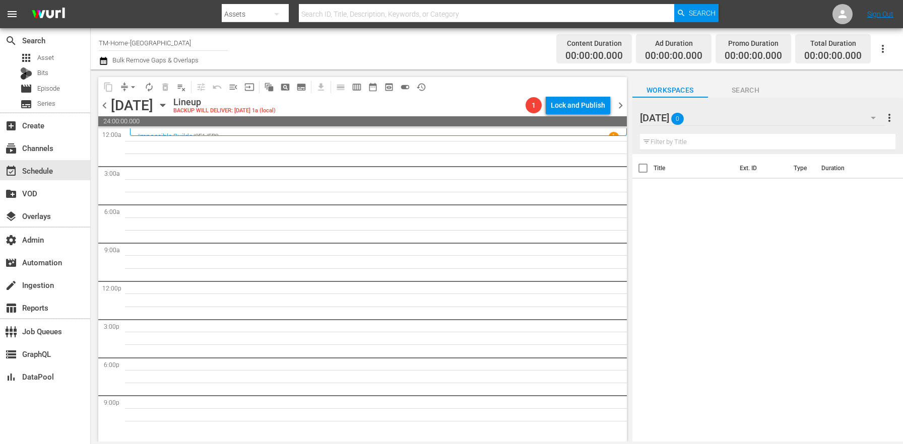
click at [100, 61] on icon "button" at bounding box center [103, 61] width 7 height 8
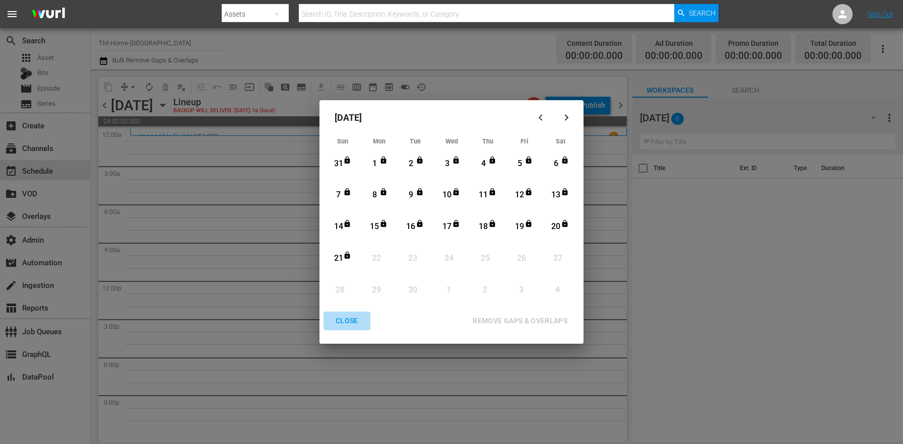
click at [338, 323] on div "CLOSE" at bounding box center [347, 321] width 39 height 13
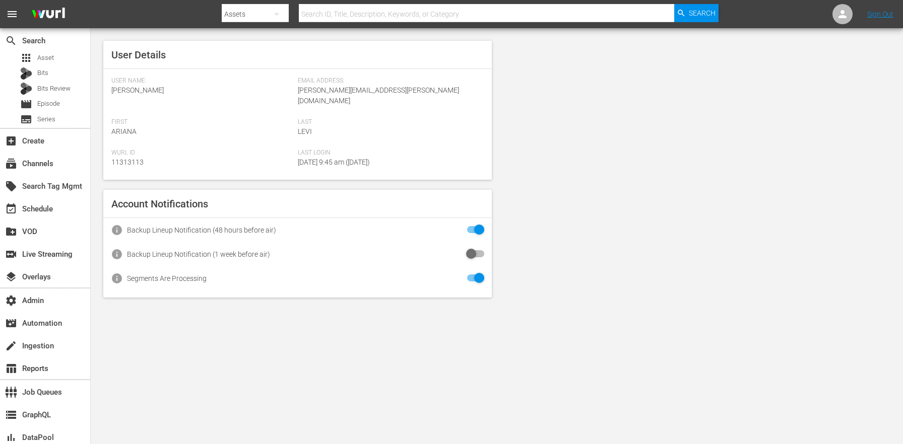
click at [709, 140] on div "User Details User Name: [PERSON_NAME] Email Address: [PERSON_NAME][EMAIL_ADDRES…" at bounding box center [497, 169] width 812 height 282
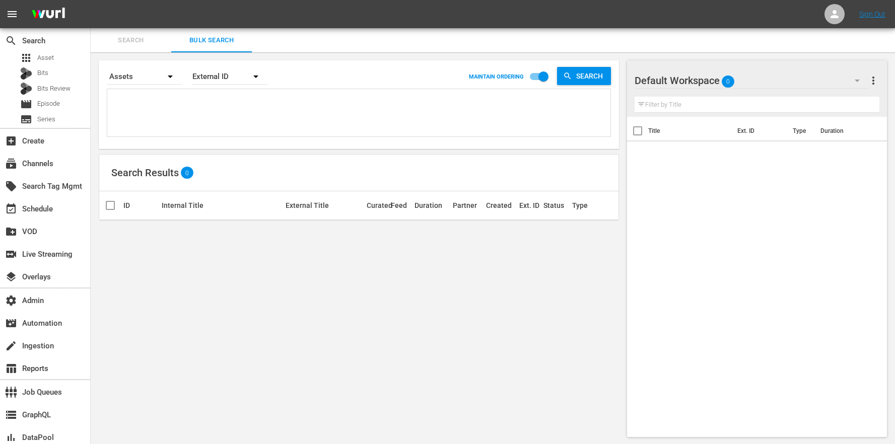
click at [218, 75] on div "External ID" at bounding box center [231, 76] width 76 height 28
click at [233, 118] on div "Wurl ID" at bounding box center [225, 121] width 40 height 16
click at [196, 96] on textarea at bounding box center [360, 115] width 501 height 46
paste textarea "117876826 117876827 117876828 117876824 117876825 117876822 117876823 117876823…"
type textarea "117876826 117876827 117876828 117876824 117876825 117876822 117876823 117876823…"
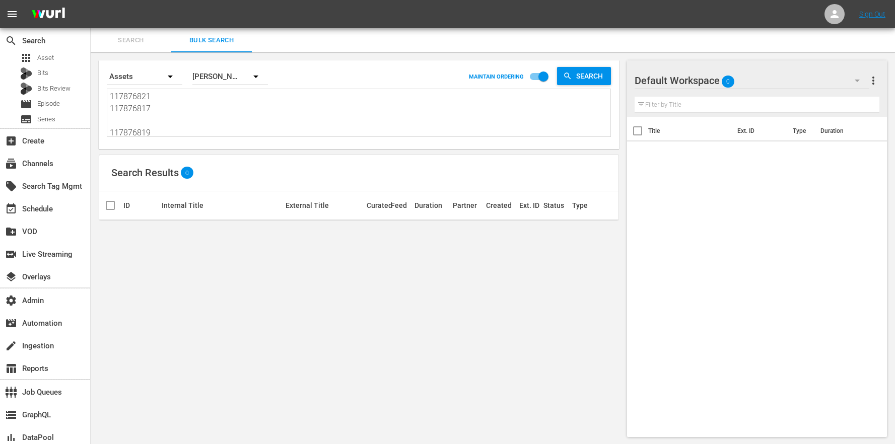
scroll to position [1, 0]
type textarea "117876826 117876827 117876828 117876824 117876825 117876822 117876823 117876823…"
click at [524, 76] on div "MAINTAIN ORDERING" at bounding box center [511, 76] width 84 height 19
click at [537, 76] on input "checkbox" at bounding box center [543, 78] width 57 height 19
checkbox input "false"
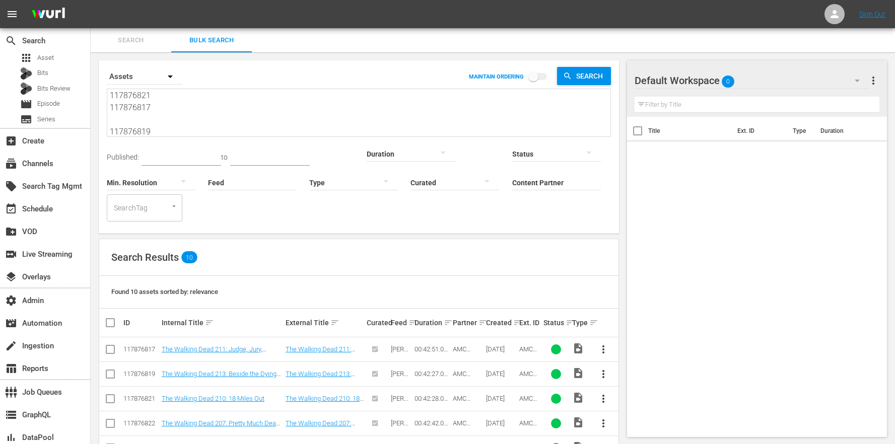
scroll to position [131, 0]
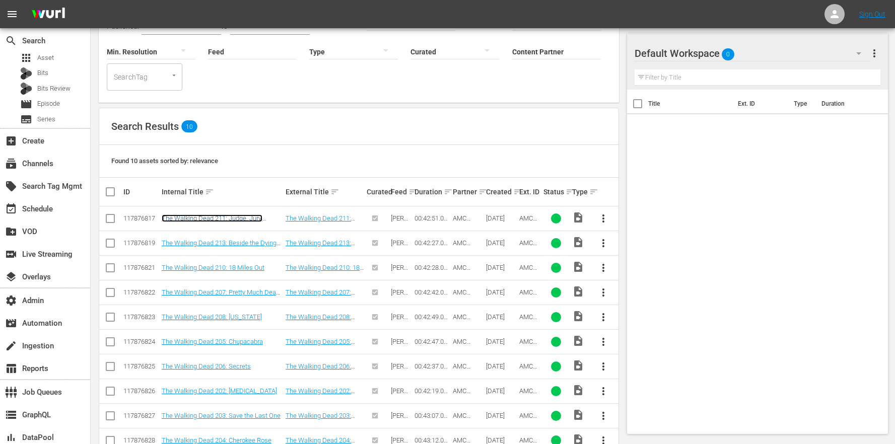
click at [239, 215] on link "The Walking Dead 211: Judge, Jury, Executioner" at bounding box center [212, 222] width 101 height 15
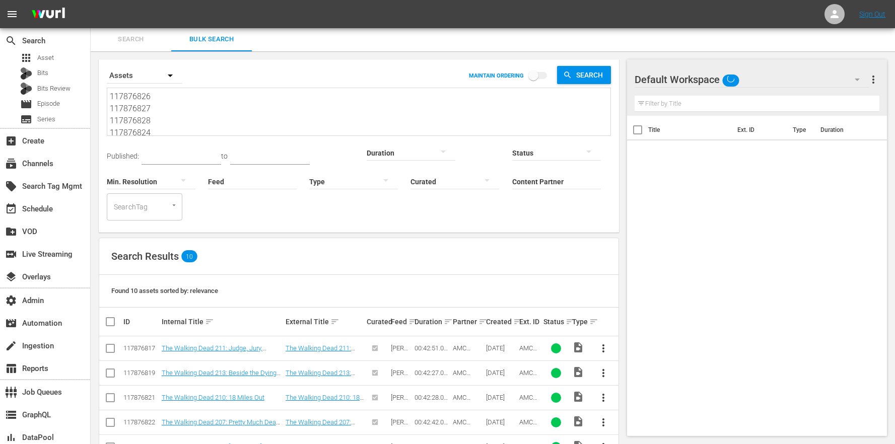
scroll to position [131, 0]
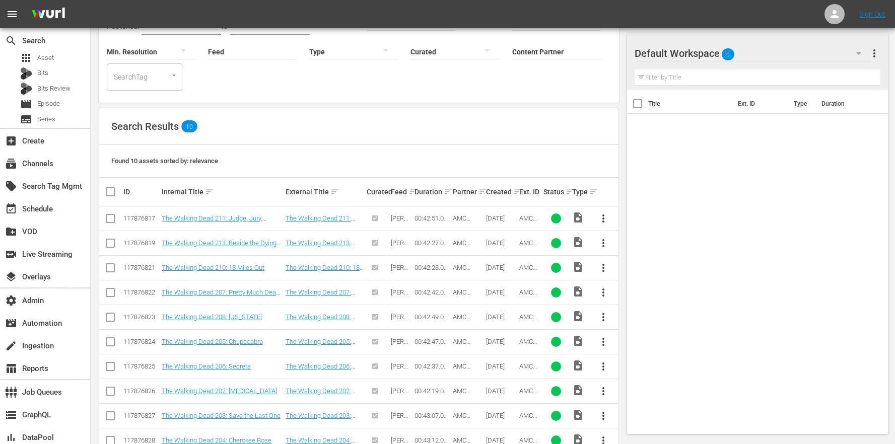
click at [230, 231] on td "The Walking Dead 213: Beside the Dying Fire" at bounding box center [222, 243] width 124 height 25
click at [232, 239] on link "The Walking Dead 213: Beside the Dying Fire" at bounding box center [219, 246] width 115 height 15
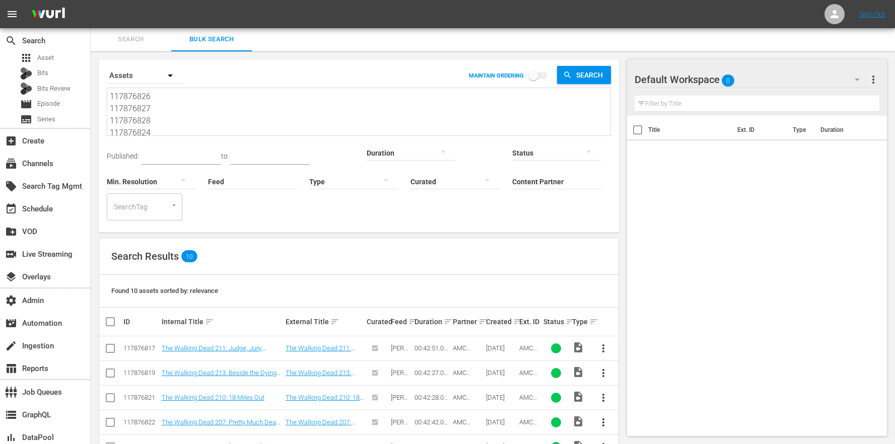
scroll to position [131, 0]
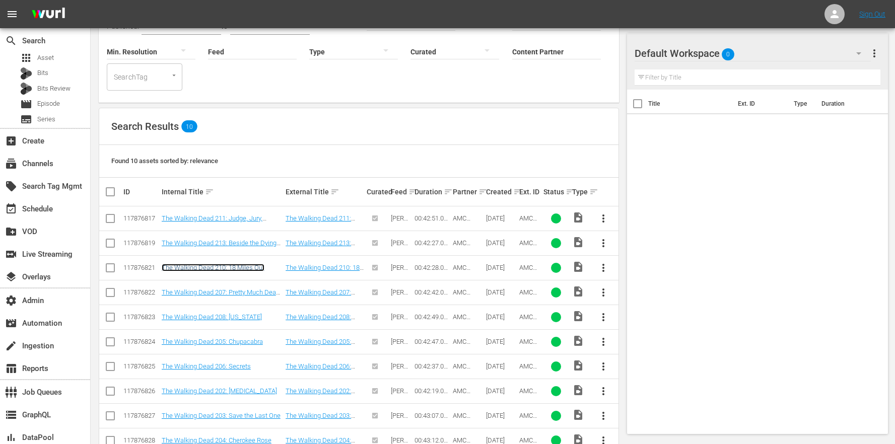
click at [238, 264] on link "The Walking Dead 210: 18 Miles Out" at bounding box center [213, 268] width 103 height 8
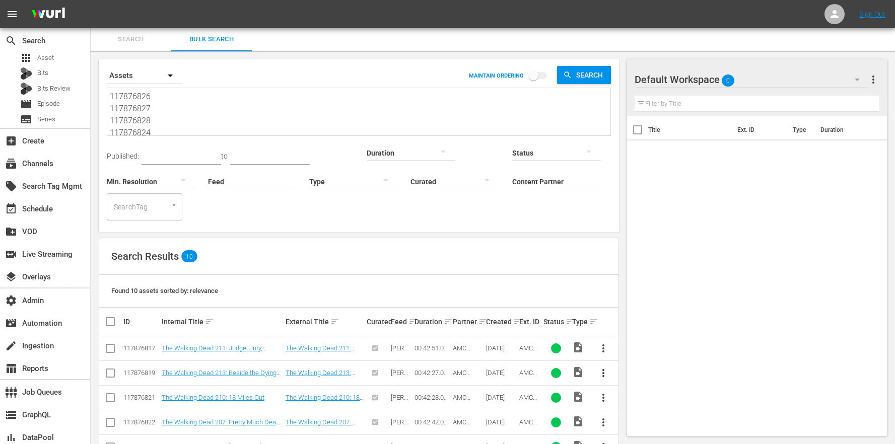
scroll to position [131, 0]
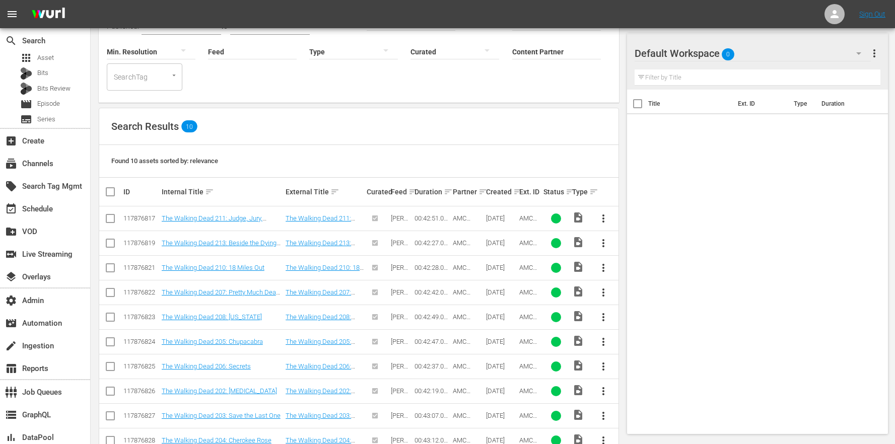
click at [231, 428] on td "The Walking Dead 204: Cherokee Rose" at bounding box center [222, 440] width 124 height 25
click at [231, 437] on link "The Walking Dead 204: Cherokee Rose" at bounding box center [217, 441] width 110 height 8
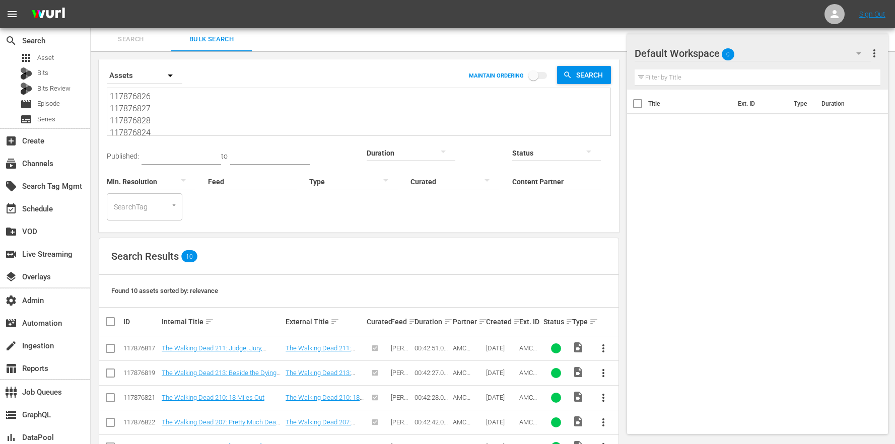
scroll to position [131, 0]
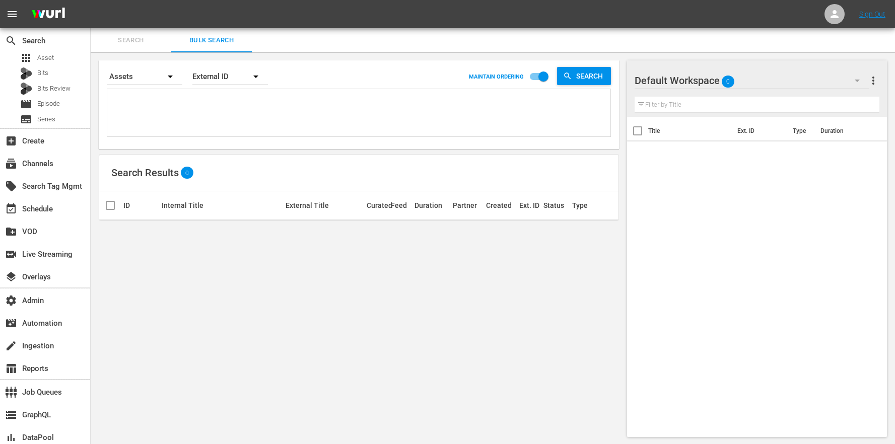
click at [148, 99] on textarea at bounding box center [360, 115] width 501 height 46
click at [238, 80] on div "External ID" at bounding box center [231, 76] width 76 height 28
click at [237, 123] on div "Wurl ID" at bounding box center [225, 121] width 40 height 16
click at [180, 108] on div "External ID [PERSON_NAME] ID Title" at bounding box center [447, 222] width 895 height 444
click at [171, 105] on textarea at bounding box center [360, 115] width 501 height 46
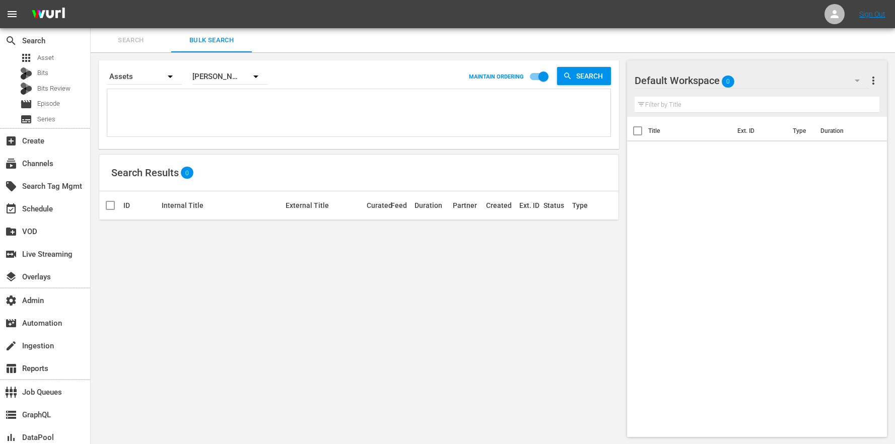
paste textarea "117876826 117876827 117876828 117876824 117876825 117876822 117876823 117876823…"
type textarea "117876826 117876827 117876828 117876824 117876825 117876822 117876823 117876823…"
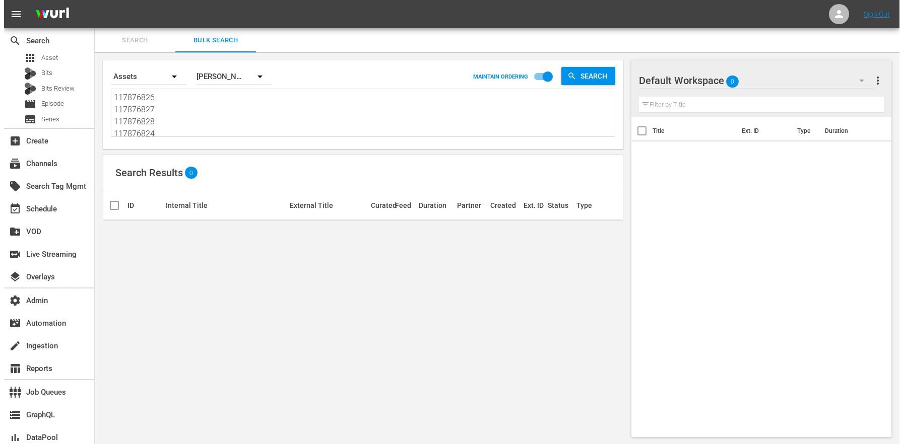
scroll to position [1, 0]
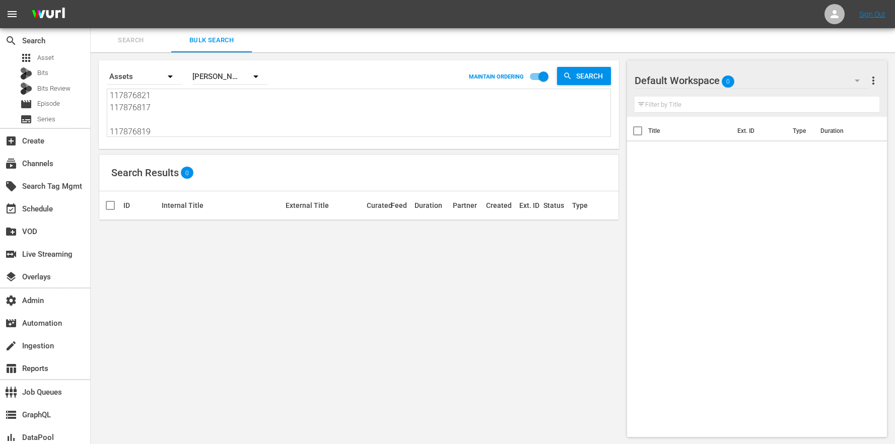
click at [139, 36] on span "Search" at bounding box center [131, 41] width 69 height 12
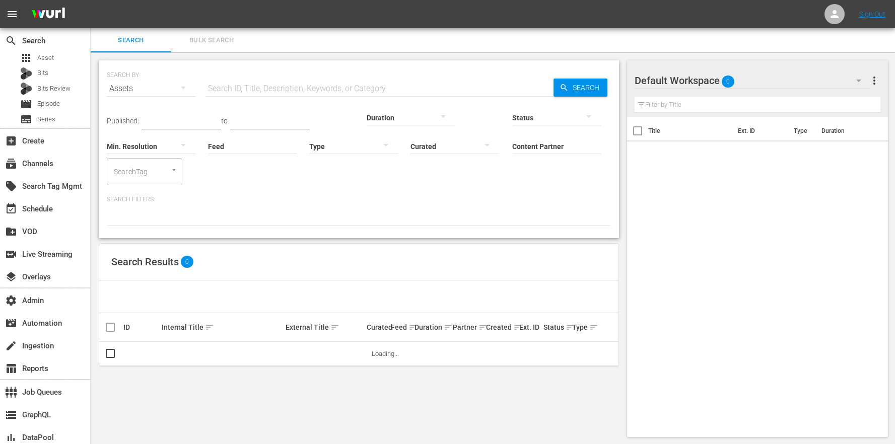
click at [257, 87] on input "text" at bounding box center [380, 89] width 348 height 24
paste input "117876826"
type input "117876826"
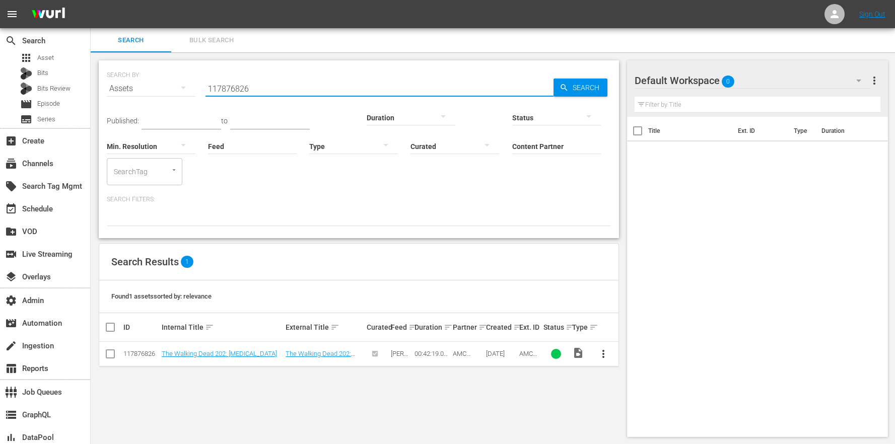
click at [330, 342] on td "The Walking Dead 202: [MEDICAL_DATA]" at bounding box center [324, 354] width 81 height 25
click at [330, 350] on link "The Walking Dead 202: [MEDICAL_DATA]" at bounding box center [319, 357] width 66 height 15
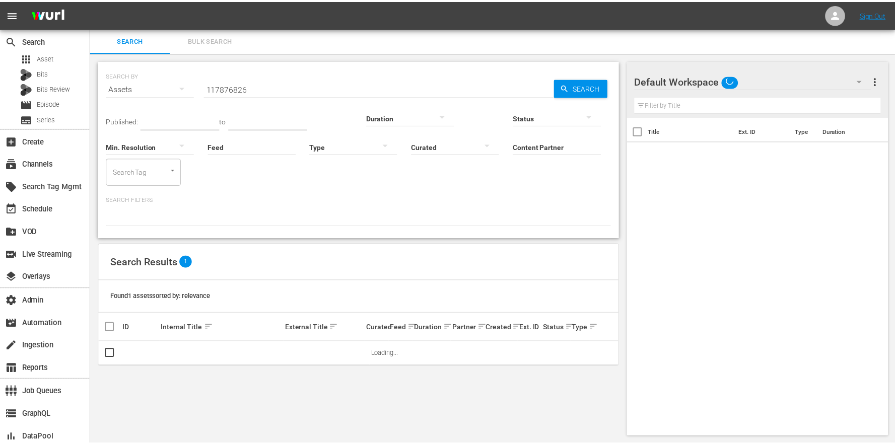
scroll to position [1, 0]
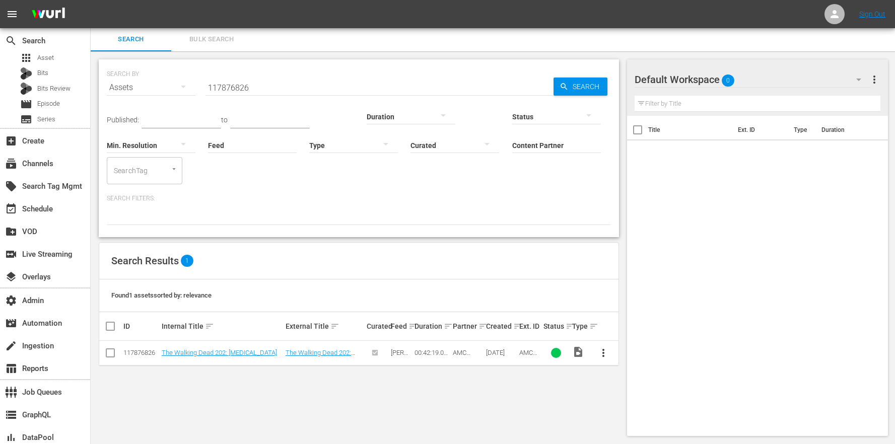
click at [244, 354] on div "SEARCH BY Search By Assets Search ID, Title, Description, Keywords, or Category…" at bounding box center [359, 247] width 537 height 393
click at [327, 349] on link "The Walking Dead 202: [MEDICAL_DATA]" at bounding box center [319, 356] width 66 height 15
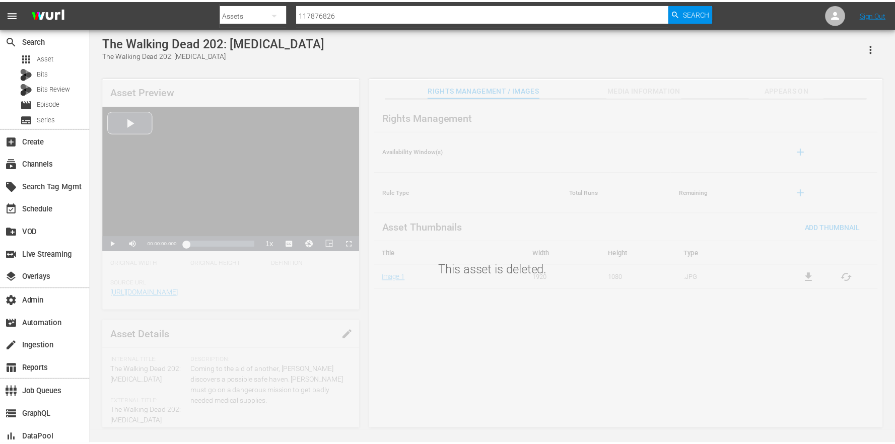
scroll to position [1, 0]
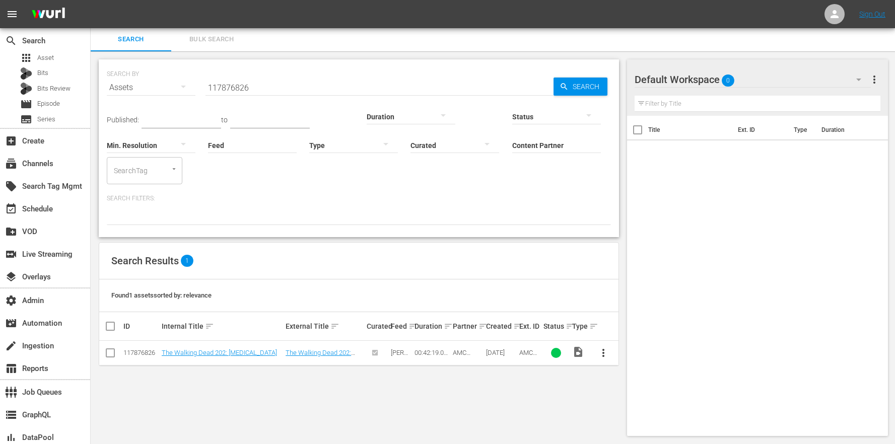
click at [196, 345] on div "SEARCH BY Search By Assets Search ID, Title, Description, Keywords, or Category…" at bounding box center [359, 247] width 537 height 393
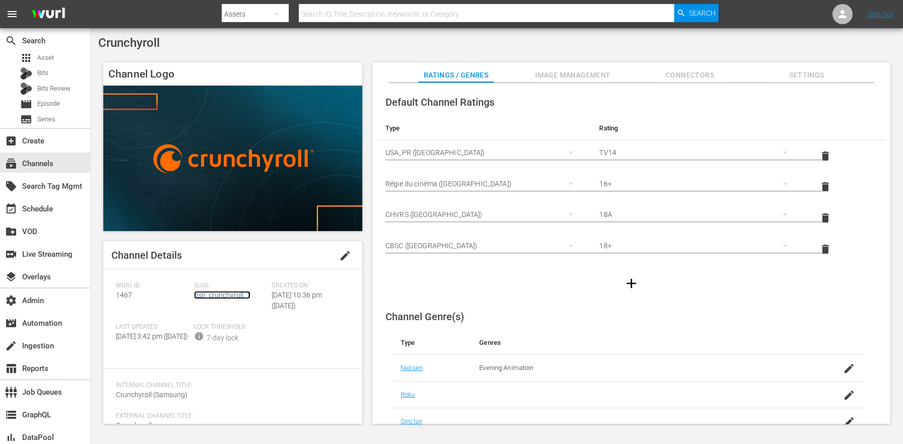
click at [219, 294] on link "gsn_crunchyroll_1" at bounding box center [222, 295] width 56 height 8
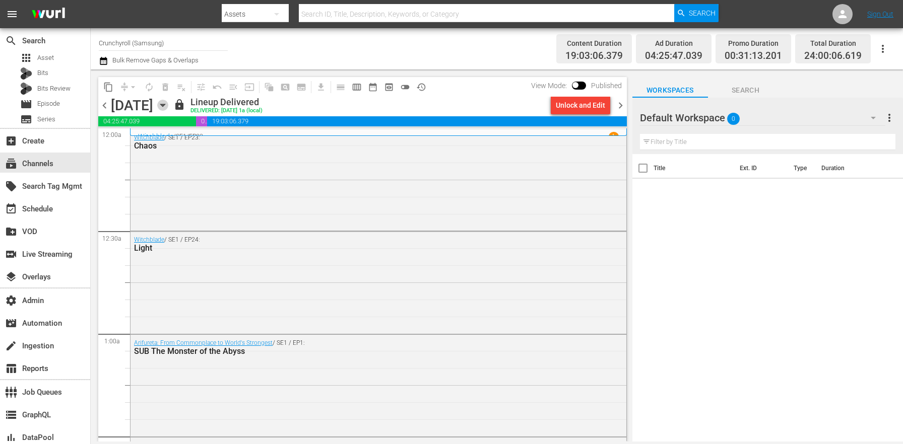
click at [168, 103] on icon "button" at bounding box center [162, 105] width 11 height 11
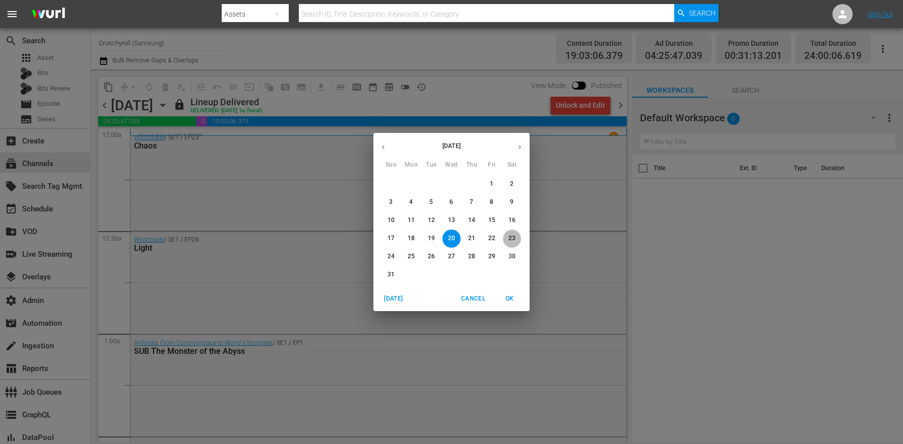
click at [504, 236] on span "23" at bounding box center [512, 238] width 18 height 9
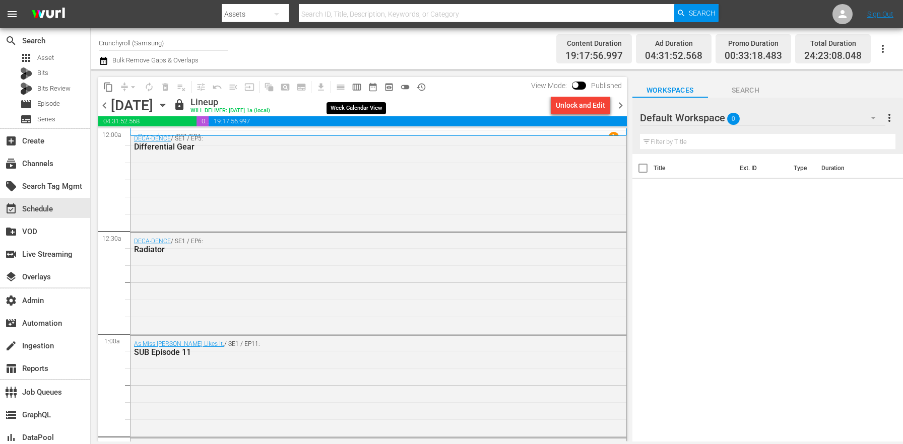
click at [356, 84] on span "calendar_view_week_outlined" at bounding box center [357, 87] width 10 height 10
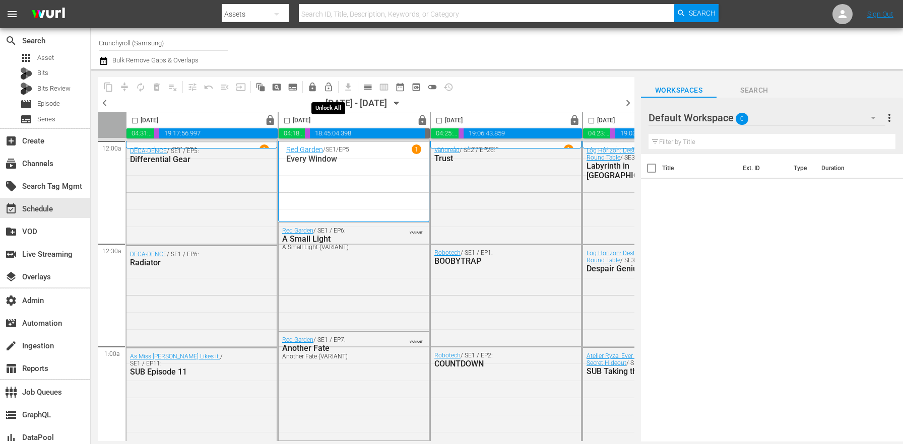
click at [327, 90] on span "lock_open_outlined" at bounding box center [329, 87] width 10 height 10
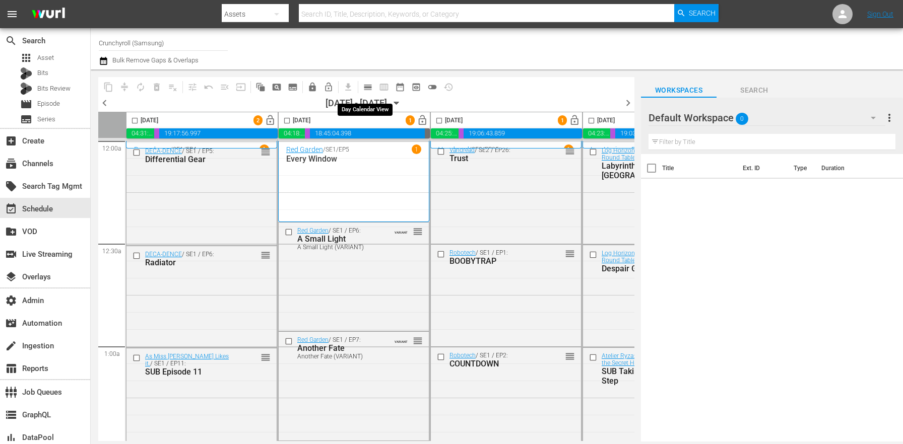
click at [366, 87] on span "calendar_view_day_outlined" at bounding box center [368, 87] width 10 height 10
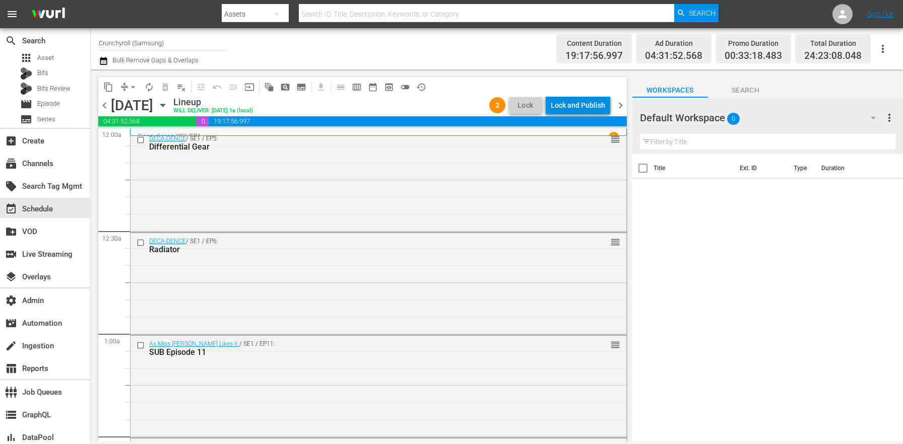
click at [598, 105] on div "Lock and Publish" at bounding box center [578, 105] width 54 height 18
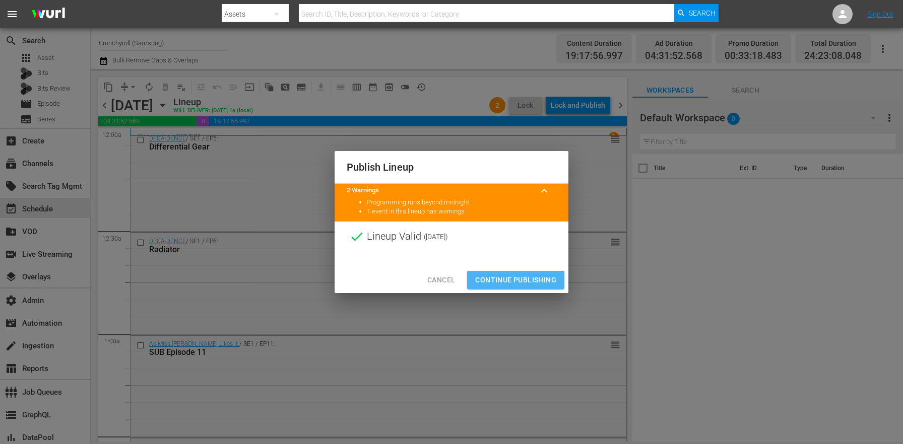
click at [506, 274] on span "Continue Publishing" at bounding box center [515, 280] width 81 height 13
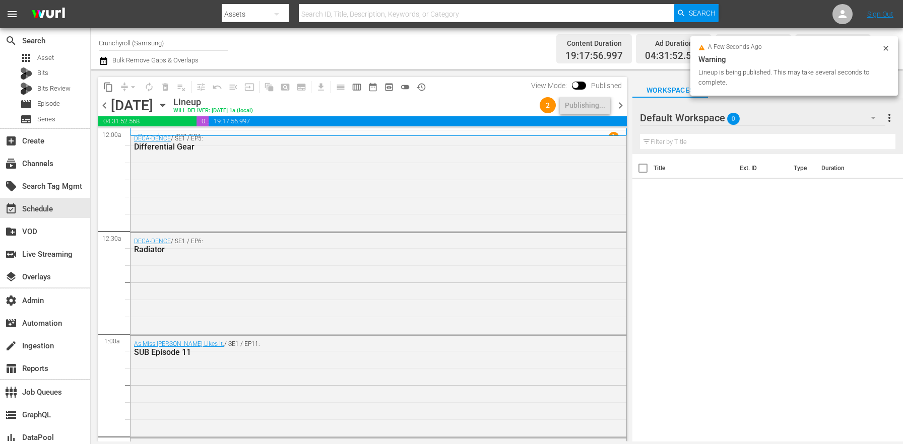
click at [621, 105] on span "chevron_right" at bounding box center [620, 105] width 13 height 13
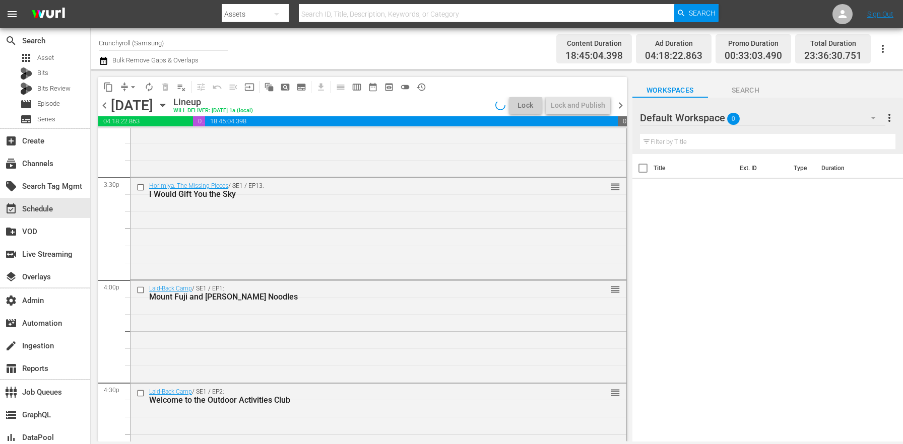
scroll to position [4621, 0]
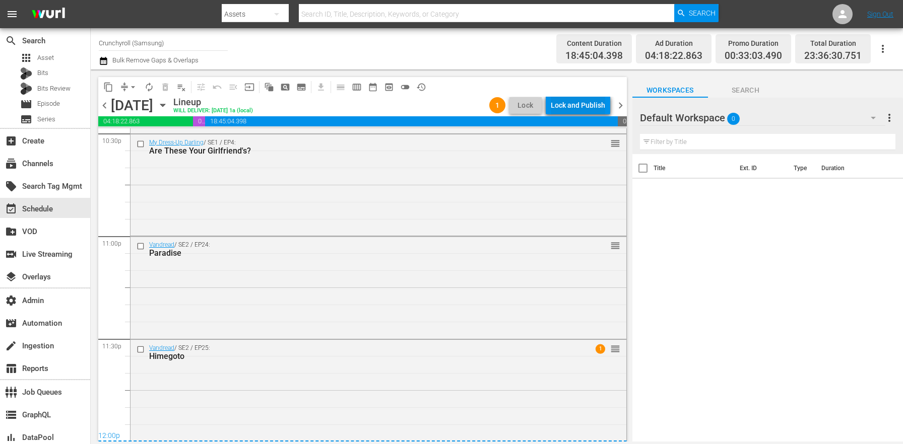
click at [586, 112] on div "Lock and Publish" at bounding box center [578, 105] width 54 height 18
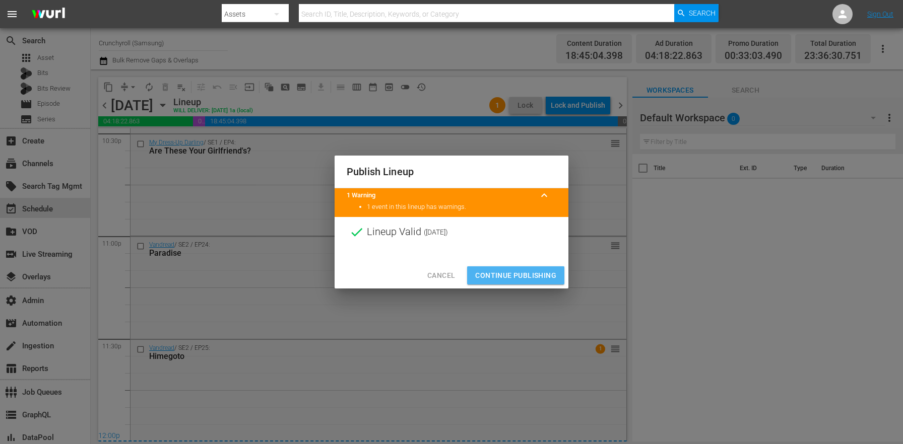
click at [543, 272] on span "Continue Publishing" at bounding box center [515, 276] width 81 height 13
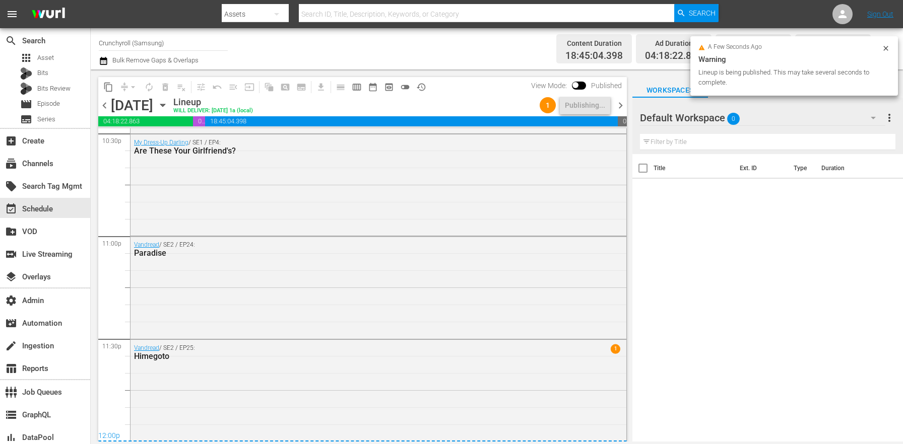
click at [621, 106] on span "chevron_right" at bounding box center [620, 105] width 13 height 13
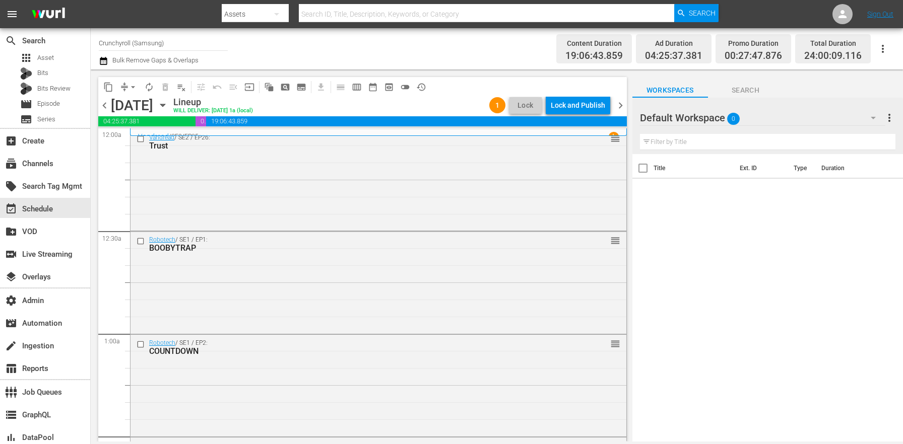
click at [107, 102] on span "chevron_left" at bounding box center [104, 105] width 13 height 13
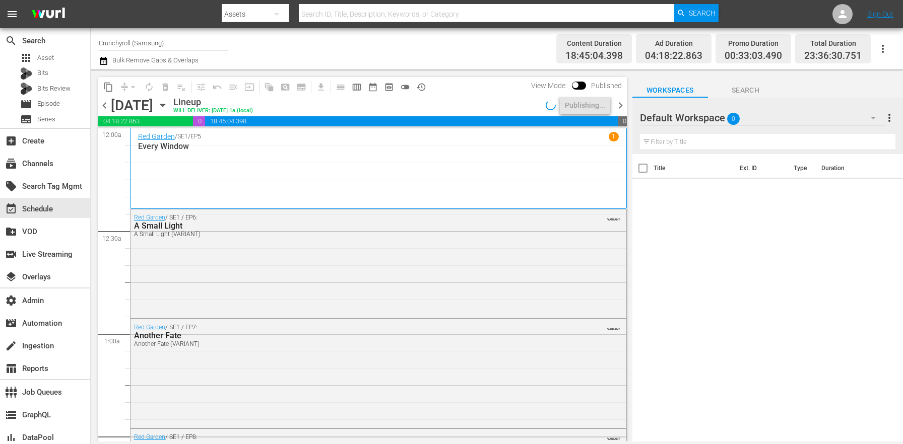
click at [104, 60] on icon "button" at bounding box center [104, 61] width 10 height 12
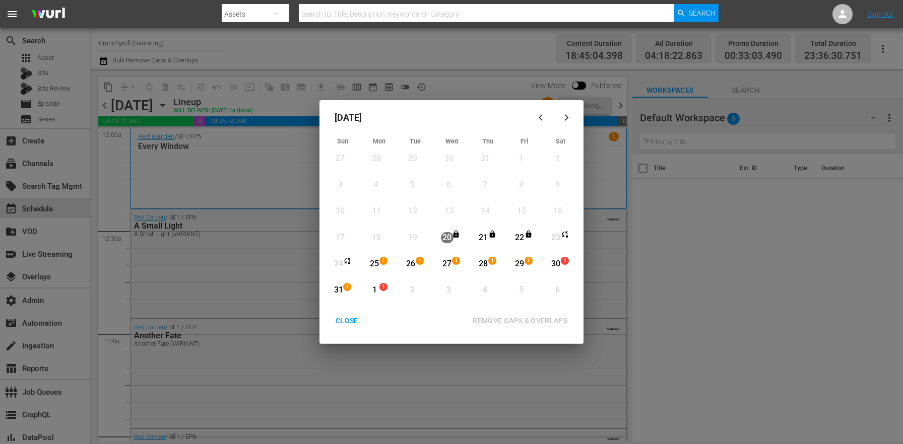
click at [361, 329] on button "CLOSE" at bounding box center [347, 321] width 47 height 19
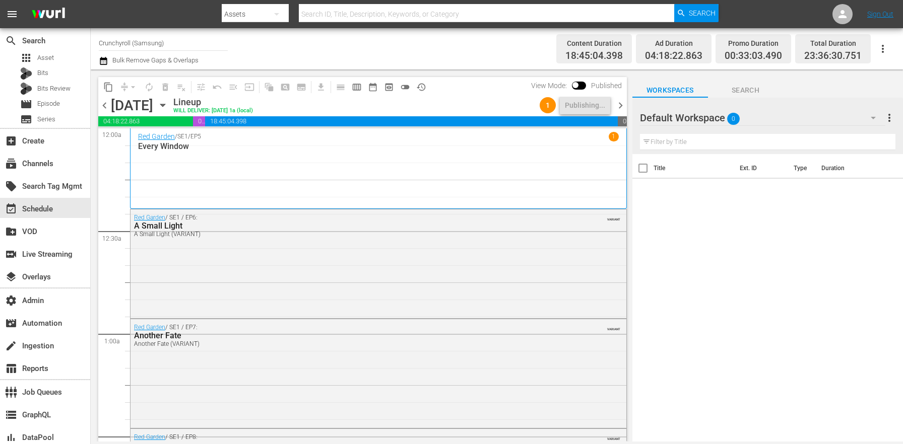
click at [99, 104] on span "chevron_left" at bounding box center [104, 105] width 13 height 13
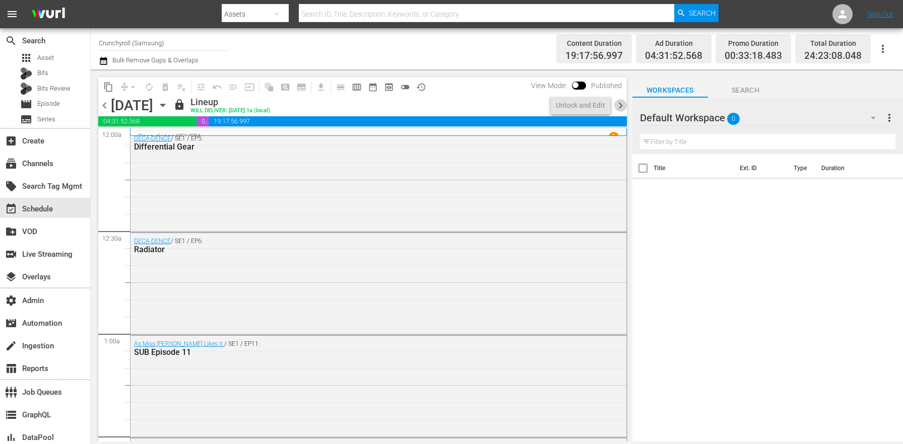
click at [619, 107] on span "chevron_right" at bounding box center [620, 105] width 13 height 13
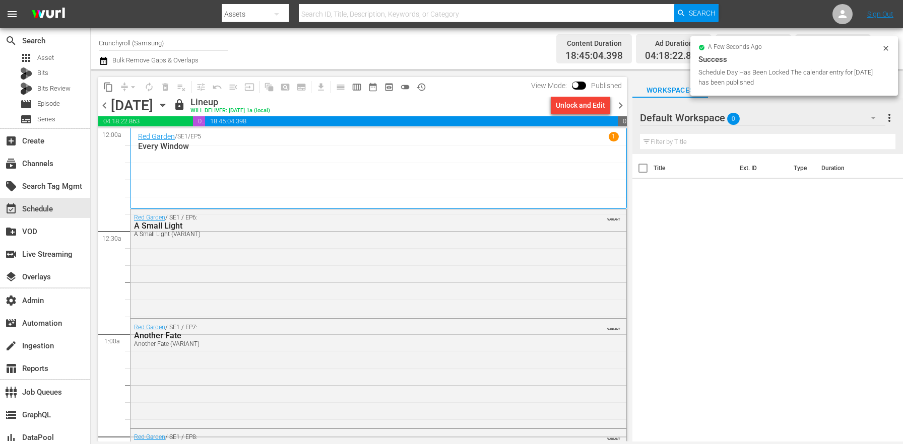
click at [619, 107] on span "chevron_right" at bounding box center [620, 105] width 13 height 13
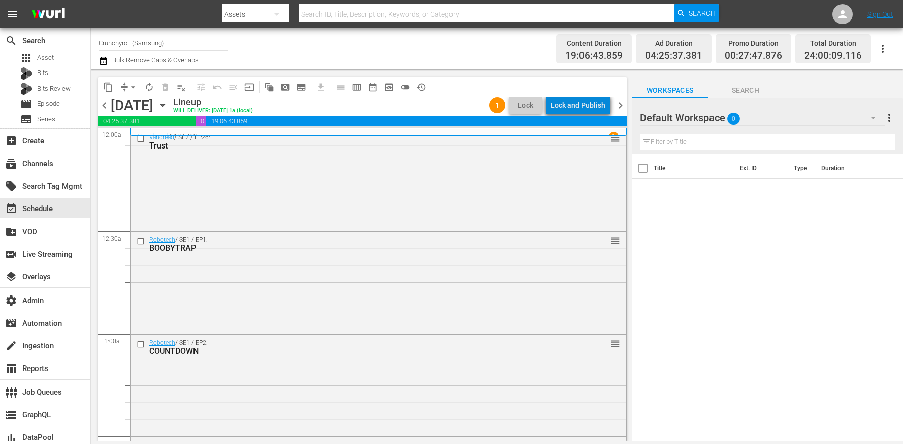
click at [600, 107] on div "Lock and Publish" at bounding box center [578, 105] width 54 height 18
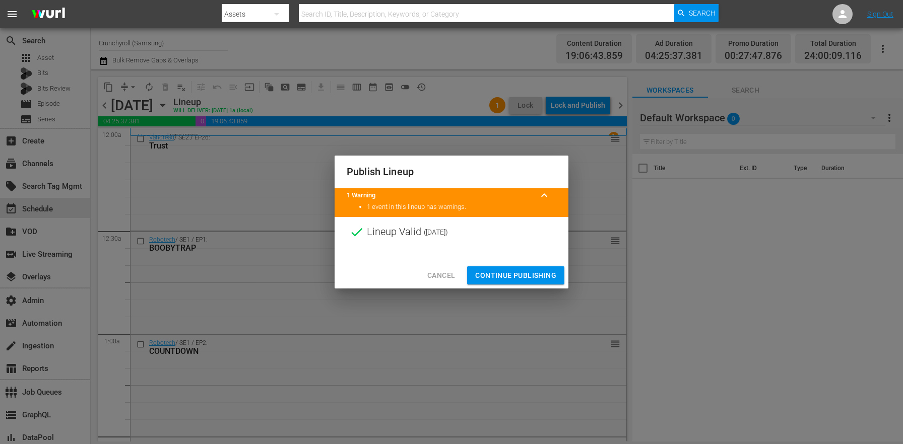
click at [512, 272] on span "Continue Publishing" at bounding box center [515, 276] width 81 height 13
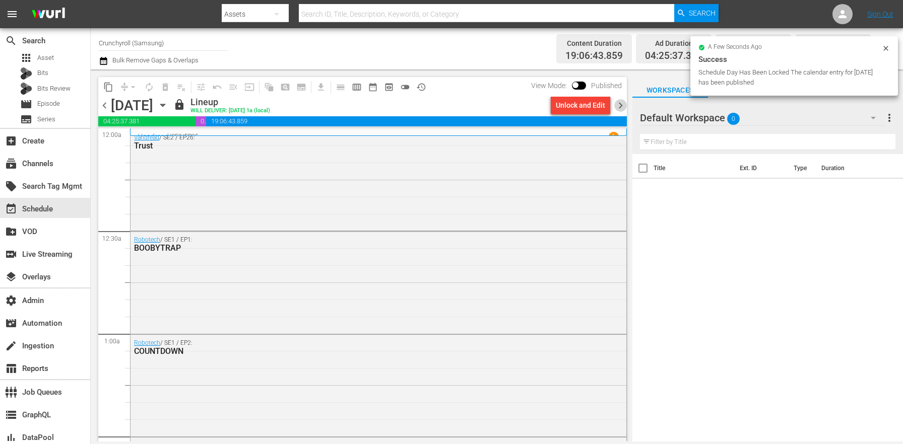
click at [621, 104] on span "chevron_right" at bounding box center [620, 105] width 13 height 13
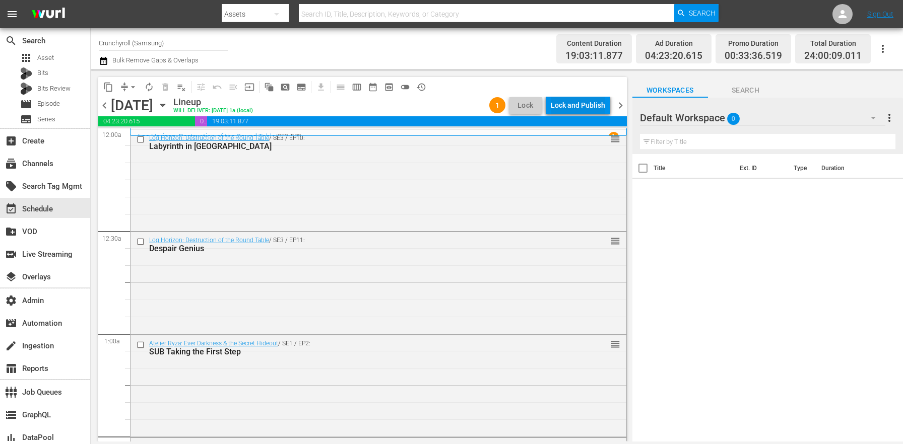
click at [580, 109] on div "Lock and Publish" at bounding box center [578, 105] width 54 height 18
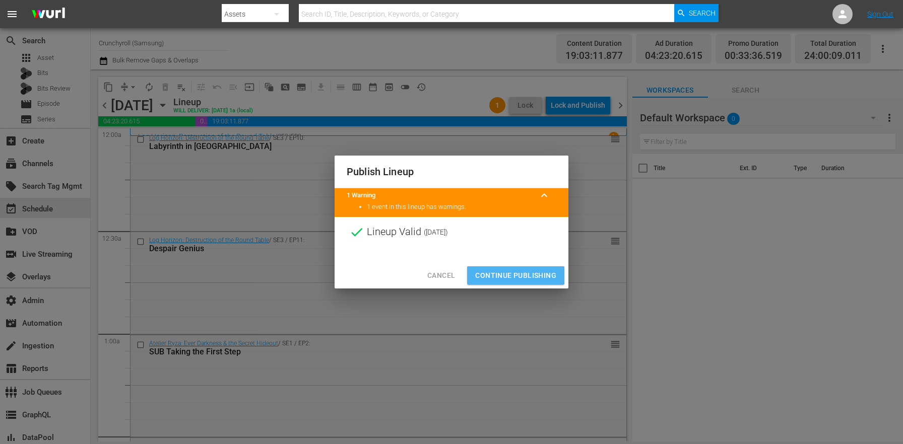
click at [512, 275] on span "Continue Publishing" at bounding box center [515, 276] width 81 height 13
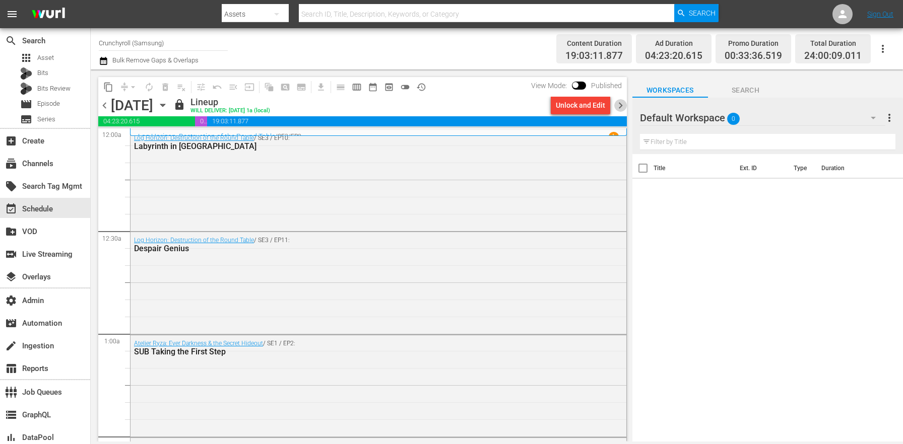
click at [617, 105] on span "chevron_right" at bounding box center [620, 105] width 13 height 13
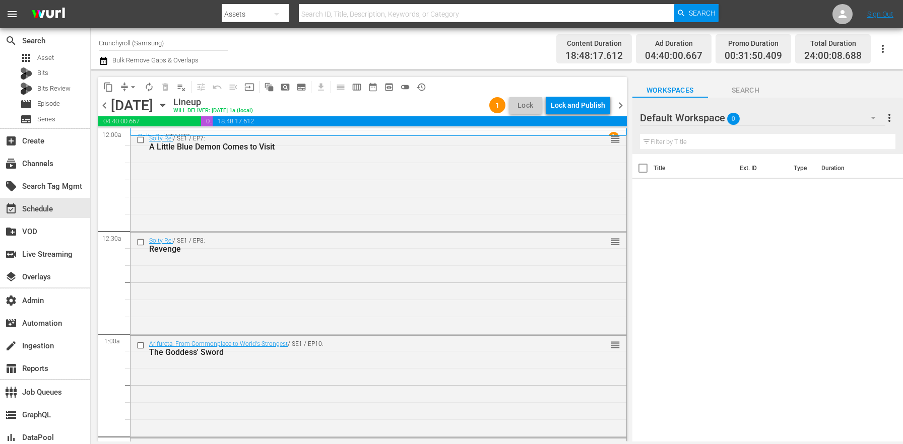
click at [605, 107] on div "Lock and Publish" at bounding box center [578, 105] width 54 height 18
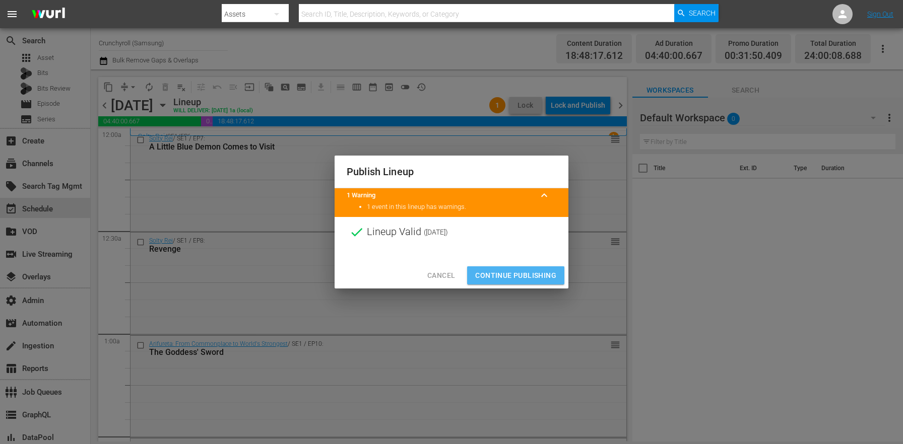
click at [528, 272] on span "Continue Publishing" at bounding box center [515, 276] width 81 height 13
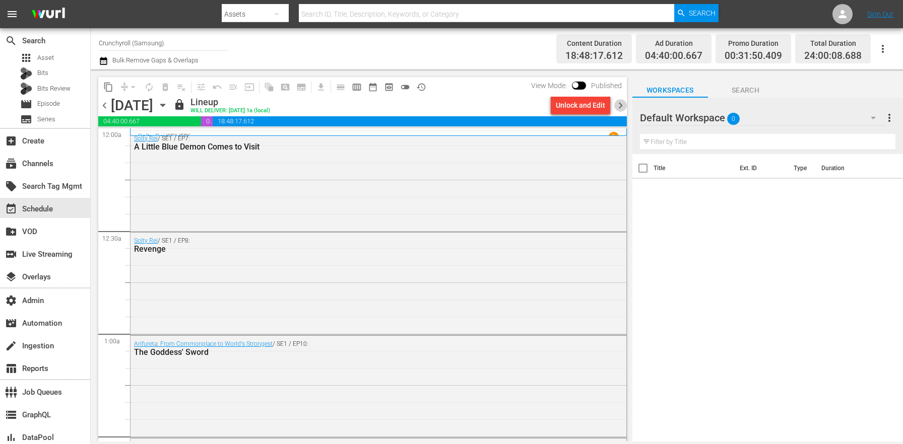
click at [622, 104] on span "chevron_right" at bounding box center [620, 105] width 13 height 13
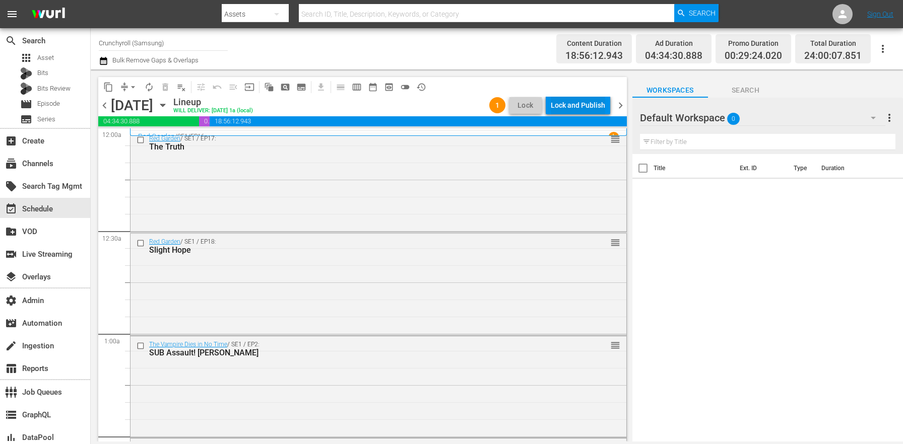
click at [587, 109] on div "Lock and Publish" at bounding box center [578, 105] width 54 height 18
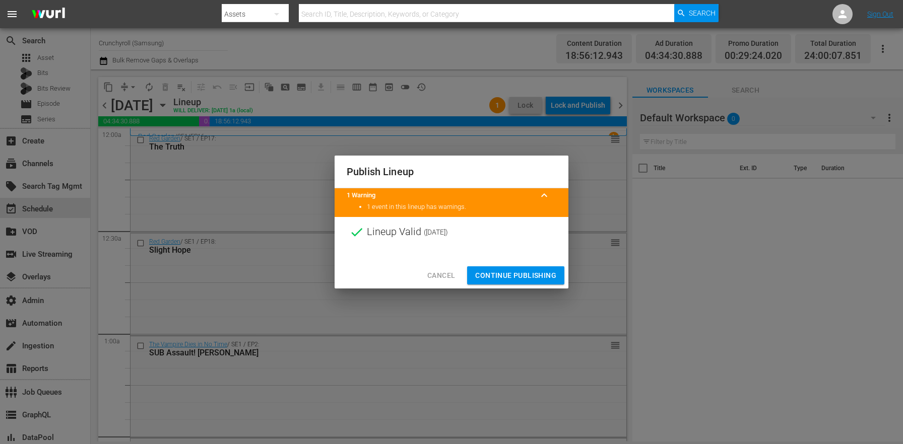
click at [526, 275] on span "Continue Publishing" at bounding box center [515, 276] width 81 height 13
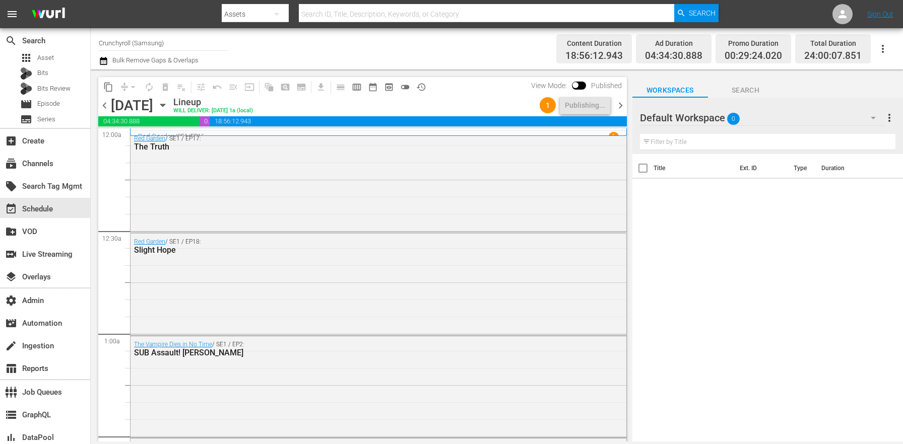
click at [781, 328] on div "Title Ext. ID Type Duration" at bounding box center [767, 298] width 271 height 289
click at [621, 105] on span "chevron_right" at bounding box center [620, 105] width 13 height 13
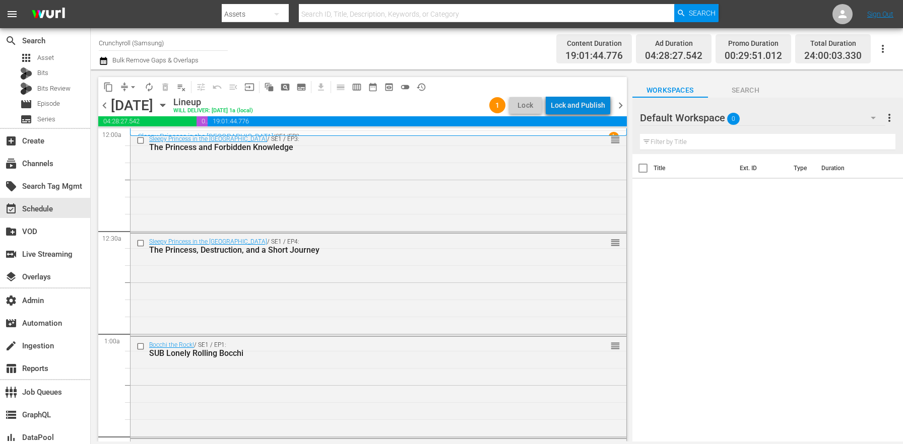
click at [592, 108] on div "Lock and Publish" at bounding box center [578, 105] width 54 height 18
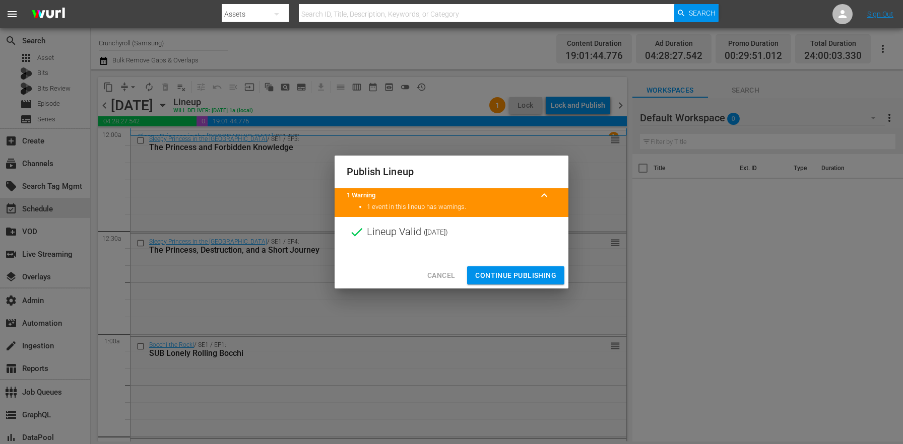
click at [533, 275] on span "Continue Publishing" at bounding box center [515, 276] width 81 height 13
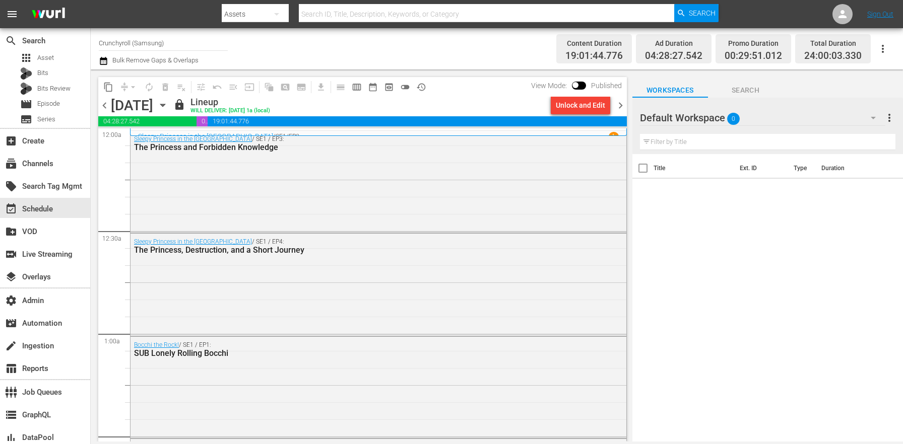
click at [101, 61] on icon "button" at bounding box center [104, 61] width 10 height 12
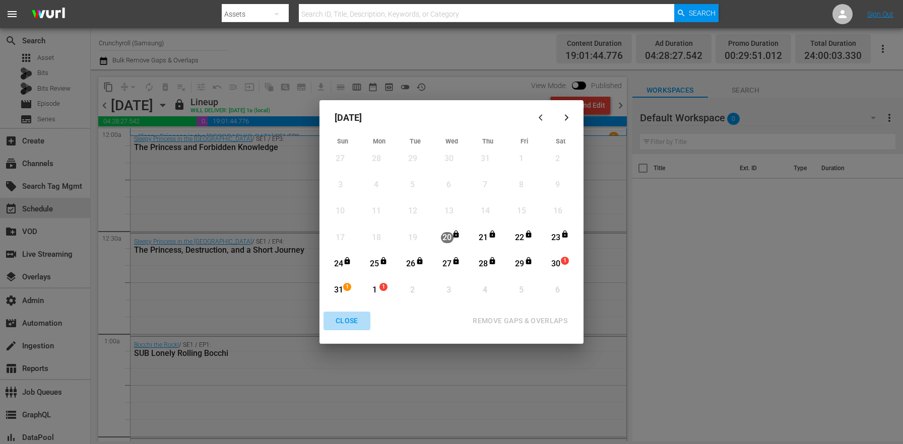
click at [353, 318] on div "CLOSE" at bounding box center [347, 321] width 39 height 13
